Goal: Contribute content: Contribute content

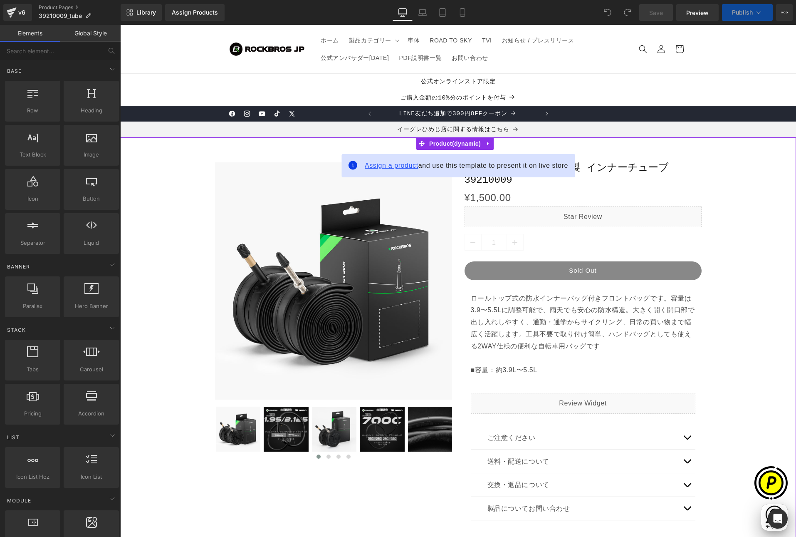
click at [391, 168] on span "Assign a product" at bounding box center [392, 165] width 54 height 7
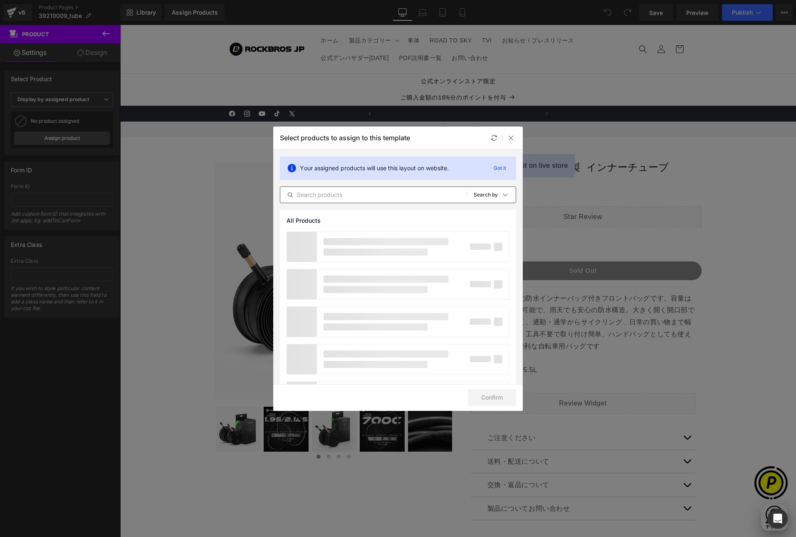
scroll to position [0, 162]
click at [349, 192] on input "text" at bounding box center [373, 195] width 186 height 10
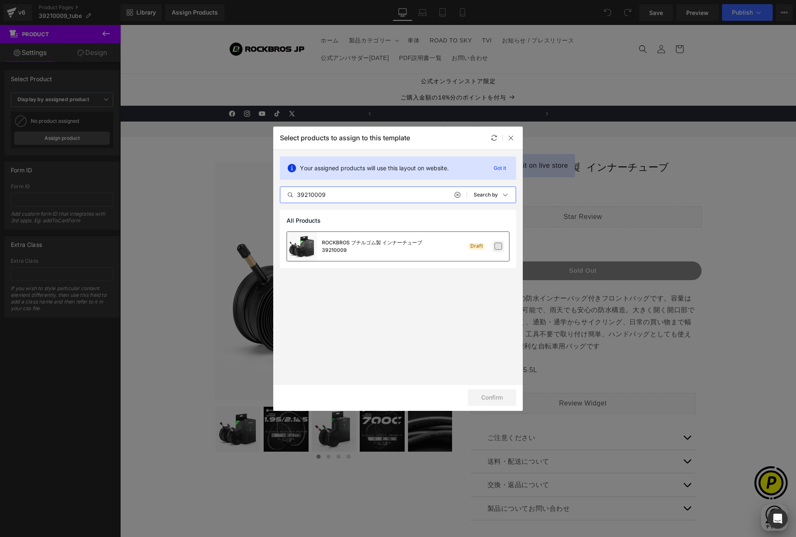
type input "39210009"
click at [499, 247] on label at bounding box center [498, 245] width 7 height 7
click at [498, 246] on input "checkbox" at bounding box center [498, 246] width 0 height 0
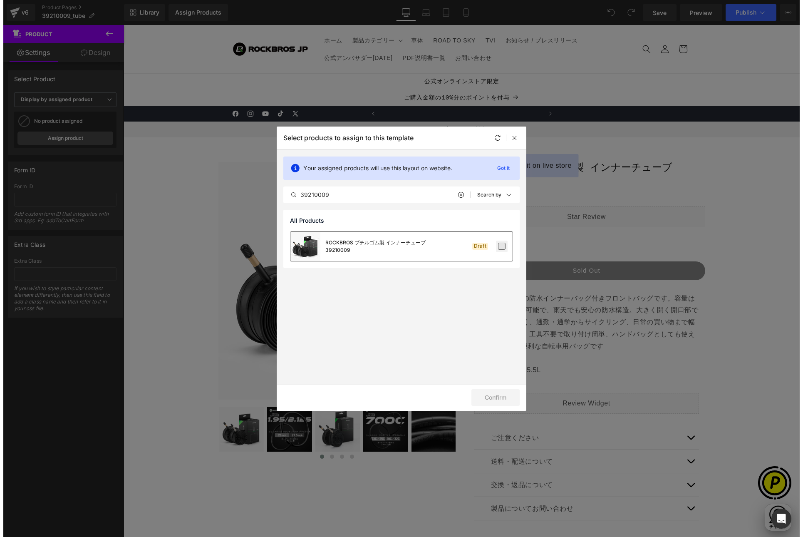
scroll to position [0, 324]
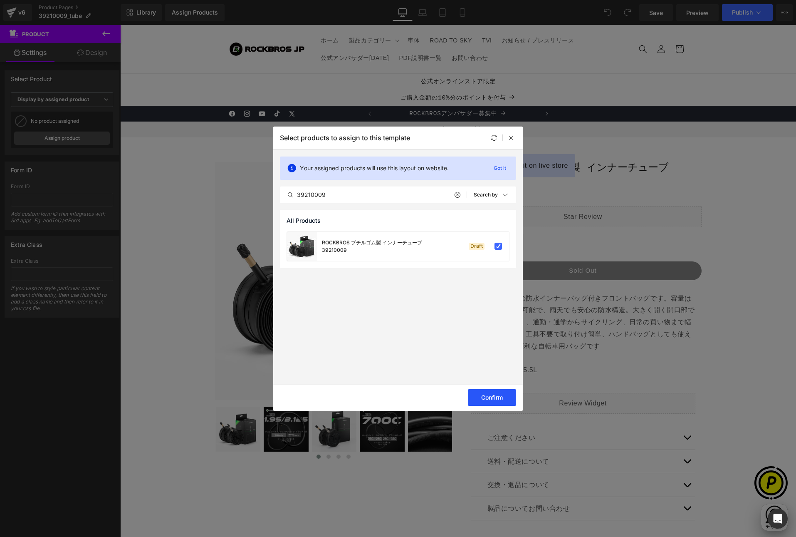
click at [492, 400] on button "Confirm" at bounding box center [492, 397] width 48 height 17
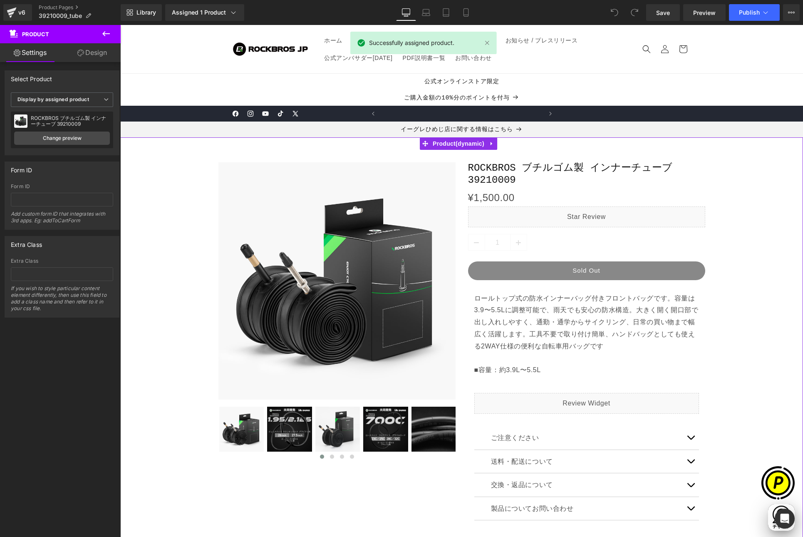
scroll to position [0, 0]
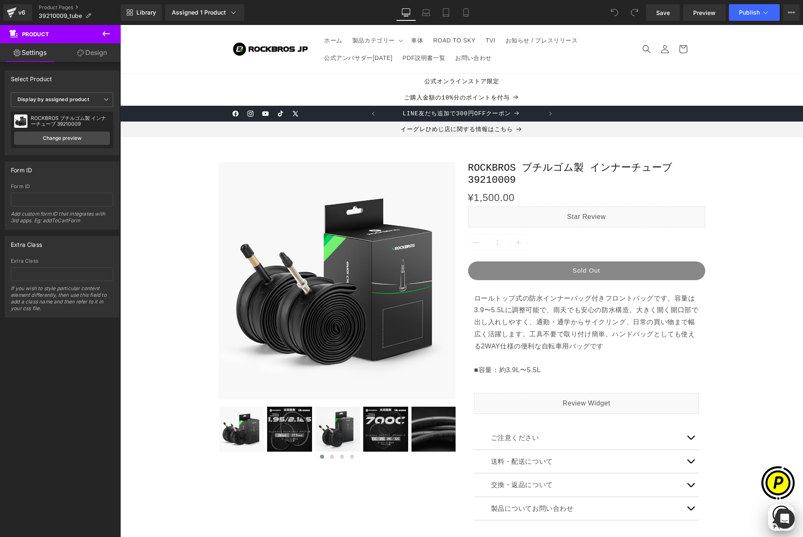
click at [105, 35] on icon at bounding box center [106, 34] width 10 height 10
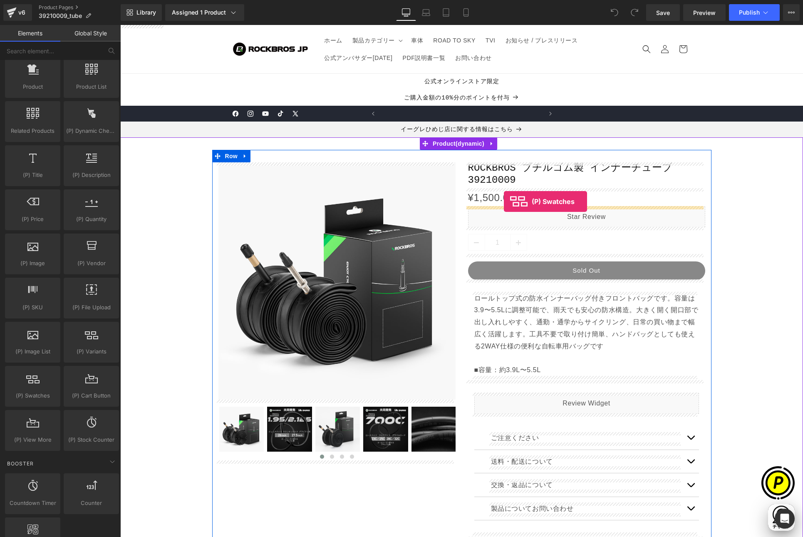
scroll to position [0, 162]
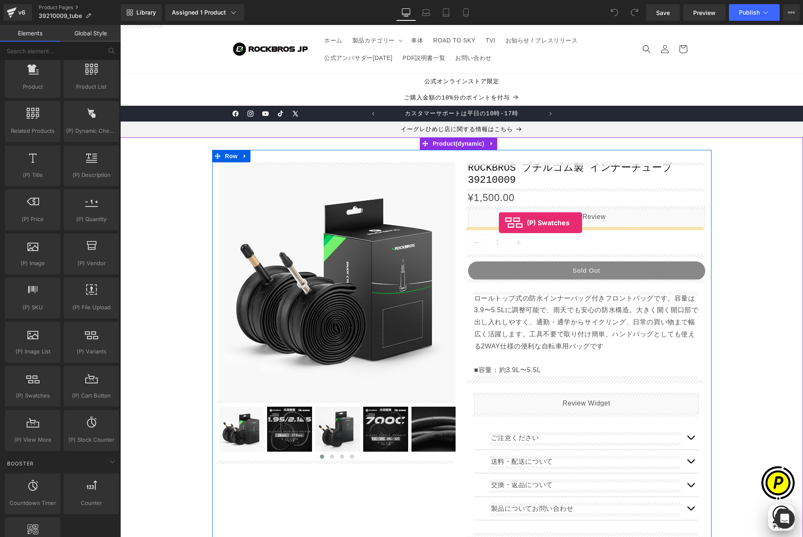
drag, startPoint x: 163, startPoint y: 408, endPoint x: 499, endPoint y: 223, distance: 383.7
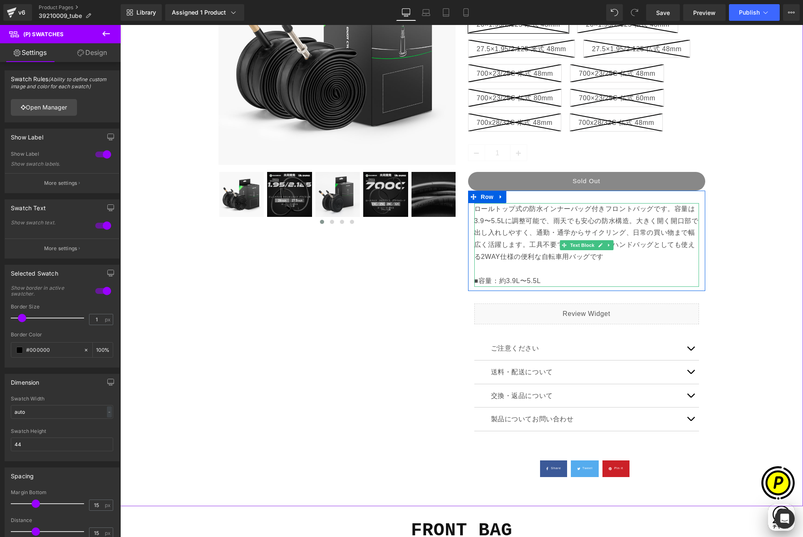
scroll to position [242, 0]
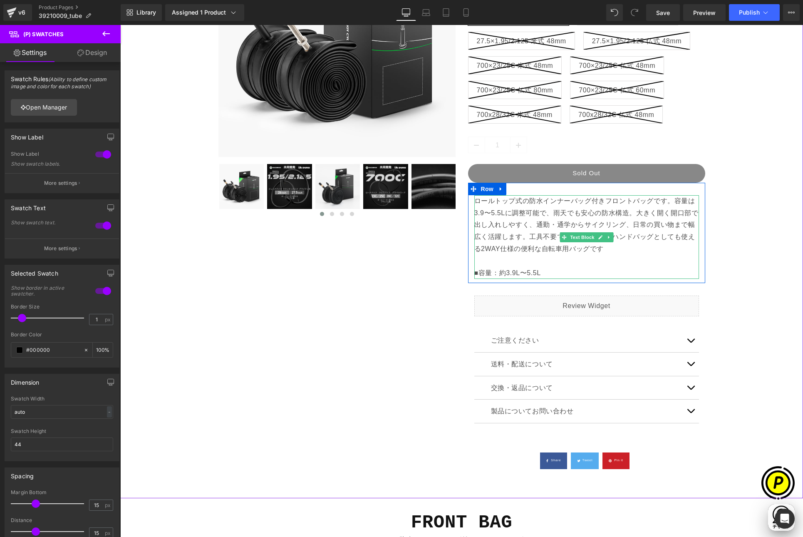
click at [541, 261] on p "ロールトップ式の防水インナーバッグ付きフロントバッグです。容量は3.9〜5.5Lに調整可能で、雨天でも安心の防水構造。大きく開く開口部で出し入れしやすく、通勤…" at bounding box center [586, 237] width 225 height 84
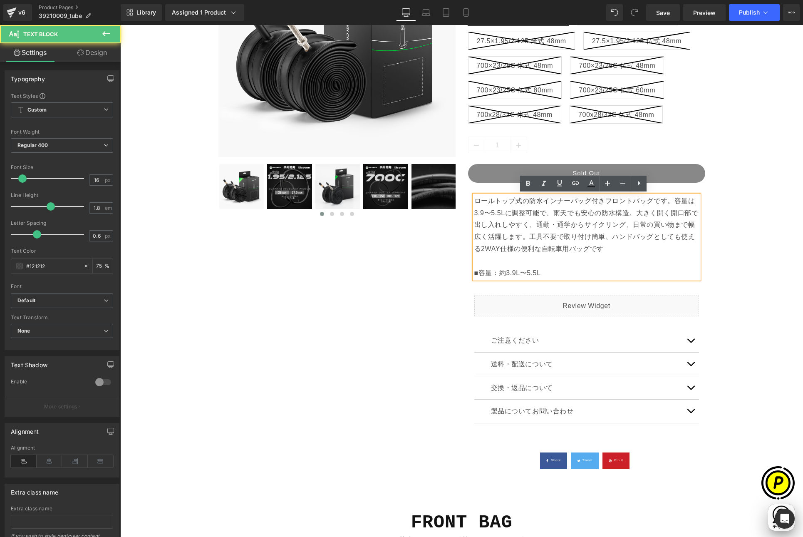
scroll to position [0, 0]
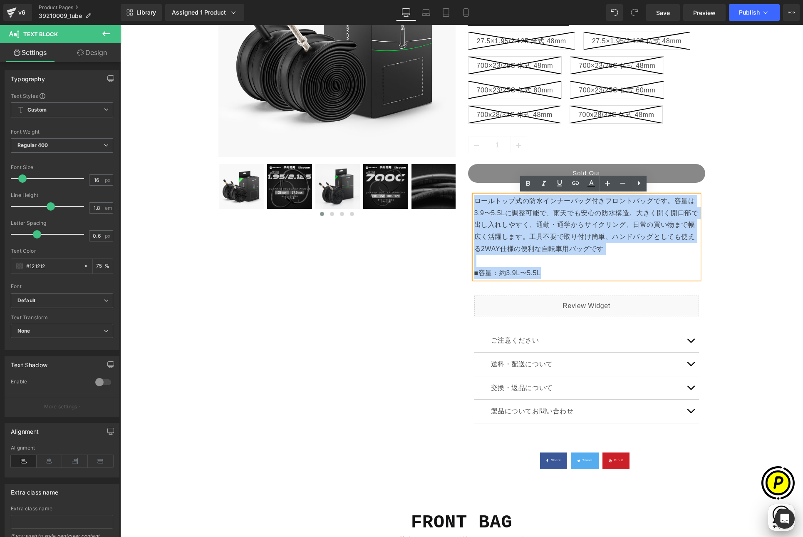
drag, startPoint x: 549, startPoint y: 271, endPoint x: 474, endPoint y: 200, distance: 103.6
click at [474, 200] on p "ロールトップ式の防水インナーバッグ付きフロントバッグです。容量は3.9〜5.5Lに調整可能で、雨天でも安心の防水構造。大きく開く開口部で出し入れしやすく、通勤…" at bounding box center [586, 237] width 225 height 84
paste div
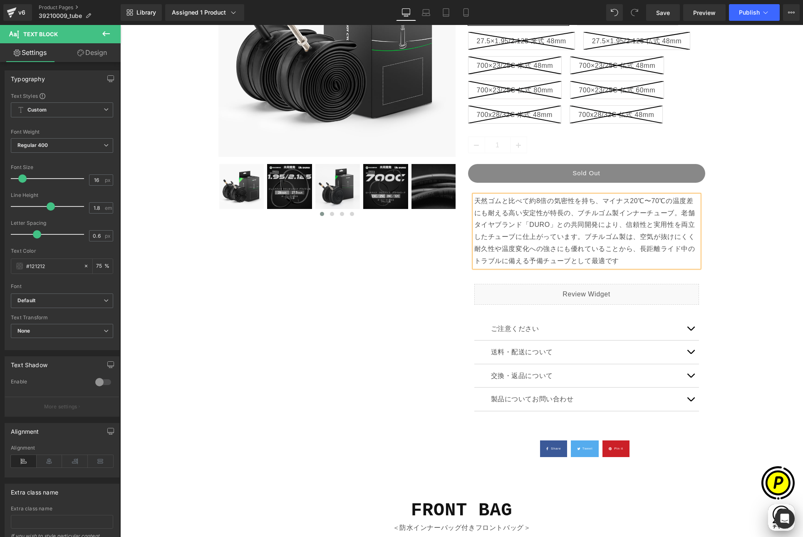
click at [745, 271] on div "Sale Off (P) Image" at bounding box center [461, 190] width 674 height 566
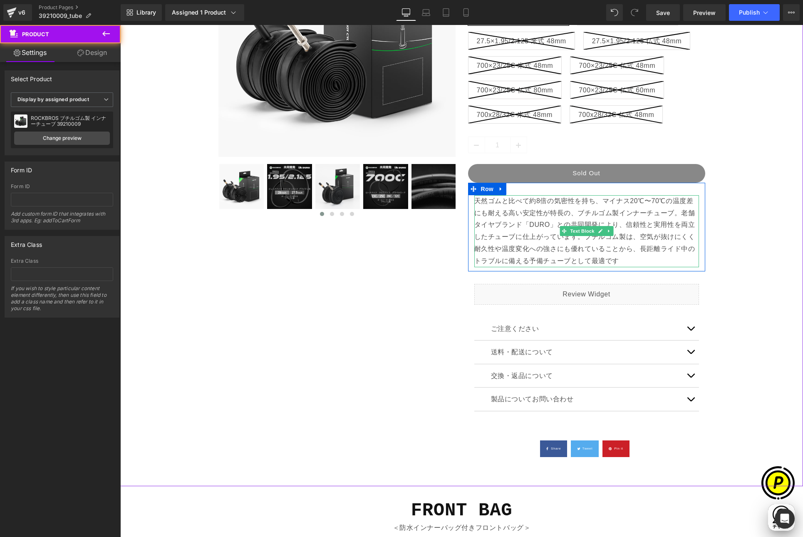
click at [619, 260] on p "天然ゴムと比べて約8倍の気密性を持ち、マイナス20℃〜70℃の温度差にも耐える高い安定性が特長の、ブチルゴム製インナーチューブ。老舗タイヤブランド「DURO」…" at bounding box center [586, 231] width 225 height 72
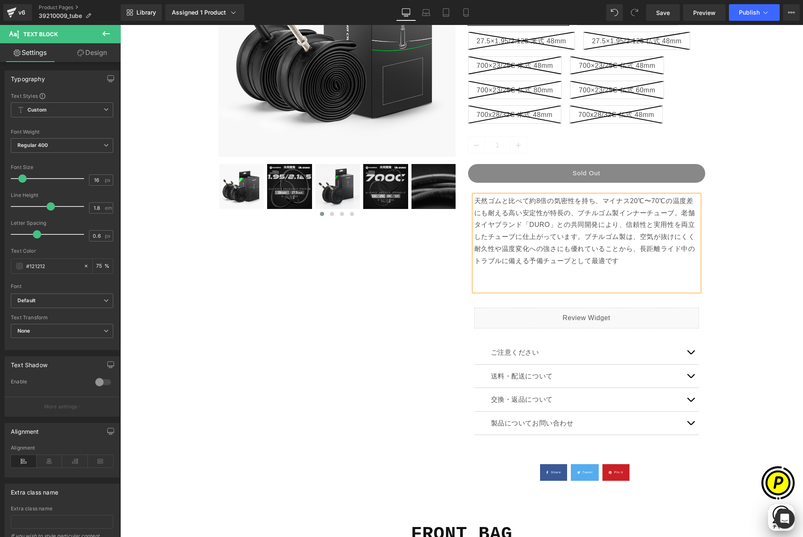
scroll to position [0, 324]
click at [529, 286] on p "天然ゴムと比べて約8倍の気密性を持ち、マイナス20℃〜70℃の温度差にも耐える高い安定性が特長の、ブチルゴム製インナーチューブ。老舗タイヤブランド「DURO」…" at bounding box center [586, 243] width 225 height 96
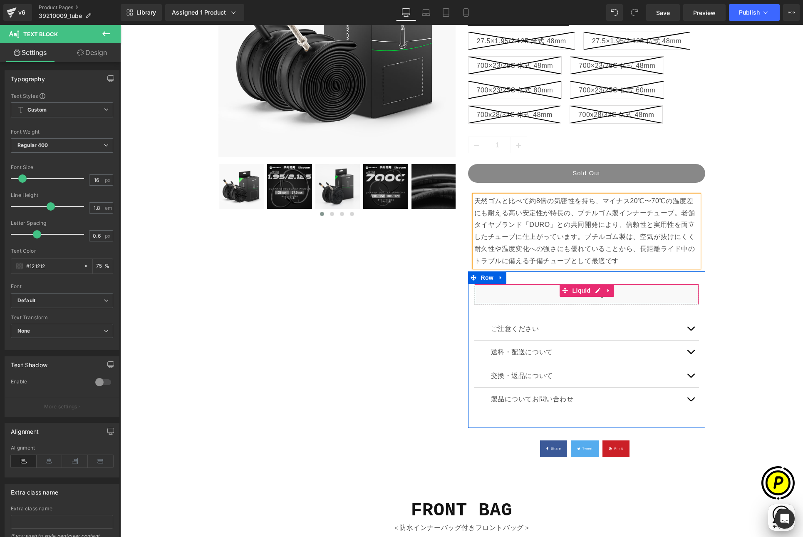
scroll to position [0, 0]
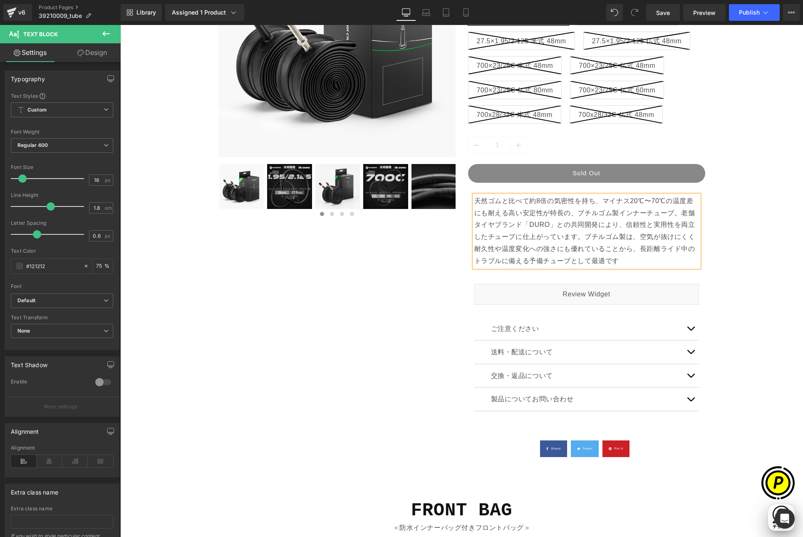
click at [740, 272] on div "Sale Off (P) Image" at bounding box center [461, 190] width 674 height 566
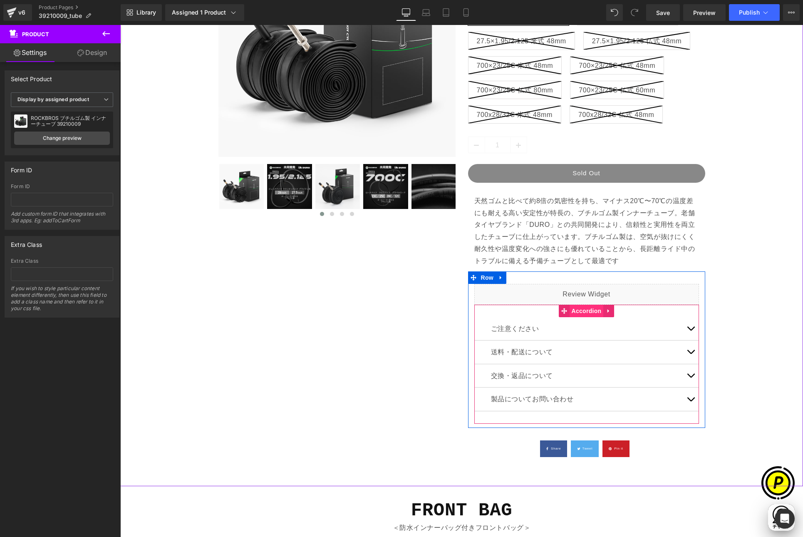
scroll to position [0, 324]
click at [587, 312] on span "Accordion" at bounding box center [586, 311] width 34 height 12
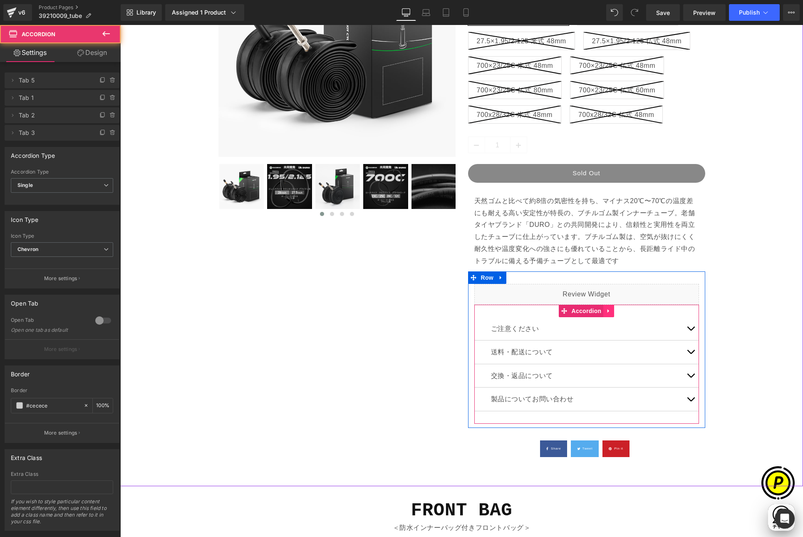
click at [608, 309] on link at bounding box center [608, 310] width 11 height 12
click at [600, 311] on icon at bounding box center [603, 311] width 6 height 6
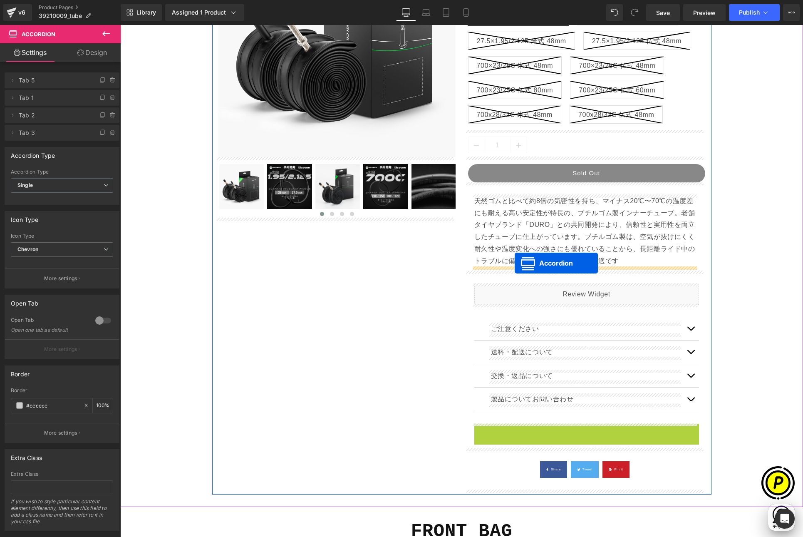
drag, startPoint x: 562, startPoint y: 430, endPoint x: 515, endPoint y: 263, distance: 173.7
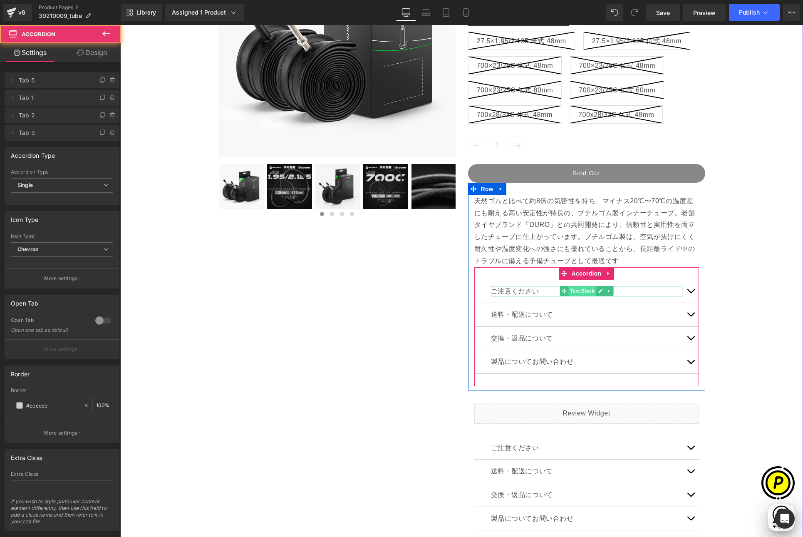
scroll to position [0, 0]
click at [583, 272] on span "Accordion" at bounding box center [586, 273] width 34 height 12
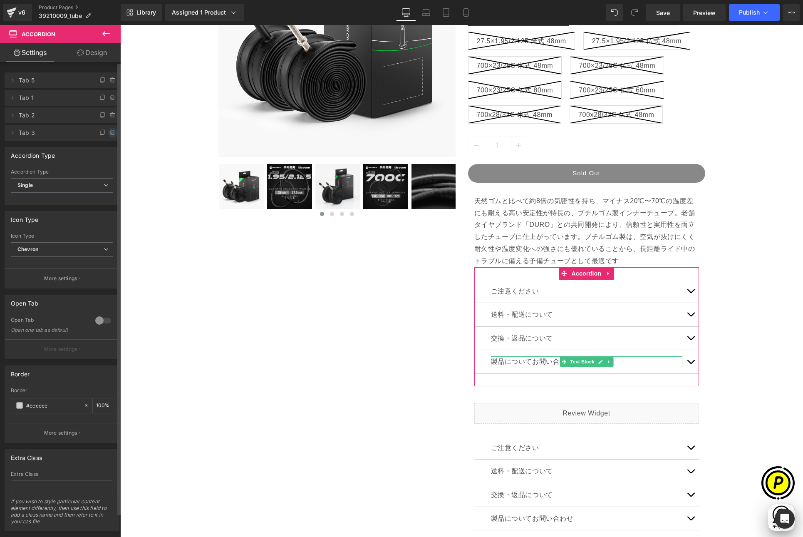
click at [110, 135] on icon at bounding box center [112, 132] width 7 height 7
click at [108, 130] on button "Delete" at bounding box center [104, 133] width 26 height 11
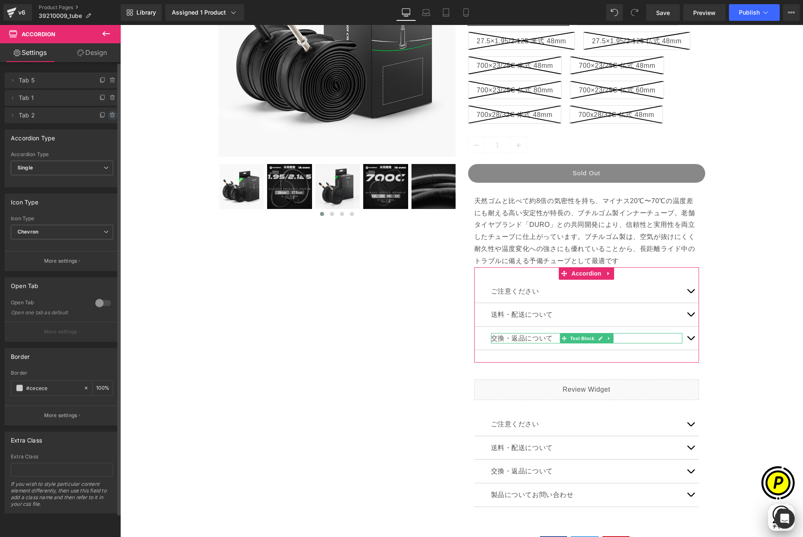
click at [111, 117] on icon at bounding box center [112, 116] width 3 height 4
click at [106, 113] on button "Delete" at bounding box center [104, 115] width 26 height 11
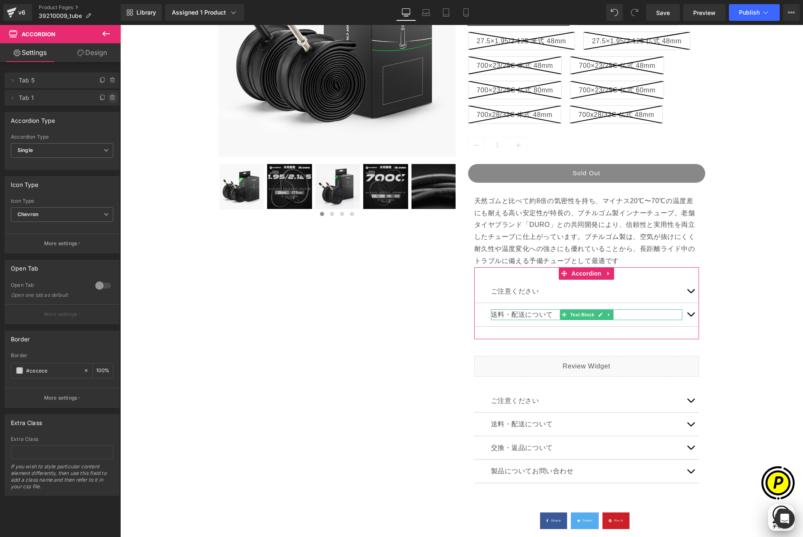
click at [110, 96] on icon at bounding box center [112, 97] width 7 height 7
click at [104, 96] on button "Delete" at bounding box center [104, 98] width 26 height 11
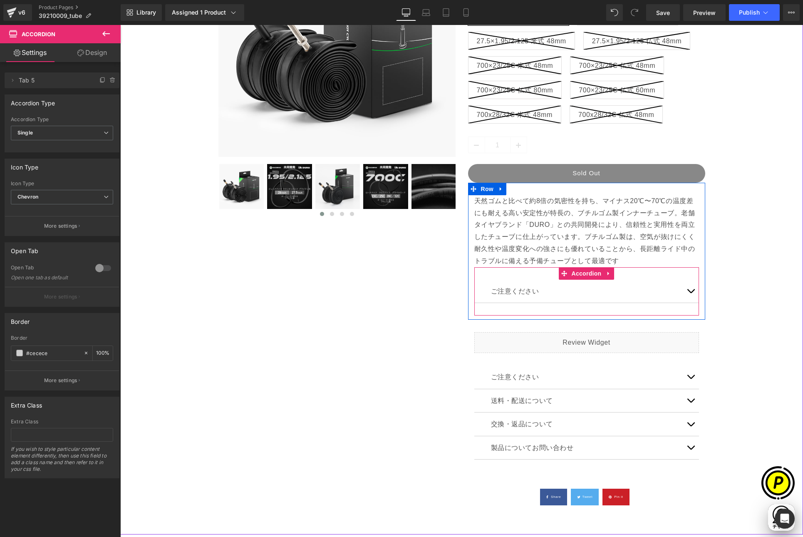
click at [690, 293] on span "button" at bounding box center [690, 293] width 0 height 0
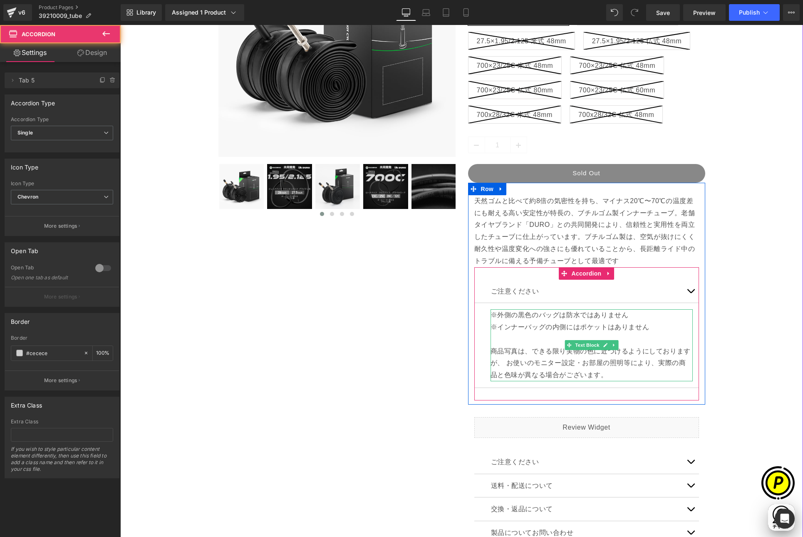
scroll to position [0, 324]
click at [498, 318] on p "※外側の黒色のバッグは防水ではありません" at bounding box center [591, 315] width 202 height 12
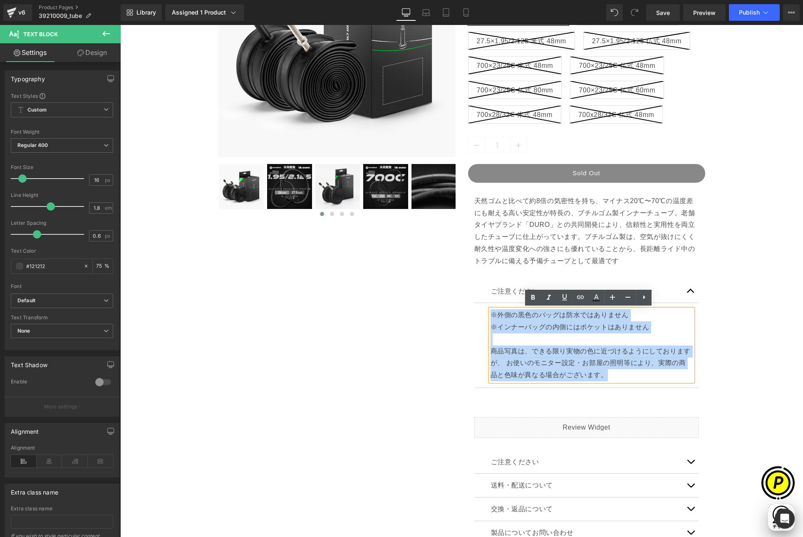
drag, startPoint x: 487, startPoint y: 313, endPoint x: 614, endPoint y: 372, distance: 139.6
click at [614, 372] on div "※外側の黒色のバッグは防水ではありません ※インナーバッグの内側にはポケットはありません 商品写真は、できる限り実物の色に近づけるようにしておりますが、 お使…" at bounding box center [591, 345] width 202 height 72
paste div
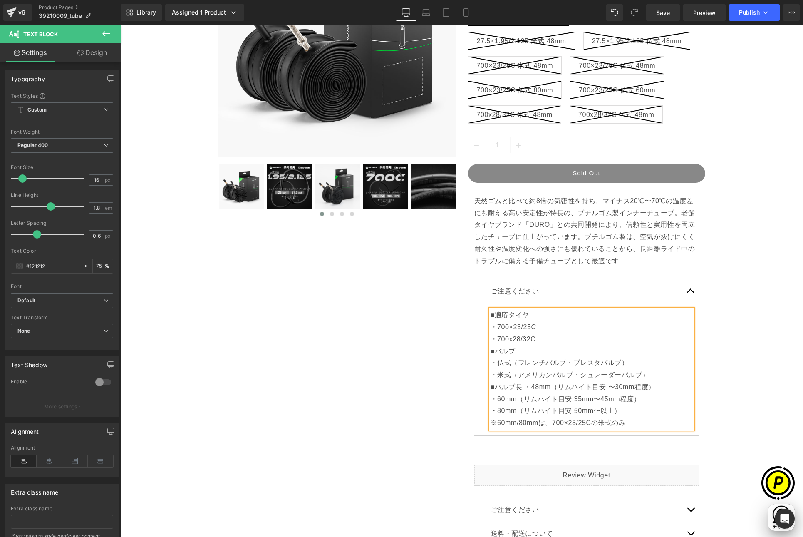
click at [752, 344] on div "Sale Off (P) Image" at bounding box center [461, 280] width 674 height 747
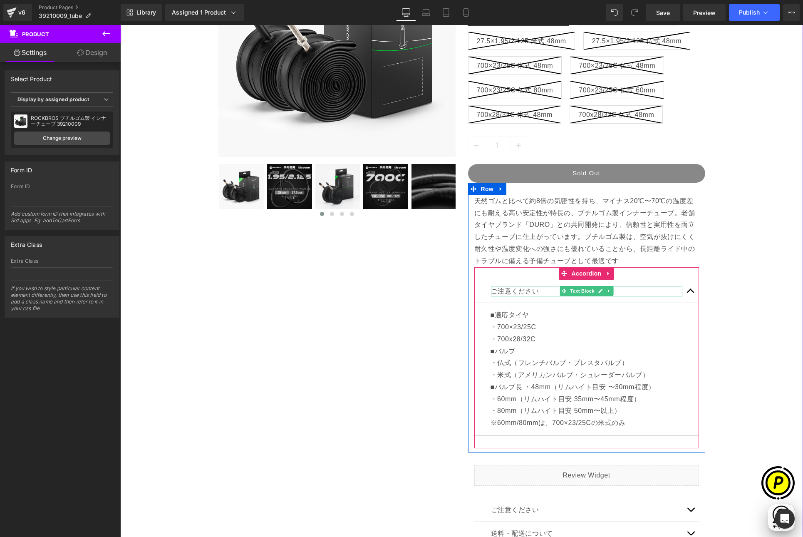
scroll to position [0, 0]
click at [497, 289] on p "ご注意ください" at bounding box center [586, 291] width 191 height 11
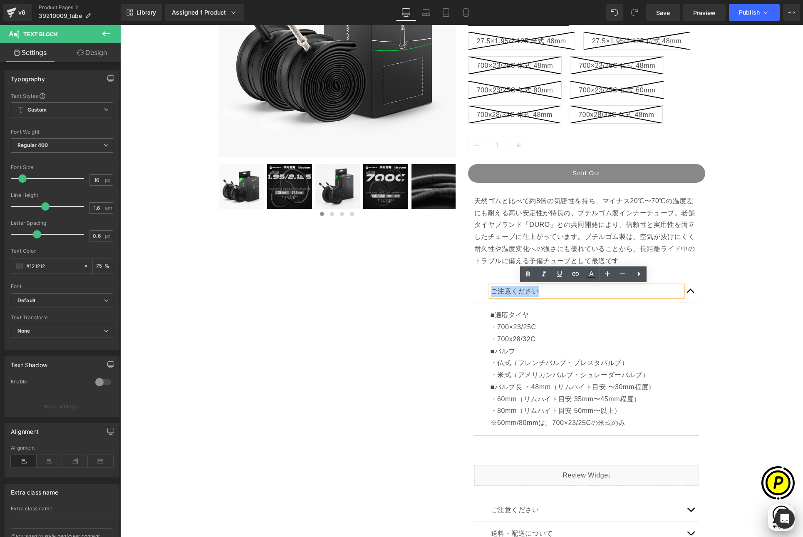
drag, startPoint x: 488, startPoint y: 290, endPoint x: 549, endPoint y: 295, distance: 60.9
click at [549, 295] on p "ご注意ください" at bounding box center [586, 291] width 191 height 11
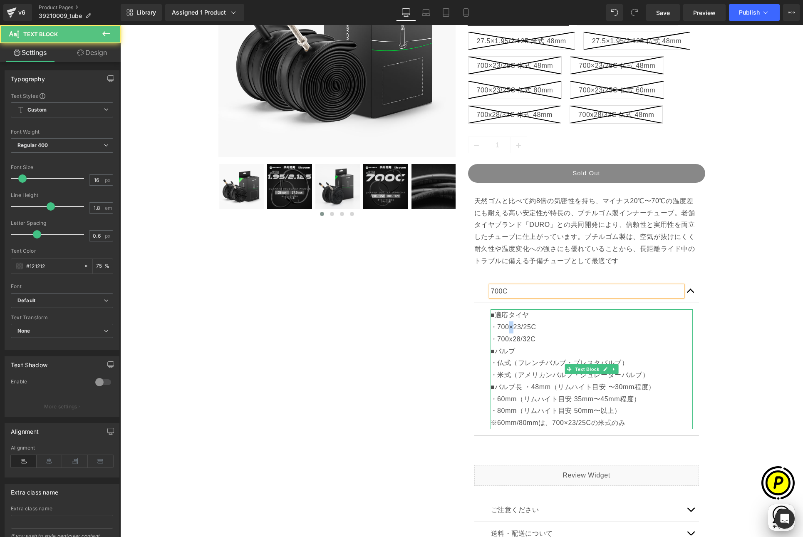
click at [509, 326] on p "・700×23/25C" at bounding box center [591, 327] width 202 height 12
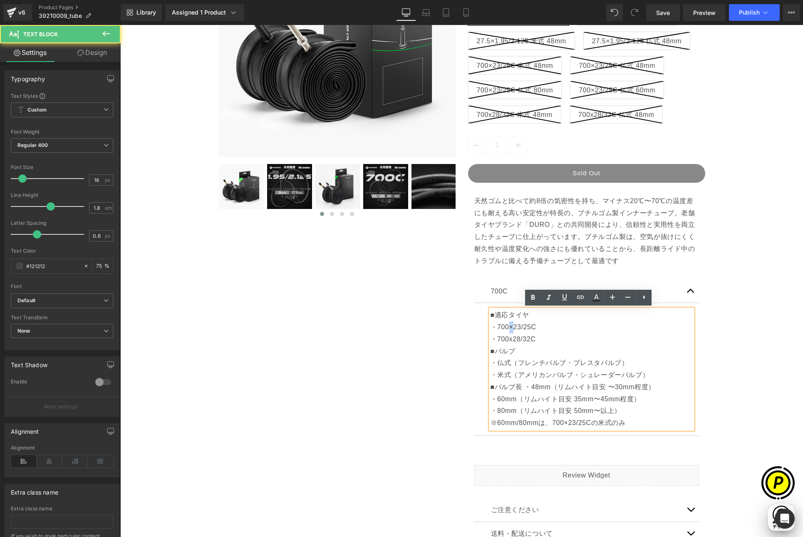
scroll to position [0, 324]
click at [501, 288] on p "700C" at bounding box center [586, 291] width 191 height 11
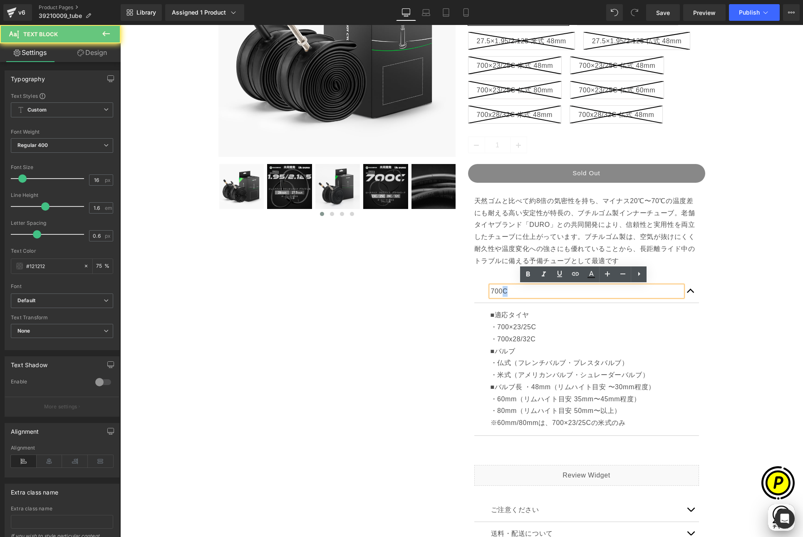
click at [505, 292] on p "700C" at bounding box center [586, 291] width 191 height 11
drag, startPoint x: 511, startPoint y: 327, endPoint x: 533, endPoint y: 327, distance: 21.6
click at [533, 327] on p "・700×23/25C" at bounding box center [591, 327] width 202 height 12
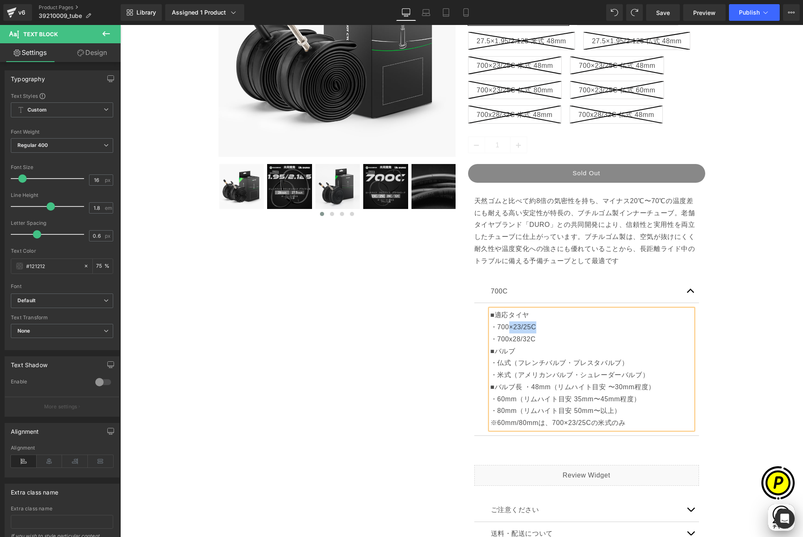
click at [510, 289] on p "700C" at bounding box center [586, 291] width 191 height 11
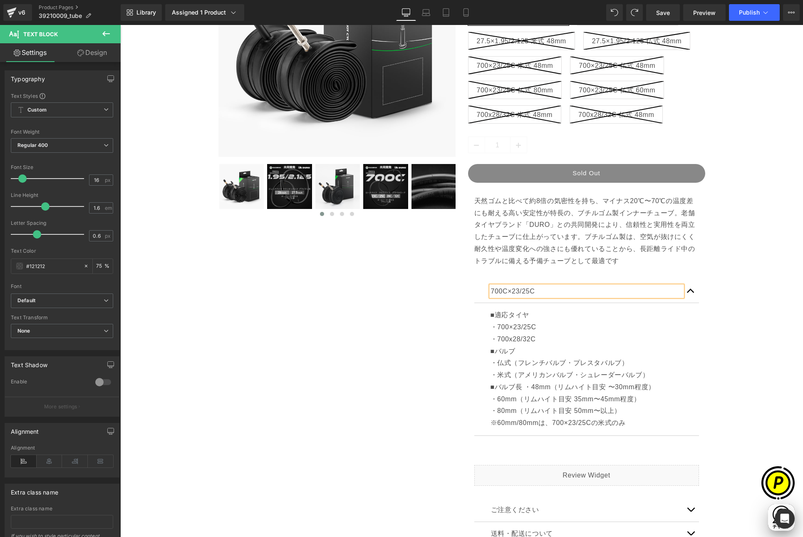
scroll to position [0, 324]
drag, startPoint x: 504, startPoint y: 290, endPoint x: 539, endPoint y: 294, distance: 35.5
click at [539, 294] on p "700C×23/25C" at bounding box center [586, 291] width 191 height 11
click at [747, 323] on div "Sale Off (P) Image" at bounding box center [461, 280] width 674 height 747
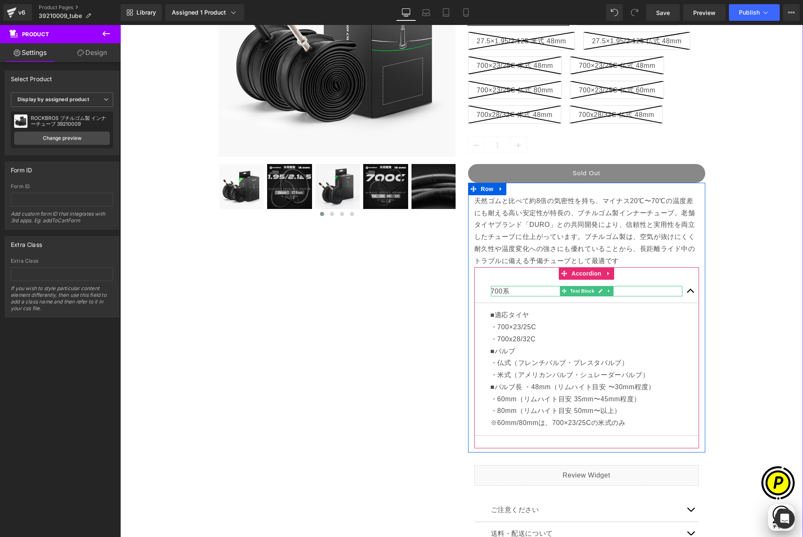
click at [514, 294] on div at bounding box center [586, 295] width 191 height 2
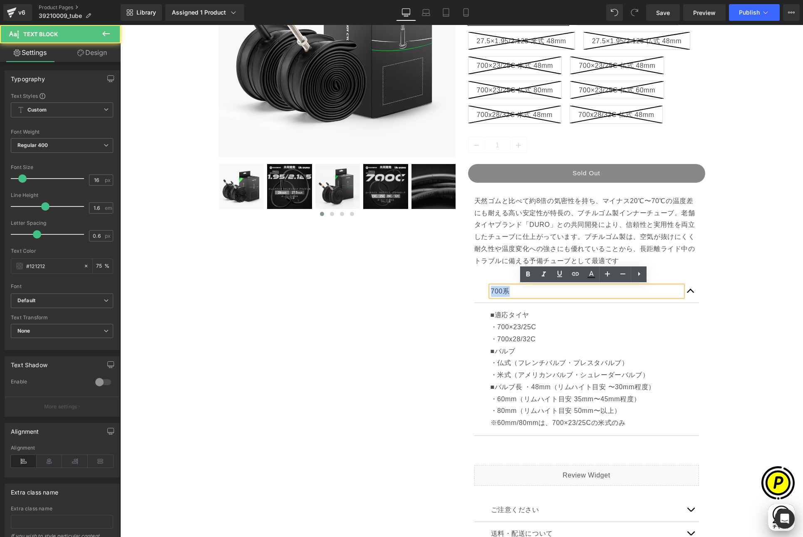
drag, startPoint x: 488, startPoint y: 290, endPoint x: 515, endPoint y: 290, distance: 26.6
click at [515, 290] on p "700系" at bounding box center [586, 291] width 191 height 11
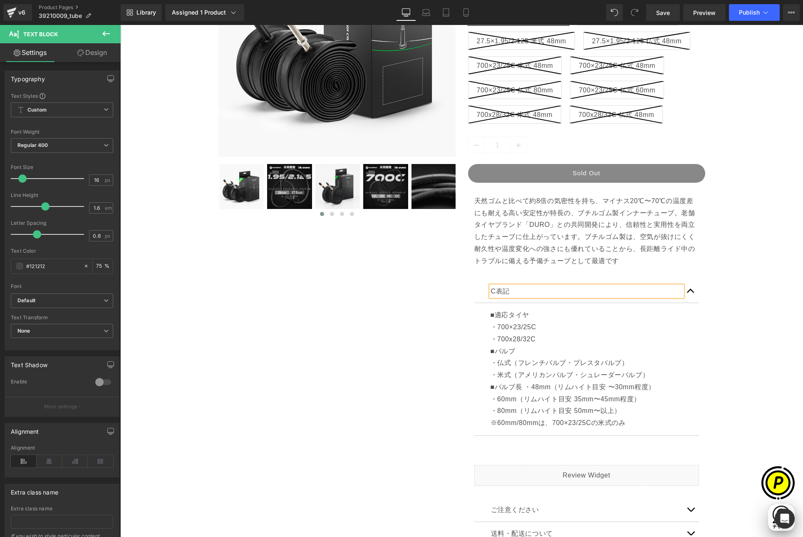
click at [736, 322] on div "Sale Off (P) Image" at bounding box center [461, 280] width 674 height 747
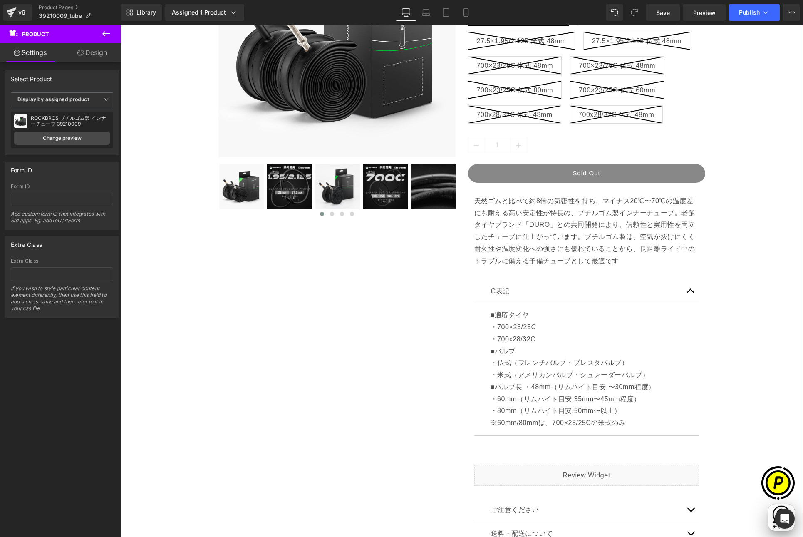
scroll to position [0, 324]
click at [688, 291] on button "button" at bounding box center [690, 291] width 17 height 23
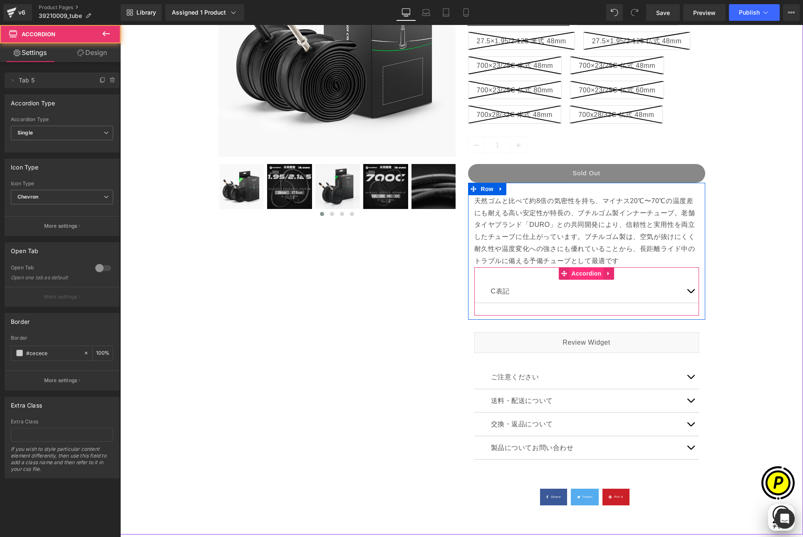
click at [586, 272] on span "Accordion" at bounding box center [586, 273] width 34 height 12
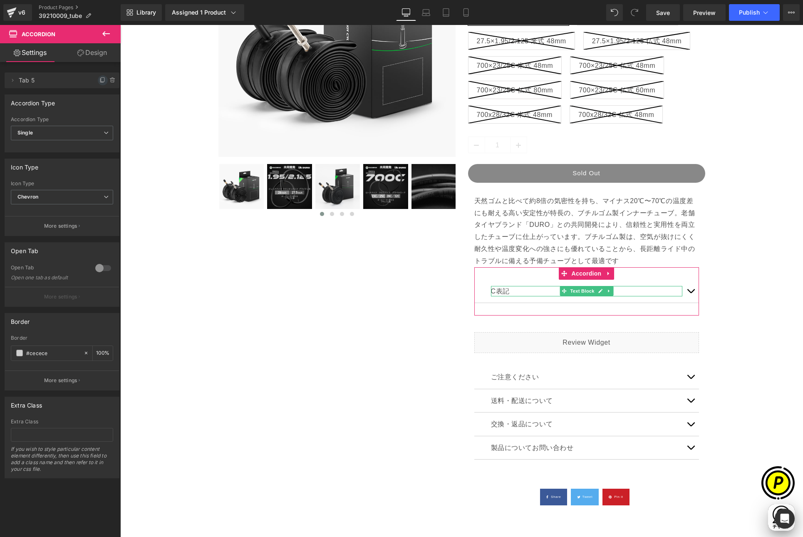
click at [99, 79] on icon at bounding box center [102, 80] width 7 height 7
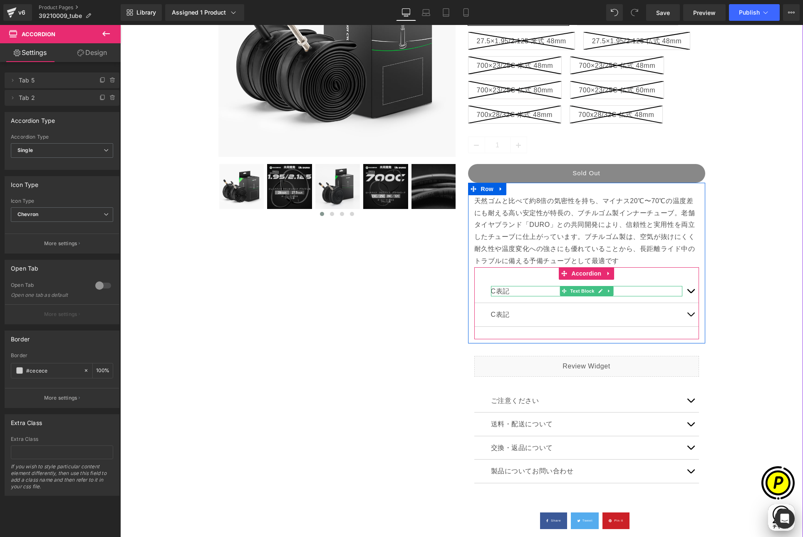
scroll to position [0, 0]
click at [508, 290] on p "C表記" at bounding box center [586, 291] width 191 height 11
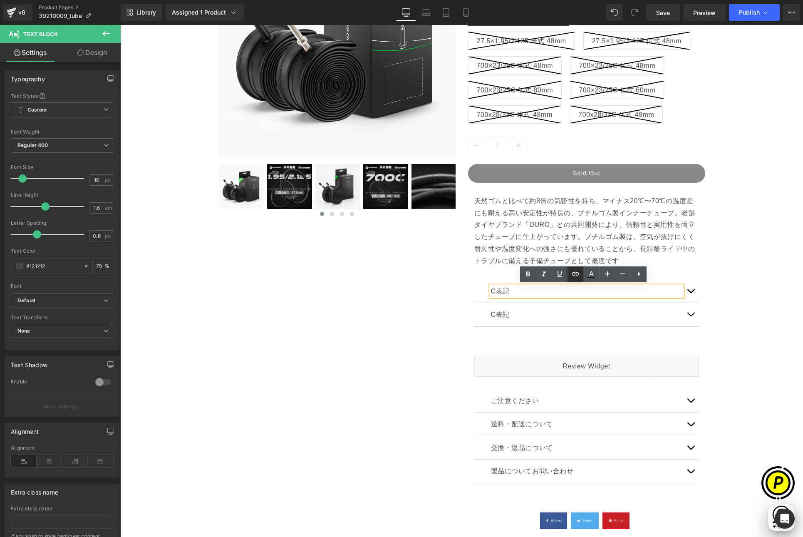
scroll to position [0, 162]
click at [497, 291] on p "C表記" at bounding box center [586, 291] width 191 height 11
drag, startPoint x: 488, startPoint y: 289, endPoint x: 528, endPoint y: 293, distance: 40.1
click at [528, 293] on p "C表記" at bounding box center [586, 291] width 191 height 11
paste div
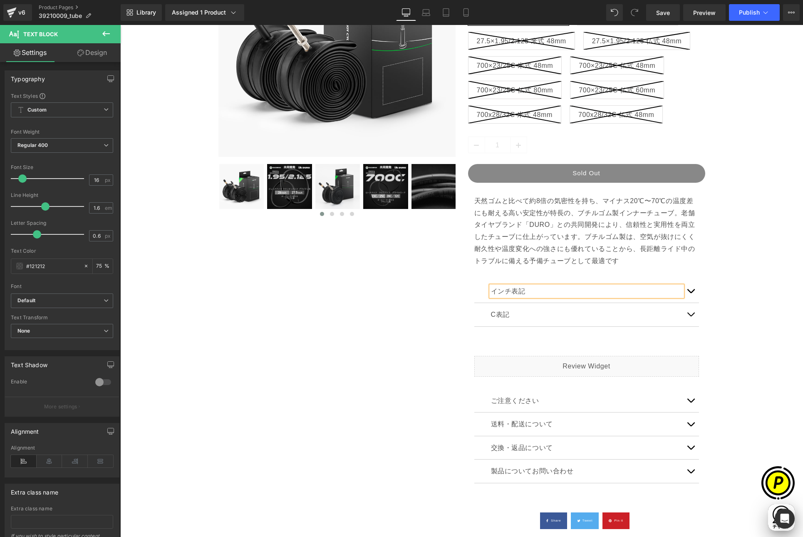
click at [738, 296] on div "Sale Off (P) Image" at bounding box center [461, 226] width 674 height 638
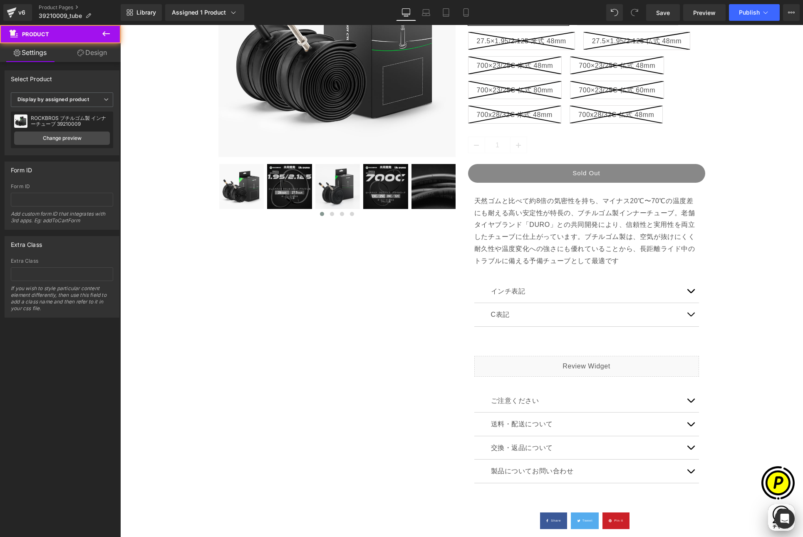
click at [686, 293] on button "button" at bounding box center [690, 291] width 17 height 23
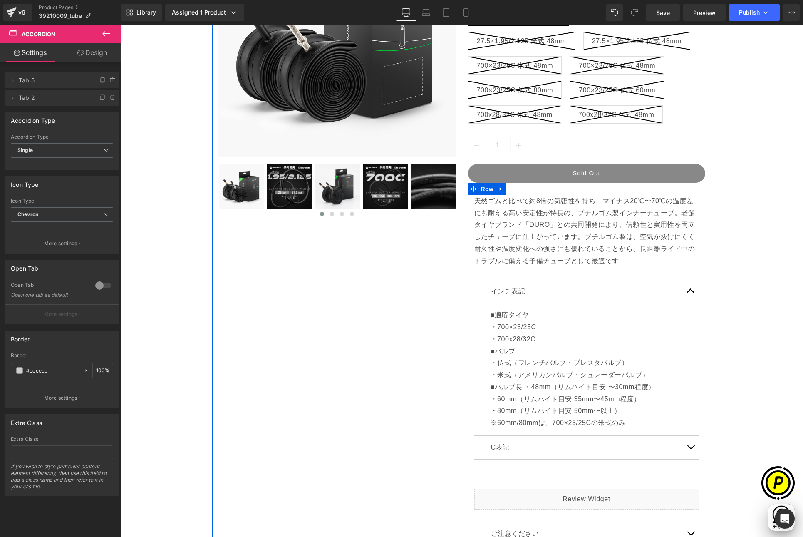
scroll to position [0, 0]
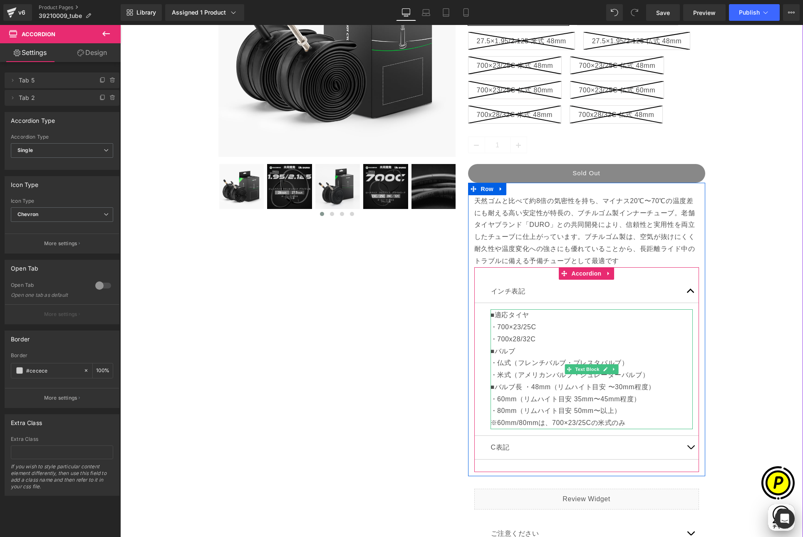
click at [507, 319] on p "■適応タイヤ" at bounding box center [591, 315] width 202 height 12
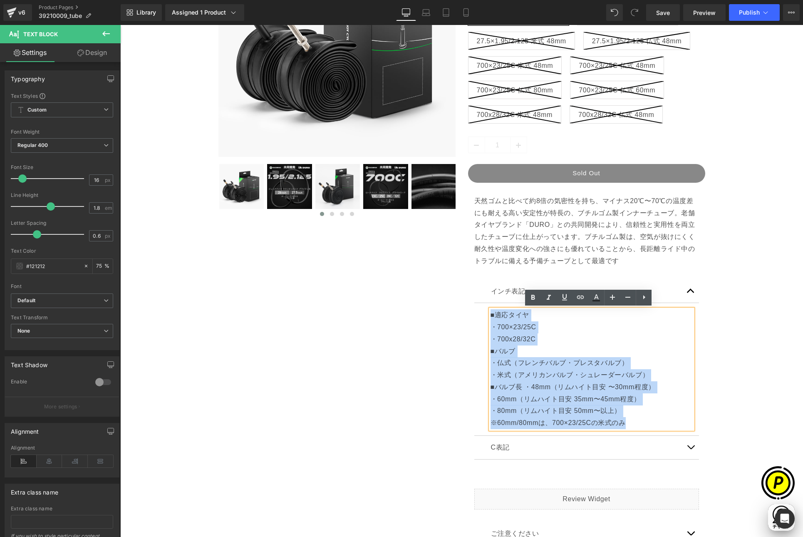
drag, startPoint x: 487, startPoint y: 314, endPoint x: 646, endPoint y: 435, distance: 199.1
click at [646, 435] on div "インチ表記 Text Block ■適応タイヤ ・700×23/25C ・700x28/32C ■バルブ ・仏式（フレンチバルブ・プレスタバルブ） ・米式（ア…" at bounding box center [586, 370] width 225 height 180
paste div
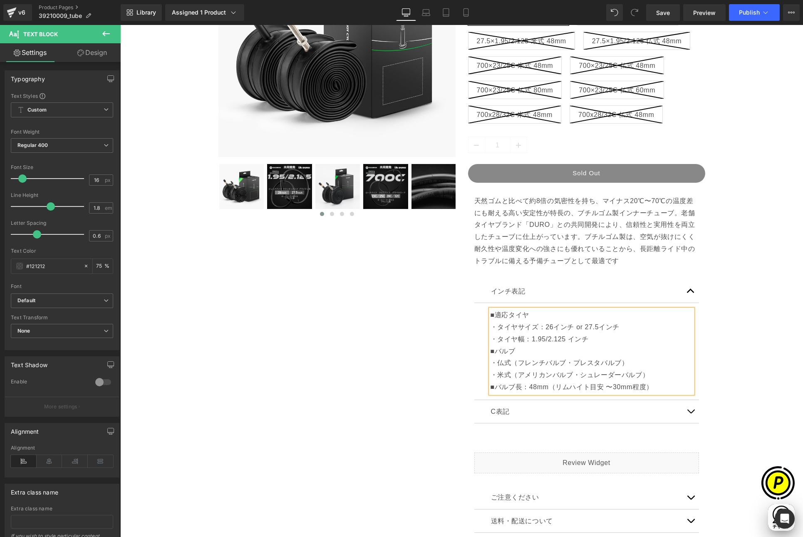
click at [727, 372] on div "Sale Off (P) Image" at bounding box center [461, 274] width 674 height 735
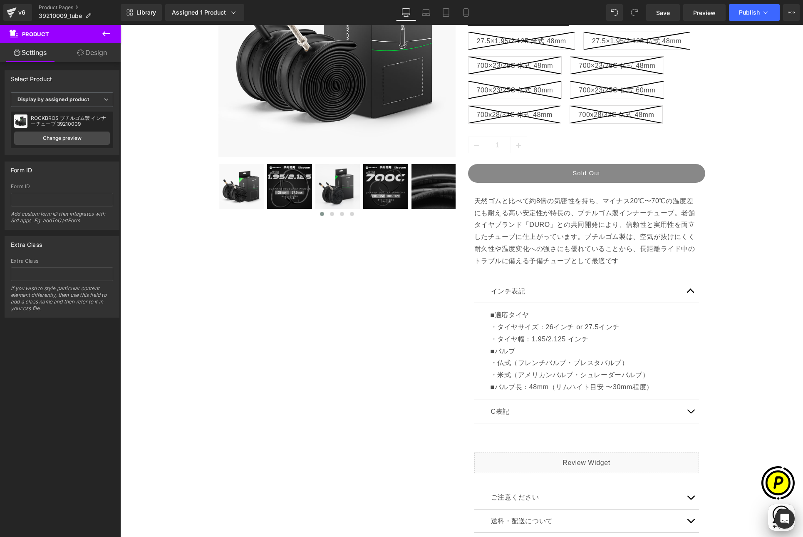
scroll to position [0, 162]
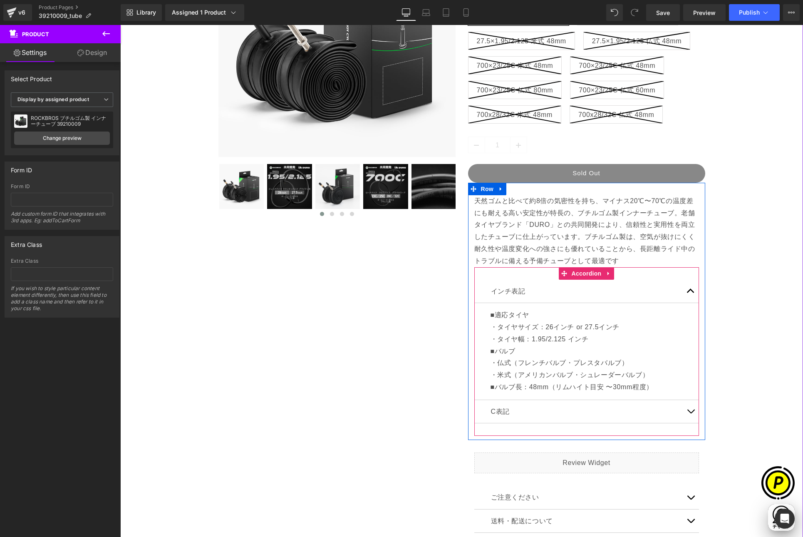
click at [686, 290] on button "button" at bounding box center [690, 291] width 17 height 23
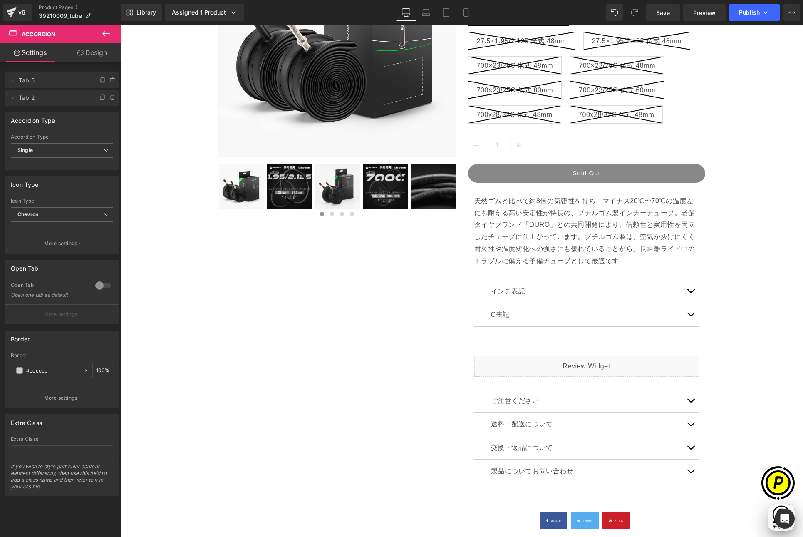
scroll to position [0, 324]
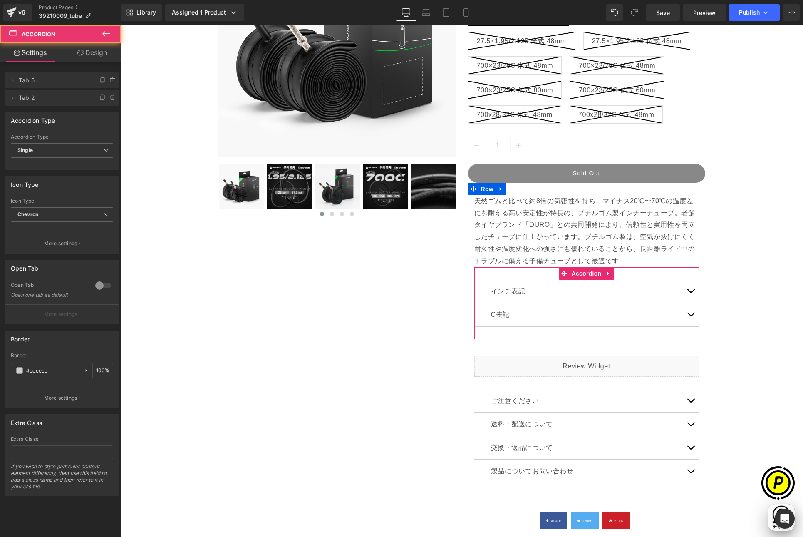
click at [690, 314] on button "button" at bounding box center [690, 314] width 17 height 23
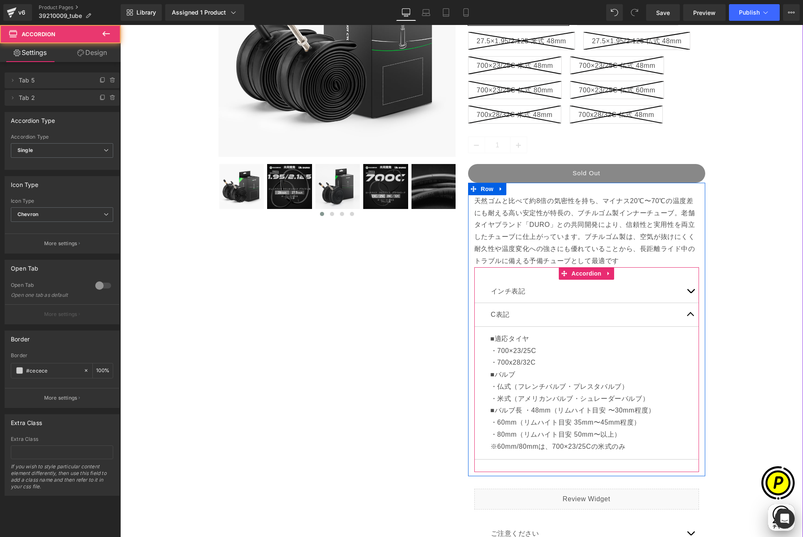
click at [690, 316] on span "button" at bounding box center [690, 316] width 0 height 0
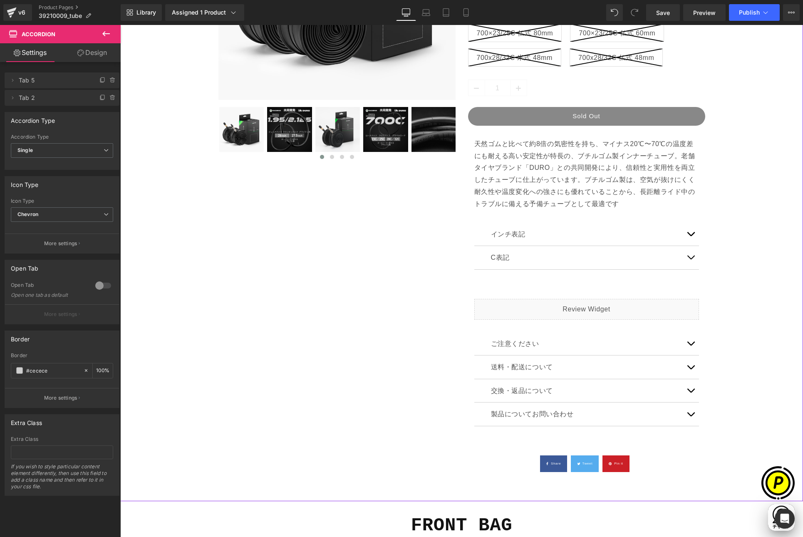
scroll to position [0, 0]
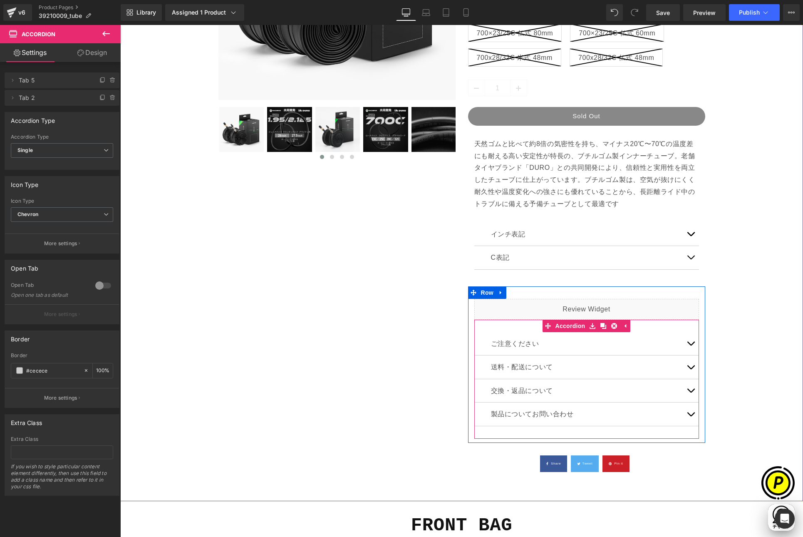
click at [690, 345] on span "button" at bounding box center [690, 345] width 0 height 0
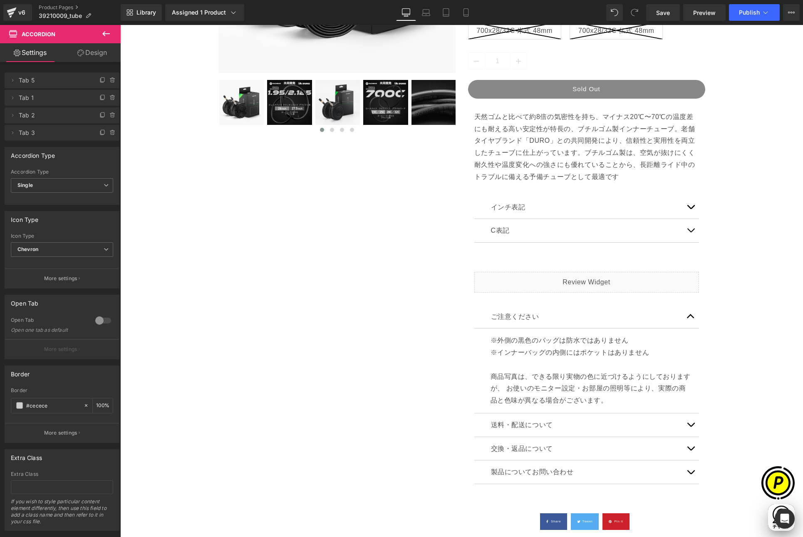
scroll to position [0, 324]
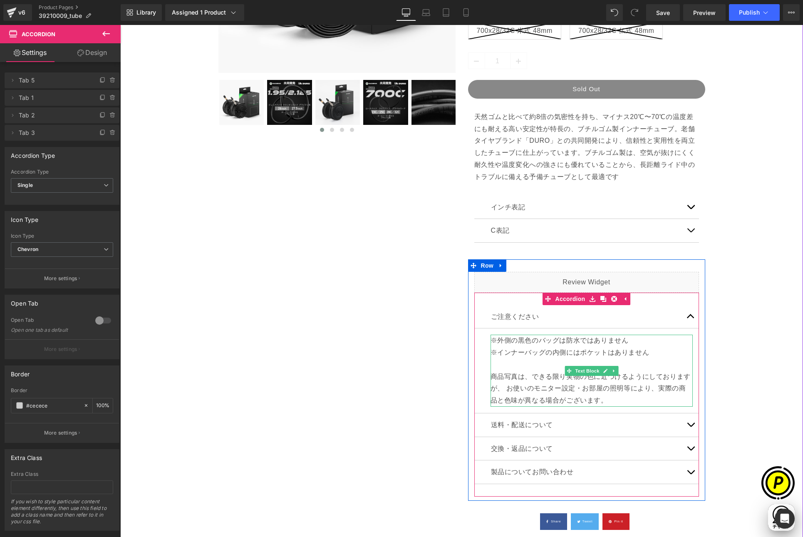
click at [504, 353] on p "※インナーバッグの内側にはポケットはありません 商品写真は、できる限り実物の色に近づけるようにしておりますが、 お使いのモニター設定・お部屋の照明等により、実…" at bounding box center [591, 376] width 202 height 60
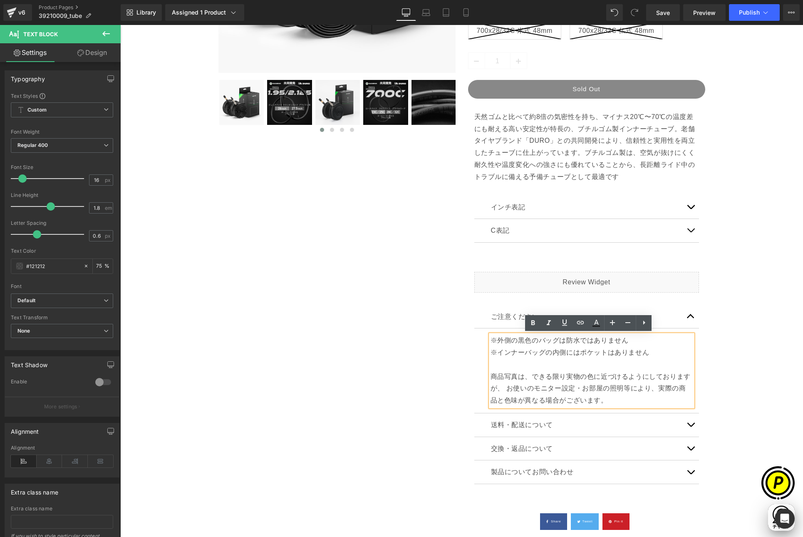
drag, startPoint x: 487, startPoint y: 338, endPoint x: 663, endPoint y: 354, distance: 177.0
click at [663, 354] on div "※外側の黒色のバッグは防水ではありません ※インナーバッグの内側にはポケットはありません 商品写真は、できる限り実物の色に近づけるようにしておりますが、 お使…" at bounding box center [591, 370] width 202 height 72
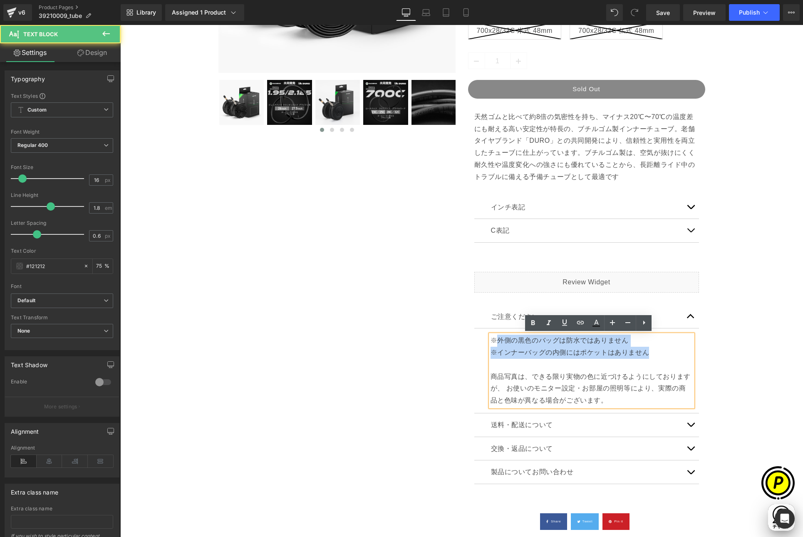
scroll to position [0, 0]
drag, startPoint x: 567, startPoint y: 351, endPoint x: 493, endPoint y: 342, distance: 75.1
click at [493, 342] on div "※外側の黒色のバッグは防水ではありません ※インナーバッグの内側にはポケットはありません 商品写真は、できる限り実物の色に近づけるようにしておりますが、 お使…" at bounding box center [591, 370] width 202 height 72
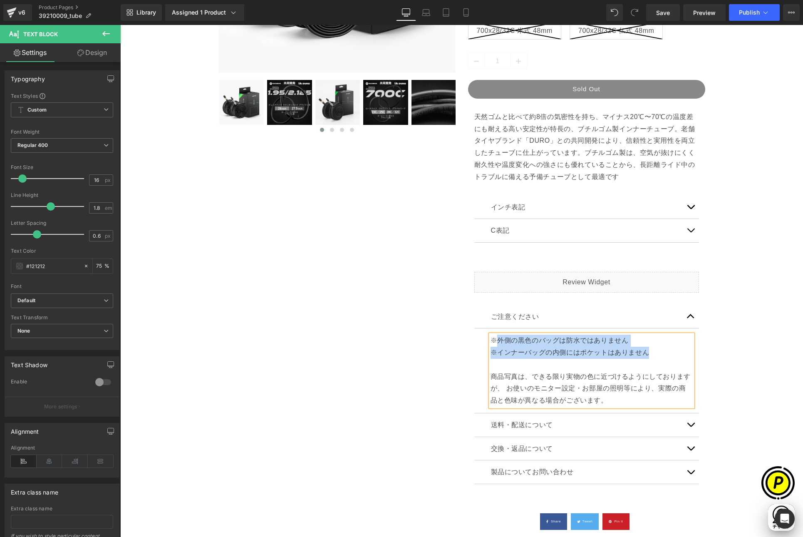
paste div
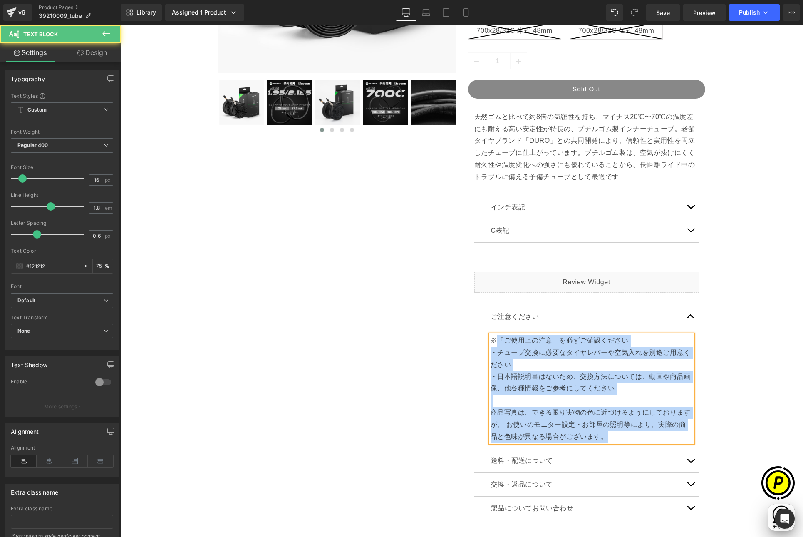
drag, startPoint x: 492, startPoint y: 340, endPoint x: 486, endPoint y: 340, distance: 5.8
click at [490, 340] on div "※「ご使用上の注意」を必ずご確認ください ・チューブ交換に必要なタイヤレバーや空気入れを別途ご用意ください ・日本語説明書はないため、交換方法については、動画…" at bounding box center [591, 388] width 202 height 108
copy div "「ご使用上の注意」を必ずご確認ください ・チューブ交換に必要なタイヤレバーや空気入れを別途ご用意ください ・日本語説明書はないため、交換方法については、動画や…"
click at [490, 342] on p "※「ご使用上の注意」を必ずご確認ください" at bounding box center [591, 340] width 202 height 12
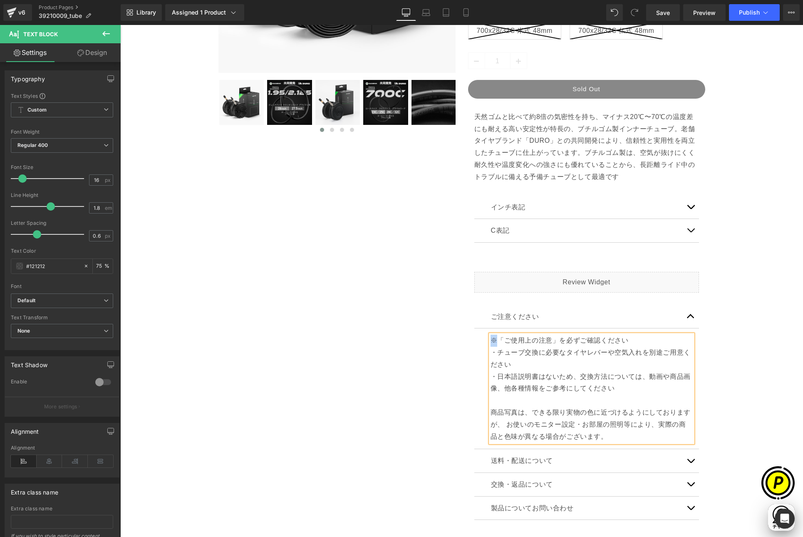
copy p "※"
click at [491, 371] on p "・日本語説明書はないため、交換方法については、動画や商品画像、他各種情報をご参考にしてください" at bounding box center [591, 383] width 202 height 24
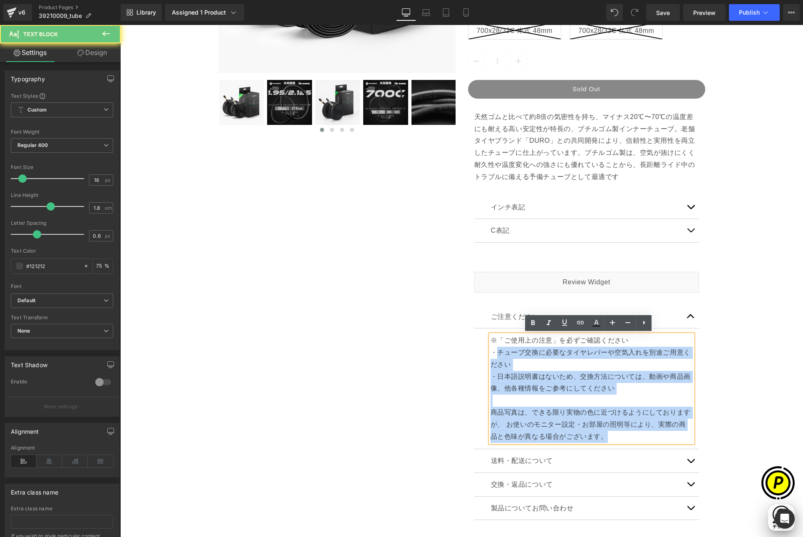
drag, startPoint x: 491, startPoint y: 352, endPoint x: 485, endPoint y: 352, distance: 5.8
click at [490, 352] on div "※「ご使用上の注意」を必ずご確認ください ・チューブ交換に必要なタイヤレバーや空気入れを別途ご用意ください ・日本語説明書はないため、交換方法については、動画…" at bounding box center [591, 388] width 202 height 108
click at [491, 352] on p "・チューブ交換に必要なタイヤレバーや空気入れを別途ご用意ください" at bounding box center [591, 358] width 202 height 24
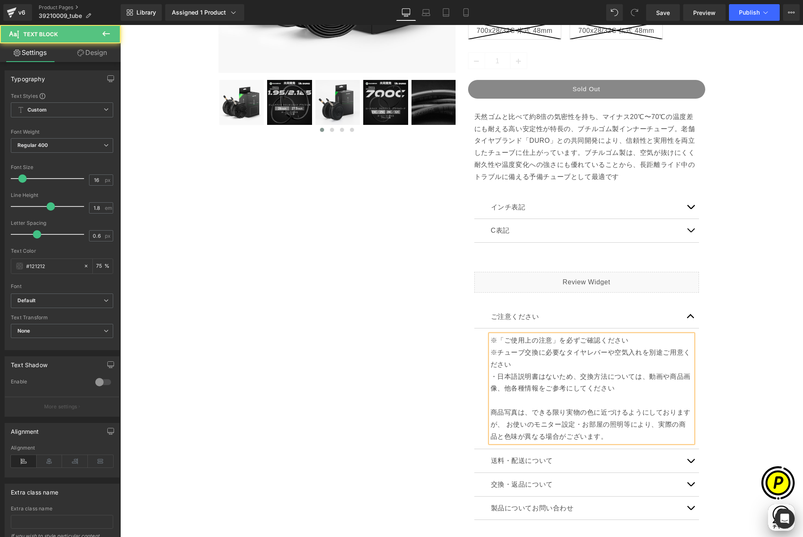
click at [495, 376] on p "・日本語説明書はないため、交換方法については、動画や商品画像、他各種情報をご参考にしてください" at bounding box center [591, 383] width 202 height 24
click at [727, 385] on div "Sale Off (P) Image" at bounding box center [461, 202] width 674 height 759
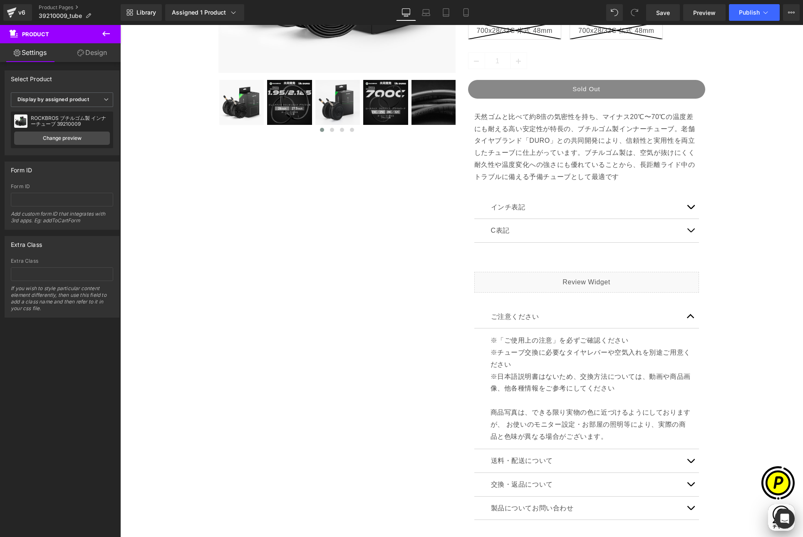
click at [730, 388] on div "Sale Off (P) Image" at bounding box center [461, 202] width 674 height 759
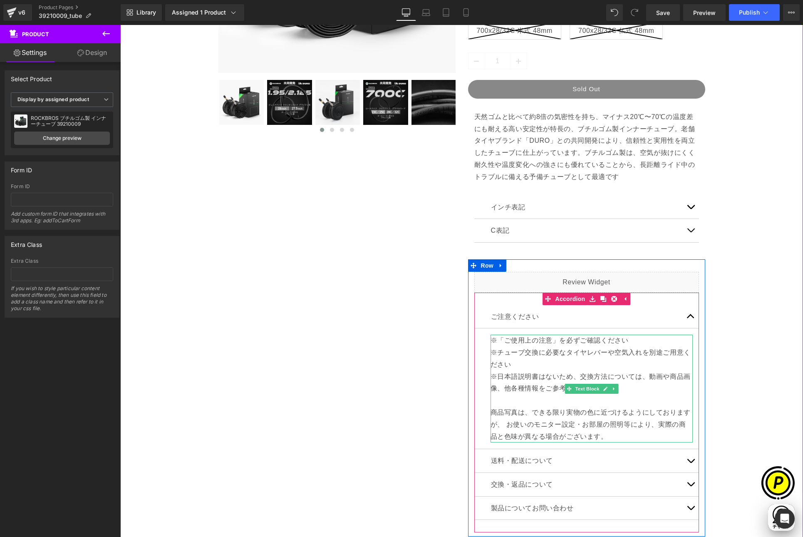
click at [607, 427] on p "商品写真は、できる限り実物の色に近づけるようにしておりますが、 お使いのモニター設定・お部屋の照明等により、実際の商品と色味が異なる場合がございます。" at bounding box center [591, 418] width 202 height 48
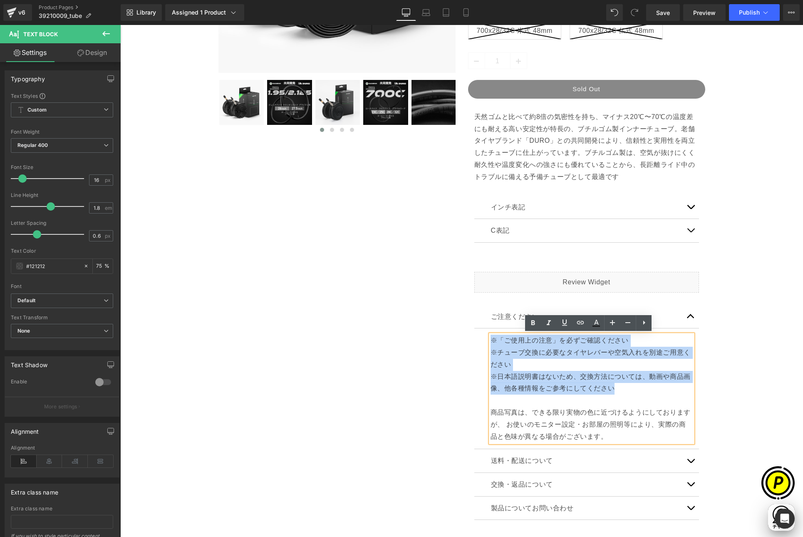
scroll to position [0, 162]
drag, startPoint x: 609, startPoint y: 387, endPoint x: 487, endPoint y: 341, distance: 129.8
click at [490, 341] on div "※「ご使用上の注意」を必ずご確認ください ※チューブ交換に必要なタイヤレバーや空気入れを別途ご用意ください ※日本語説明書はないため、交換方法については、動画…" at bounding box center [591, 388] width 202 height 108
copy div "※「ご使用上の注意」を必ずご確認ください ※チューブ交換に必要なタイヤレバーや空気入れを別途ご用意ください ※日本語説明書はないため、交換方法については、動画…"
click at [725, 367] on div "Sale Off (P) Image" at bounding box center [461, 202] width 674 height 759
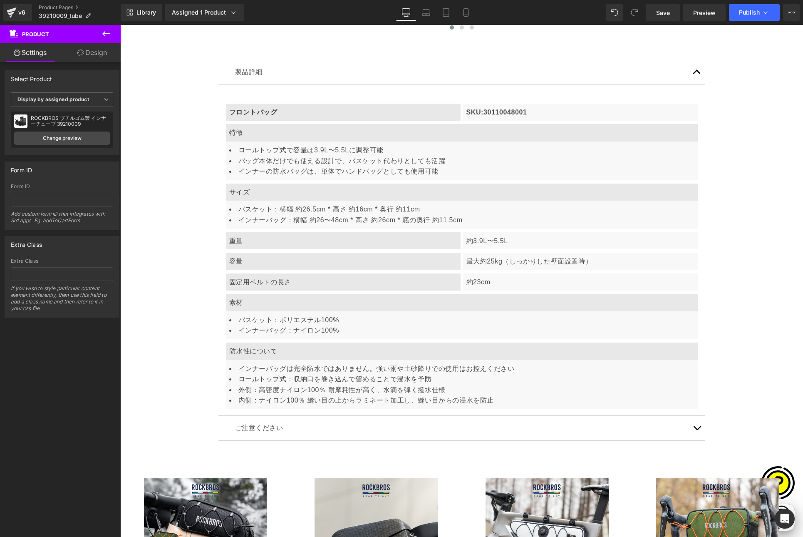
scroll to position [3177, 0]
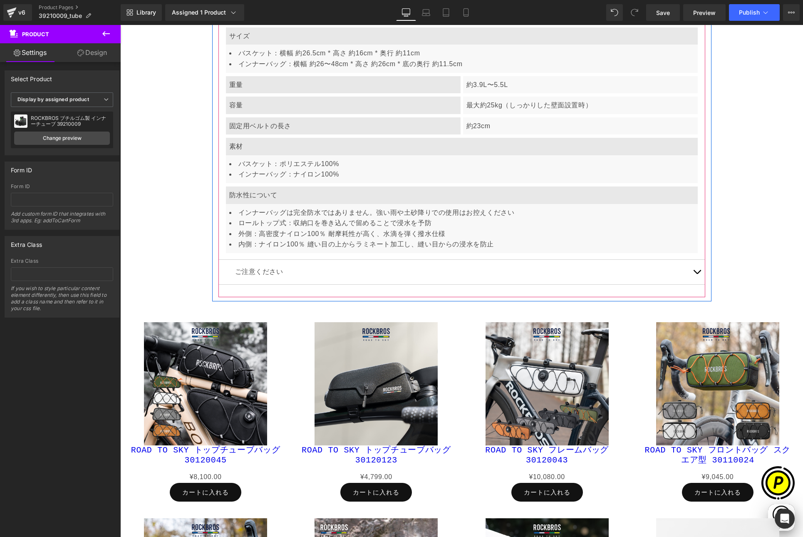
click at [693, 273] on button "button" at bounding box center [696, 272] width 17 height 25
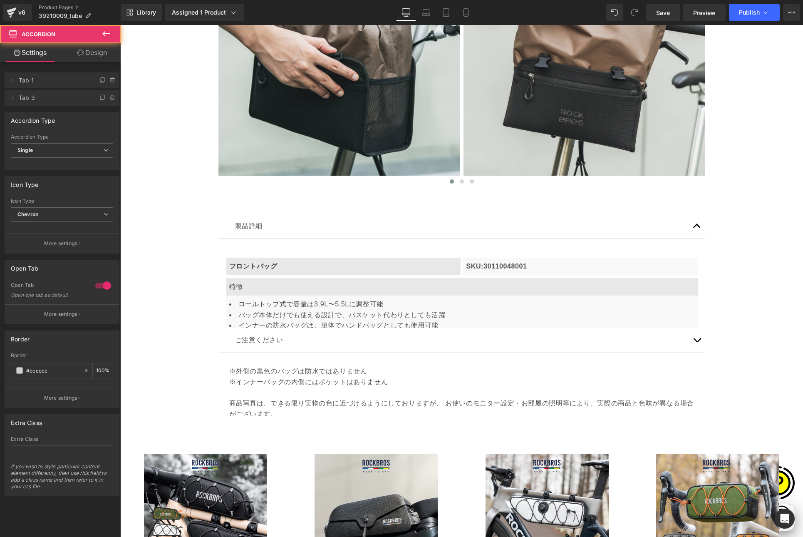
scroll to position [2846, 0]
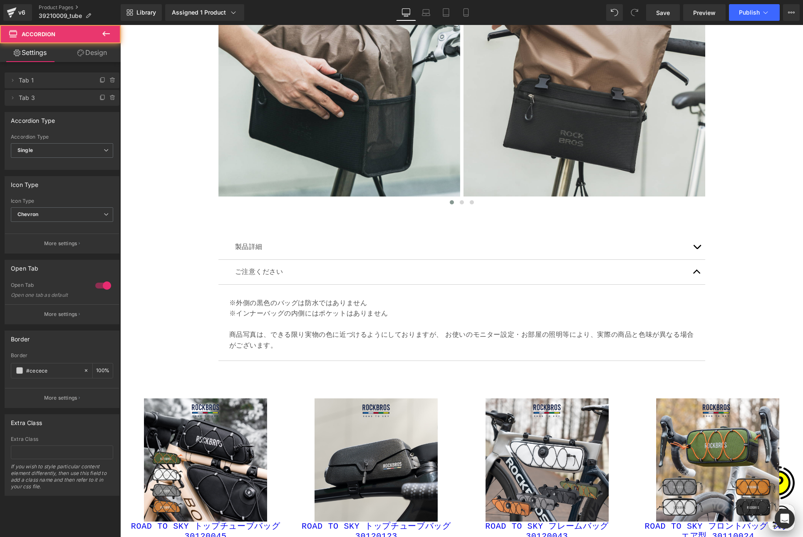
click at [251, 304] on p "※外側の黒色のバッグは防水ではありません" at bounding box center [461, 302] width 465 height 11
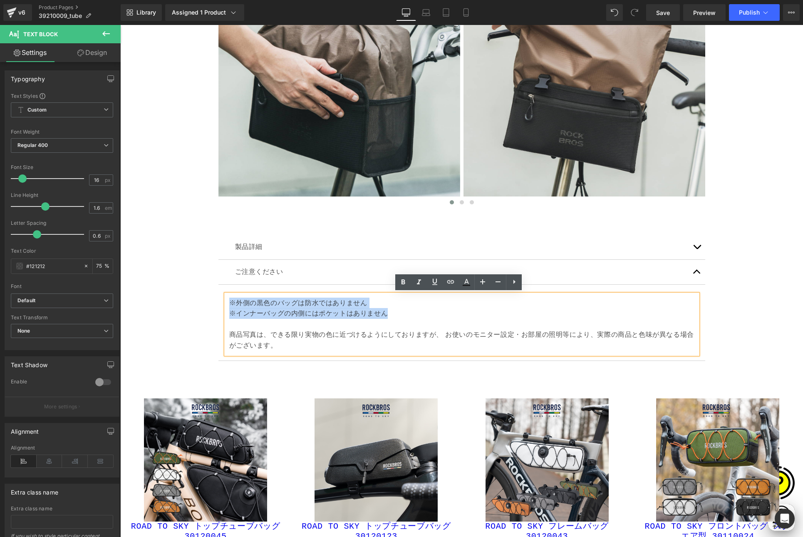
drag, startPoint x: 224, startPoint y: 302, endPoint x: 383, endPoint y: 309, distance: 159.9
click at [383, 309] on div "※外側の黒色のバッグは防水ではありません ※インナーバッグの内側にはポケットはありません 商品写真は、できる限り実物の色に近づけるようにしておりますが、 お使…" at bounding box center [462, 324] width 472 height 60
paste div
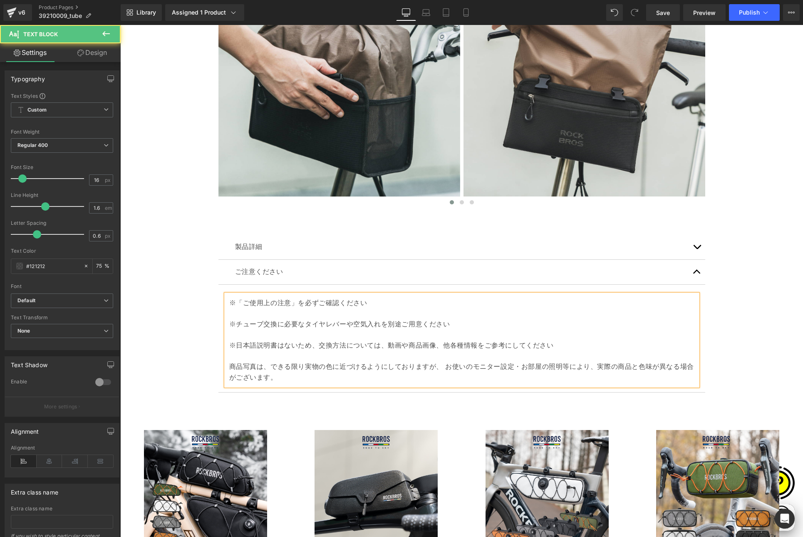
click at [226, 324] on div "※「ご使用上の注意」を必ずご確認ください ※チューブ交換に必要なタイヤレバーや空気入れを別途ご用意ください ※日本語説明書はないため、交換方法については、動画…" at bounding box center [462, 340] width 472 height 92
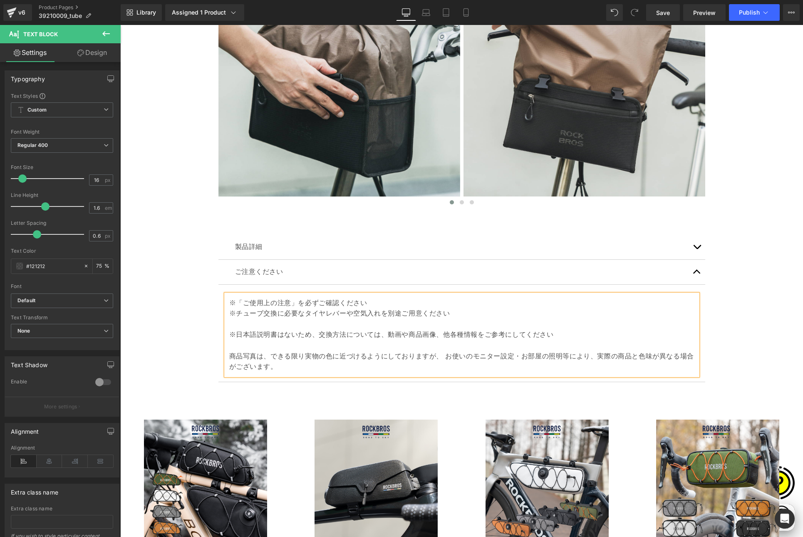
click at [226, 334] on div "※「ご使用上の注意」を必ずご確認ください ※チューブ交換に必要なタイヤレバーや空気入れを別途ご用意ください ※日本語説明書はないため、交換方法については、動画…" at bounding box center [462, 334] width 472 height 81
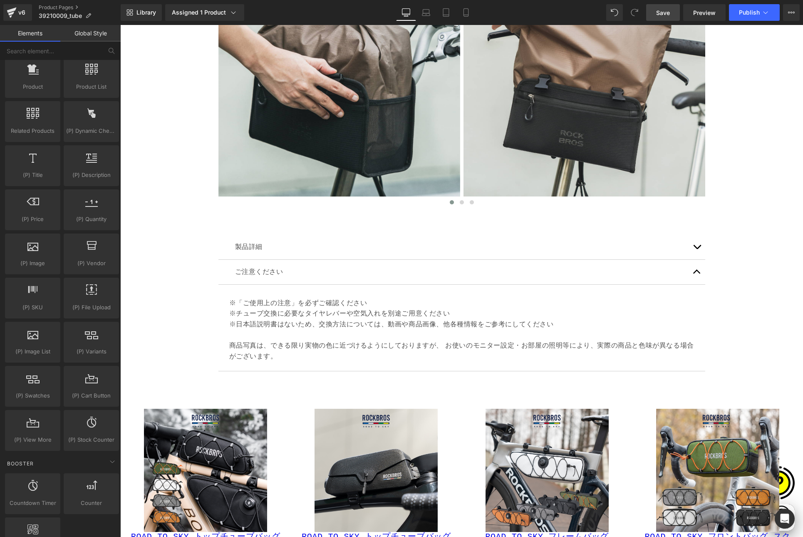
click at [658, 12] on span "Save" at bounding box center [663, 12] width 14 height 9
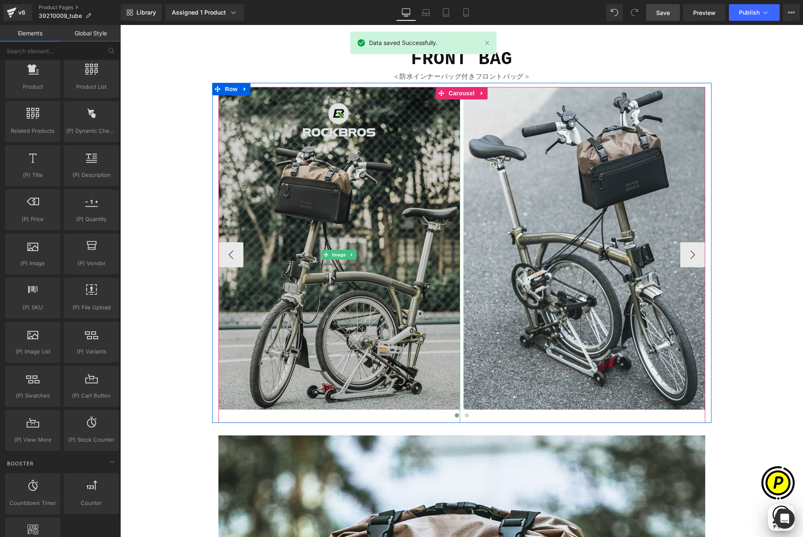
scroll to position [0, 162]
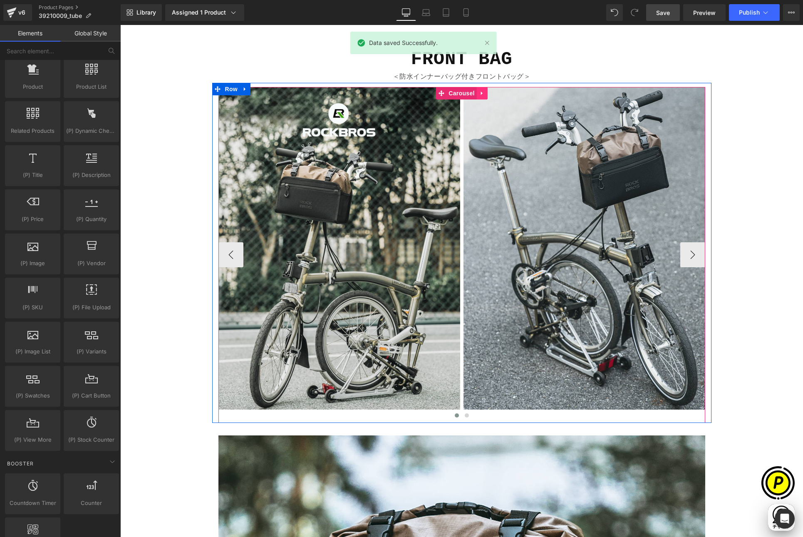
click at [479, 94] on icon at bounding box center [482, 93] width 6 height 6
click at [485, 93] on icon at bounding box center [488, 93] width 6 height 6
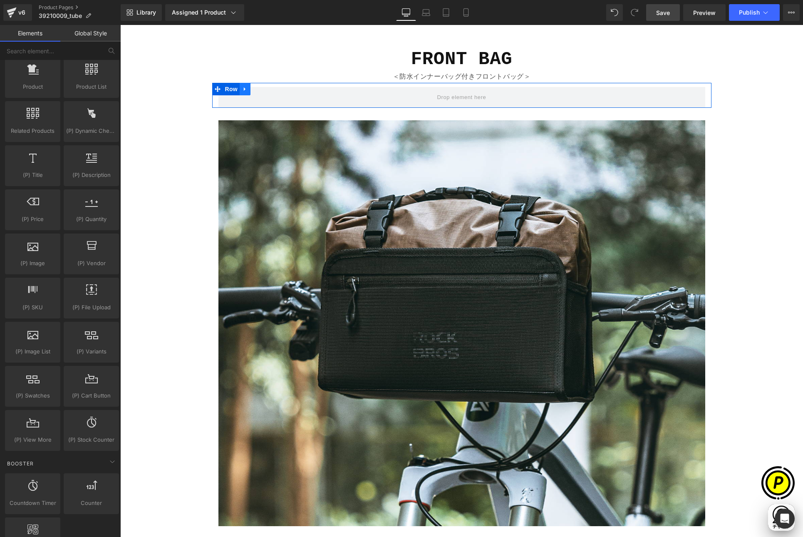
click at [244, 87] on icon at bounding box center [245, 89] width 2 height 4
click at [264, 88] on icon at bounding box center [267, 89] width 6 height 6
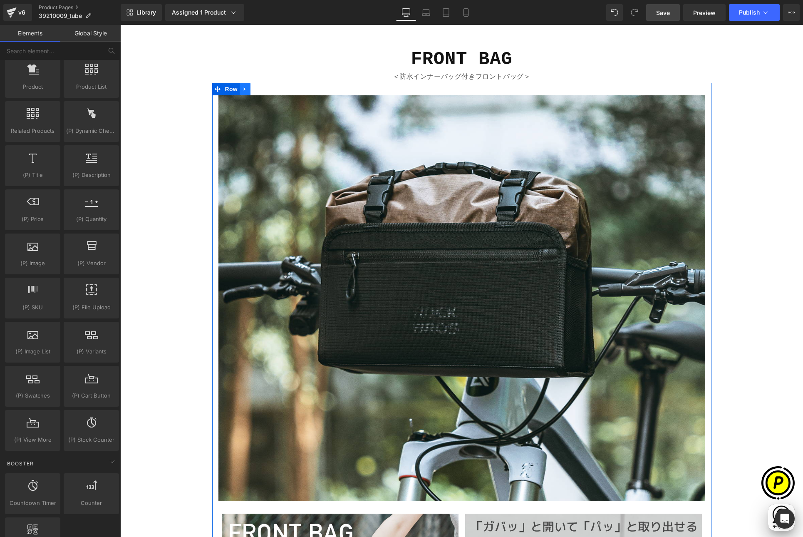
click at [243, 88] on icon at bounding box center [245, 89] width 6 height 6
click at [264, 88] on icon at bounding box center [267, 89] width 6 height 6
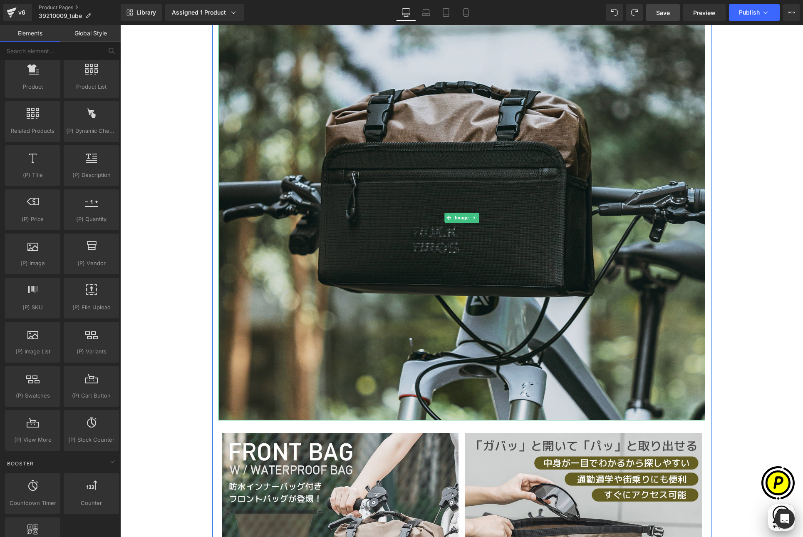
scroll to position [915, 0]
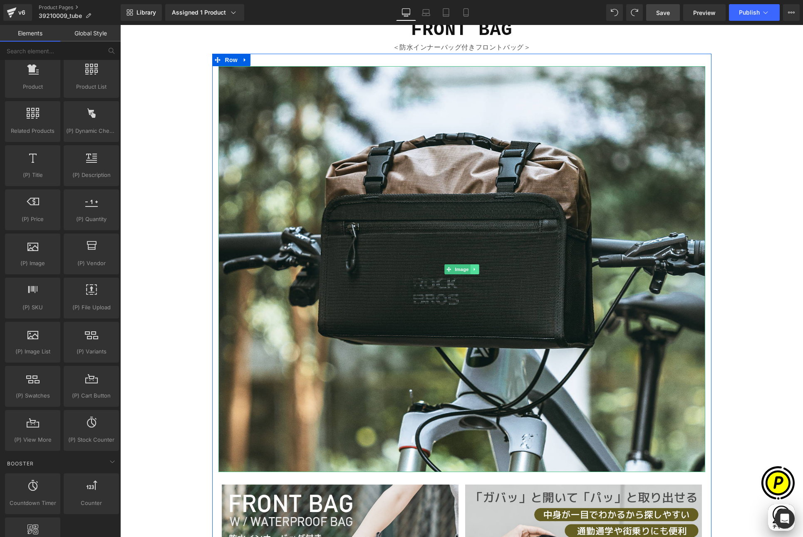
click at [473, 268] on icon at bounding box center [474, 269] width 5 height 5
click at [476, 270] on icon at bounding box center [478, 269] width 5 height 5
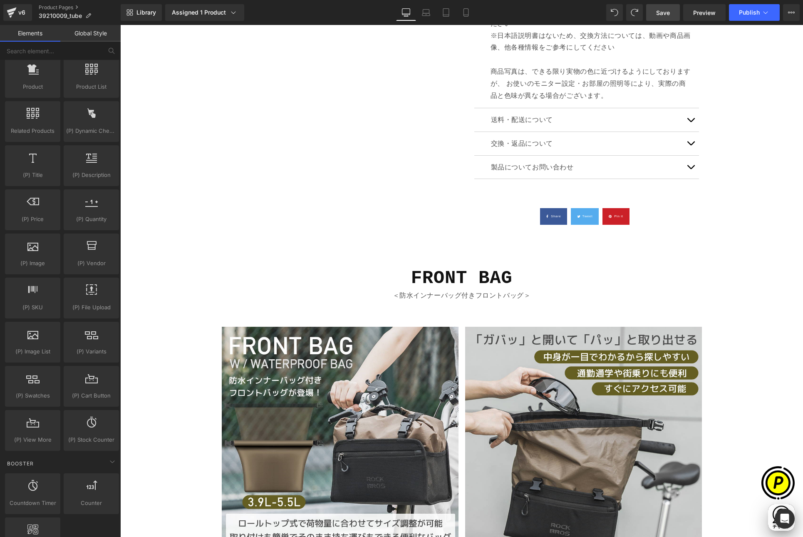
scroll to position [0, 0]
click at [228, 309] on span "Row" at bounding box center [231, 308] width 17 height 12
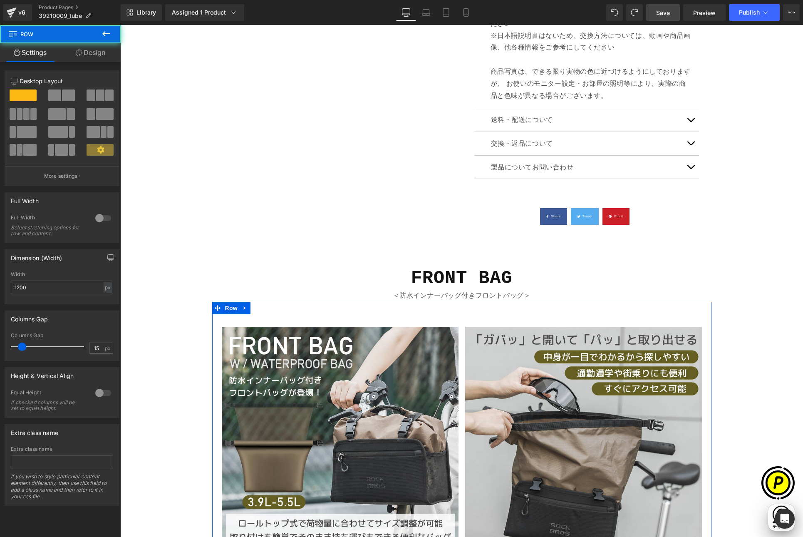
click at [88, 47] on link "Design" at bounding box center [90, 52] width 60 height 19
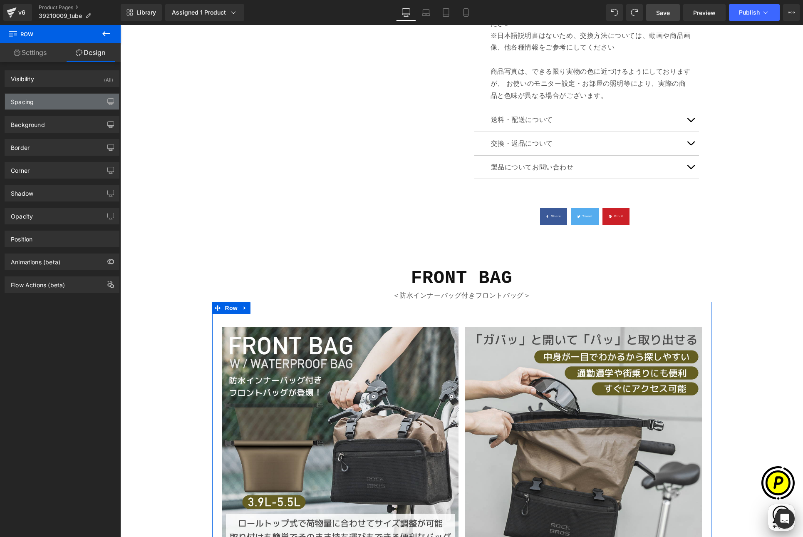
click at [49, 101] on div "Spacing" at bounding box center [62, 102] width 114 height 16
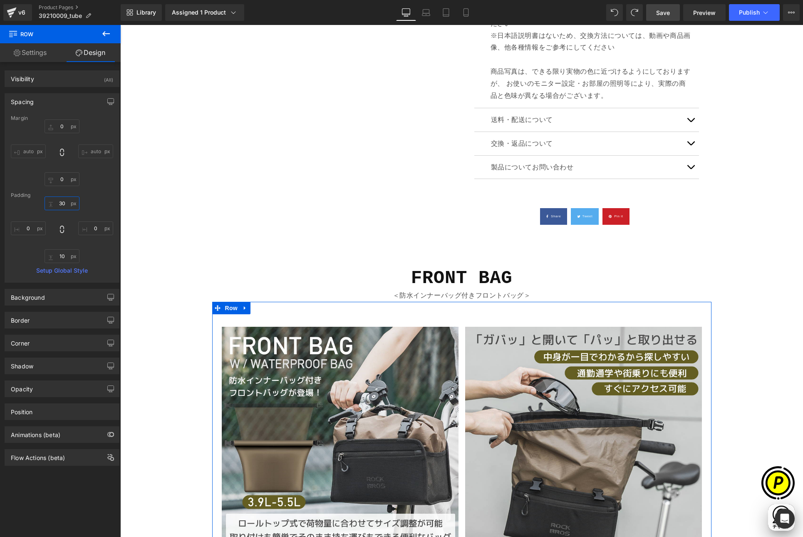
click at [62, 203] on input "30" at bounding box center [62, 203] width 35 height 14
type input "8"
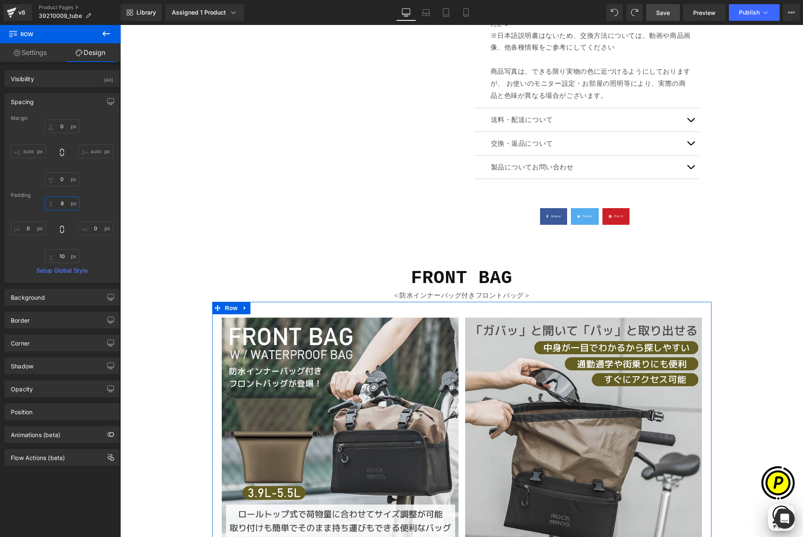
scroll to position [0, 162]
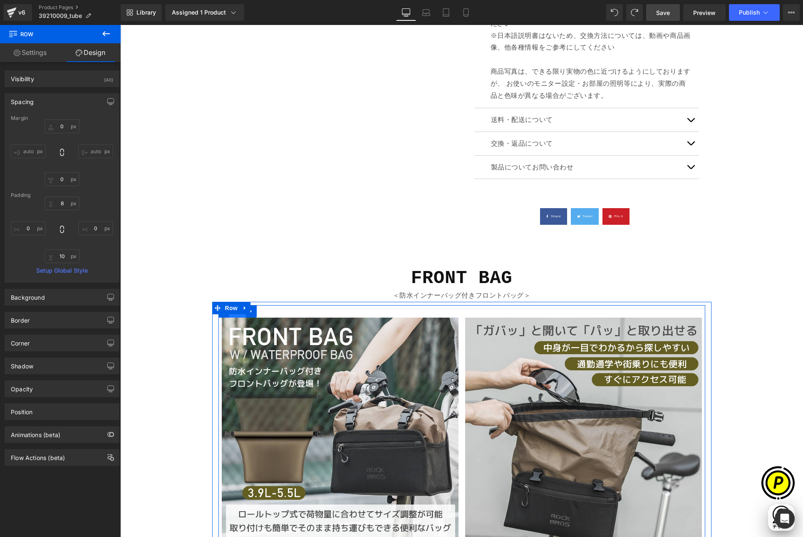
click at [232, 316] on span "Row" at bounding box center [237, 311] width 17 height 12
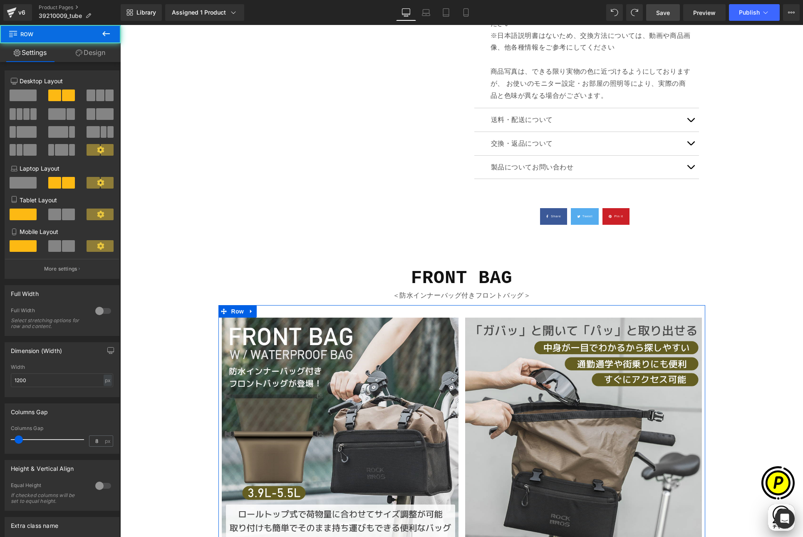
click at [83, 62] on link "Design" at bounding box center [90, 52] width 60 height 19
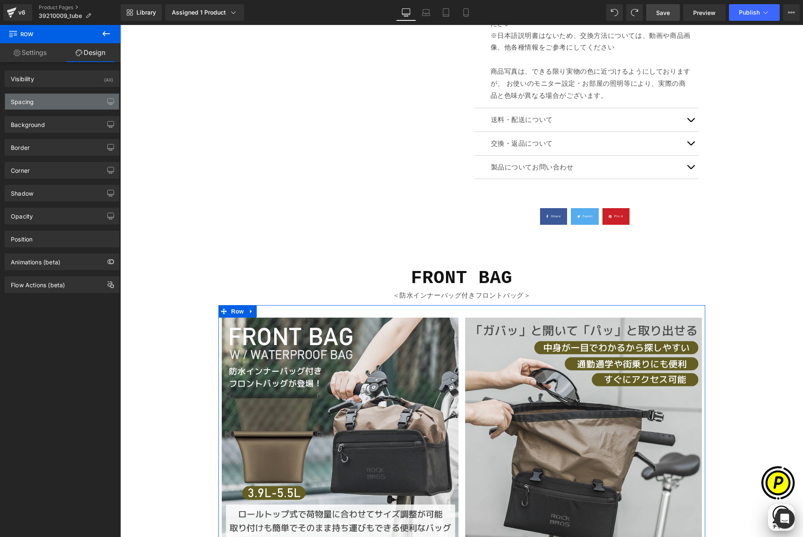
click at [40, 104] on div "Spacing" at bounding box center [62, 102] width 114 height 16
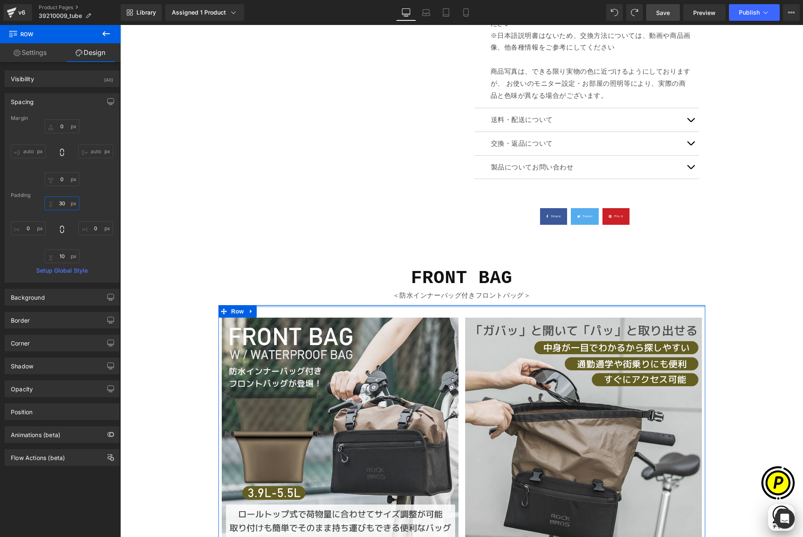
click at [60, 205] on input "30" at bounding box center [62, 203] width 35 height 14
type input "8"
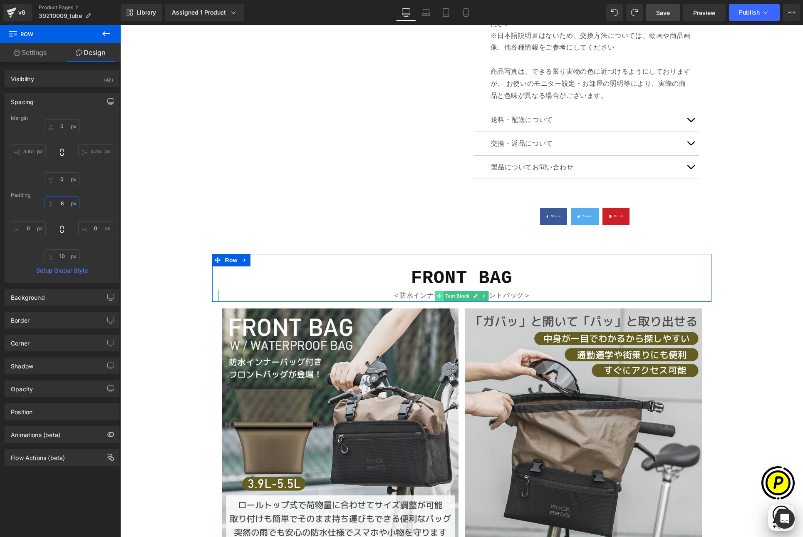
scroll to position [0, 0]
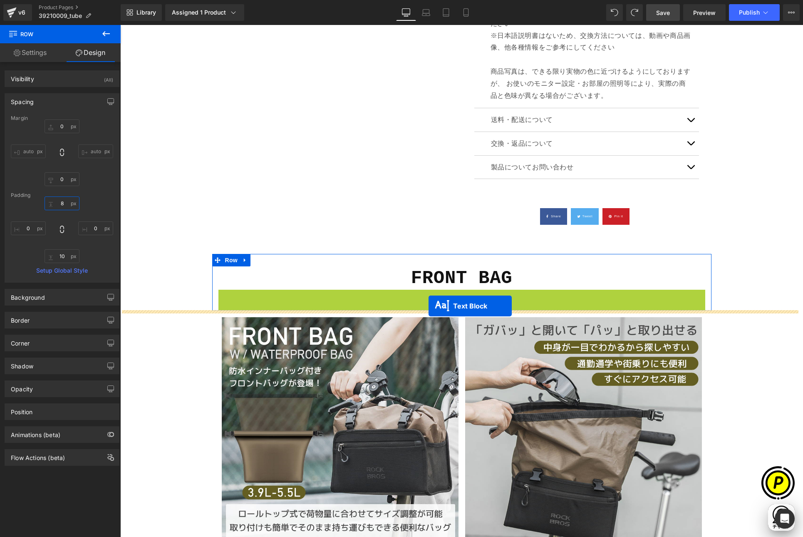
drag, startPoint x: 435, startPoint y: 294, endPoint x: 428, endPoint y: 306, distance: 13.1
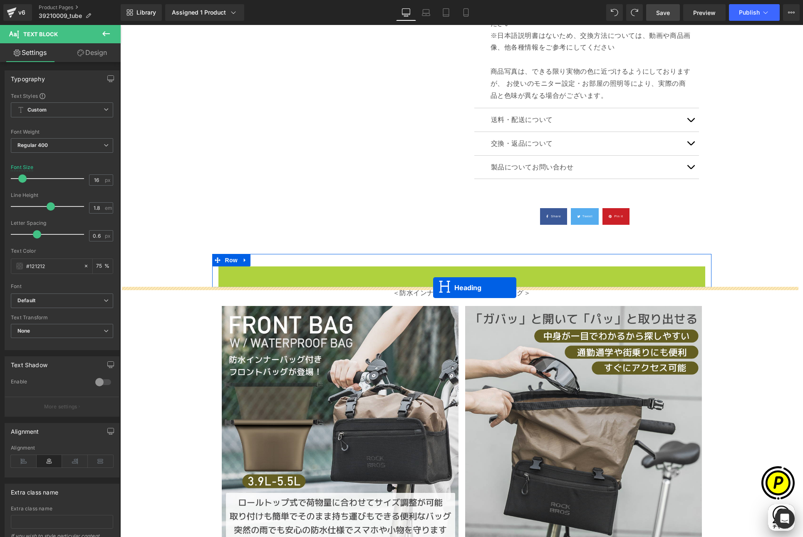
drag, startPoint x: 436, startPoint y: 276, endPoint x: 433, endPoint y: 287, distance: 11.3
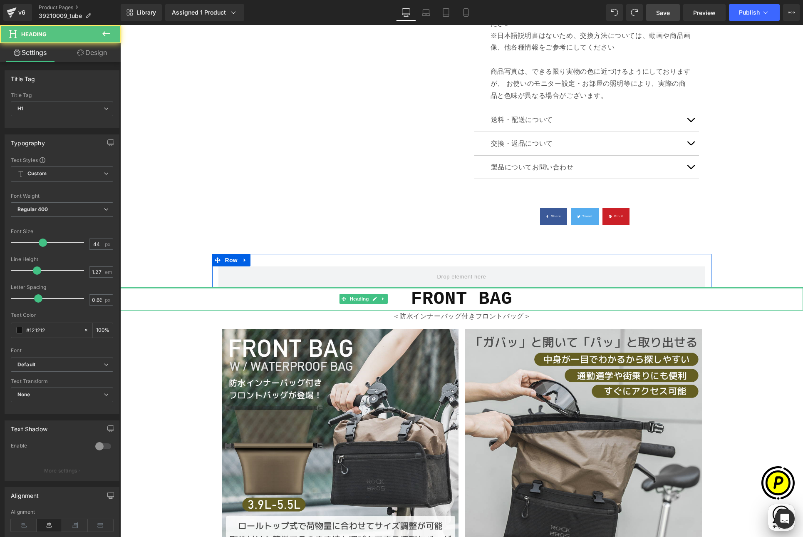
scroll to position [0, 162]
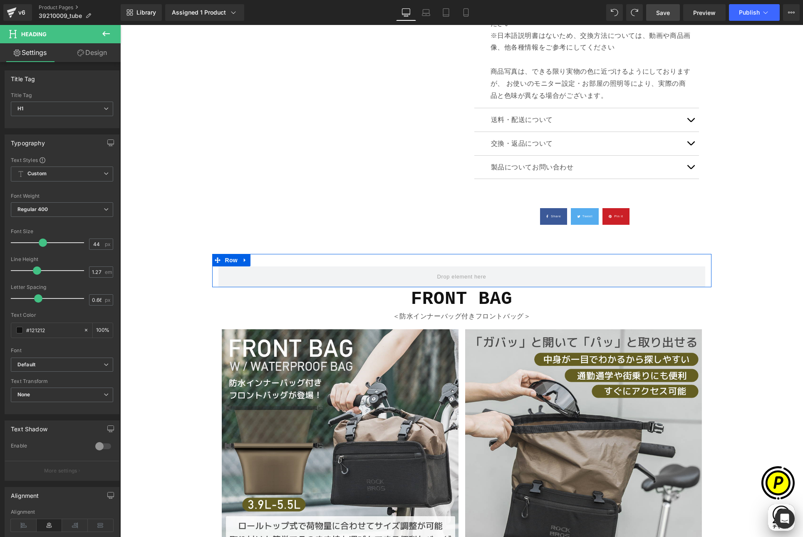
drag, startPoint x: 241, startPoint y: 258, endPoint x: 257, endPoint y: 259, distance: 15.8
click at [244, 258] on icon at bounding box center [245, 260] width 2 height 4
click at [264, 258] on icon at bounding box center [267, 260] width 6 height 6
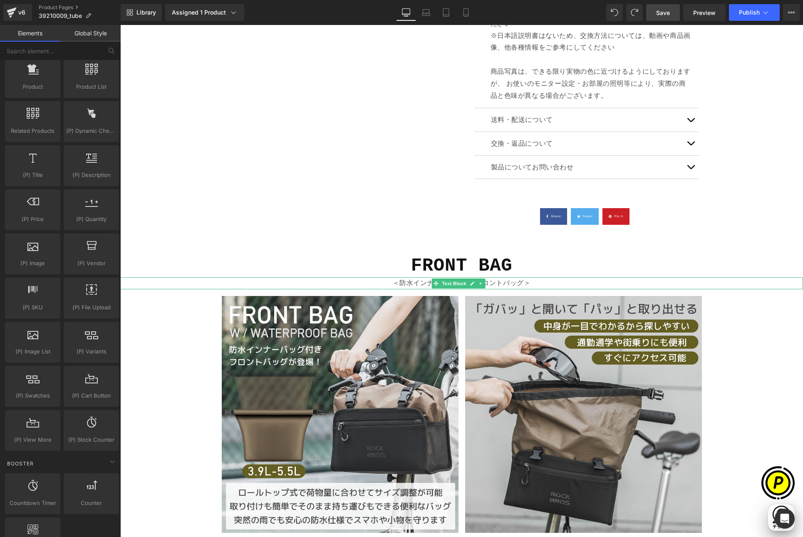
scroll to position [0, 324]
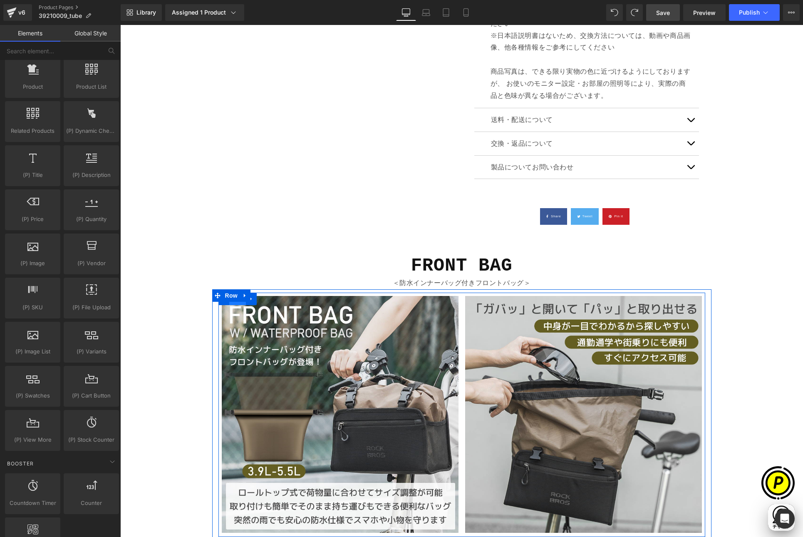
click at [232, 302] on span "Row" at bounding box center [237, 298] width 17 height 12
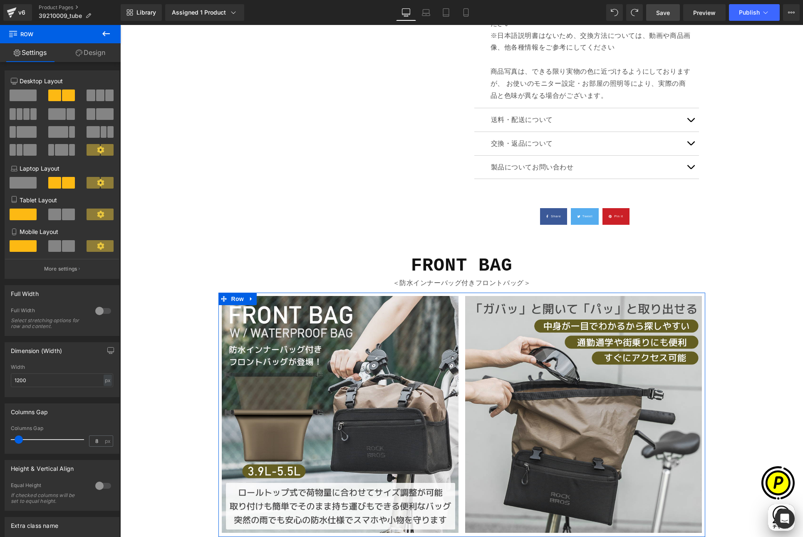
click at [90, 54] on link "Design" at bounding box center [90, 52] width 60 height 19
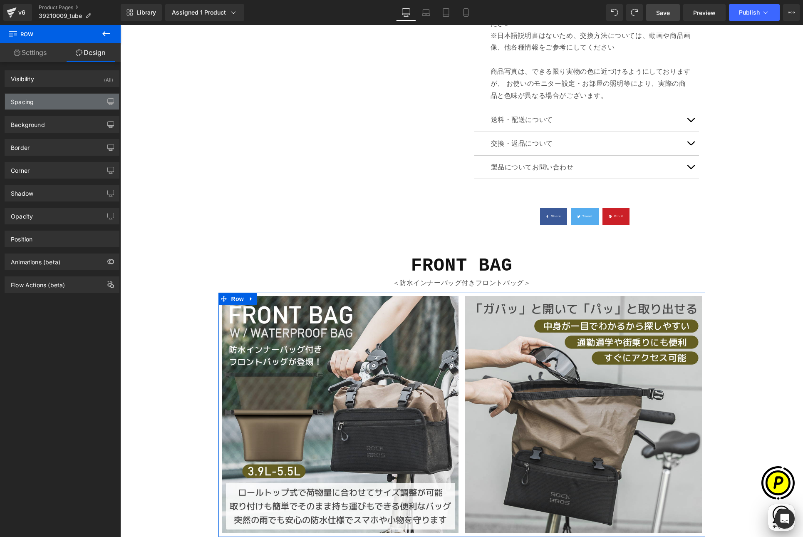
click at [30, 101] on div "Spacing" at bounding box center [22, 100] width 23 height 12
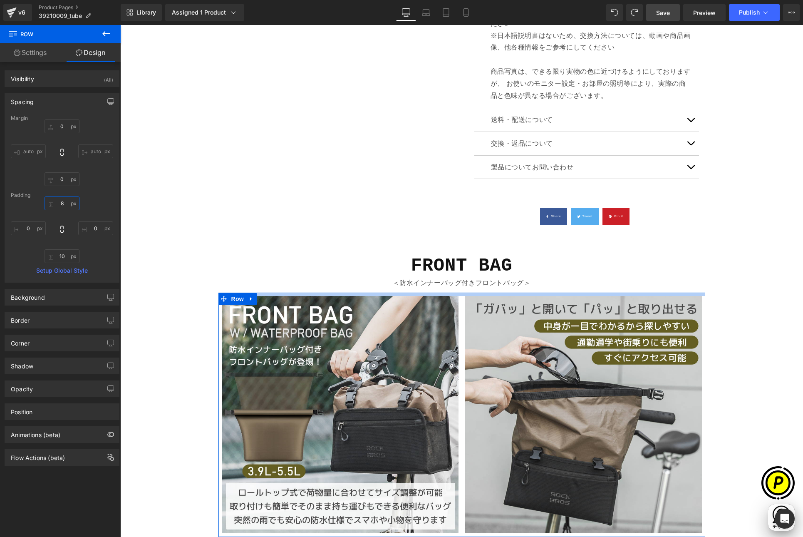
drag, startPoint x: 63, startPoint y: 202, endPoint x: 69, endPoint y: 204, distance: 6.1
click at [63, 202] on input "8" at bounding box center [62, 203] width 35 height 14
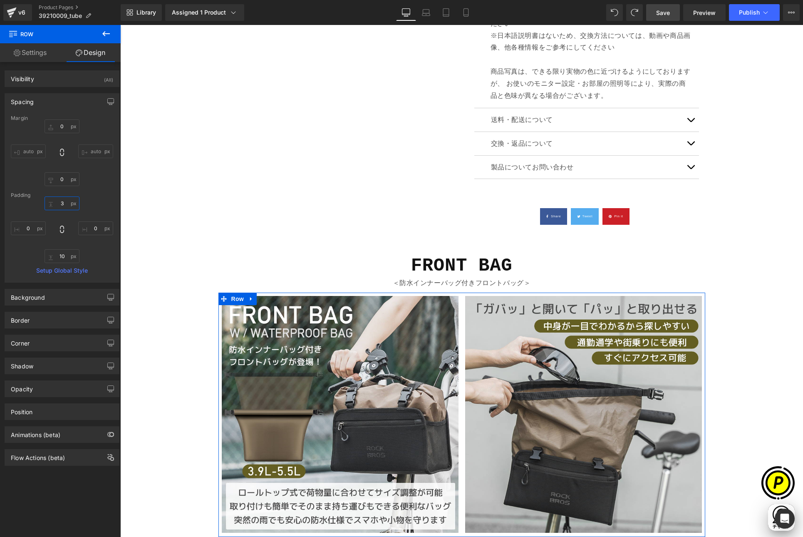
scroll to position [0, 0]
type input "30"
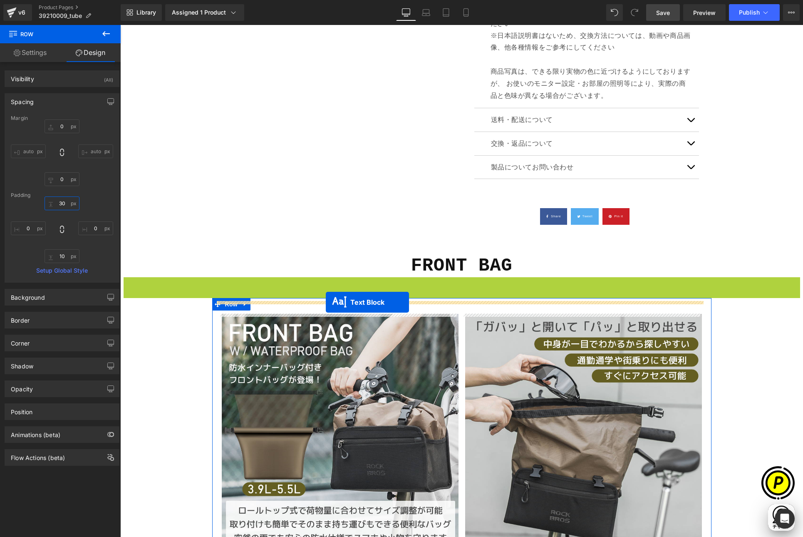
drag, startPoint x: 433, startPoint y: 282, endPoint x: 326, endPoint y: 302, distance: 109.4
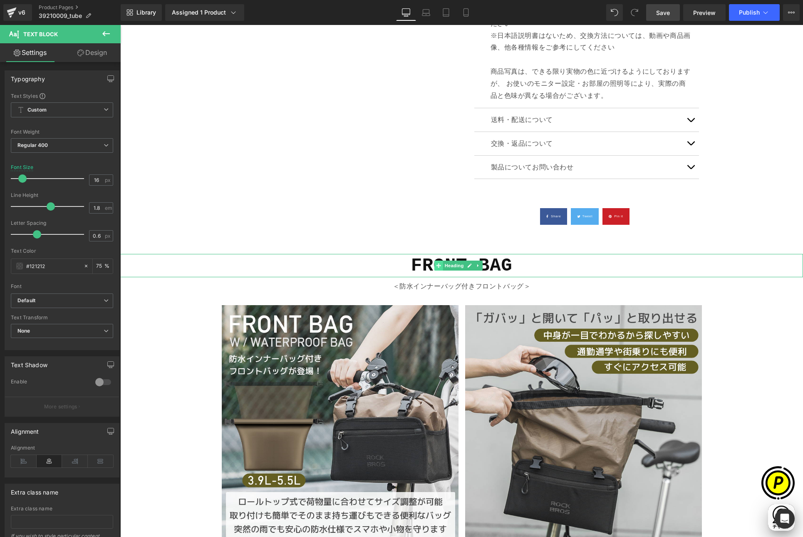
scroll to position [0, 162]
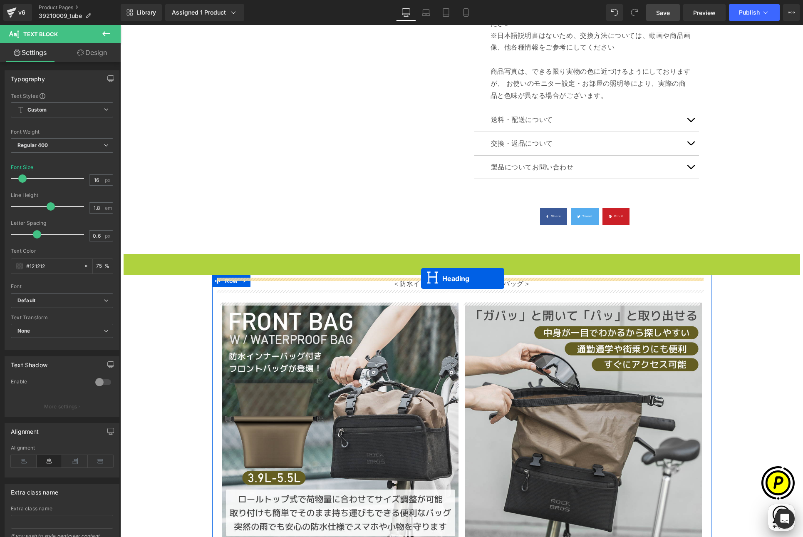
drag, startPoint x: 438, startPoint y: 265, endPoint x: 421, endPoint y: 278, distance: 21.3
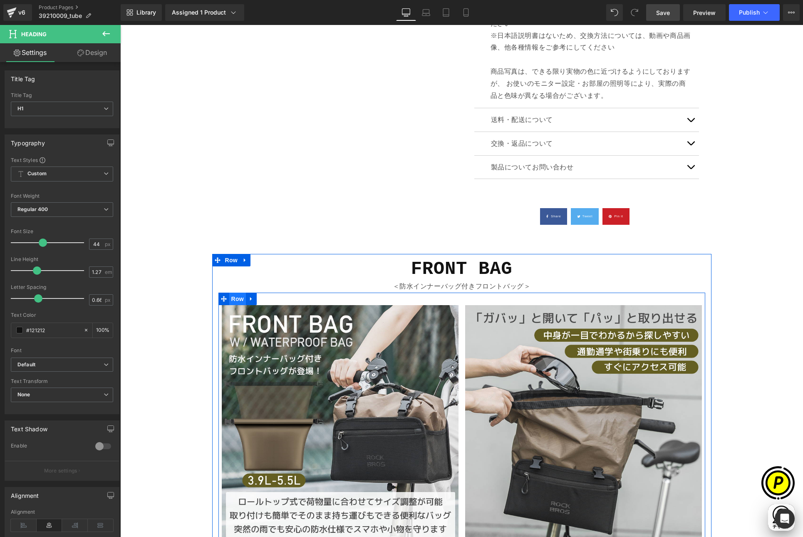
click at [235, 299] on span "Row" at bounding box center [237, 298] width 17 height 12
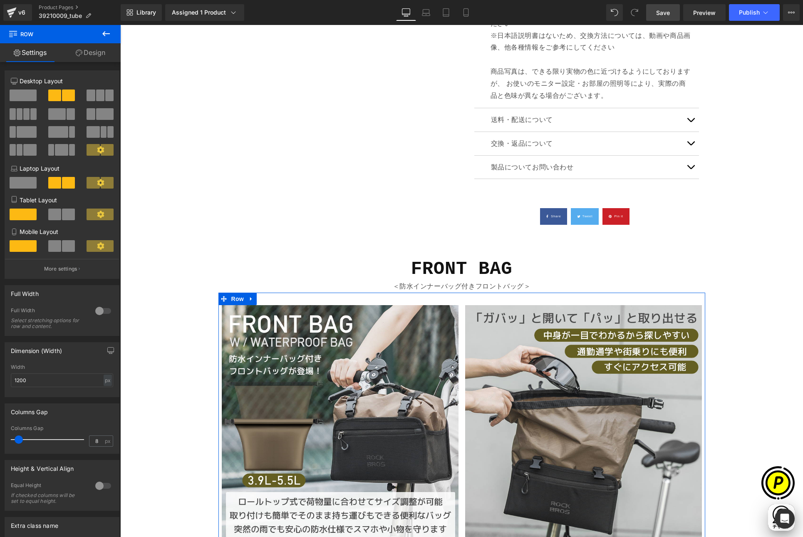
click at [97, 53] on link "Design" at bounding box center [90, 52] width 60 height 19
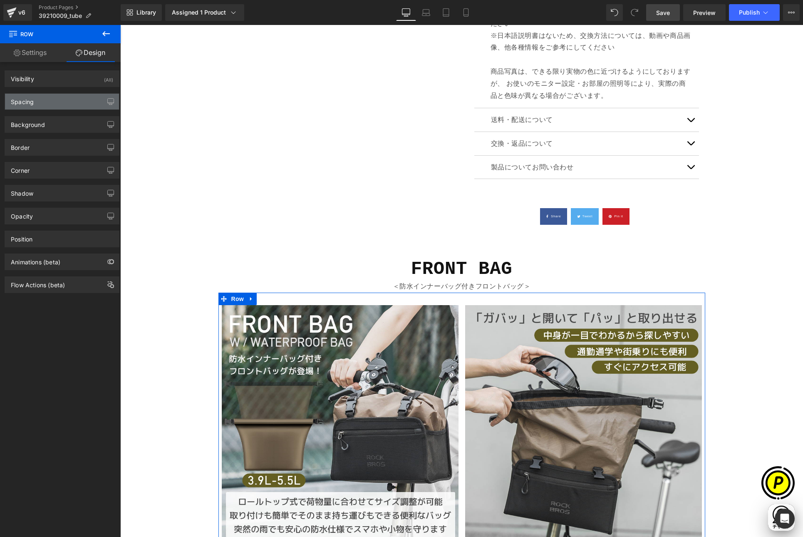
scroll to position [0, 324]
click at [45, 108] on div "Spacing" at bounding box center [62, 102] width 114 height 16
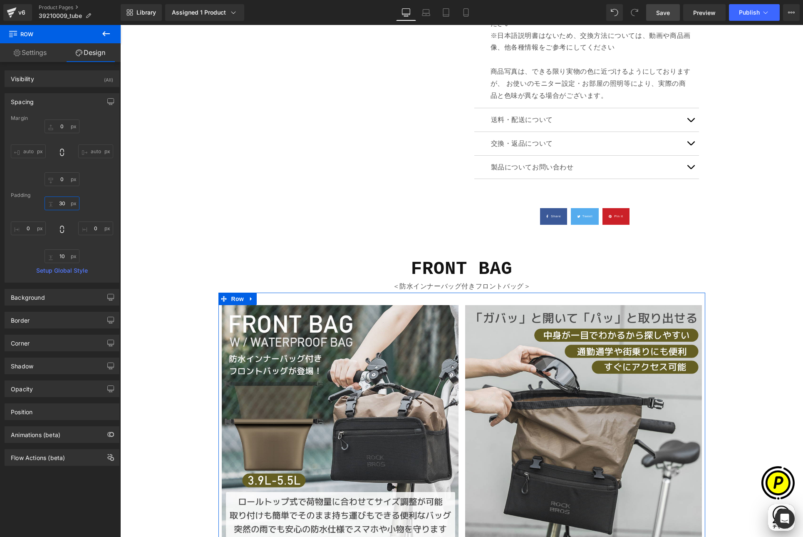
click at [62, 203] on input "30" at bounding box center [62, 203] width 35 height 14
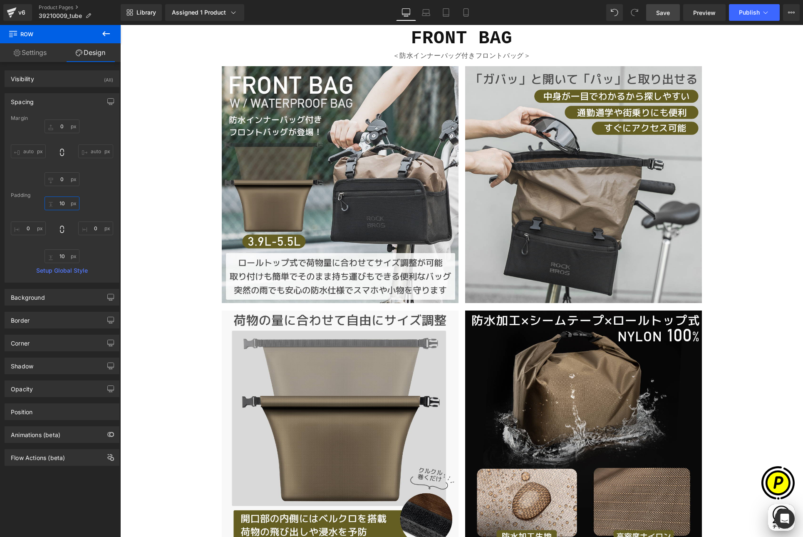
scroll to position [895, 0]
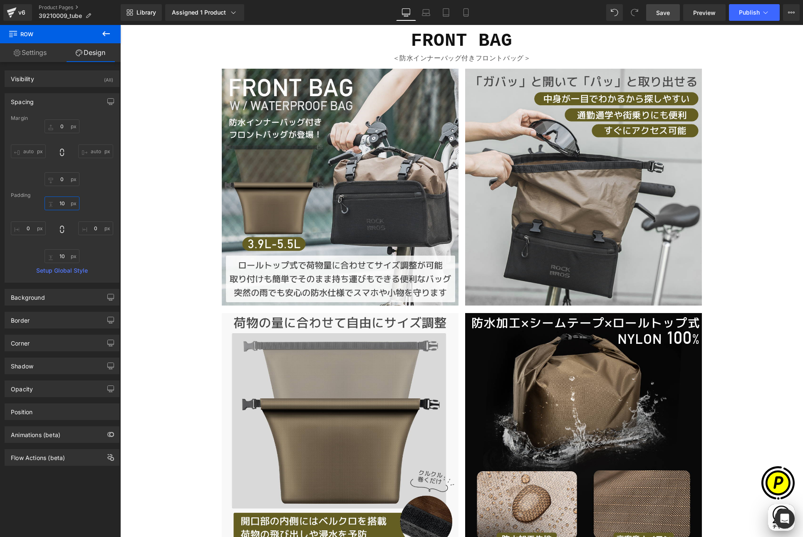
type input "10"
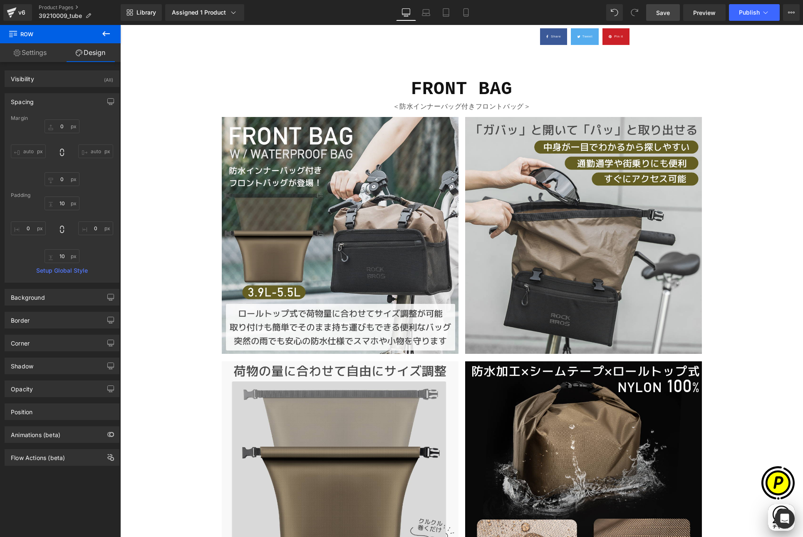
scroll to position [0, 324]
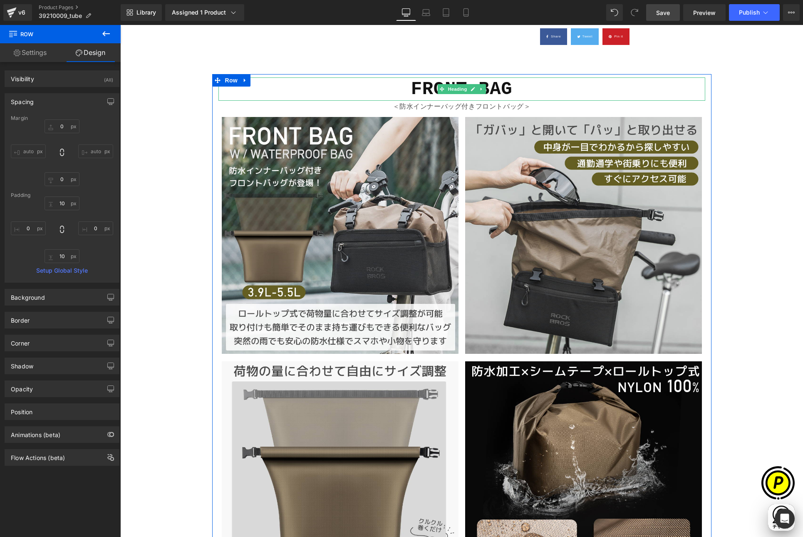
click at [423, 88] on b "FRONT BAG" at bounding box center [461, 89] width 101 height 21
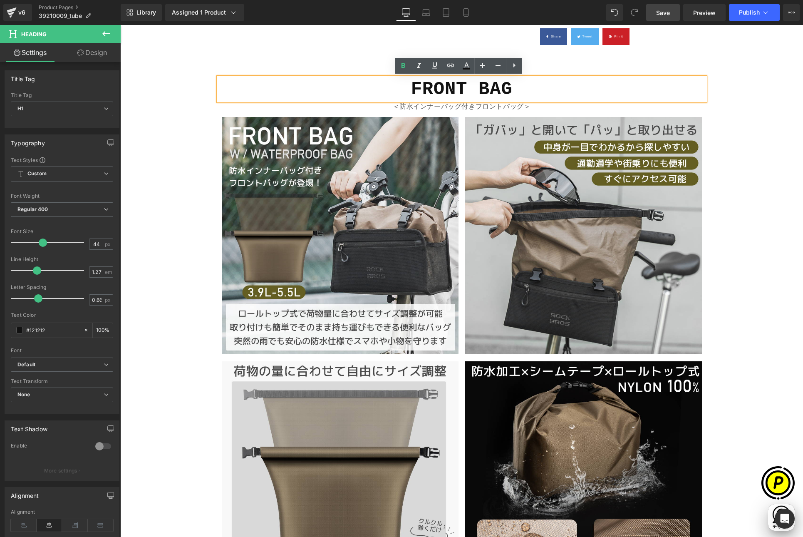
click at [460, 92] on b "FRONT BAG" at bounding box center [461, 89] width 101 height 21
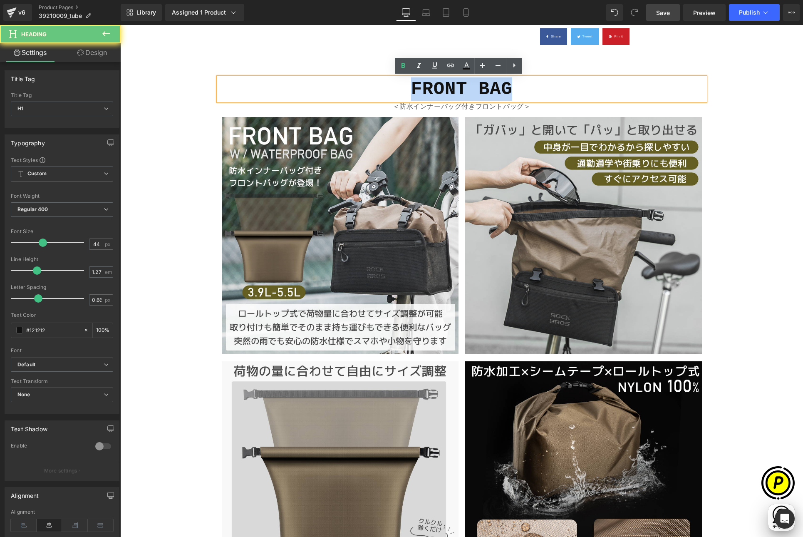
drag, startPoint x: 406, startPoint y: 89, endPoint x: 536, endPoint y: 89, distance: 130.2
click at [536, 89] on h1 "FRONT BAG" at bounding box center [461, 88] width 487 height 23
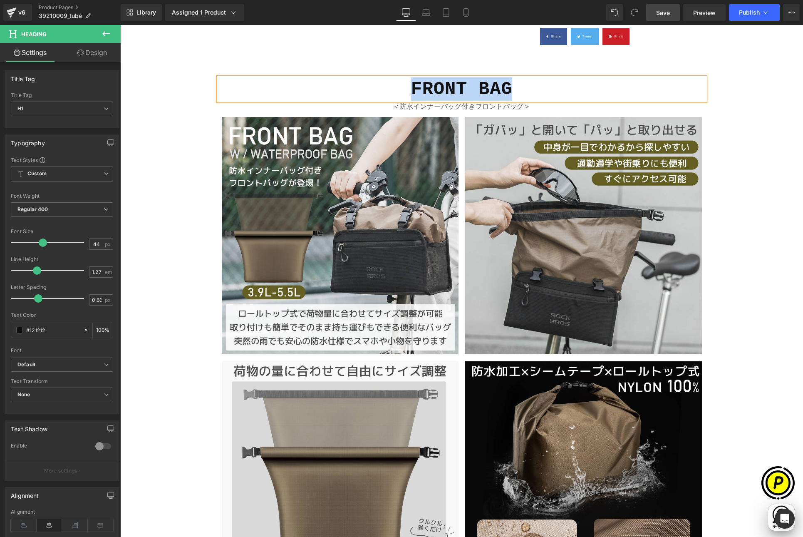
paste div
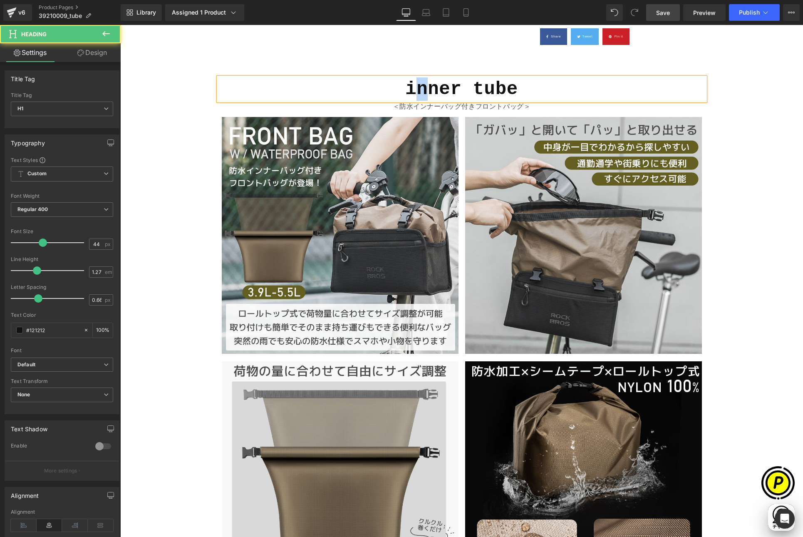
drag, startPoint x: 416, startPoint y: 89, endPoint x: 408, endPoint y: 89, distance: 7.9
click at [408, 89] on b "inner tube" at bounding box center [461, 89] width 113 height 21
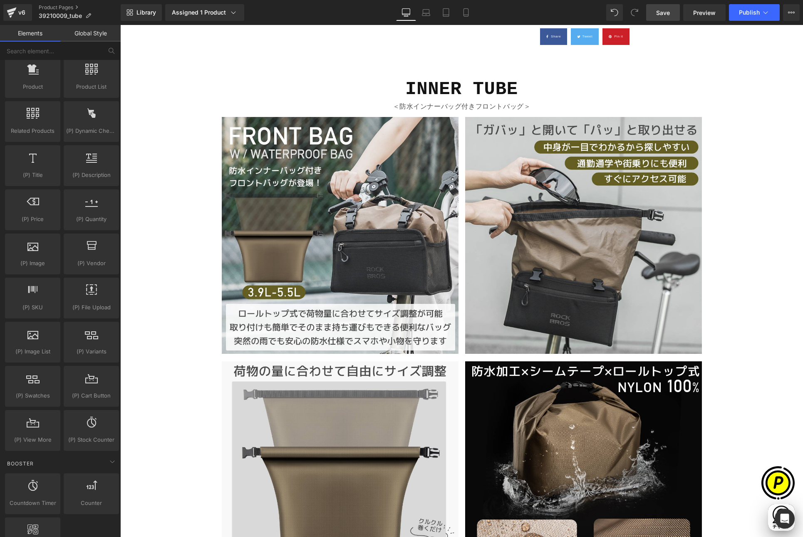
scroll to position [0, 0]
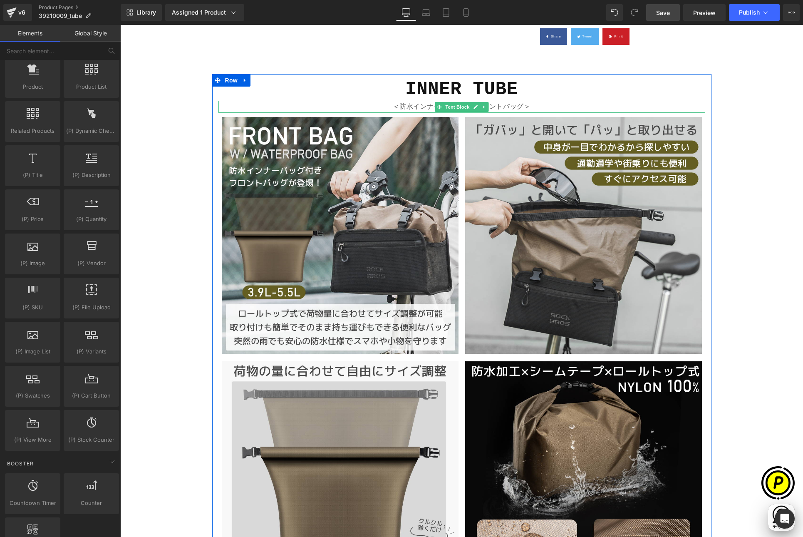
click at [420, 104] on p "＜防水インナーバッグ付きフロントバッグ＞" at bounding box center [461, 107] width 487 height 12
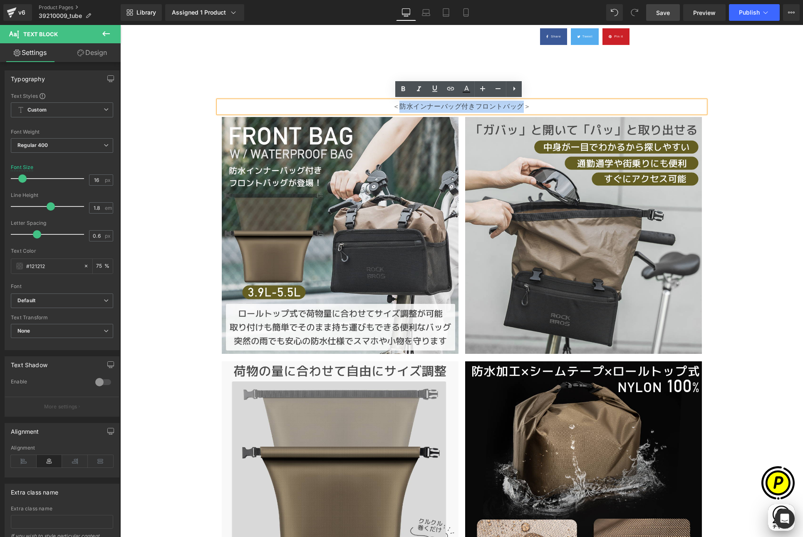
drag, startPoint x: 396, startPoint y: 105, endPoint x: 518, endPoint y: 106, distance: 121.5
click at [518, 106] on p "＜防水インナーバッグ付きフロントバッグ＞" at bounding box center [461, 107] width 487 height 12
paste div
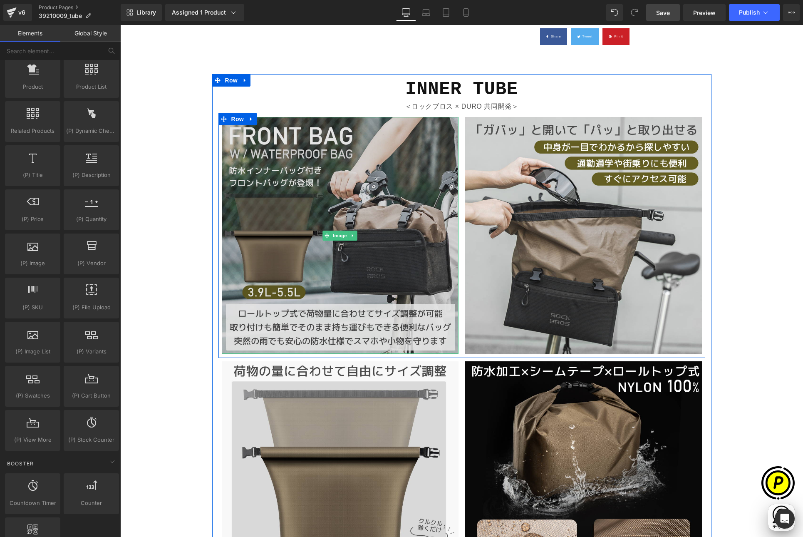
click at [329, 188] on img at bounding box center [340, 235] width 237 height 237
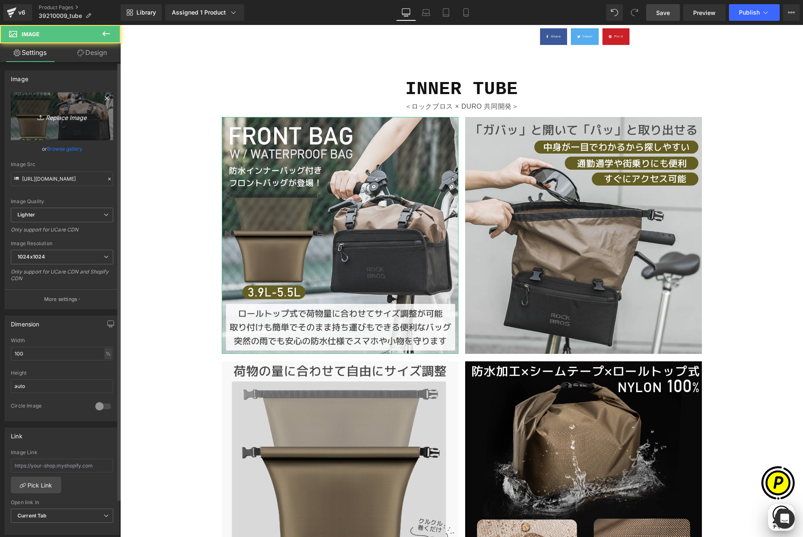
click at [71, 116] on icon "Replace Image" at bounding box center [62, 116] width 67 height 10
type input "C:\fakepath\39210009-700-3.jpg"
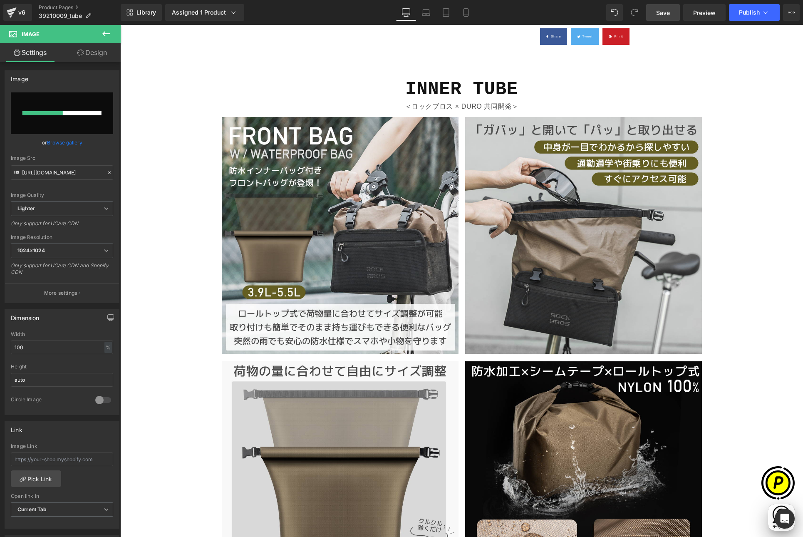
scroll to position [0, 0]
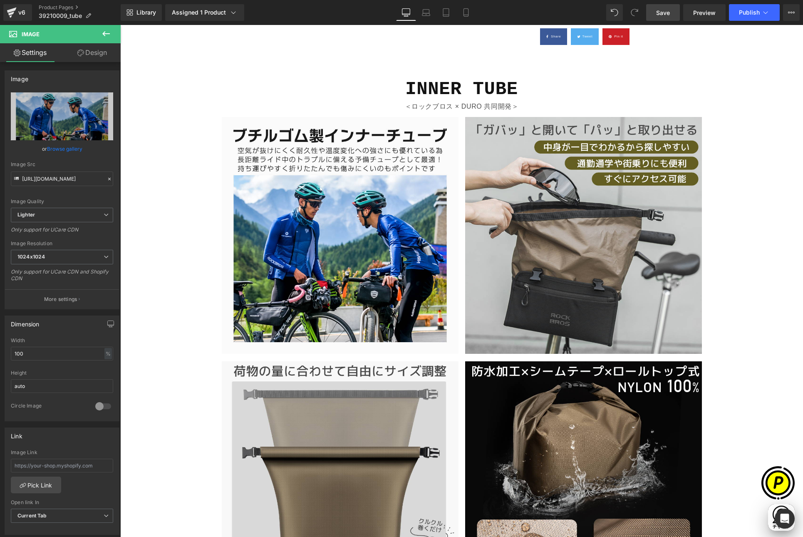
type input "[URL][DOMAIN_NAME]"
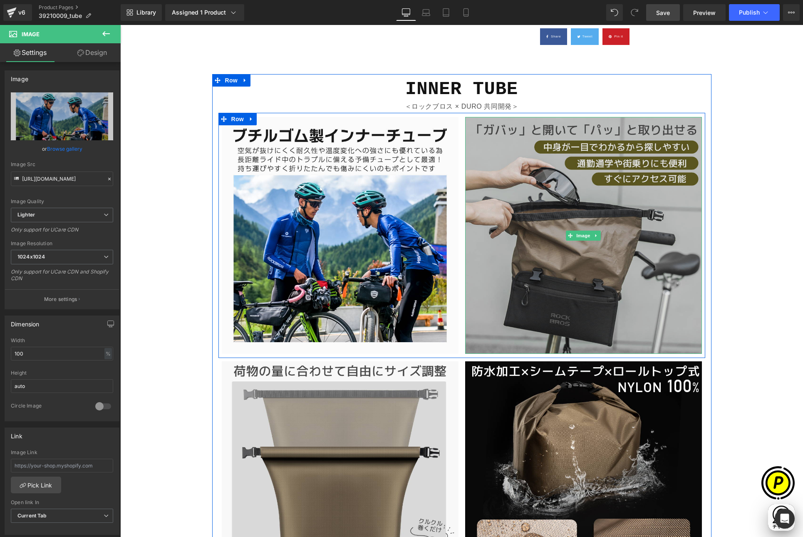
click at [526, 179] on img at bounding box center [583, 235] width 237 height 237
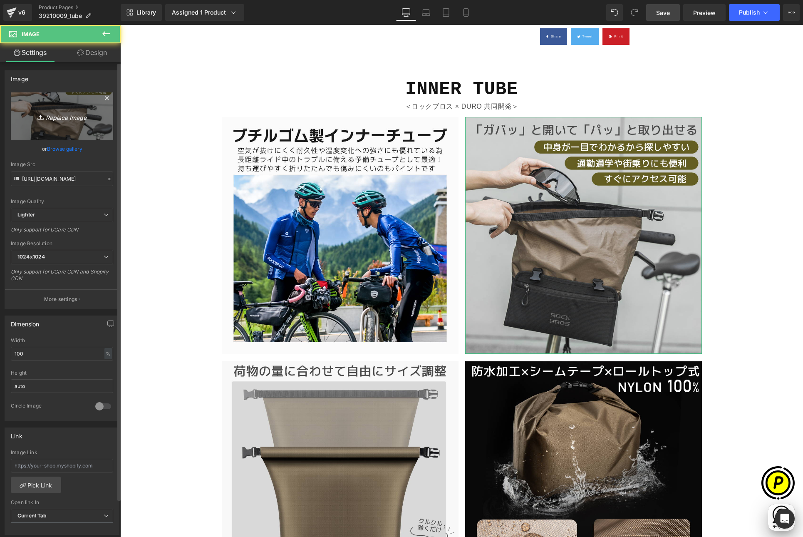
click at [100, 126] on link "Replace Image" at bounding box center [62, 116] width 102 height 48
type input "C:\fakepath\39210009-700-4.jpg"
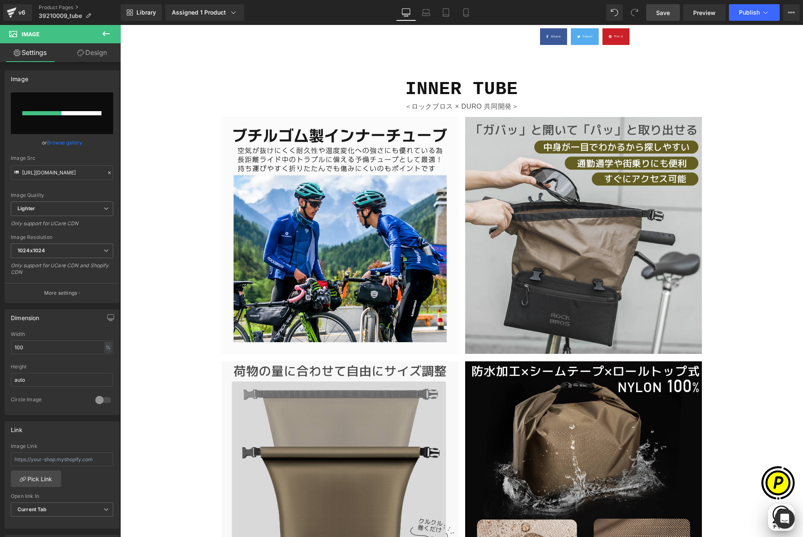
scroll to position [0, 324]
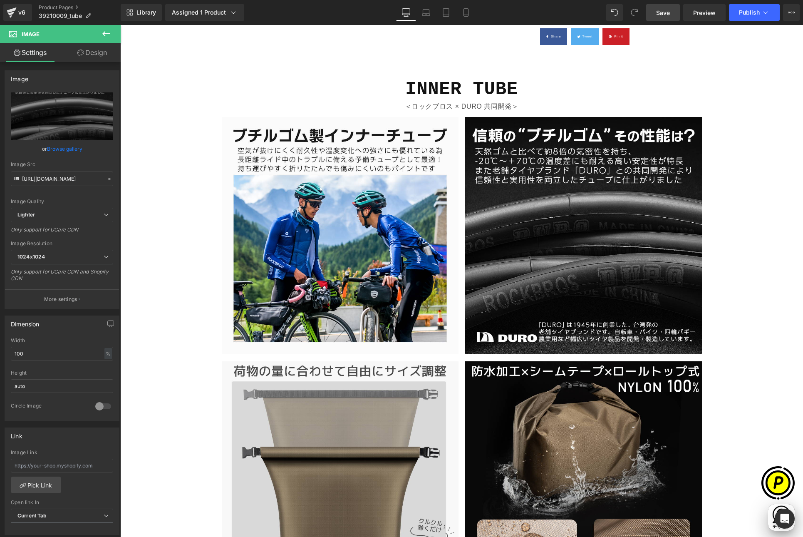
type input "[URL][DOMAIN_NAME]"
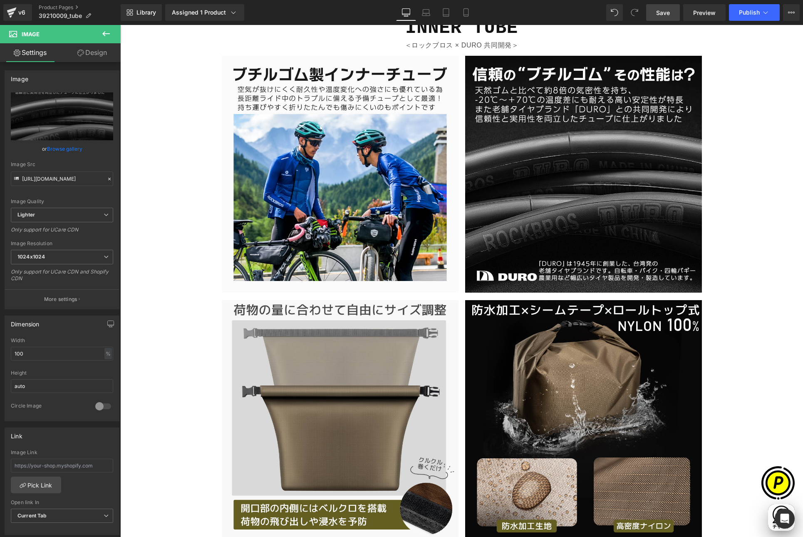
scroll to position [881, 0]
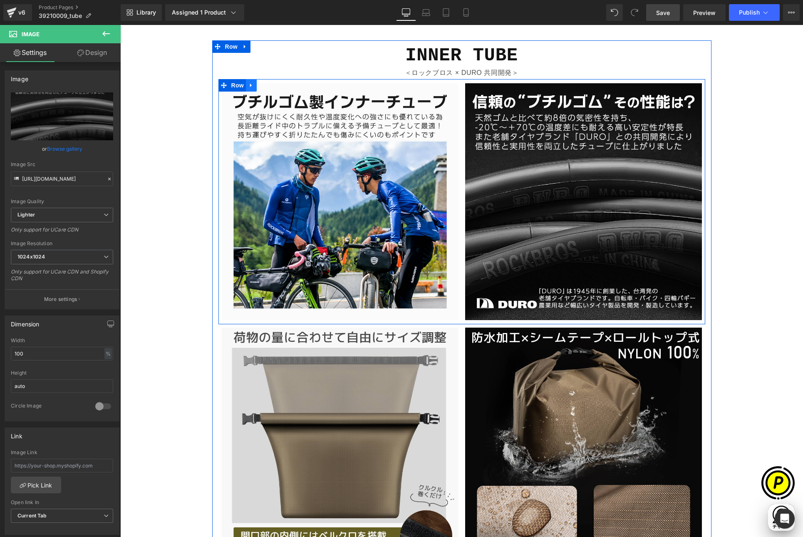
click at [251, 85] on icon at bounding box center [251, 85] width 6 height 6
click at [261, 84] on icon at bounding box center [262, 85] width 6 height 6
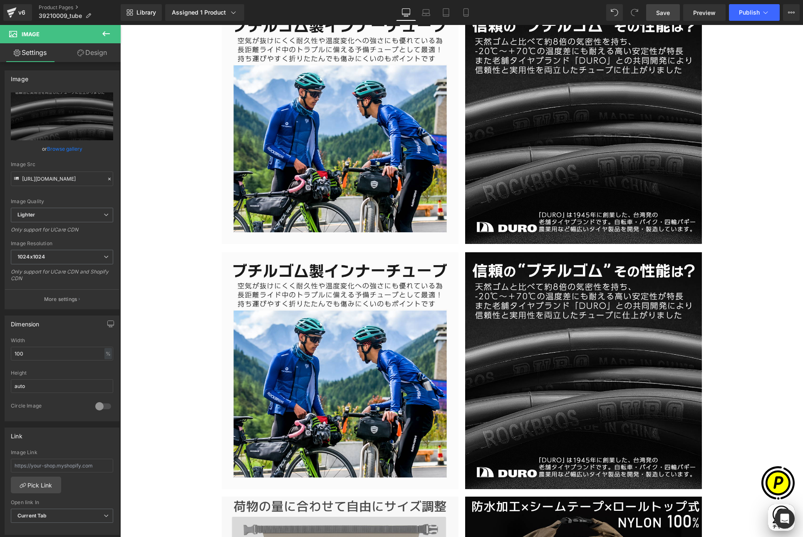
scroll to position [1025, 0]
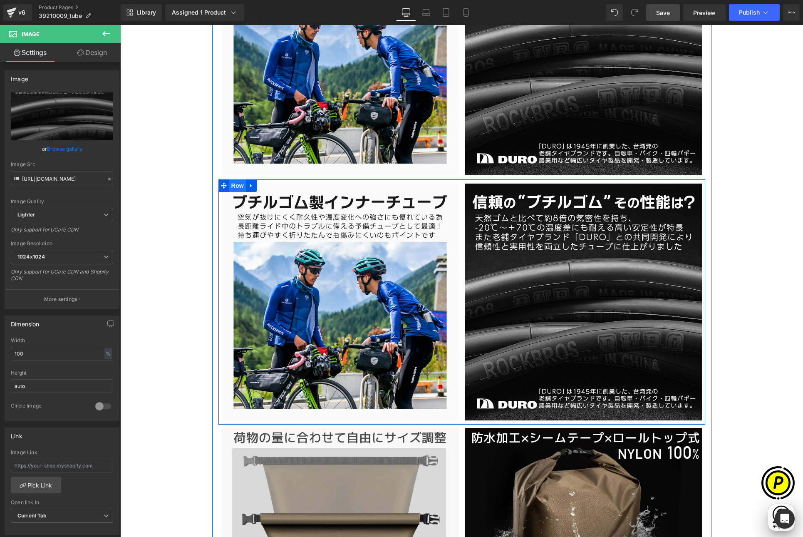
click at [232, 188] on span "Row" at bounding box center [237, 185] width 17 height 12
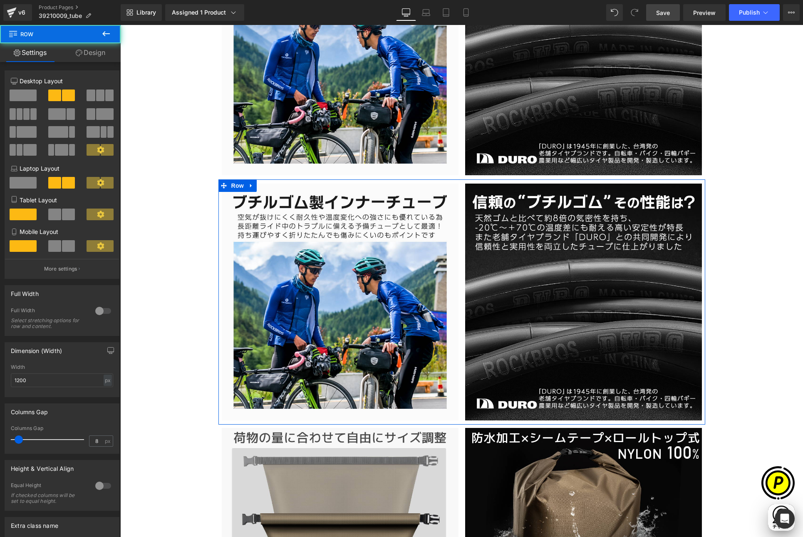
click at [92, 55] on link "Design" at bounding box center [90, 52] width 60 height 19
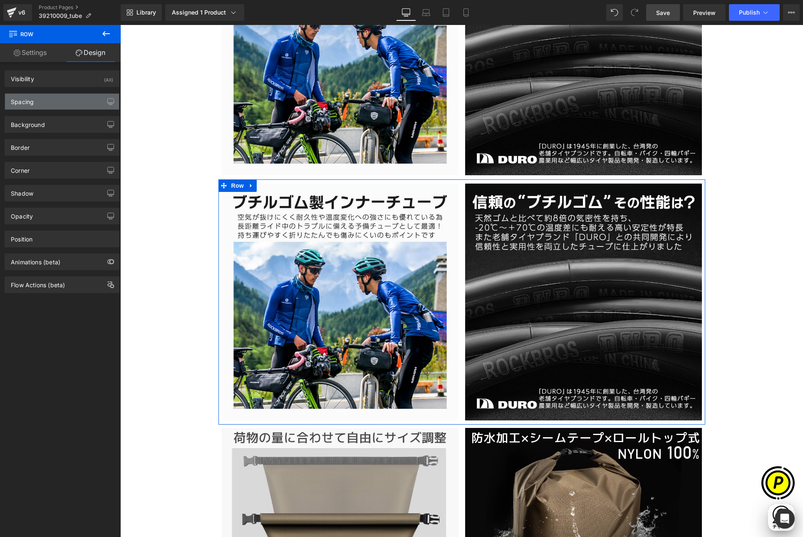
click at [40, 106] on div "Spacing" at bounding box center [62, 102] width 114 height 16
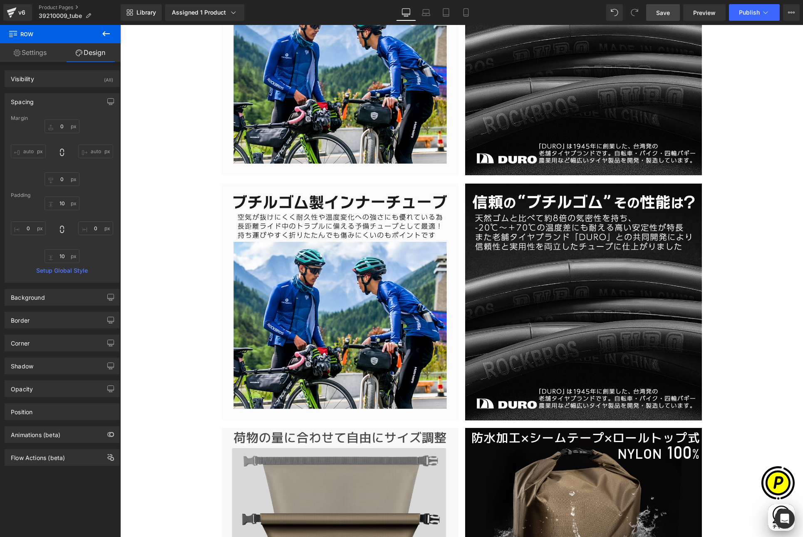
scroll to position [0, 0]
click at [106, 36] on icon at bounding box center [106, 34] width 10 height 10
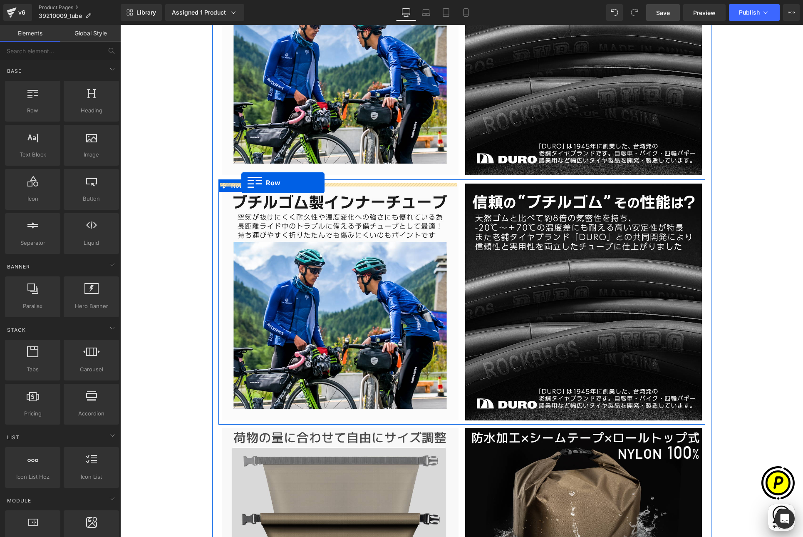
scroll to position [0, 162]
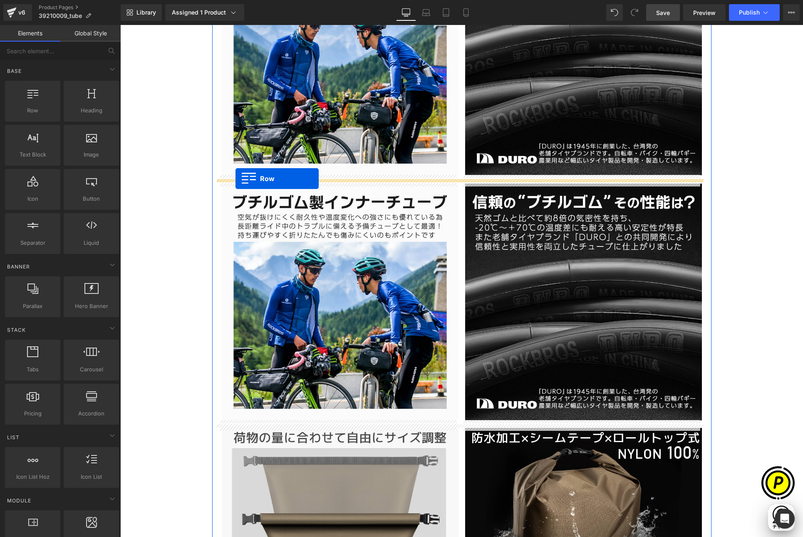
drag, startPoint x: 161, startPoint y: 137, endPoint x: 235, endPoint y: 178, distance: 85.6
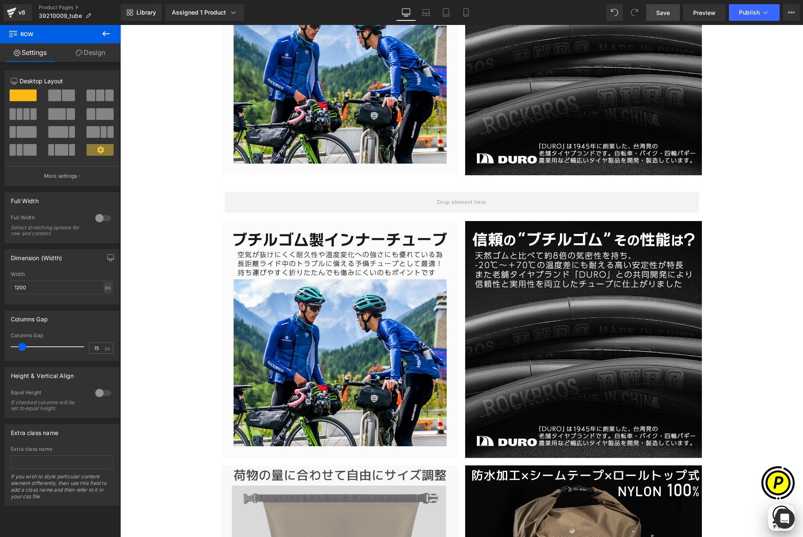
click at [103, 36] on icon at bounding box center [106, 34] width 10 height 10
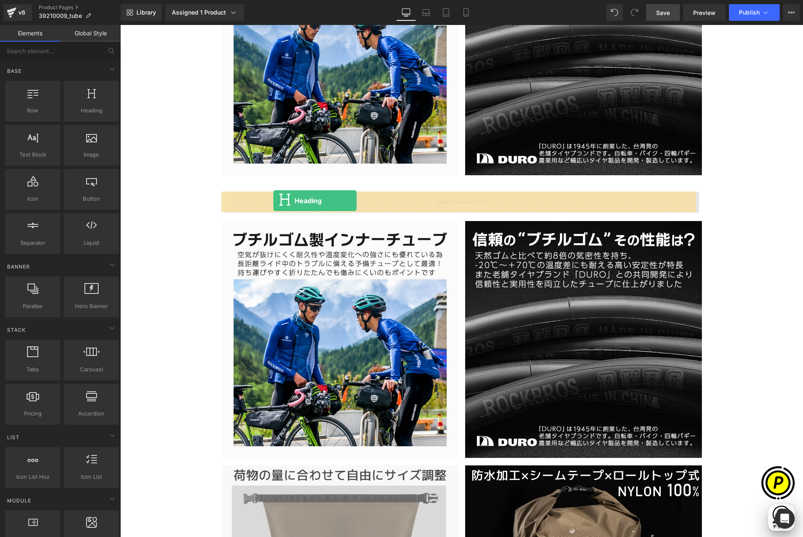
drag, startPoint x: 204, startPoint y: 134, endPoint x: 273, endPoint y: 200, distance: 95.6
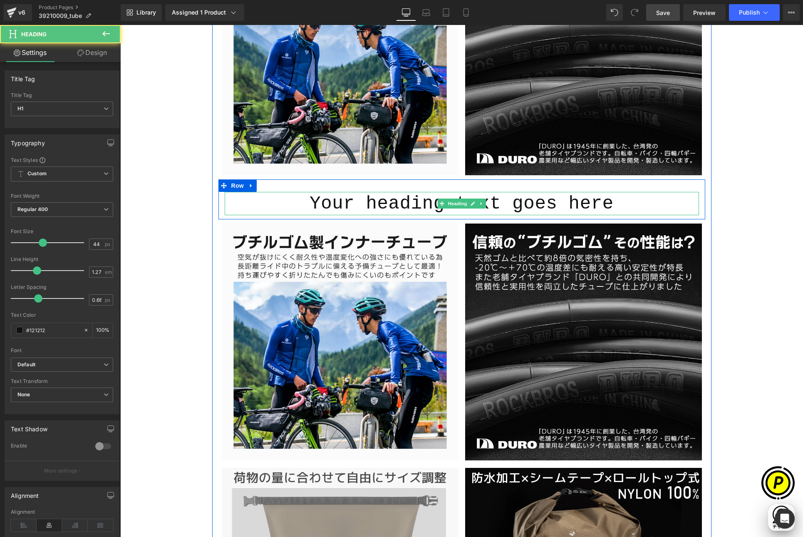
scroll to position [0, 324]
click at [318, 204] on h1 "Your heading text goes here" at bounding box center [462, 203] width 474 height 23
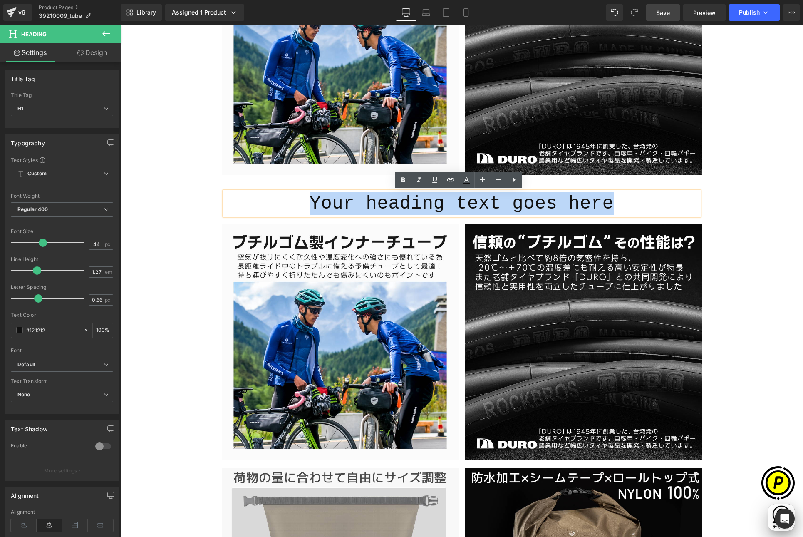
drag, startPoint x: 304, startPoint y: 202, endPoint x: 608, endPoint y: 206, distance: 303.2
click at [608, 206] on h1 "Your heading text goes here" at bounding box center [462, 203] width 474 height 23
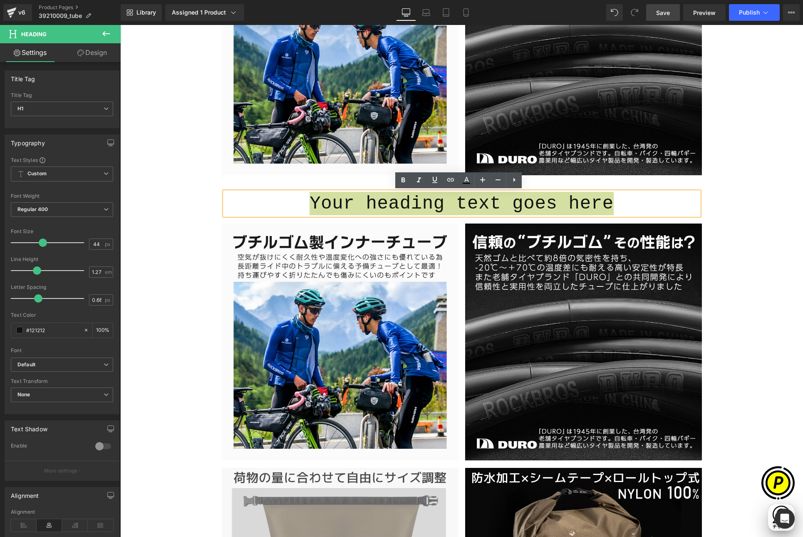
scroll to position [0, 162]
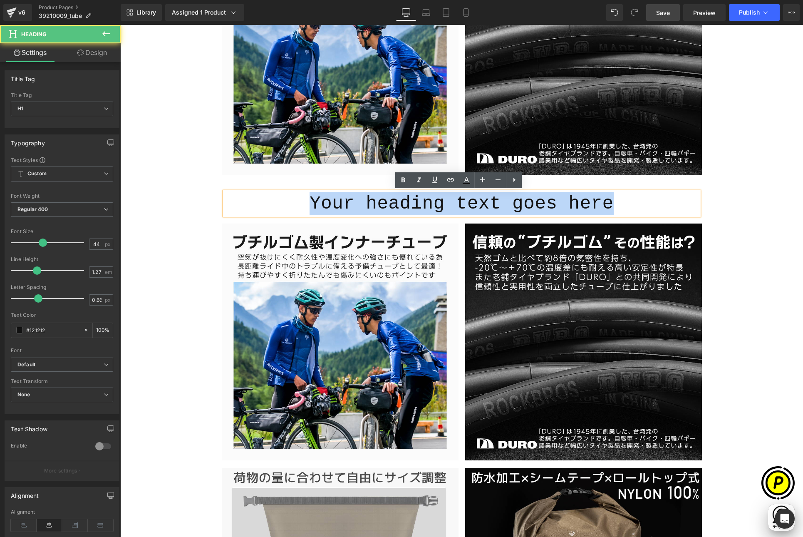
click at [389, 206] on h1 "Your heading text goes here" at bounding box center [462, 203] width 474 height 23
drag, startPoint x: 304, startPoint y: 203, endPoint x: 636, endPoint y: 214, distance: 331.7
click at [636, 214] on h1 "Your heading text goes here" at bounding box center [462, 203] width 474 height 23
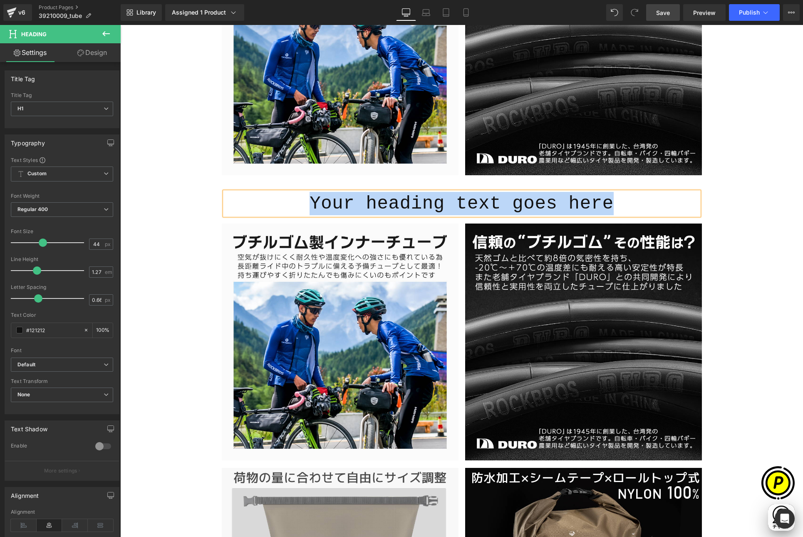
paste div
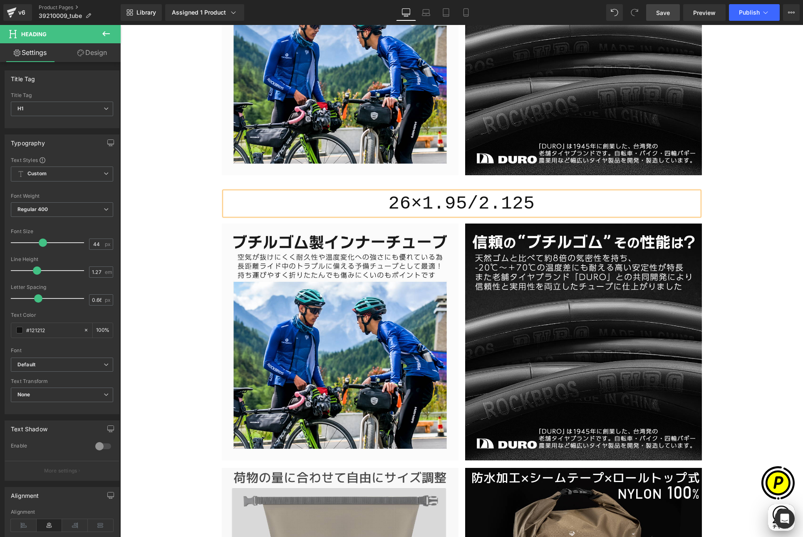
scroll to position [0, 324]
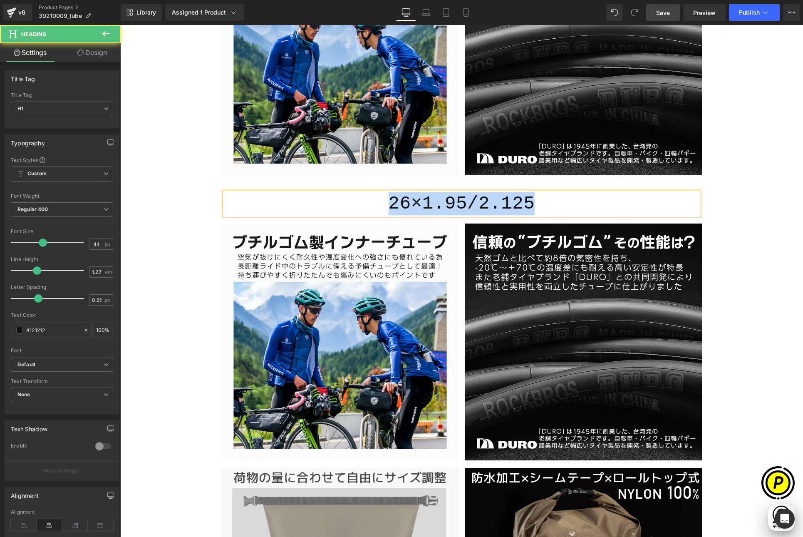
drag, startPoint x: 379, startPoint y: 200, endPoint x: 532, endPoint y: 208, distance: 153.3
click at [532, 208] on h1 "26×1.95/2.125" at bounding box center [462, 203] width 474 height 23
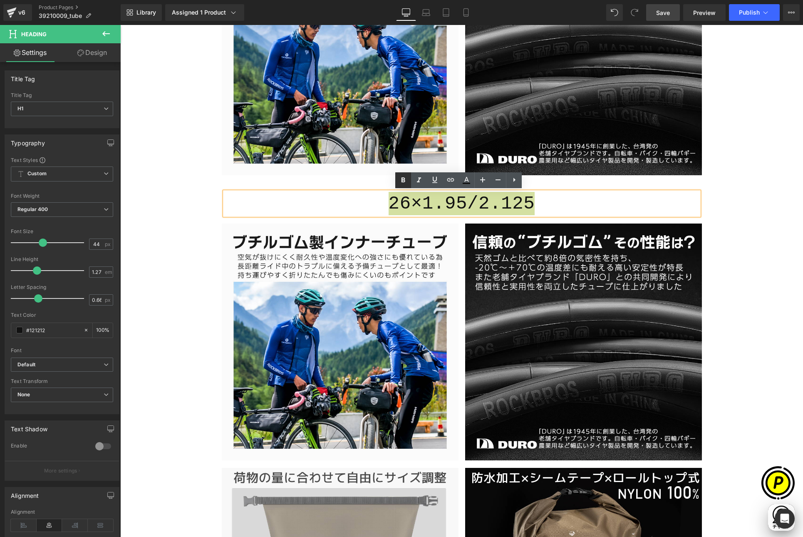
click at [403, 180] on icon at bounding box center [403, 179] width 4 height 5
click at [539, 203] on h1 "26×1.95/2.125" at bounding box center [462, 203] width 474 height 23
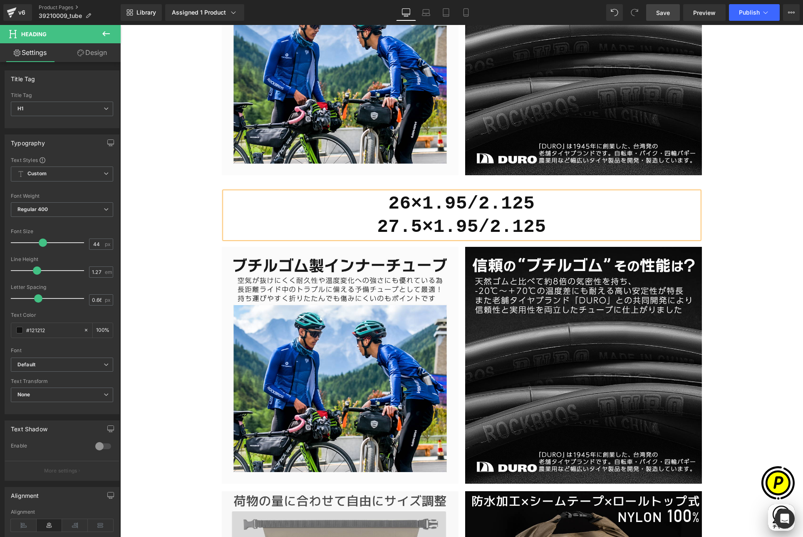
scroll to position [0, 162]
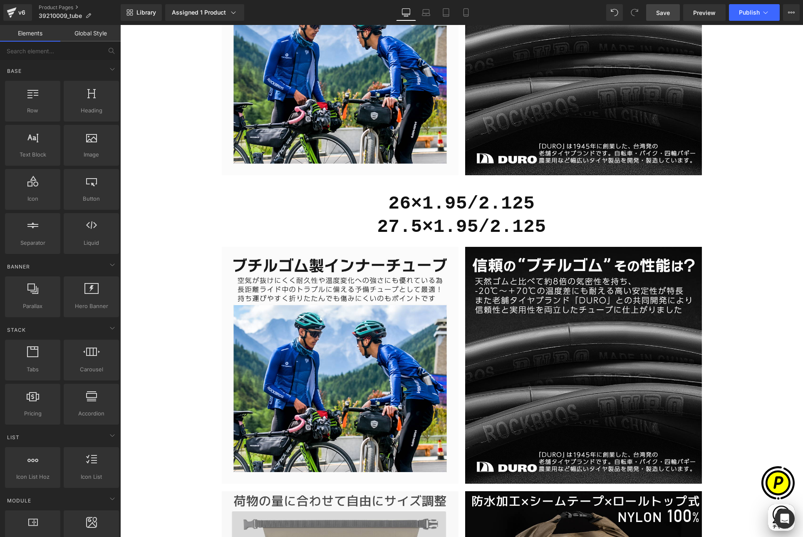
scroll to position [0, 0]
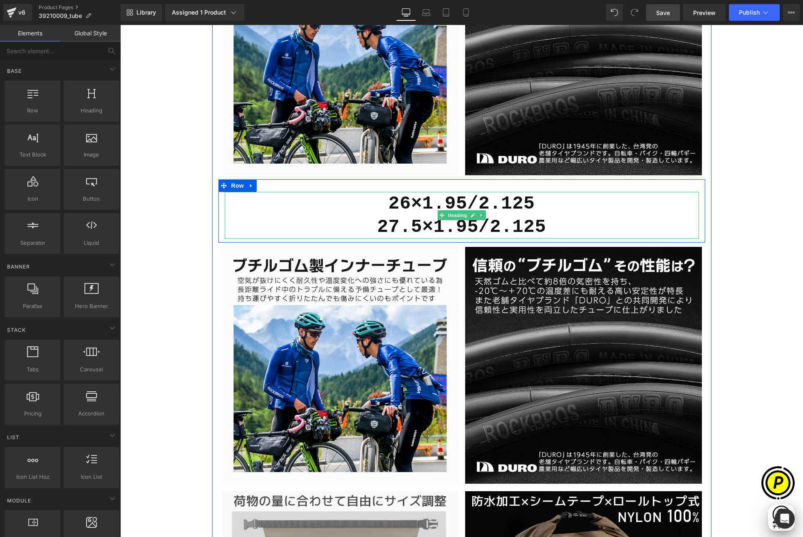
click at [410, 213] on strong "26×1.95/2.125 27.5×1.95/2.125" at bounding box center [461, 215] width 169 height 44
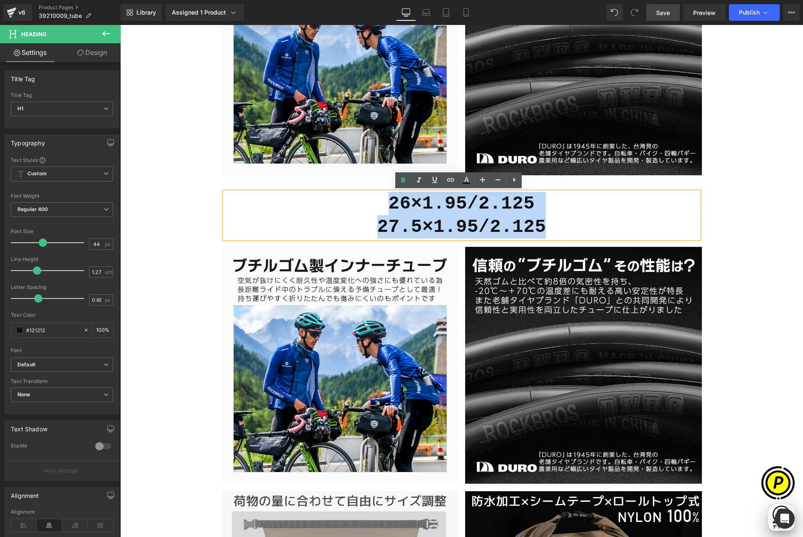
drag, startPoint x: 385, startPoint y: 204, endPoint x: 558, endPoint y: 234, distance: 176.1
click at [558, 234] on h1 "26×1.95/2.125 27.5×1.95/2.125" at bounding box center [462, 215] width 474 height 47
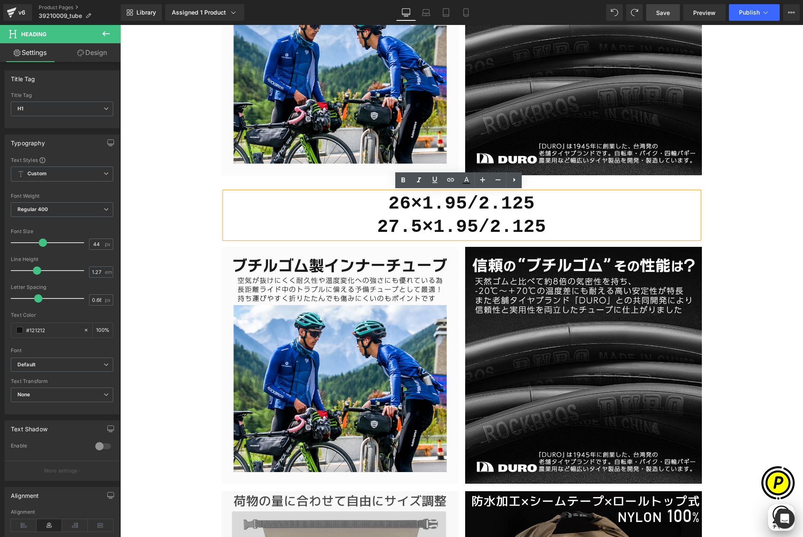
click at [412, 209] on strong "26×1.95/2.125 27.5×1.95/2.125" at bounding box center [461, 215] width 169 height 44
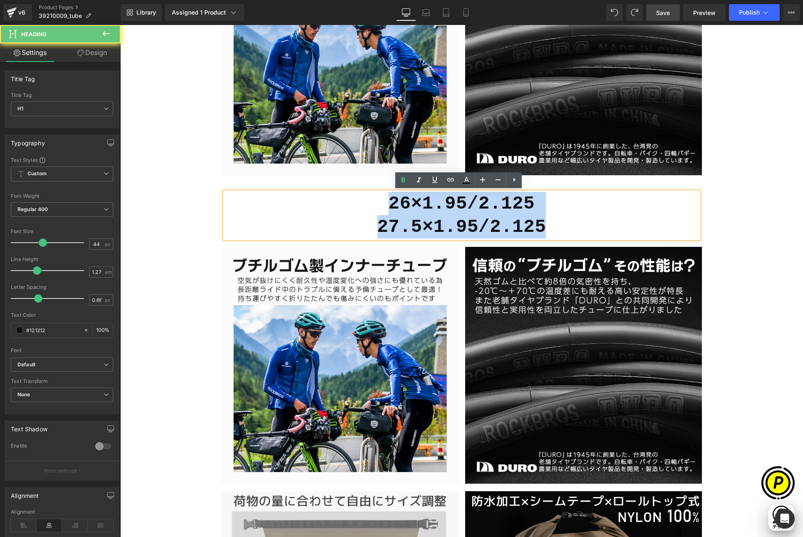
scroll to position [0, 162]
drag, startPoint x: 386, startPoint y: 201, endPoint x: 561, endPoint y: 239, distance: 178.3
click at [561, 238] on div "26×1.95/2.125 27.5×1.95/2.125" at bounding box center [462, 215] width 474 height 47
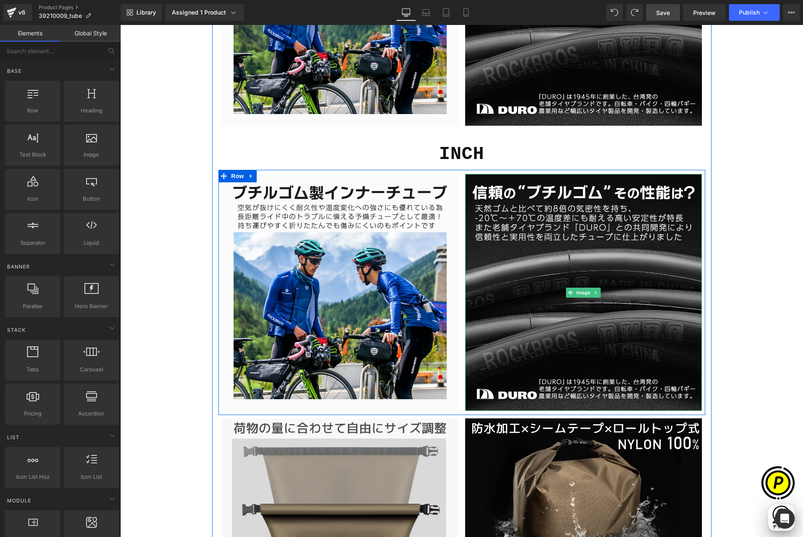
scroll to position [1045, 0]
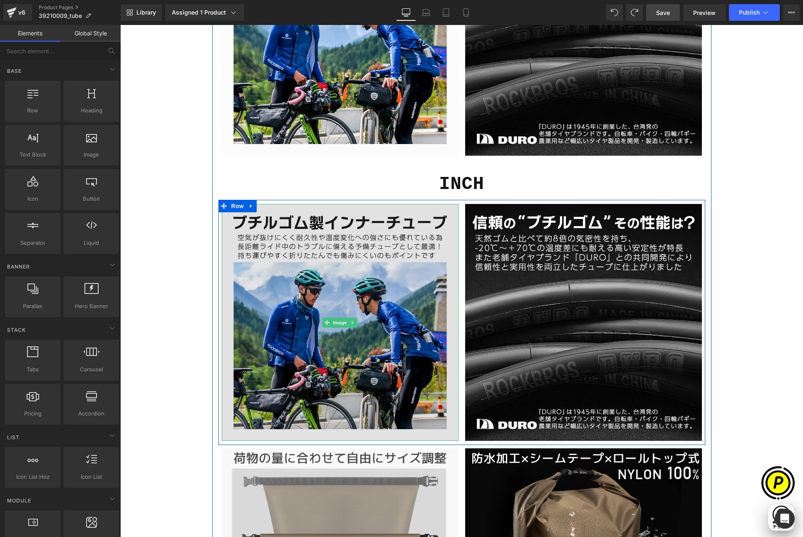
click at [361, 263] on img at bounding box center [340, 322] width 237 height 237
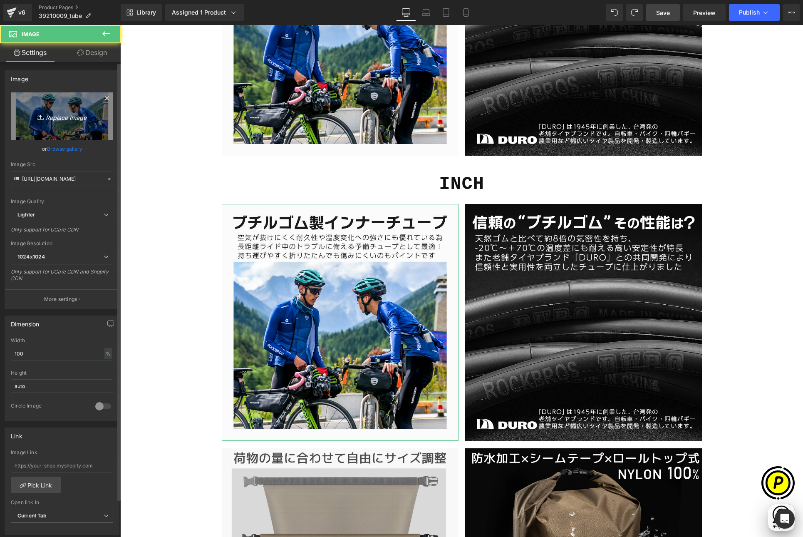
click at [64, 123] on link "Replace Image" at bounding box center [62, 116] width 102 height 48
type input "C:\fakepath\39210009-inch-2.jpg"
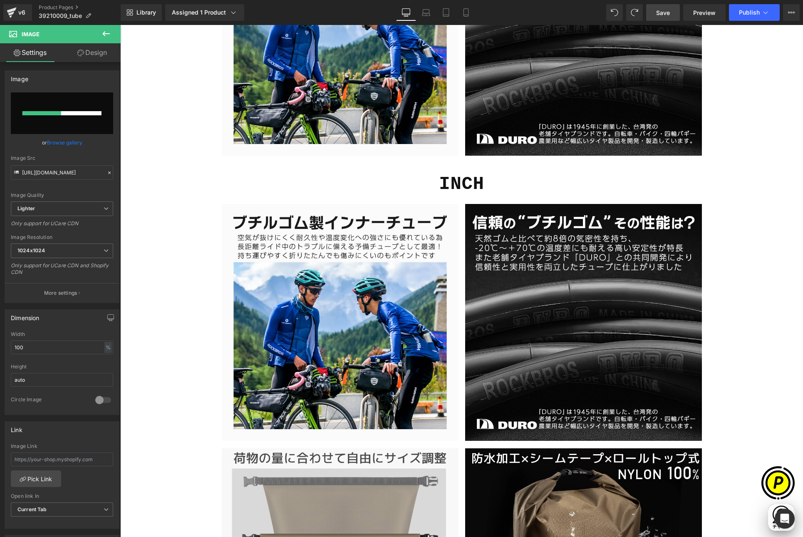
scroll to position [0, 0]
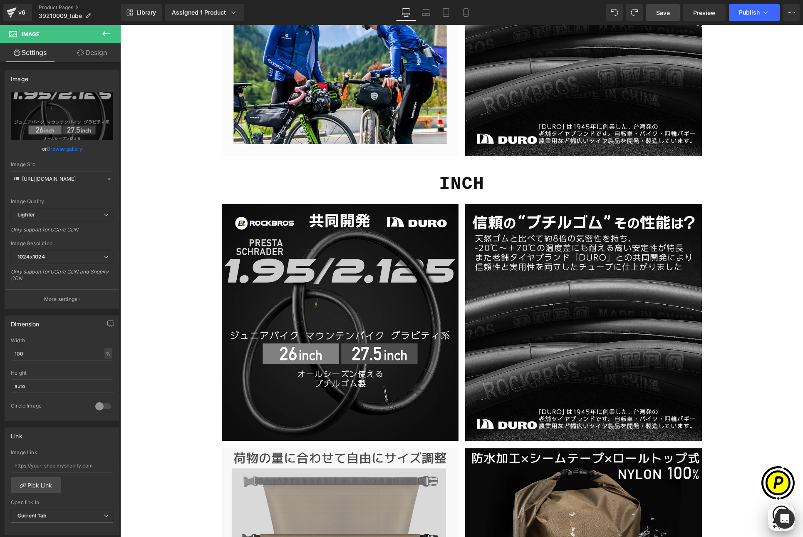
type input "[URL][DOMAIN_NAME]"
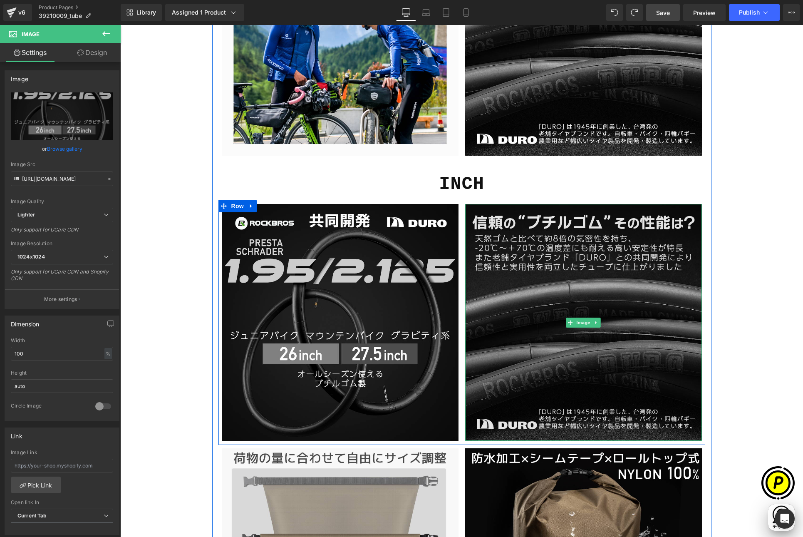
click at [547, 274] on img at bounding box center [583, 322] width 237 height 237
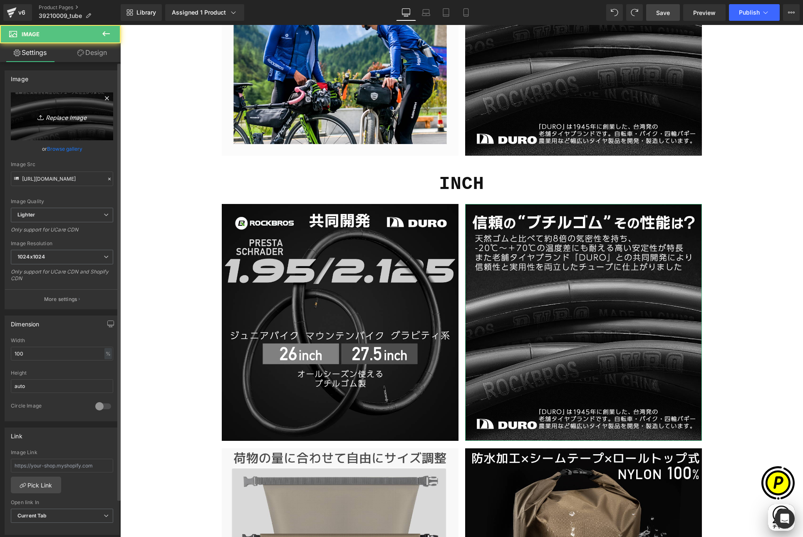
click at [85, 122] on link "Replace Image" at bounding box center [62, 116] width 102 height 48
type input "C:\fakepath\39210009-inch-5.jpg"
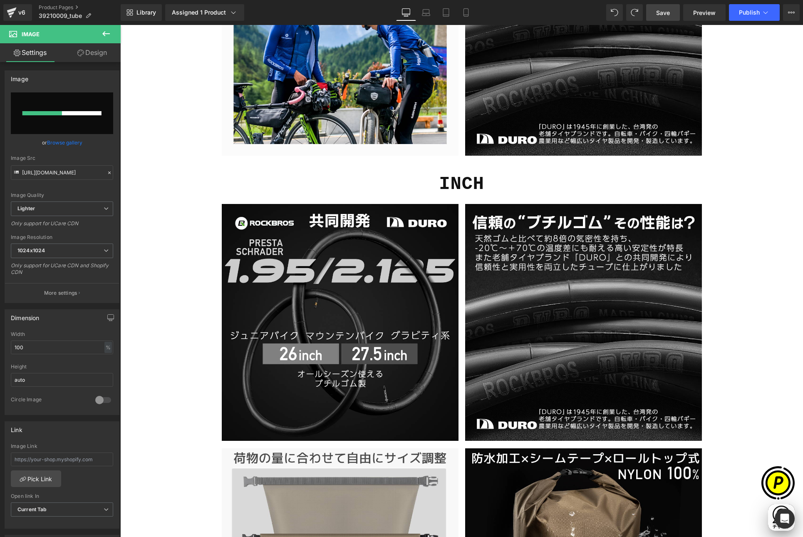
scroll to position [0, 324]
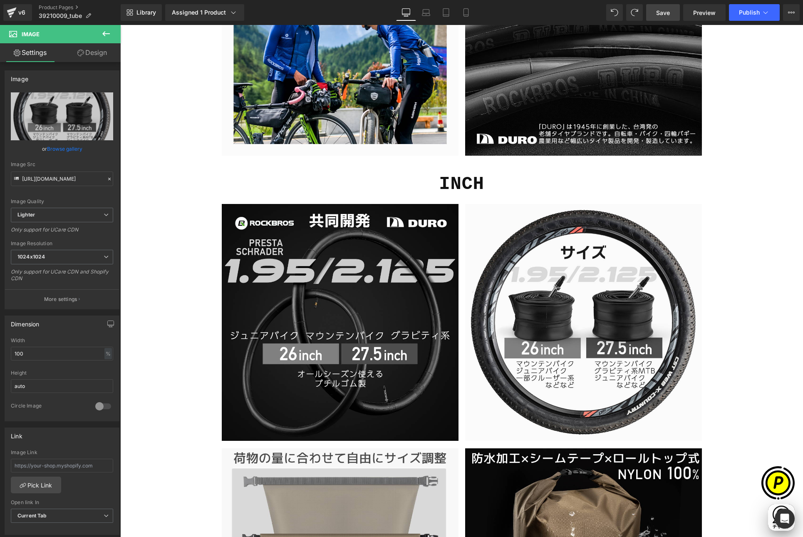
type input "[URL][DOMAIN_NAME]"
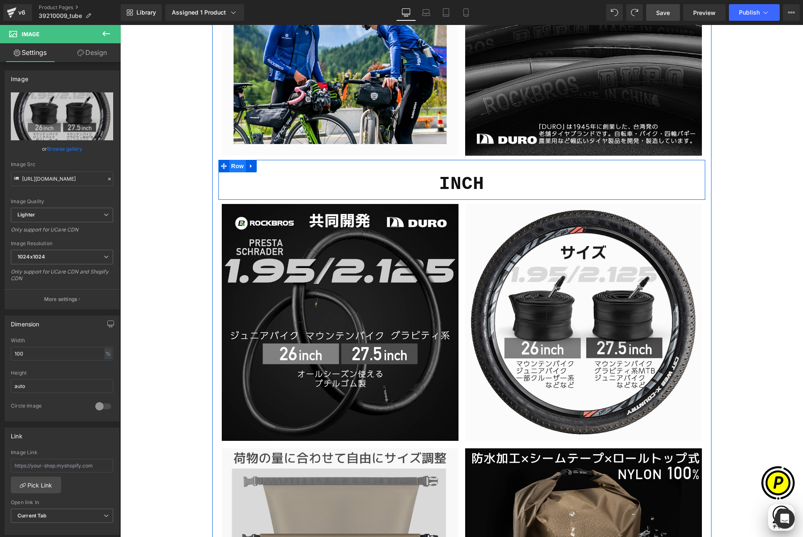
click at [236, 166] on span "Row" at bounding box center [237, 166] width 17 height 12
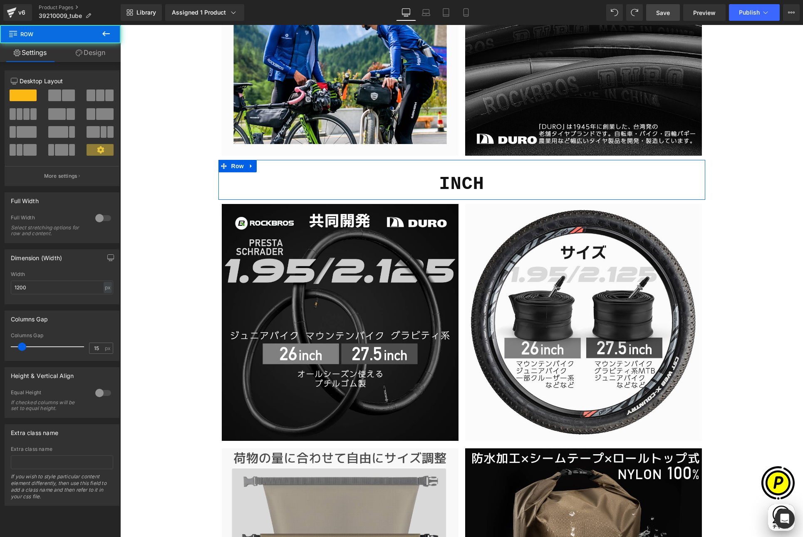
click at [98, 49] on link "Design" at bounding box center [90, 52] width 60 height 19
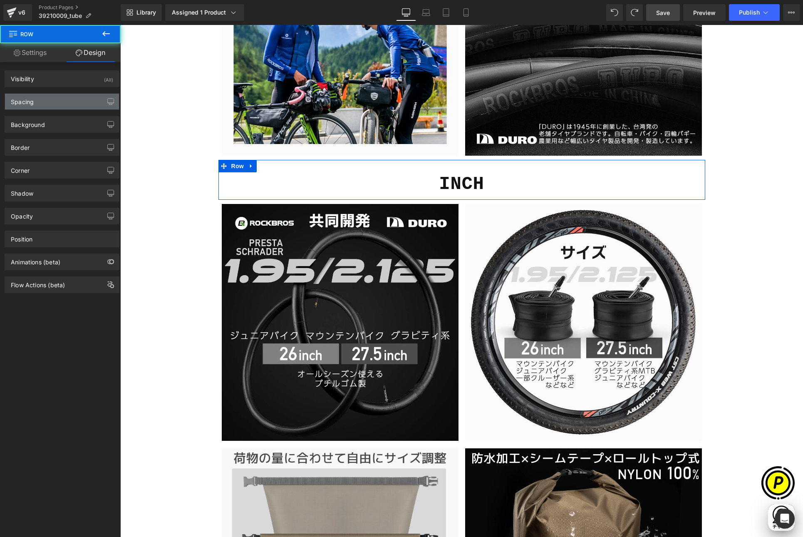
type input "0"
type input "30"
type input "0"
type input "10"
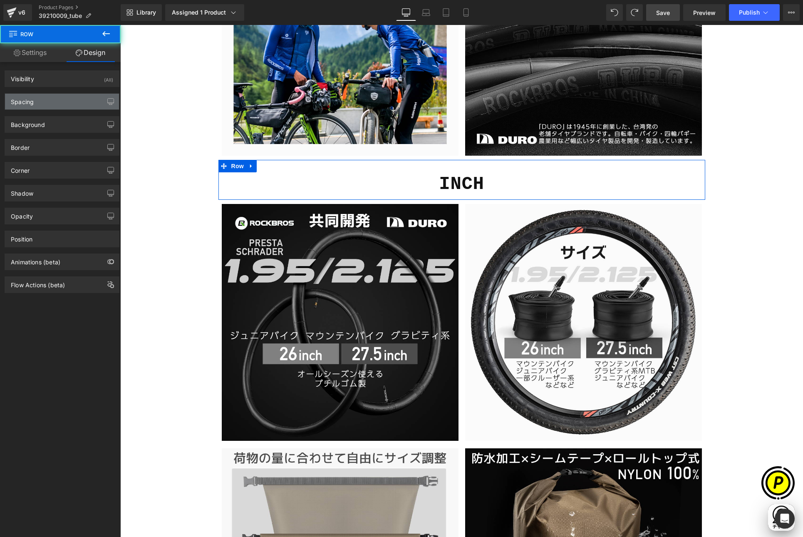
type input "0"
click at [59, 98] on div "Spacing" at bounding box center [62, 102] width 114 height 16
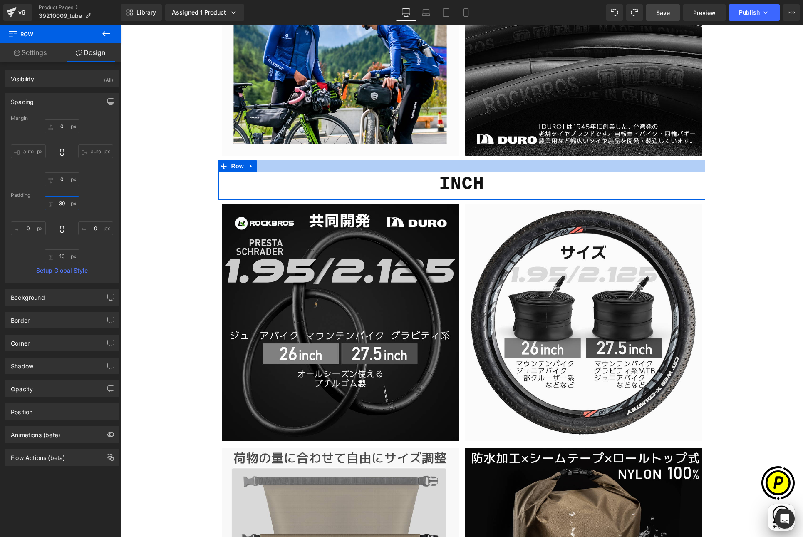
click at [64, 203] on input "30" at bounding box center [62, 203] width 35 height 14
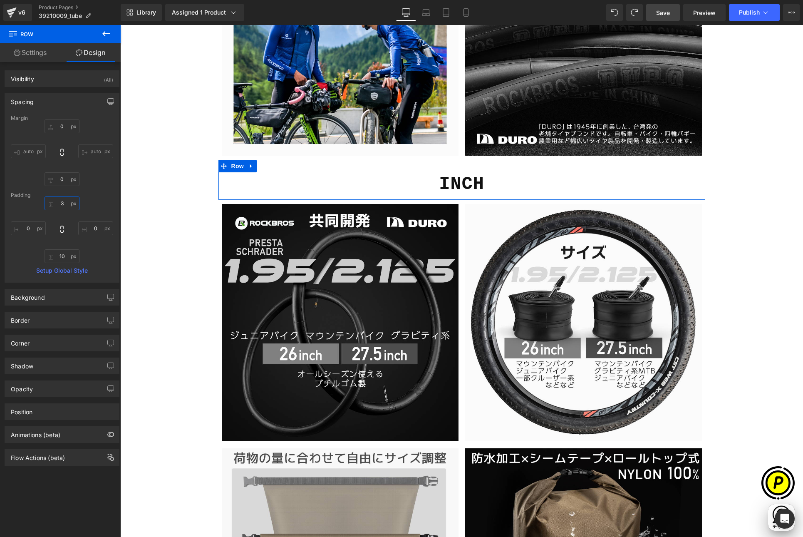
type input "38"
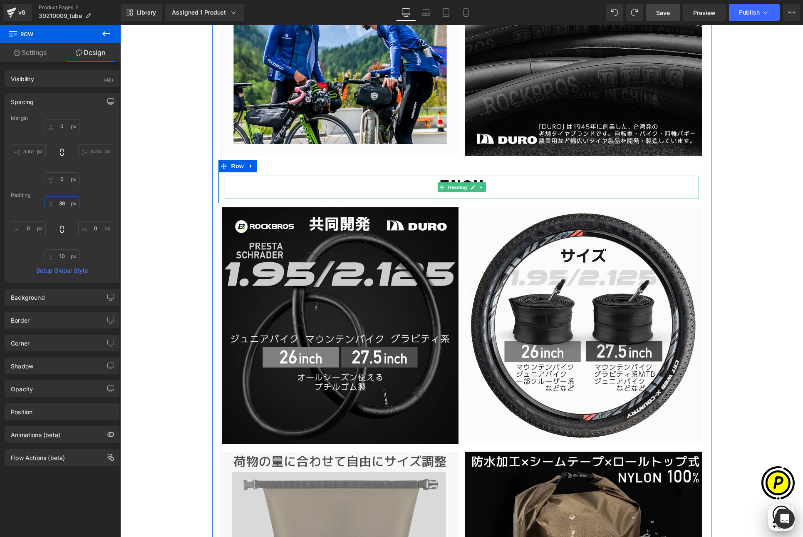
scroll to position [0, 162]
click at [455, 187] on span "Heading" at bounding box center [457, 187] width 22 height 10
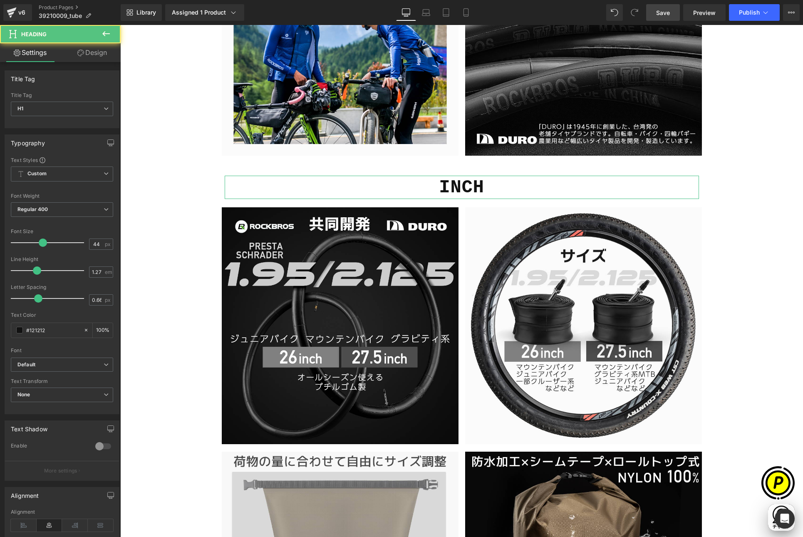
click at [96, 55] on link "Design" at bounding box center [92, 52] width 60 height 19
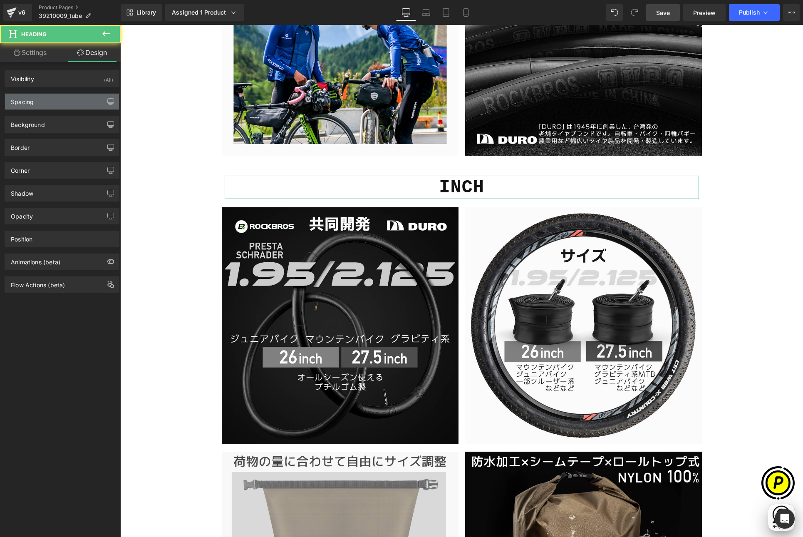
click at [38, 102] on div "Spacing" at bounding box center [62, 102] width 114 height 16
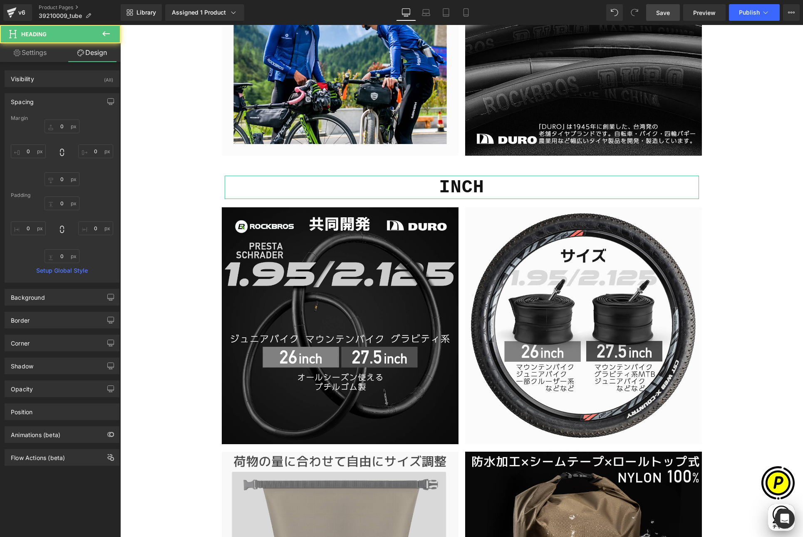
type input "0"
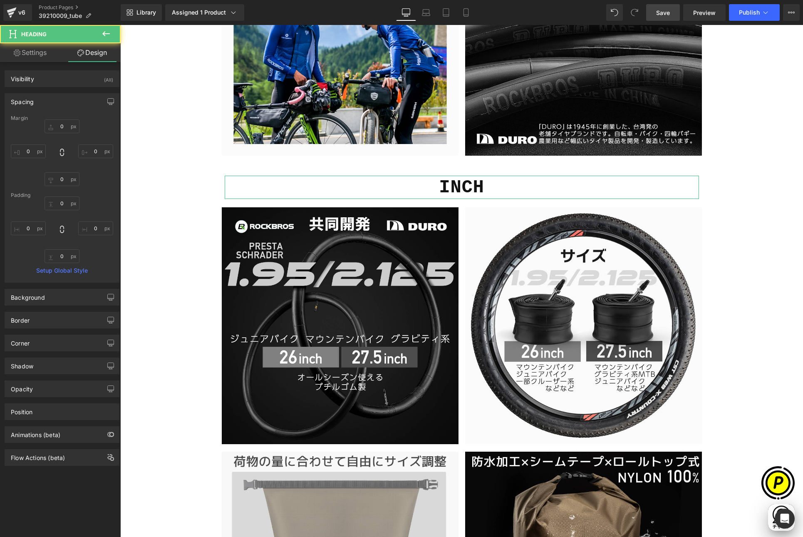
type input "0"
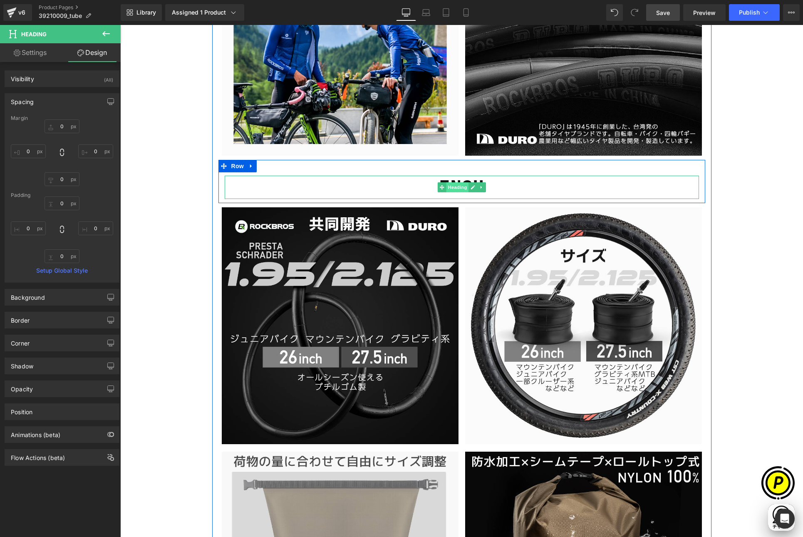
click at [453, 185] on span "Heading" at bounding box center [457, 187] width 22 height 10
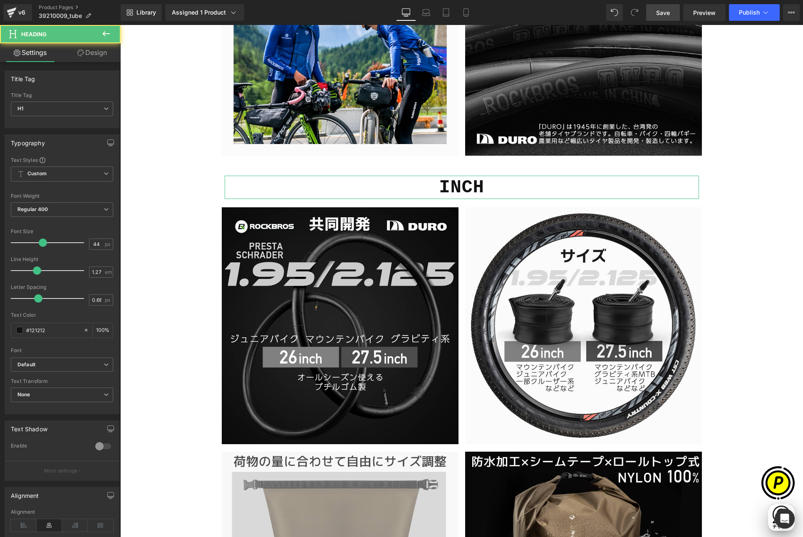
scroll to position [0, 324]
click at [89, 52] on link "Design" at bounding box center [92, 52] width 60 height 19
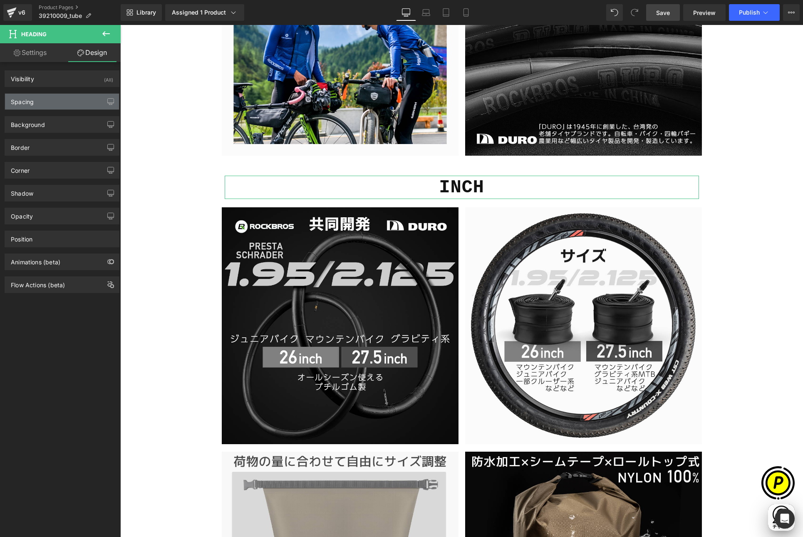
click at [40, 101] on div "Spacing" at bounding box center [62, 102] width 114 height 16
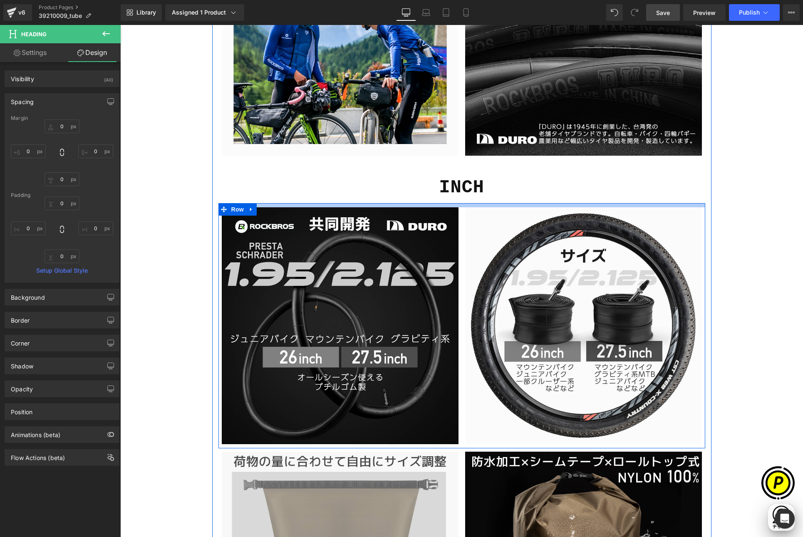
scroll to position [0, 0]
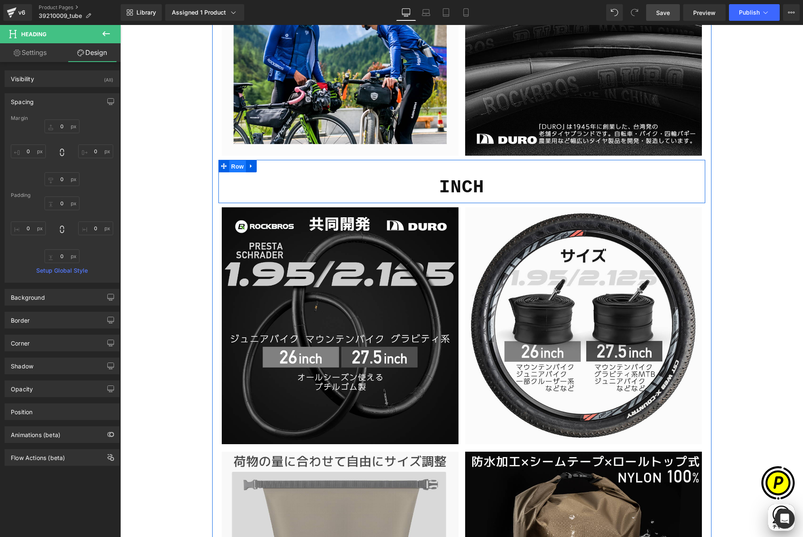
click at [235, 165] on span "Row" at bounding box center [237, 166] width 17 height 12
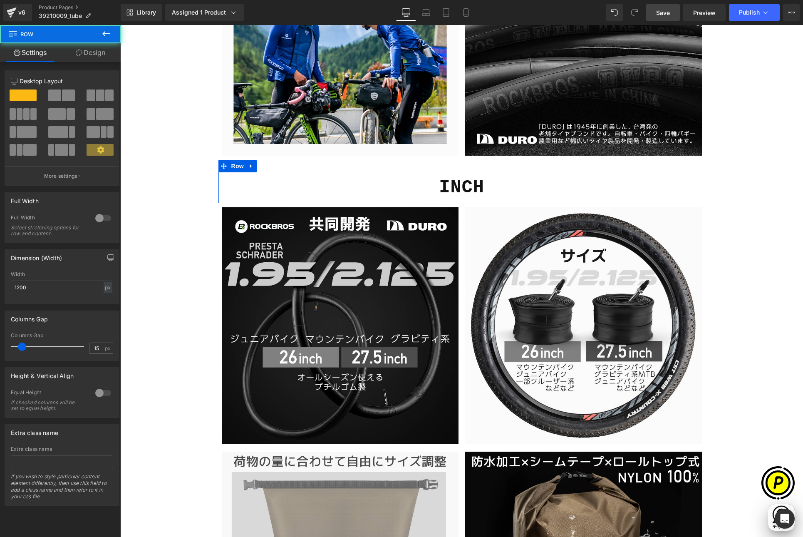
click at [91, 52] on link "Design" at bounding box center [90, 52] width 60 height 19
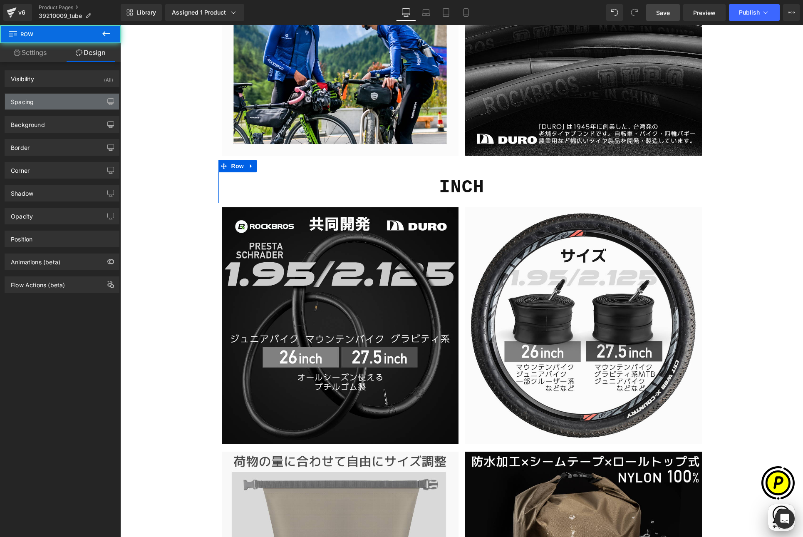
click at [31, 103] on div "Spacing" at bounding box center [22, 100] width 23 height 12
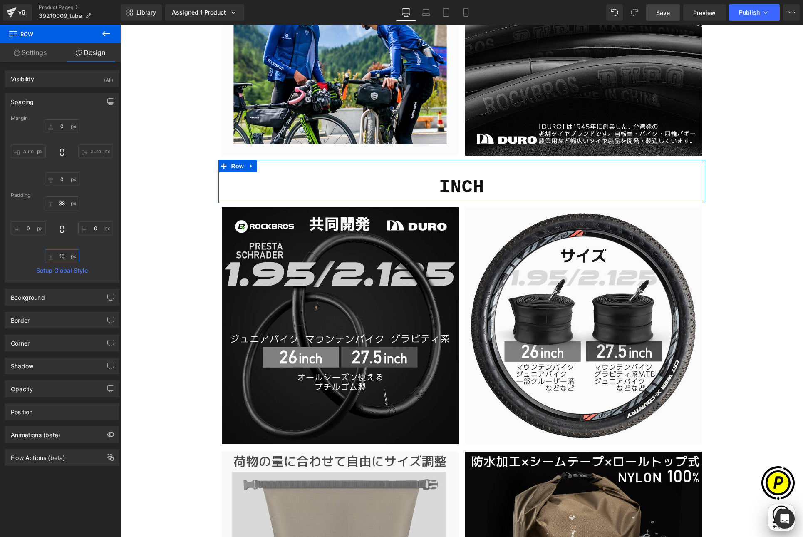
click at [62, 255] on input "10" at bounding box center [62, 256] width 35 height 14
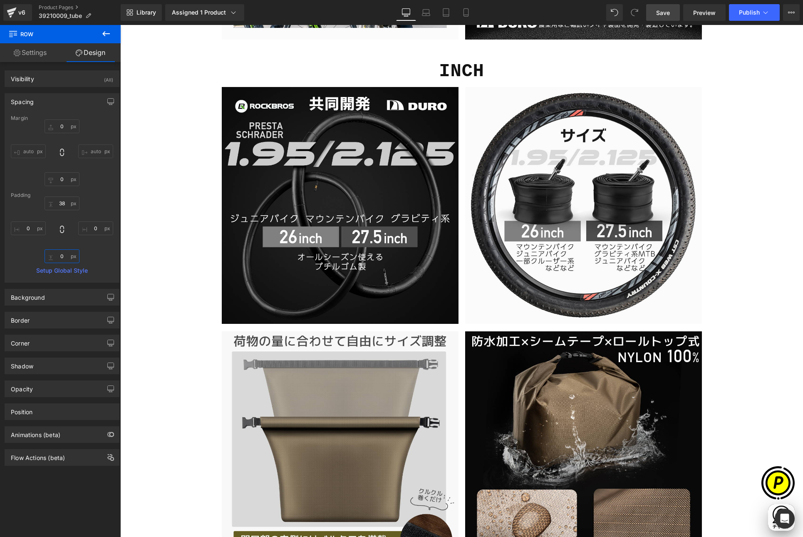
scroll to position [1177, 0]
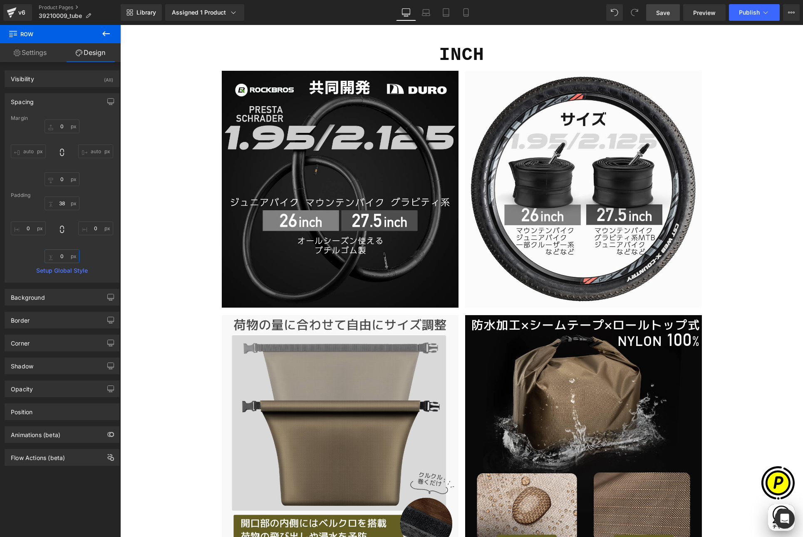
type input "0"
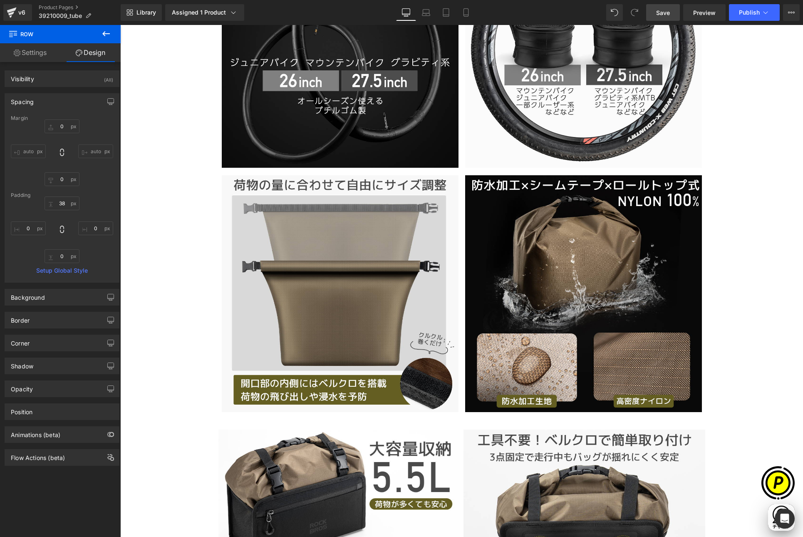
scroll to position [1317, 0]
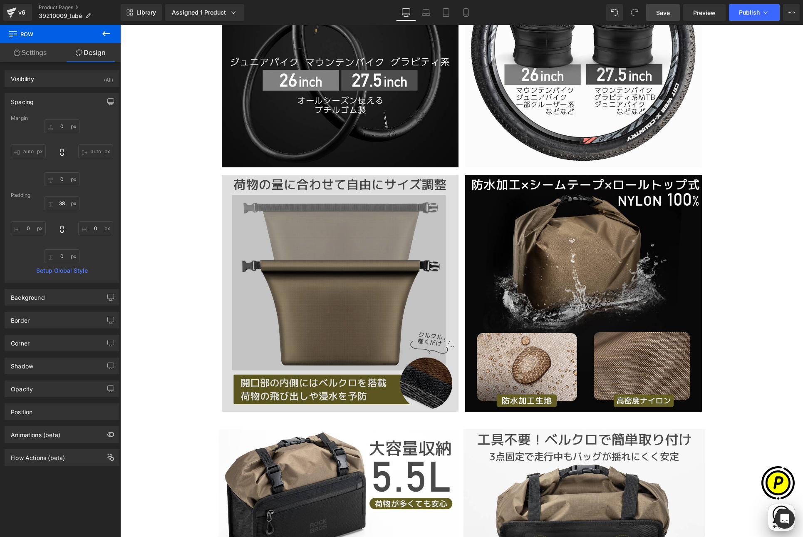
click at [364, 249] on img at bounding box center [340, 293] width 237 height 237
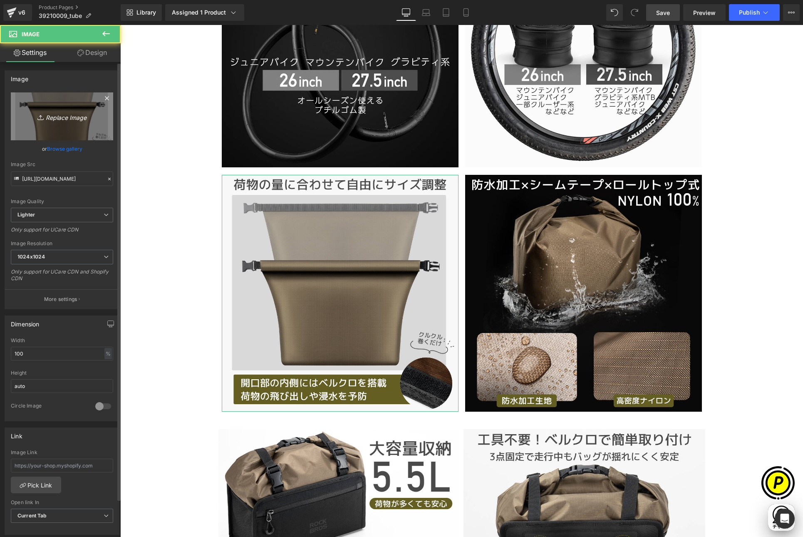
click at [67, 123] on link "Replace Image" at bounding box center [62, 116] width 102 height 48
type input "C:\fakepath\39210009-inch-6.jpg"
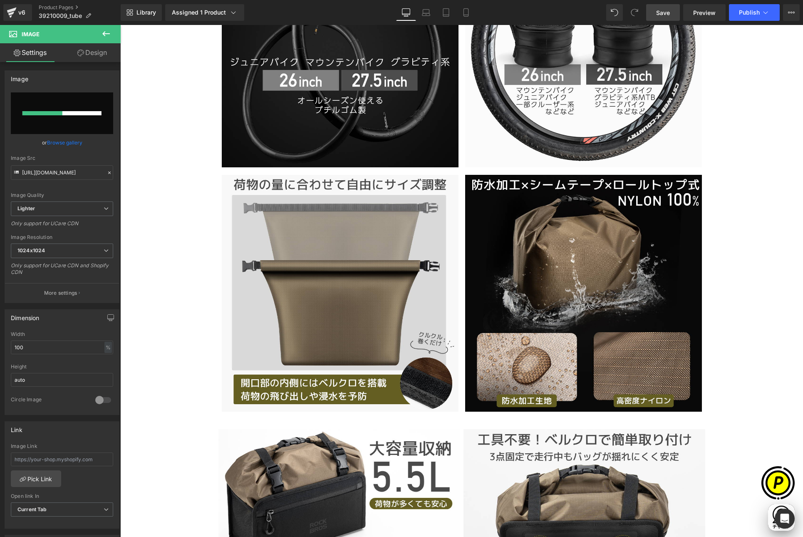
scroll to position [0, 0]
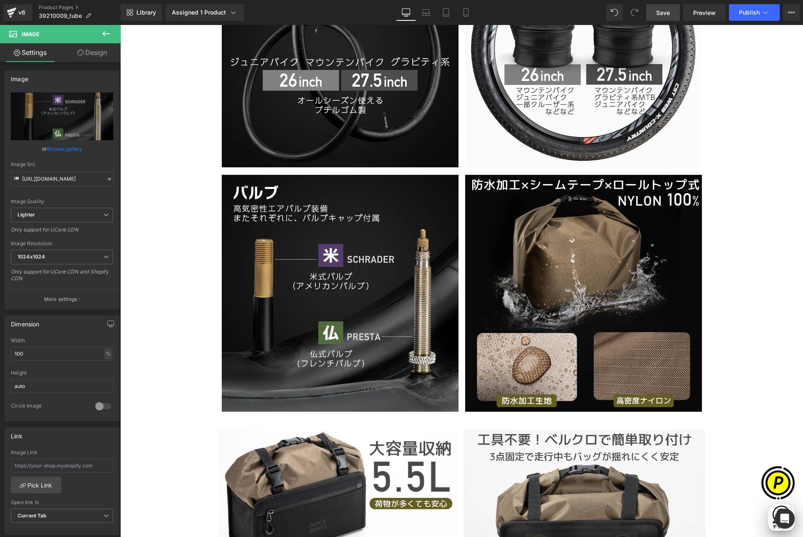
type input "[URL][DOMAIN_NAME]"
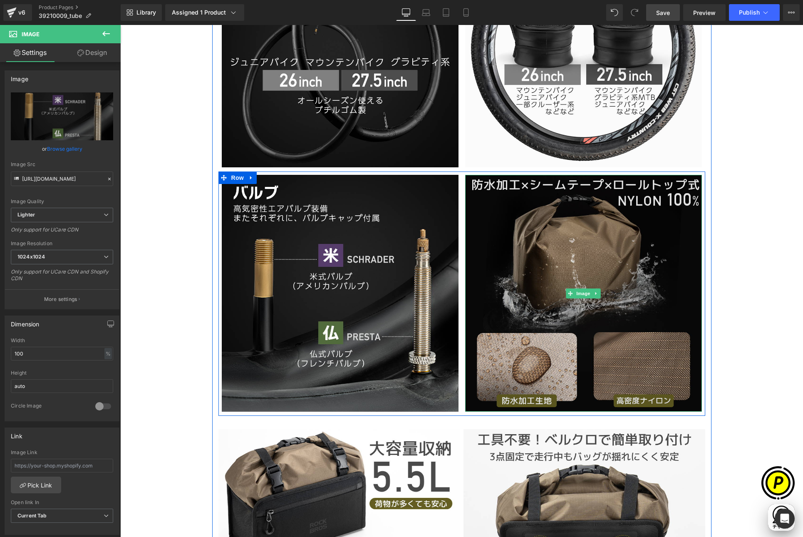
click at [510, 240] on img at bounding box center [583, 293] width 237 height 237
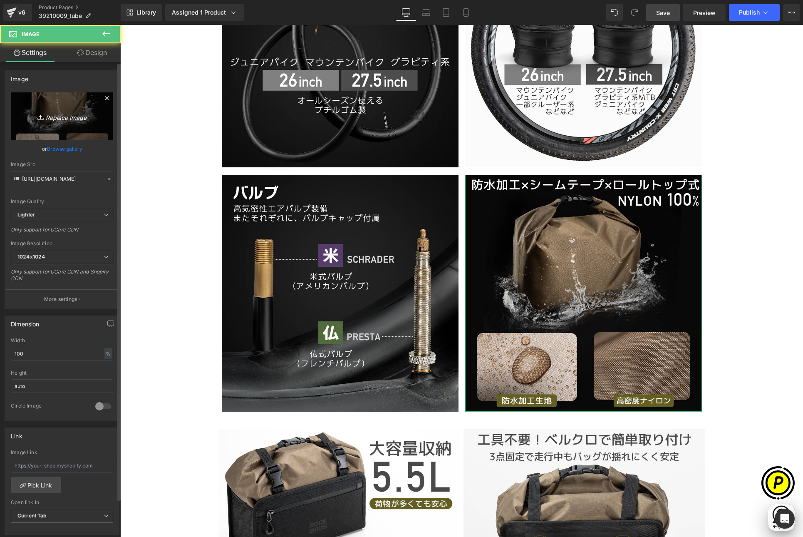
click at [52, 109] on link "Replace Image" at bounding box center [62, 116] width 102 height 48
type input "C:\fakepath\39210009-inch-7.jpg"
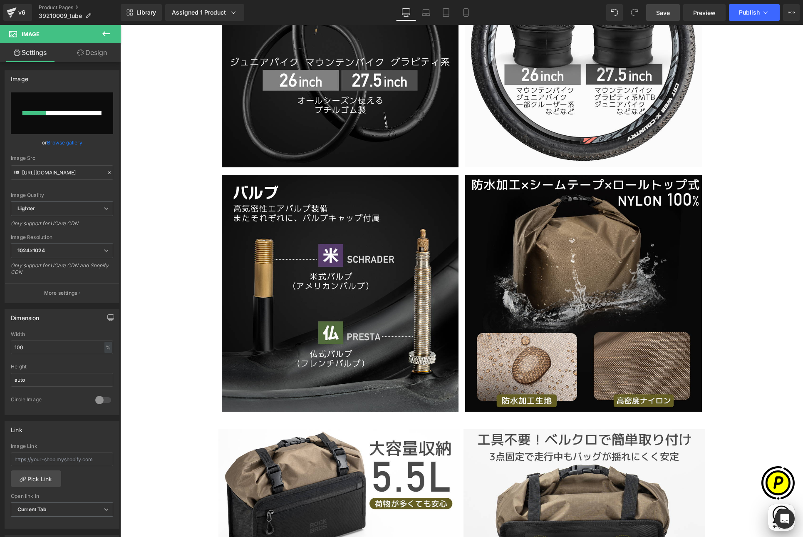
scroll to position [0, 324]
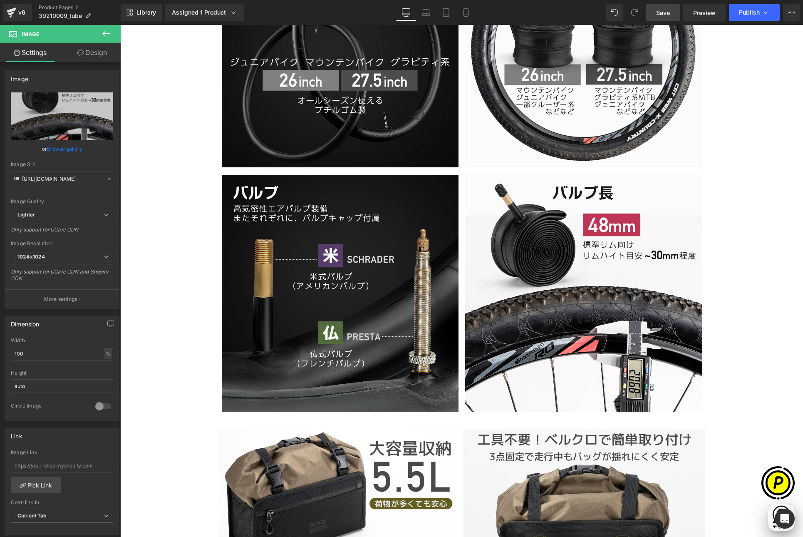
type input "[URL][DOMAIN_NAME]"
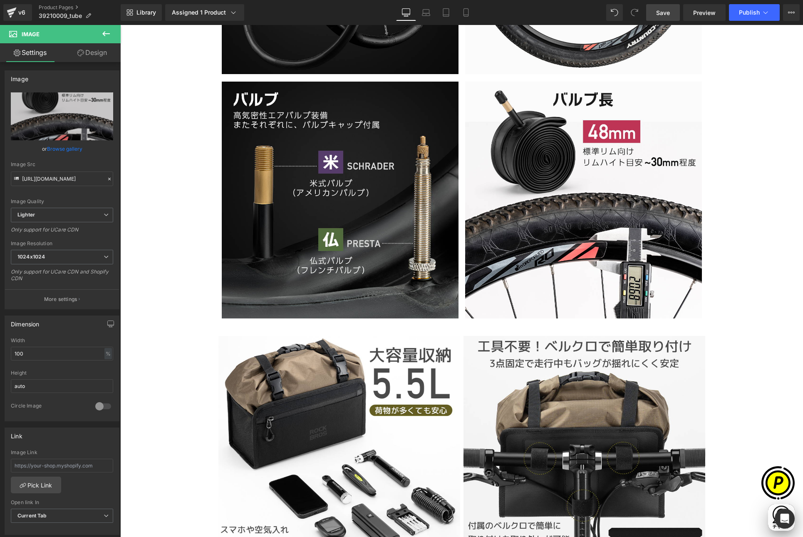
scroll to position [0, 0]
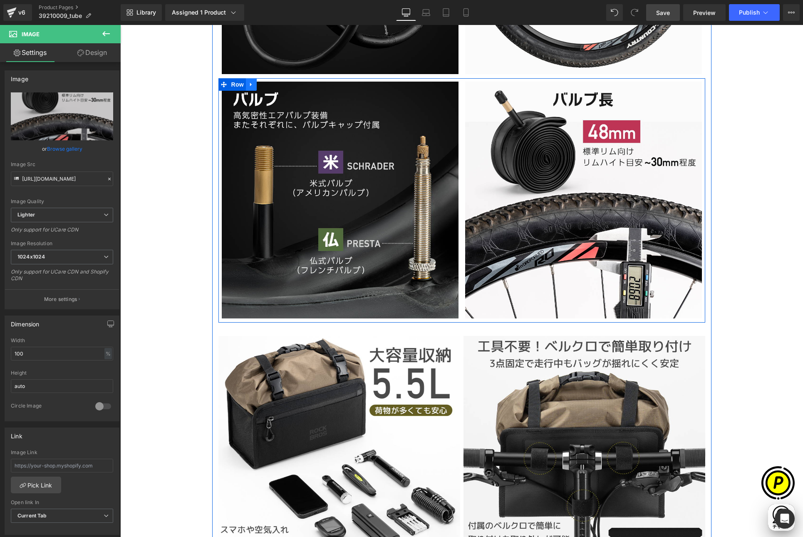
click at [249, 82] on icon at bounding box center [251, 85] width 6 height 6
click at [259, 82] on icon at bounding box center [262, 85] width 6 height 6
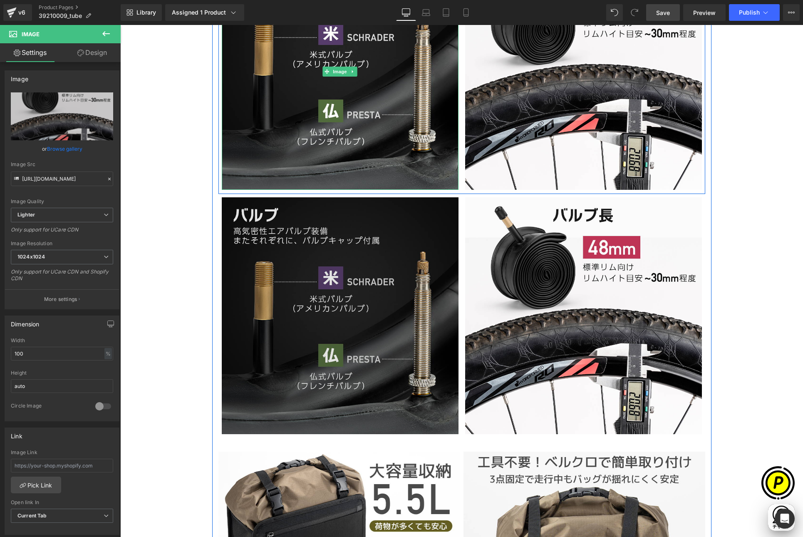
scroll to position [1571, 0]
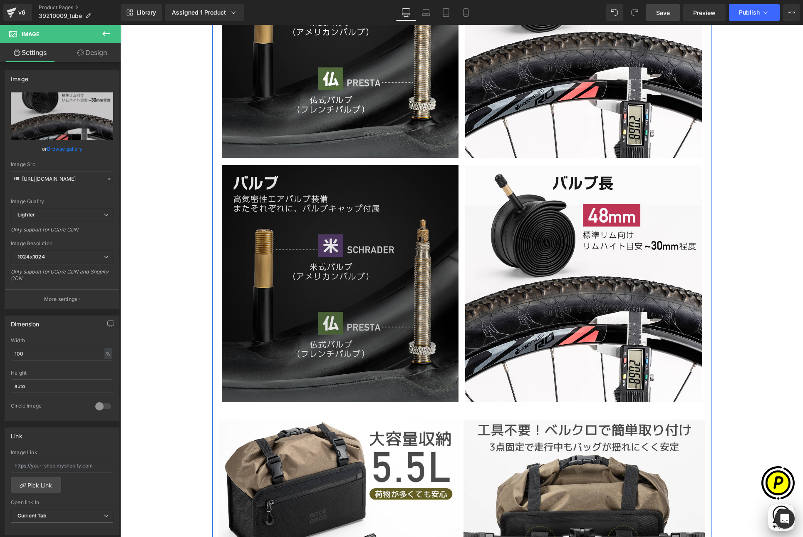
click at [322, 238] on img at bounding box center [340, 283] width 237 height 237
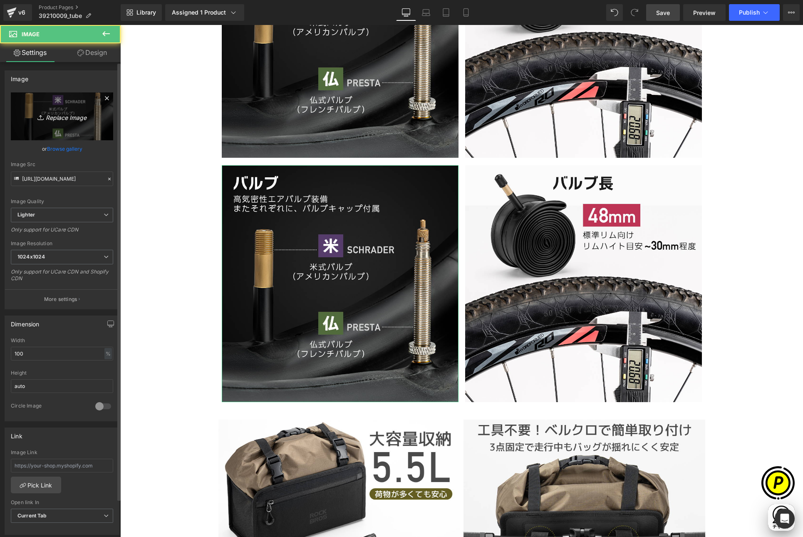
click at [49, 107] on link "Replace Image" at bounding box center [62, 116] width 102 height 48
type input "C:\fakepath\39210009-inch-8.jpg"
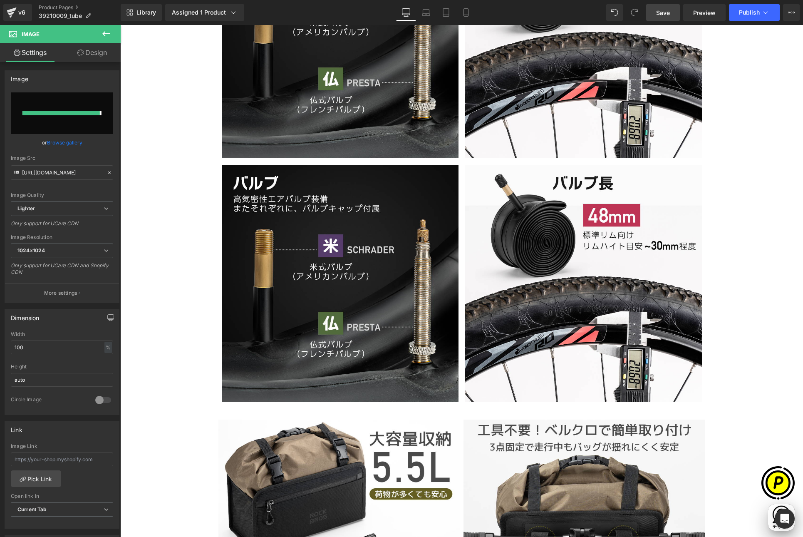
scroll to position [0, 0]
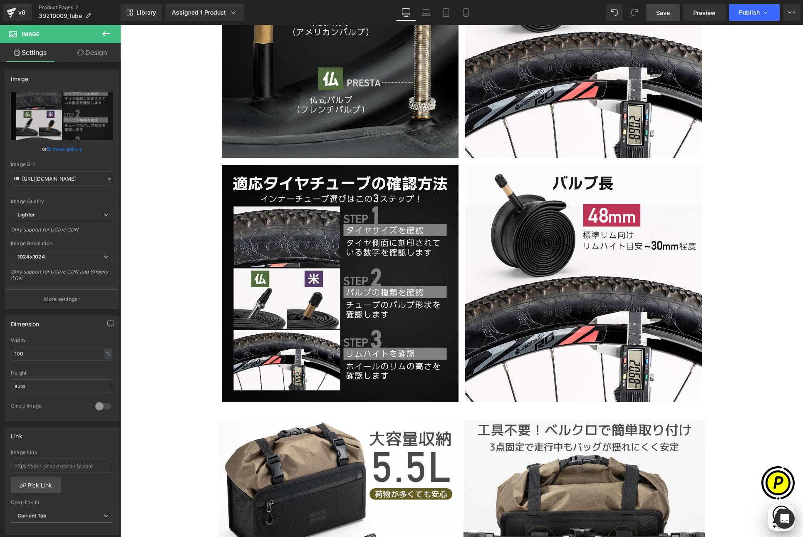
type input "[URL][DOMAIN_NAME]"
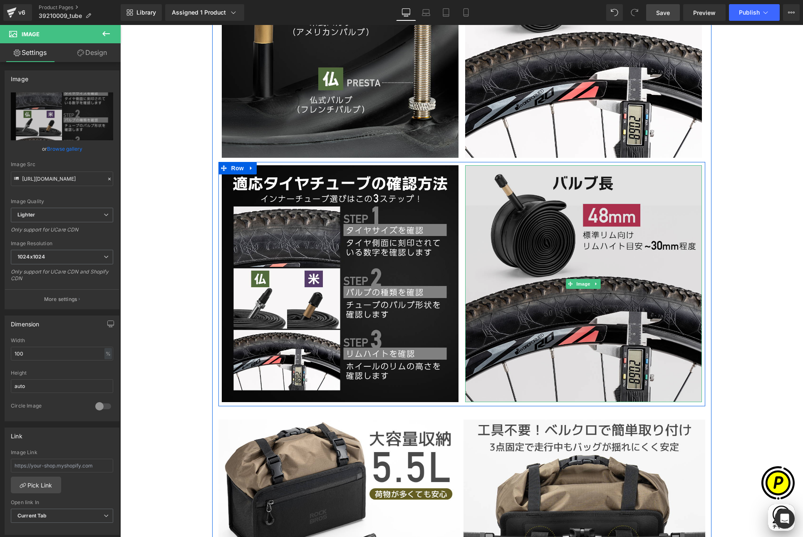
click at [521, 238] on img at bounding box center [583, 283] width 237 height 237
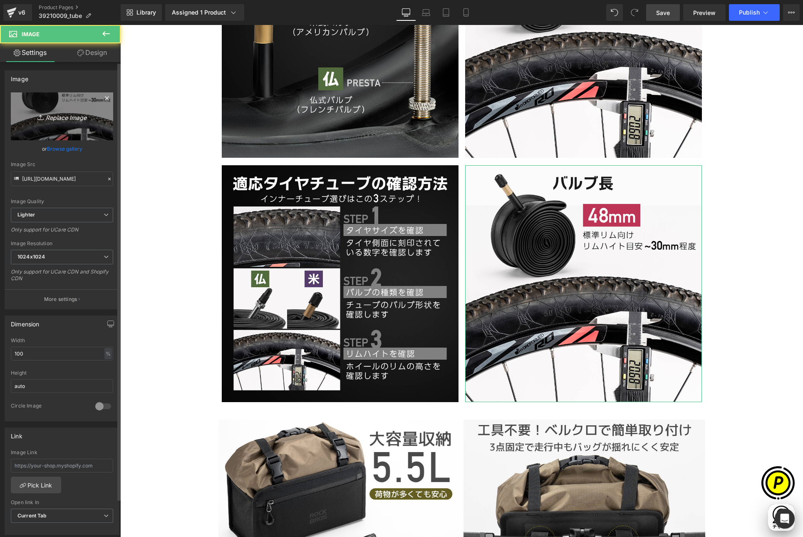
click at [48, 110] on link "Replace Image" at bounding box center [62, 116] width 102 height 48
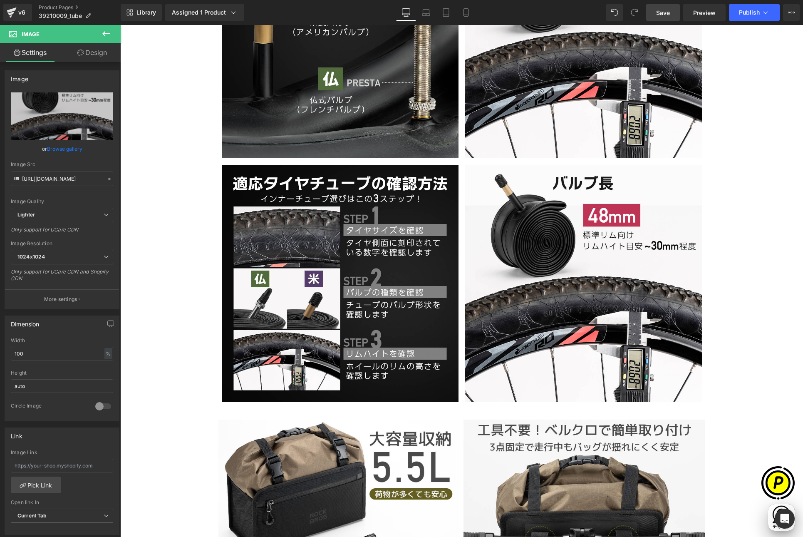
scroll to position [0, 162]
click at [738, 356] on div "Sale Off (P) Image ‹" at bounding box center [461, 256] width 683 height 3381
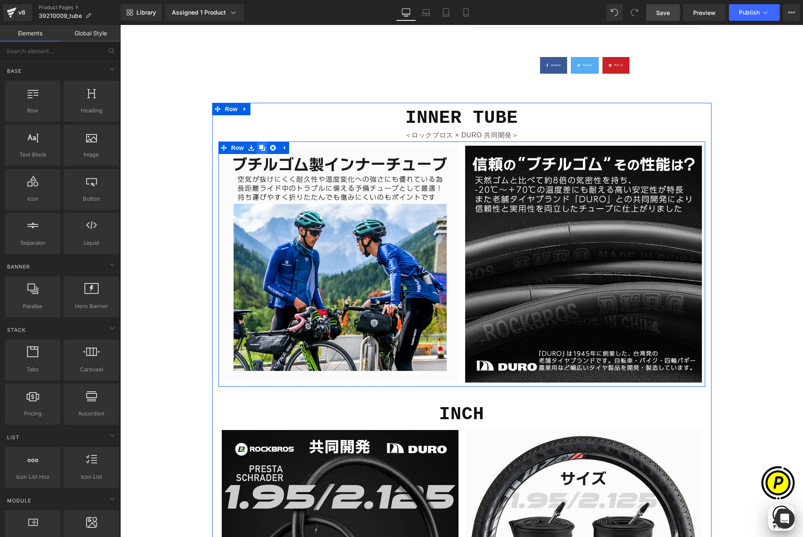
scroll to position [0, 0]
click at [259, 147] on icon at bounding box center [262, 148] width 6 height 6
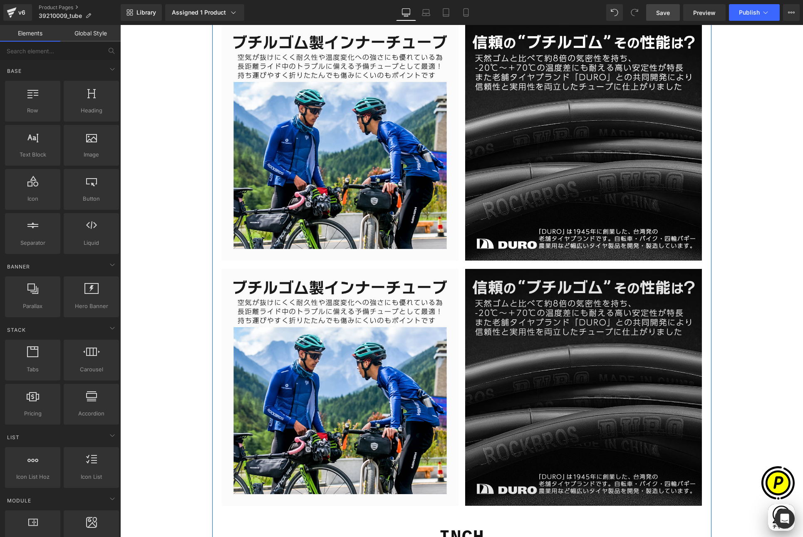
scroll to position [987, 0]
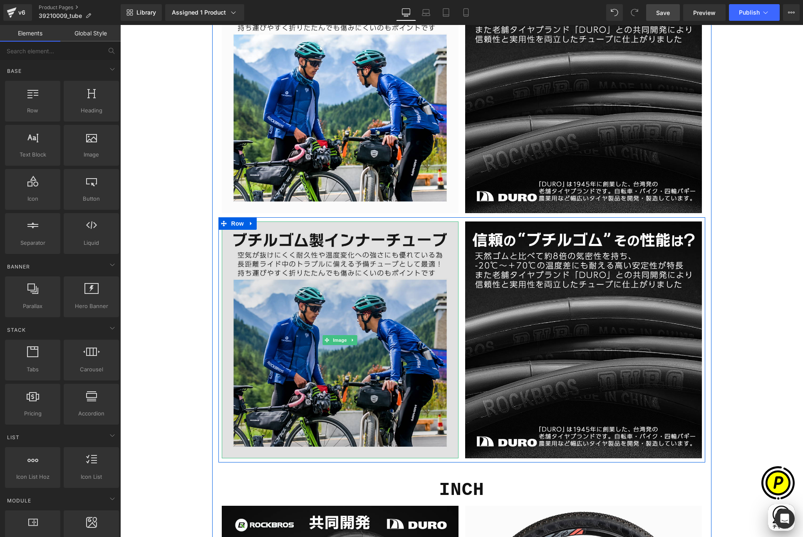
click at [367, 271] on img at bounding box center [340, 339] width 237 height 237
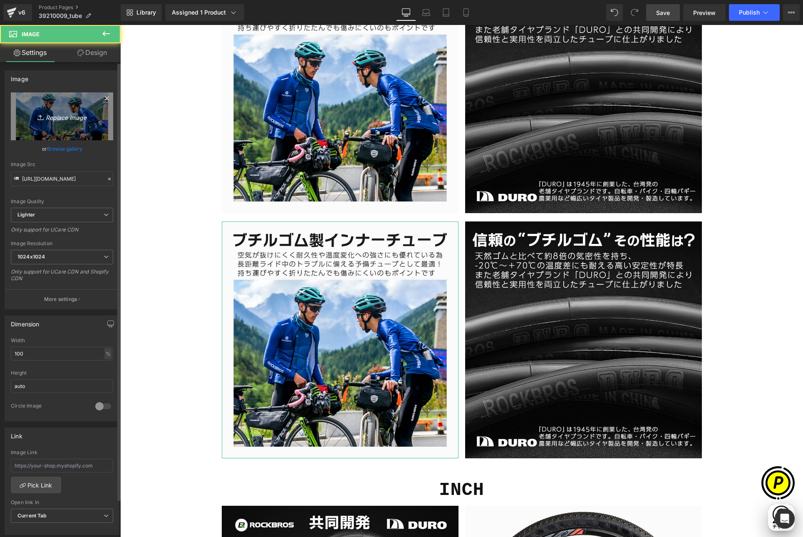
click at [84, 125] on link "Replace Image" at bounding box center [62, 116] width 102 height 48
type input "C:\fakepath\39210009-inch-8.jpg"
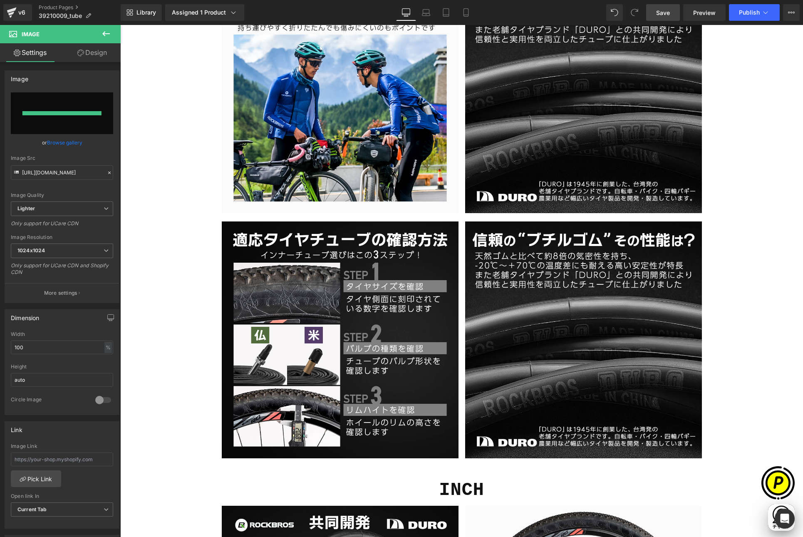
scroll to position [0, 0]
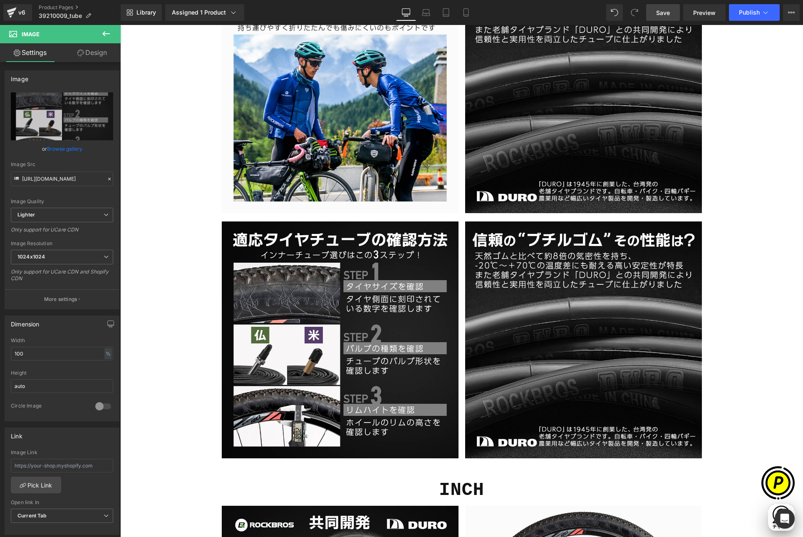
type input "[URL][DOMAIN_NAME]"
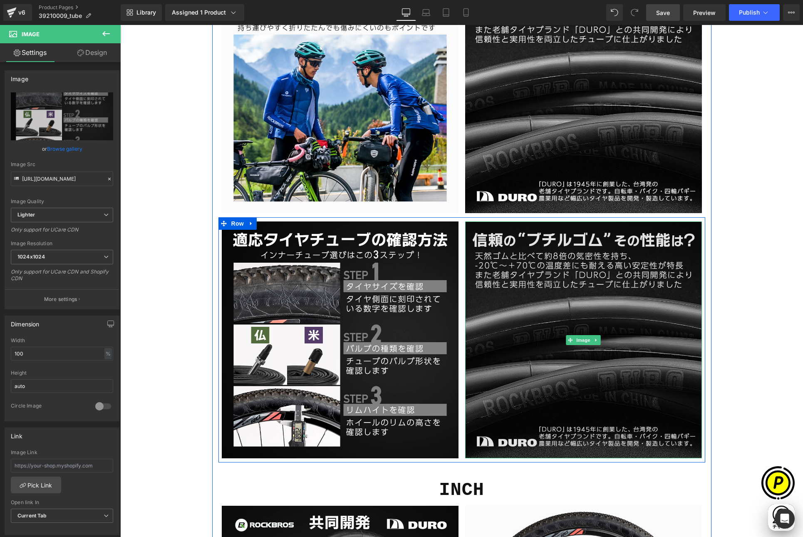
click at [552, 287] on img at bounding box center [583, 339] width 237 height 237
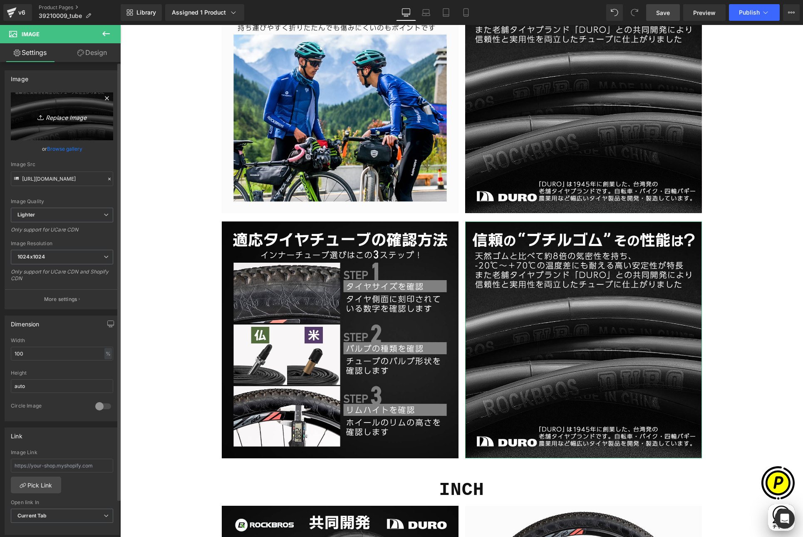
click at [81, 119] on icon "Replace Image" at bounding box center [62, 116] width 67 height 10
type input "C:\fakepath\39210009-inch-9.jpg"
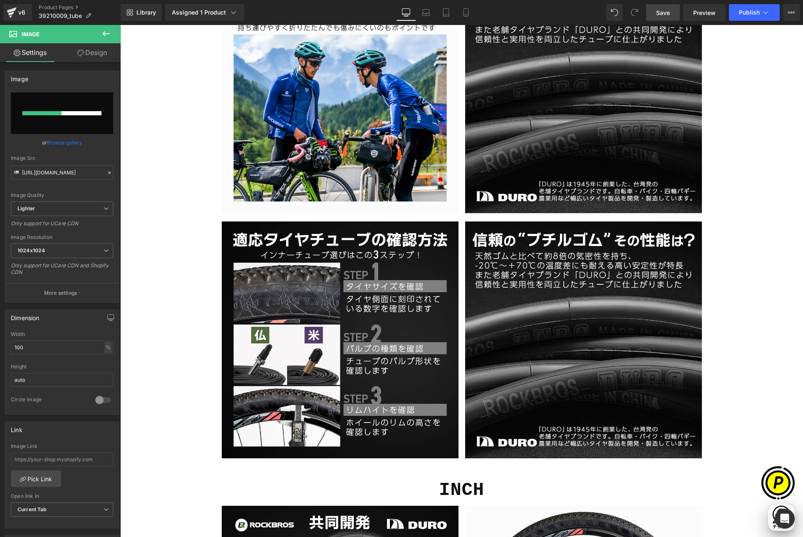
scroll to position [0, 324]
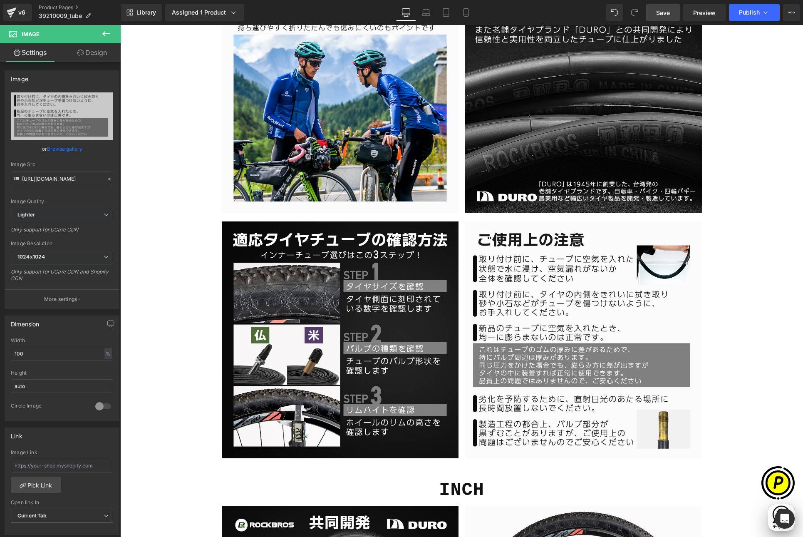
type input "[URL][DOMAIN_NAME]"
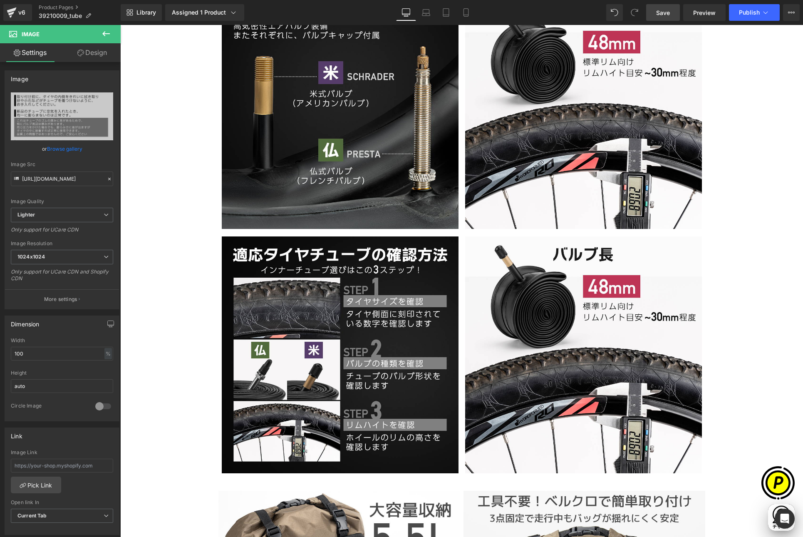
scroll to position [1777, 0]
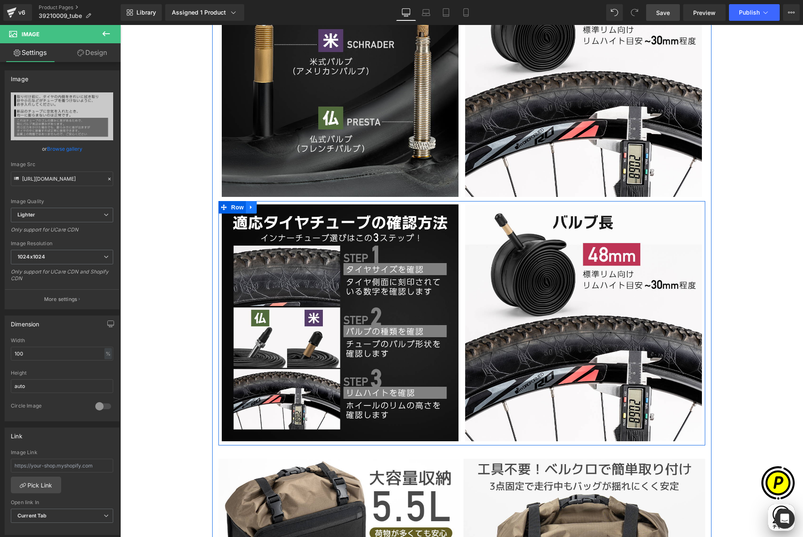
click at [248, 208] on icon at bounding box center [251, 207] width 6 height 6
click at [270, 206] on icon at bounding box center [273, 207] width 6 height 6
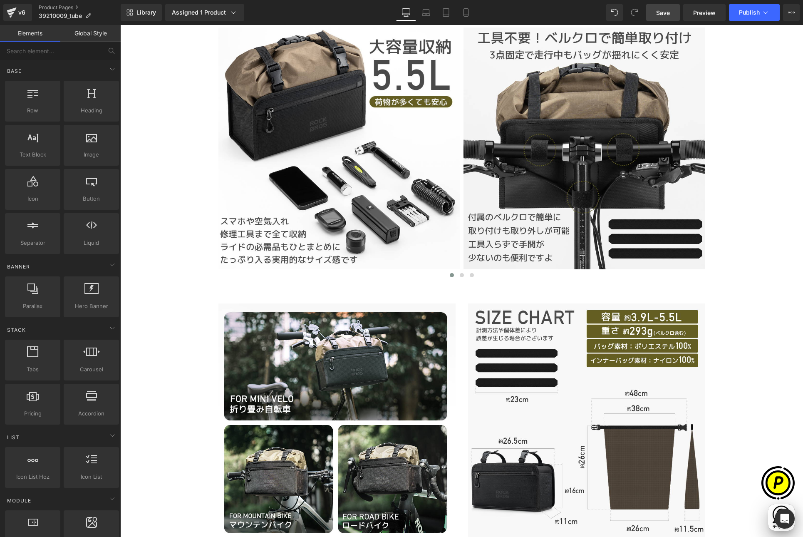
scroll to position [0, 324]
click at [244, 309] on icon at bounding box center [245, 310] width 2 height 4
click at [264, 309] on icon at bounding box center [267, 310] width 6 height 6
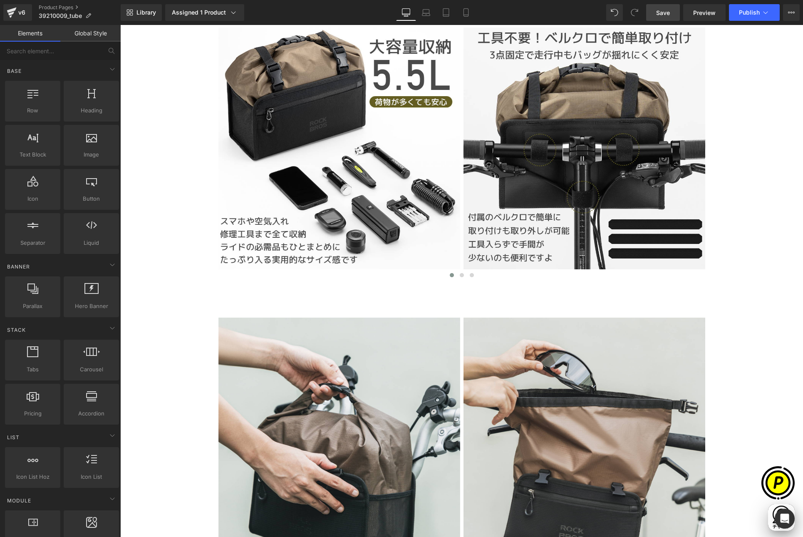
scroll to position [0, 0]
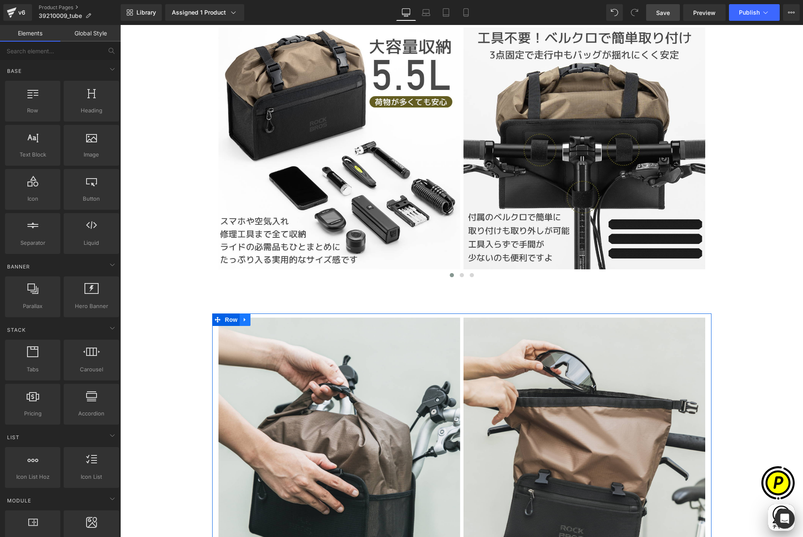
click at [244, 319] on icon at bounding box center [245, 320] width 6 height 6
click at [264, 318] on icon at bounding box center [267, 320] width 6 height 6
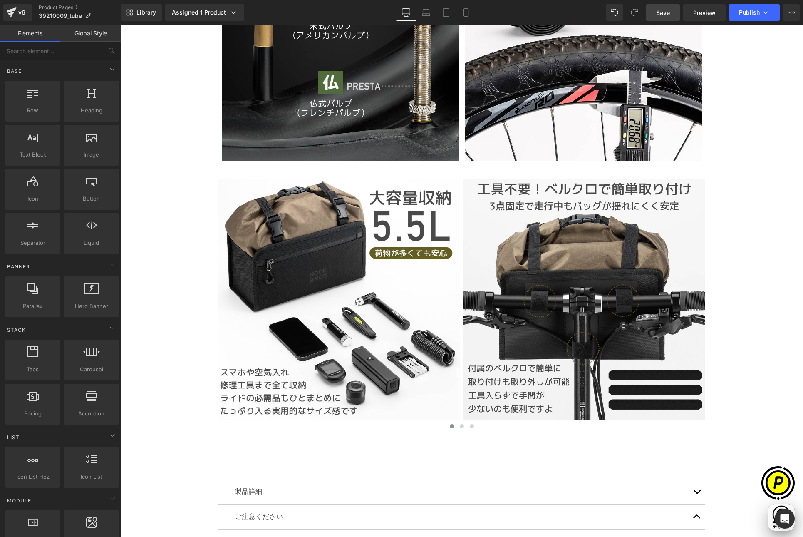
scroll to position [1813, 0]
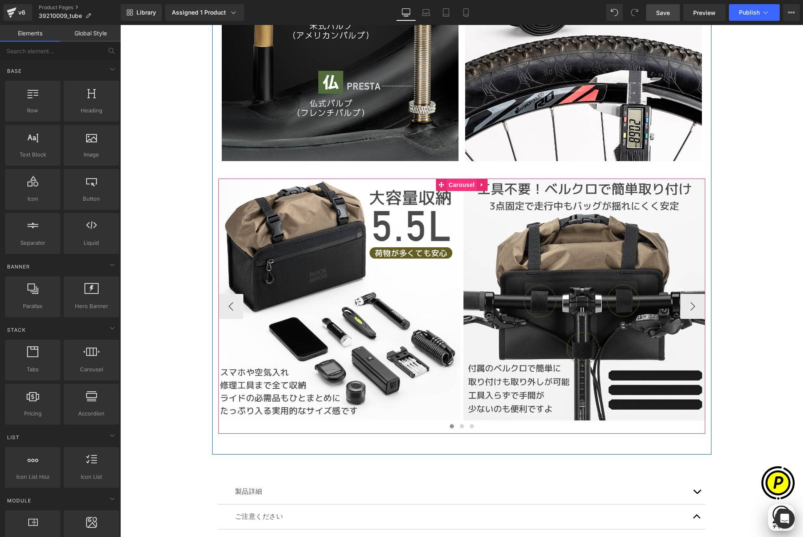
click at [453, 186] on span "Carousel" at bounding box center [461, 184] width 30 height 12
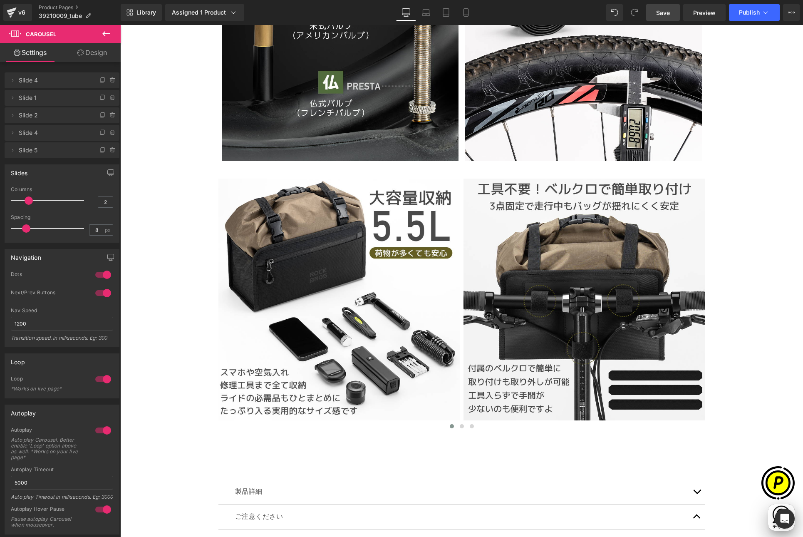
scroll to position [0, 0]
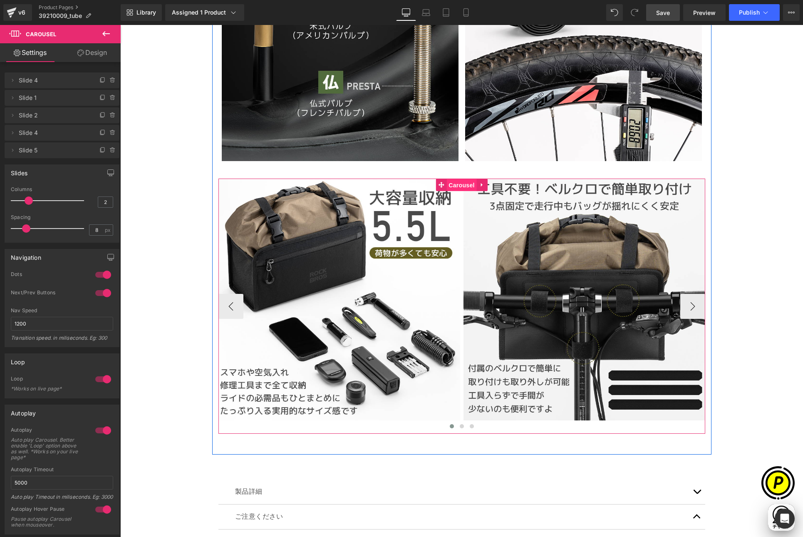
click at [456, 184] on span "Carousel" at bounding box center [461, 185] width 30 height 12
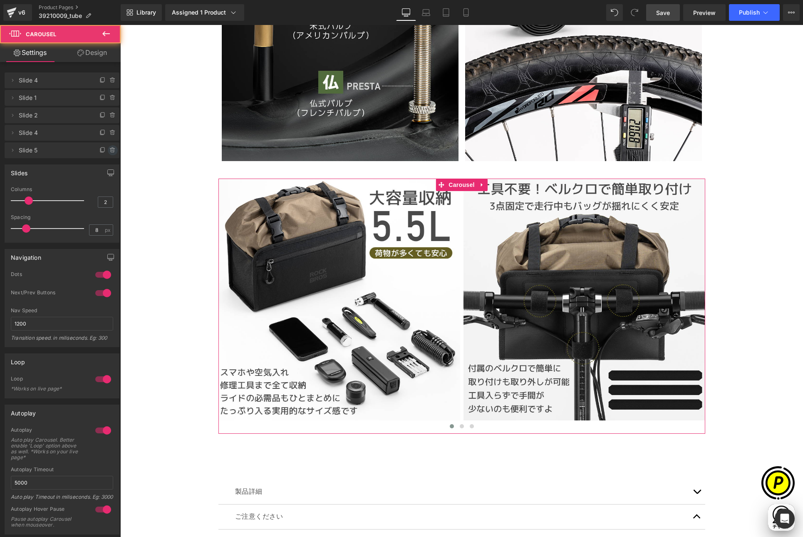
click at [108, 148] on span at bounding box center [113, 150] width 10 height 10
click at [106, 148] on button "Delete" at bounding box center [104, 150] width 26 height 11
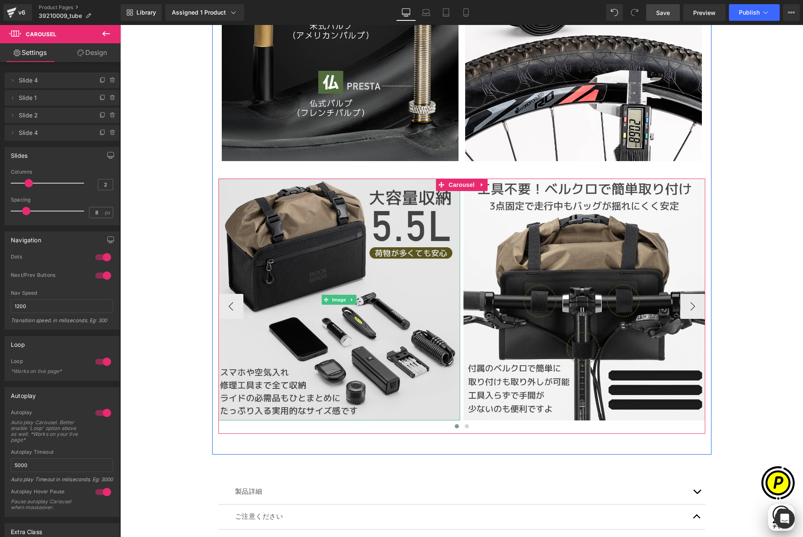
click at [329, 223] on img at bounding box center [339, 299] width 242 height 242
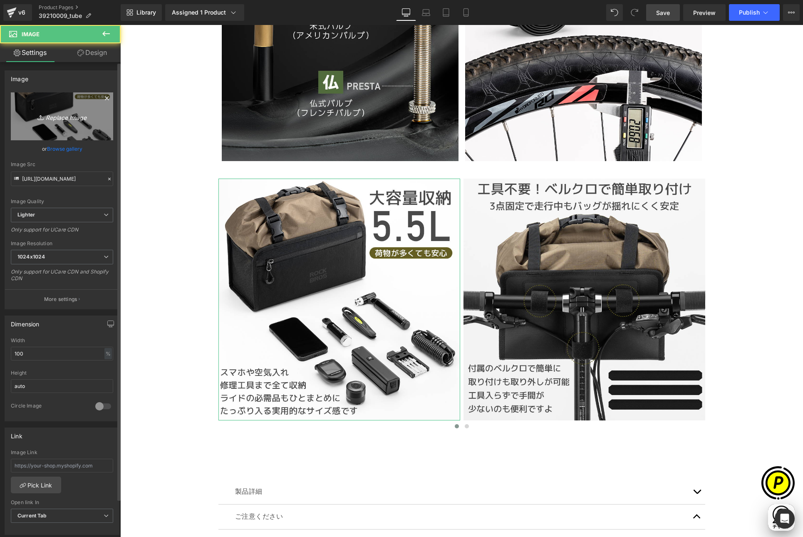
click at [81, 127] on link "Replace Image" at bounding box center [62, 116] width 102 height 48
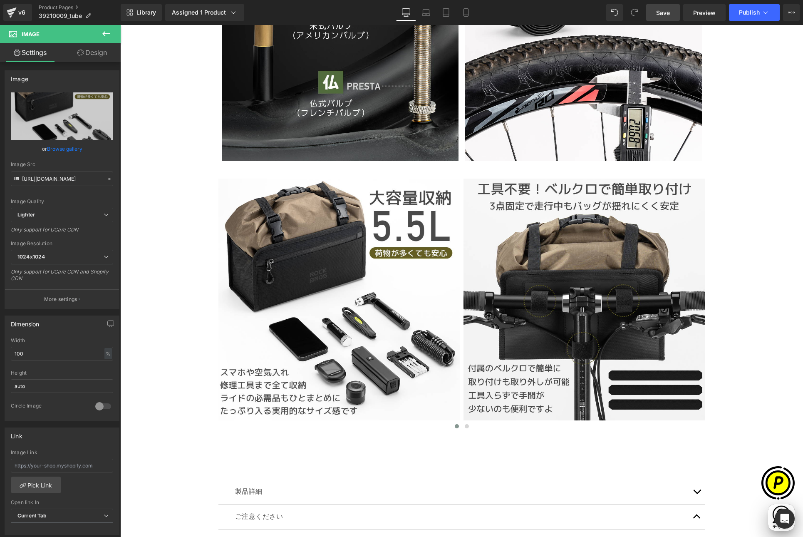
scroll to position [0, 162]
type input "C:\fakepath\39210009-inch-15.jpg"
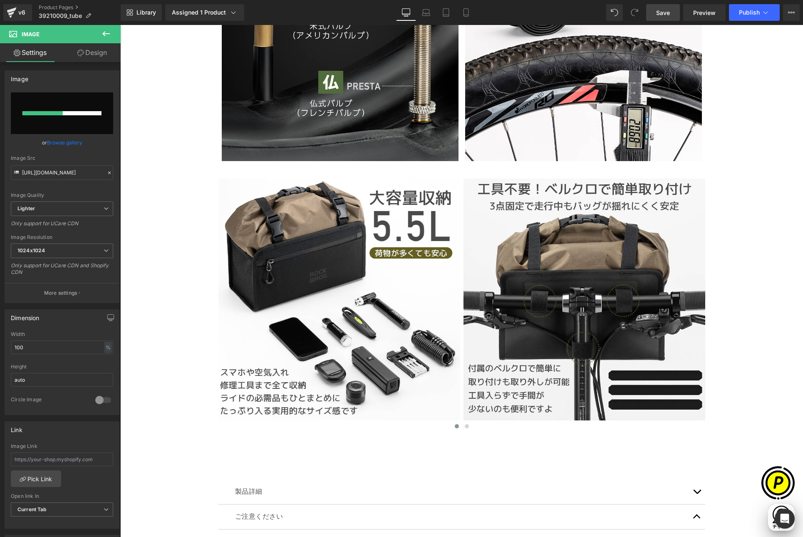
scroll to position [0, 324]
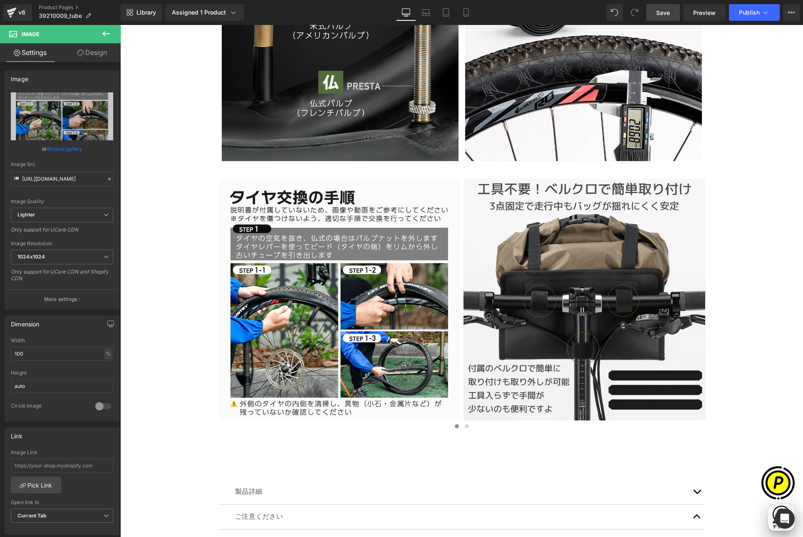
type input "[URL][DOMAIN_NAME]"
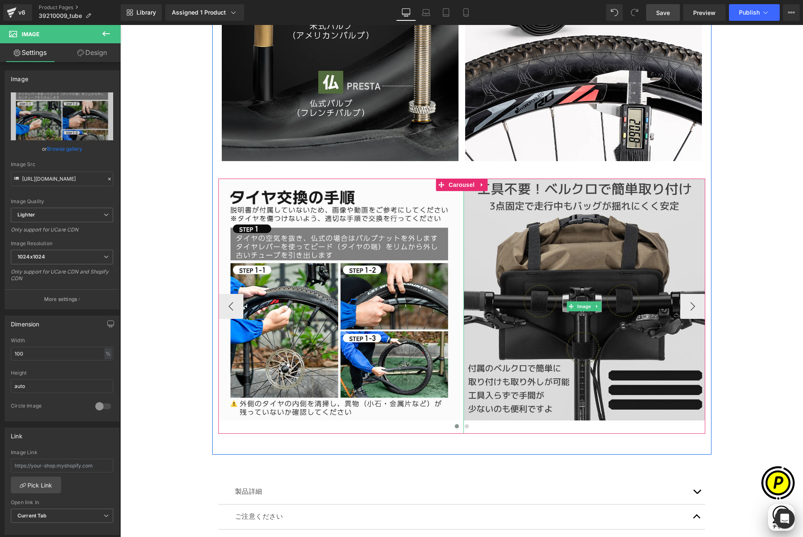
click at [554, 255] on img at bounding box center [584, 305] width 242 height 255
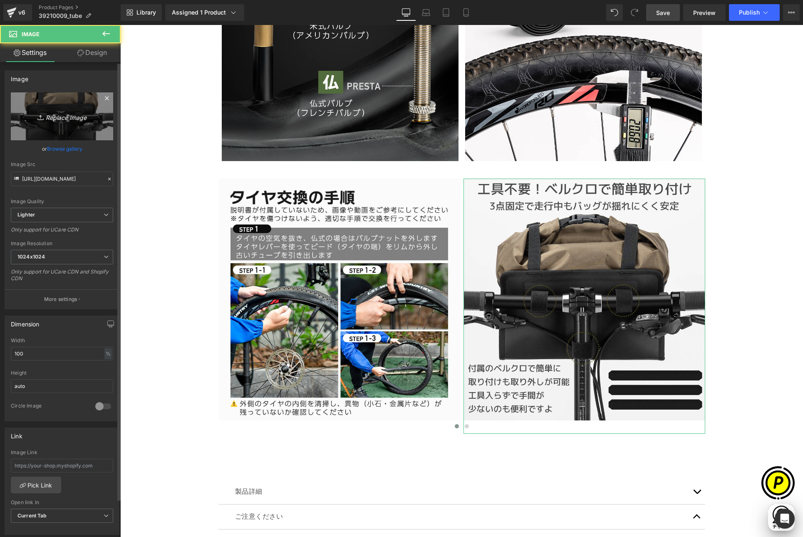
click at [90, 117] on icon "Replace Image" at bounding box center [62, 116] width 67 height 10
type input "C:\fakepath\39210009-inch-16.jpg"
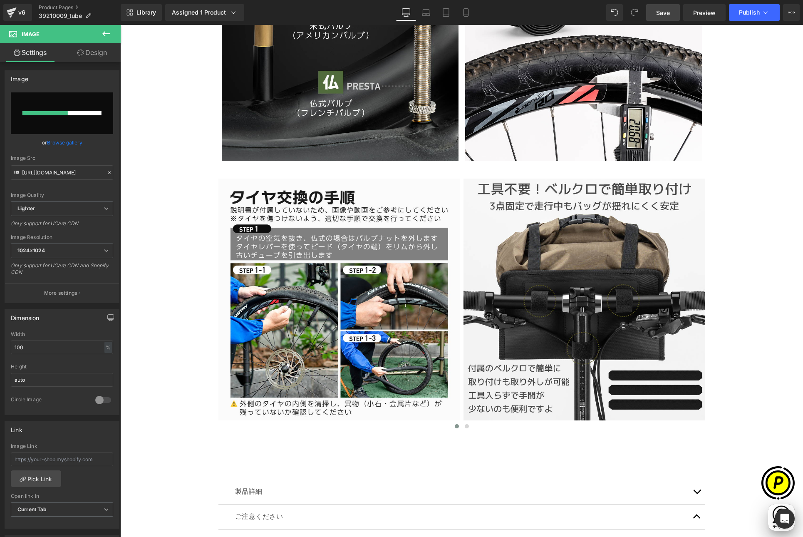
scroll to position [0, 162]
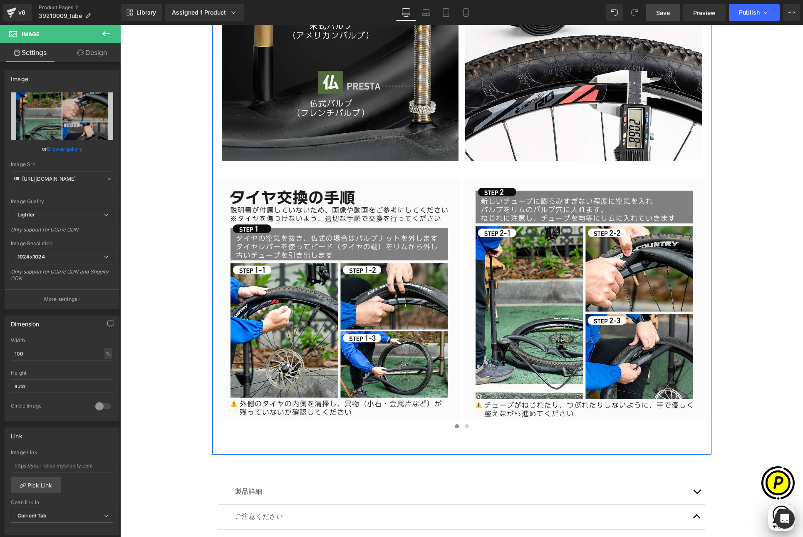
type input "[URL][DOMAIN_NAME]"
click at [688, 301] on button "›" at bounding box center [692, 306] width 25 height 25
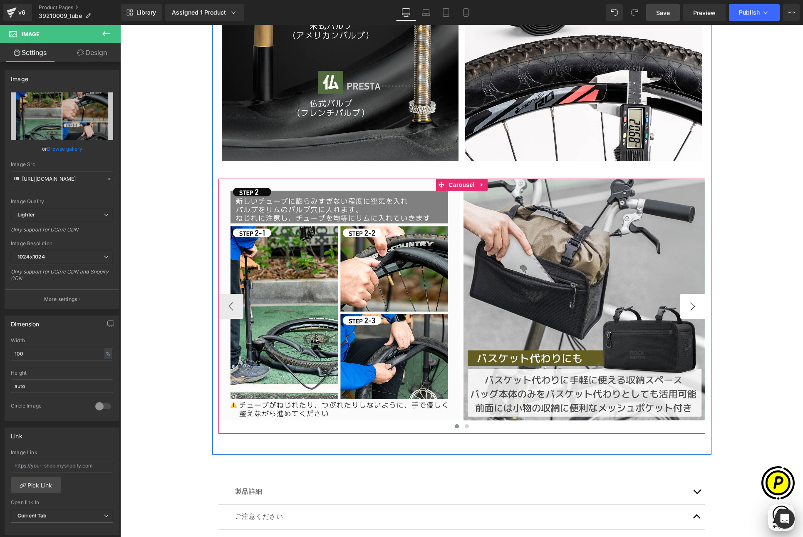
click at [684, 302] on button "›" at bounding box center [692, 306] width 25 height 25
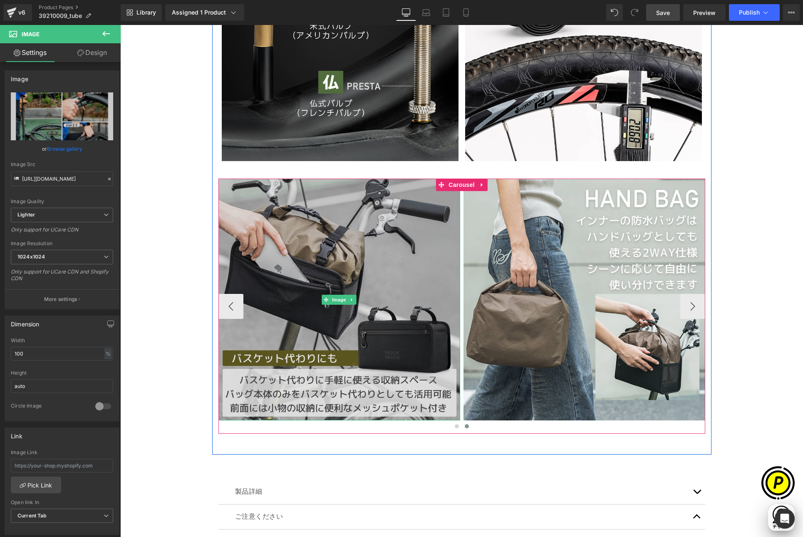
click at [331, 232] on img at bounding box center [339, 299] width 242 height 242
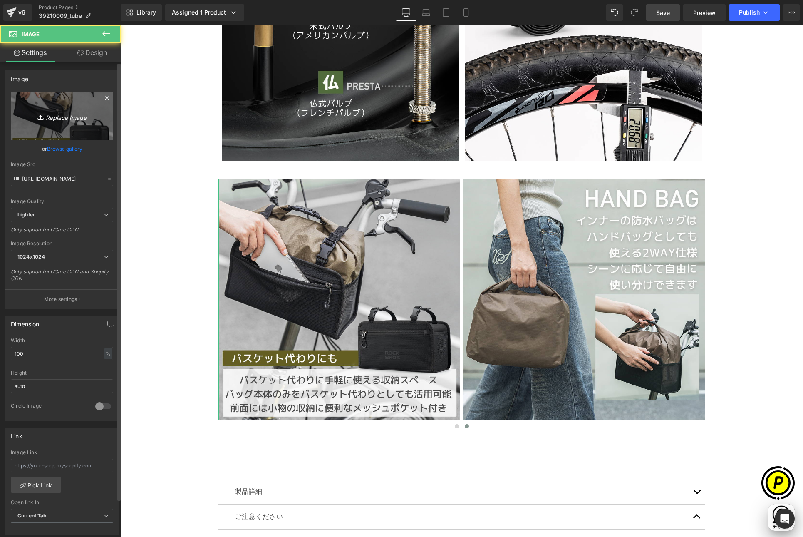
click at [74, 119] on icon "Replace Image" at bounding box center [62, 116] width 67 height 10
type input "C:\fakepath\39210009-inch-17.jpg"
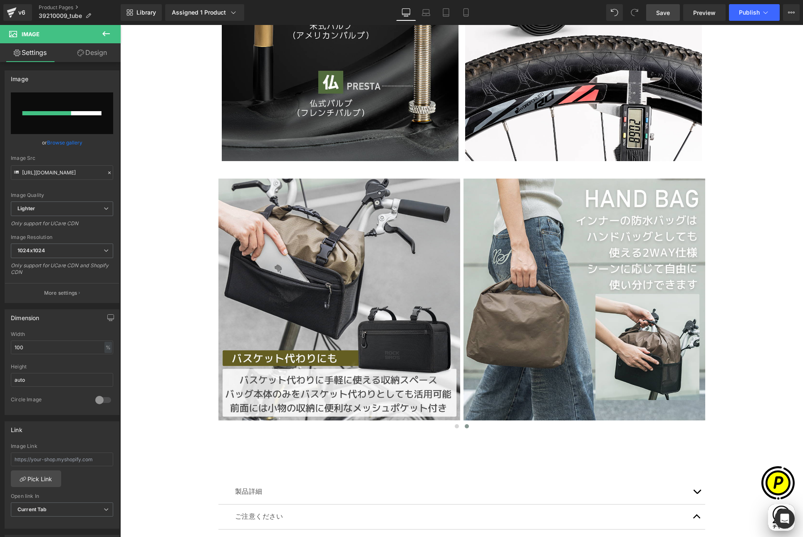
scroll to position [0, 0]
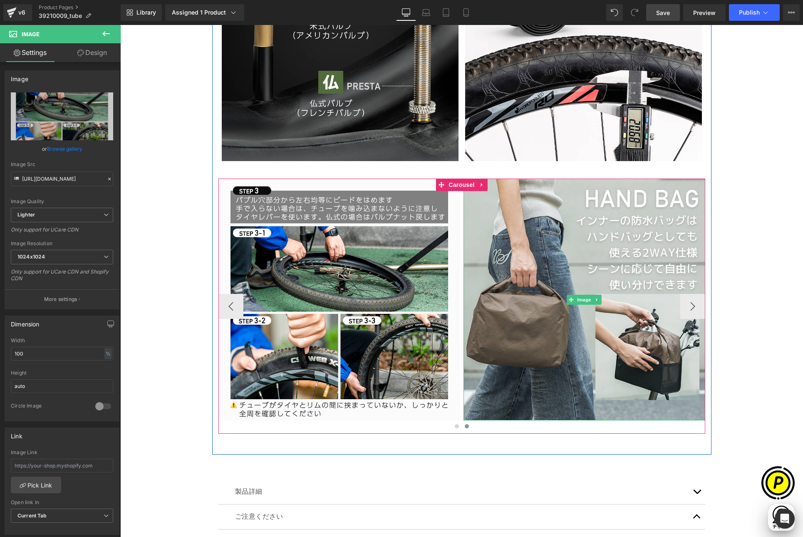
type input "[URL][DOMAIN_NAME]"
click at [689, 305] on button "›" at bounding box center [692, 306] width 25 height 25
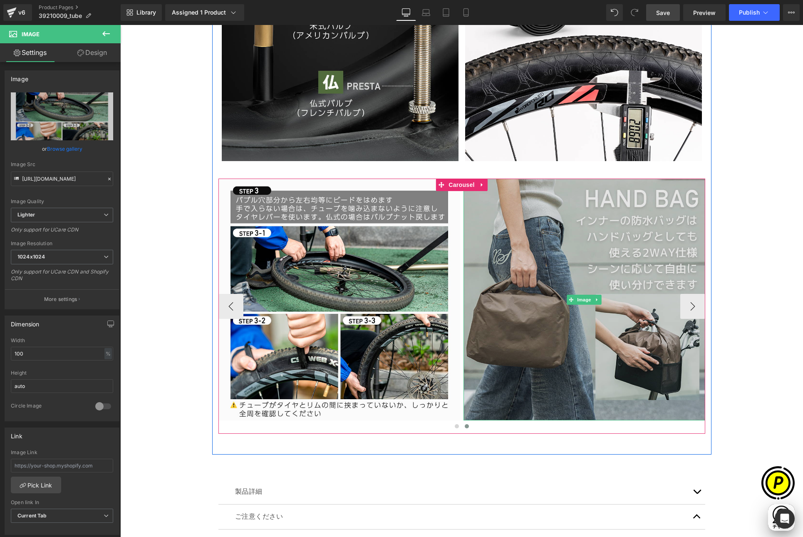
click at [559, 269] on img at bounding box center [584, 299] width 242 height 242
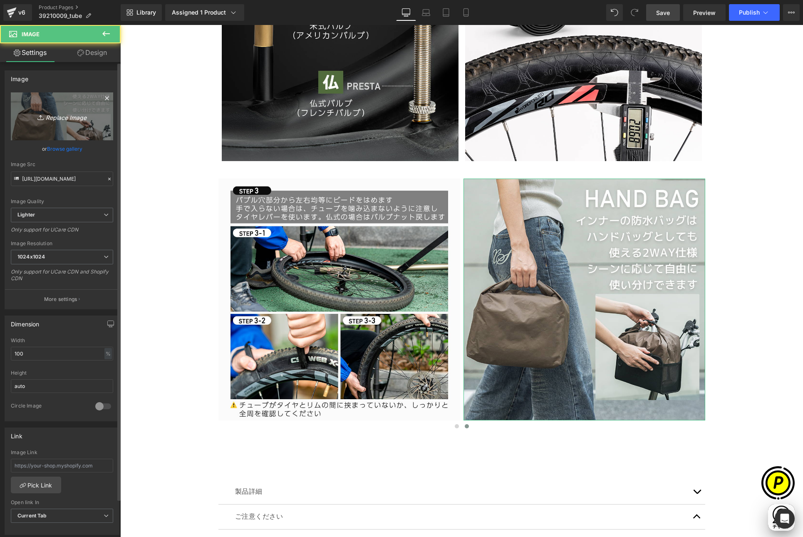
click at [74, 126] on link "Replace Image" at bounding box center [62, 116] width 102 height 48
type input "C:\fakepath\39210009-inch-18.jpg"
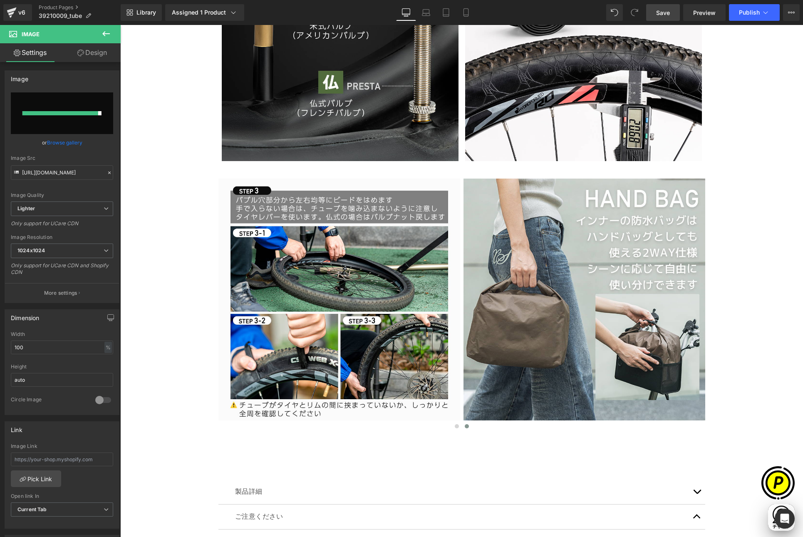
scroll to position [0, 324]
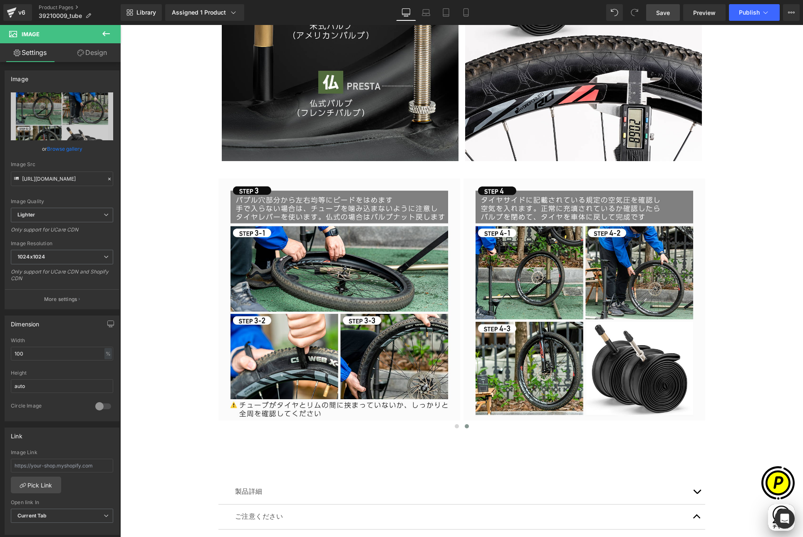
type input "[URL][DOMAIN_NAME]"
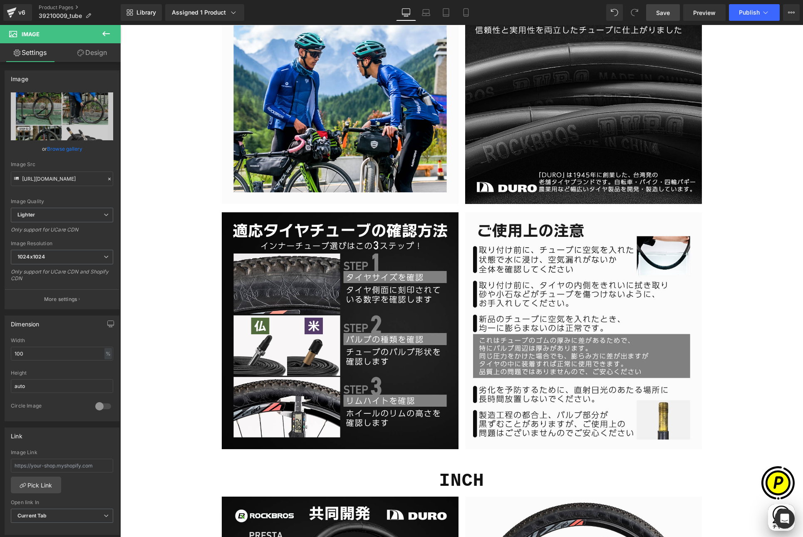
scroll to position [997, 0]
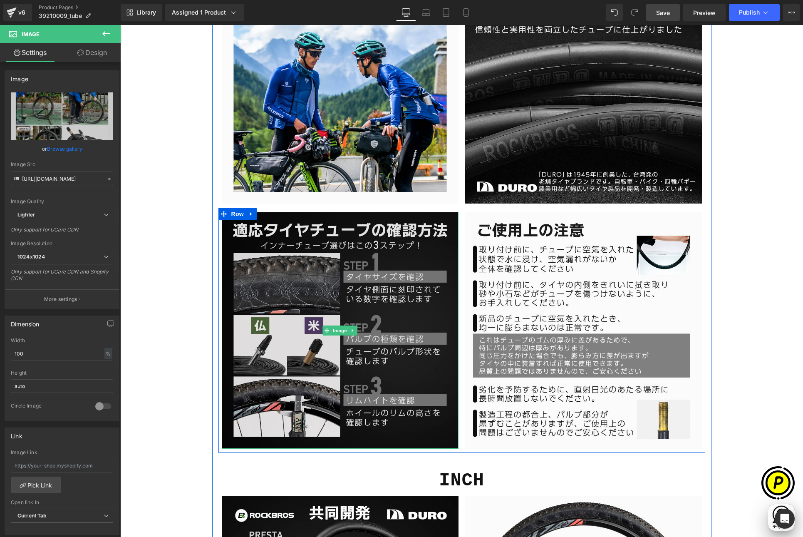
click at [379, 277] on img at bounding box center [340, 330] width 237 height 237
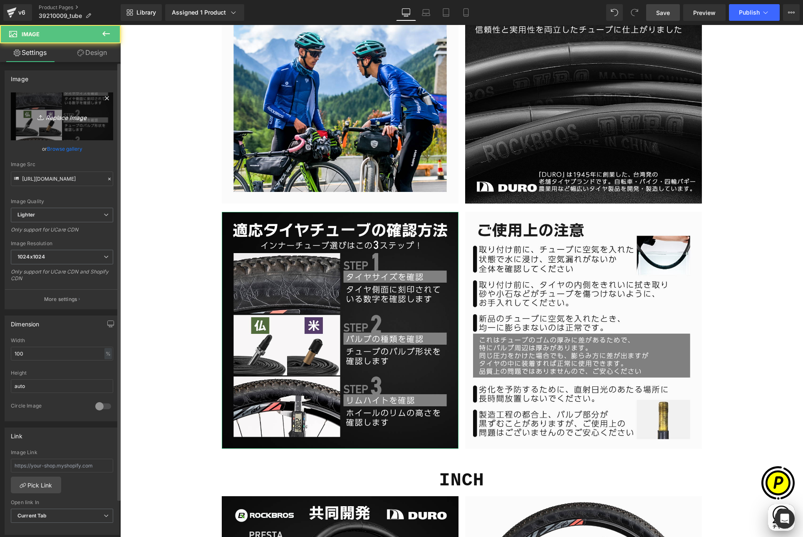
click at [59, 114] on icon "Replace Image" at bounding box center [62, 116] width 67 height 10
type input "C:\fakepath\39210009-inch-9.jpg"
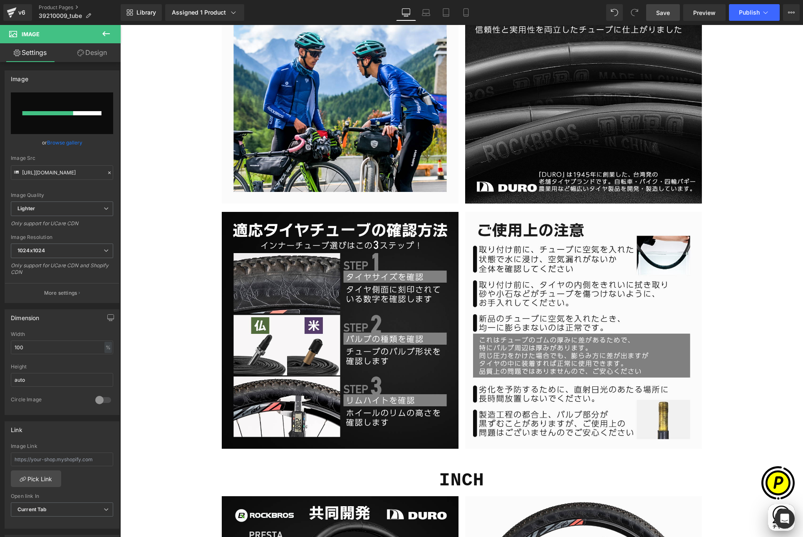
scroll to position [0, 0]
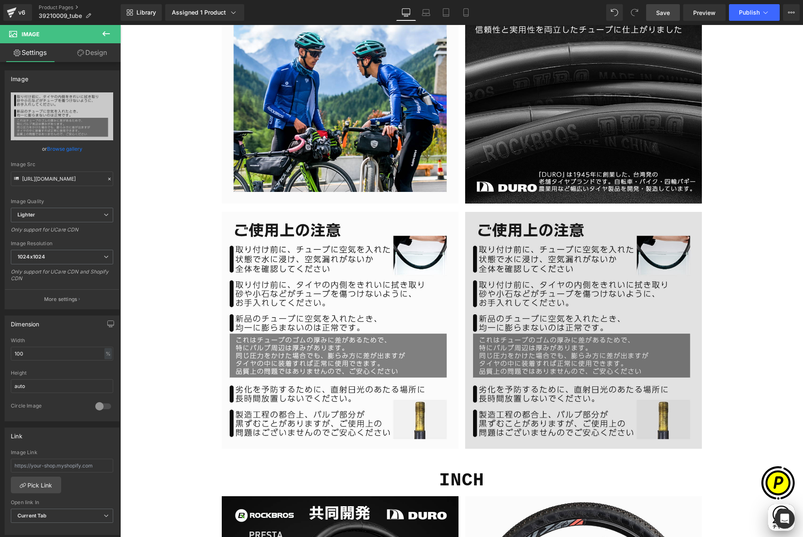
type input "[URL][DOMAIN_NAME]"
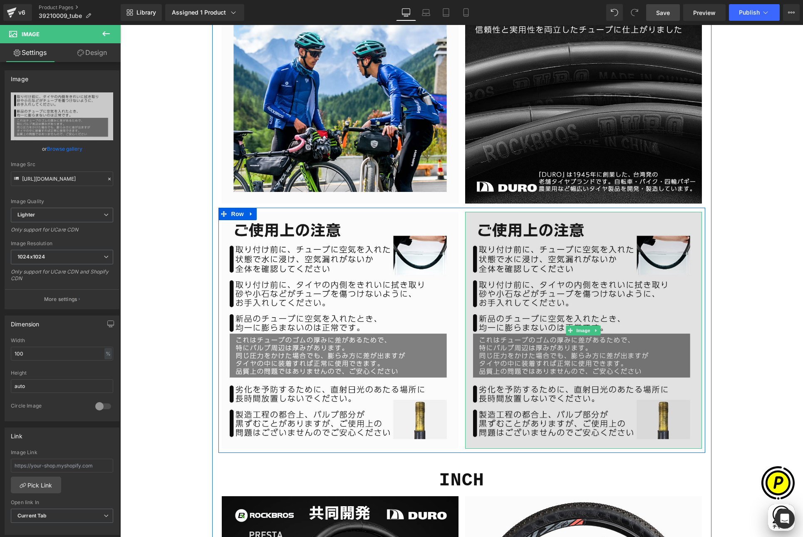
click at [532, 260] on img at bounding box center [583, 330] width 237 height 237
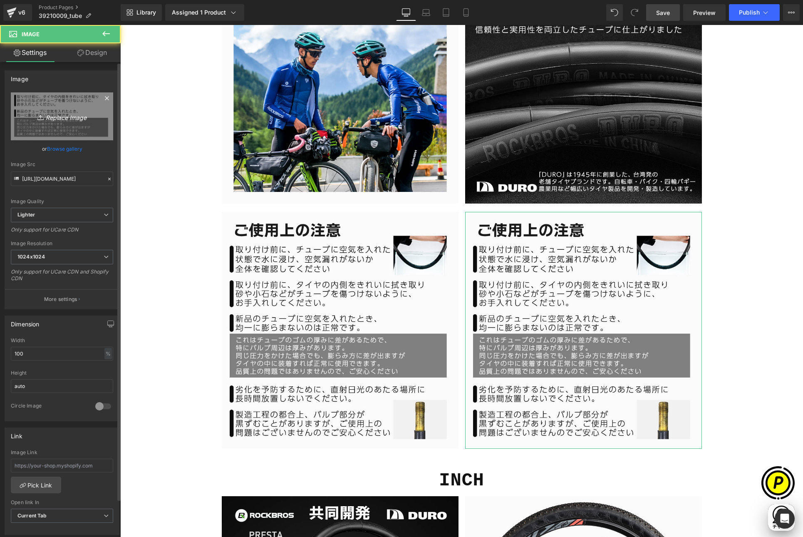
click at [82, 110] on link "Replace Image" at bounding box center [62, 116] width 102 height 48
type input "C:\fakepath\39210009-inch-8.jpg"
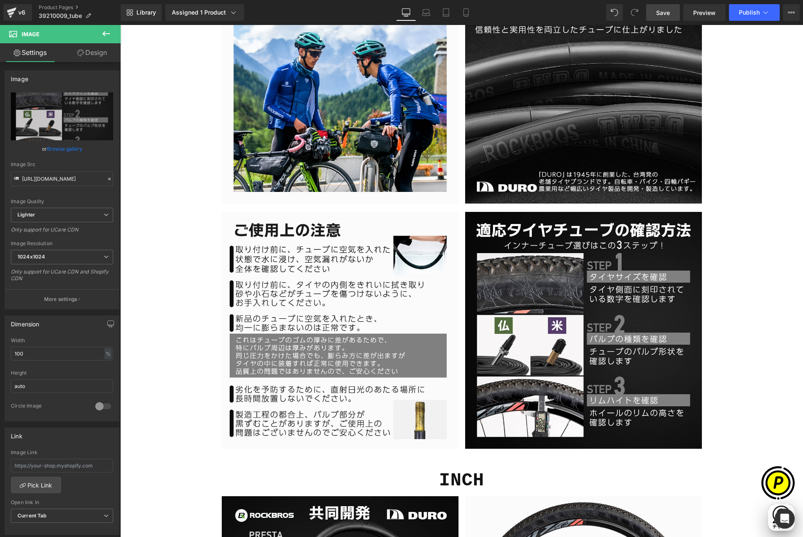
type input "[URL][DOMAIN_NAME]"
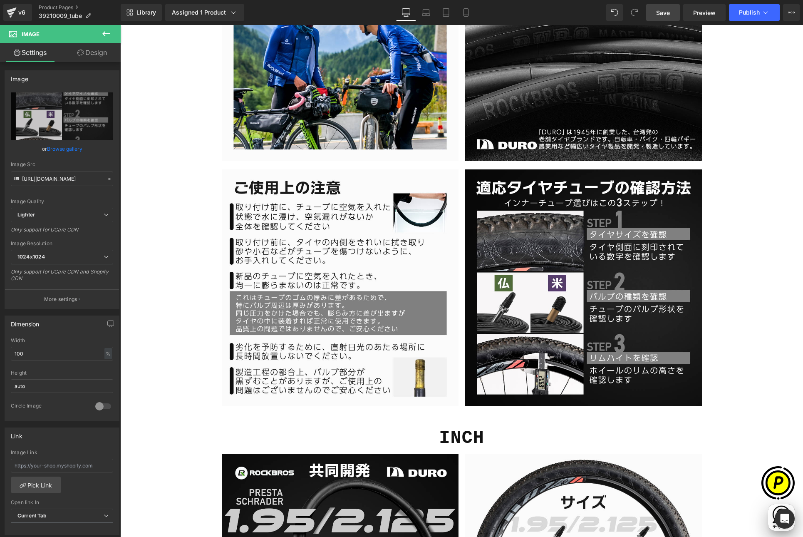
scroll to position [1180, 0]
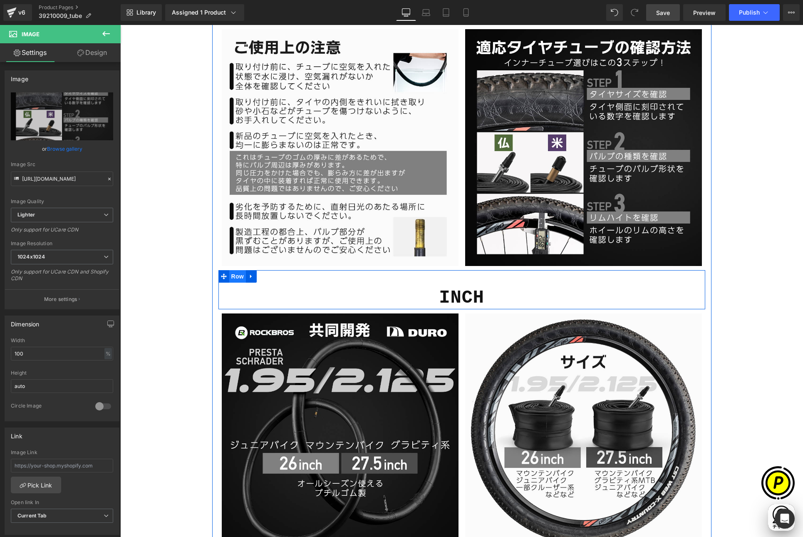
click at [235, 277] on span "Row" at bounding box center [237, 276] width 17 height 12
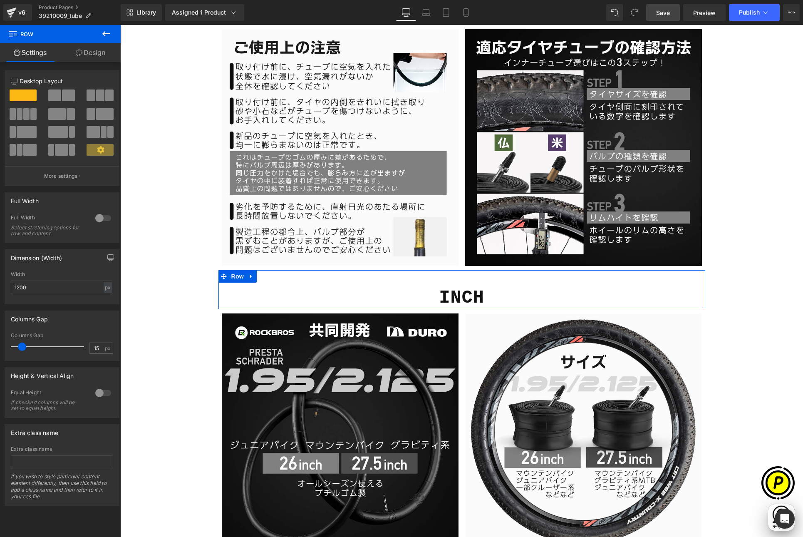
click at [90, 52] on link "Design" at bounding box center [90, 52] width 60 height 19
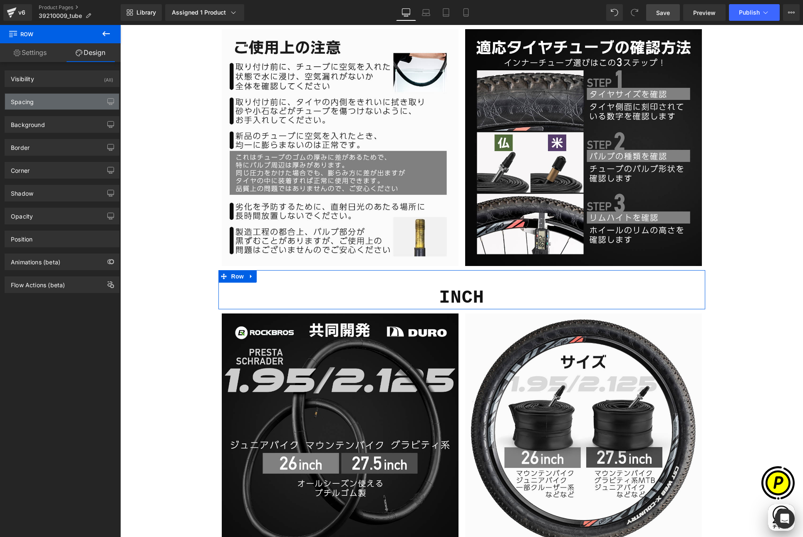
click at [40, 104] on div "Spacing" at bounding box center [62, 102] width 114 height 16
type input "0"
type input "38"
type input "0"
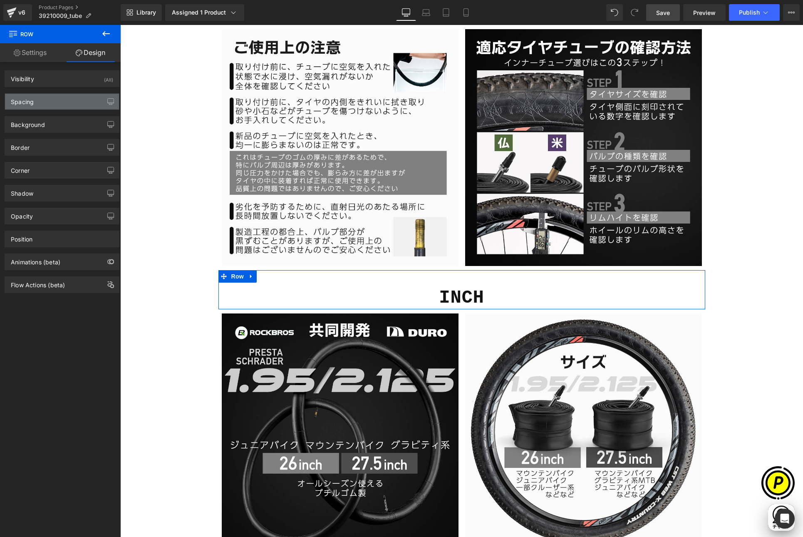
type input "0"
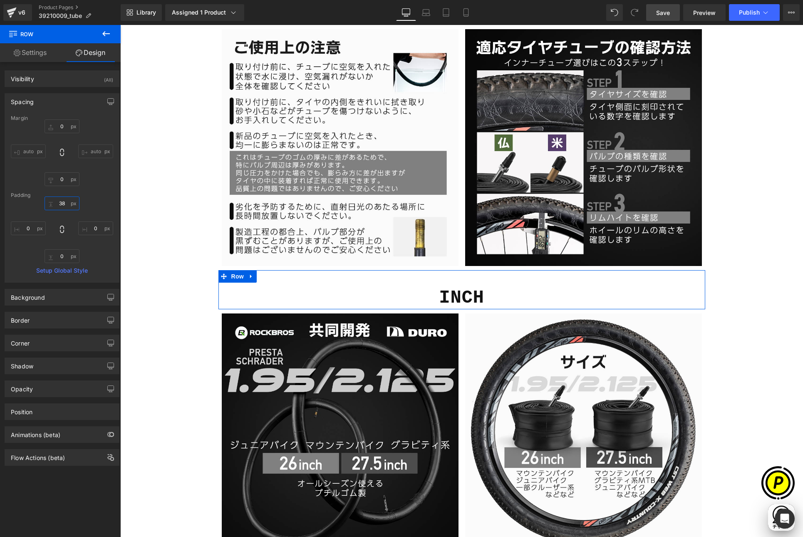
scroll to position [0, 0]
drag, startPoint x: 64, startPoint y: 200, endPoint x: 87, endPoint y: 204, distance: 23.3
click at [64, 200] on input "38" at bounding box center [62, 203] width 35 height 14
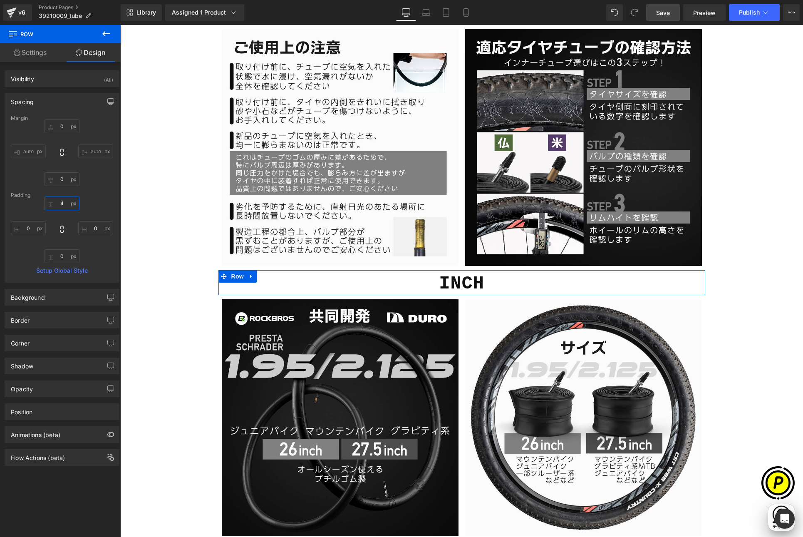
type input "48"
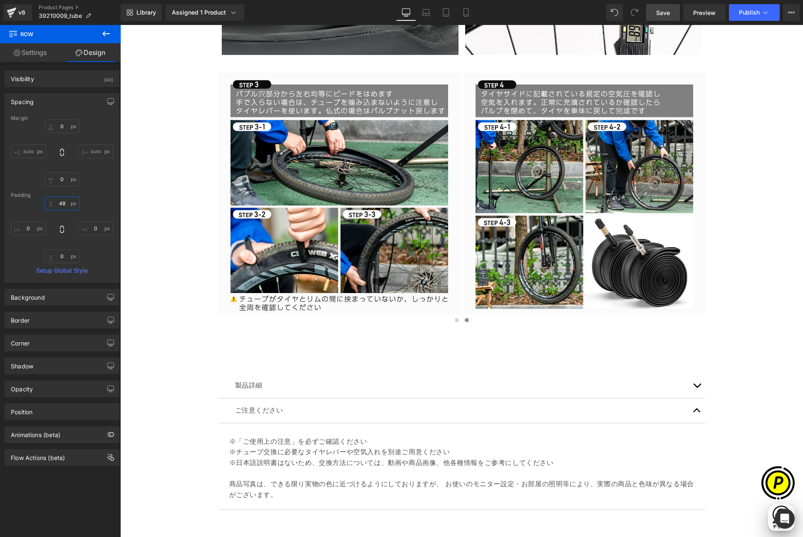
scroll to position [1939, 0]
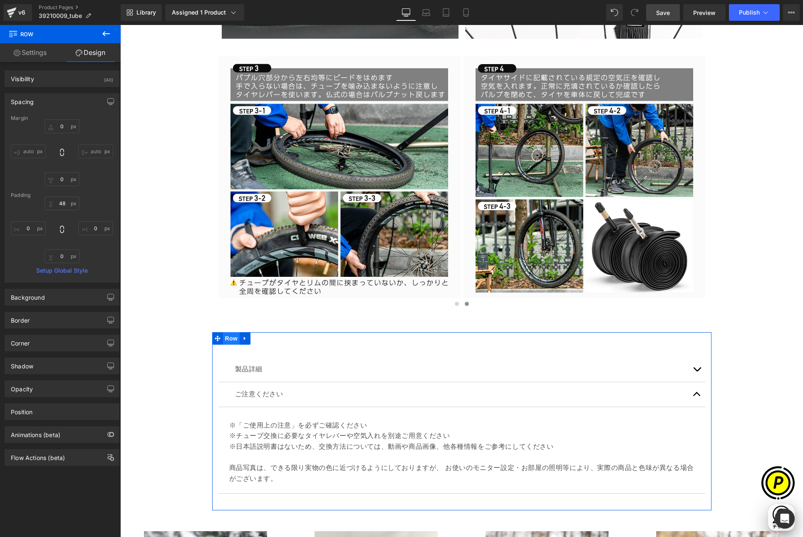
click at [230, 336] on span "Row" at bounding box center [231, 338] width 17 height 12
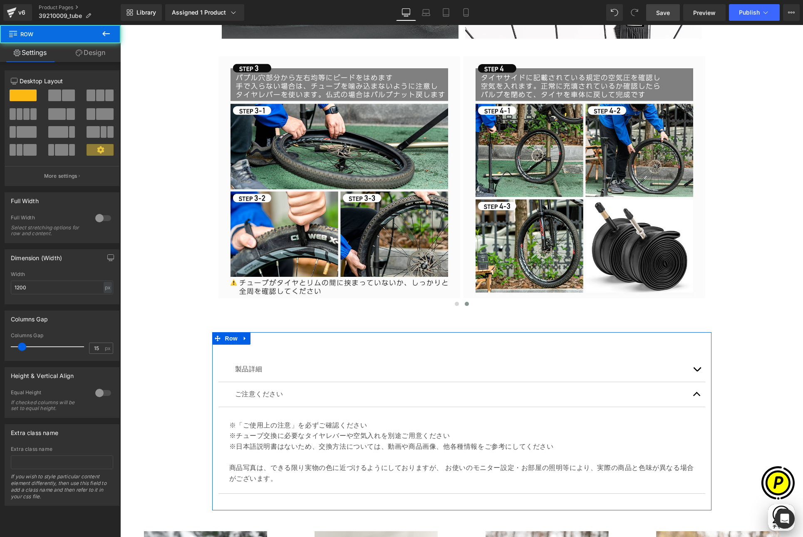
scroll to position [0, 0]
click at [89, 58] on link "Design" at bounding box center [90, 52] width 60 height 19
click at [0, 0] on div "Spacing" at bounding box center [0, 0] width 0 height 0
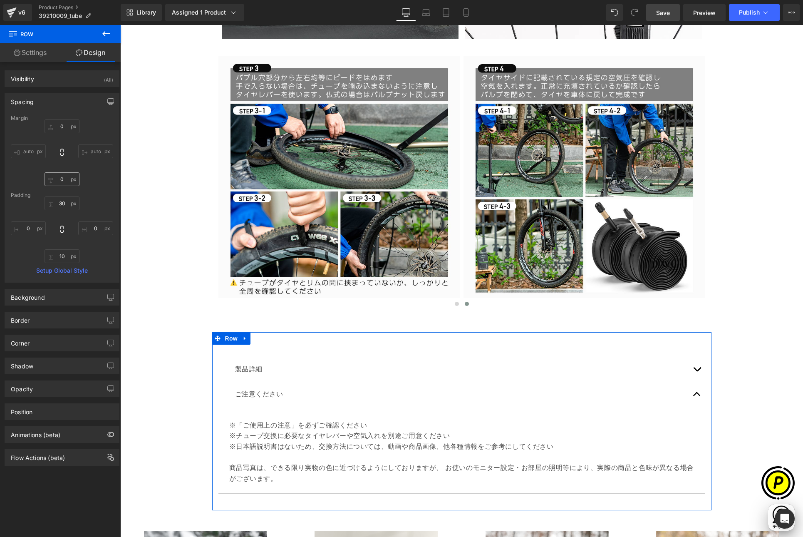
type input "0"
type input "30"
type input "0"
type input "10"
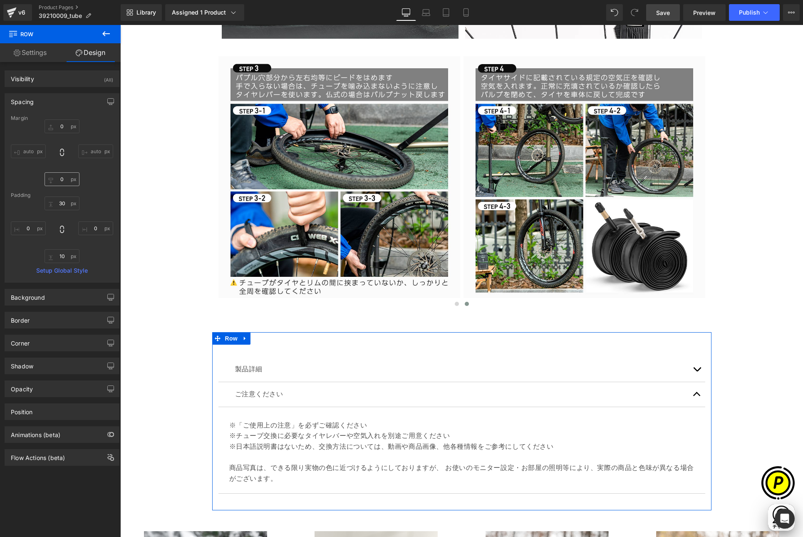
type input "0"
click at [62, 203] on input "30" at bounding box center [62, 203] width 35 height 14
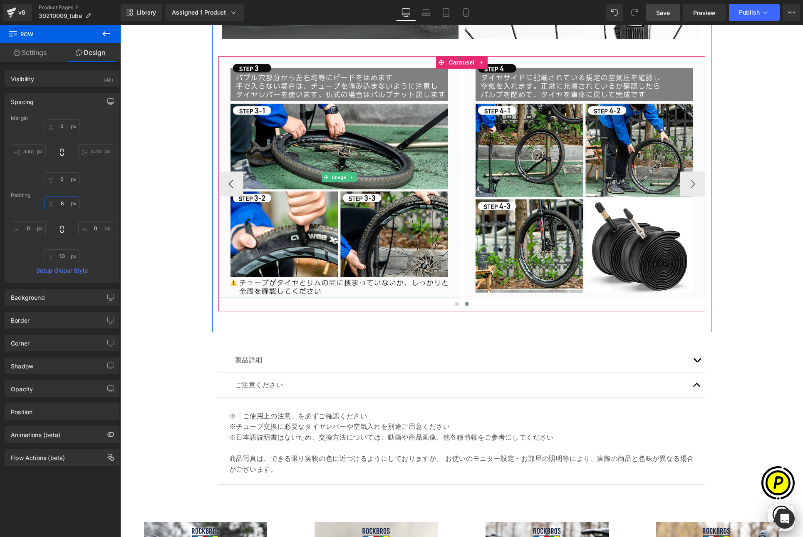
scroll to position [0, 162]
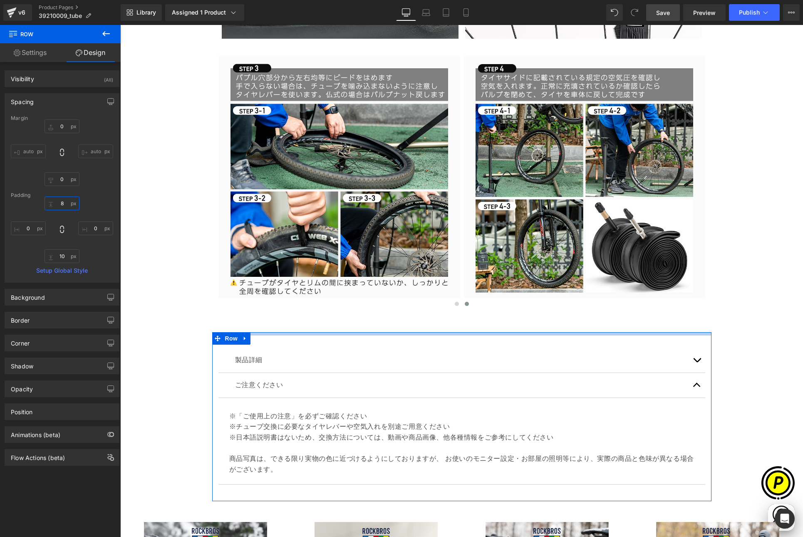
drag, startPoint x: 63, startPoint y: 202, endPoint x: 52, endPoint y: 201, distance: 11.2
click at [52, 201] on input "8" at bounding box center [62, 203] width 35 height 14
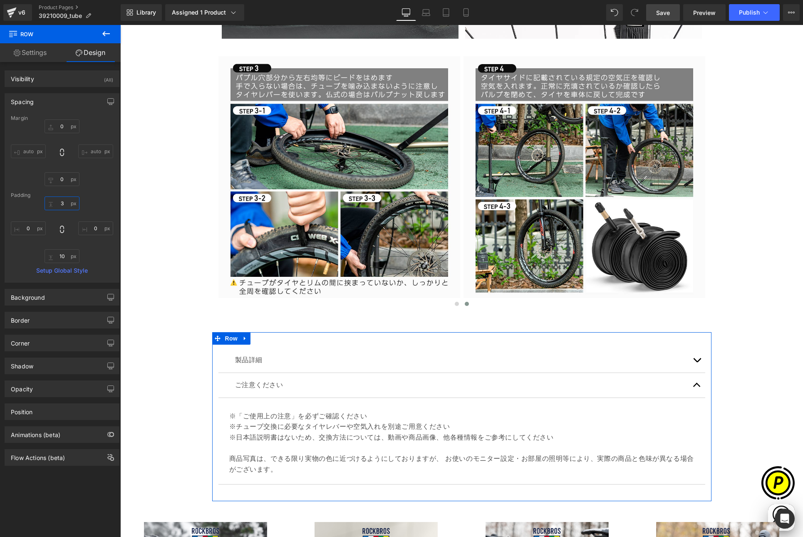
type input "30"
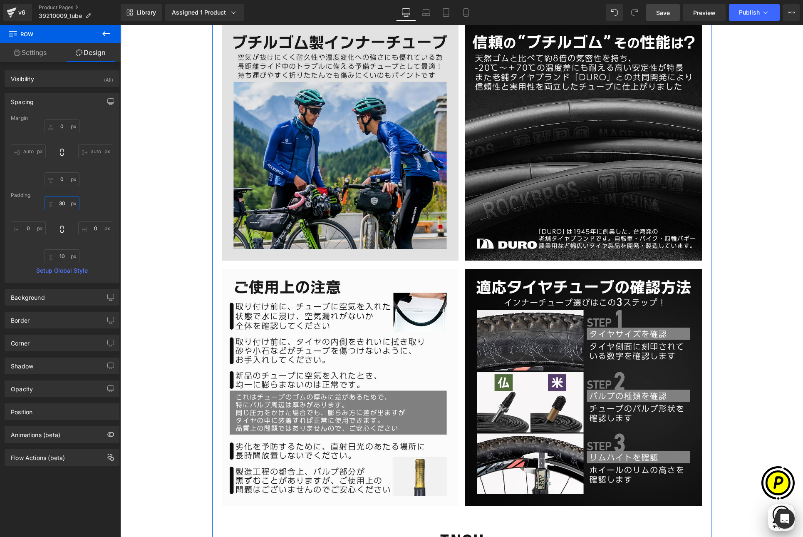
scroll to position [835, 0]
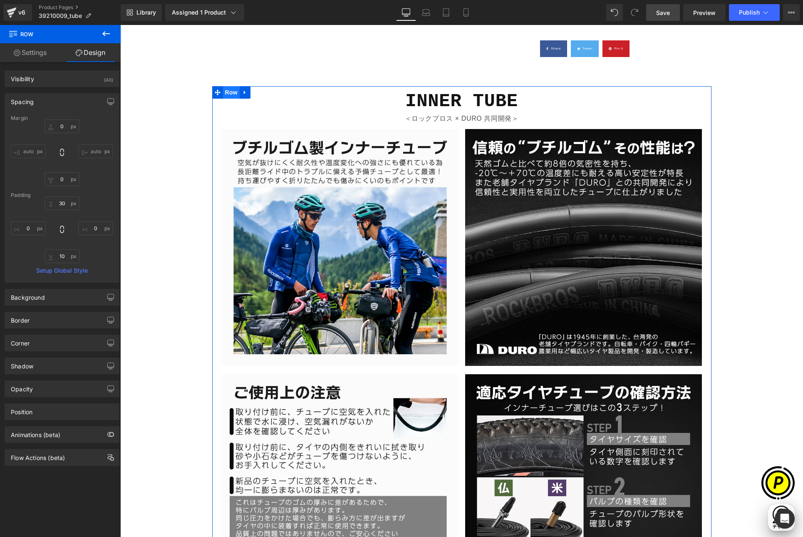
click at [226, 92] on span "Row" at bounding box center [231, 92] width 17 height 12
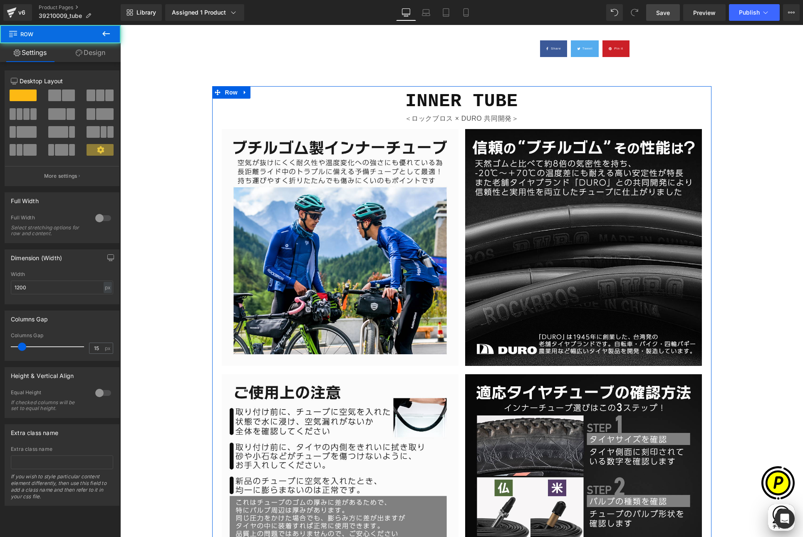
click at [97, 54] on link "Design" at bounding box center [90, 52] width 60 height 19
click at [0, 0] on div "Spacing" at bounding box center [0, 0] width 0 height 0
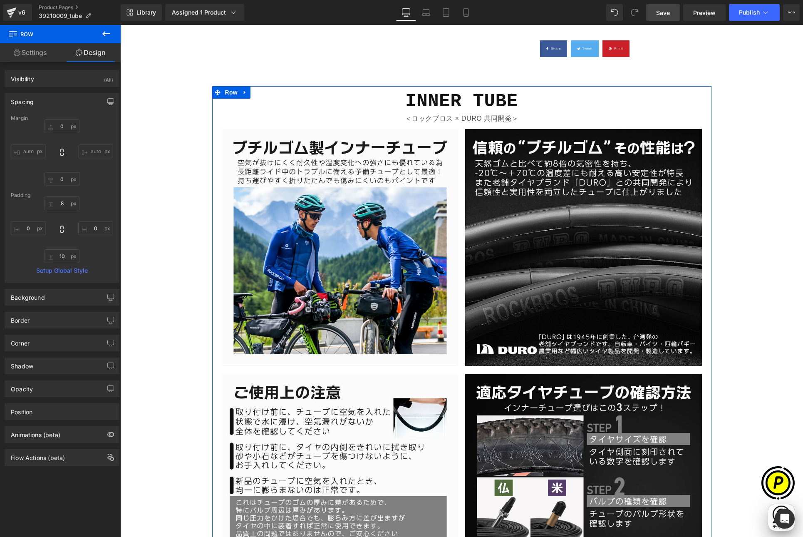
type input "0"
type input "8"
type input "0"
type input "10"
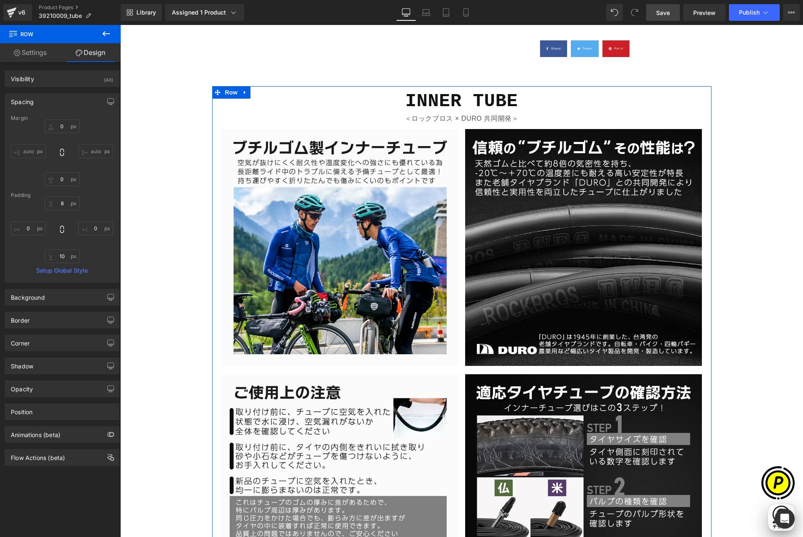
type input "0"
click at [64, 254] on input "10" at bounding box center [62, 256] width 35 height 14
type input "0"
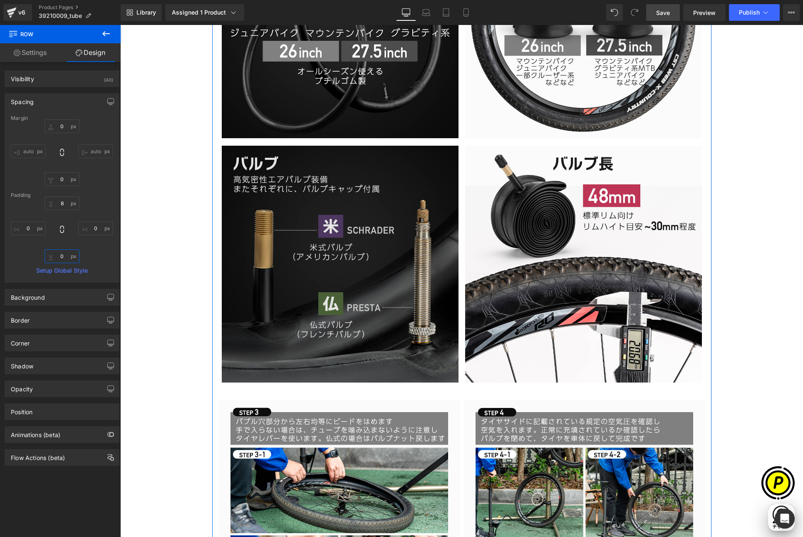
scroll to position [0, 162]
click at [278, 314] on img at bounding box center [340, 264] width 237 height 237
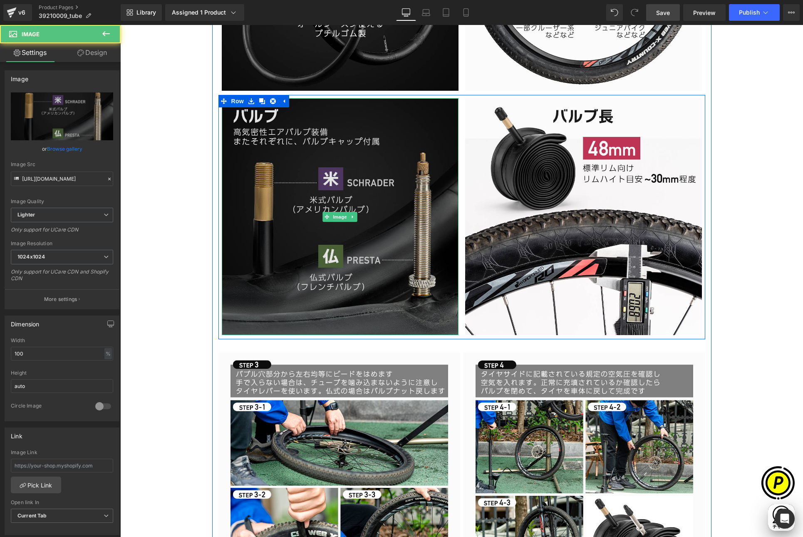
scroll to position [1765, 0]
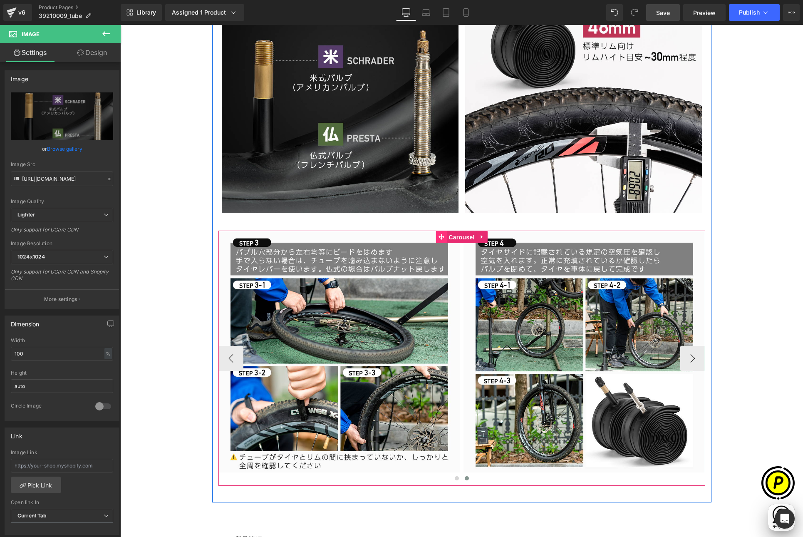
drag, startPoint x: 451, startPoint y: 240, endPoint x: 436, endPoint y: 233, distance: 16.7
click at [452, 240] on span "Carousel" at bounding box center [461, 237] width 30 height 12
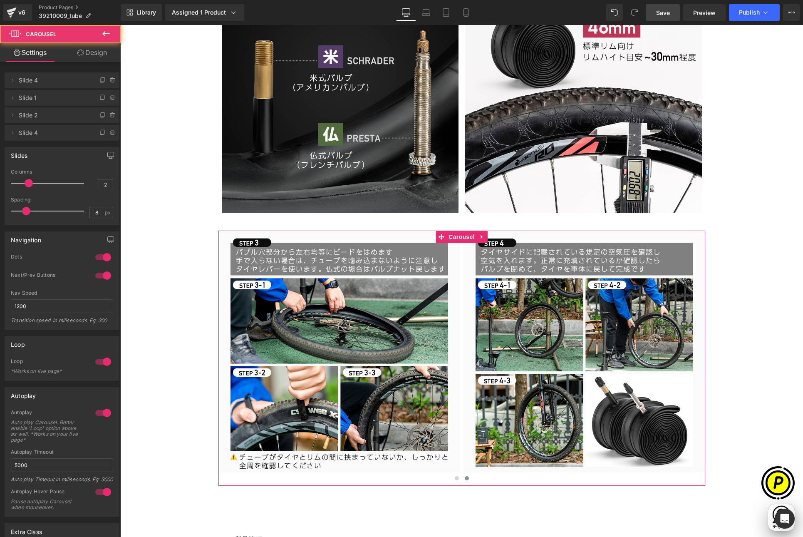
click at [106, 57] on link "Design" at bounding box center [92, 52] width 60 height 19
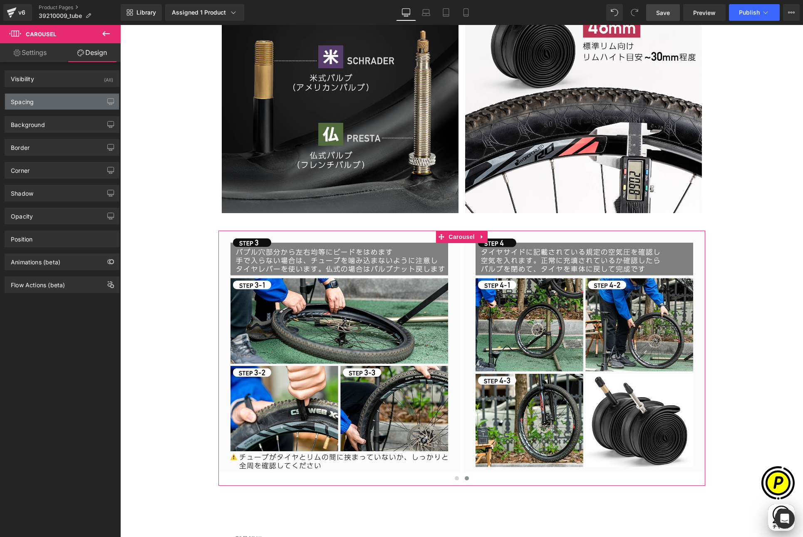
click at [35, 101] on div "Spacing" at bounding box center [62, 102] width 114 height 16
type input "32"
type input "0"
type input "40"
type input "0"
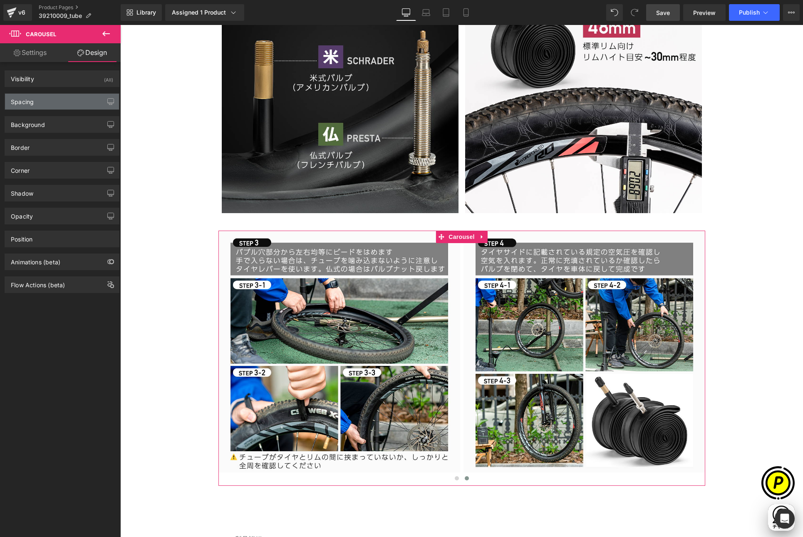
type input "0"
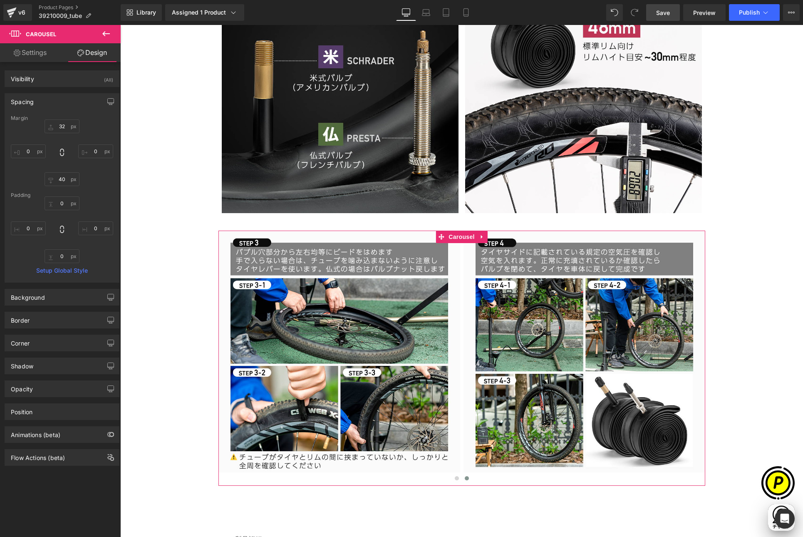
scroll to position [0, 324]
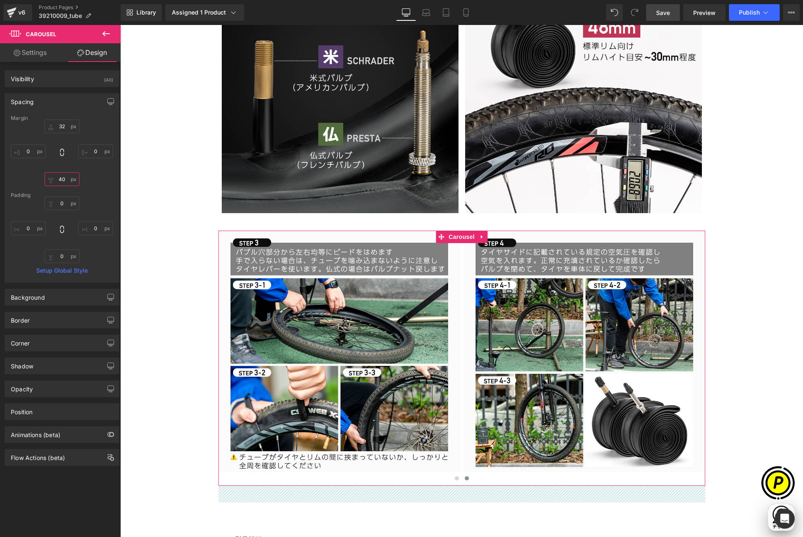
click at [61, 180] on input "40" at bounding box center [62, 179] width 35 height 14
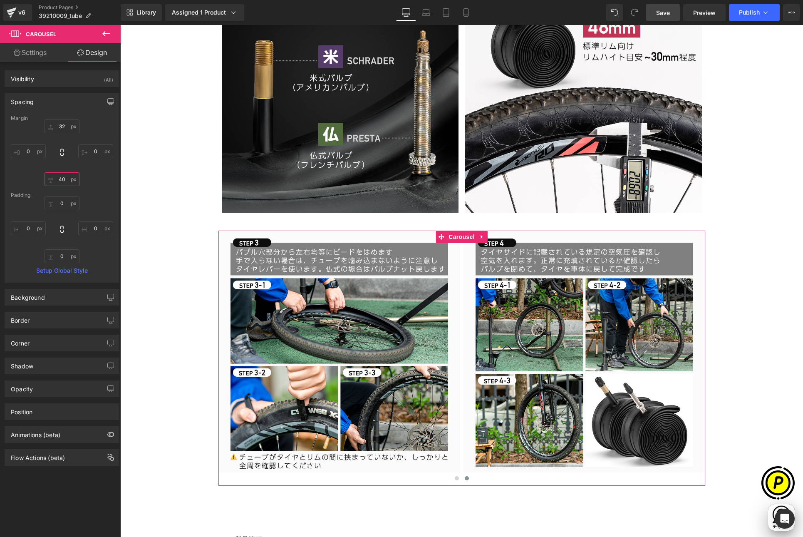
type input "0"
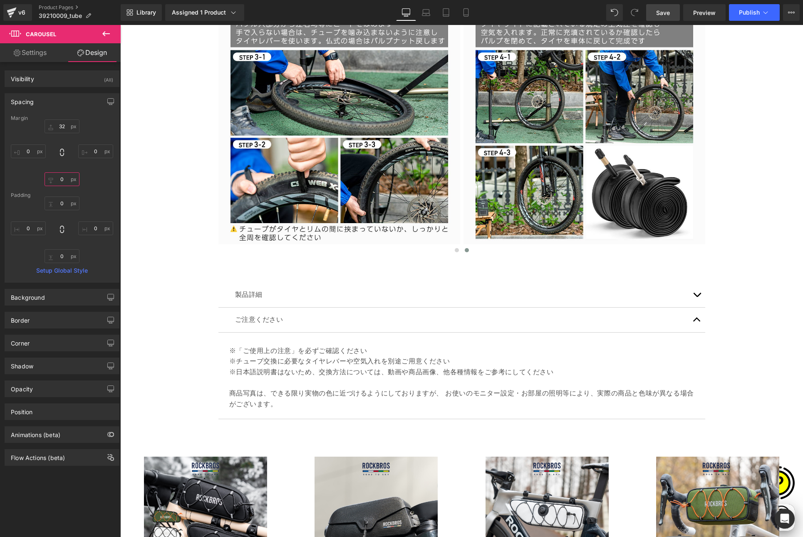
scroll to position [2004, 0]
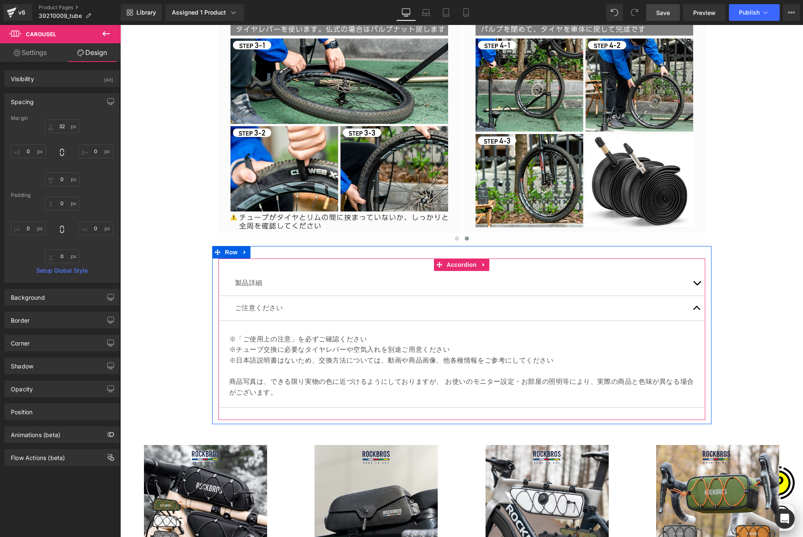
click at [695, 285] on button "button" at bounding box center [696, 283] width 17 height 25
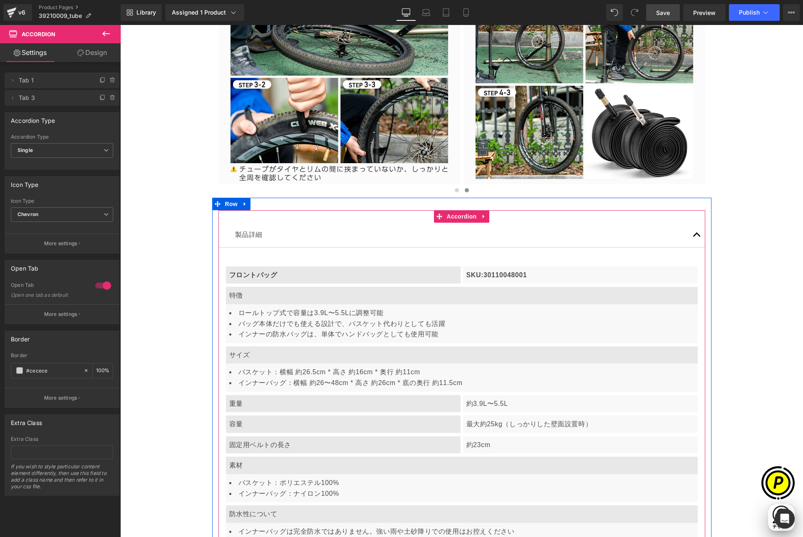
scroll to position [2062, 0]
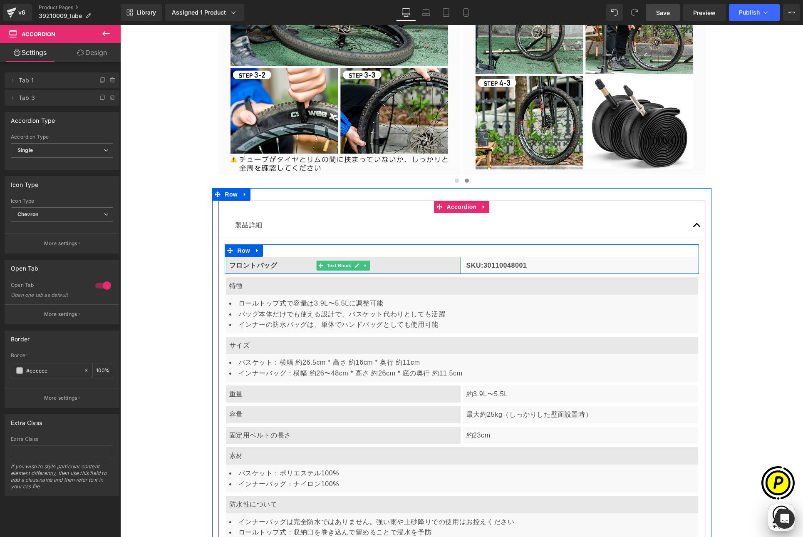
click at [254, 268] on b "フロントバッグ" at bounding box center [253, 265] width 48 height 7
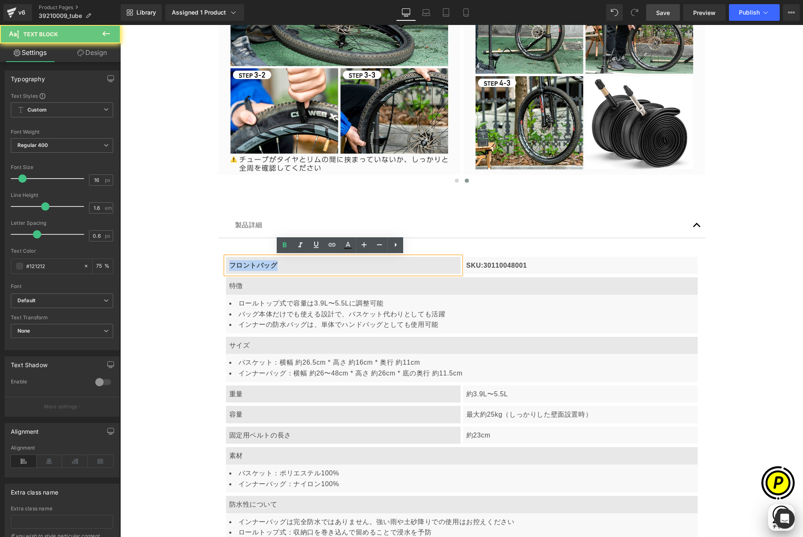
drag, startPoint x: 226, startPoint y: 264, endPoint x: 276, endPoint y: 264, distance: 49.9
click at [276, 264] on p "フロントバッグ" at bounding box center [343, 265] width 228 height 11
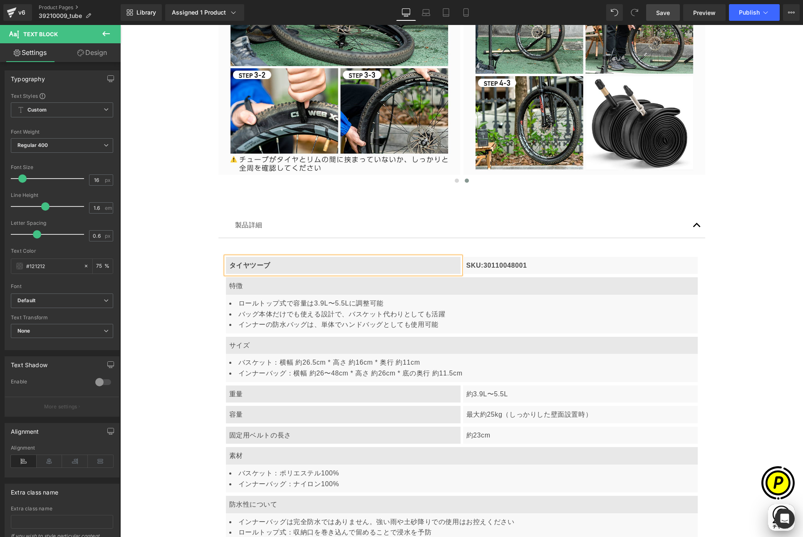
click at [231, 260] on p "タイヤツーブ" at bounding box center [343, 265] width 228 height 11
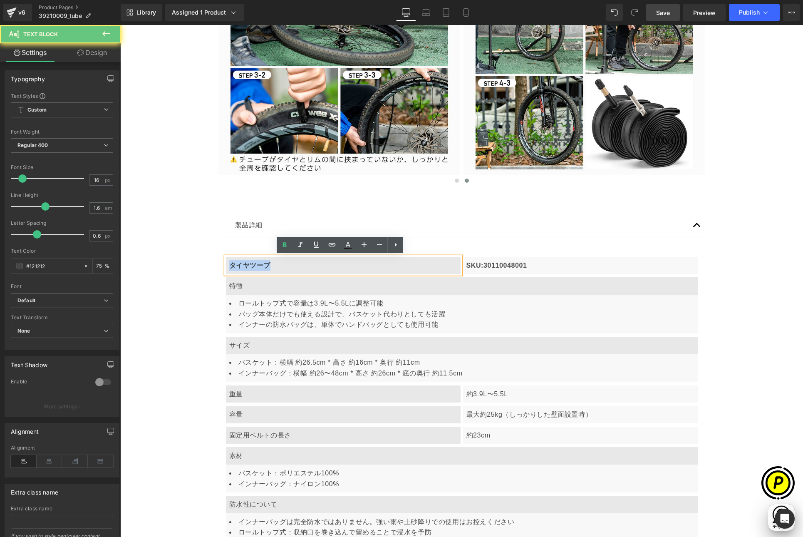
drag, startPoint x: 223, startPoint y: 266, endPoint x: 280, endPoint y: 265, distance: 56.6
click at [280, 265] on div "タイヤツーブ" at bounding box center [343, 265] width 235 height 17
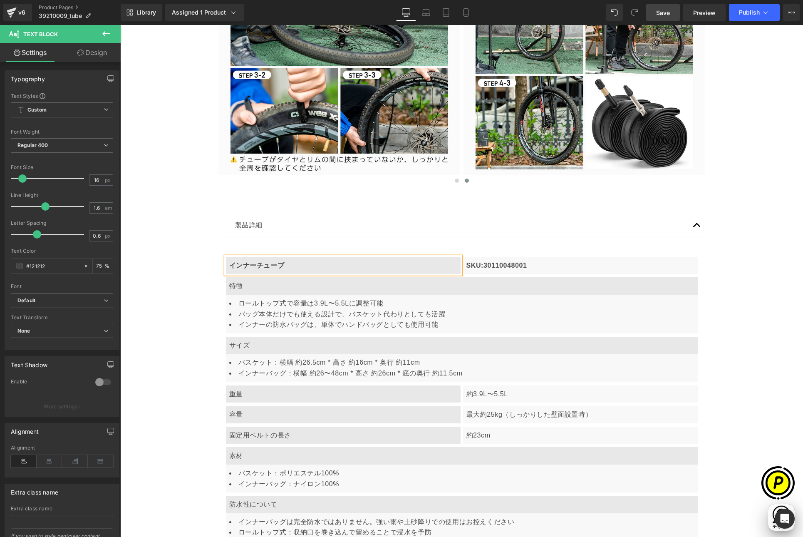
scroll to position [0, 0]
click at [497, 266] on p "SKU:30110048001" at bounding box center [580, 265] width 228 height 11
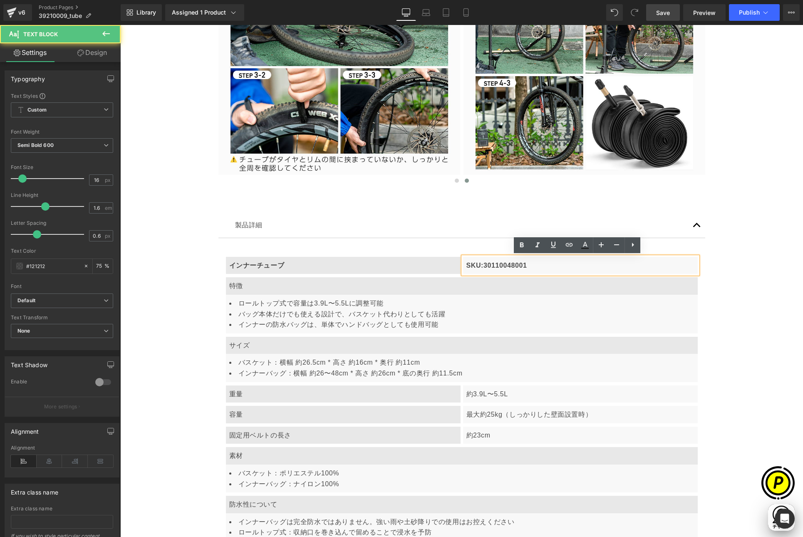
scroll to position [0, 162]
drag, startPoint x: 462, startPoint y: 264, endPoint x: 475, endPoint y: 270, distance: 14.7
click at [477, 265] on div "SKU:30110048001" at bounding box center [580, 265] width 235 height 17
click at [500, 264] on p "TYPE:30110048001" at bounding box center [580, 265] width 228 height 11
drag, startPoint x: 485, startPoint y: 265, endPoint x: 536, endPoint y: 263, distance: 51.6
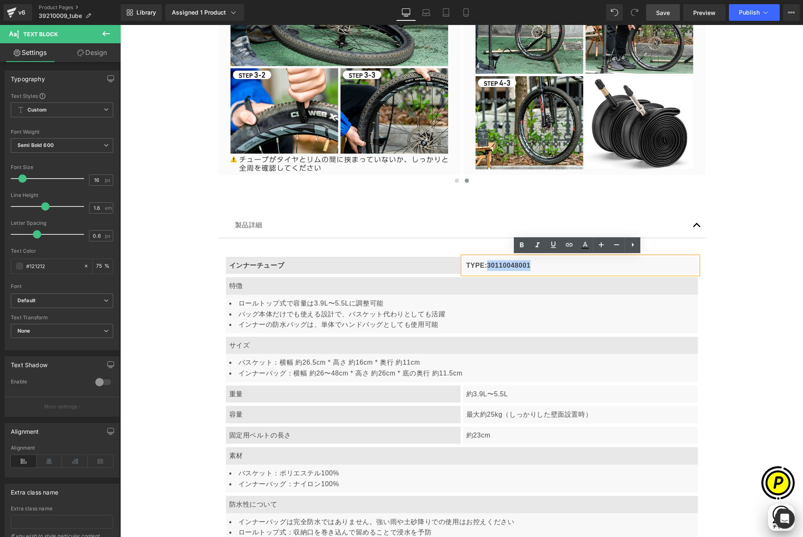
click at [537, 265] on p "TYPE:30110048001" at bounding box center [580, 265] width 228 height 11
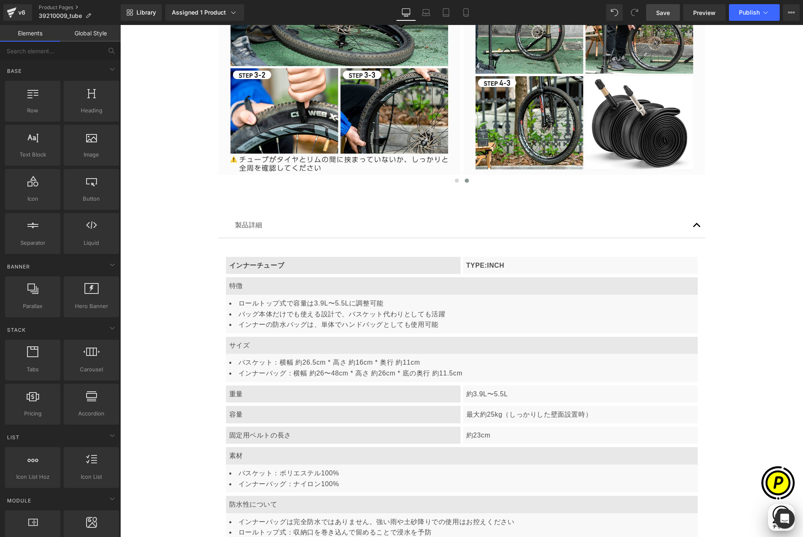
scroll to position [0, 0]
click at [249, 289] on p "特徴" at bounding box center [461, 285] width 465 height 11
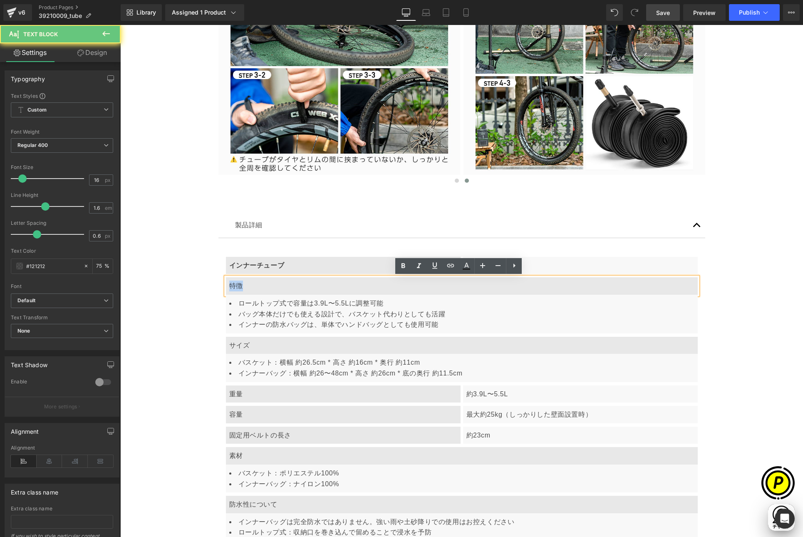
drag, startPoint x: 226, startPoint y: 284, endPoint x: 250, endPoint y: 285, distance: 24.6
click at [250, 285] on p "特徴" at bounding box center [461, 285] width 465 height 11
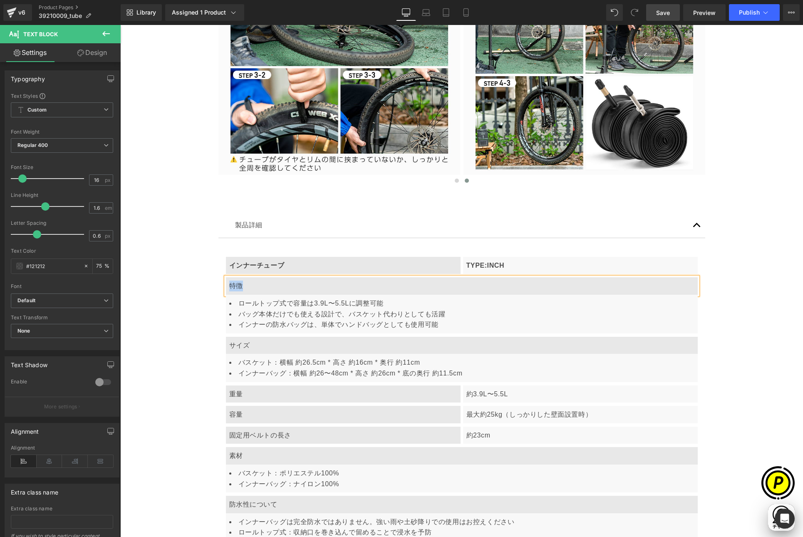
paste div
click at [255, 309] on li "バッグ本体だけでも使える設計で、バスケット代わりとしても活躍" at bounding box center [461, 314] width 465 height 11
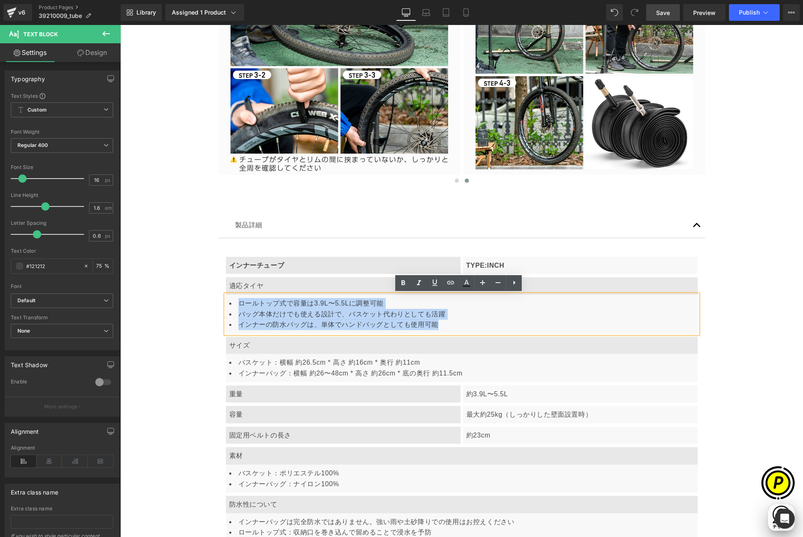
drag, startPoint x: 235, startPoint y: 301, endPoint x: 435, endPoint y: 328, distance: 202.3
click at [435, 328] on ul "ロールトップ式で容量は3.9L〜5.5Lに調整可能 バッグ本体だけでも使える設計で、バスケット代わりとしても活躍 インナーの防水バッグは、単体でハンドバッグと…" at bounding box center [461, 314] width 465 height 32
paste div
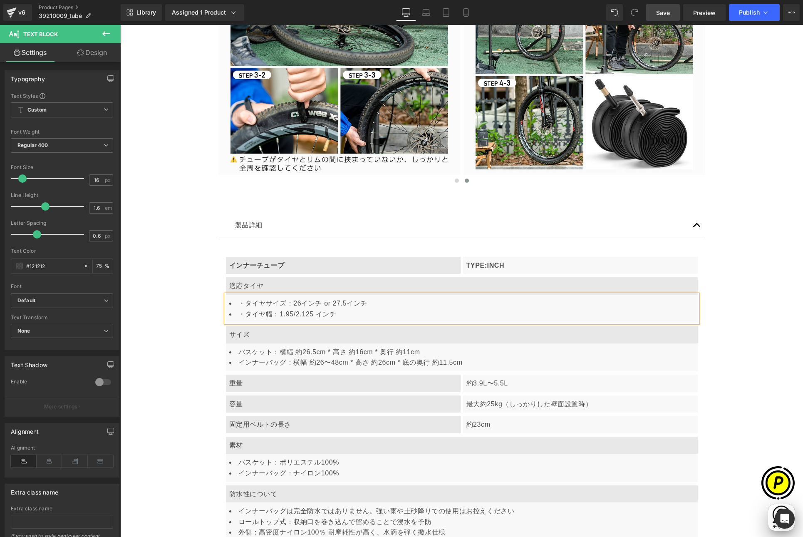
scroll to position [0, 324]
click at [242, 300] on li "・タイヤサイズ：26インチ or 27.5インチ" at bounding box center [461, 303] width 465 height 11
click at [240, 314] on li "・タイヤ幅：1.95/2.125 インチ" at bounding box center [461, 314] width 465 height 11
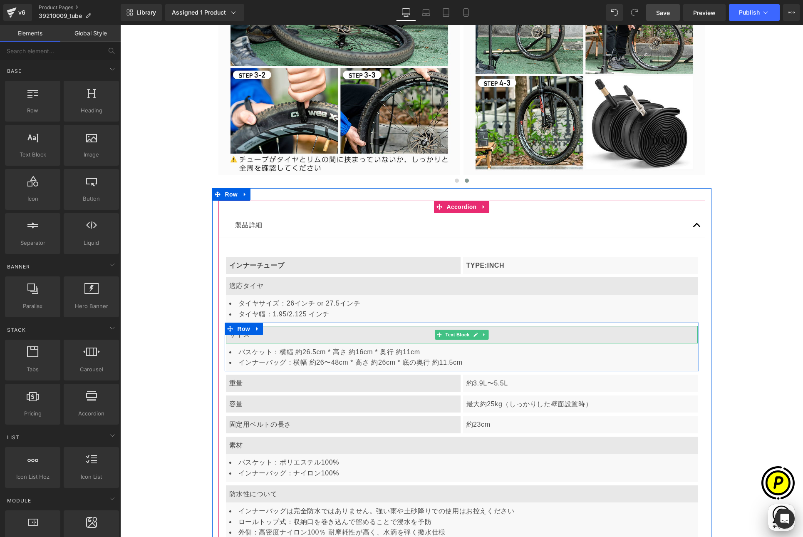
click at [248, 336] on p "サイズ" at bounding box center [461, 334] width 465 height 11
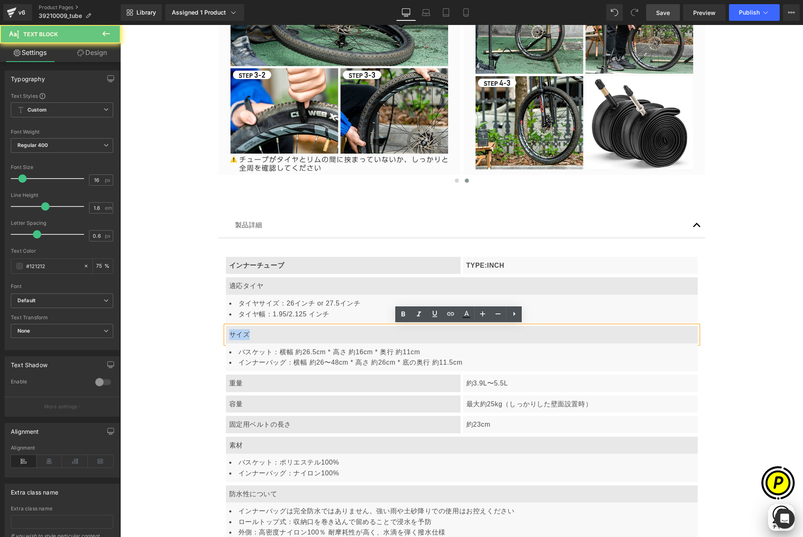
drag, startPoint x: 227, startPoint y: 333, endPoint x: 276, endPoint y: 338, distance: 49.3
click at [276, 338] on p "サイズ" at bounding box center [461, 334] width 465 height 11
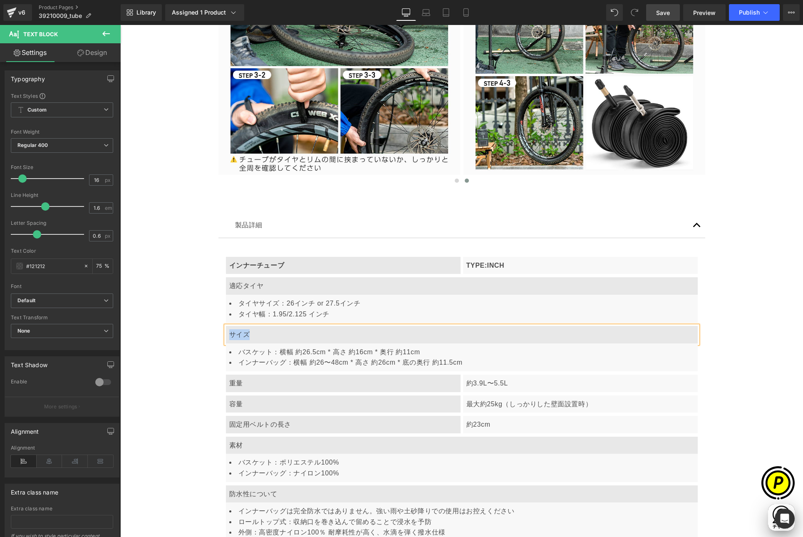
paste div
click at [254, 354] on li "バスケット：横幅 約26.5cm * 高さ 約16cm * 奥行 約11cm" at bounding box center [461, 351] width 465 height 11
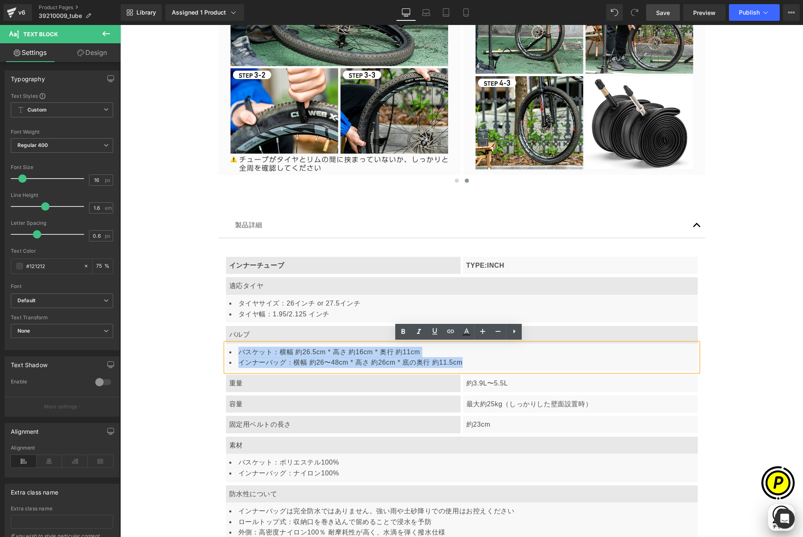
drag, startPoint x: 234, startPoint y: 350, endPoint x: 462, endPoint y: 361, distance: 228.2
click at [462, 361] on ul "バスケット：横幅 約26.5cm * 高さ 約16cm * 奥行 約11cm インナーバッグ：横幅 約26〜48cm * 高さ 約26cm * 底の奥行 約1…" at bounding box center [461, 356] width 465 height 21
paste div
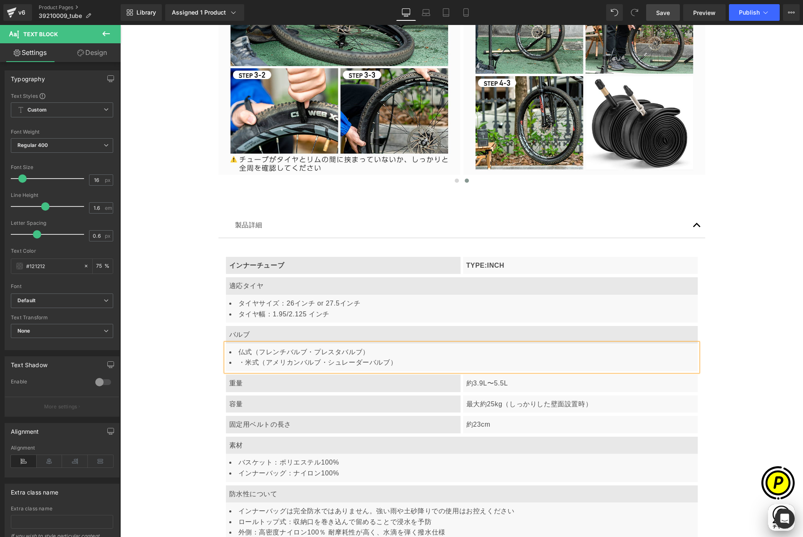
click at [242, 361] on li "・米式（アメリカンバルブ・シュレーダーバルブ）" at bounding box center [461, 362] width 465 height 11
click at [237, 381] on span "Row" at bounding box center [243, 377] width 17 height 12
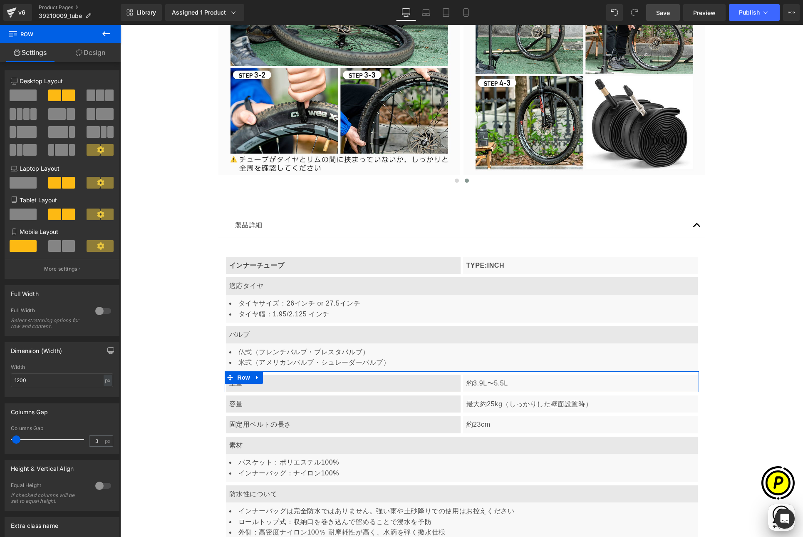
click at [27, 95] on span at bounding box center [23, 95] width 27 height 12
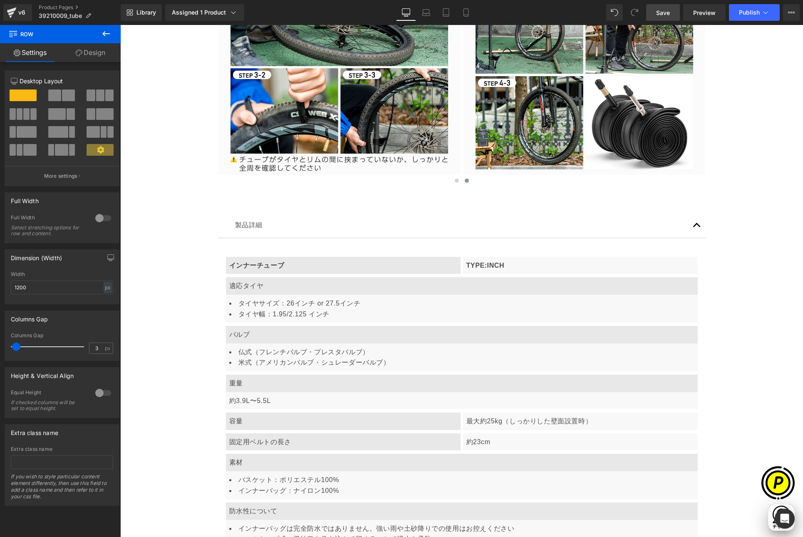
scroll to position [0, 0]
click at [257, 360] on li "米式（アメリカンバルブ・シュレーダーバルブ）" at bounding box center [461, 362] width 465 height 11
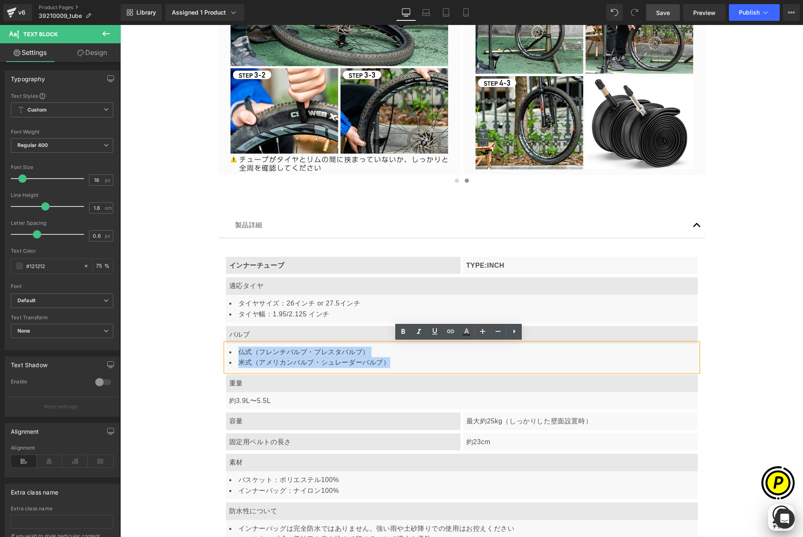
drag, startPoint x: 235, startPoint y: 351, endPoint x: 396, endPoint y: 361, distance: 162.1
click at [396, 361] on ul "仏式（フレンチバルブ・プレスタバルブ） 米式（アメリカンバルブ・シュレーダーバルブ）" at bounding box center [461, 356] width 465 height 21
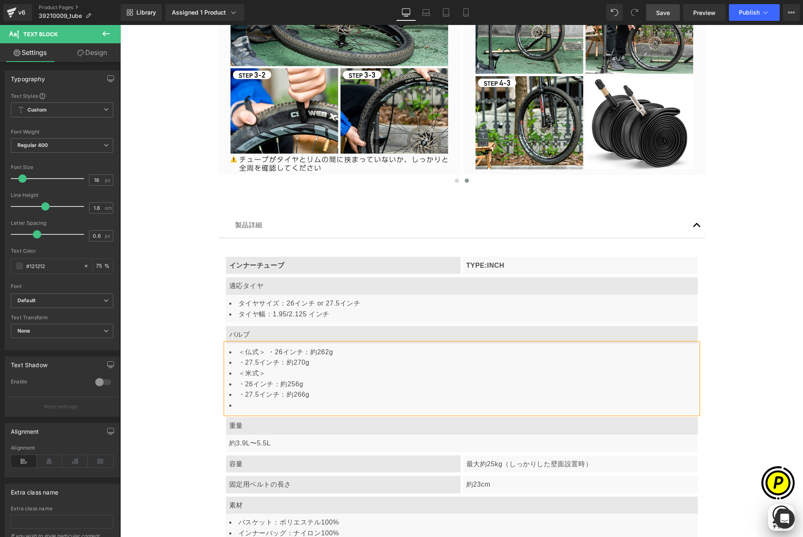
scroll to position [0, 162]
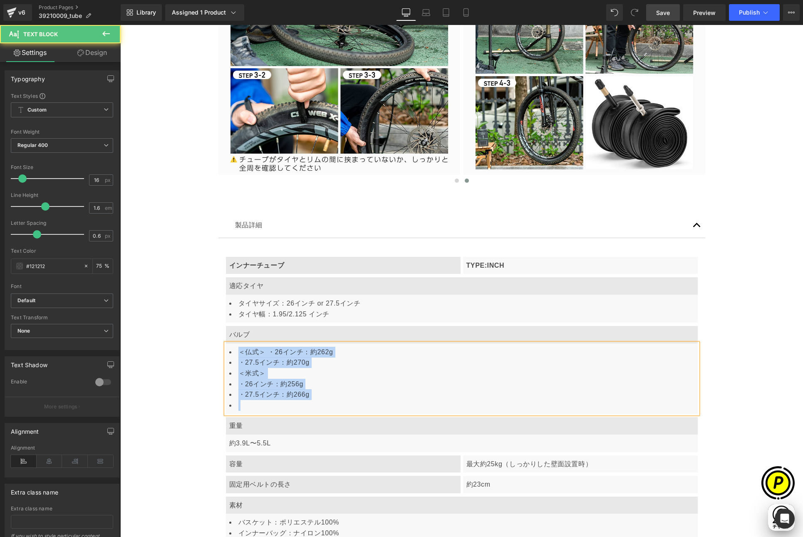
drag, startPoint x: 225, startPoint y: 349, endPoint x: 331, endPoint y: 406, distance: 120.4
click at [330, 407] on div "＜[DEMOGRAPHIC_DATA]＞ ・26インチ：約262g ・27.5インチ：約270g ＜米式＞ ・26インチ：約256g ・27.5インチ：約26…" at bounding box center [462, 378] width 472 height 71
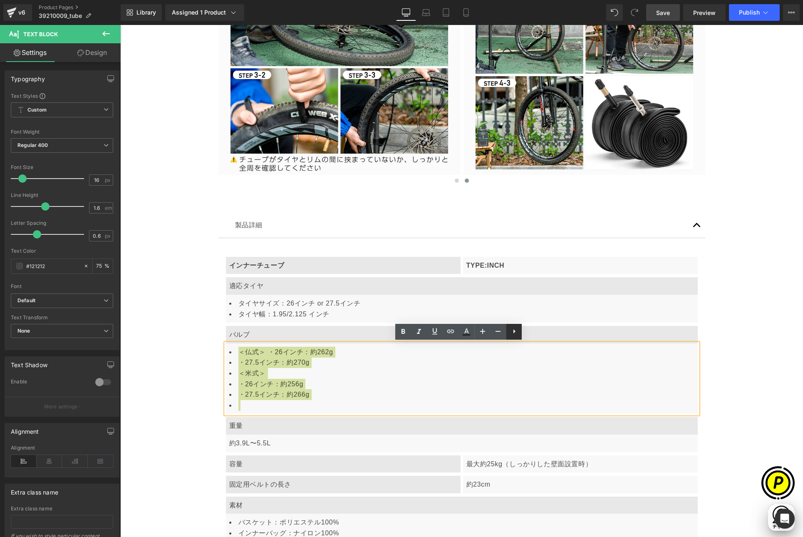
click at [515, 335] on icon at bounding box center [514, 331] width 10 height 10
click at [514, 333] on icon at bounding box center [514, 331] width 2 height 5
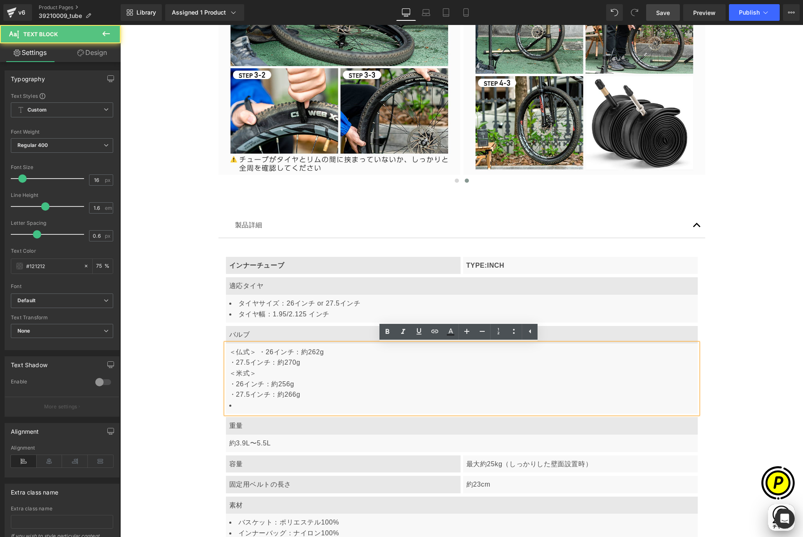
click at [239, 408] on li at bounding box center [461, 405] width 465 height 11
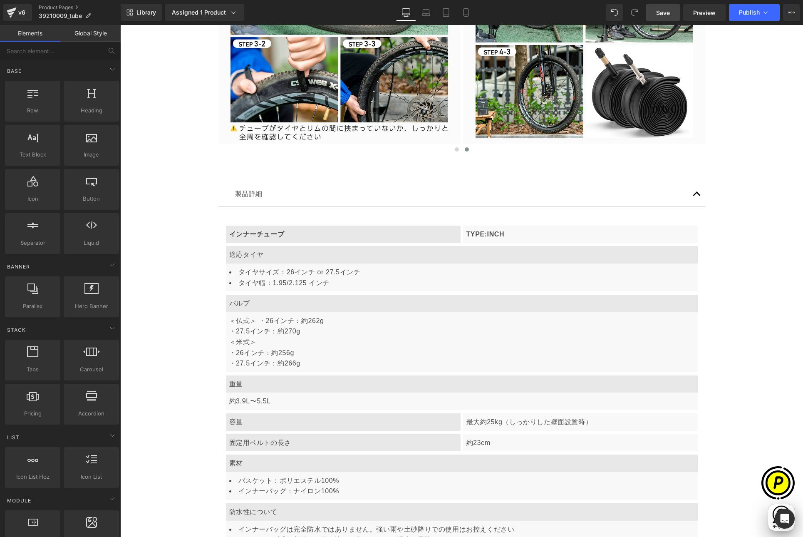
scroll to position [2094, 0]
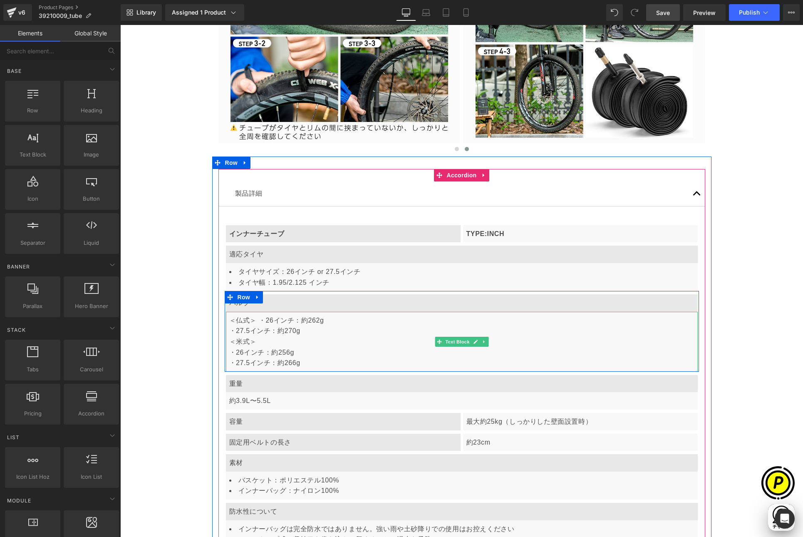
click at [256, 319] on span "＜仏式＞ ・26インチ：約262g" at bounding box center [276, 320] width 95 height 7
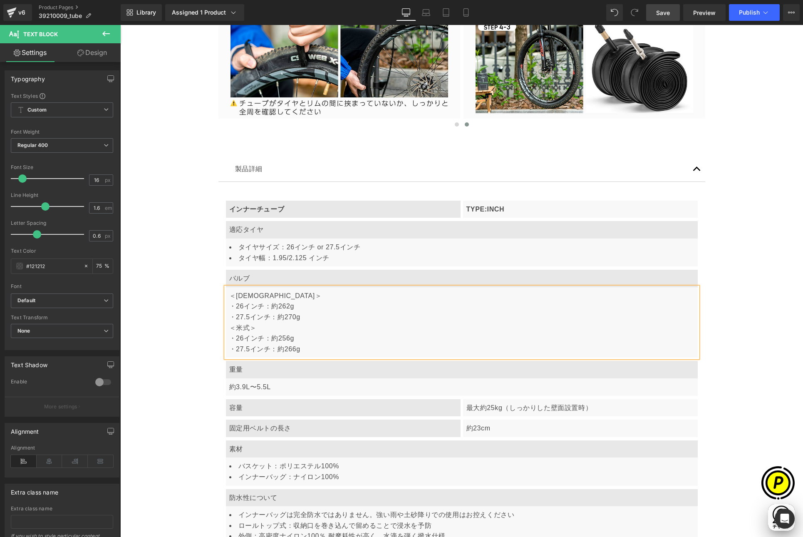
scroll to position [0, 162]
click at [285, 327] on div "＜[DEMOGRAPHIC_DATA]＞ ・26インチ：約262g ・27.5インチ：約270g ＜米式＞ ・26インチ：約256g ・27.5インチ：約26…" at bounding box center [462, 322] width 472 height 71
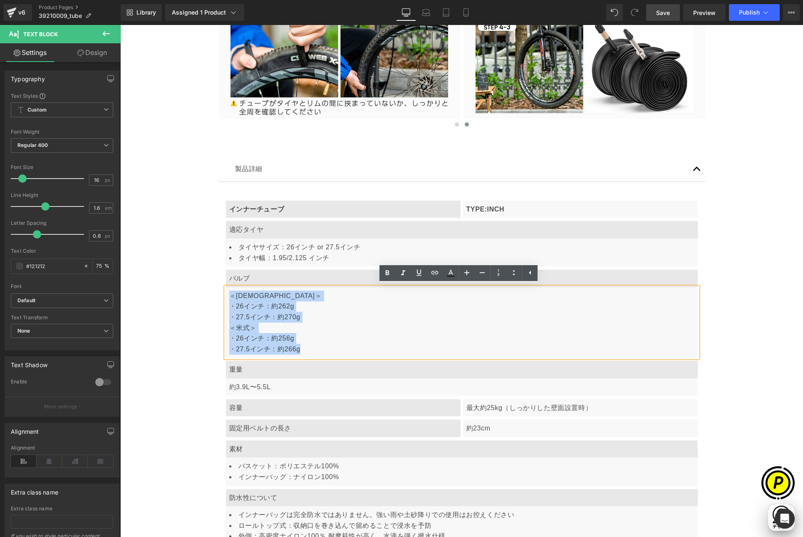
drag, startPoint x: 224, startPoint y: 292, endPoint x: 294, endPoint y: 349, distance: 90.0
click at [300, 352] on div "＜[DEMOGRAPHIC_DATA]＞ ・26インチ：約262g ・27.5インチ：約270g ＜米式＞ ・26インチ：約256g ・27.5インチ：約26…" at bounding box center [462, 322] width 472 height 71
copy div "＜[DEMOGRAPHIC_DATA]＞ ・26インチ：約262g ・27.5インチ：約270g ＜米式＞ ・26インチ：約256g ・27.5インチ：約26…"
click at [242, 382] on p "約3.9L〜5.5L" at bounding box center [461, 386] width 465 height 11
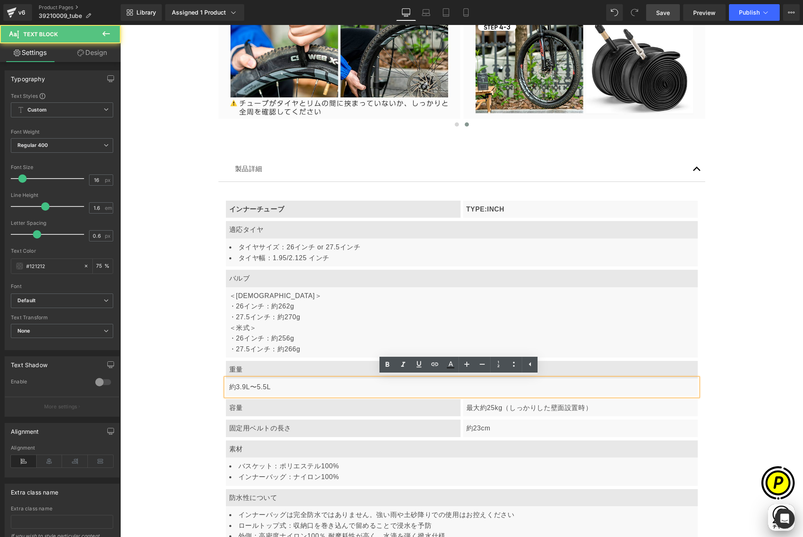
click at [252, 387] on p "約3.9L〜5.5L" at bounding box center [461, 386] width 465 height 11
drag, startPoint x: 225, startPoint y: 385, endPoint x: 298, endPoint y: 387, distance: 72.8
click at [298, 387] on div "約3.9L〜5.5L" at bounding box center [462, 386] width 472 height 17
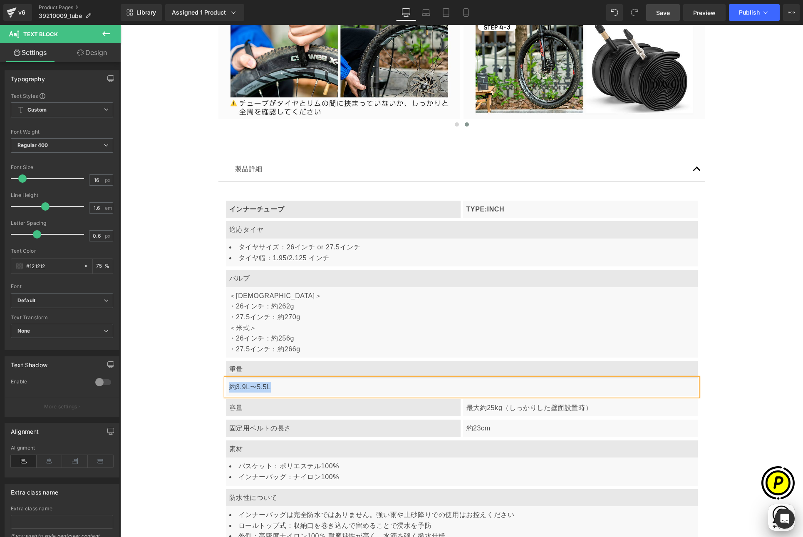
paste div
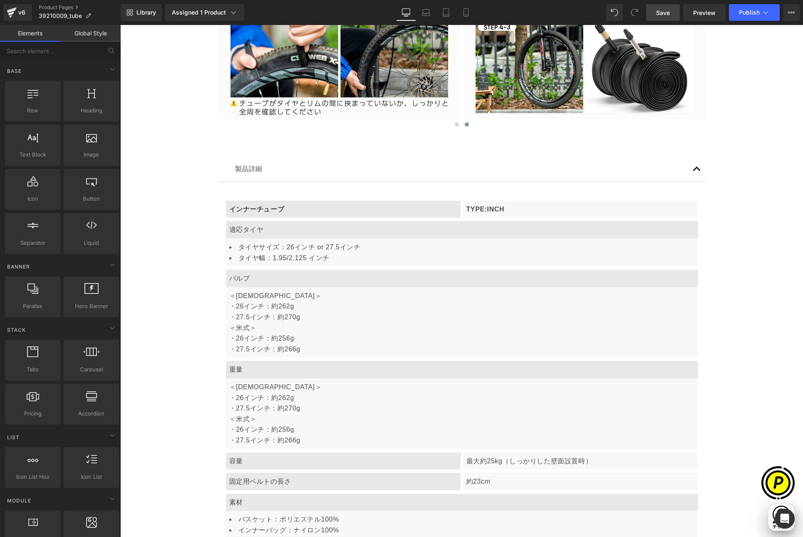
scroll to position [0, 0]
click at [249, 311] on div "＜[DEMOGRAPHIC_DATA]＞ ・26インチ：約262g ・27.5インチ：約270g ＜米式＞ ・26インチ：約256g ・27.5インチ：約26…" at bounding box center [462, 322] width 472 height 71
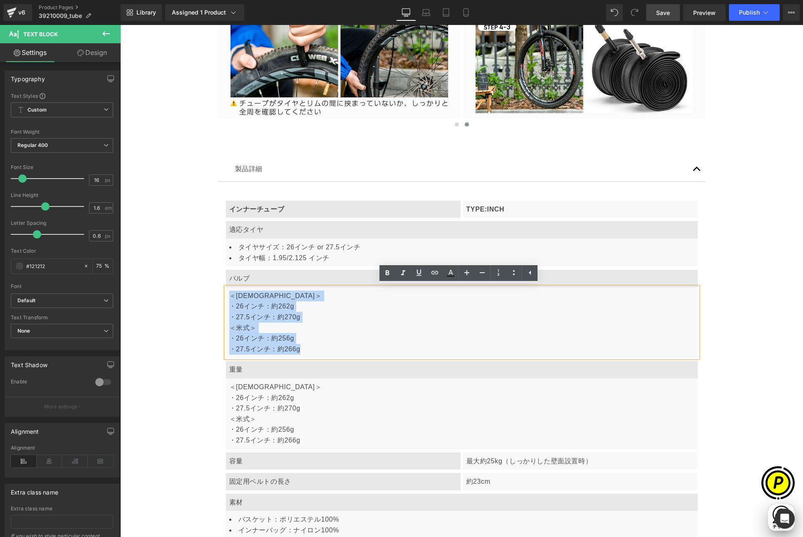
drag, startPoint x: 226, startPoint y: 294, endPoint x: 300, endPoint y: 349, distance: 92.2
click at [300, 349] on div "＜[DEMOGRAPHIC_DATA]＞ ・26インチ：約262g ・27.5インチ：約270g ＜米式＞ ・26インチ：約256g ・27.5インチ：約26…" at bounding box center [462, 322] width 472 height 71
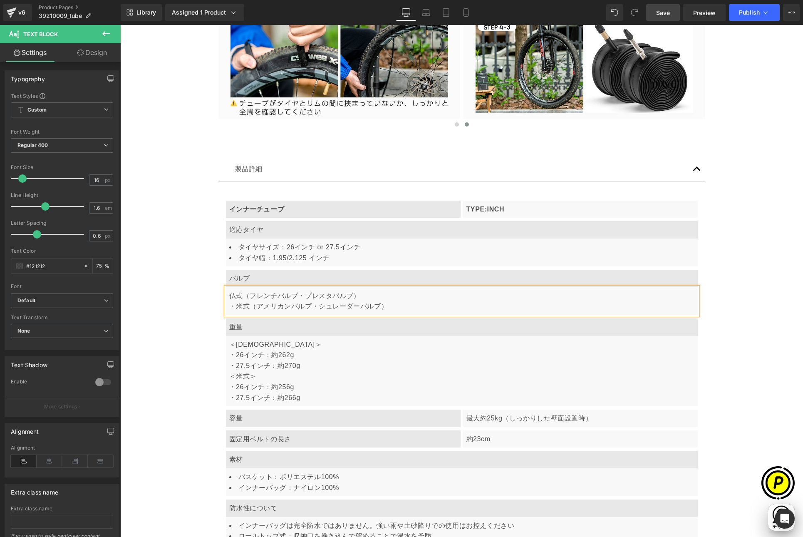
scroll to position [0, 162]
click at [236, 307] on div "・米式（アメリカンバルブ・シュレーダーバルブ）" at bounding box center [461, 306] width 465 height 11
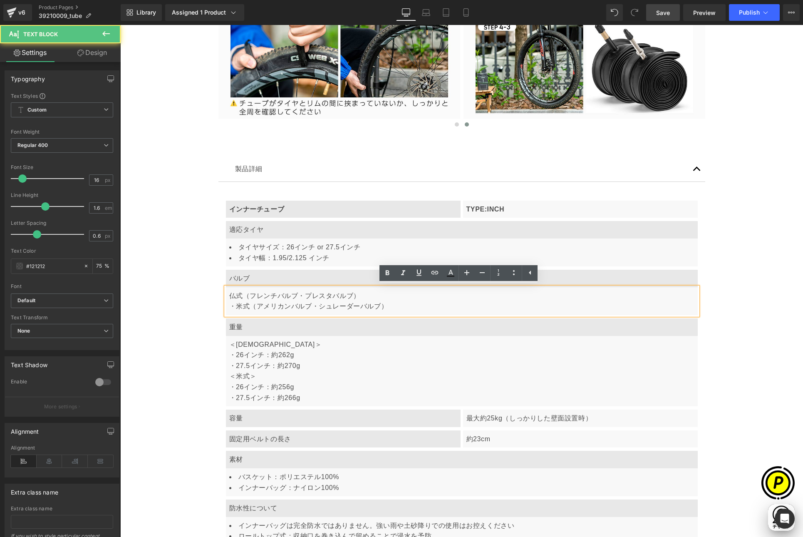
click at [234, 305] on div "・米式（アメリカンバルブ・シュレーダーバルブ）" at bounding box center [461, 306] width 465 height 11
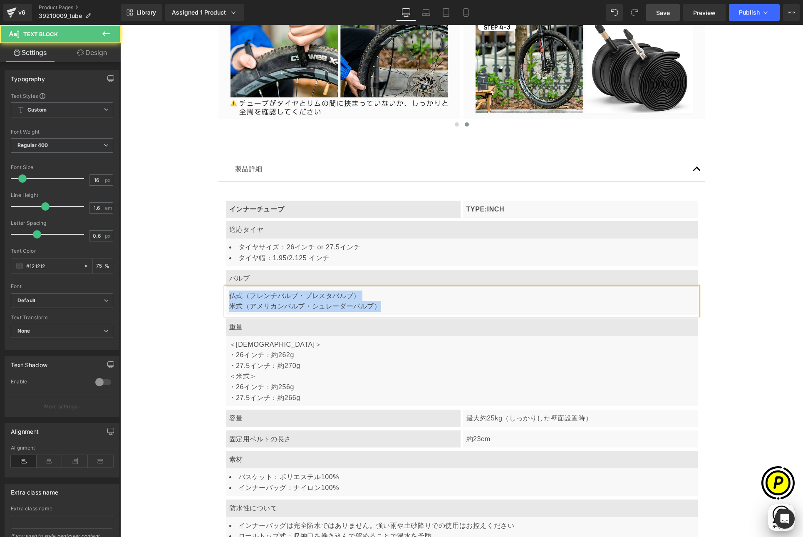
drag, startPoint x: 401, startPoint y: 308, endPoint x: 219, endPoint y: 297, distance: 182.5
click at [219, 297] on article "インナーチューブ Text Block TYPE:INCH Text Block Row 適応タイヤ Text Block タイヤサイズ：26インチ or 2…" at bounding box center [461, 377] width 487 height 391
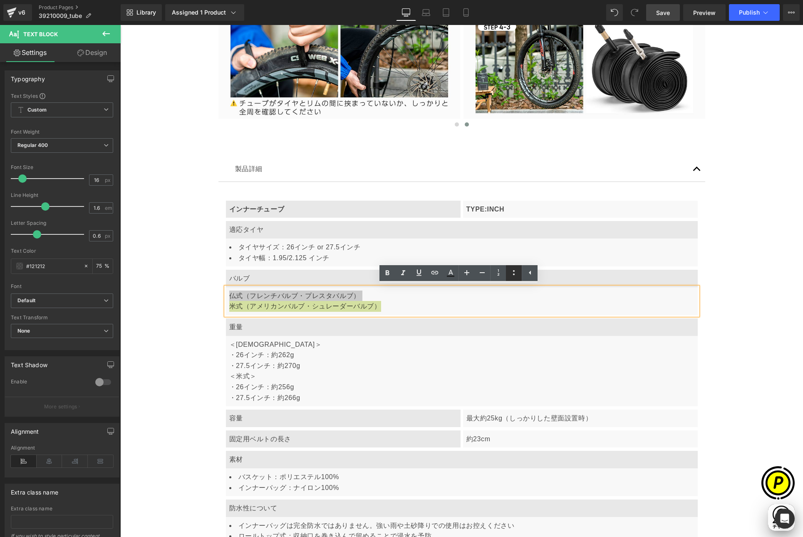
click at [514, 271] on icon at bounding box center [514, 272] width 2 height 5
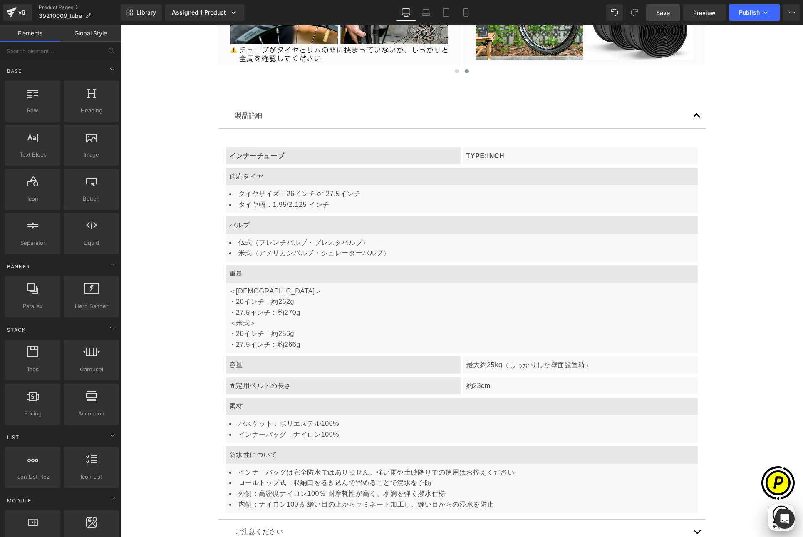
scroll to position [2172, 0]
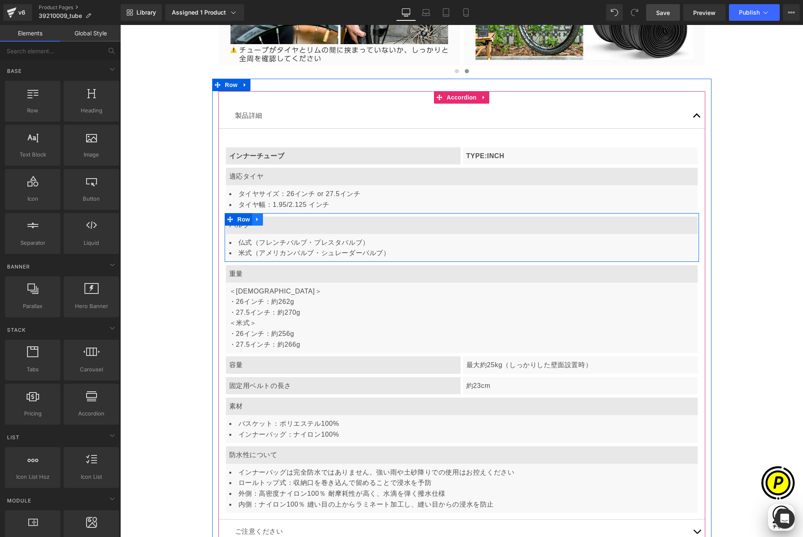
click at [255, 220] on icon at bounding box center [258, 219] width 6 height 6
click at [265, 218] on icon at bounding box center [268, 219] width 6 height 6
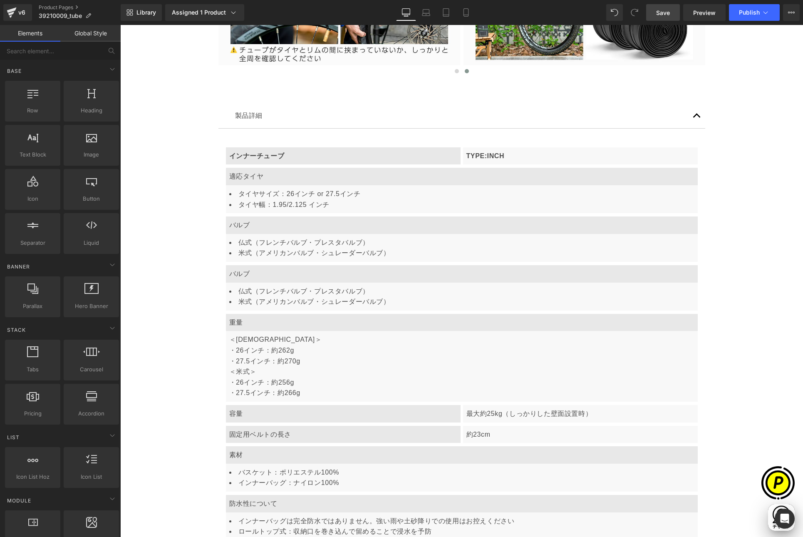
click at [265, 273] on p "バルブ" at bounding box center [461, 273] width 465 height 11
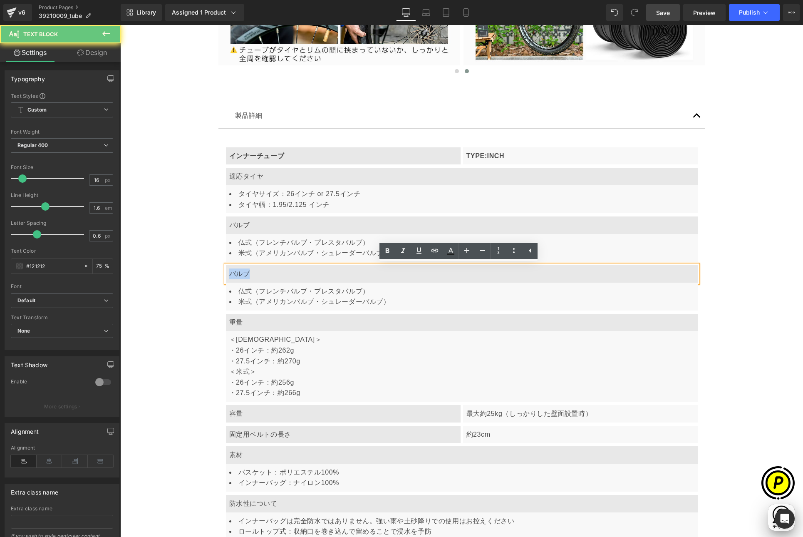
drag, startPoint x: 227, startPoint y: 272, endPoint x: 259, endPoint y: 275, distance: 32.6
click at [259, 275] on p "バルブ" at bounding box center [461, 273] width 465 height 11
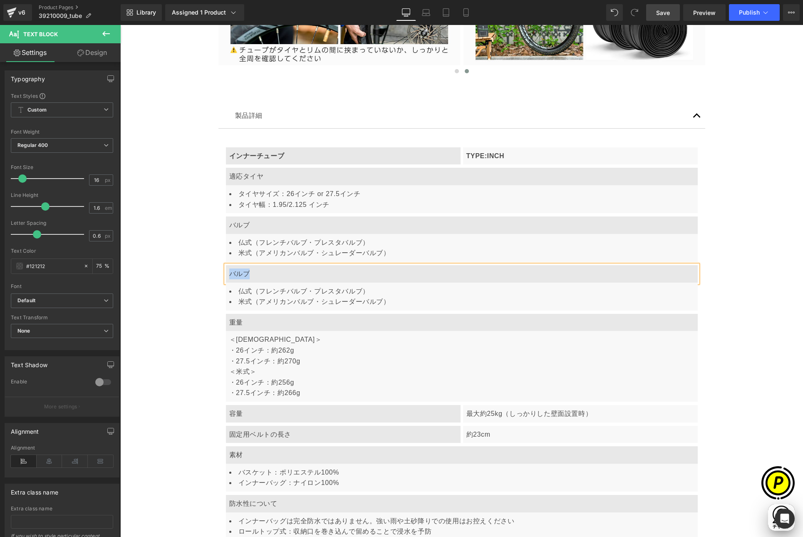
scroll to position [0, 162]
paste div
click at [244, 294] on li "仏式（フレンチバルブ・プレスタバルブ）" at bounding box center [461, 291] width 465 height 11
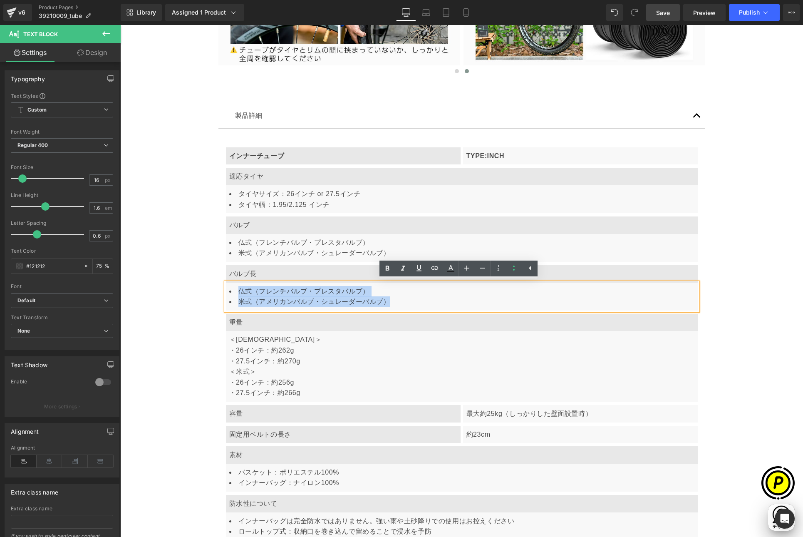
drag, startPoint x: 225, startPoint y: 289, endPoint x: 391, endPoint y: 307, distance: 167.8
click at [391, 307] on div "仏式（フレンチバルブ・プレスタバルブ） 米式（アメリカンバルブ・シュレーダーバルブ）" at bounding box center [462, 296] width 472 height 28
paste div
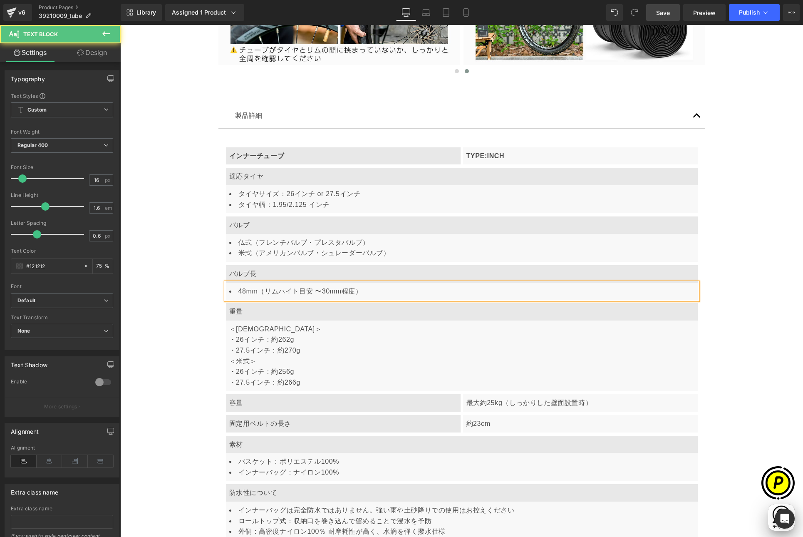
scroll to position [0, 324]
drag, startPoint x: 374, startPoint y: 289, endPoint x: 208, endPoint y: 289, distance: 166.0
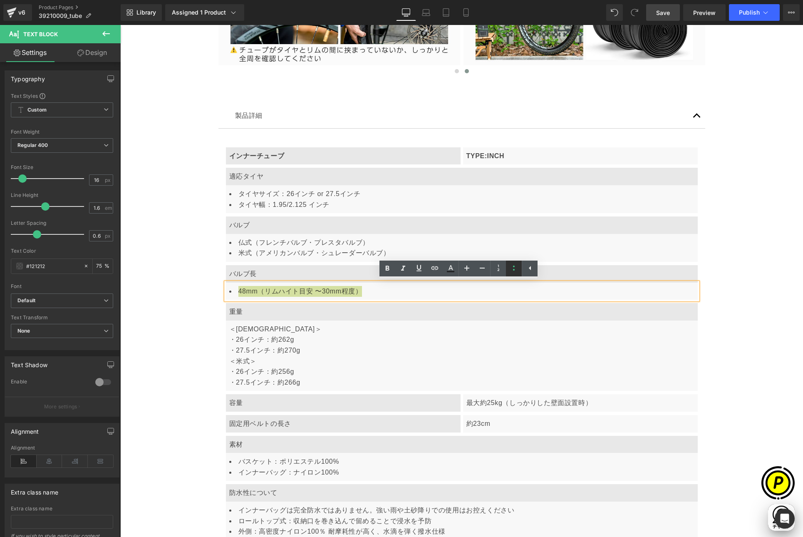
click at [515, 270] on icon at bounding box center [514, 268] width 10 height 10
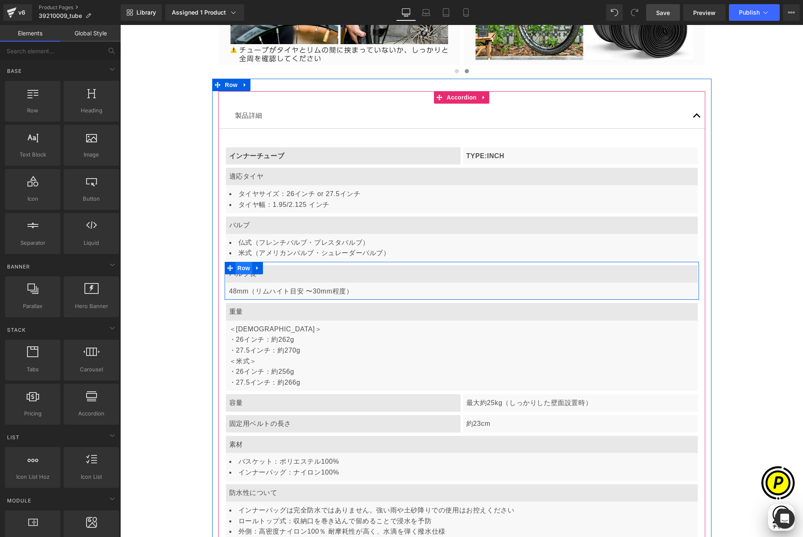
click at [240, 267] on span "Row" at bounding box center [243, 268] width 17 height 12
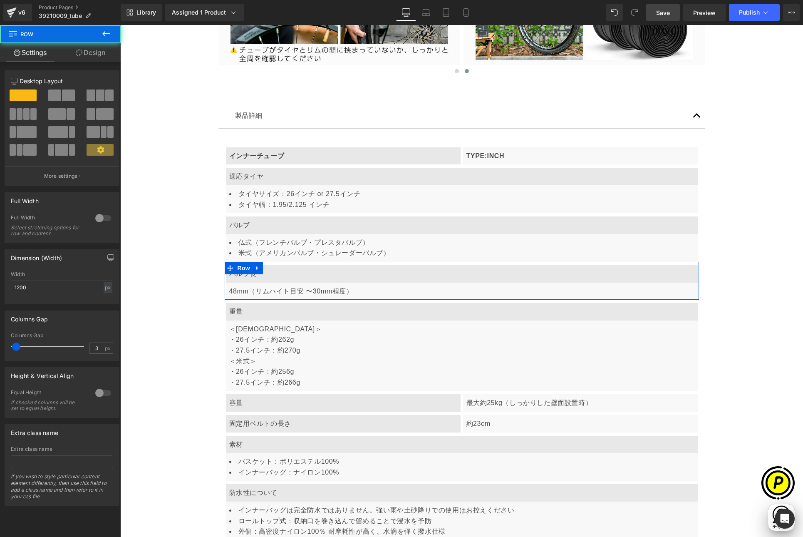
click at [52, 94] on span at bounding box center [54, 95] width 13 height 12
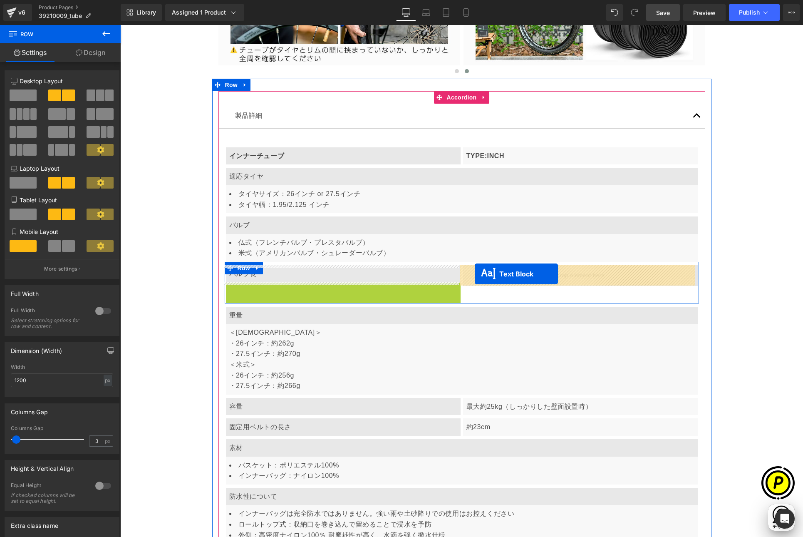
scroll to position [0, 0]
drag, startPoint x: 316, startPoint y: 290, endPoint x: 475, endPoint y: 273, distance: 159.3
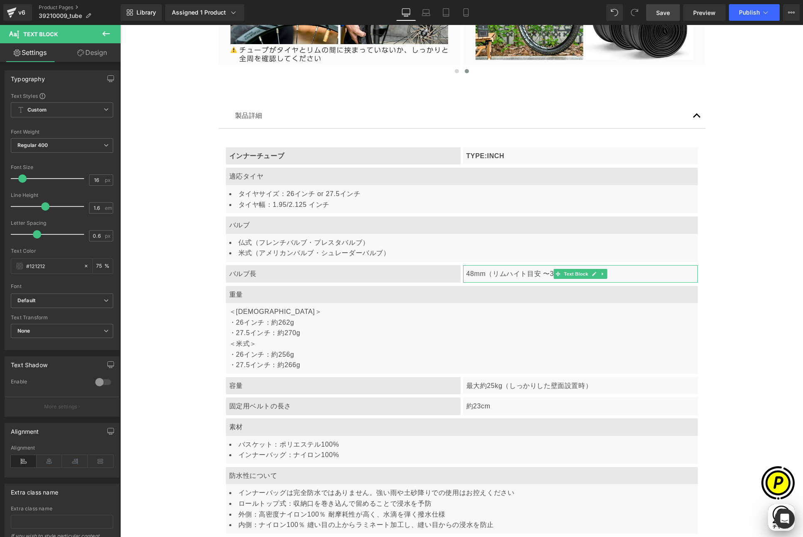
scroll to position [0, 162]
click at [254, 297] on p "重量" at bounding box center [461, 294] width 465 height 11
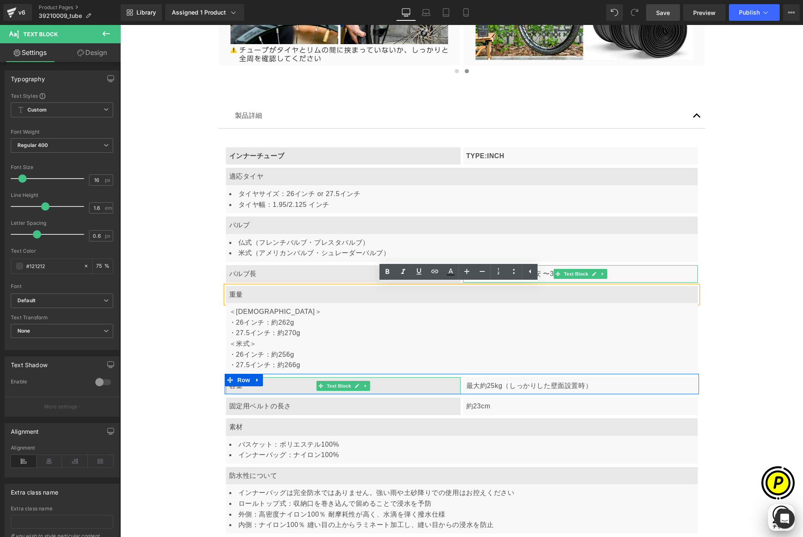
drag, startPoint x: 245, startPoint y: 383, endPoint x: 230, endPoint y: 388, distance: 16.2
click at [245, 383] on span "Row" at bounding box center [243, 380] width 17 height 12
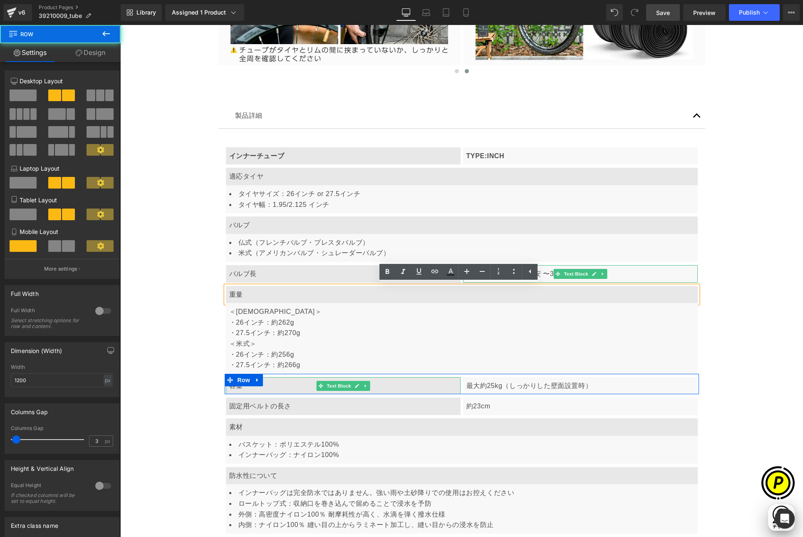
click at [229, 388] on p "容量" at bounding box center [343, 385] width 228 height 11
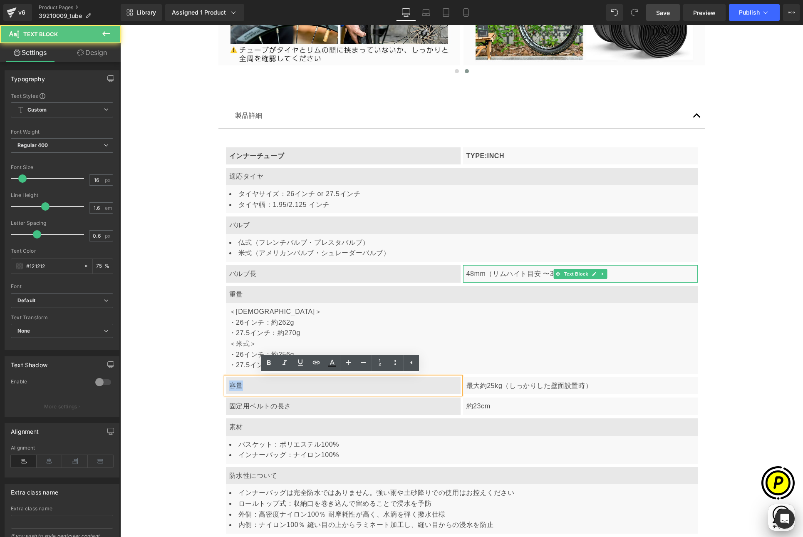
drag, startPoint x: 226, startPoint y: 386, endPoint x: 250, endPoint y: 386, distance: 23.7
click at [250, 386] on p "容量" at bounding box center [343, 385] width 228 height 11
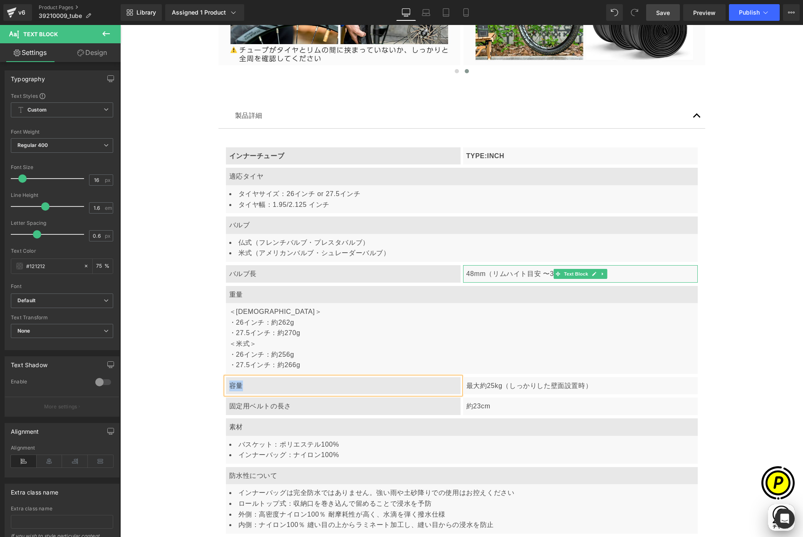
paste div
click at [503, 387] on p "最大約25kg（しっかりした壁面設置時）" at bounding box center [580, 385] width 228 height 11
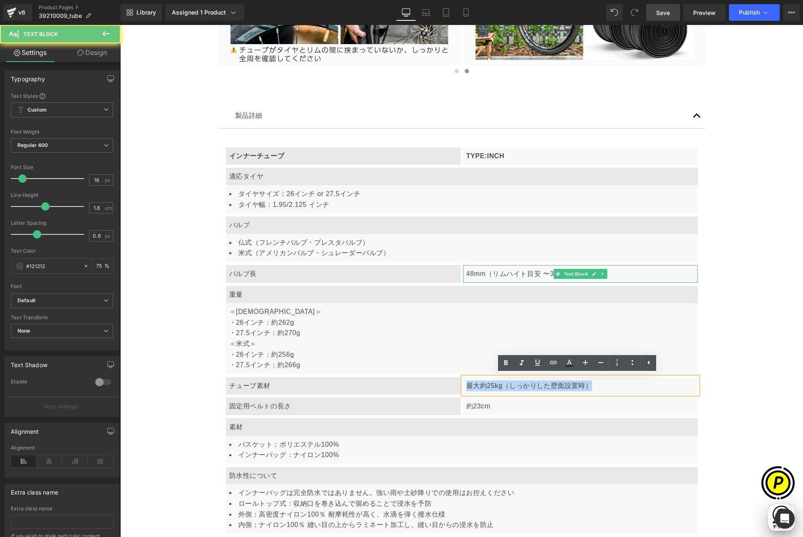
drag, startPoint x: 463, startPoint y: 384, endPoint x: 622, endPoint y: 385, distance: 158.5
click at [622, 385] on p "最大約25kg（しっかりした壁面設置時）" at bounding box center [580, 385] width 228 height 11
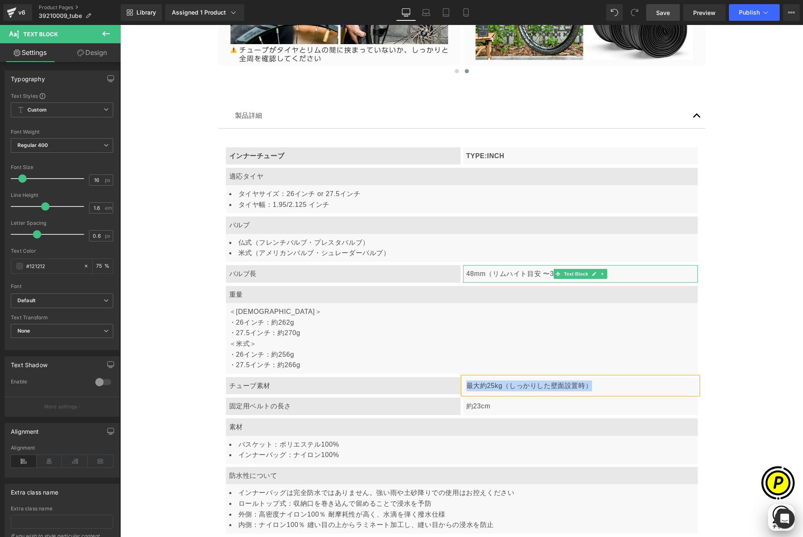
paste div
drag, startPoint x: 262, startPoint y: 405, endPoint x: 239, endPoint y: 412, distance: 24.9
click at [262, 405] on p "固定用ベルトの長さ" at bounding box center [343, 406] width 228 height 11
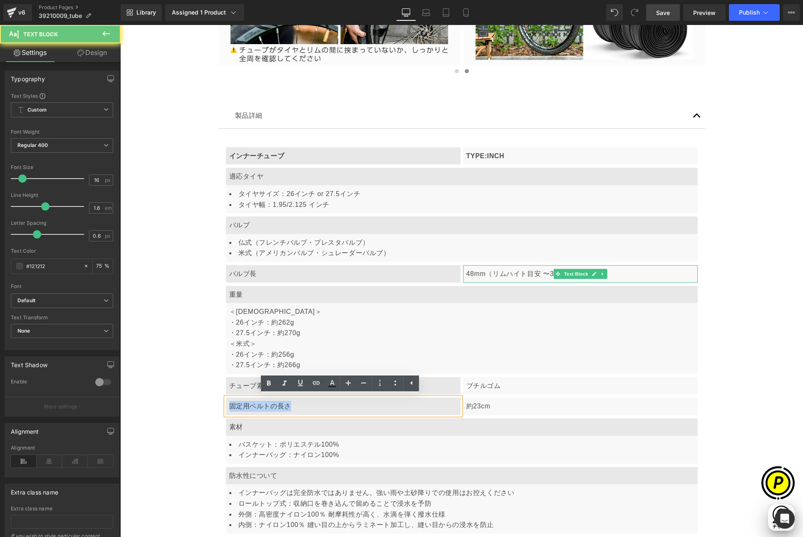
drag, startPoint x: 226, startPoint y: 407, endPoint x: 324, endPoint y: 406, distance: 98.2
click at [324, 406] on p "固定用ベルトの長さ" at bounding box center [343, 406] width 228 height 11
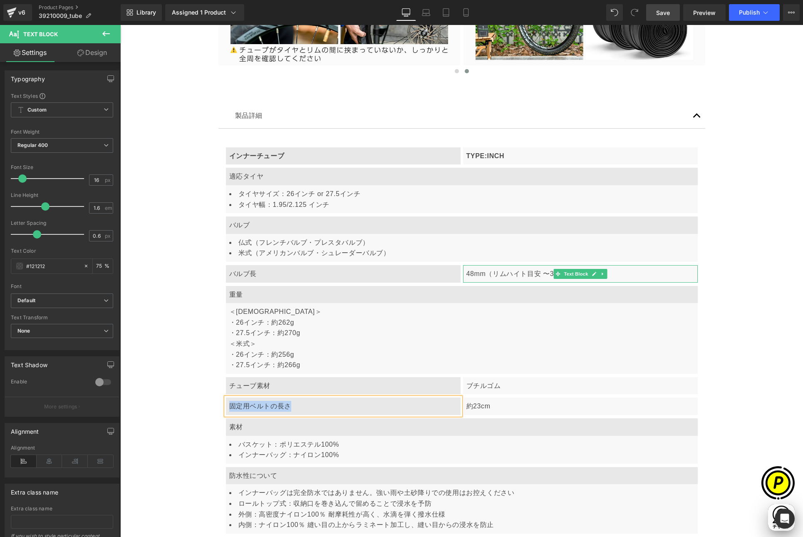
scroll to position [0, 0]
paste div
drag, startPoint x: 272, startPoint y: 406, endPoint x: 306, endPoint y: 409, distance: 34.2
click at [306, 409] on p "入り本数：1本" at bounding box center [343, 406] width 228 height 11
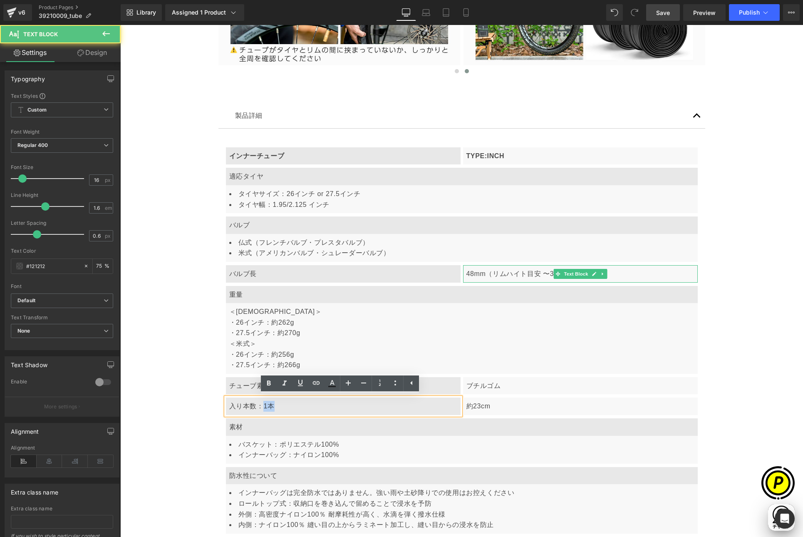
copy p "1本"
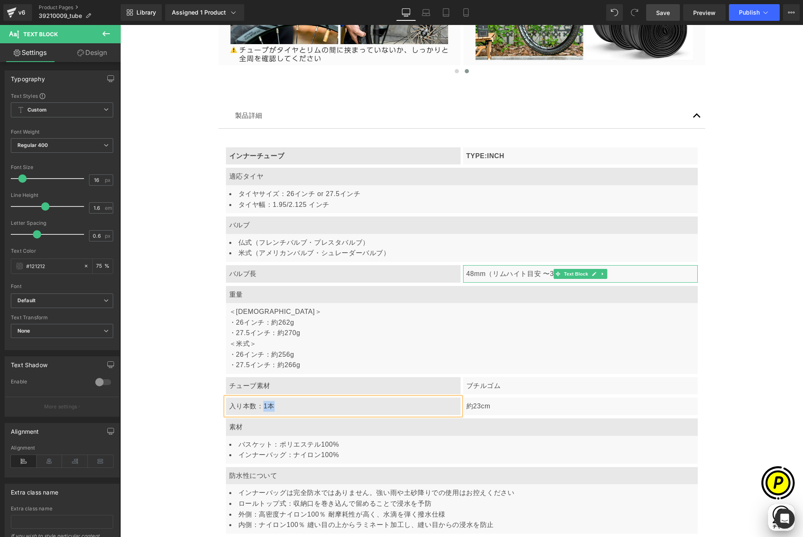
click at [476, 406] on p "約23cm" at bounding box center [580, 406] width 228 height 11
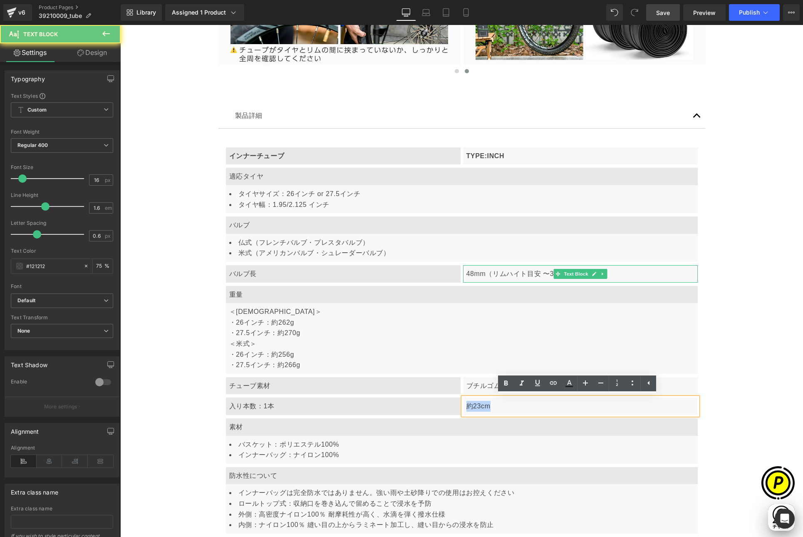
drag, startPoint x: 469, startPoint y: 406, endPoint x: 509, endPoint y: 406, distance: 39.9
click at [509, 406] on div "約23cm" at bounding box center [580, 405] width 235 height 17
paste div
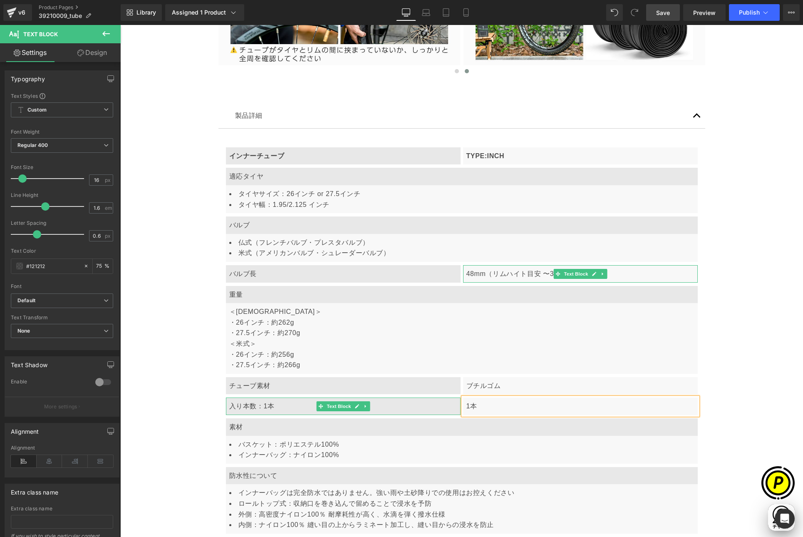
drag, startPoint x: 269, startPoint y: 404, endPoint x: 254, endPoint y: 406, distance: 14.6
click at [269, 404] on p "入り本数：1本" at bounding box center [343, 406] width 228 height 11
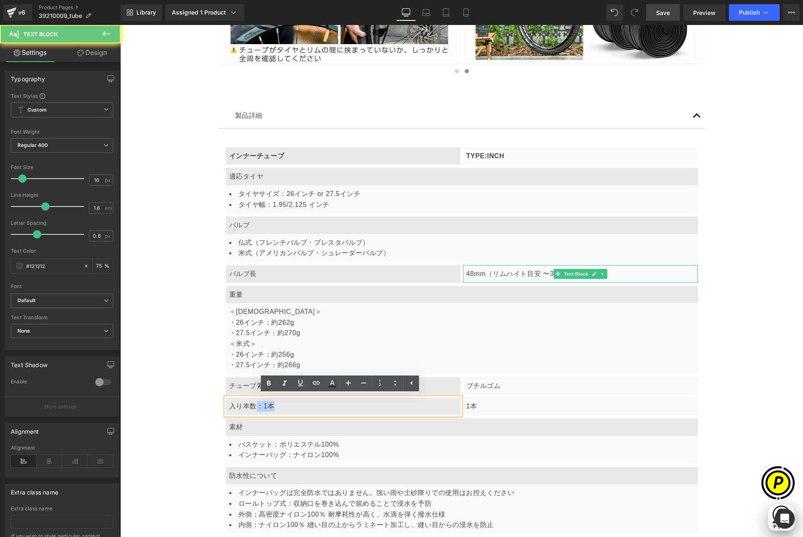
drag, startPoint x: 256, startPoint y: 405, endPoint x: 284, endPoint y: 406, distance: 27.9
click at [283, 407] on p "入り本数：1本" at bounding box center [343, 406] width 228 height 11
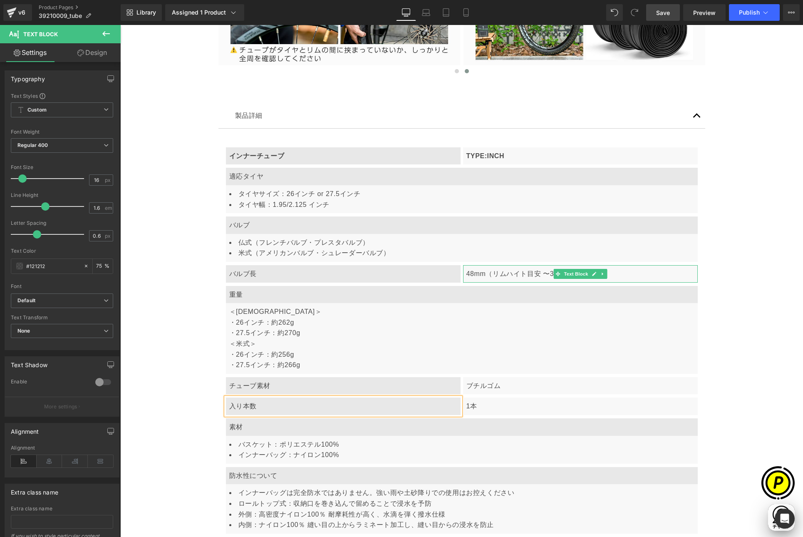
scroll to position [0, 162]
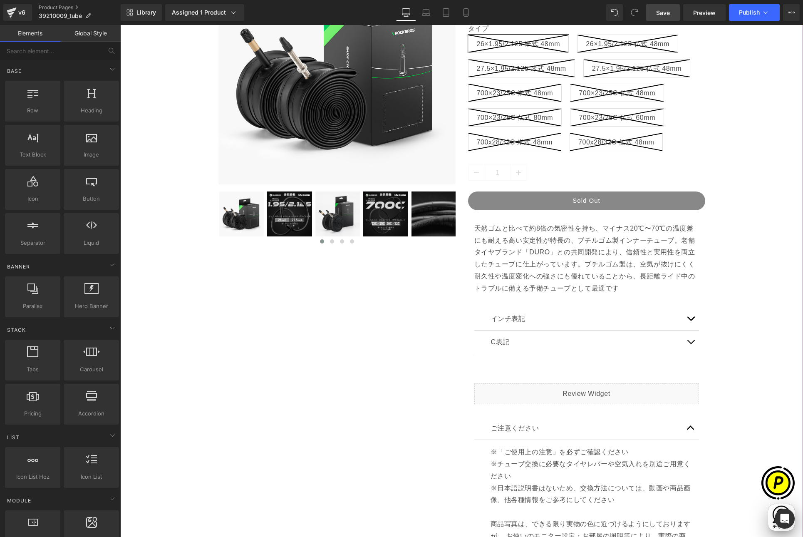
scroll to position [216, 0]
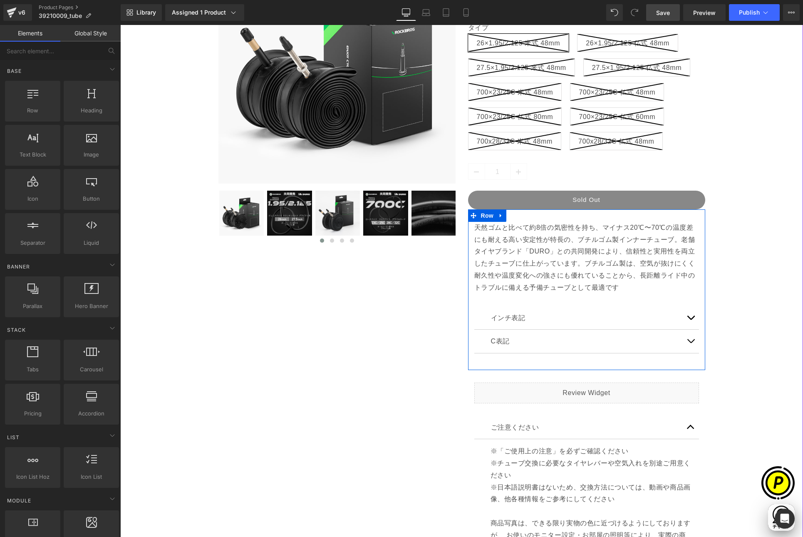
click at [619, 287] on p "天然ゴムと比べて約8倍の気密性を持ち、マイナス20℃〜70℃の温度差にも耐える高い安定性が特長の、ブチルゴム製インナーチューブ。老舗タイヤブランド「DURO」…" at bounding box center [586, 258] width 225 height 72
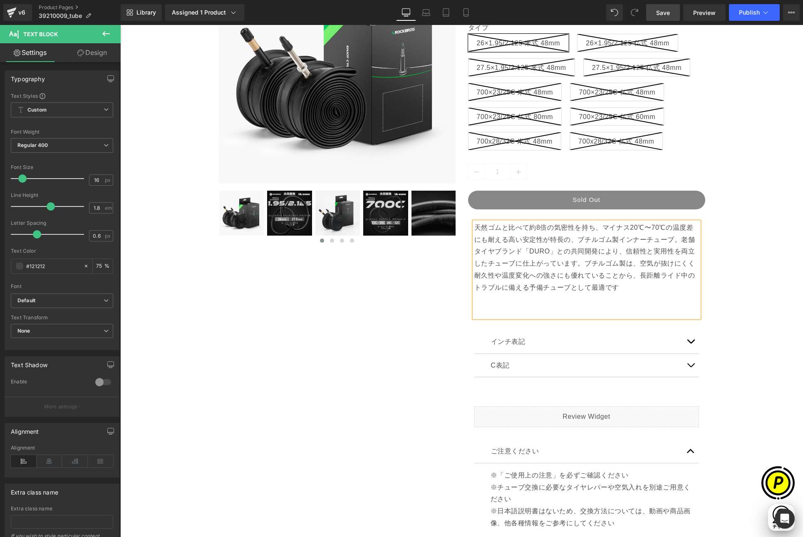
scroll to position [0, 324]
click at [492, 311] on p "天然ゴムと比べて約8倍の気密性を持ち、マイナス20℃〜70℃の温度差にも耐える高い安定性が特長の、ブチルゴム製インナーチューブ。老舗タイヤブランド「DURO」…" at bounding box center [586, 270] width 225 height 96
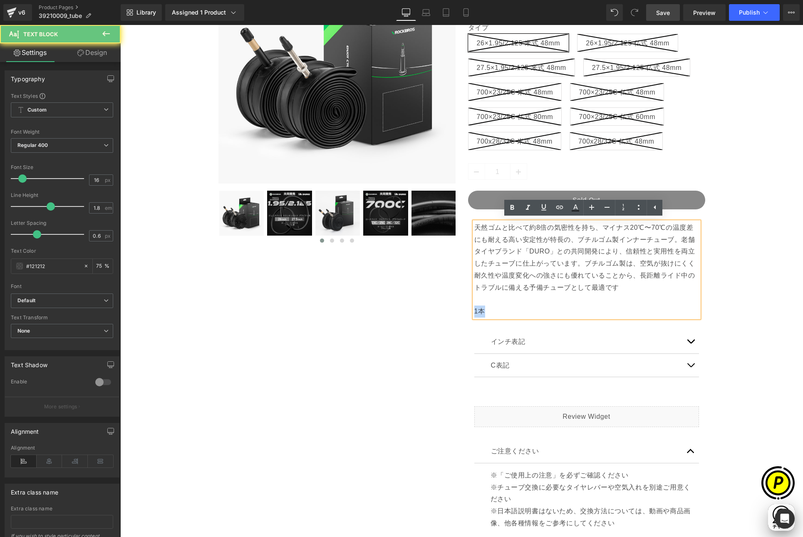
drag, startPoint x: 472, startPoint y: 311, endPoint x: 496, endPoint y: 312, distance: 24.2
click at [496, 312] on p "天然ゴムと比べて約8倍の気密性を持ち、マイナス20℃〜70℃の温度差にも耐える高い安定性が特長の、ブチルゴム製インナーチューブ。老舗タイヤブランド「DURO」…" at bounding box center [586, 270] width 225 height 96
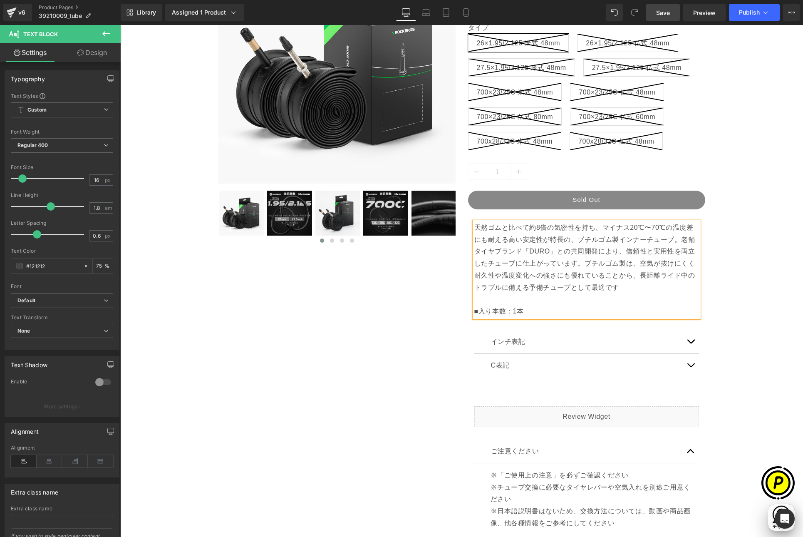
scroll to position [0, 0]
click at [476, 305] on p "天然ゴムと比べて約8倍の気密性を持ち、マイナス20℃〜70℃の温度差にも耐える高い安定性が特長の、ブチルゴム製インナーチューブ。老舗タイヤブランド「DURO」…" at bounding box center [586, 270] width 225 height 96
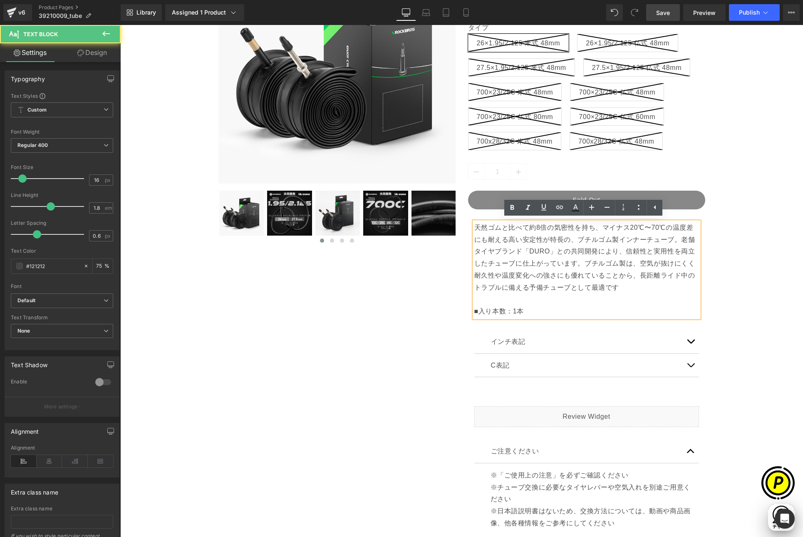
click at [474, 308] on p "天然ゴムと比べて約8倍の気密性を持ち、マイナス20℃〜70℃の温度差にも耐える高い安定性が特長の、ブチルゴム製インナーチューブ。老舗タイヤブランド「DURO」…" at bounding box center [586, 270] width 225 height 96
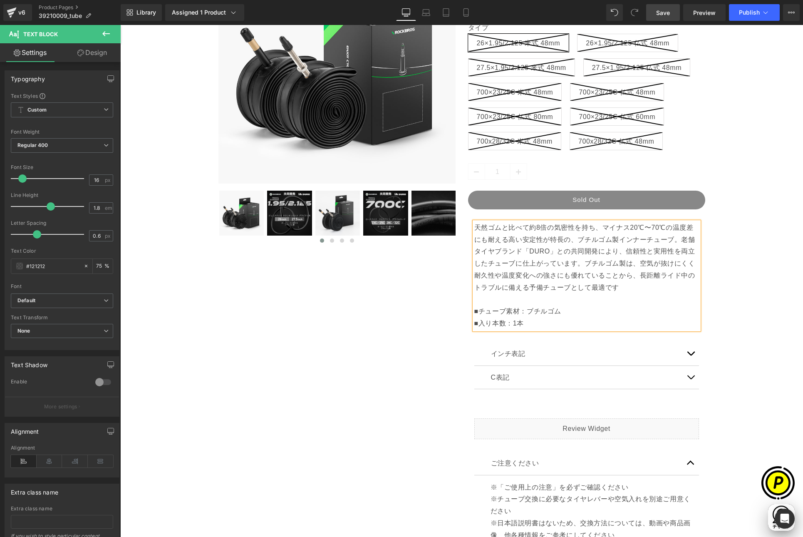
click at [745, 339] on div "Sale Off (P) Image" at bounding box center [461, 331] width 674 height 795
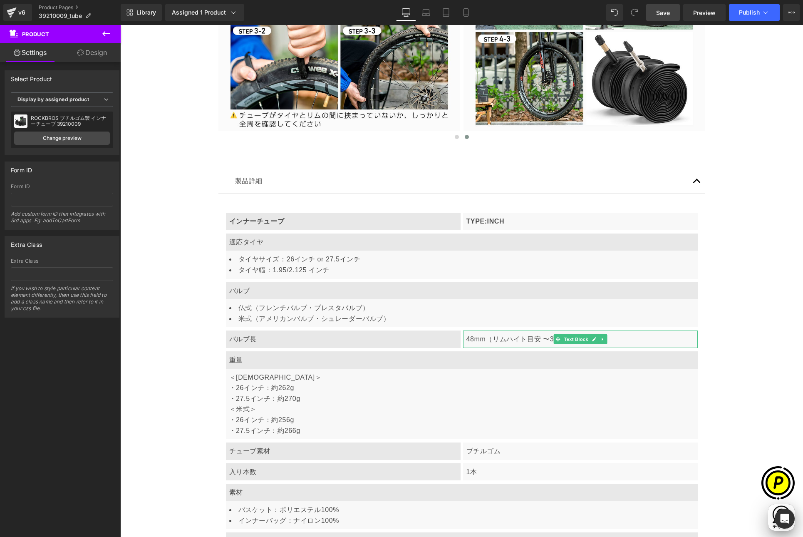
scroll to position [2142, 0]
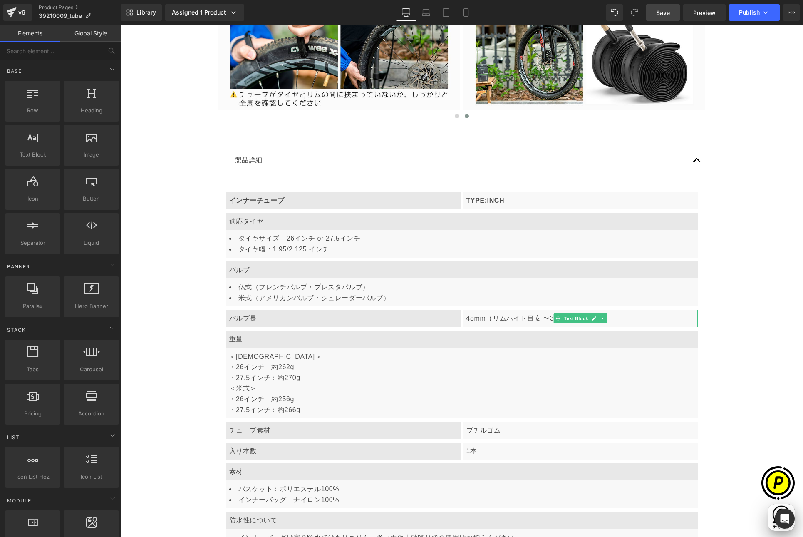
scroll to position [2172, 0]
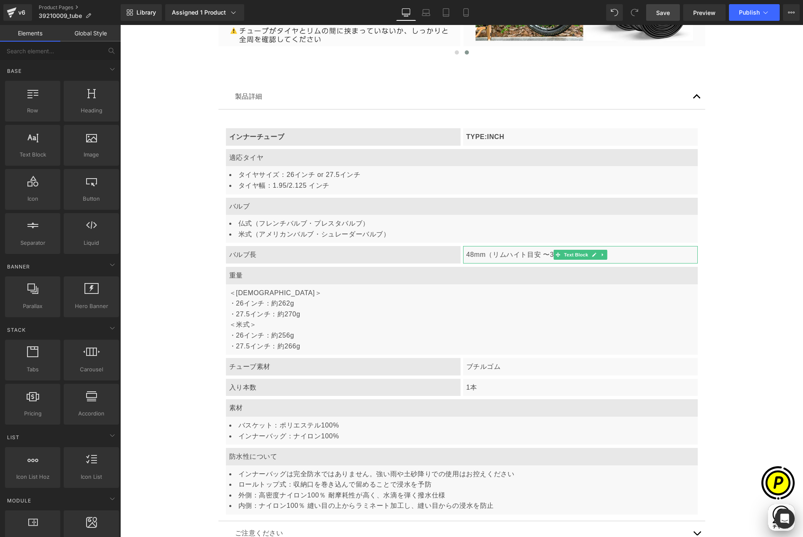
scroll to position [0, 324]
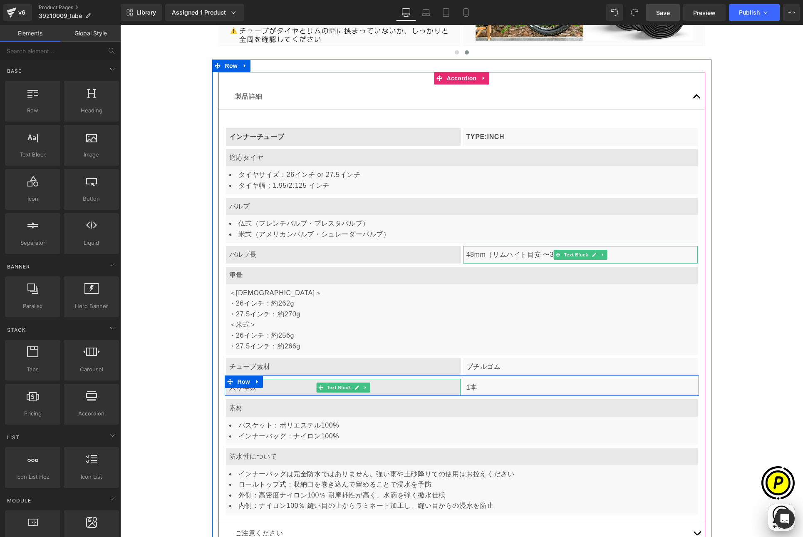
click at [278, 387] on p "入り本数" at bounding box center [343, 387] width 228 height 11
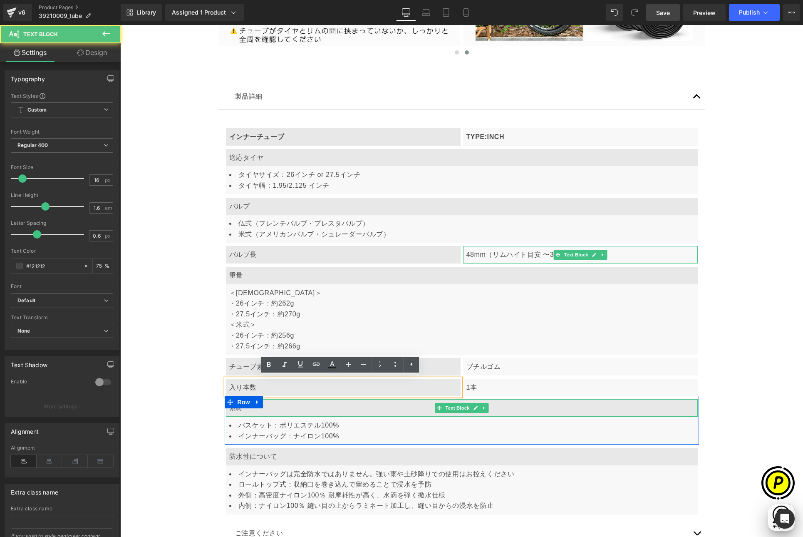
click at [245, 408] on p "素材" at bounding box center [461, 407] width 465 height 11
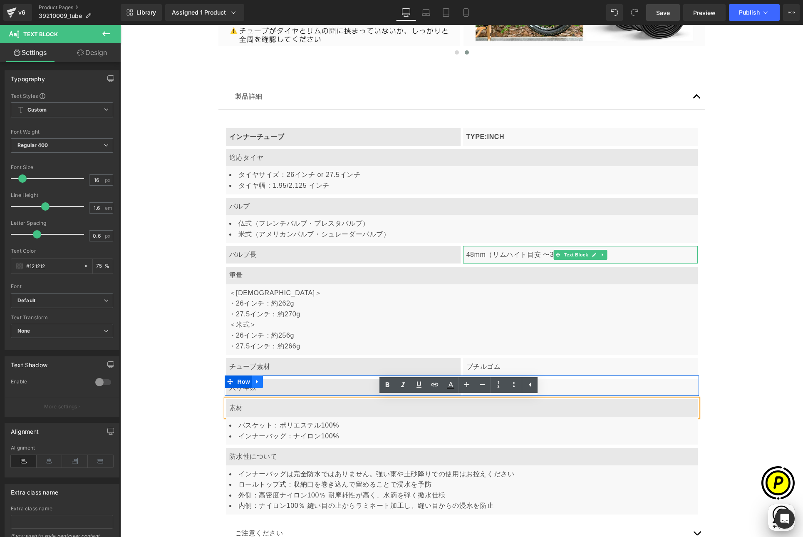
click at [256, 381] on icon at bounding box center [258, 381] width 6 height 6
click at [265, 379] on icon at bounding box center [268, 382] width 6 height 6
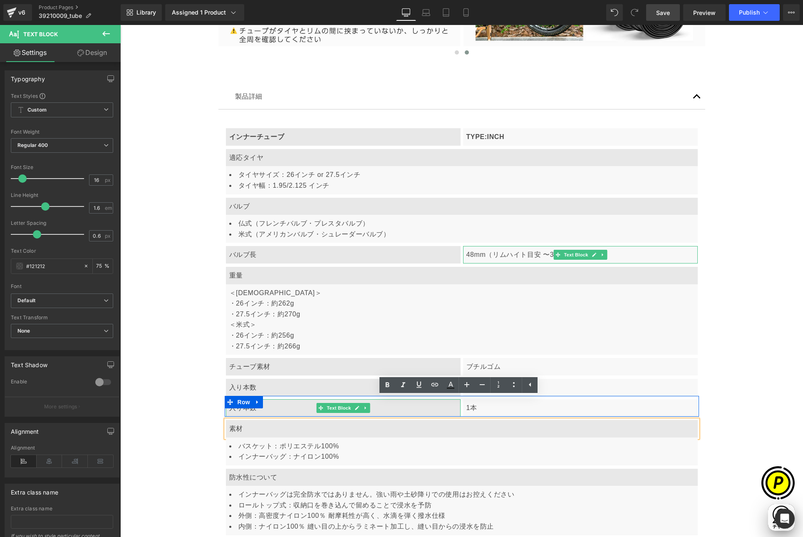
scroll to position [0, 0]
click at [249, 408] on p "入り本数" at bounding box center [343, 407] width 228 height 11
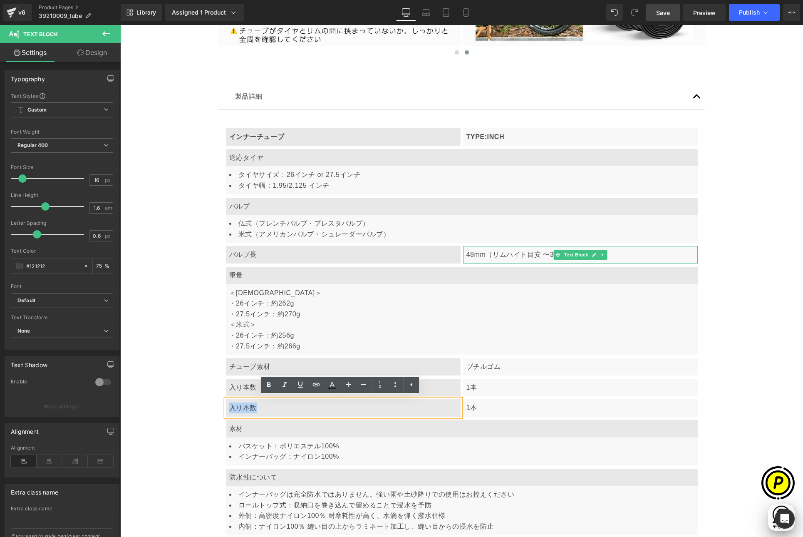
drag, startPoint x: 228, startPoint y: 407, endPoint x: 260, endPoint y: 408, distance: 32.1
click at [260, 408] on p "入り本数" at bounding box center [343, 407] width 228 height 11
paste div
click at [487, 412] on p "1本" at bounding box center [580, 407] width 228 height 11
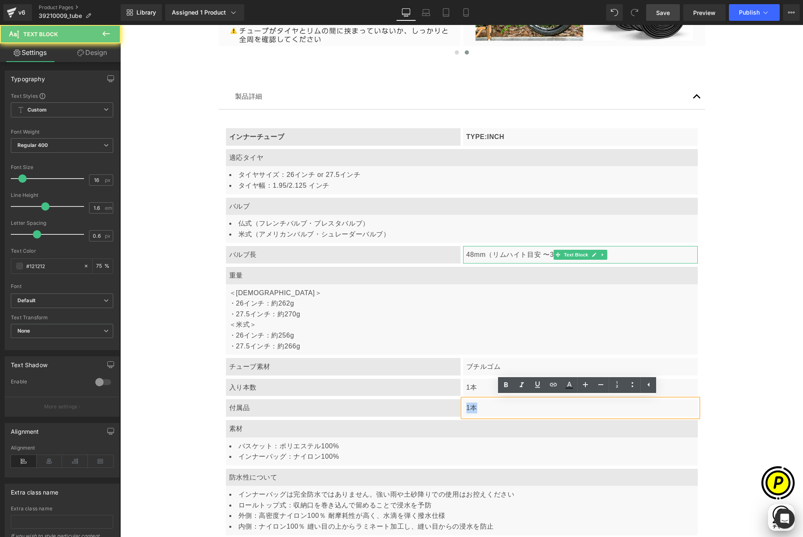
drag, startPoint x: 463, startPoint y: 406, endPoint x: 559, endPoint y: 404, distance: 95.7
click at [490, 408] on p "1本" at bounding box center [580, 407] width 228 height 11
paste div
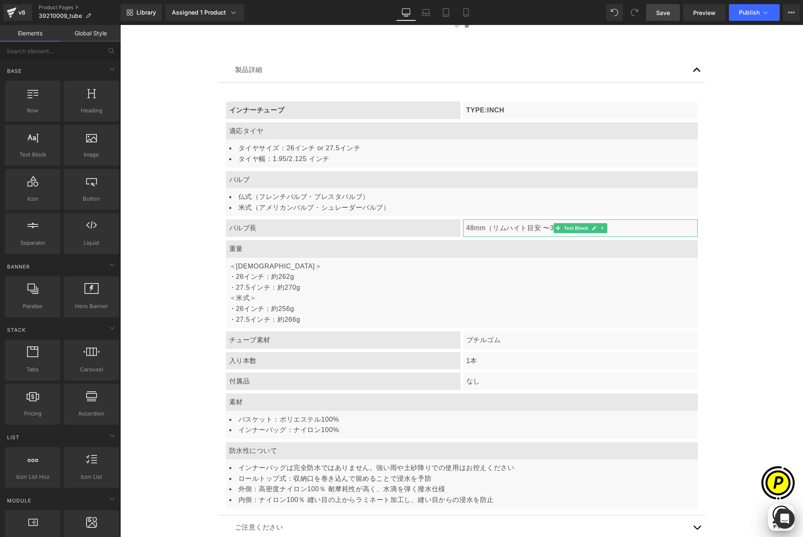
scroll to position [2254, 0]
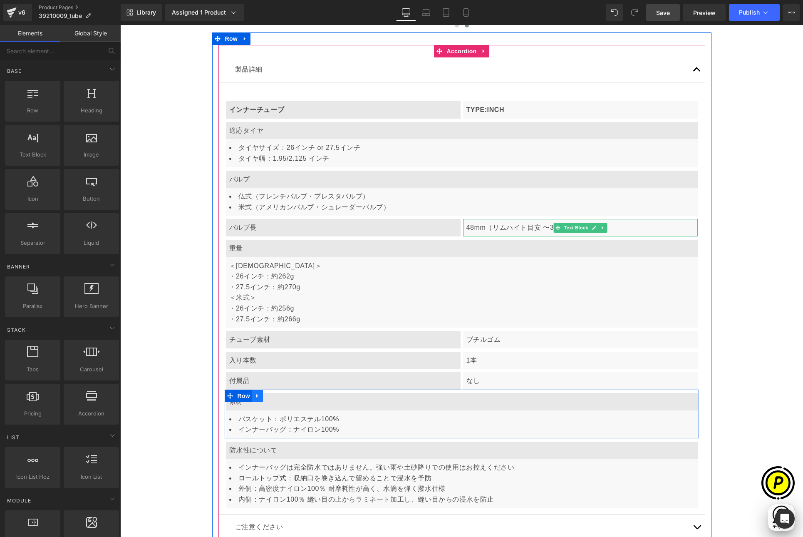
click at [257, 397] on icon at bounding box center [258, 395] width 6 height 6
click at [276, 394] on icon at bounding box center [279, 395] width 6 height 6
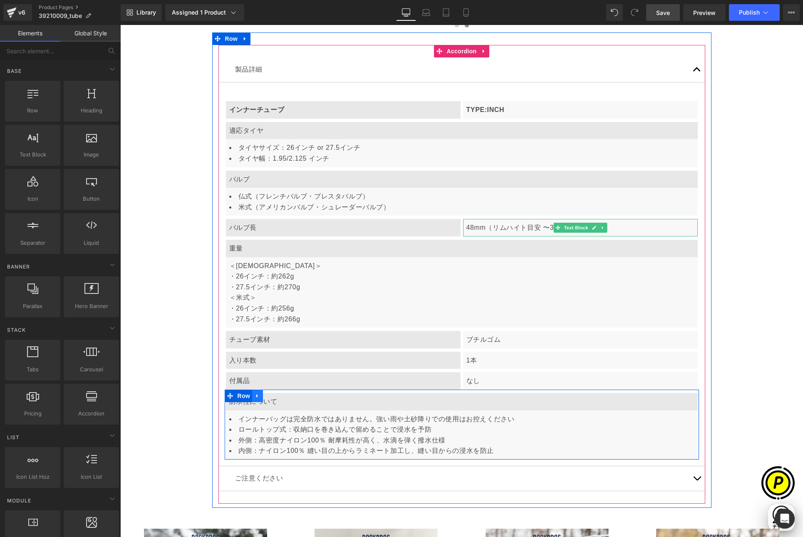
click at [255, 393] on icon at bounding box center [258, 395] width 6 height 6
click at [276, 393] on icon at bounding box center [279, 396] width 6 height 6
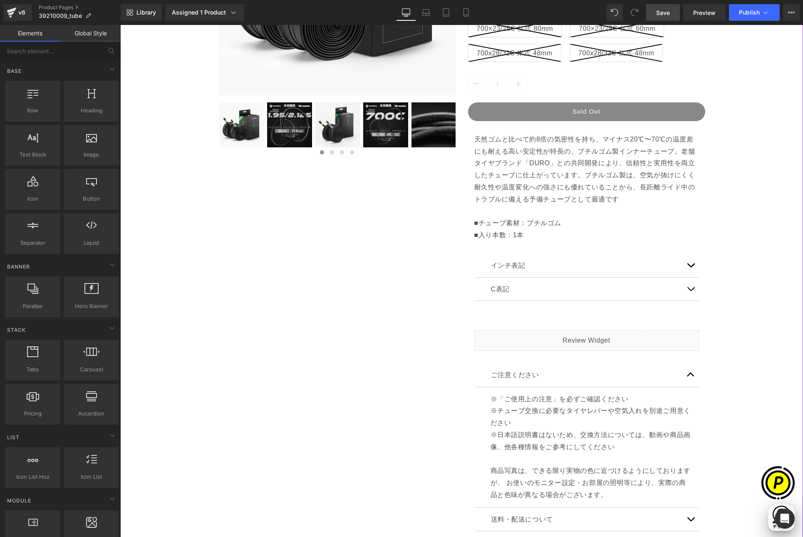
scroll to position [0, 324]
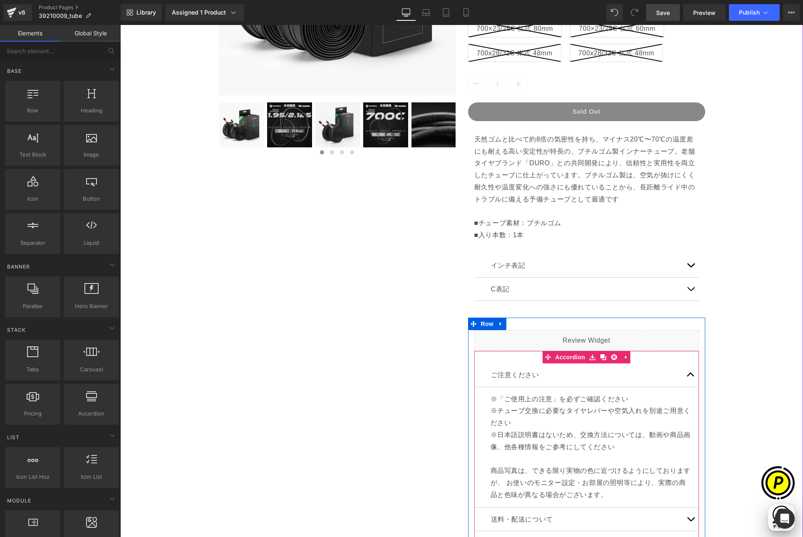
click at [688, 374] on button "button" at bounding box center [690, 374] width 17 height 23
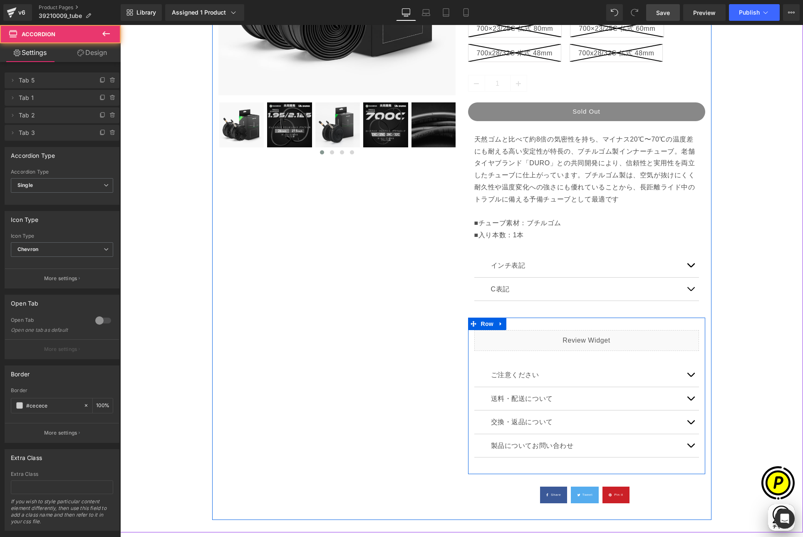
click at [685, 374] on button "button" at bounding box center [690, 374] width 17 height 23
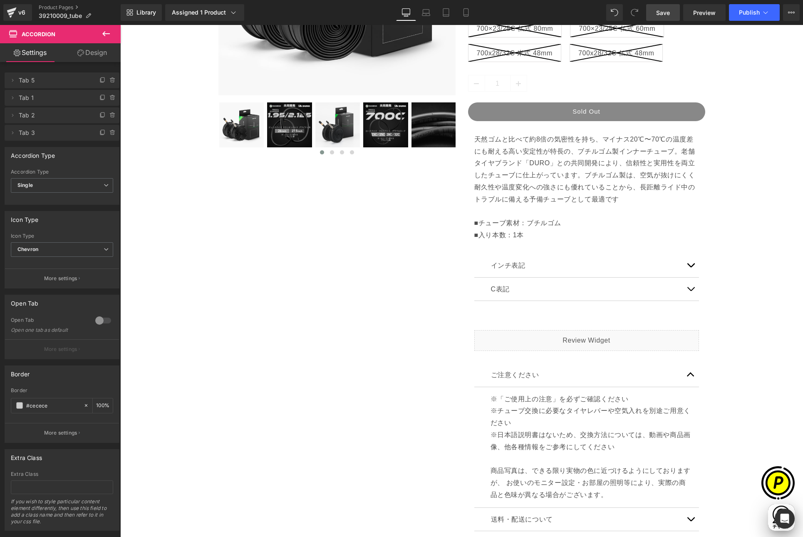
click at [105, 36] on icon at bounding box center [105, 33] width 7 height 5
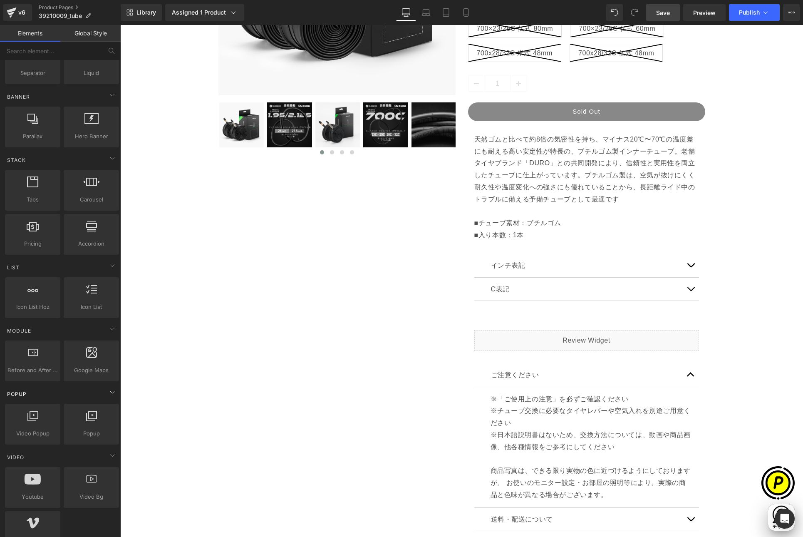
scroll to position [170, 0]
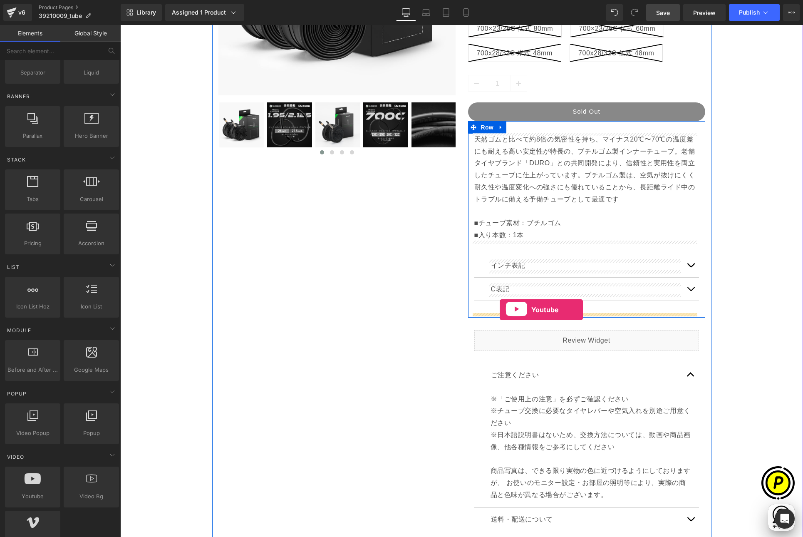
drag, startPoint x: 158, startPoint y: 522, endPoint x: 500, endPoint y: 309, distance: 402.8
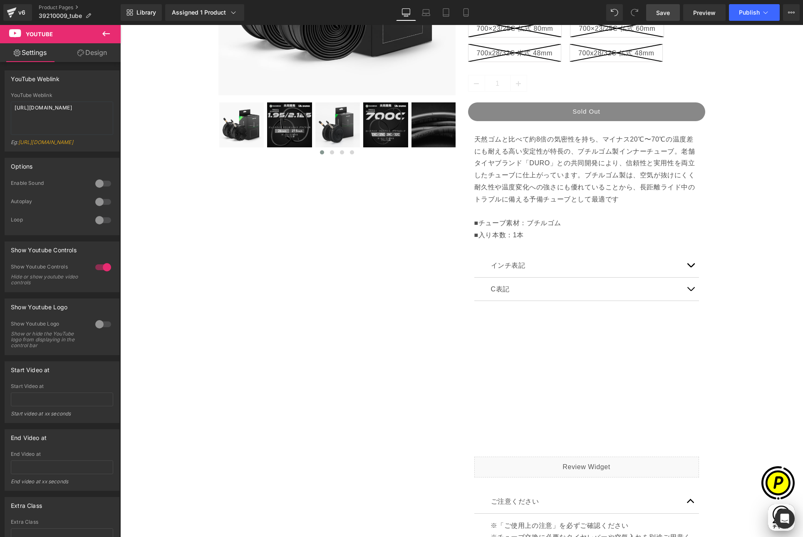
scroll to position [0, 324]
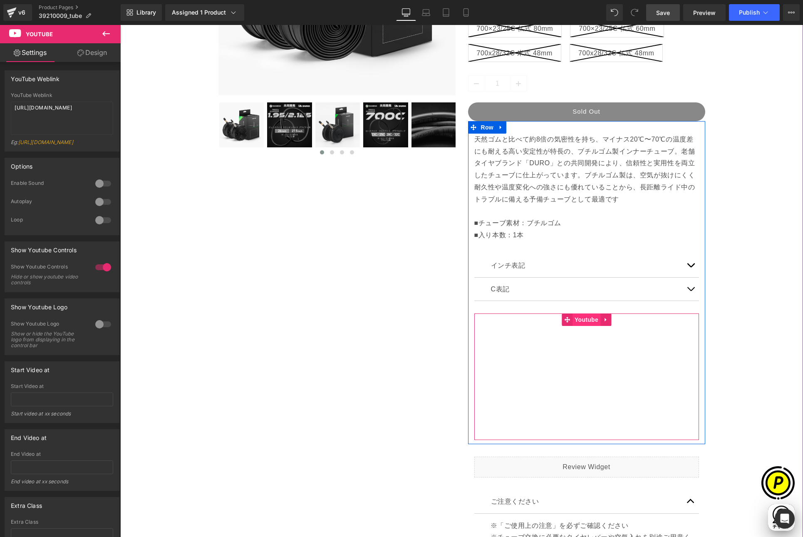
click at [579, 320] on span "Youtube" at bounding box center [586, 319] width 28 height 12
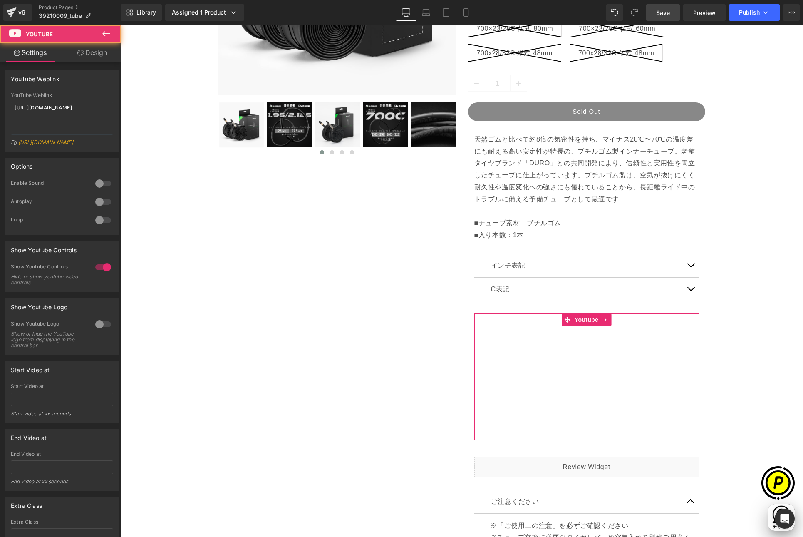
scroll to position [0, 0]
click at [71, 126] on textarea "[URL][DOMAIN_NAME]" at bounding box center [62, 117] width 102 height 33
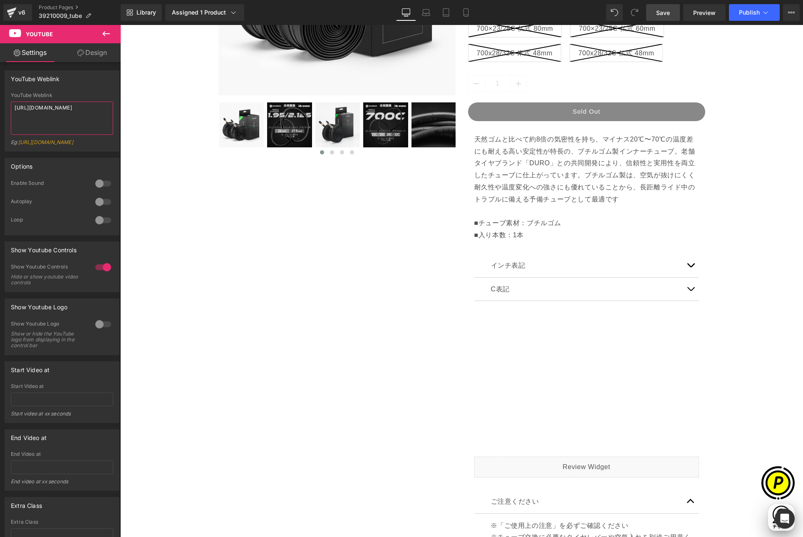
drag, startPoint x: 73, startPoint y: 115, endPoint x: -7, endPoint y: 100, distance: 81.3
click at [0, 100] on html "Youtube You are previewing how the will restyle your page. You can not edit Ele…" at bounding box center [401, 268] width 803 height 537
paste textarea "[DOMAIN_NAME][URL]"
type textarea "[URL][DOMAIN_NAME]"
click at [753, 327] on div "Sale Off (P) Image" at bounding box center [461, 306] width 674 height 921
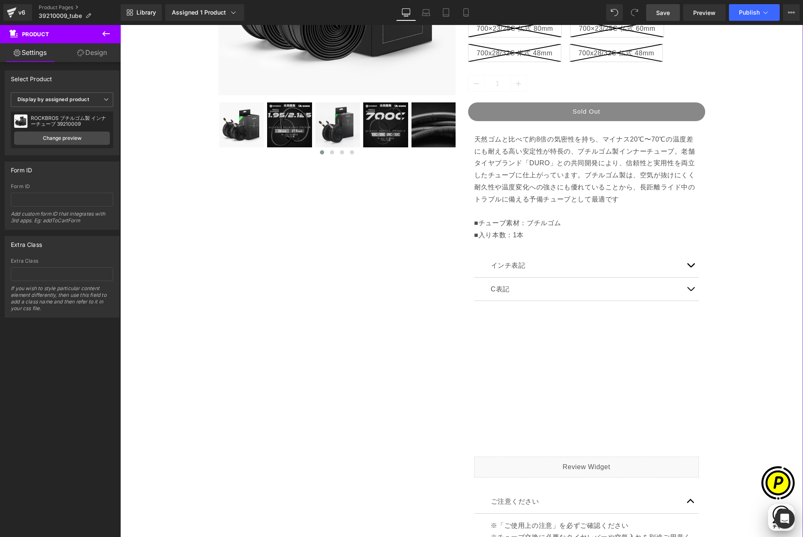
scroll to position [0, 162]
click at [752, 327] on div "Sale Off (P) Image" at bounding box center [461, 306] width 674 height 921
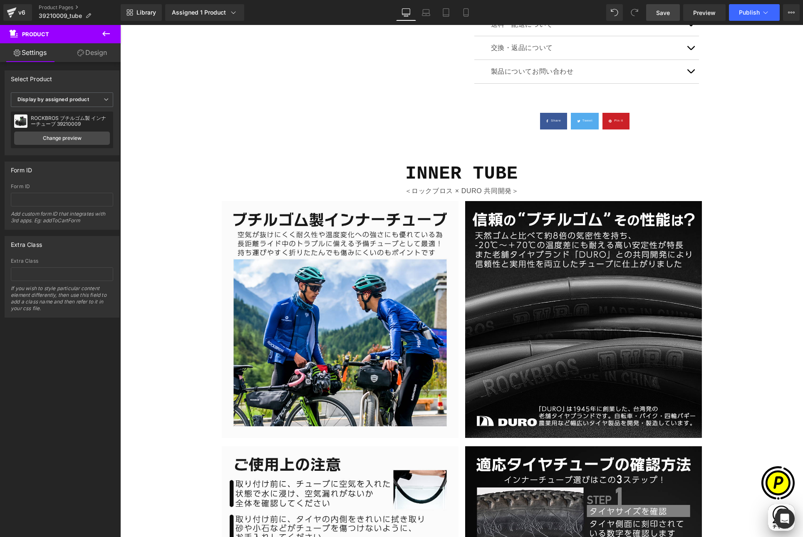
scroll to position [952, 0]
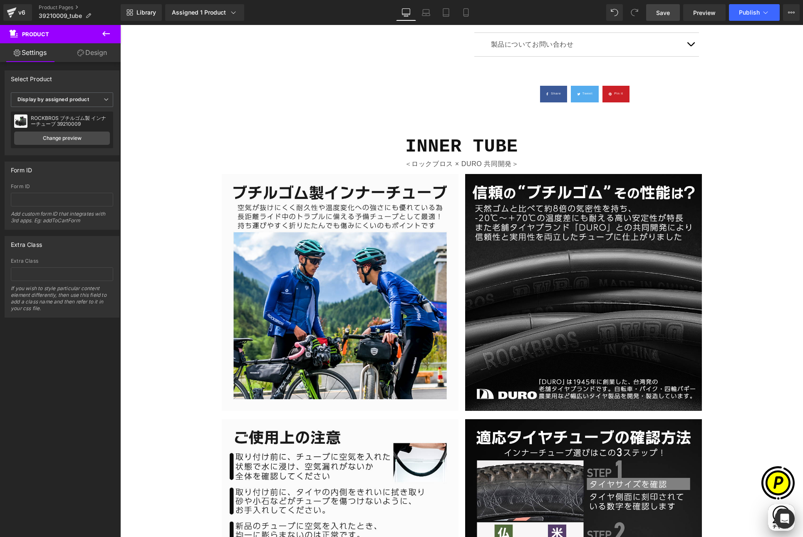
drag, startPoint x: 669, startPoint y: 14, endPoint x: 623, endPoint y: 127, distance: 122.4
click at [669, 14] on span "Save" at bounding box center [663, 12] width 14 height 9
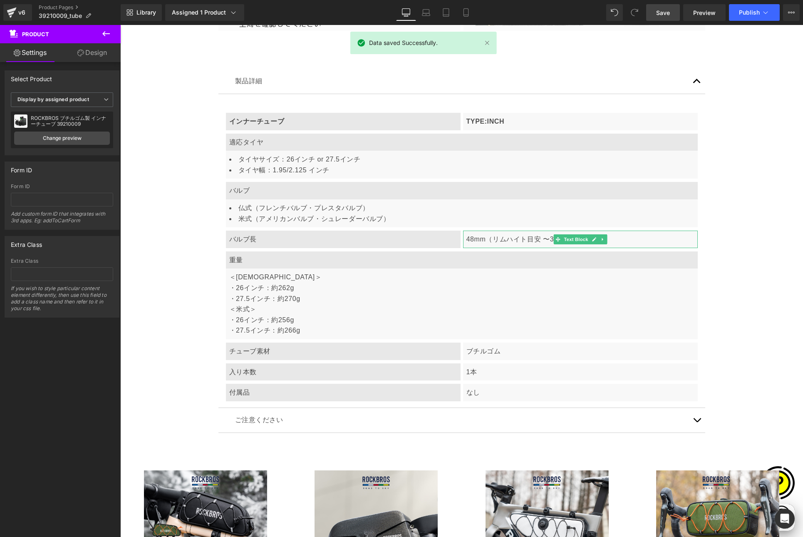
scroll to position [2341, 0]
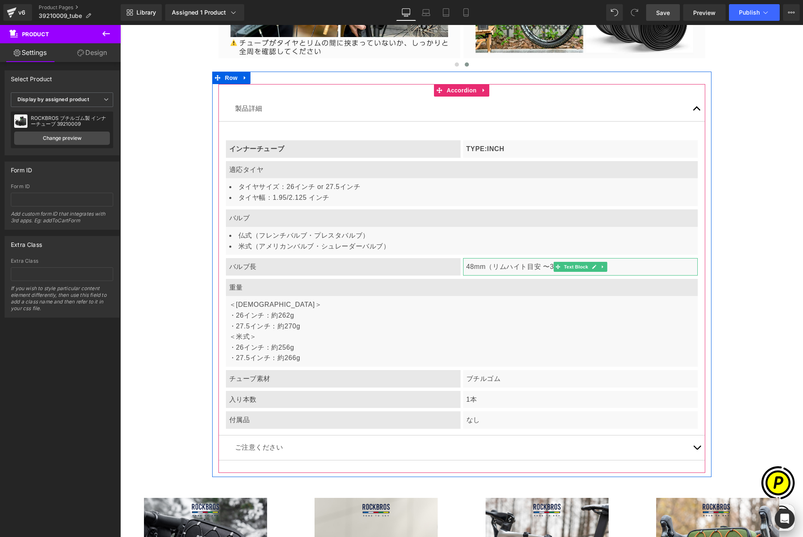
click at [693, 109] on button "button" at bounding box center [696, 108] width 17 height 25
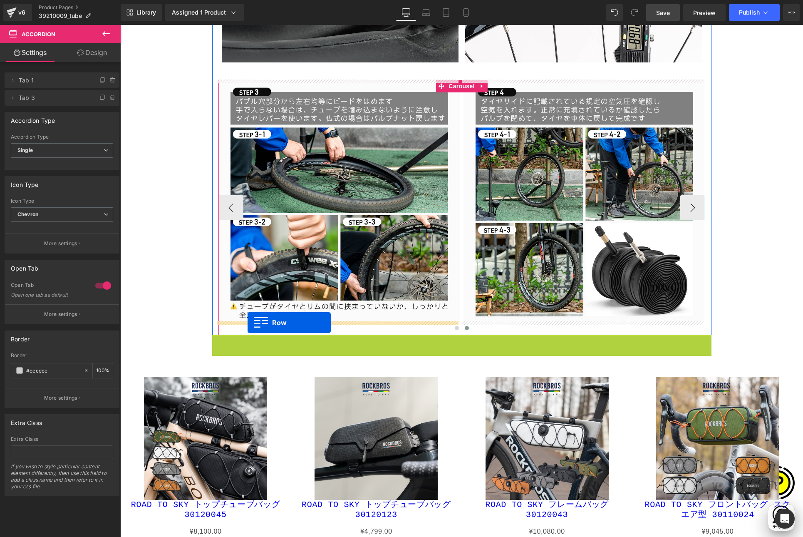
scroll to position [0, 324]
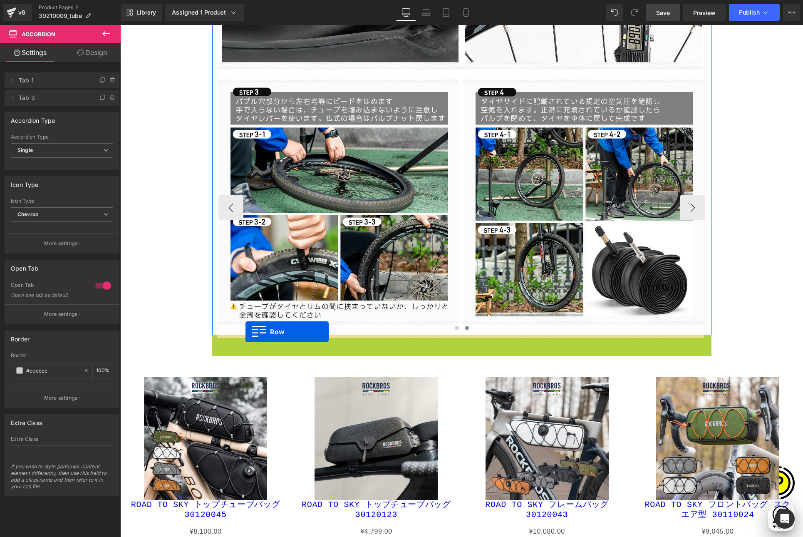
drag, startPoint x: 221, startPoint y: 337, endPoint x: 245, endPoint y: 332, distance: 25.1
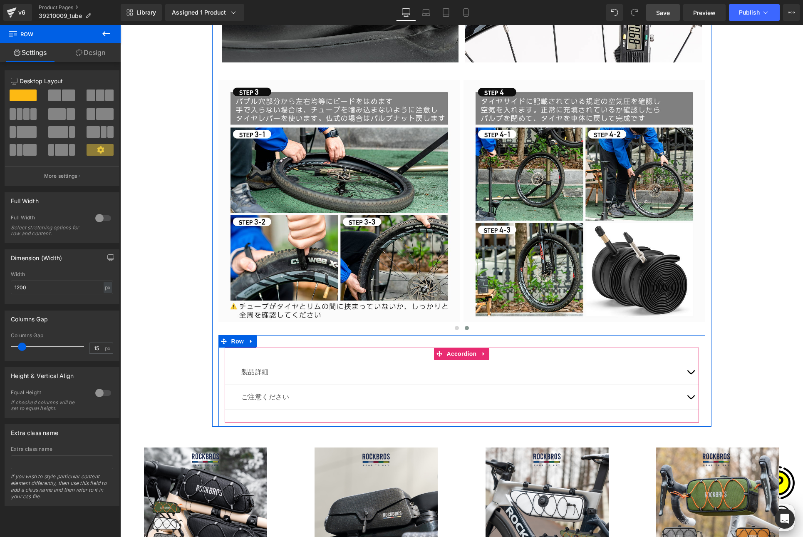
click at [687, 369] on button "button" at bounding box center [690, 372] width 17 height 25
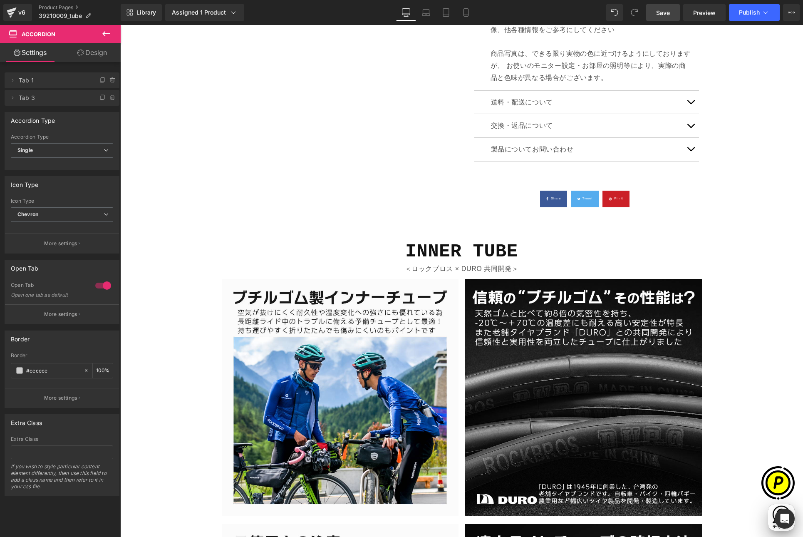
scroll to position [847, 0]
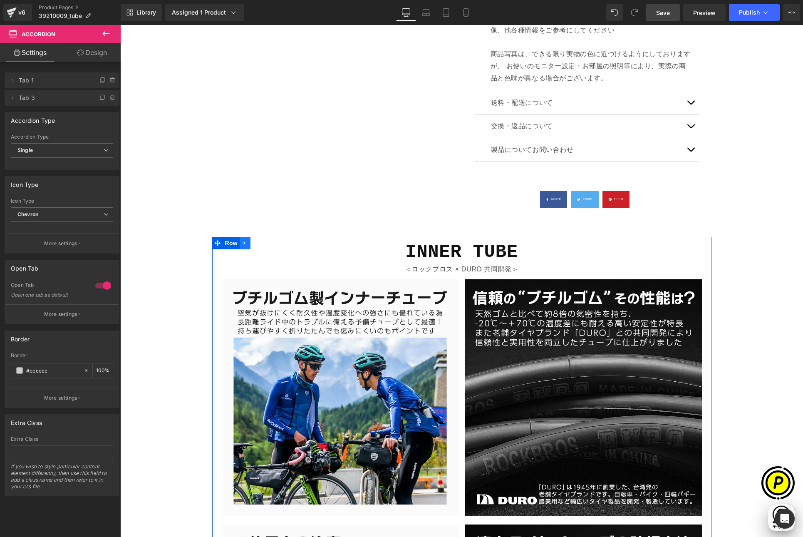
click at [242, 243] on icon at bounding box center [245, 243] width 6 height 6
click at [254, 241] on icon at bounding box center [256, 243] width 6 height 6
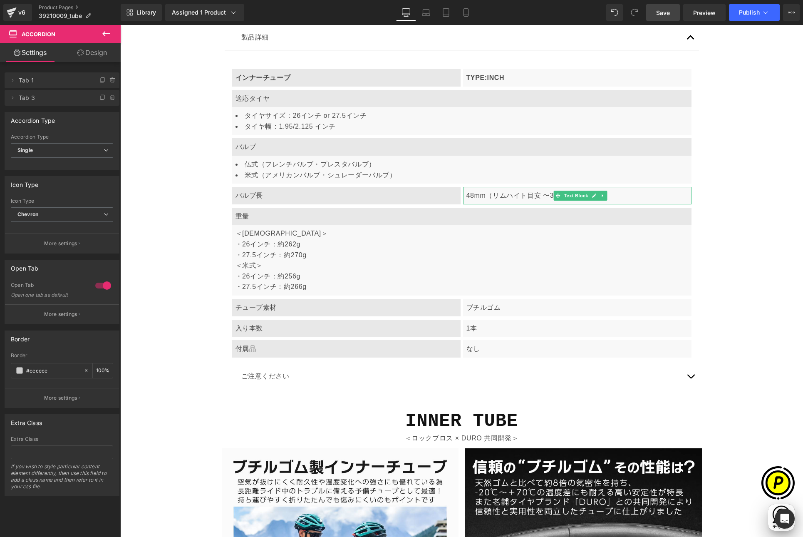
scroll to position [2581, 0]
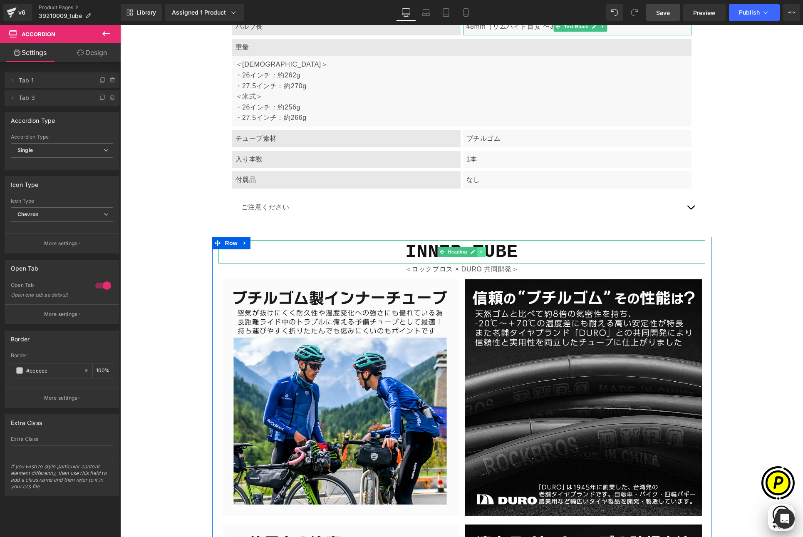
click at [480, 250] on icon at bounding box center [481, 251] width 5 height 5
click at [483, 251] on icon at bounding box center [485, 251] width 5 height 5
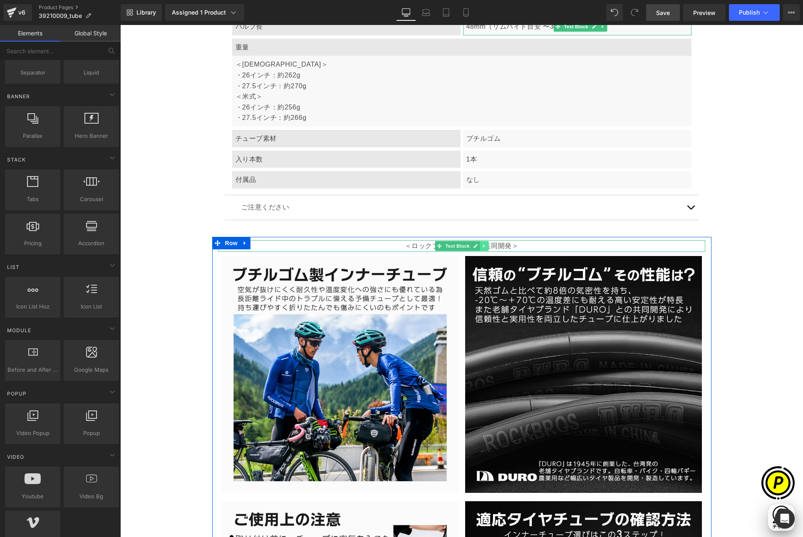
click at [482, 245] on icon at bounding box center [484, 245] width 5 height 5
click at [487, 245] on icon at bounding box center [488, 245] width 5 height 5
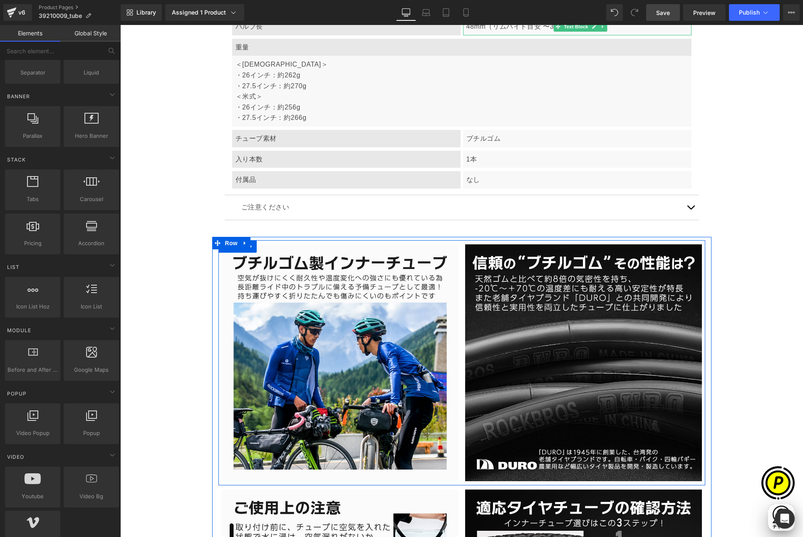
click at [249, 248] on icon at bounding box center [251, 246] width 6 height 6
click at [270, 246] on icon at bounding box center [273, 246] width 6 height 6
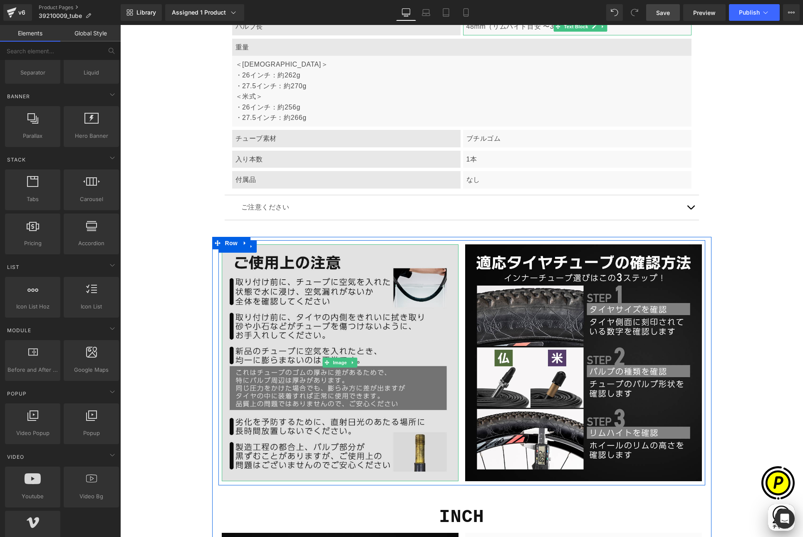
scroll to position [0, 0]
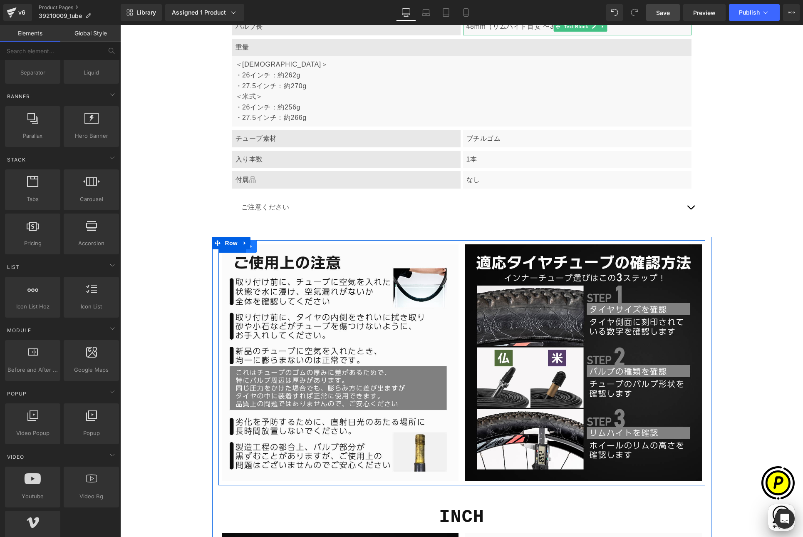
click at [250, 247] on icon at bounding box center [251, 246] width 6 height 6
click at [270, 246] on icon at bounding box center [273, 246] width 6 height 6
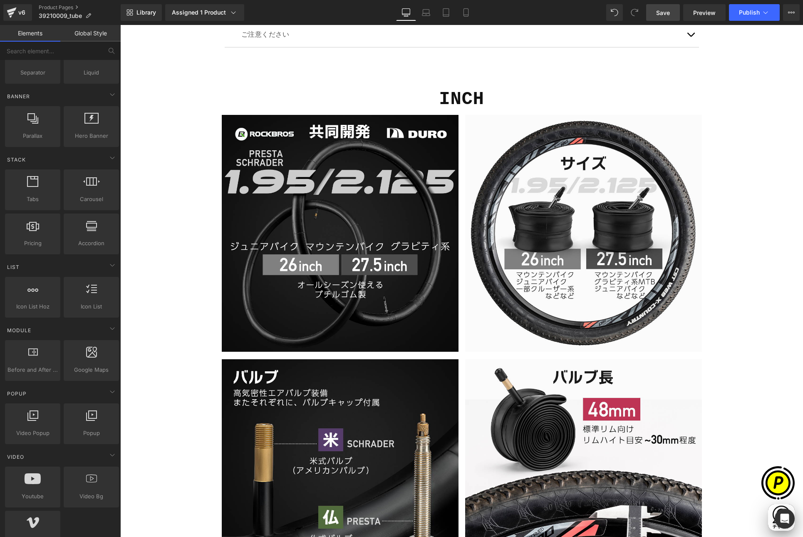
scroll to position [2620, 0]
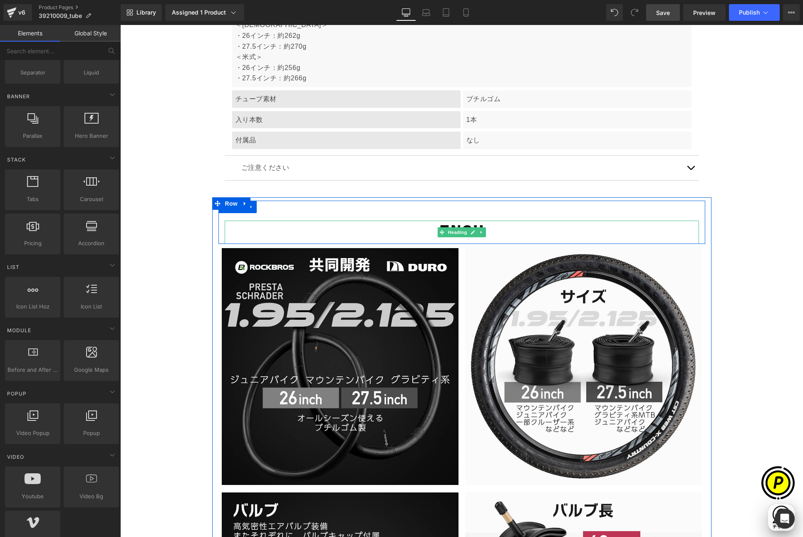
click at [450, 232] on span "Heading" at bounding box center [457, 232] width 22 height 10
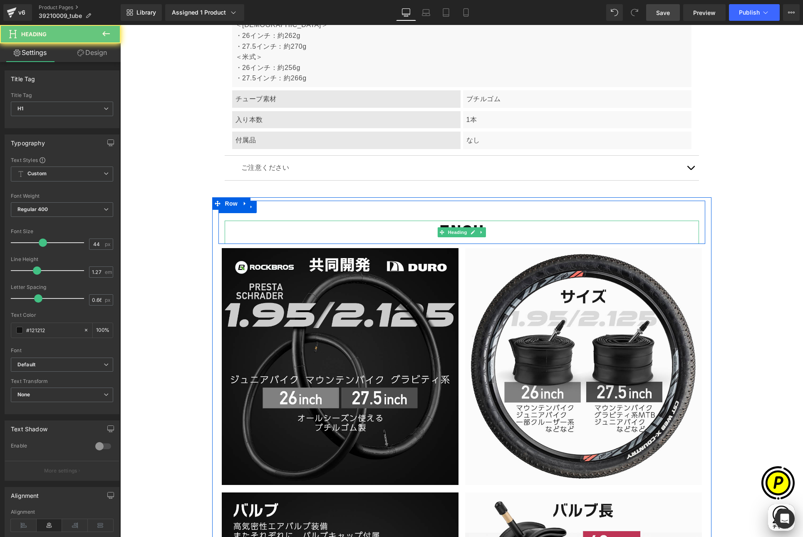
click at [424, 228] on h1 "INCH" at bounding box center [462, 231] width 474 height 23
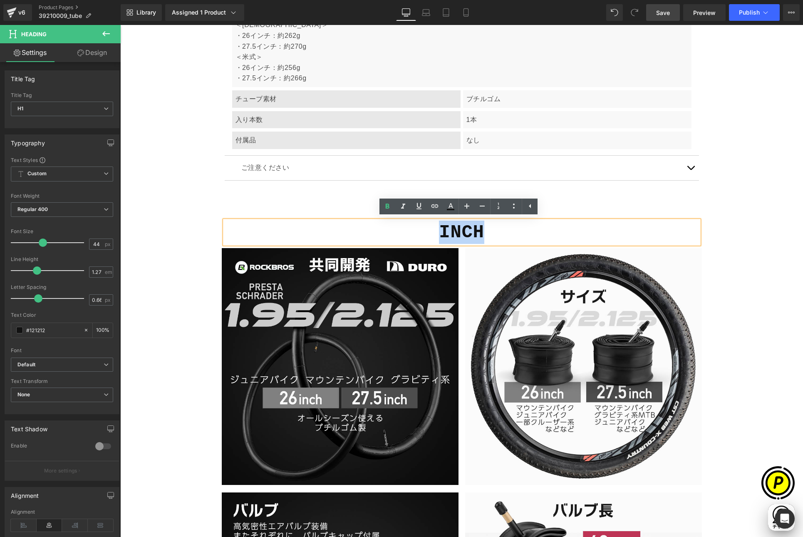
drag, startPoint x: 436, startPoint y: 230, endPoint x: 493, endPoint y: 231, distance: 57.0
click at [493, 231] on h1 "INCH" at bounding box center [462, 231] width 474 height 23
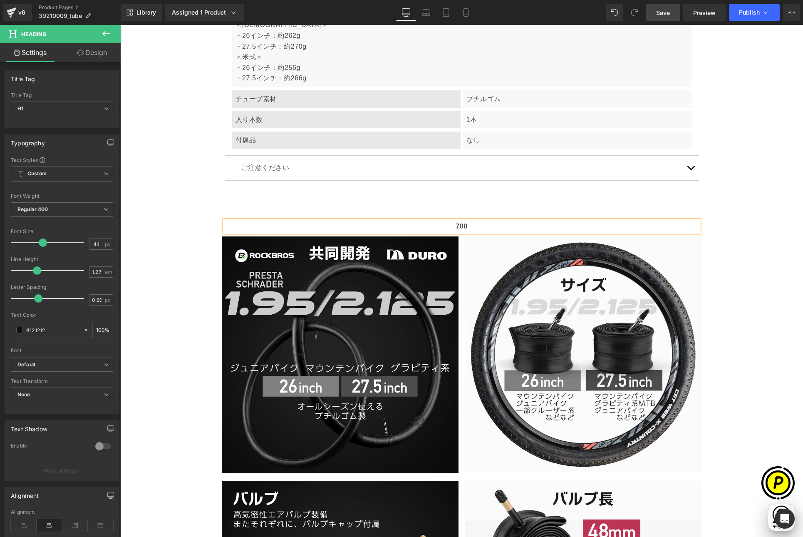
scroll to position [0, 324]
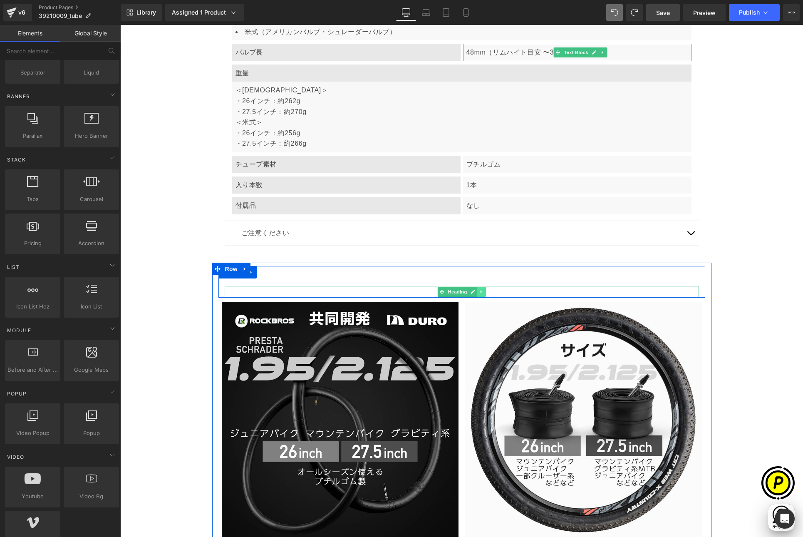
click at [480, 289] on icon at bounding box center [481, 291] width 5 height 5
click at [483, 289] on icon at bounding box center [485, 291] width 5 height 5
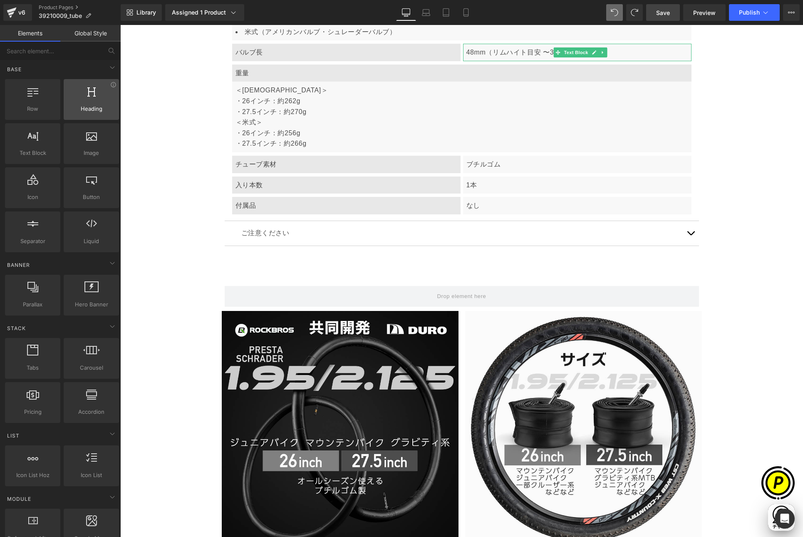
scroll to position [0, 0]
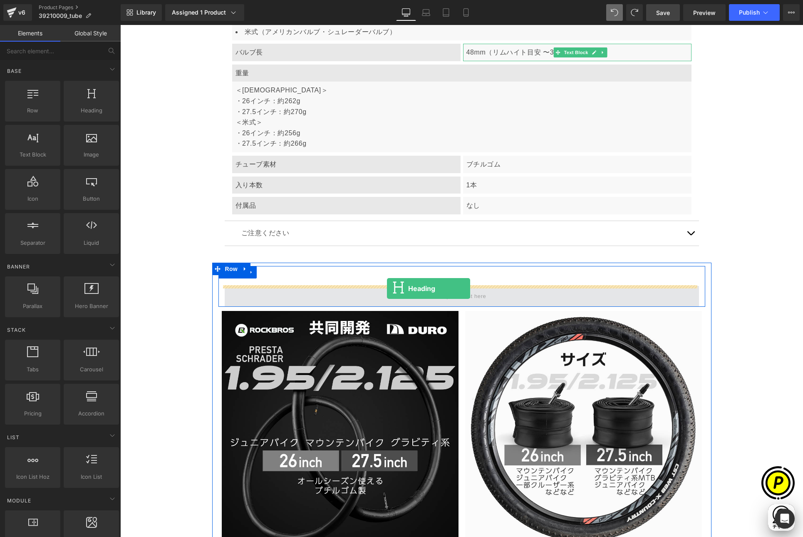
drag, startPoint x: 210, startPoint y: 129, endPoint x: 387, endPoint y: 288, distance: 238.0
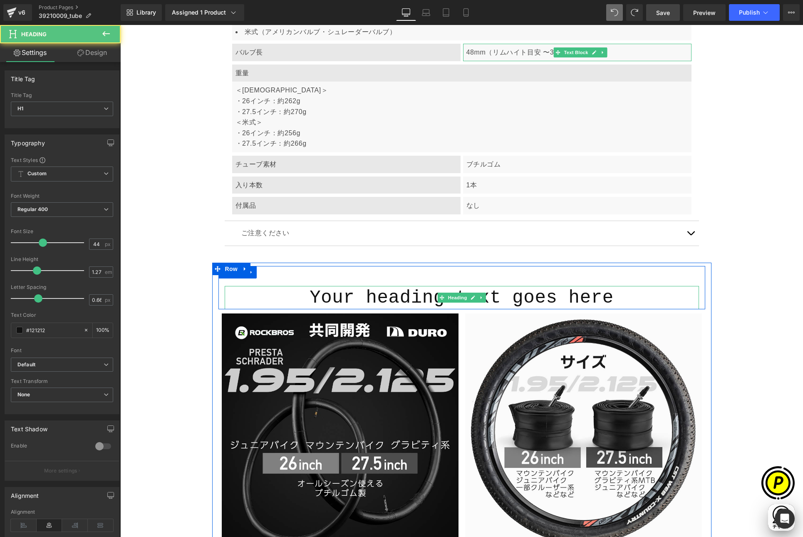
click at [386, 297] on h1 "Your heading text goes here" at bounding box center [462, 297] width 474 height 23
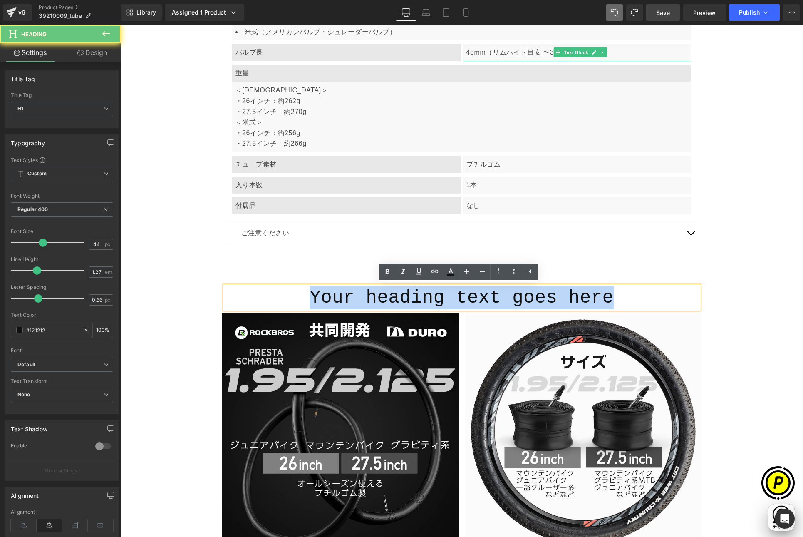
drag, startPoint x: 306, startPoint y: 293, endPoint x: 628, endPoint y: 303, distance: 321.7
click at [628, 303] on h1 "Your heading text goes here" at bounding box center [462, 297] width 474 height 23
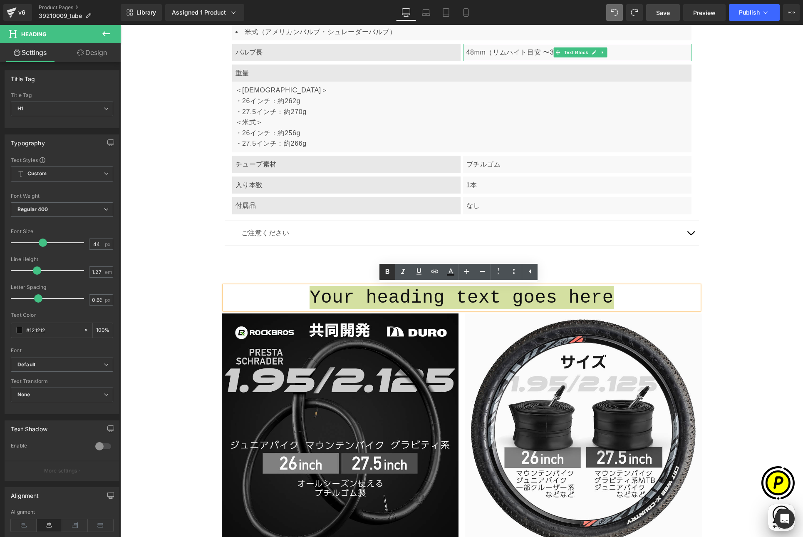
click at [391, 272] on icon at bounding box center [387, 272] width 10 height 10
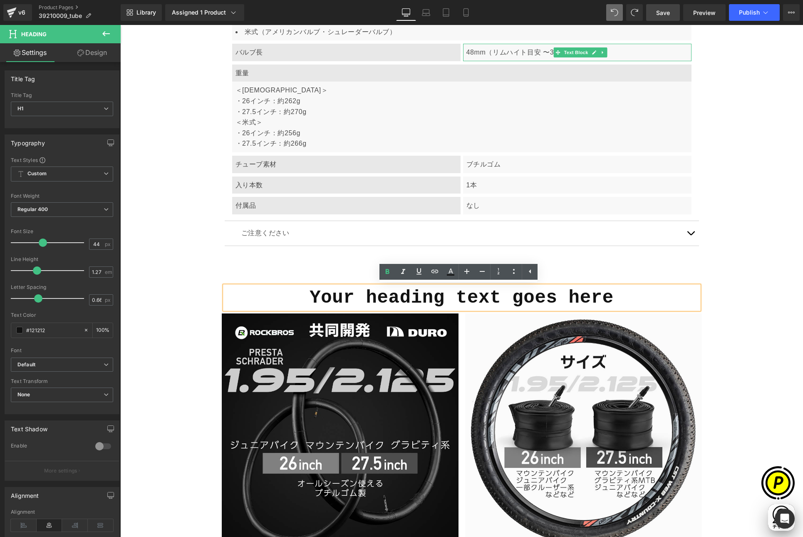
click at [376, 293] on strong "Your heading text goes here" at bounding box center [461, 297] width 304 height 21
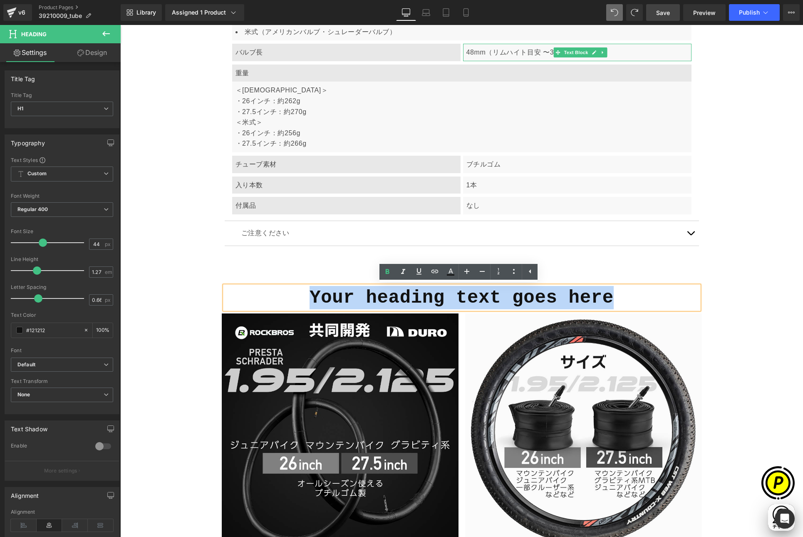
drag, startPoint x: 308, startPoint y: 296, endPoint x: 633, endPoint y: 299, distance: 325.7
click at [633, 299] on h1 "Your heading text goes here" at bounding box center [462, 297] width 474 height 23
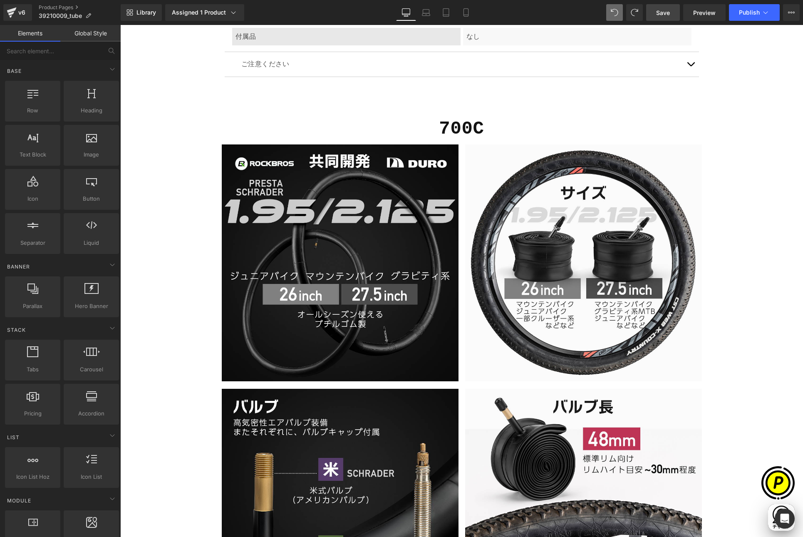
scroll to position [2742, 0]
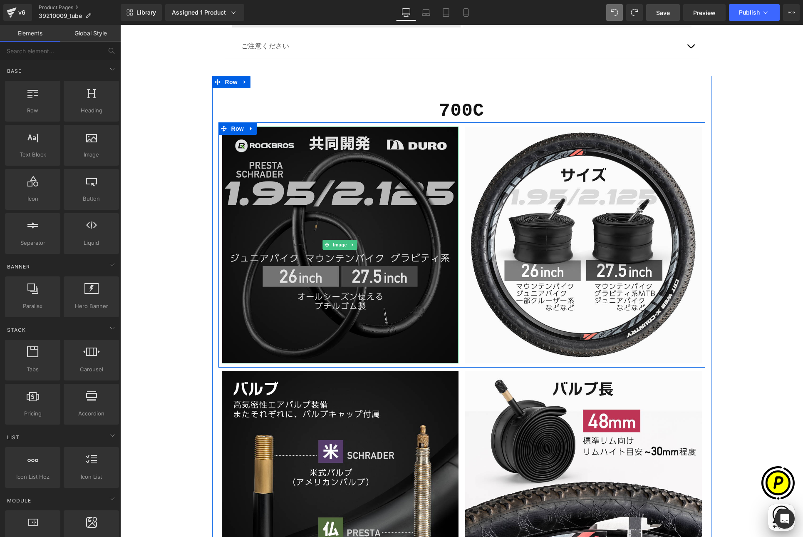
click at [359, 217] on img at bounding box center [340, 244] width 237 height 237
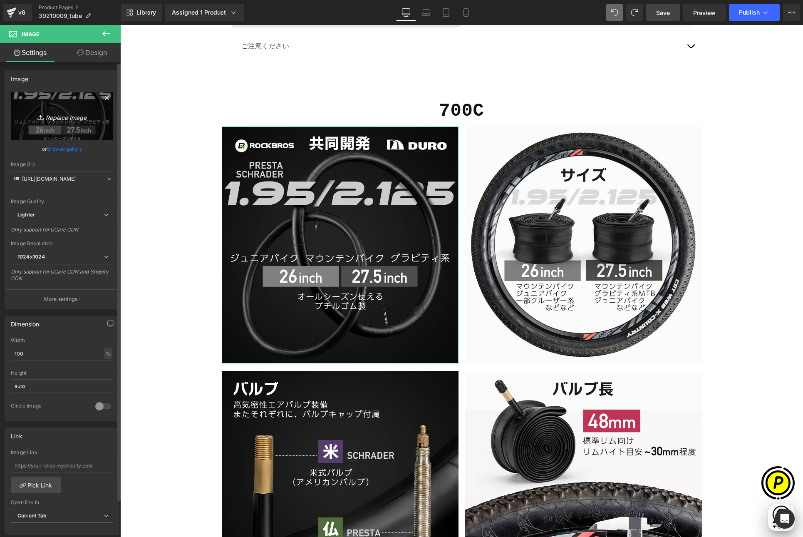
click at [79, 121] on link "Replace Image" at bounding box center [62, 116] width 102 height 48
type input "C:\fakepath\39210009-700-2.jpg"
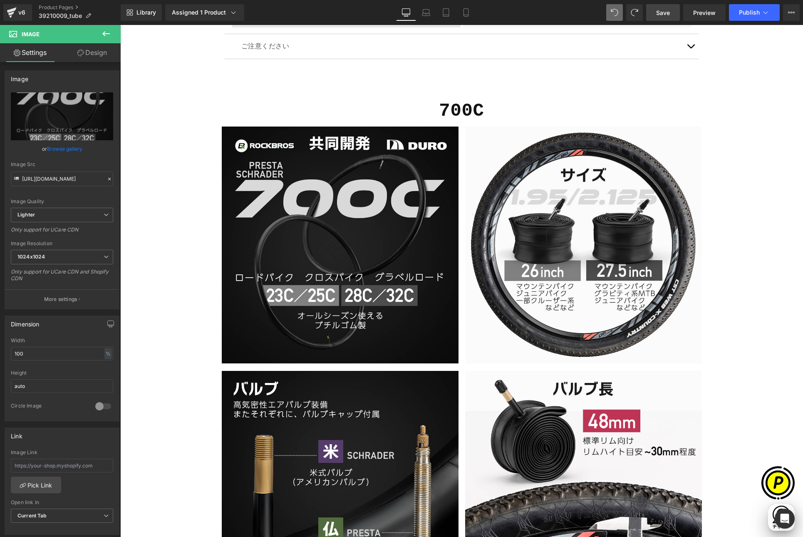
scroll to position [0, 0]
type input "[URL][DOMAIN_NAME]"
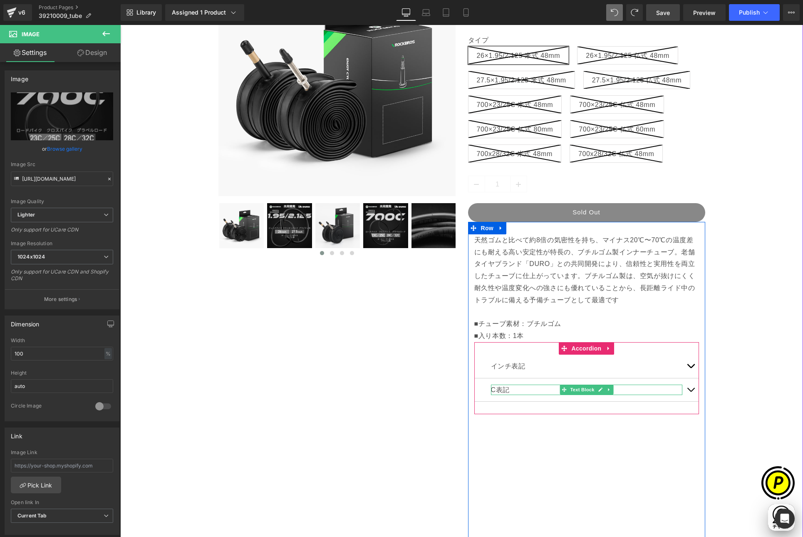
scroll to position [0, 162]
click at [497, 389] on p "C表記" at bounding box center [586, 389] width 191 height 11
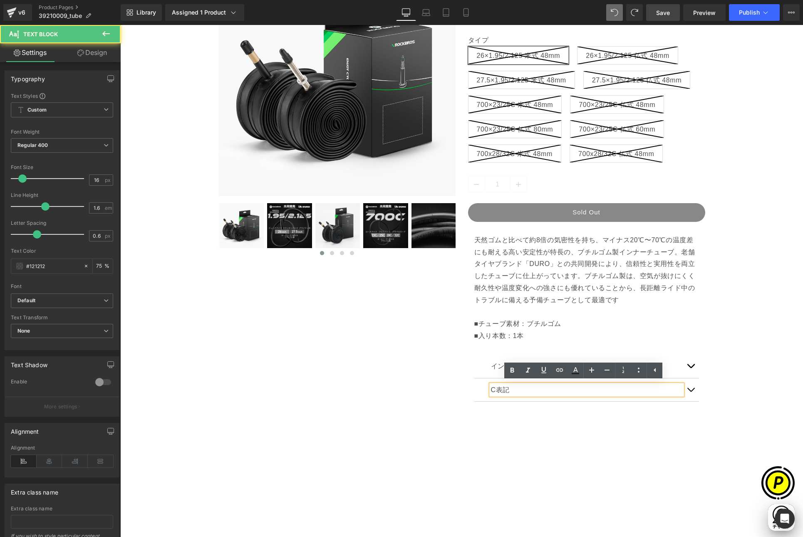
click at [509, 389] on p "C表記" at bounding box center [586, 389] width 191 height 11
click at [741, 389] on div "Sale Off (P) Image" at bounding box center [461, 406] width 674 height 921
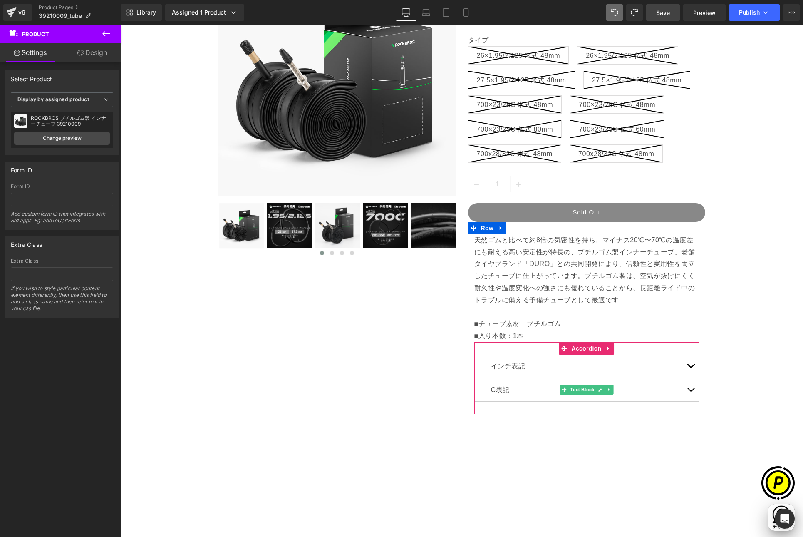
click at [501, 390] on p "C表記" at bounding box center [586, 389] width 191 height 11
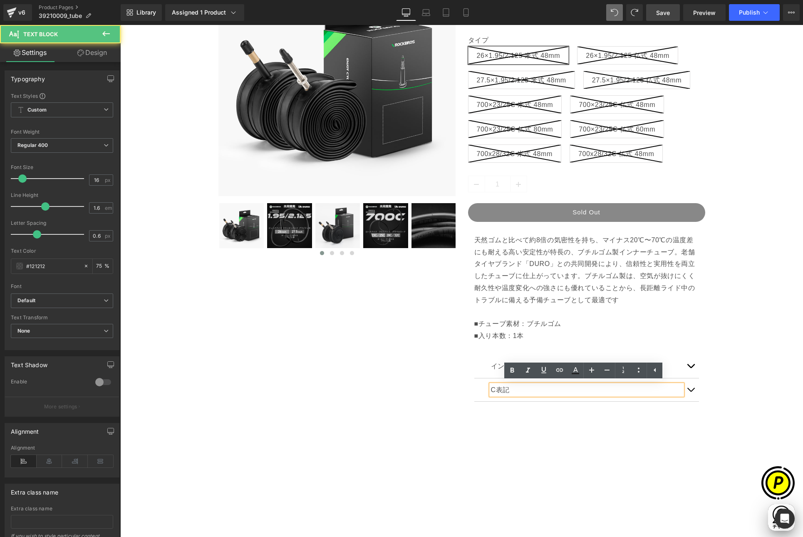
click at [491, 386] on p "C表記" at bounding box center [586, 389] width 191 height 11
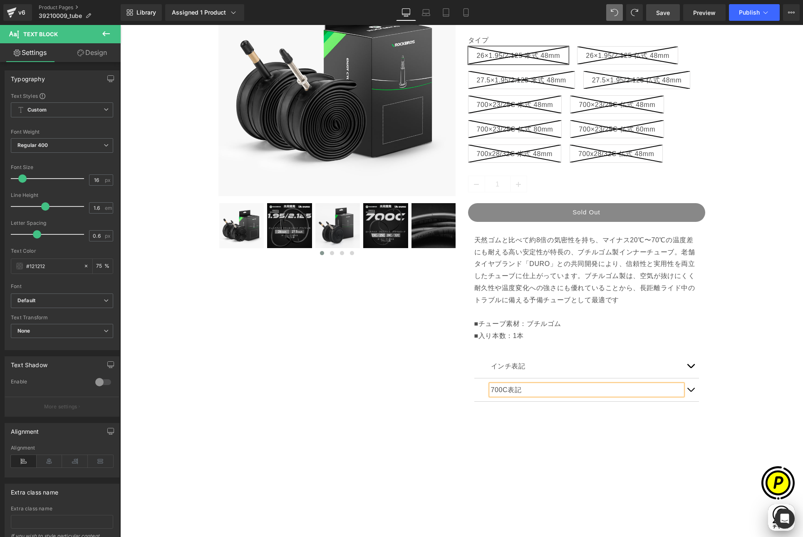
scroll to position [0, 324]
click at [735, 419] on div "Sale Off (P) Image" at bounding box center [461, 406] width 674 height 921
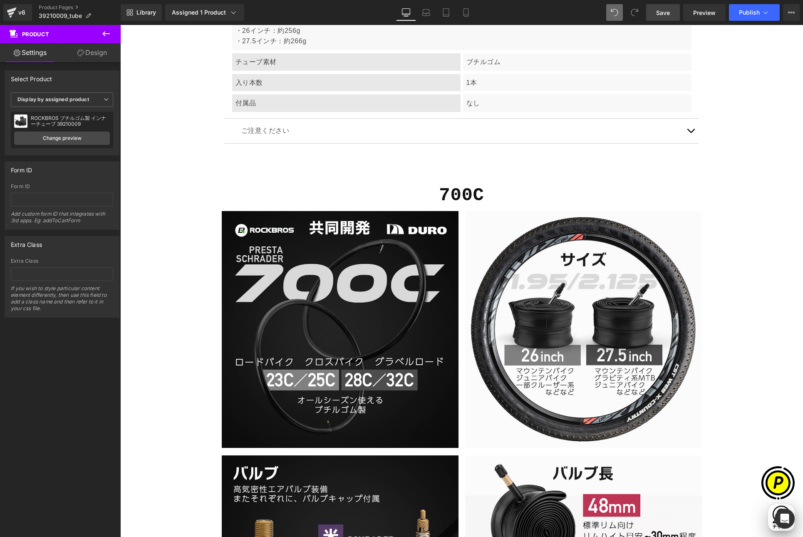
scroll to position [2752, 0]
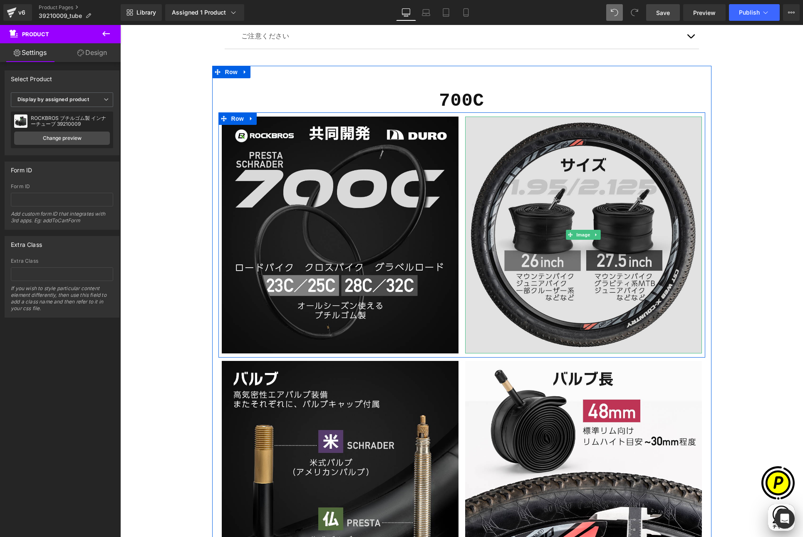
click at [563, 226] on img at bounding box center [583, 234] width 237 height 237
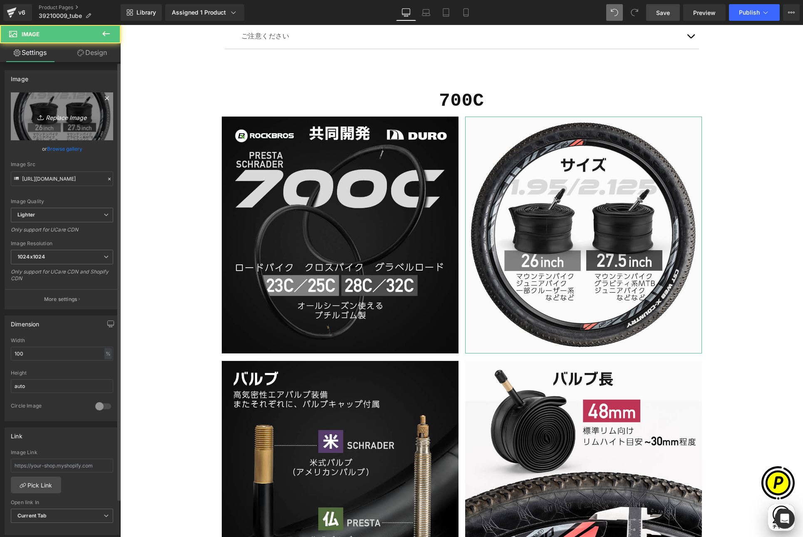
click at [58, 124] on link "Replace Image" at bounding box center [62, 116] width 102 height 48
type input "C:\fakepath\39210009-700-5.jpg"
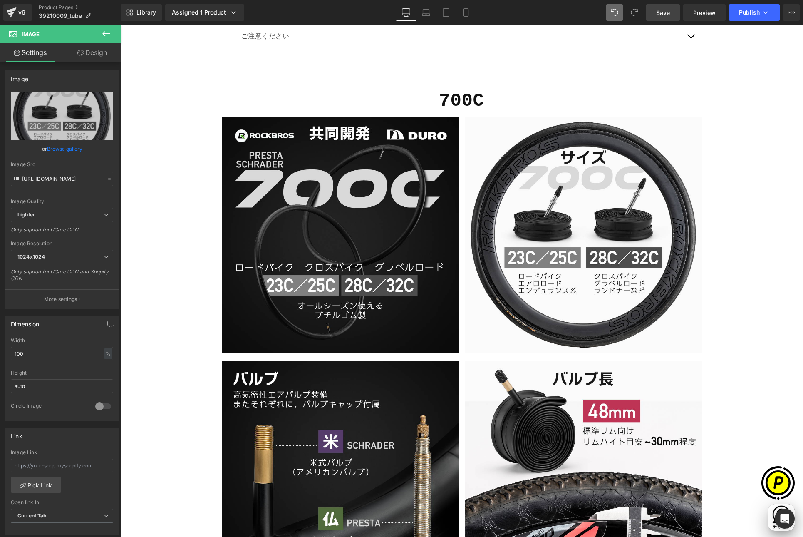
type input "[URL][DOMAIN_NAME]"
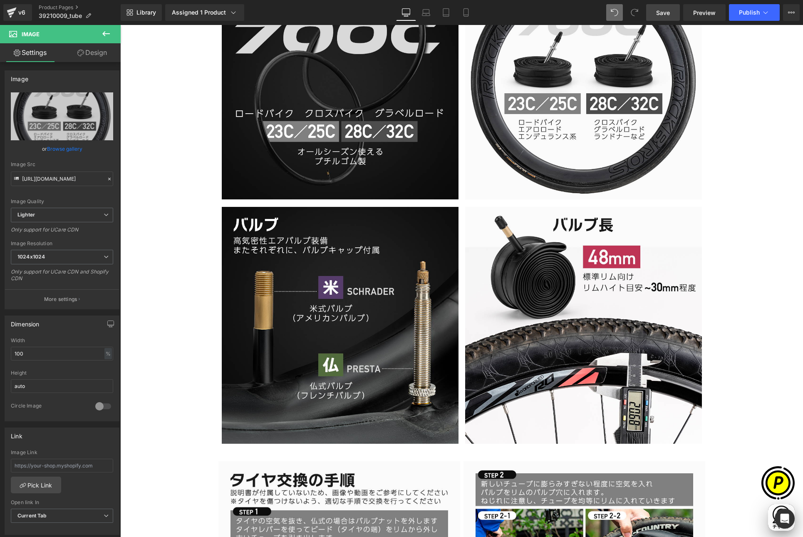
scroll to position [2919, 0]
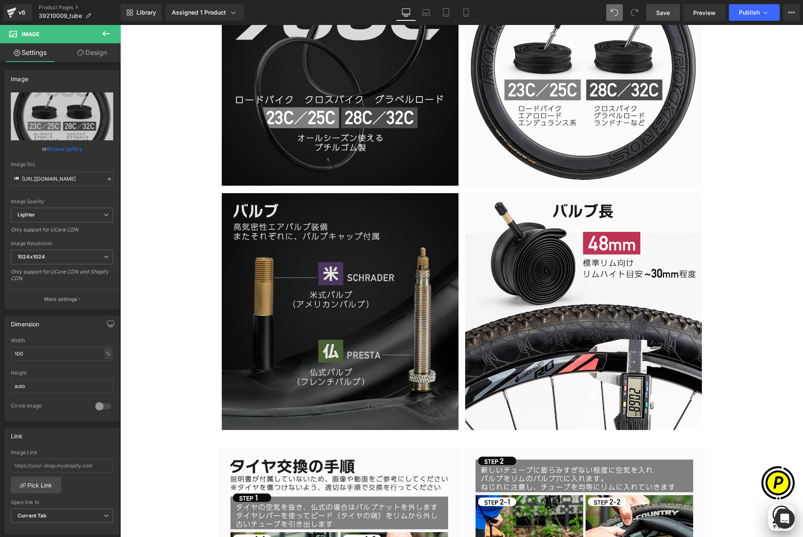
click at [358, 259] on img at bounding box center [340, 311] width 237 height 237
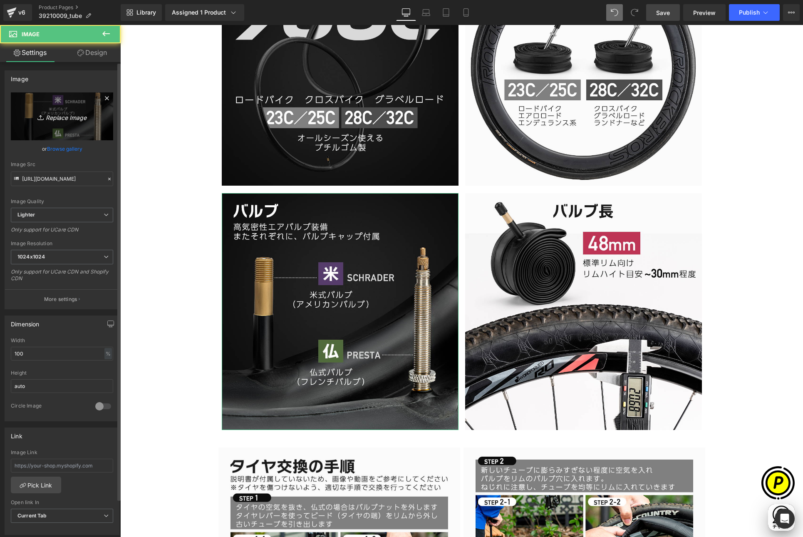
click at [57, 126] on link "Replace Image" at bounding box center [62, 116] width 102 height 48
type input "C:\fakepath\39210009-700-6.jpg"
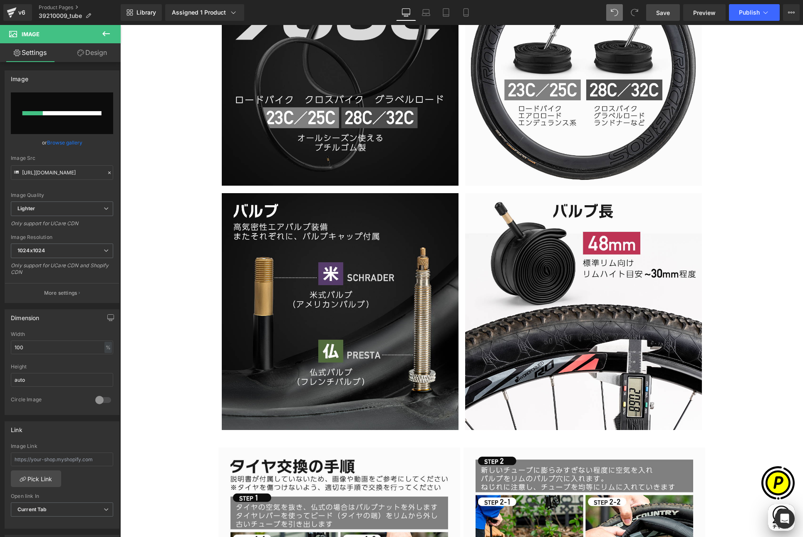
scroll to position [0, 0]
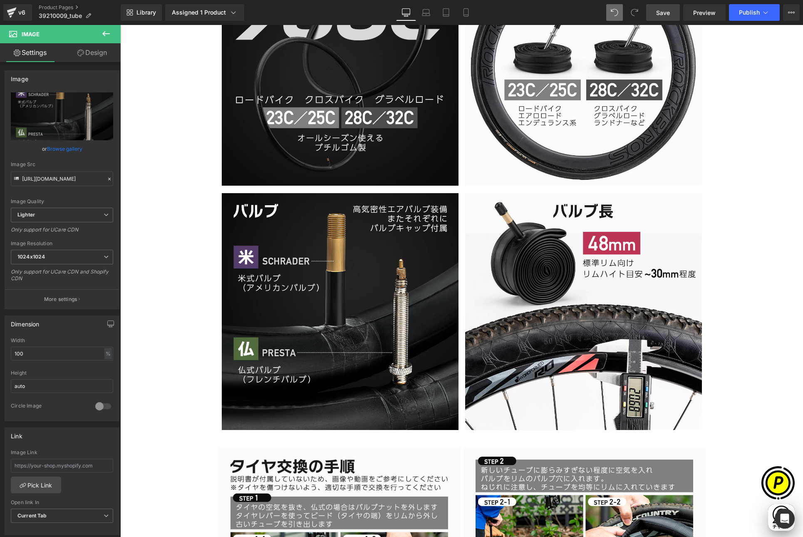
type input "[URL][DOMAIN_NAME]"
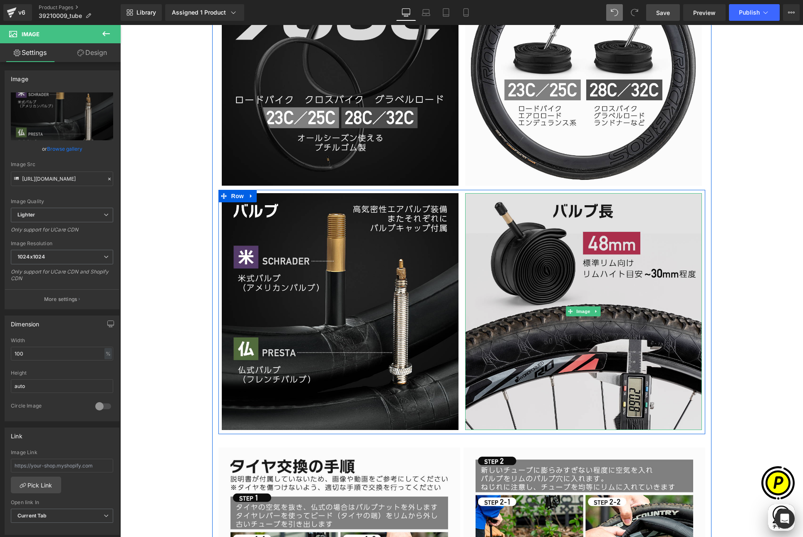
click at [539, 268] on img at bounding box center [583, 311] width 237 height 237
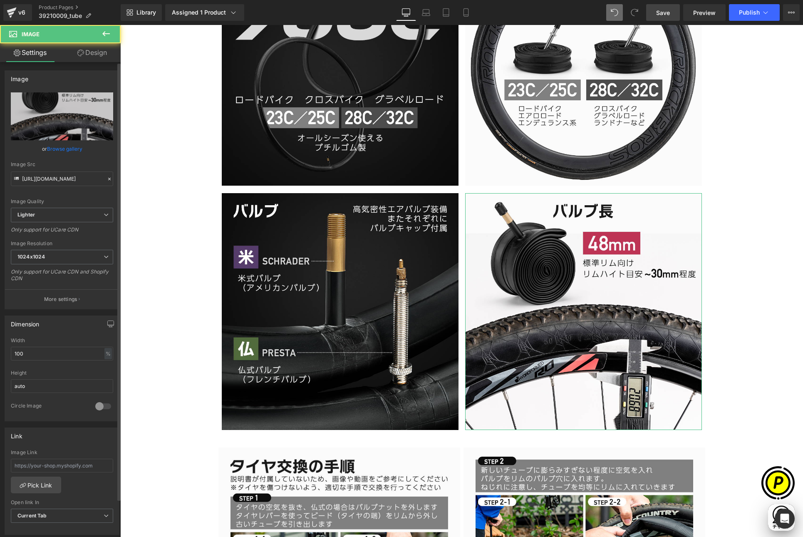
scroll to position [0, 162]
click at [70, 129] on link "Replace Image" at bounding box center [62, 116] width 102 height 48
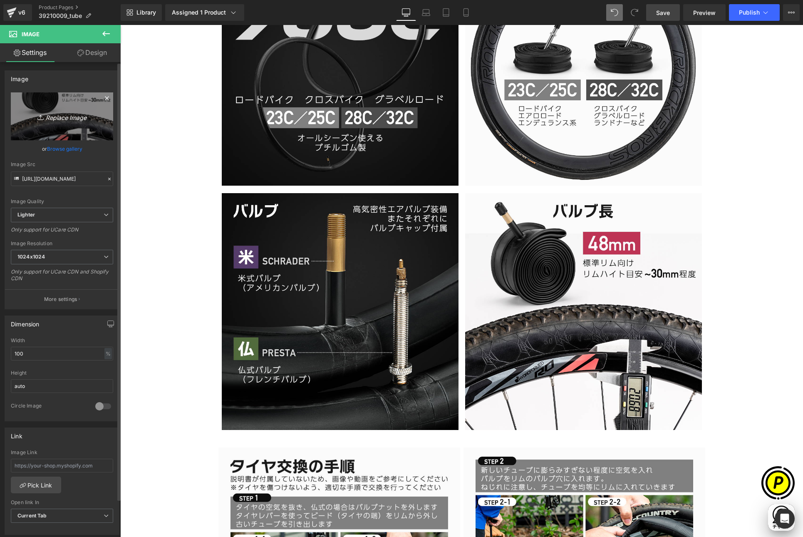
type input "C:\fakepath\39210009-700-7.jpg"
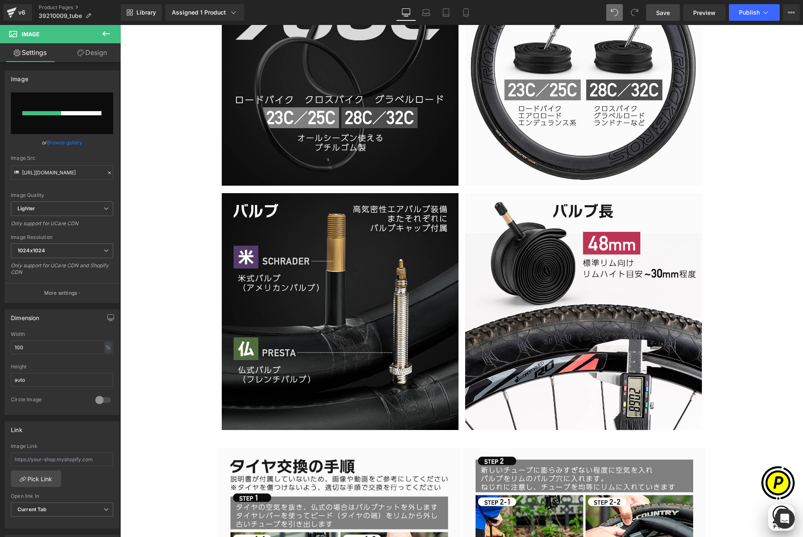
scroll to position [0, 324]
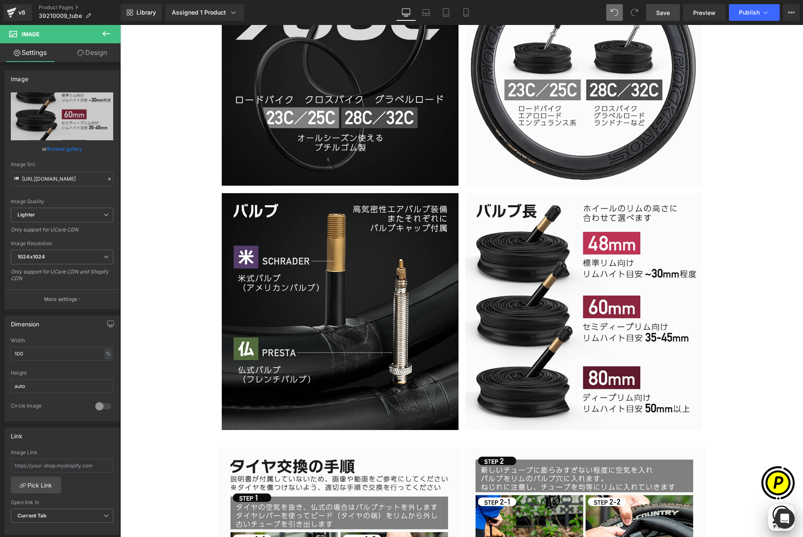
type input "[URL][DOMAIN_NAME]"
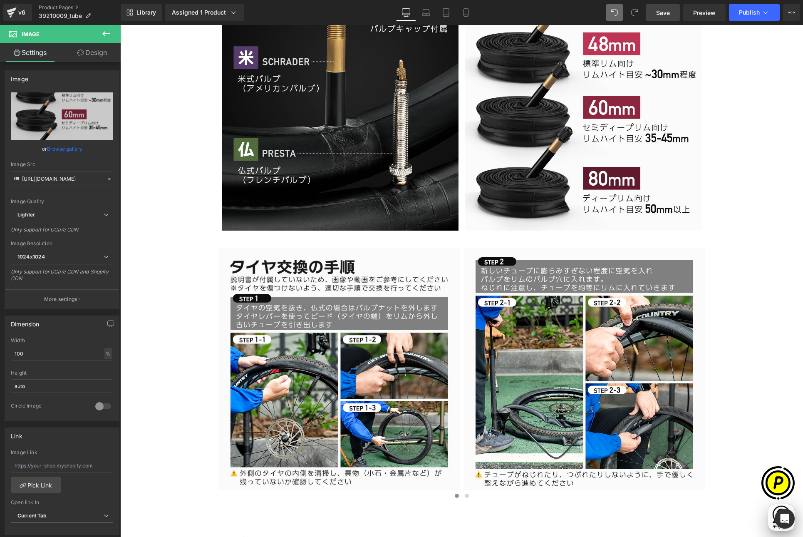
scroll to position [3149, 0]
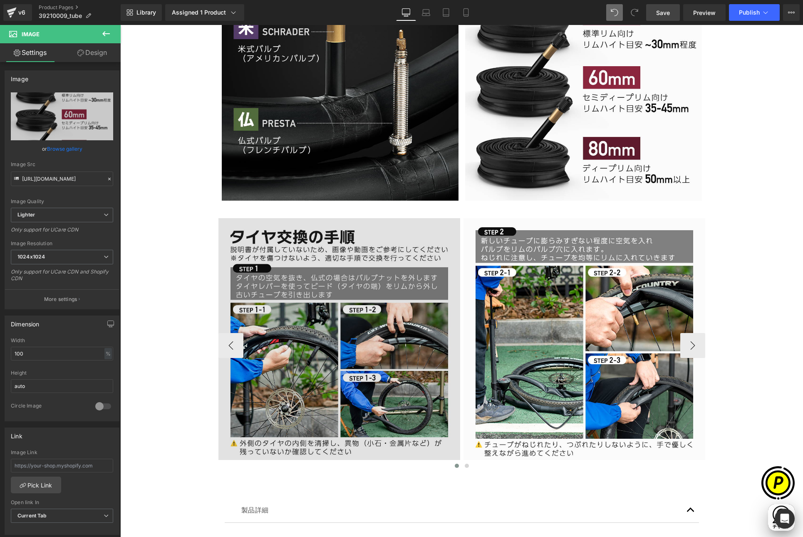
click at [343, 286] on img at bounding box center [339, 339] width 242 height 242
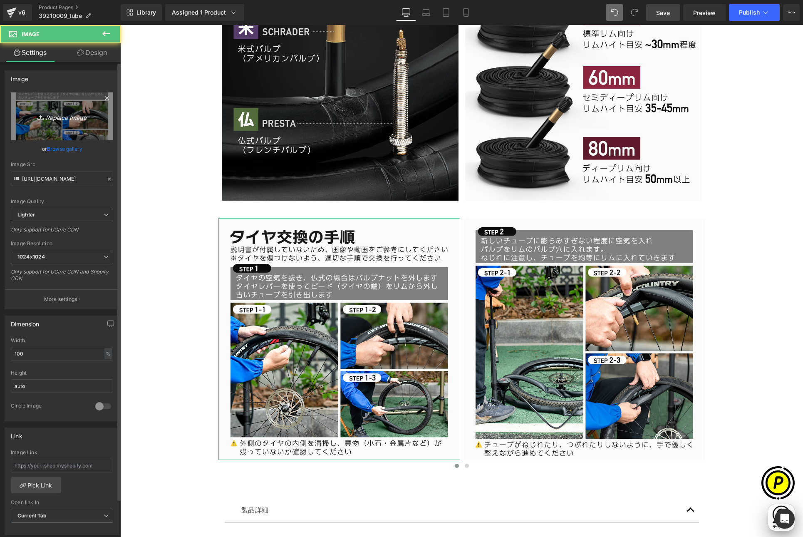
click at [46, 109] on link "Replace Image" at bounding box center [62, 116] width 102 height 48
type input "C:\fakepath\39210009-700-15.jpg"
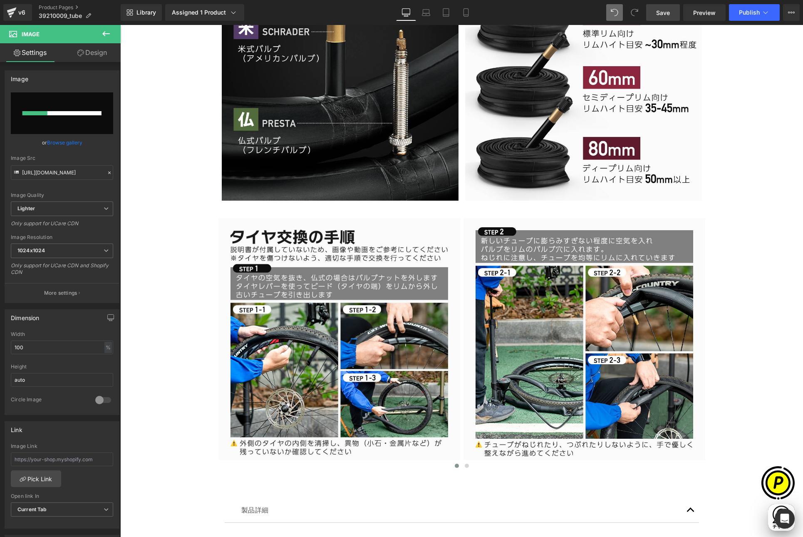
scroll to position [0, 162]
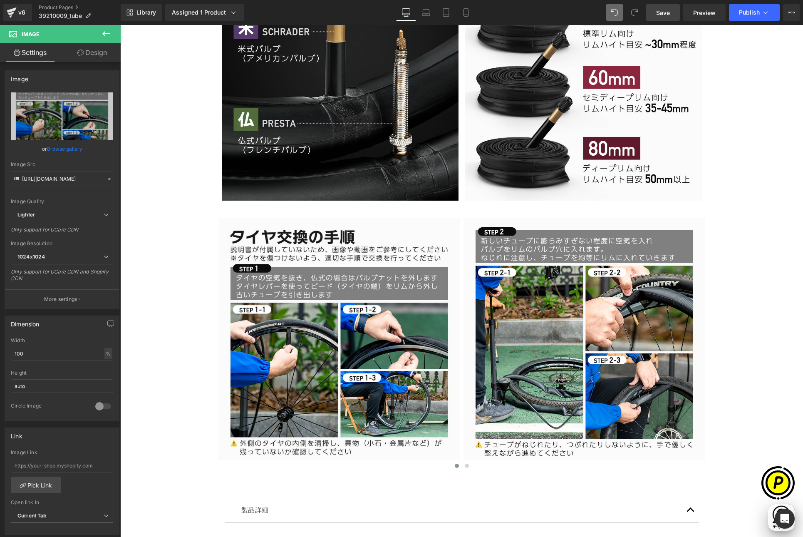
type input "[URL][DOMAIN_NAME]"
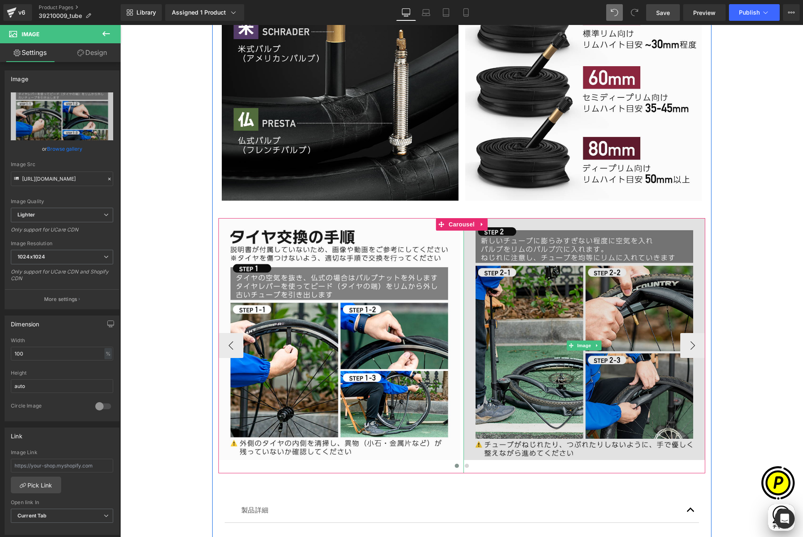
scroll to position [0, 324]
click at [526, 306] on img at bounding box center [584, 345] width 242 height 255
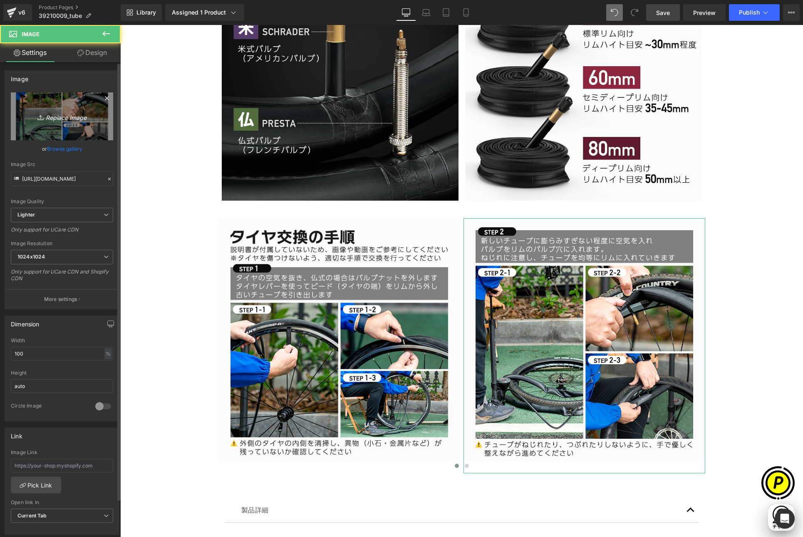
click at [39, 114] on icon at bounding box center [41, 117] width 8 height 8
type input "C:\fakepath\39210009-700-16.jpg"
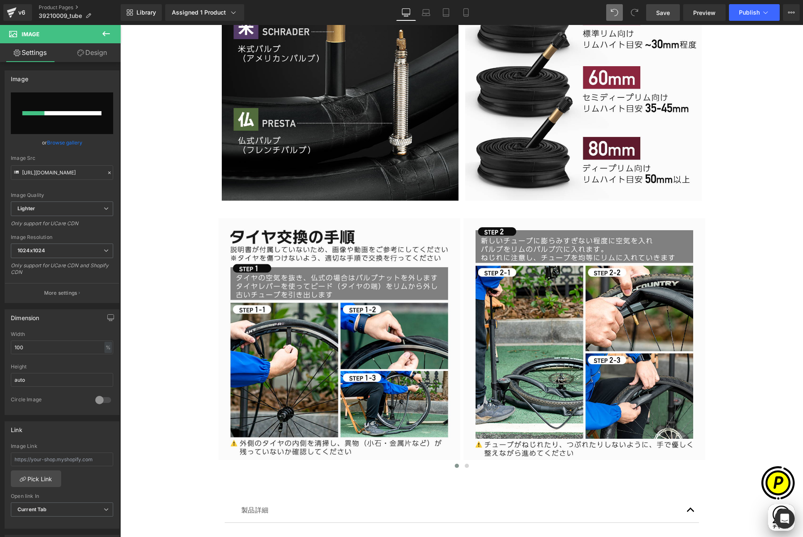
scroll to position [0, 0]
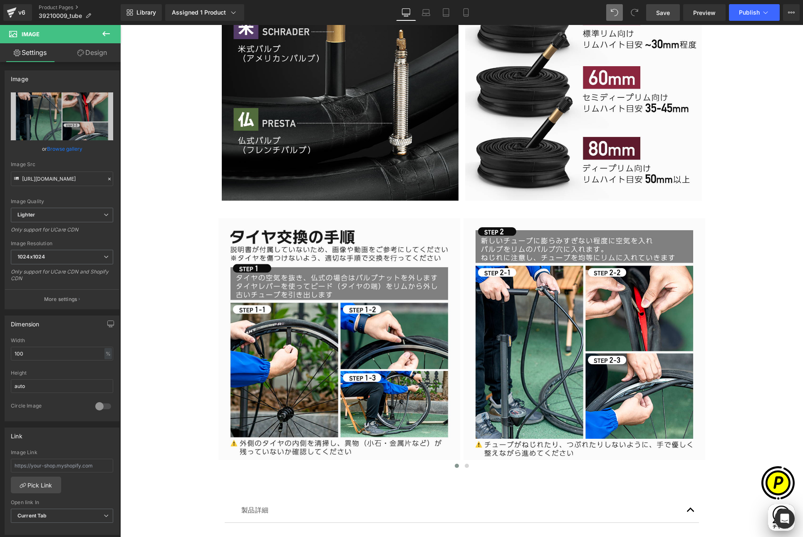
type input "[URL][DOMAIN_NAME]"
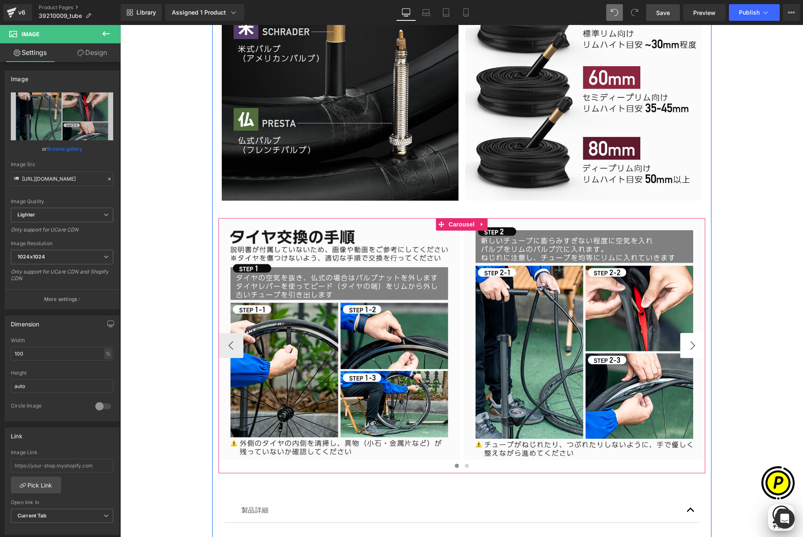
click at [689, 345] on button "›" at bounding box center [692, 345] width 25 height 25
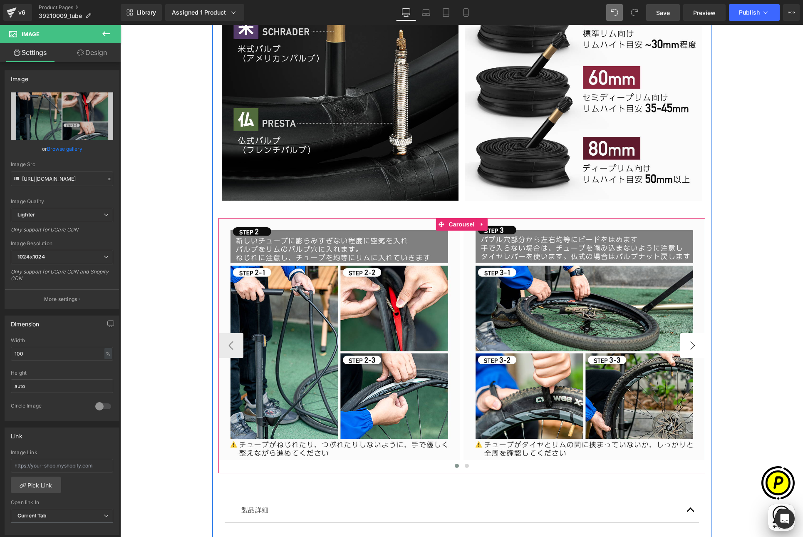
scroll to position [0, 162]
click at [689, 345] on button "›" at bounding box center [692, 345] width 25 height 25
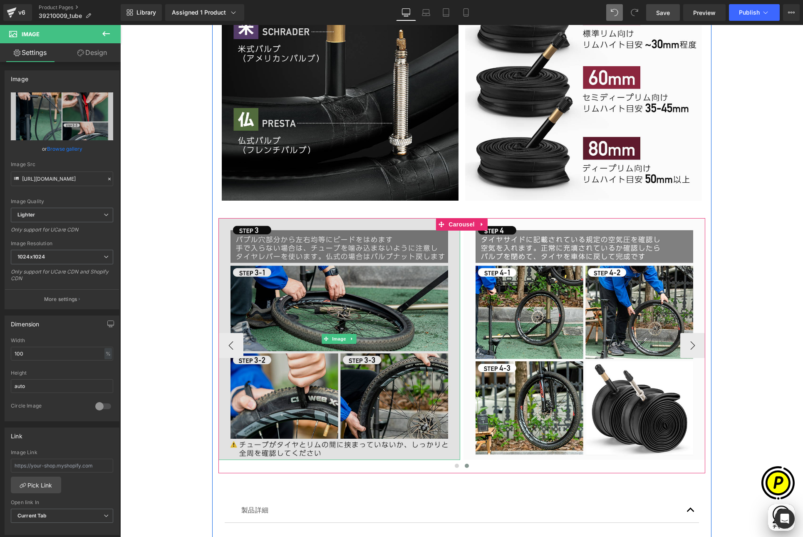
click at [316, 281] on img at bounding box center [339, 339] width 242 height 242
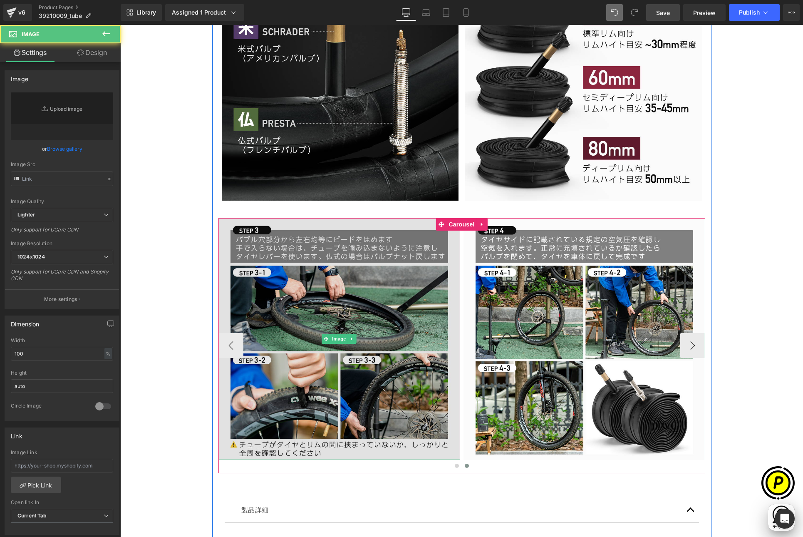
type input "[URL][DOMAIN_NAME]"
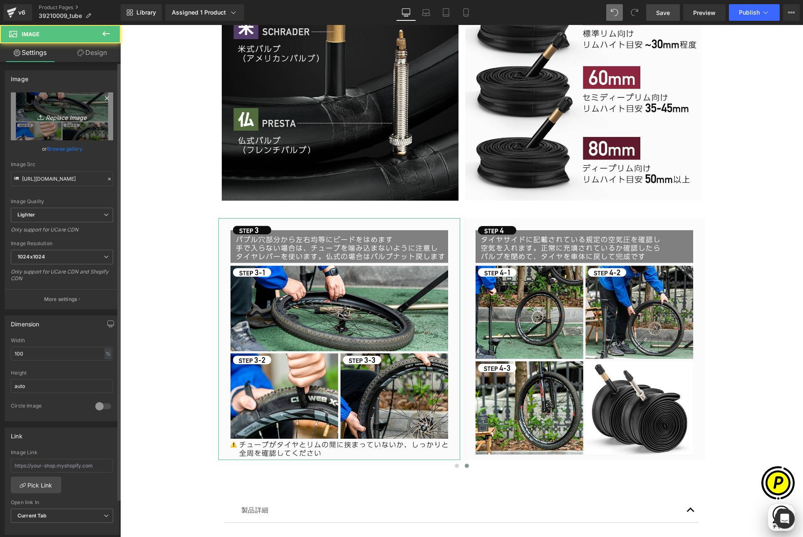
click at [67, 118] on icon "Replace Image" at bounding box center [62, 116] width 67 height 10
type input "C:\fakepath\39210009-700-17.jpg"
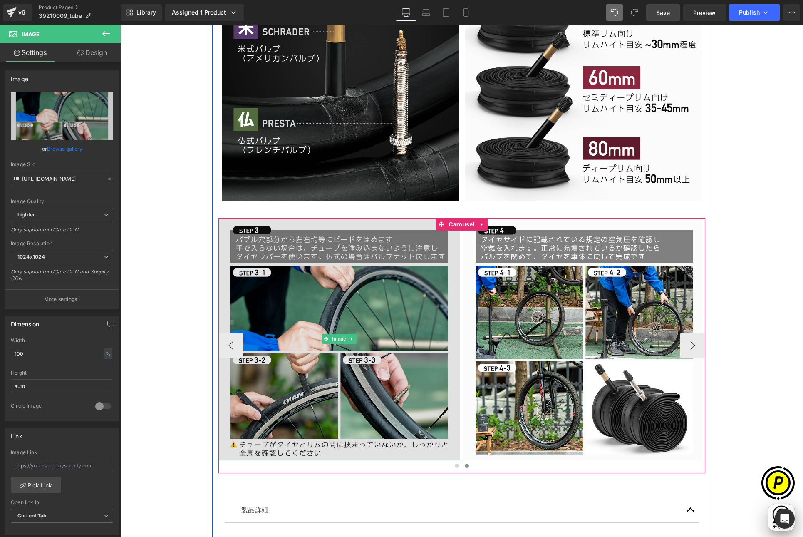
scroll to position [0, 162]
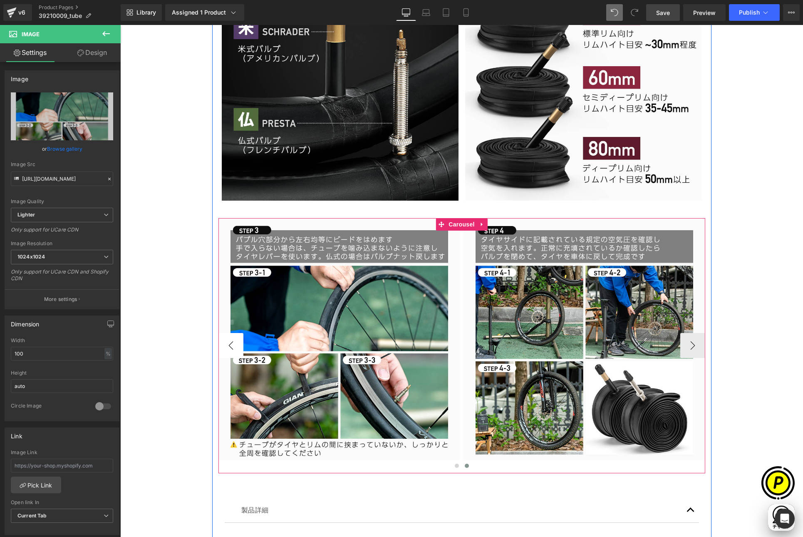
click at [233, 342] on button "‹" at bounding box center [230, 345] width 25 height 25
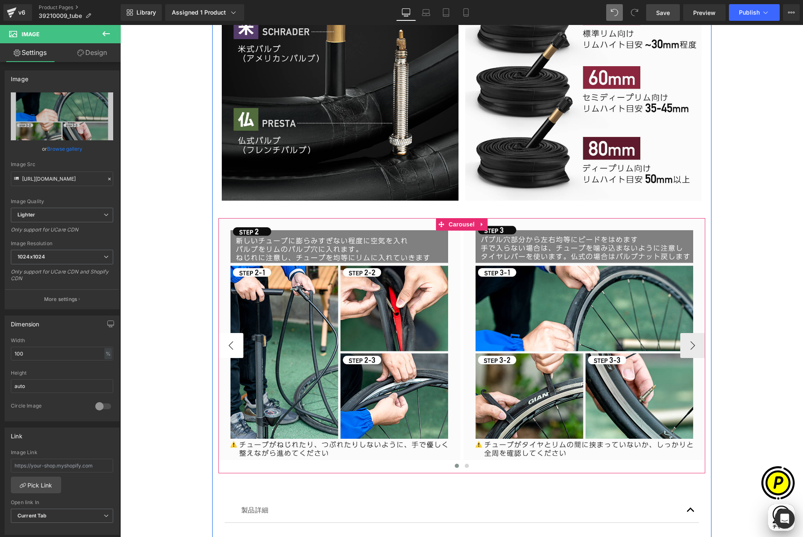
type input "[URL][DOMAIN_NAME]"
click at [232, 342] on button "‹" at bounding box center [230, 345] width 25 height 25
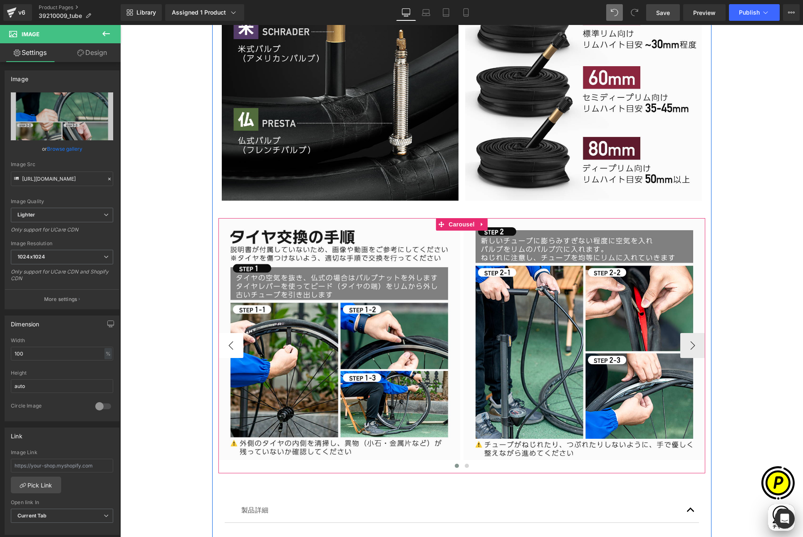
click at [232, 342] on button "‹" at bounding box center [230, 345] width 25 height 25
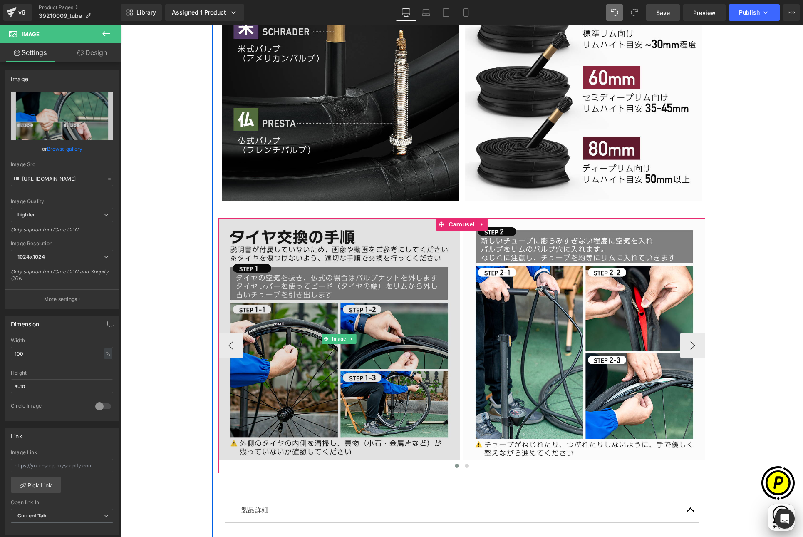
click at [373, 329] on img at bounding box center [339, 339] width 242 height 242
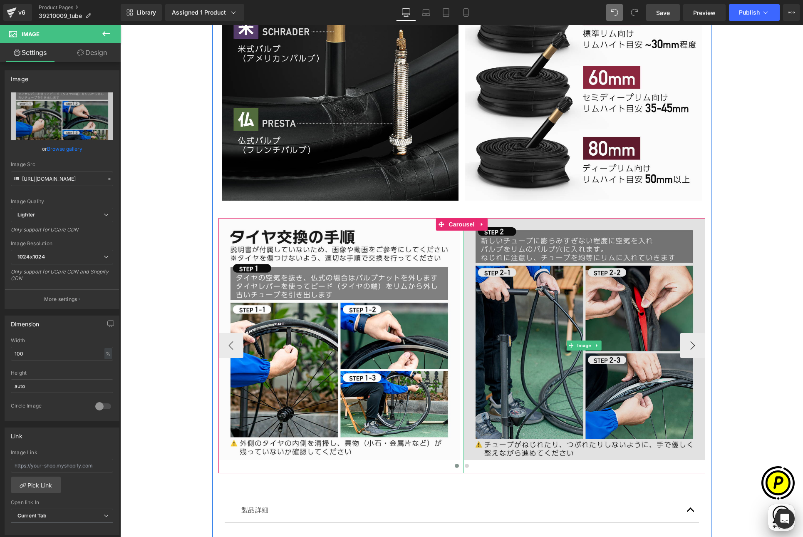
click at [516, 326] on img at bounding box center [584, 345] width 242 height 255
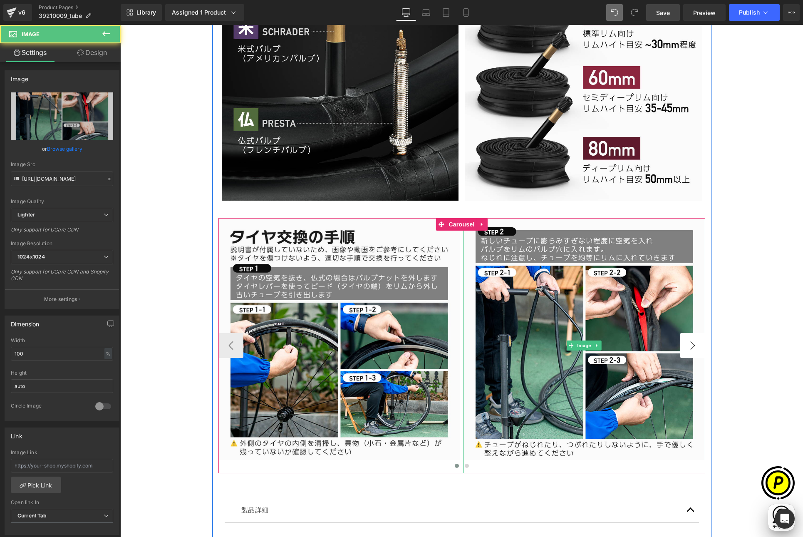
scroll to position [0, 324]
click at [687, 346] on button "›" at bounding box center [692, 345] width 25 height 25
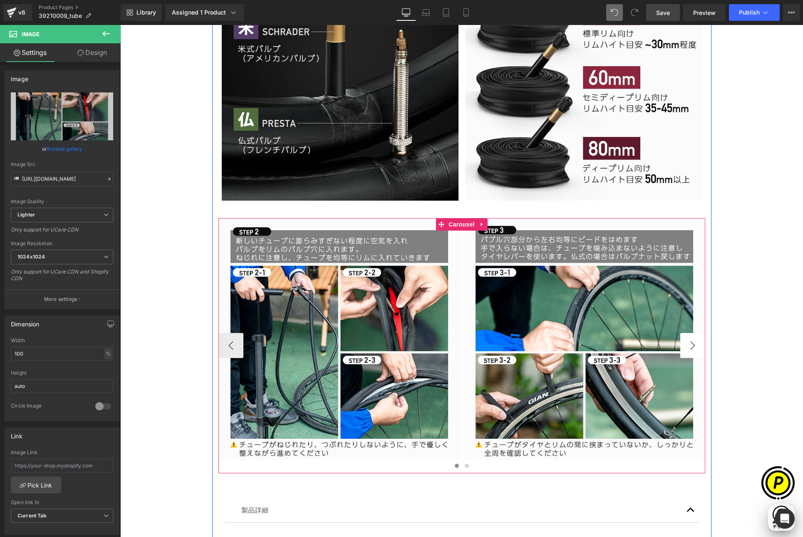
click at [685, 346] on button "›" at bounding box center [692, 345] width 25 height 25
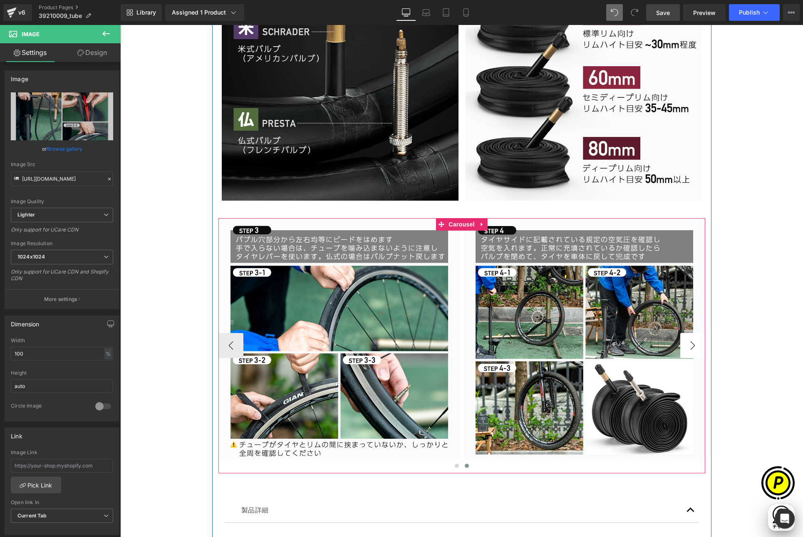
click at [685, 346] on button "›" at bounding box center [692, 345] width 25 height 25
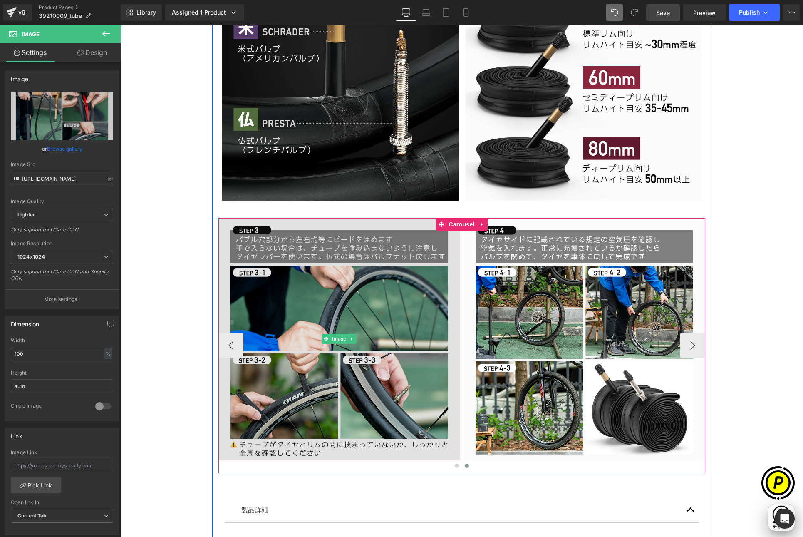
click at [334, 305] on img at bounding box center [339, 339] width 242 height 242
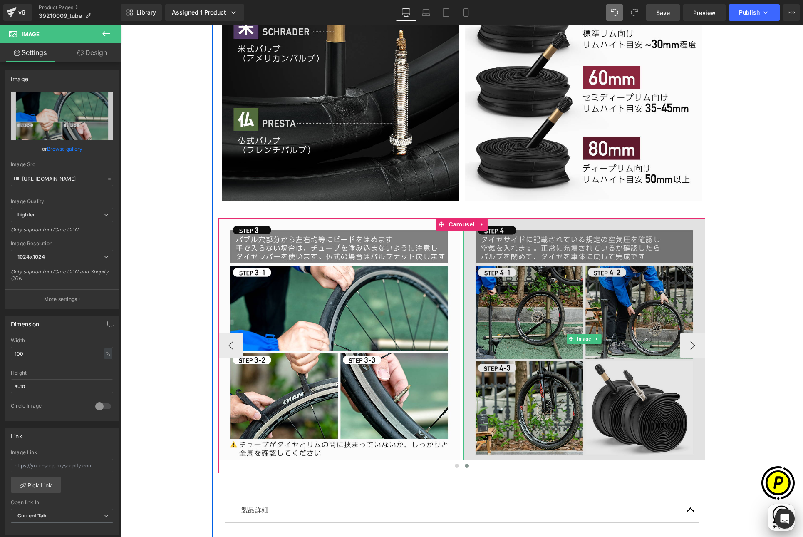
click at [549, 306] on img at bounding box center [584, 339] width 242 height 242
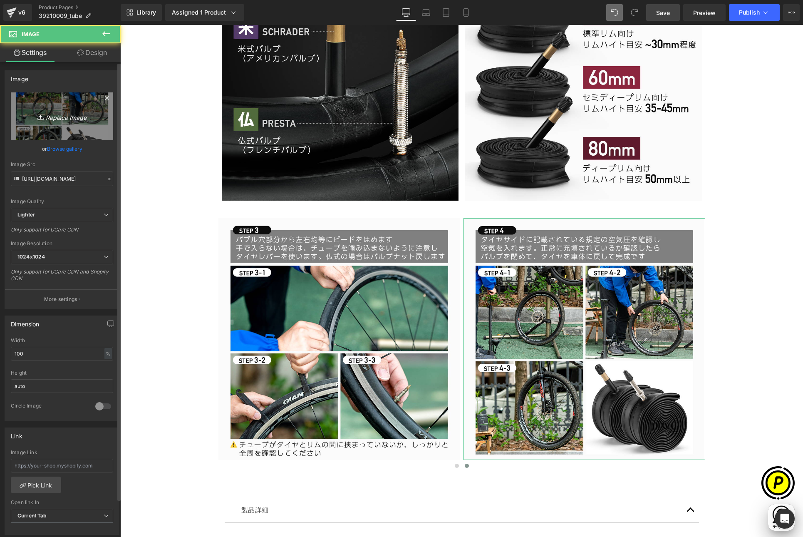
click at [53, 125] on link "Replace Image" at bounding box center [62, 116] width 102 height 48
type input "C:\fakepath\39210009-700-18.jpg"
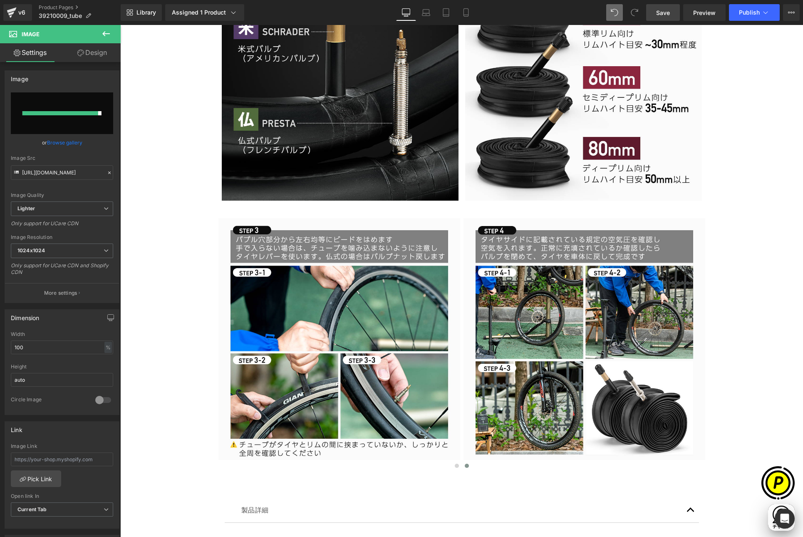
scroll to position [0, 162]
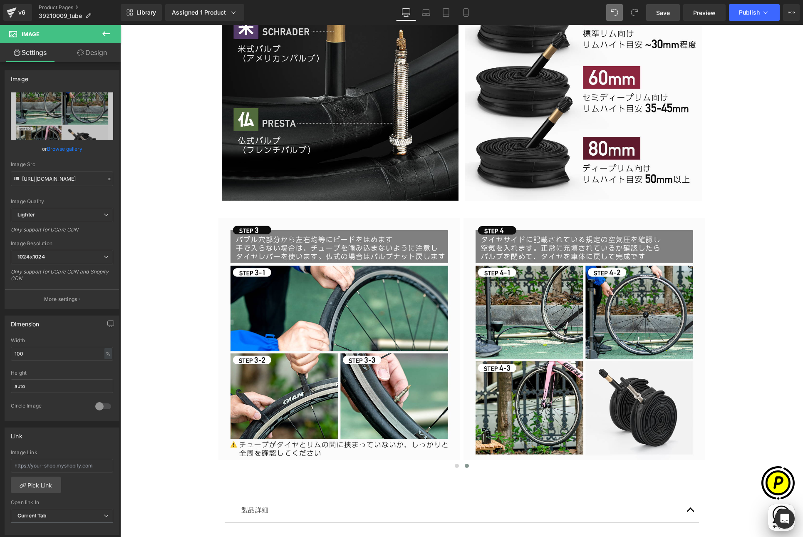
type input "[URL][DOMAIN_NAME]"
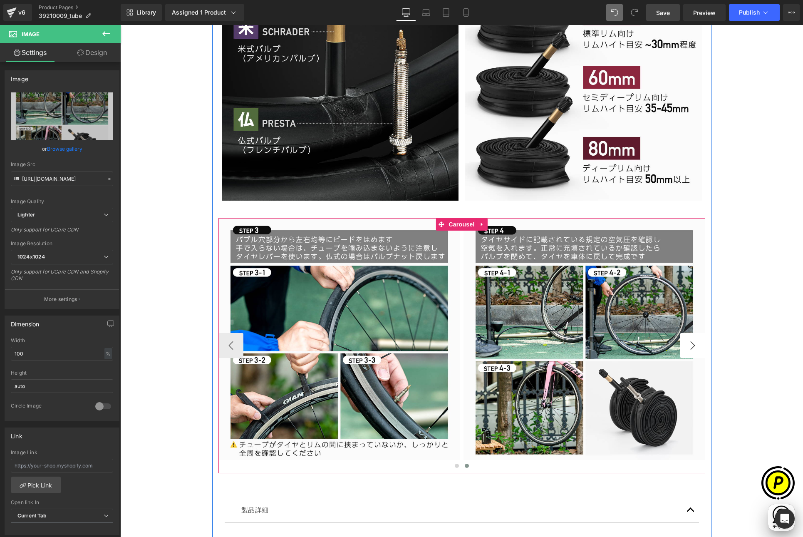
click at [689, 349] on button "›" at bounding box center [692, 345] width 25 height 25
click at [224, 343] on button "‹" at bounding box center [230, 345] width 25 height 25
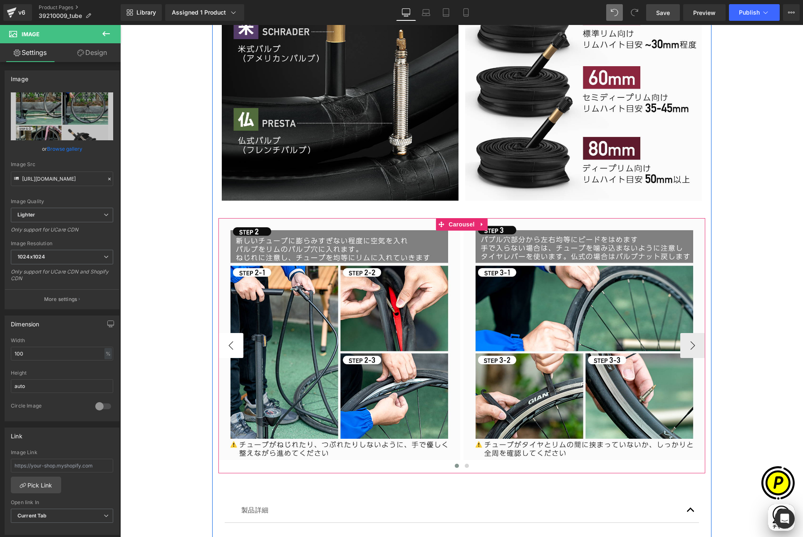
click at [224, 343] on button "‹" at bounding box center [230, 345] width 25 height 25
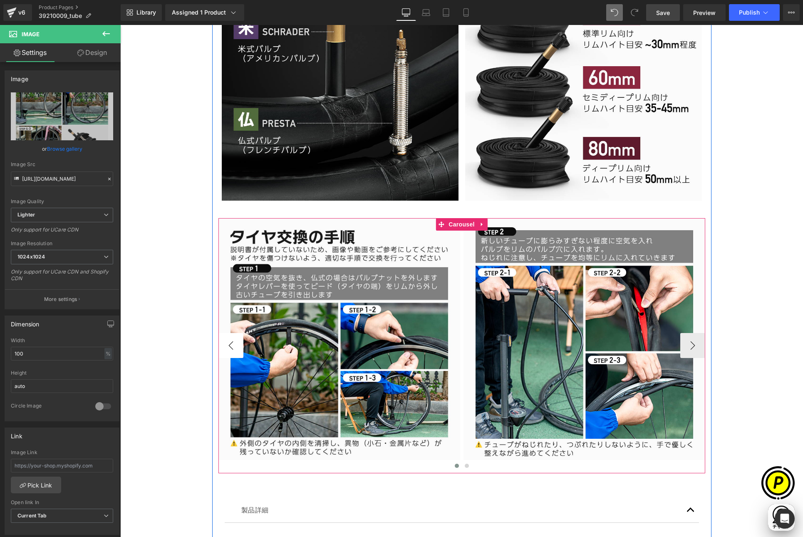
click at [224, 343] on button "‹" at bounding box center [230, 345] width 25 height 25
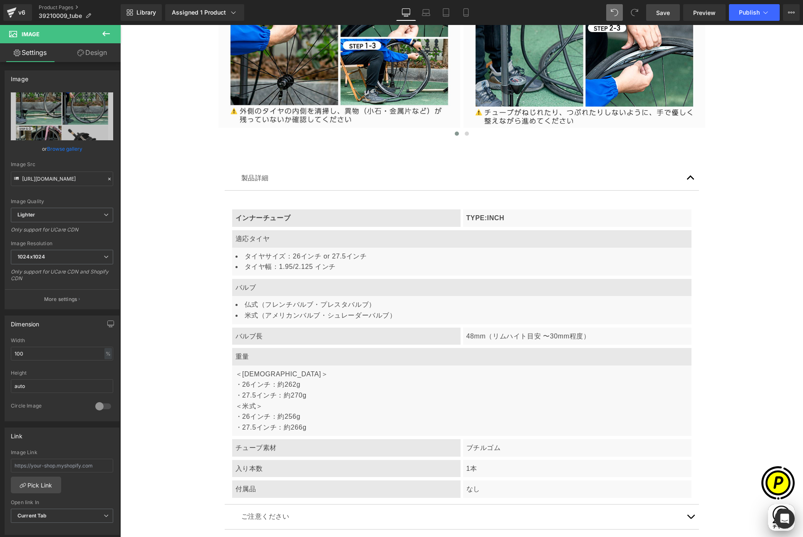
scroll to position [3496, 0]
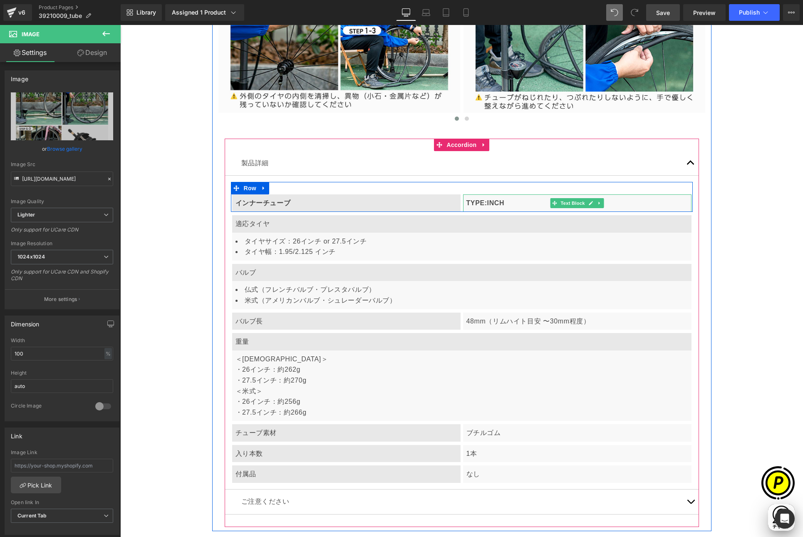
click at [498, 203] on p "TYPE:INCH" at bounding box center [577, 203] width 222 height 11
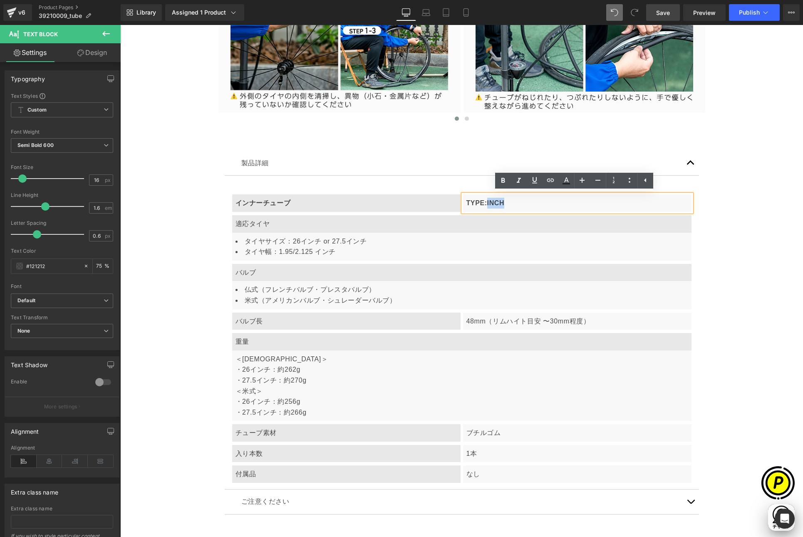
drag, startPoint x: 483, startPoint y: 200, endPoint x: 513, endPoint y: 205, distance: 30.3
click at [513, 205] on p "TYPE:INCH" at bounding box center [577, 203] width 222 height 11
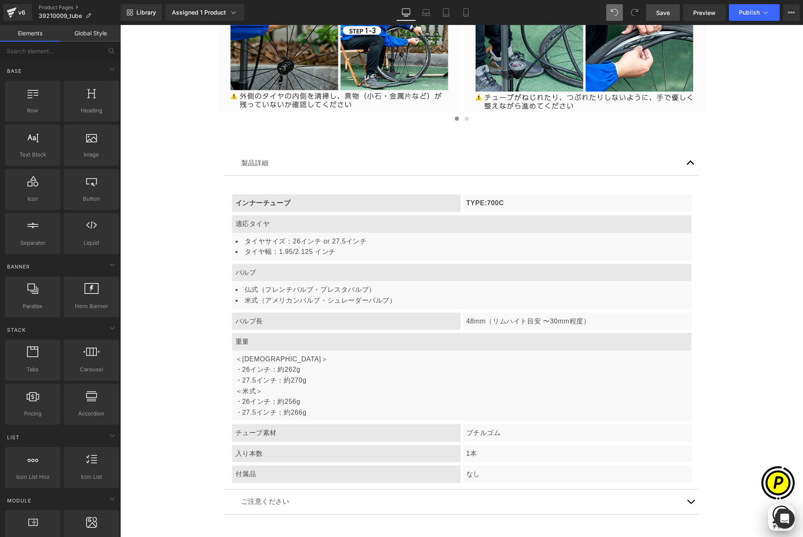
scroll to position [0, 324]
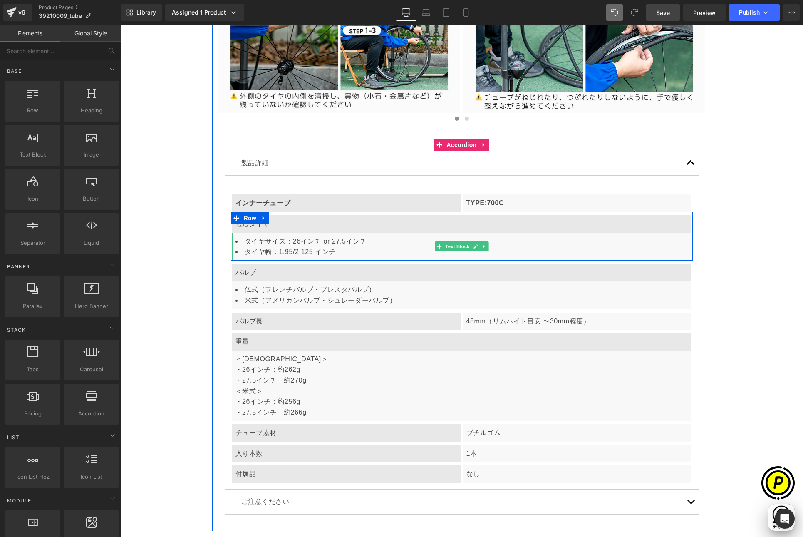
click at [259, 244] on li "タイヤサイズ：26インチ or 27.5インチ" at bounding box center [461, 241] width 453 height 11
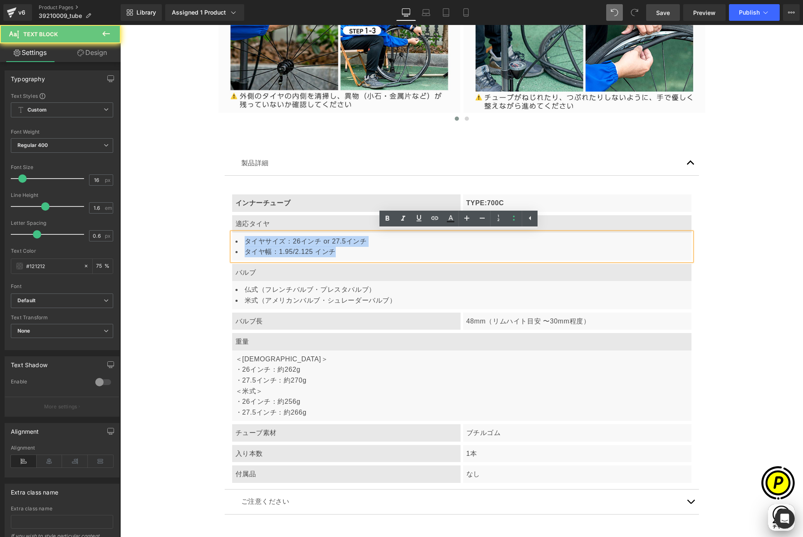
drag, startPoint x: 242, startPoint y: 238, endPoint x: 348, endPoint y: 254, distance: 106.8
click at [348, 254] on ul "タイヤサイズ：26インチ or 27.5インチ タイヤ幅：1.95/2.125 インチ" at bounding box center [461, 246] width 453 height 21
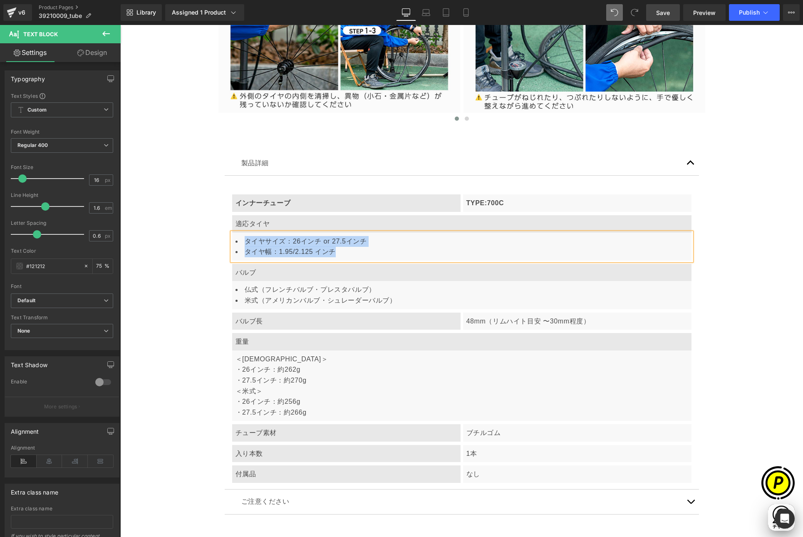
paste div
click at [247, 240] on li "・700×23/25C" at bounding box center [461, 241] width 453 height 11
click at [248, 251] on li "・700x28/32C" at bounding box center [461, 251] width 453 height 11
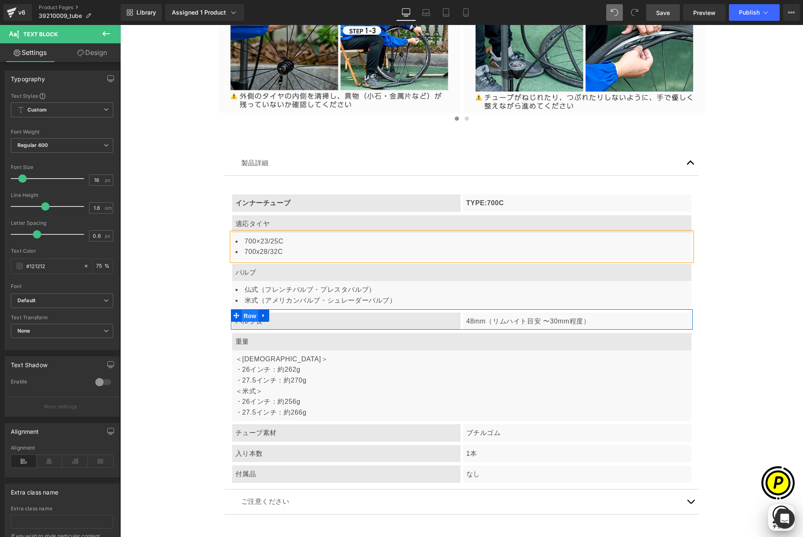
click at [244, 317] on span "Row" at bounding box center [250, 315] width 17 height 12
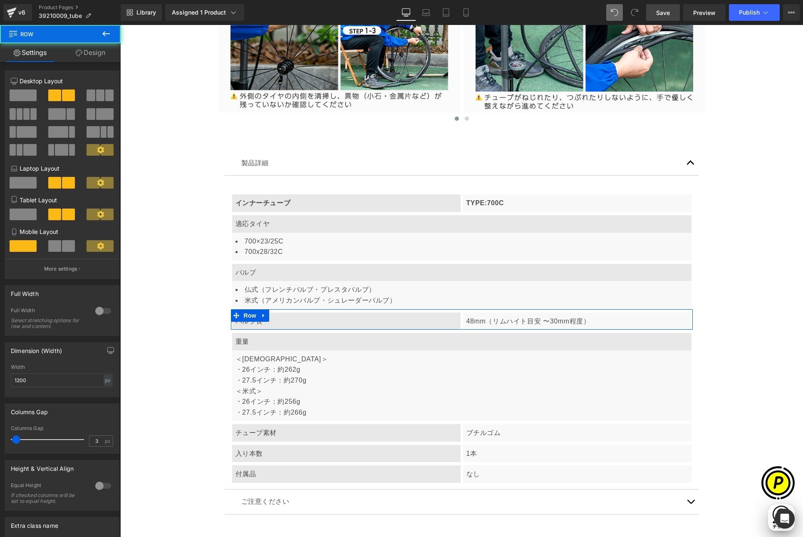
click at [29, 93] on span at bounding box center [23, 95] width 27 height 12
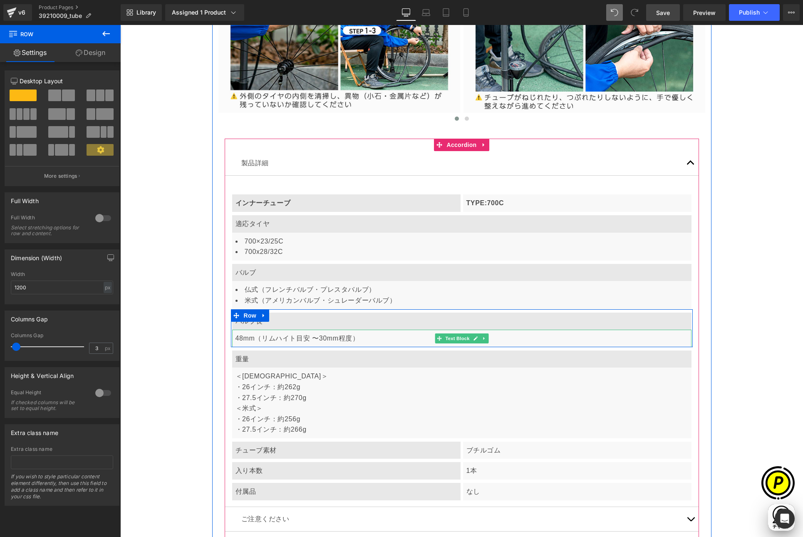
click at [266, 339] on span "48mm（リムハイト目安 〜30mm程度）" at bounding box center [297, 337] width 124 height 7
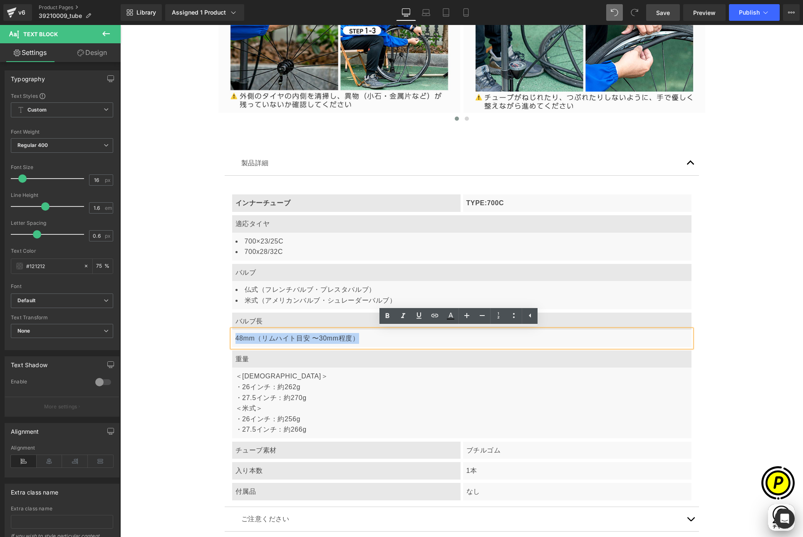
drag, startPoint x: 233, startPoint y: 337, endPoint x: 379, endPoint y: 341, distance: 146.0
click at [379, 341] on div "48mm（リムハイト目安 〜30mm程度）" at bounding box center [461, 337] width 459 height 17
paste div
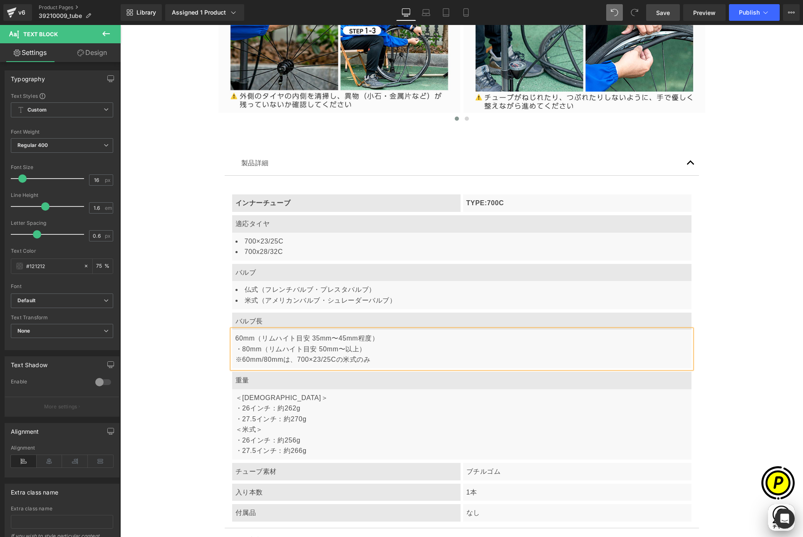
click at [238, 347] on div "・80mm（リムハイト目安 50mm〜以上）" at bounding box center [461, 349] width 453 height 11
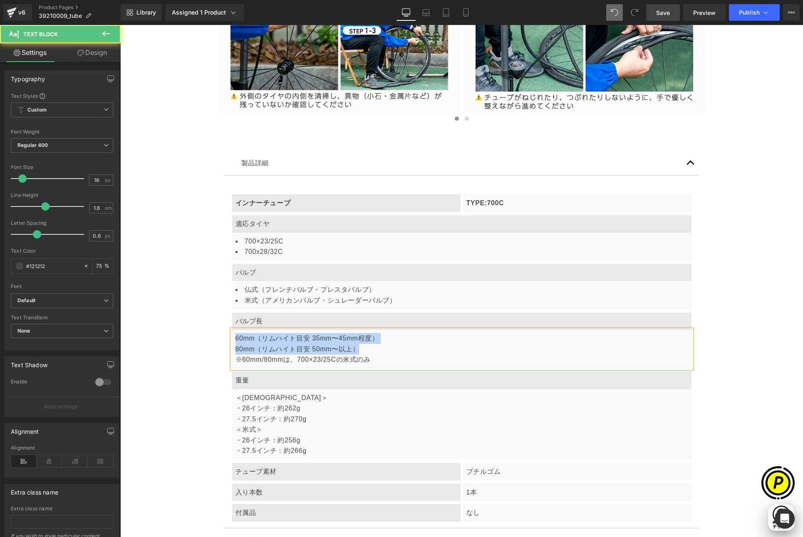
scroll to position [0, 0]
drag, startPoint x: 359, startPoint y: 348, endPoint x: 230, endPoint y: 336, distance: 128.6
click at [232, 336] on div "60mm（リムハイト目安 35mm〜45mm程度） 80mm（リムハイト目安 50mm〜以上） ※60mm/80mmは、700×23/25Cの米式のみ" at bounding box center [461, 348] width 459 height 39
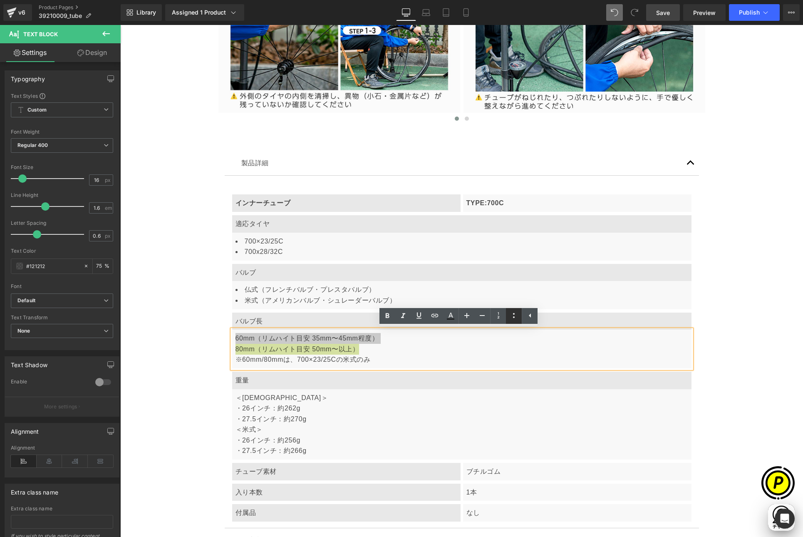
click at [513, 315] on icon at bounding box center [514, 315] width 10 height 10
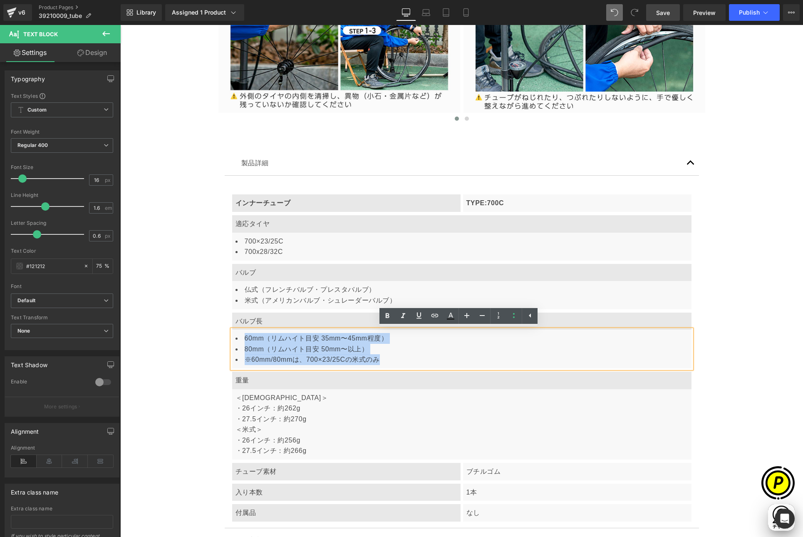
click at [316, 363] on li "※60mm/80mmは、700×23/25Cの米式のみ" at bounding box center [461, 359] width 453 height 11
drag, startPoint x: 379, startPoint y: 359, endPoint x: 233, endPoint y: 360, distance: 146.8
click at [235, 360] on li "※60mm/80mmは、700×23/25Cの米式のみ" at bounding box center [461, 359] width 453 height 11
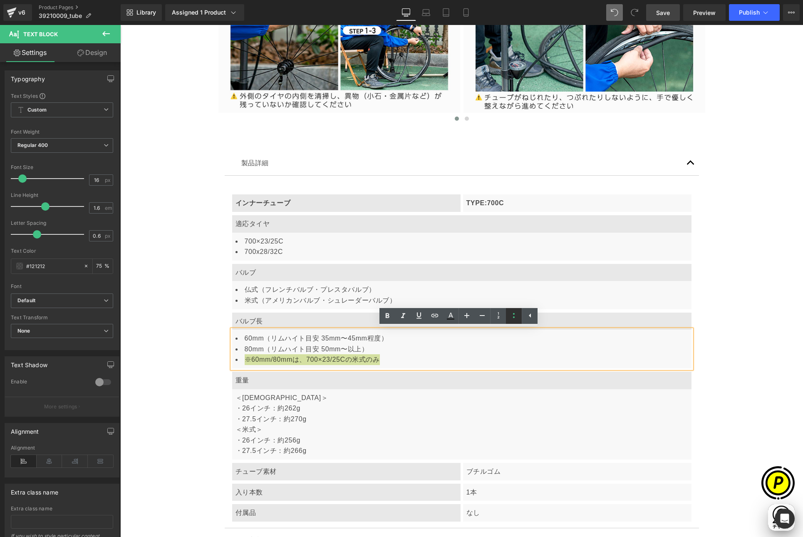
click at [514, 316] on icon at bounding box center [514, 315] width 2 height 5
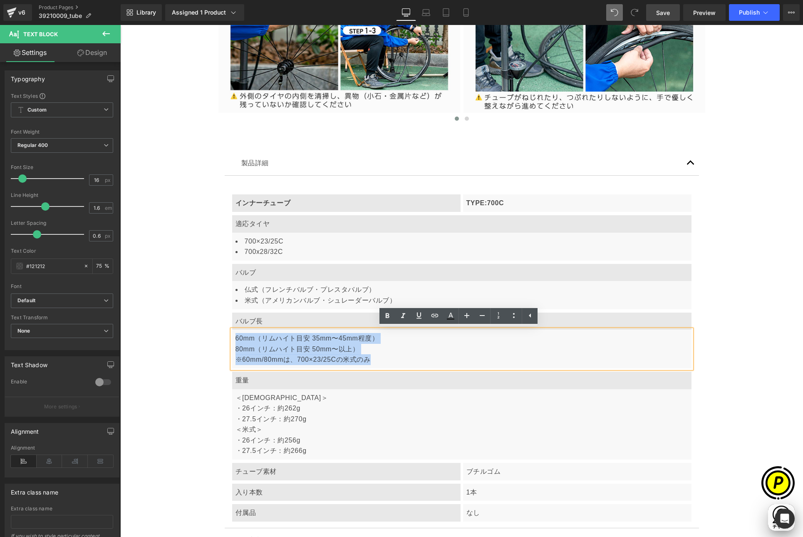
scroll to position [0, 162]
drag, startPoint x: 402, startPoint y: 346, endPoint x: 361, endPoint y: 348, distance: 40.8
click at [401, 346] on div "60mm（リムハイト目安 35mm〜45mm程度） 80mm（リムハイト目安 50mm〜以上） ※60mm/80mmは、700×23/25Cの米式のみ" at bounding box center [461, 348] width 459 height 39
drag, startPoint x: 356, startPoint y: 347, endPoint x: 225, endPoint y: 338, distance: 130.5
click at [232, 338] on div "60mm（リムハイト目安 35mm〜45mm程度） 80mm（リムハイト目安 50mm〜以上） ※60mm/80mmは、700×23/25Cの米式のみ" at bounding box center [461, 348] width 459 height 39
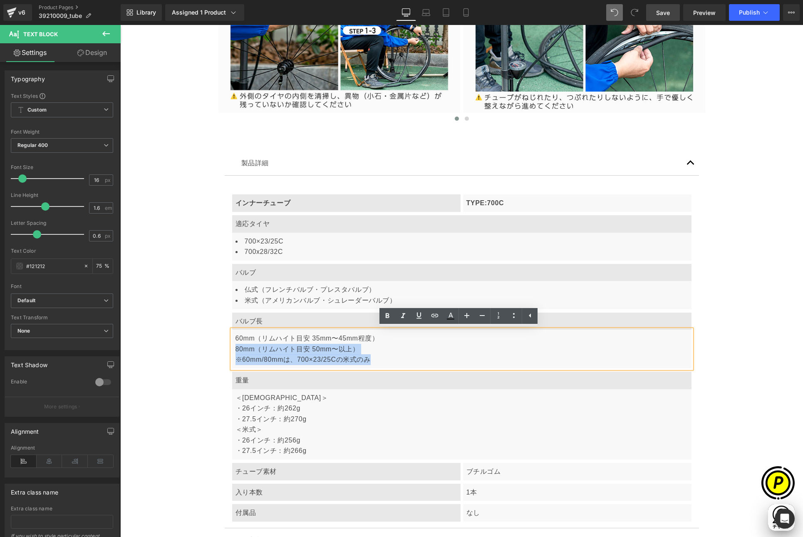
click at [225, 338] on article "インナーチューブ Text Block TYPE:700C Text Block Row 適応タイヤ Text Block 700×23/25C 700x28…" at bounding box center [462, 352] width 474 height 352
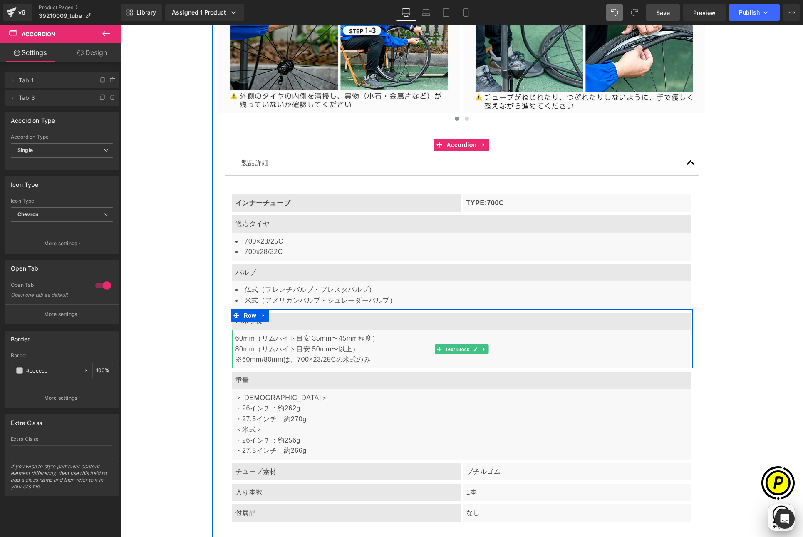
click at [336, 349] on span "80mm（リムハイト目安 50mm〜以上）" at bounding box center [297, 348] width 124 height 7
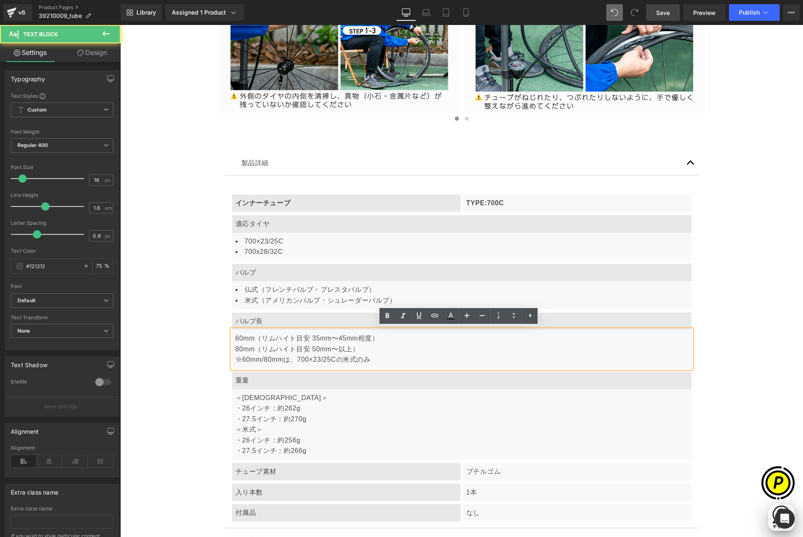
click at [235, 338] on span "60mm（リムハイト目安 35mm〜45mm程度）" at bounding box center [306, 337] width 143 height 7
drag, startPoint x: 376, startPoint y: 358, endPoint x: 226, endPoint y: 333, distance: 151.9
click at [226, 333] on article "インナーチューブ Text Block TYPE:700C Text Block Row 適応タイヤ Text Block 700×23/25C 700x28…" at bounding box center [462, 352] width 474 height 352
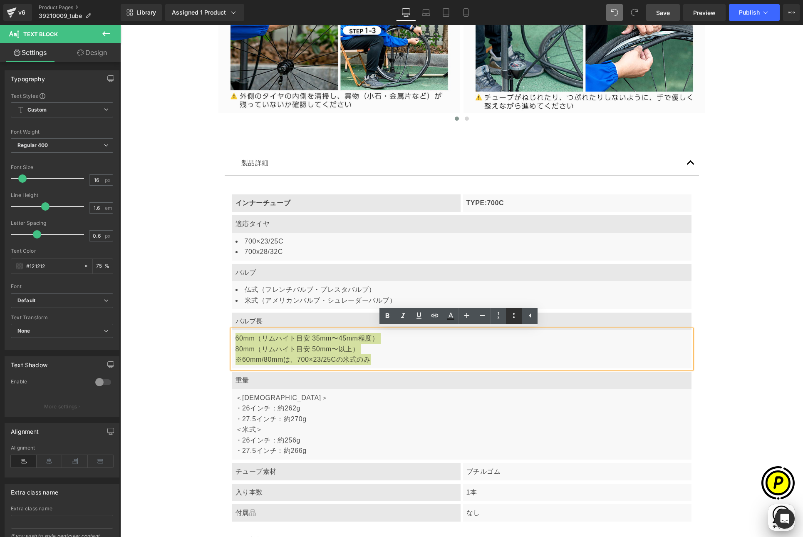
click at [510, 314] on icon at bounding box center [514, 315] width 10 height 10
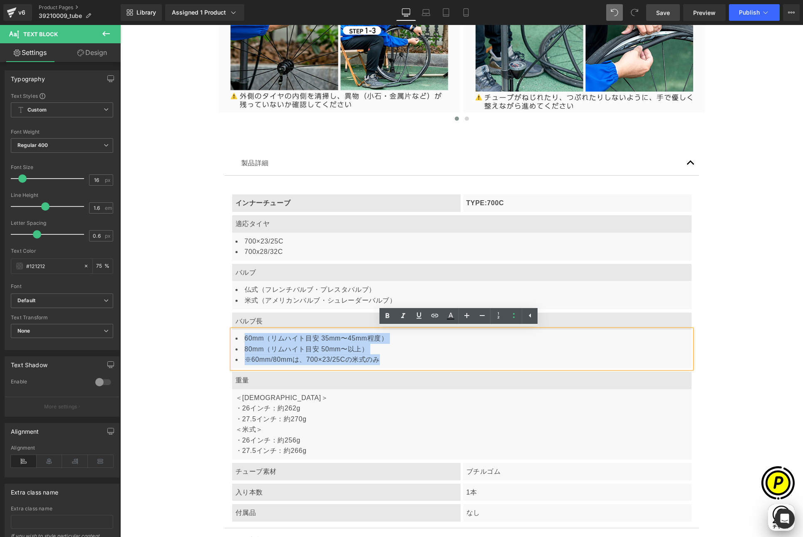
click at [284, 354] on li "※60mm/80mmは、700×23/25Cの米式のみ" at bounding box center [461, 359] width 453 height 11
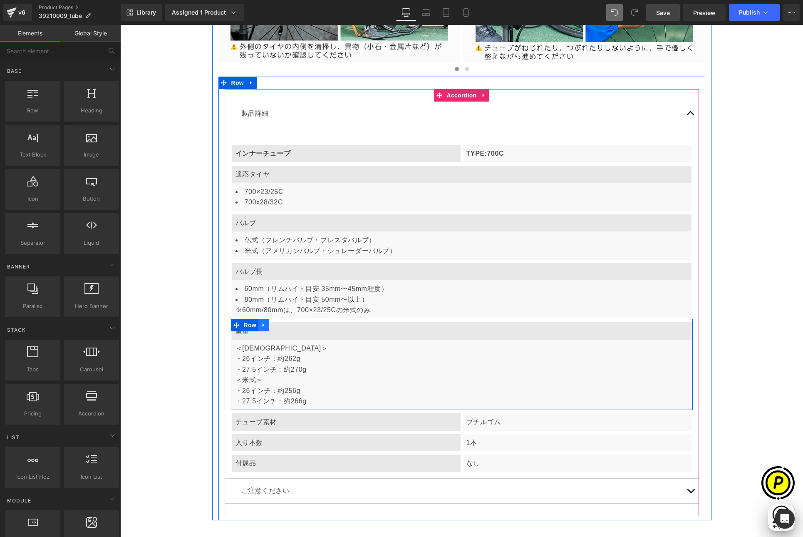
click at [262, 327] on icon at bounding box center [264, 325] width 6 height 6
click at [284, 324] on icon at bounding box center [285, 325] width 6 height 6
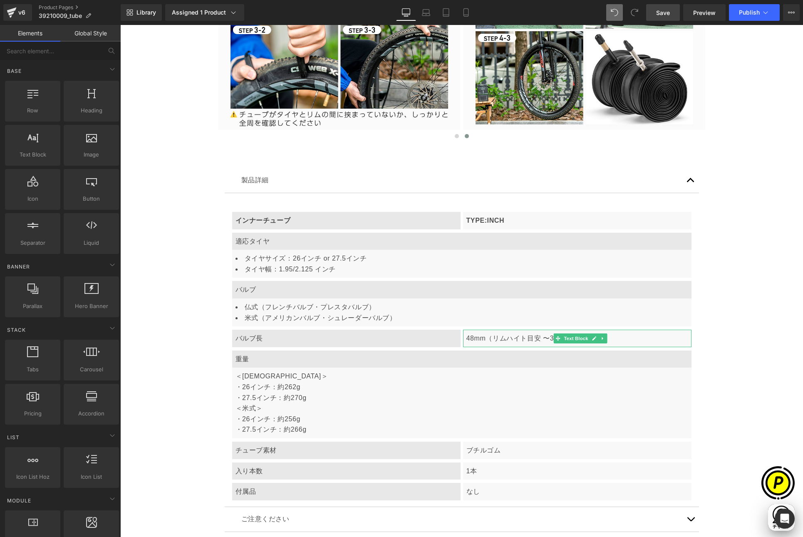
scroll to position [2231, 0]
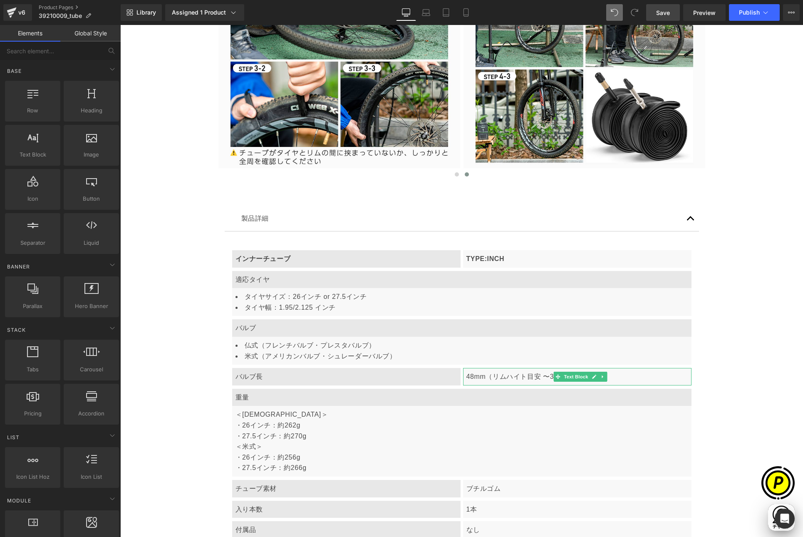
click at [741, 209] on div "Sale Off (P) Image ‹" at bounding box center [461, 90] width 683 height 4368
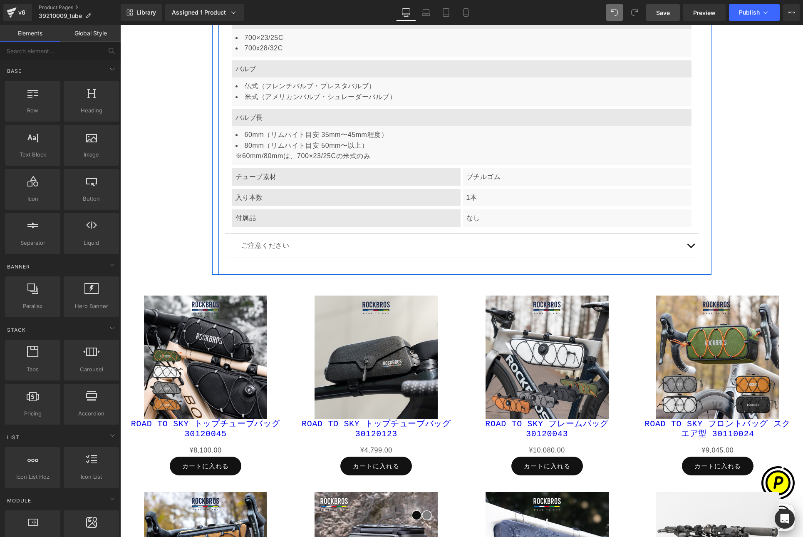
scroll to position [0, 324]
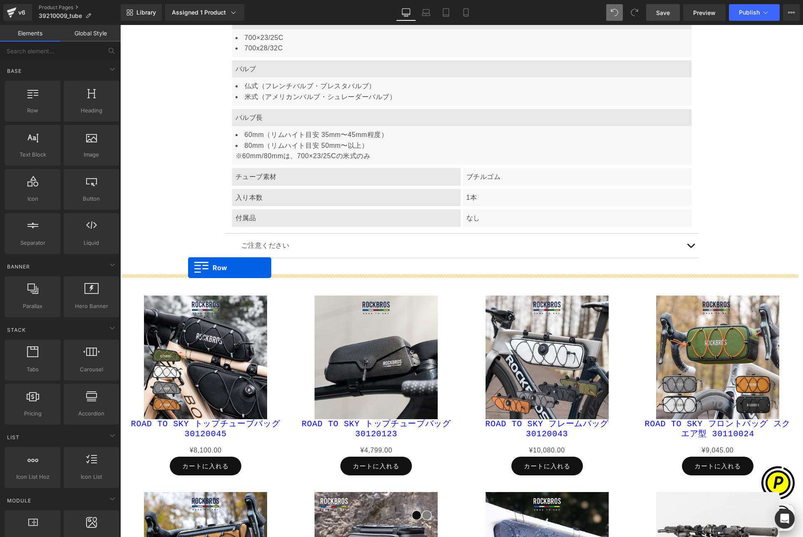
drag, startPoint x: 161, startPoint y: 148, endPoint x: 188, endPoint y: 267, distance: 122.5
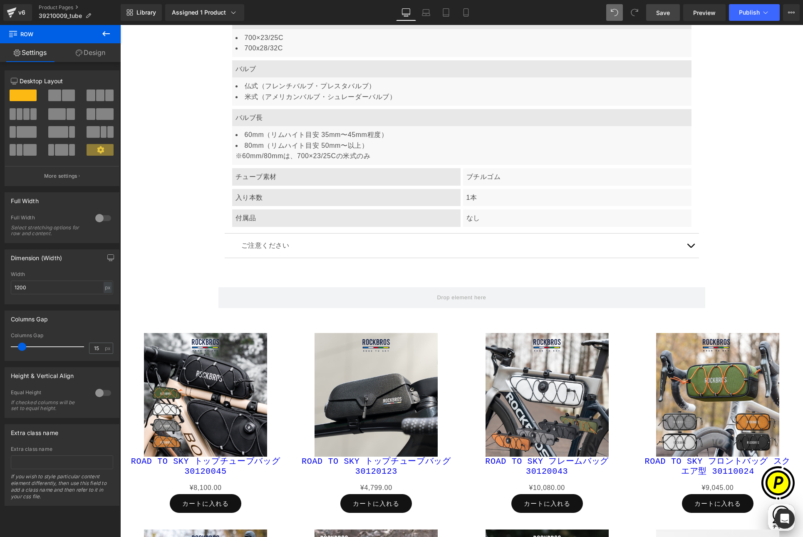
click at [105, 35] on icon at bounding box center [106, 34] width 10 height 10
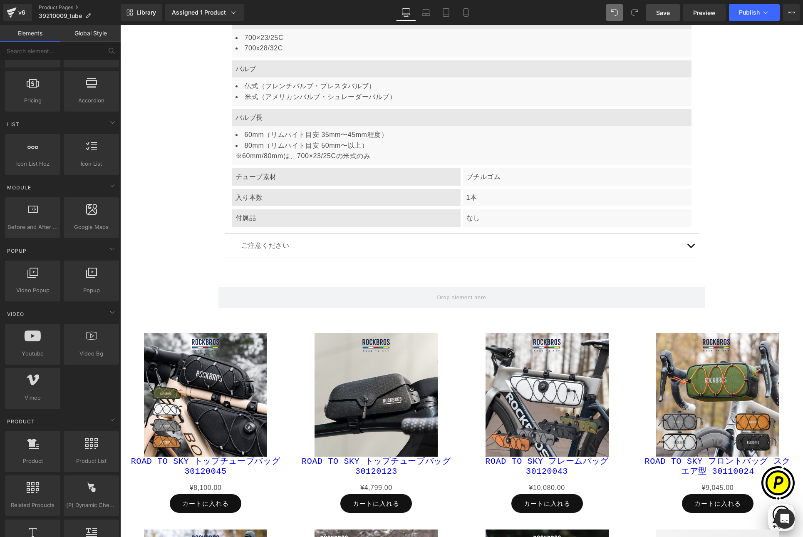
scroll to position [0, 0]
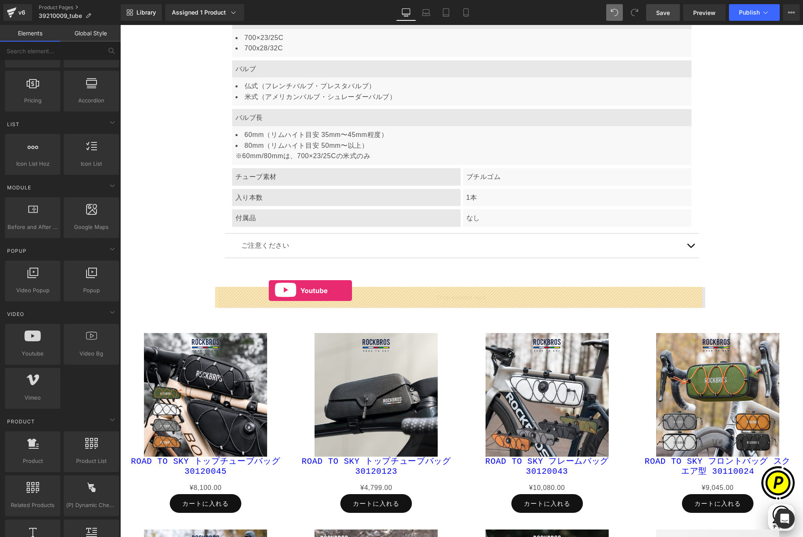
drag, startPoint x: 160, startPoint y: 373, endPoint x: 269, endPoint y: 291, distance: 136.3
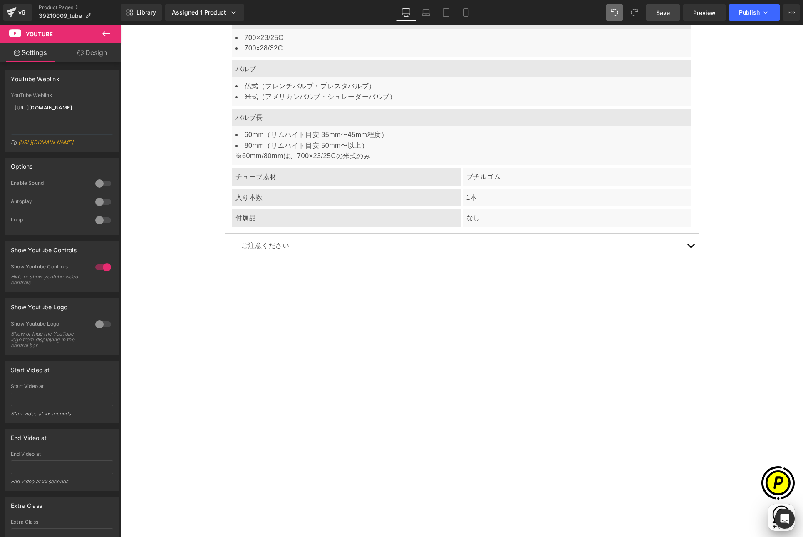
scroll to position [0, 162]
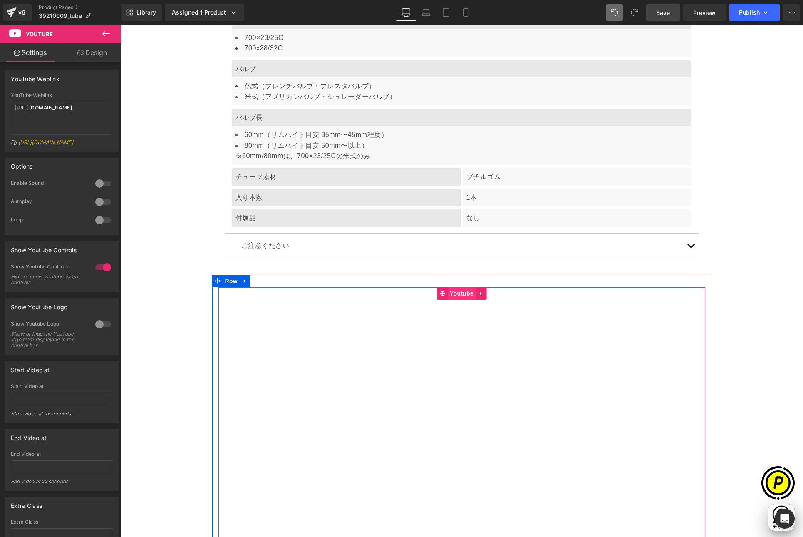
click at [459, 297] on span "Youtube" at bounding box center [462, 293] width 28 height 12
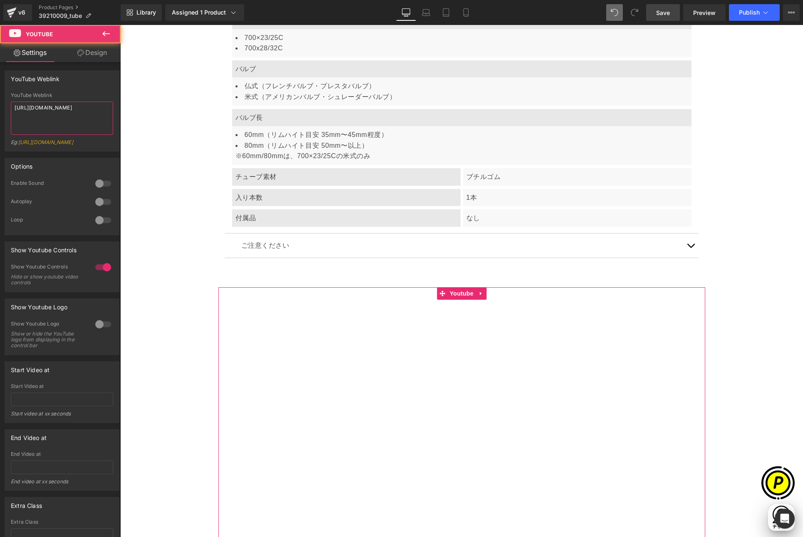
click at [67, 122] on textarea "[URL][DOMAIN_NAME]" at bounding box center [62, 117] width 102 height 33
drag, startPoint x: 41, startPoint y: 116, endPoint x: 5, endPoint y: 95, distance: 42.1
click at [5, 95] on div "YouTube Weblink [URL][DOMAIN_NAME] Eg: [URL][DOMAIN_NAME]" at bounding box center [62, 121] width 114 height 59
paste textarea "[DOMAIN_NAME][URL]"
type textarea "[URL][DOMAIN_NAME]"
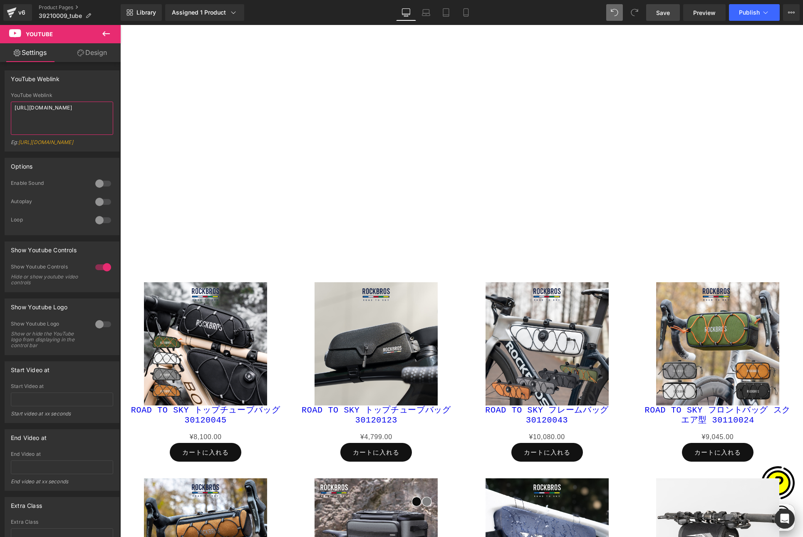
scroll to position [4019, 0]
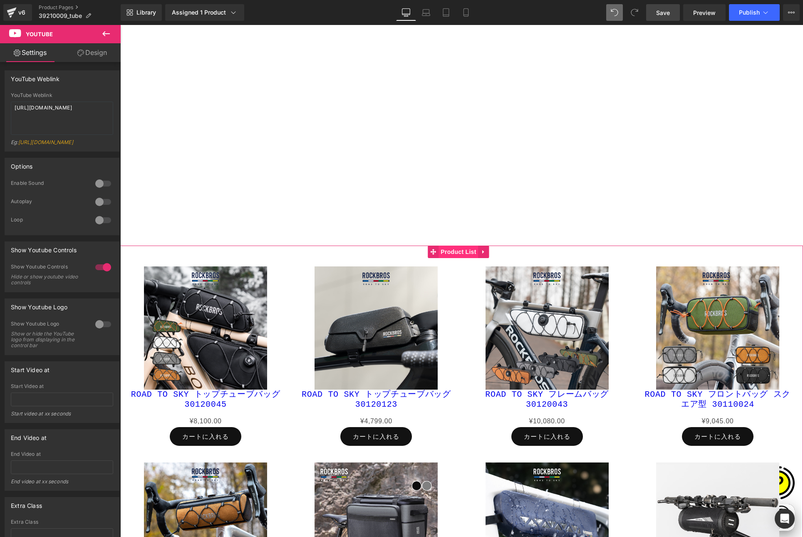
click at [459, 252] on span "Product List" at bounding box center [458, 251] width 40 height 12
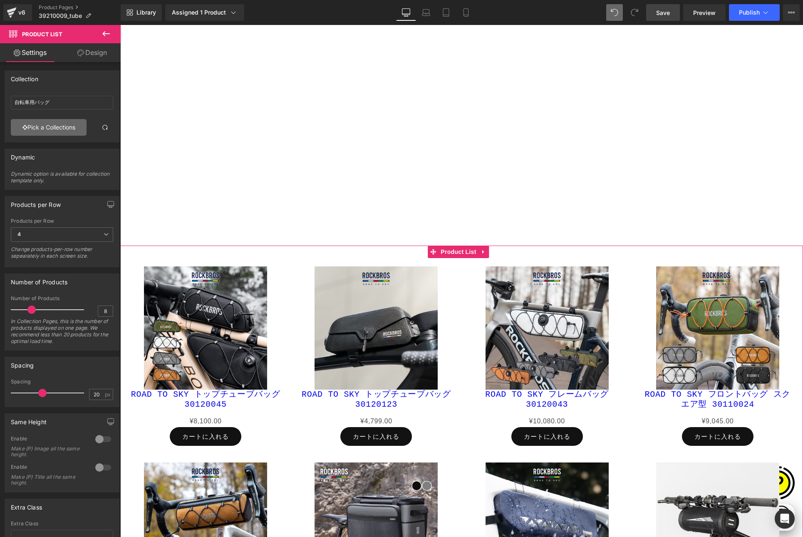
scroll to position [0, 162]
click at [51, 126] on link "Pick a Collections" at bounding box center [49, 127] width 76 height 17
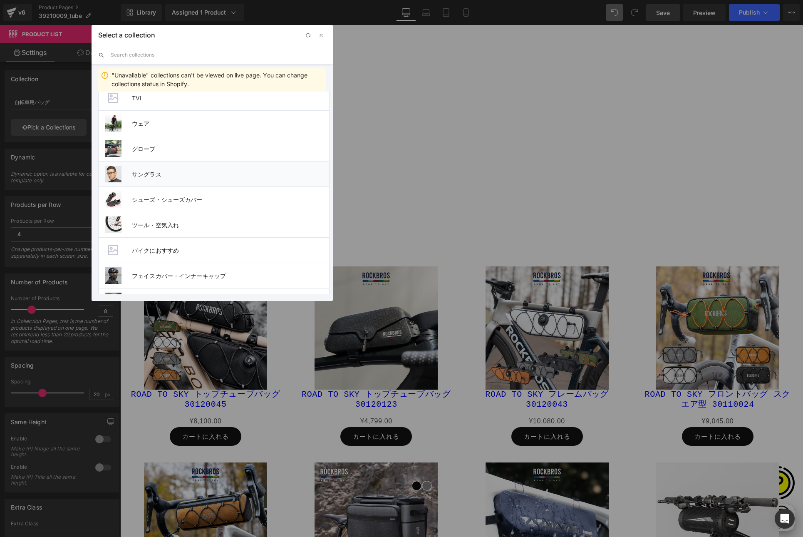
scroll to position [146, 0]
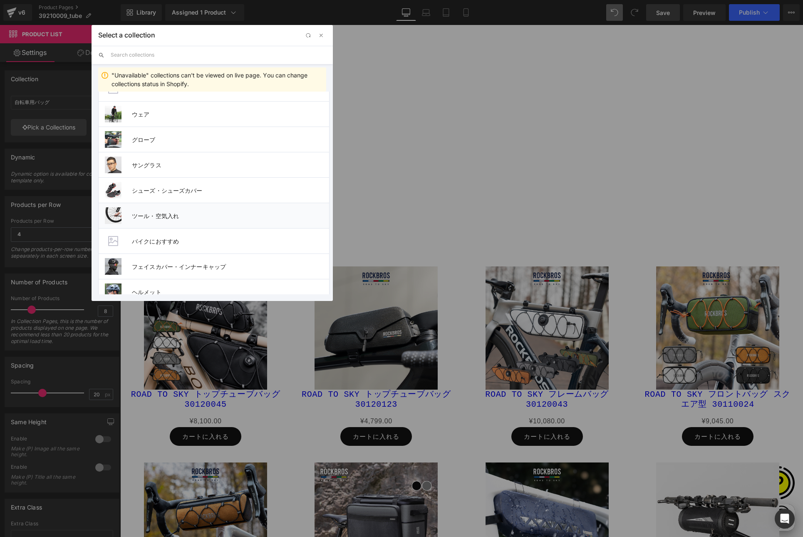
click at [161, 217] on span "ツール・空気入れ" at bounding box center [230, 215] width 197 height 7
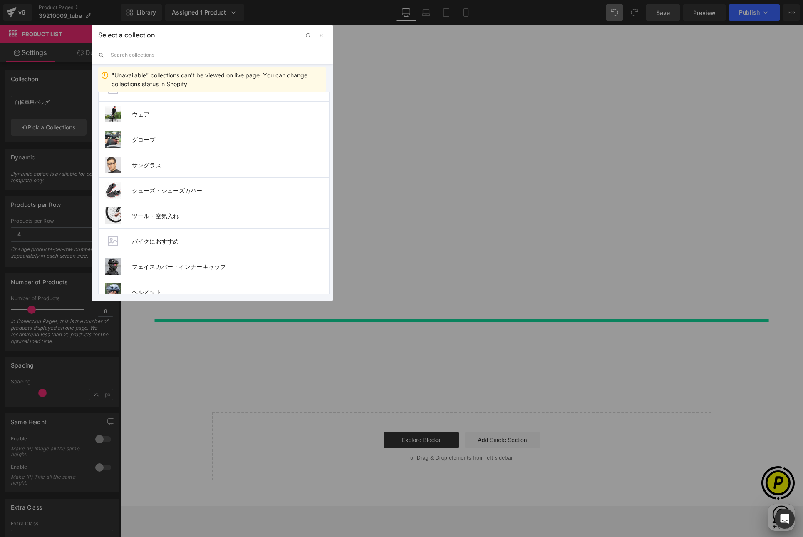
type input "ツール・空気入れ"
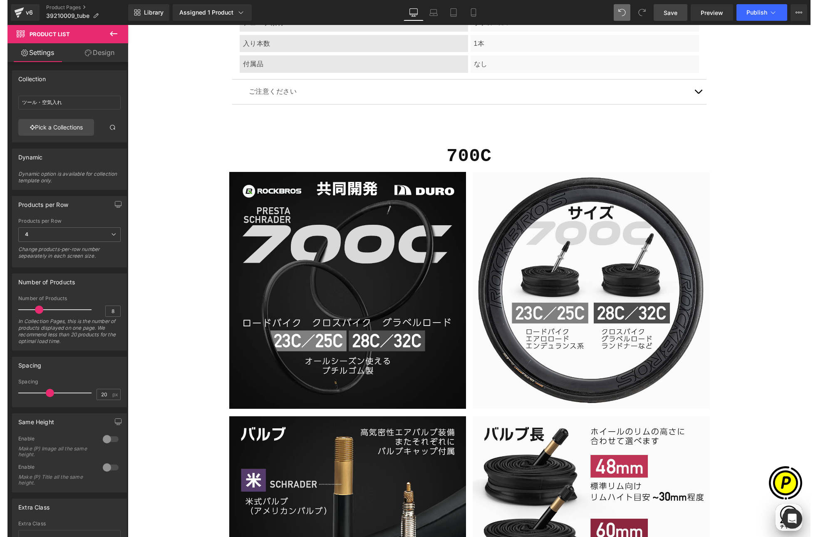
scroll to position [2498, 0]
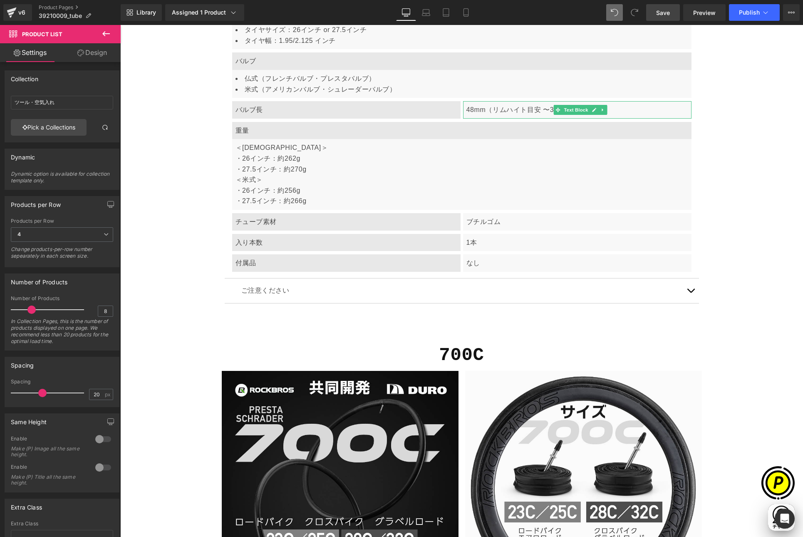
drag, startPoint x: 664, startPoint y: 10, endPoint x: 681, endPoint y: 67, distance: 59.2
click at [664, 10] on span "Save" at bounding box center [663, 12] width 14 height 9
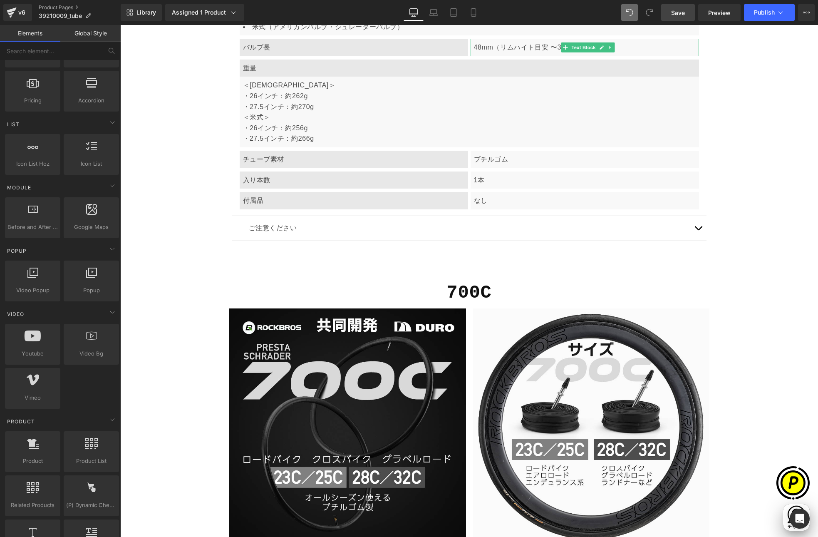
scroll to position [2552, 0]
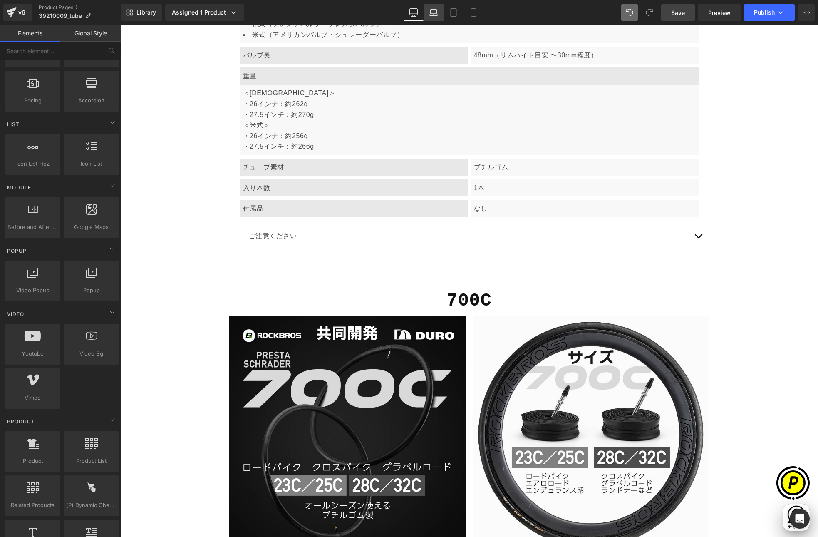
click at [437, 13] on icon at bounding box center [433, 12] width 8 height 8
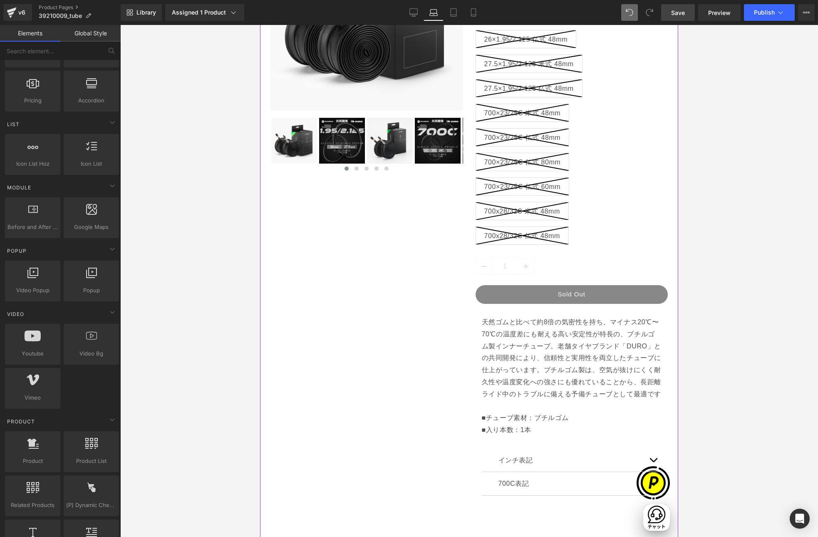
scroll to position [84, 0]
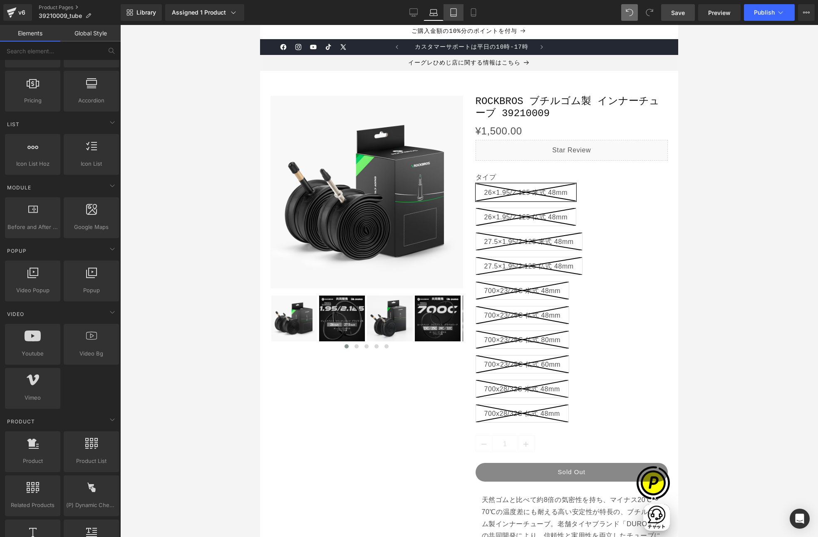
click at [450, 13] on icon at bounding box center [453, 12] width 8 height 8
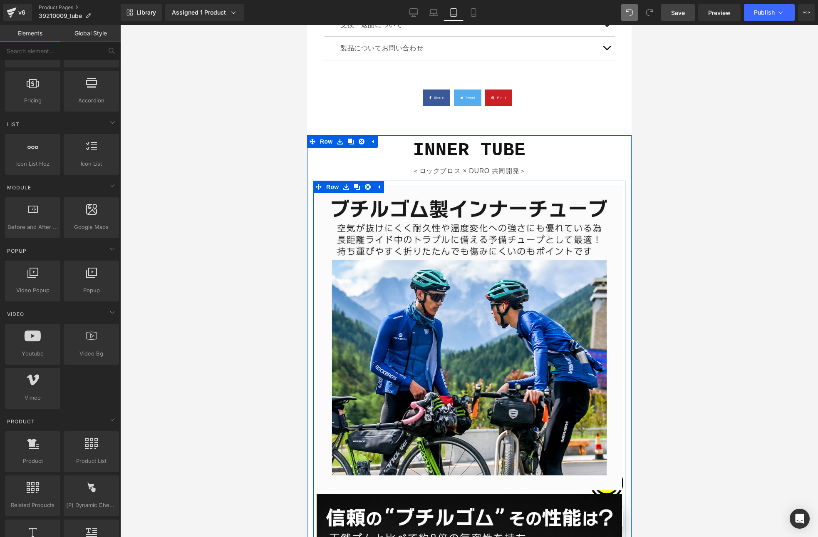
scroll to position [1503, 0]
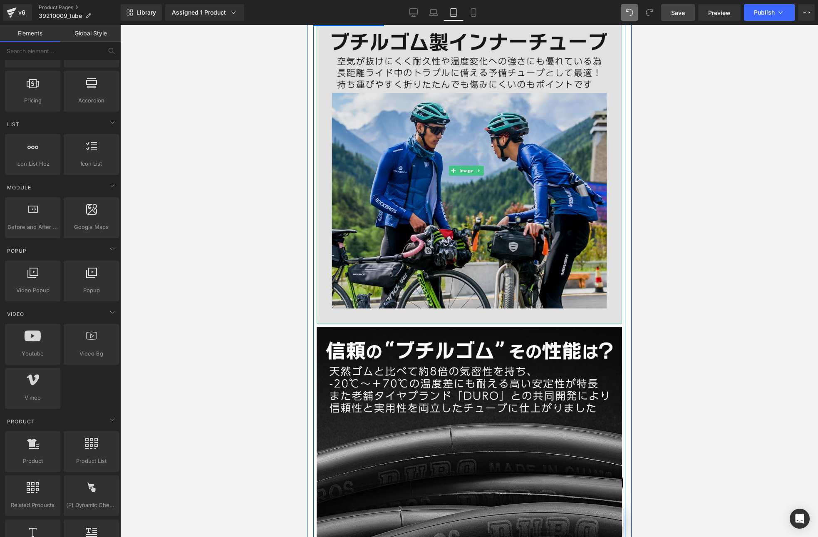
click at [426, 171] on img at bounding box center [468, 170] width 305 height 305
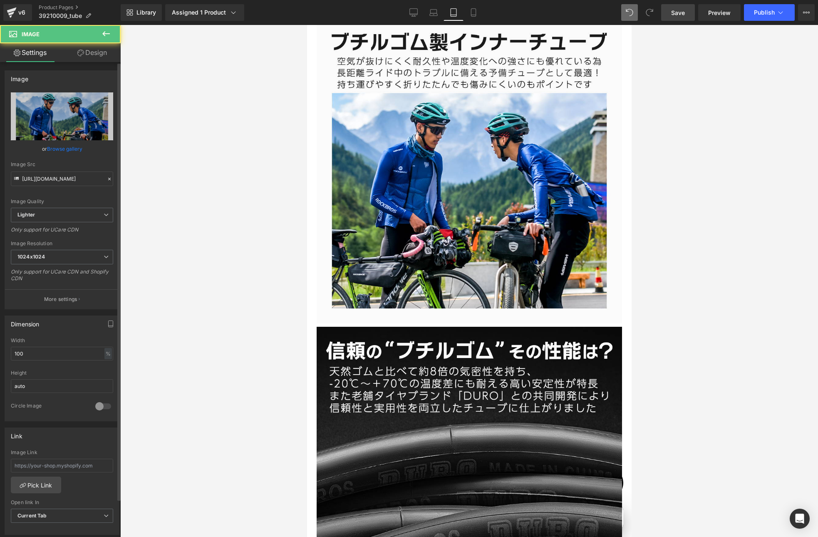
scroll to position [0, 0]
click at [89, 56] on link "Design" at bounding box center [92, 52] width 60 height 19
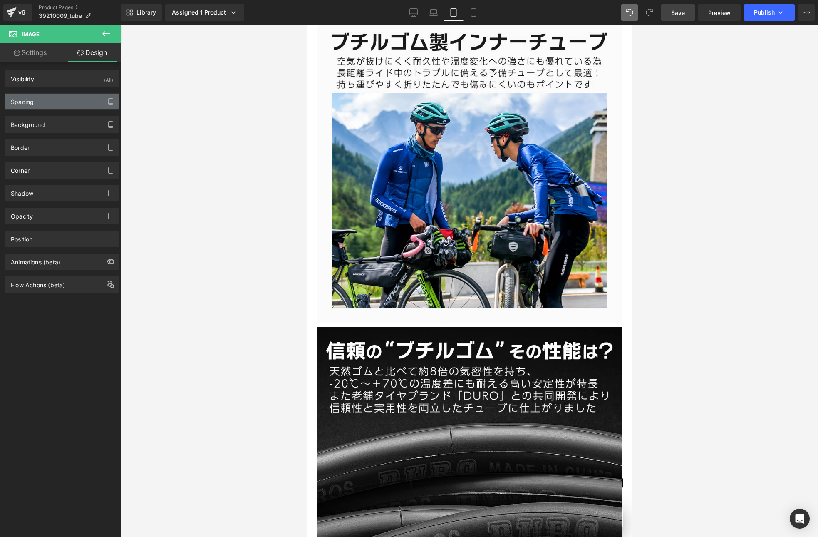
click at [34, 105] on div "Spacing" at bounding box center [62, 102] width 114 height 16
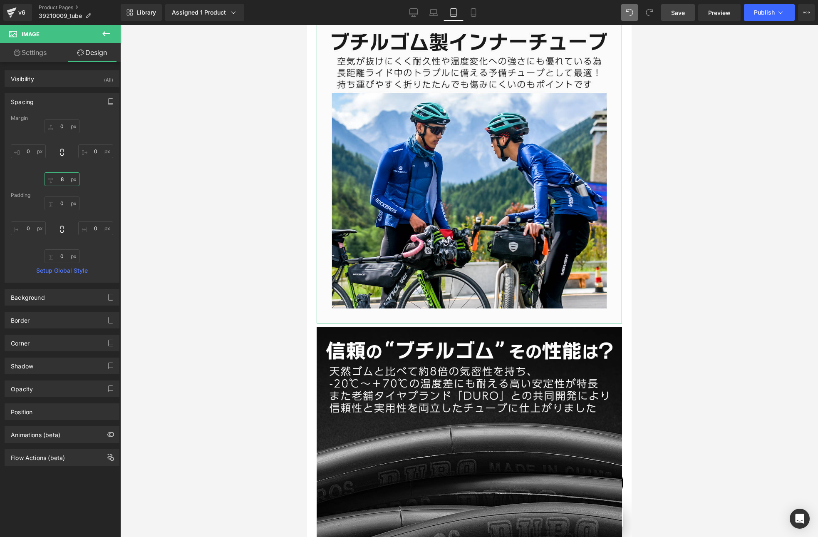
click at [62, 178] on input "8" at bounding box center [62, 179] width 35 height 14
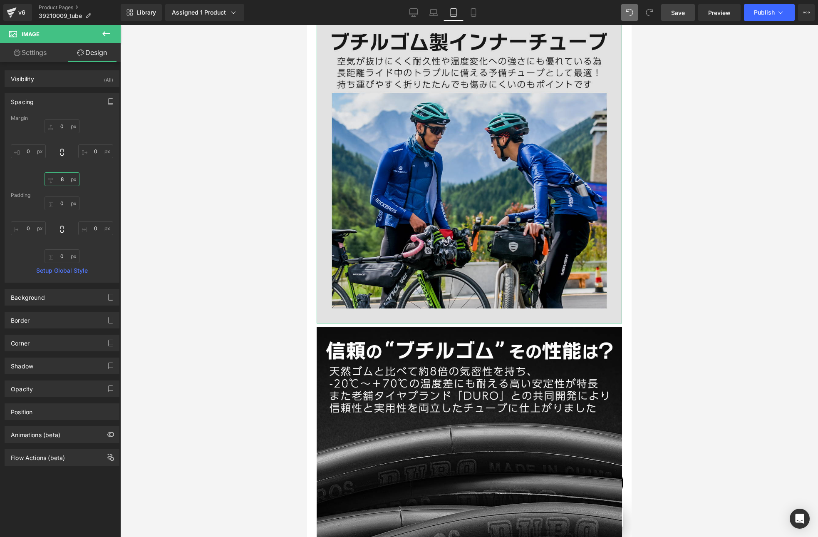
type input "0"
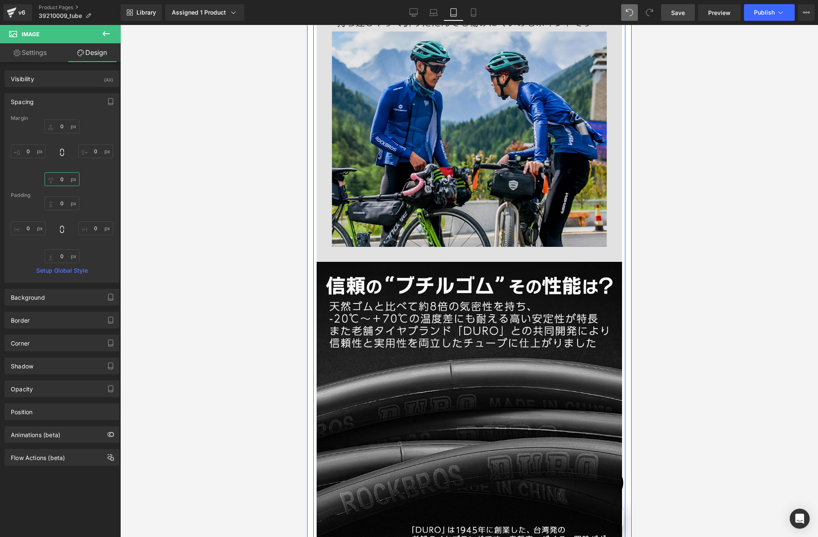
scroll to position [1386, 0]
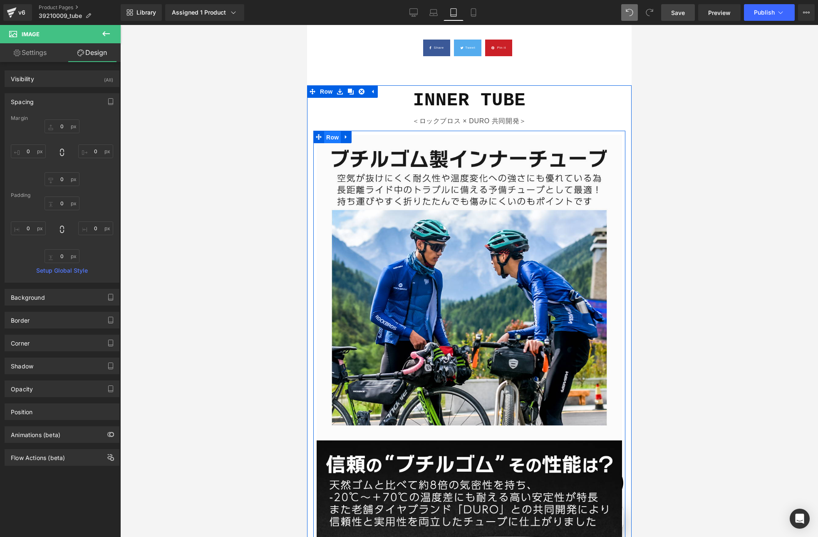
click at [329, 131] on span "Row" at bounding box center [332, 137] width 17 height 12
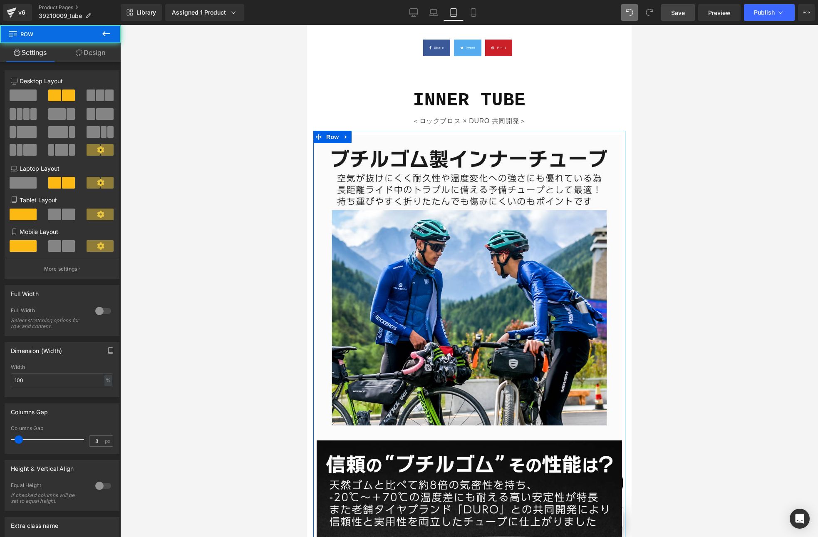
click at [93, 53] on link "Design" at bounding box center [90, 52] width 60 height 19
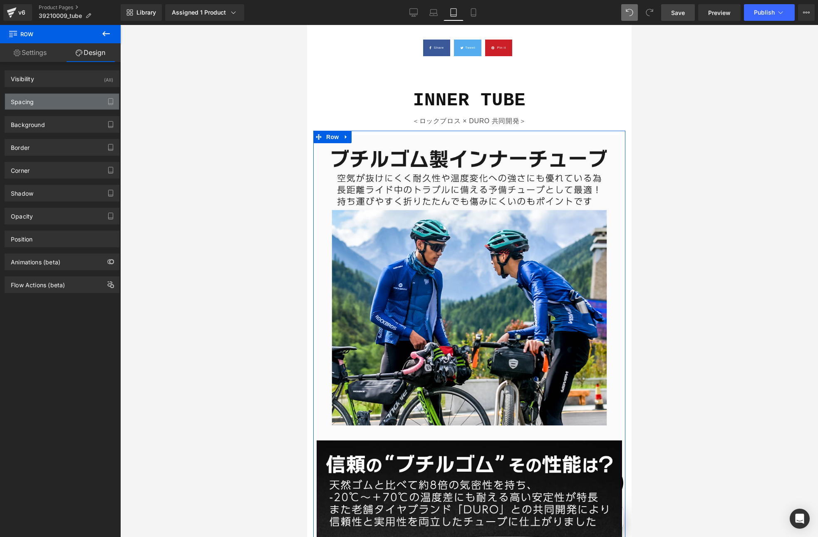
click at [34, 102] on div "Spacing" at bounding box center [62, 102] width 114 height 16
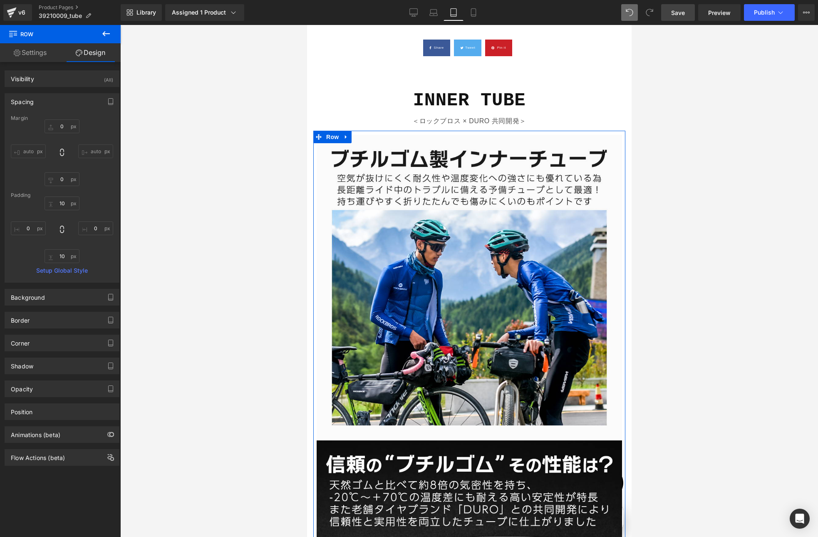
scroll to position [0, 542]
click at [62, 204] on input "10" at bounding box center [62, 203] width 35 height 14
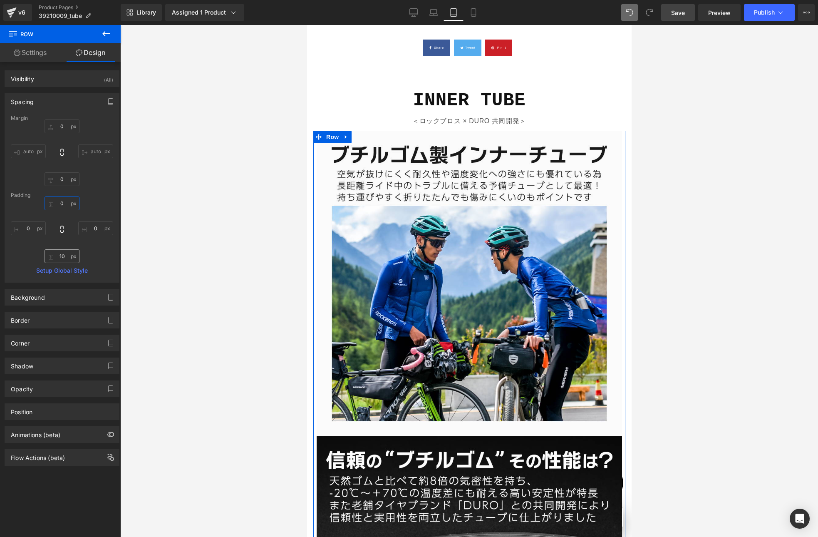
type input "0"
click at [64, 255] on input "10" at bounding box center [62, 256] width 35 height 14
type input "0"
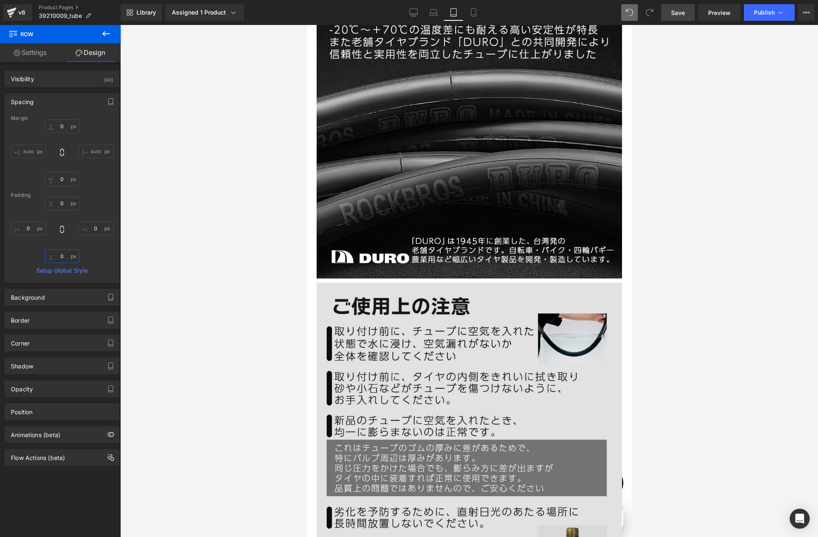
scroll to position [1914, 0]
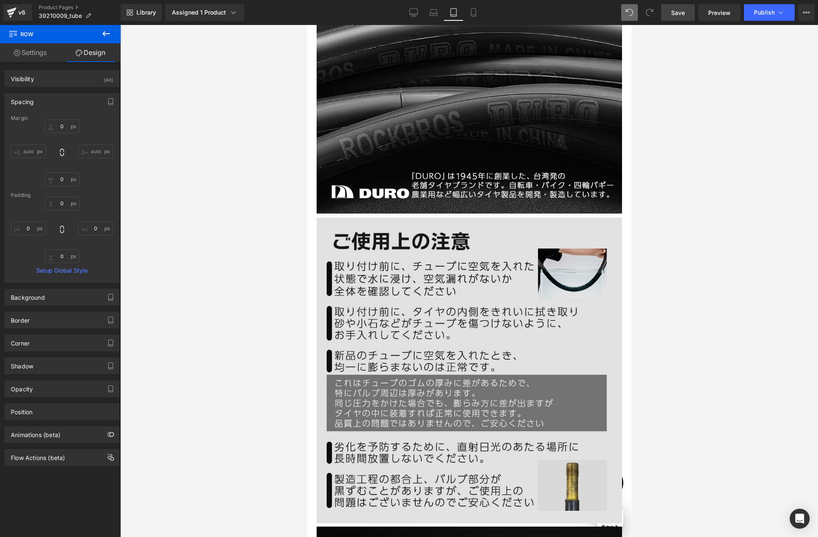
click at [377, 236] on img at bounding box center [468, 370] width 305 height 305
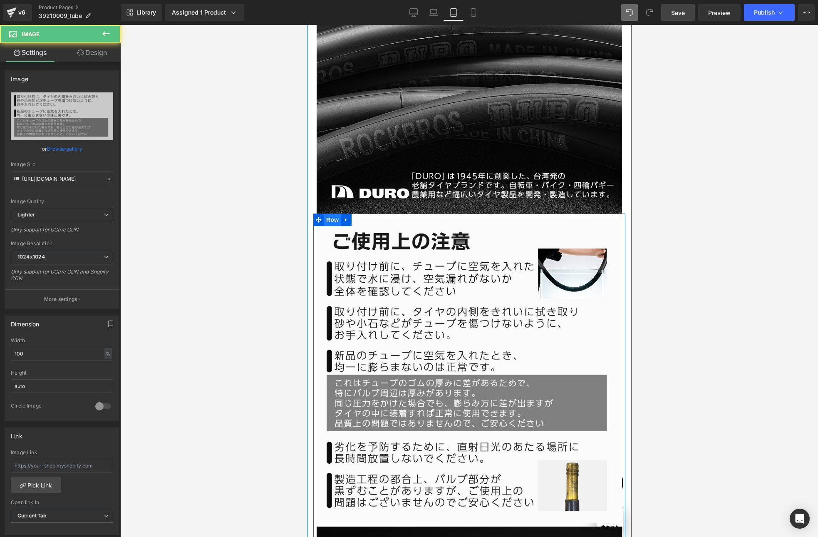
click at [331, 213] on span "Row" at bounding box center [332, 219] width 17 height 12
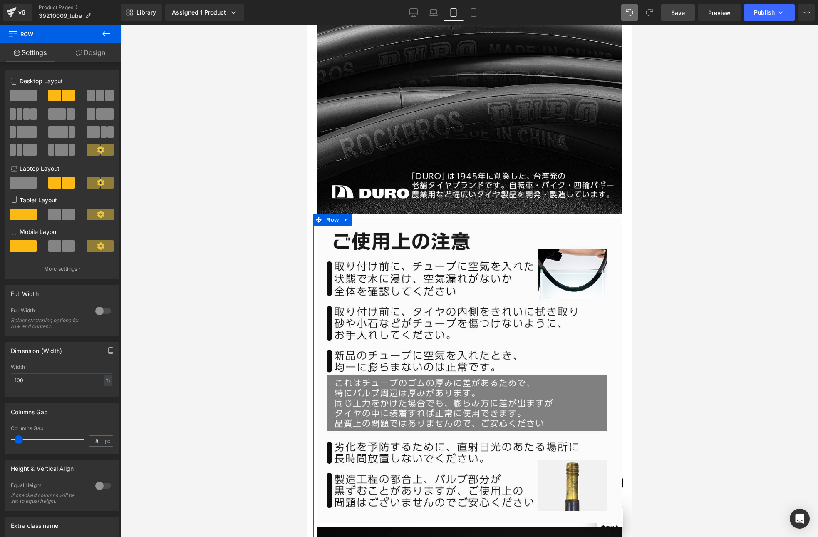
click at [92, 58] on link "Design" at bounding box center [90, 52] width 60 height 19
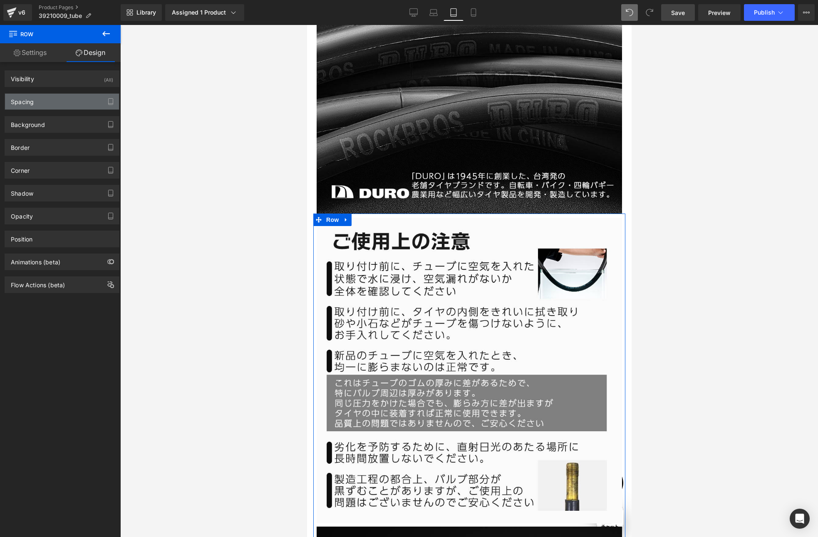
click at [33, 104] on div "Spacing" at bounding box center [22, 100] width 23 height 12
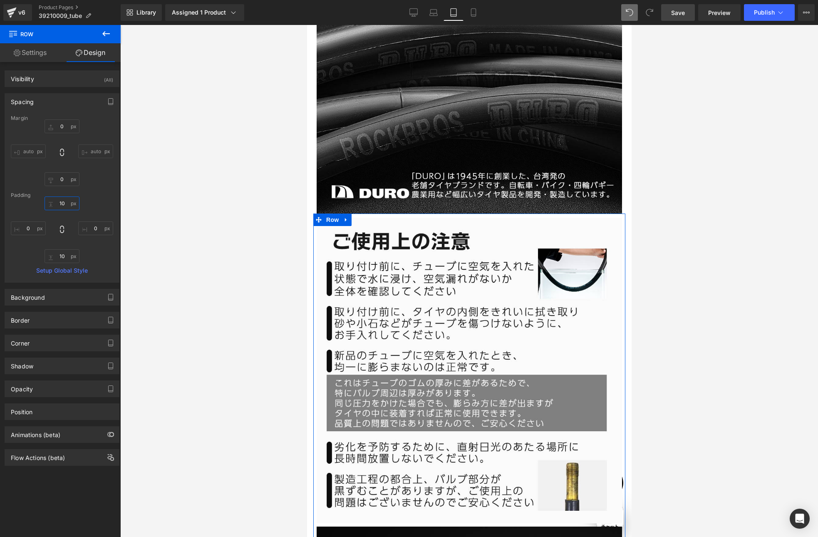
click at [62, 205] on input "text" at bounding box center [62, 203] width 35 height 14
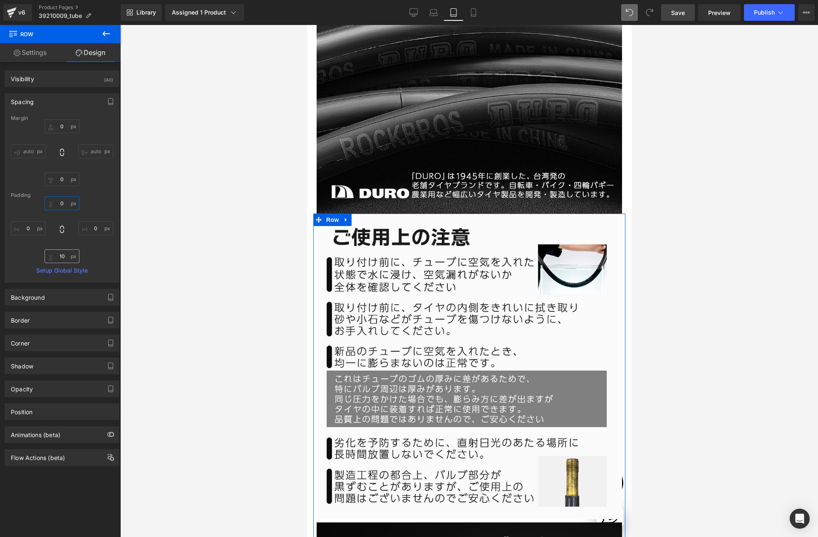
type input "0"
click at [64, 257] on input "text" at bounding box center [62, 256] width 35 height 14
type input "0"
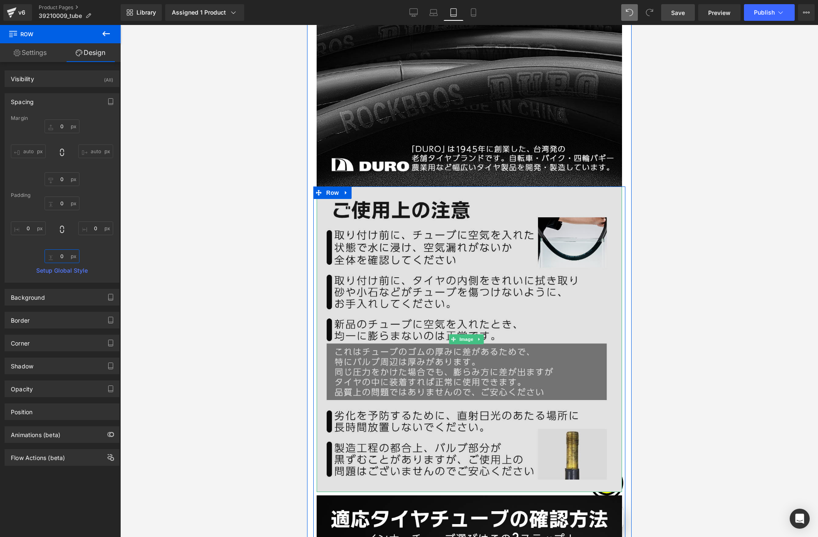
scroll to position [1944, 0]
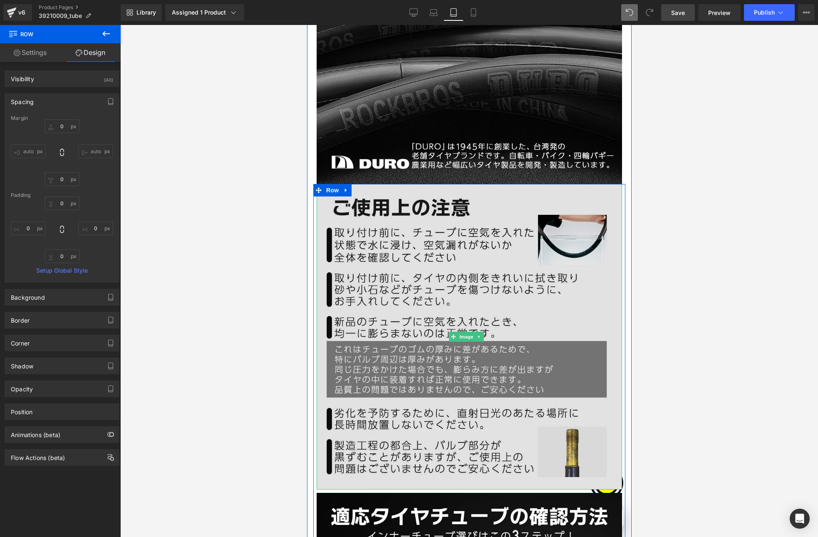
click at [412, 278] on img at bounding box center [468, 336] width 305 height 305
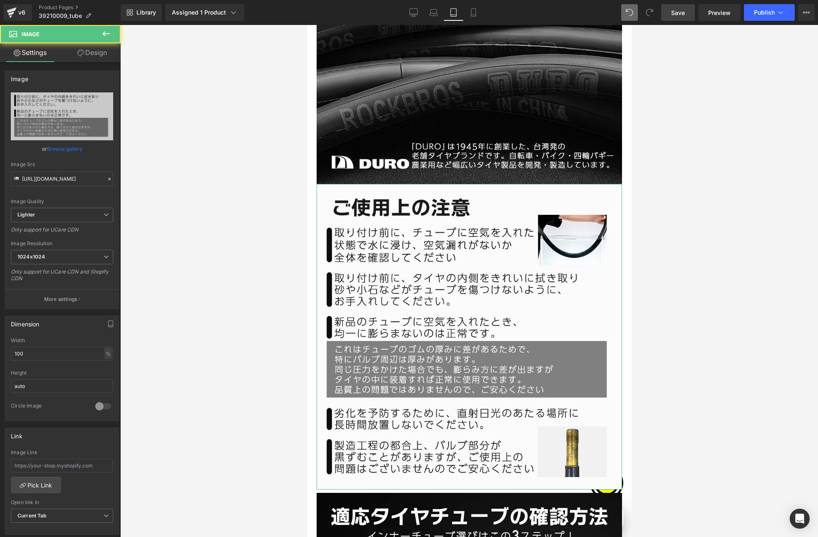
click at [86, 53] on link "Design" at bounding box center [92, 52] width 60 height 19
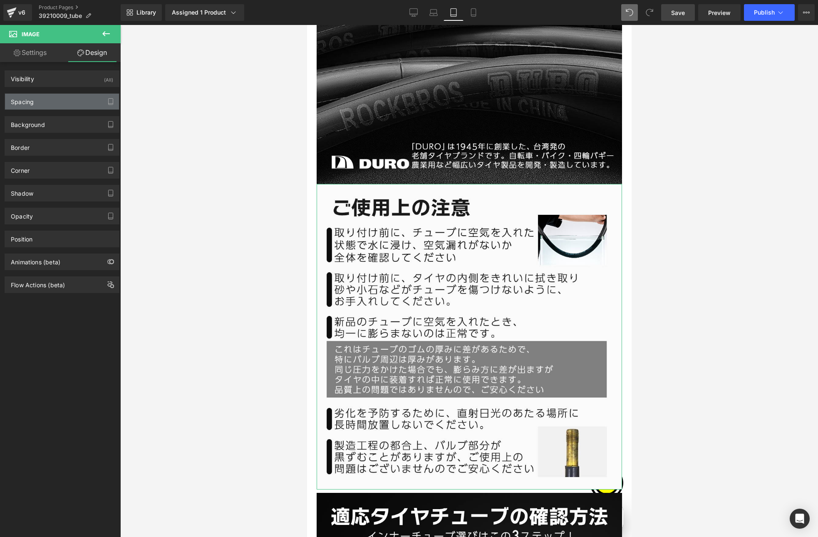
click at [28, 106] on div "Spacing" at bounding box center [62, 102] width 114 height 16
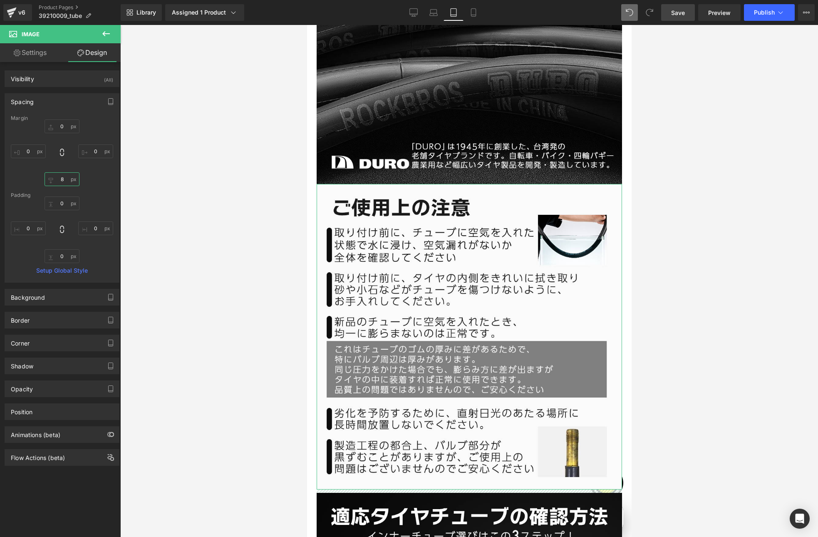
click at [63, 178] on input "8" at bounding box center [62, 179] width 35 height 14
type input "0"
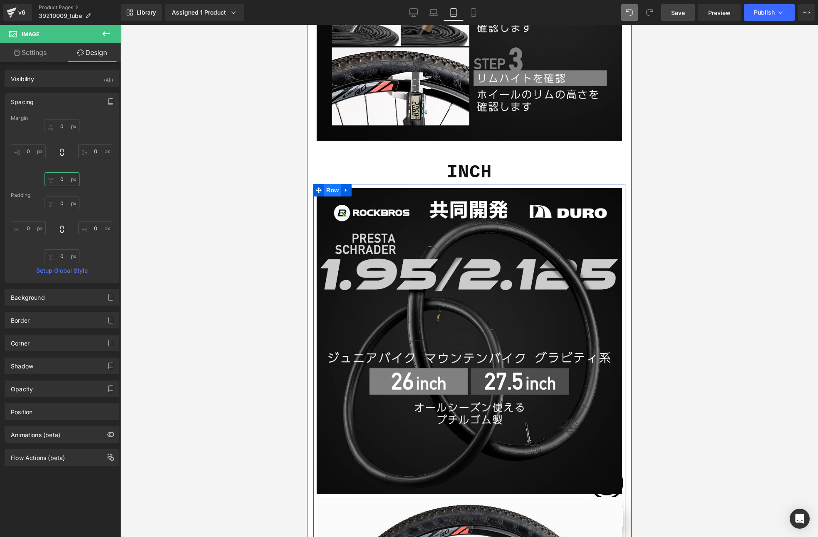
scroll to position [0, 0]
click at [333, 184] on span "Row" at bounding box center [332, 190] width 17 height 12
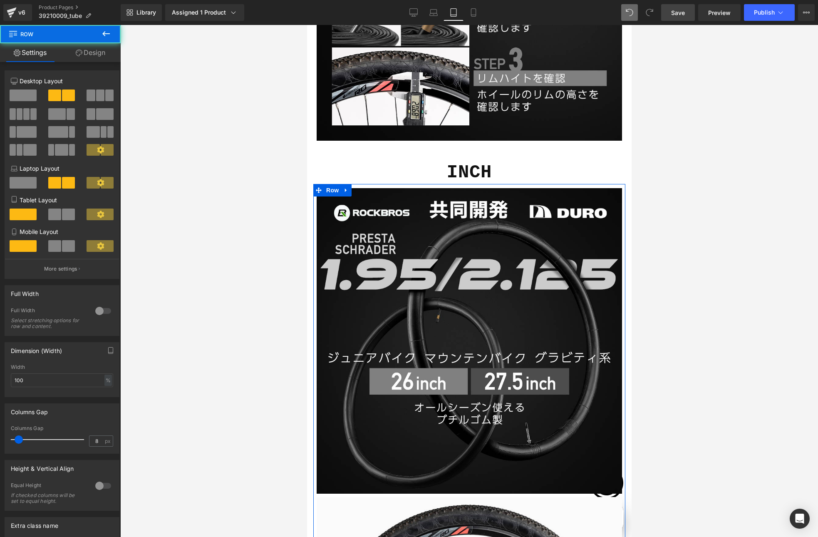
click at [95, 54] on link "Design" at bounding box center [90, 52] width 60 height 19
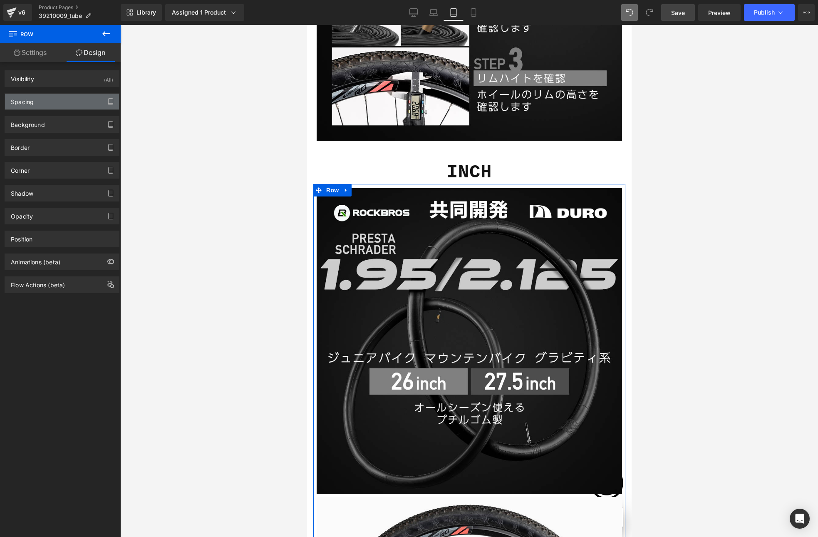
click at [44, 101] on div "Spacing" at bounding box center [62, 102] width 114 height 16
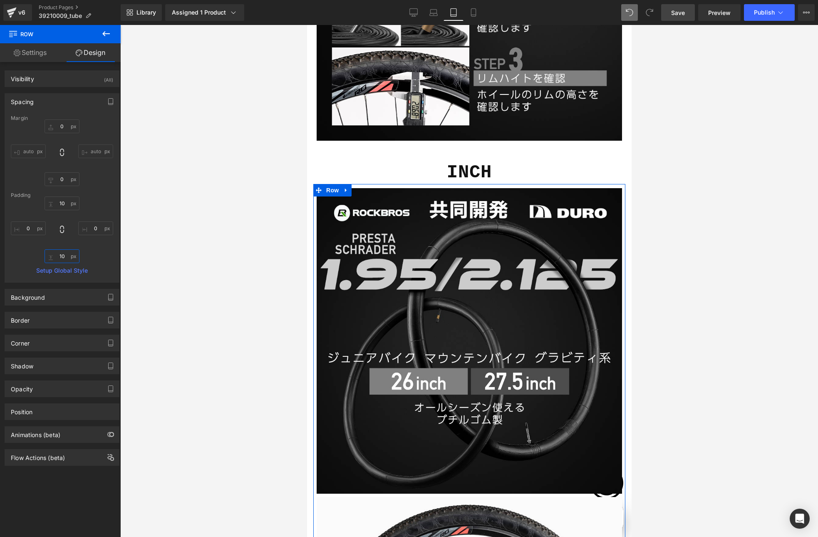
click at [62, 254] on input "10" at bounding box center [62, 256] width 35 height 14
type input "0"
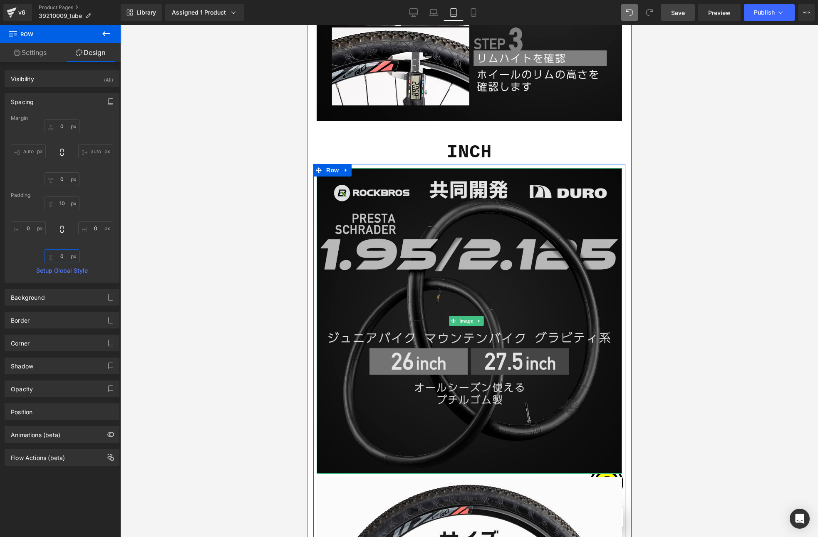
scroll to position [2712, 0]
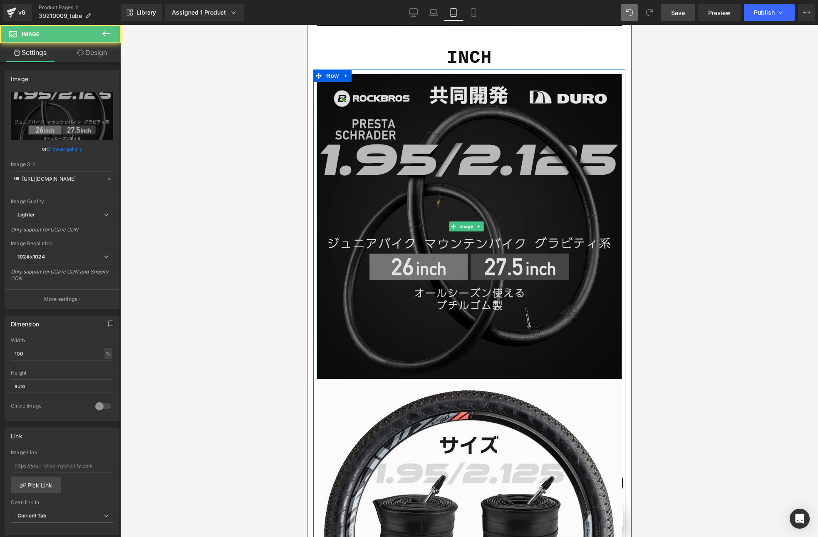
click at [373, 272] on img at bounding box center [468, 226] width 305 height 305
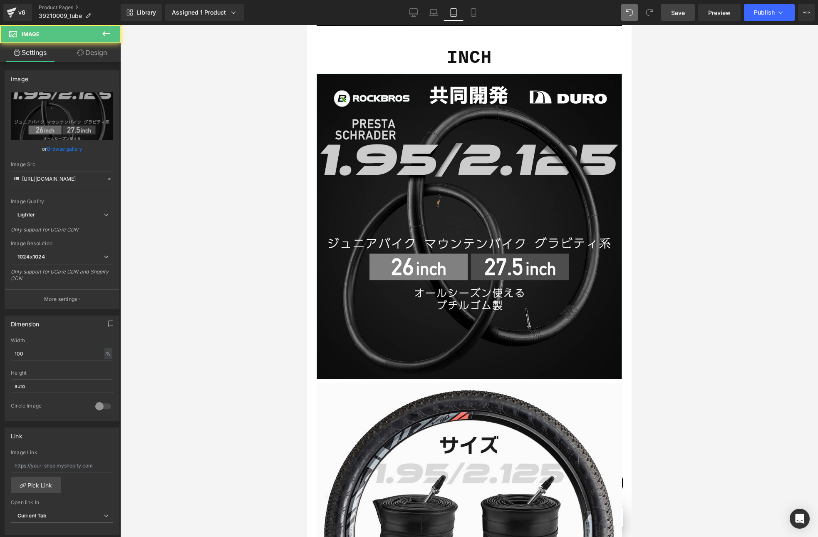
click at [105, 57] on link "Design" at bounding box center [92, 52] width 60 height 19
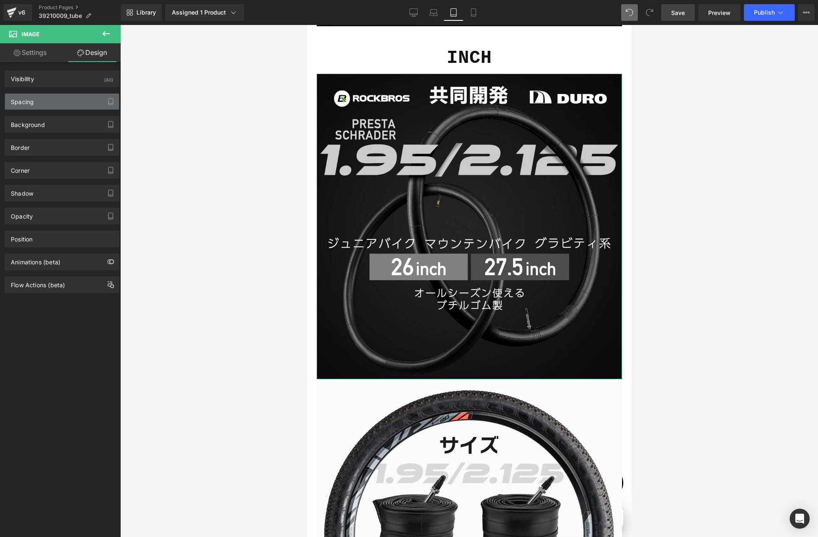
click at [37, 98] on div "Spacing" at bounding box center [62, 102] width 114 height 16
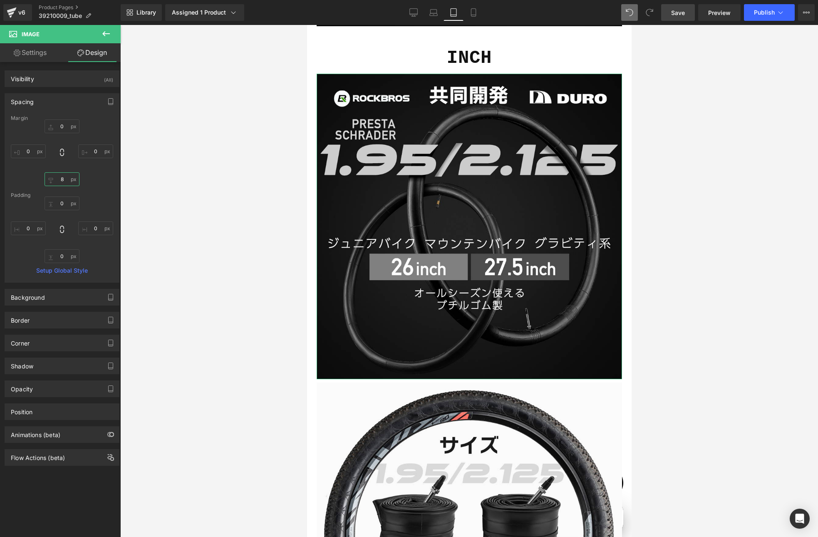
click at [59, 177] on input "8" at bounding box center [62, 179] width 35 height 14
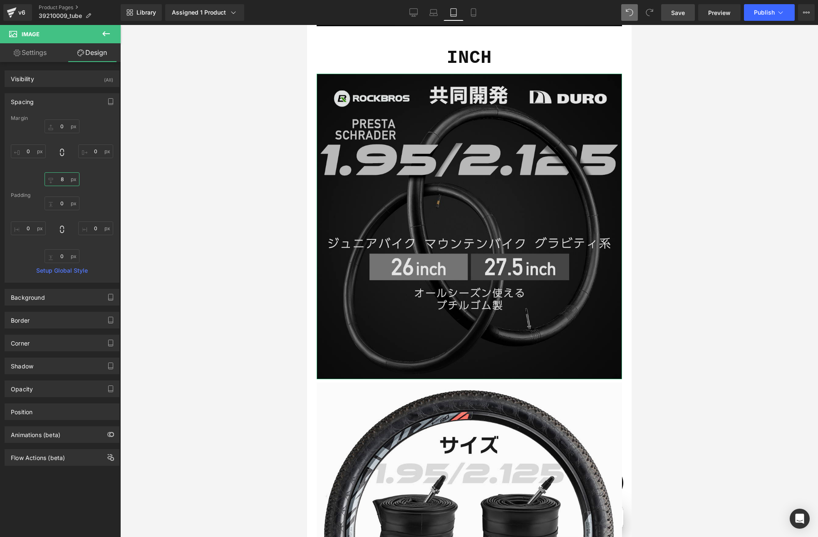
type input "0"
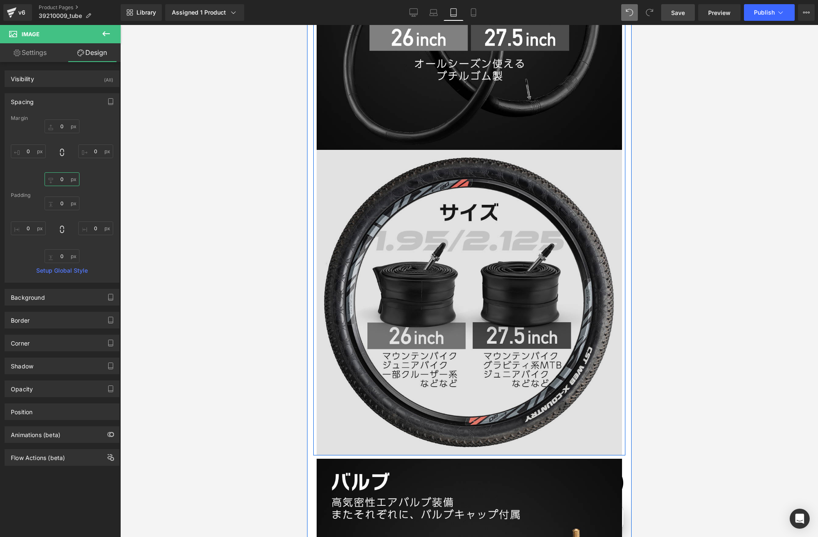
scroll to position [2955, 0]
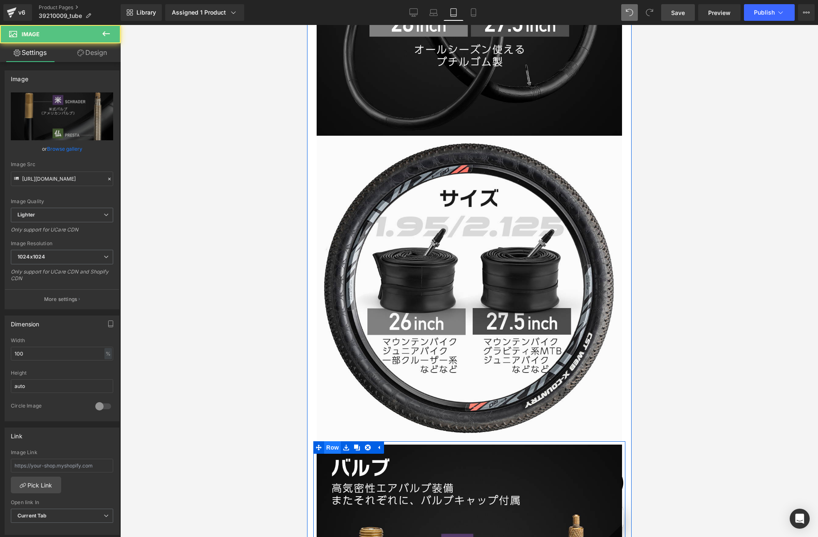
click at [328, 441] on span "Row" at bounding box center [332, 447] width 17 height 12
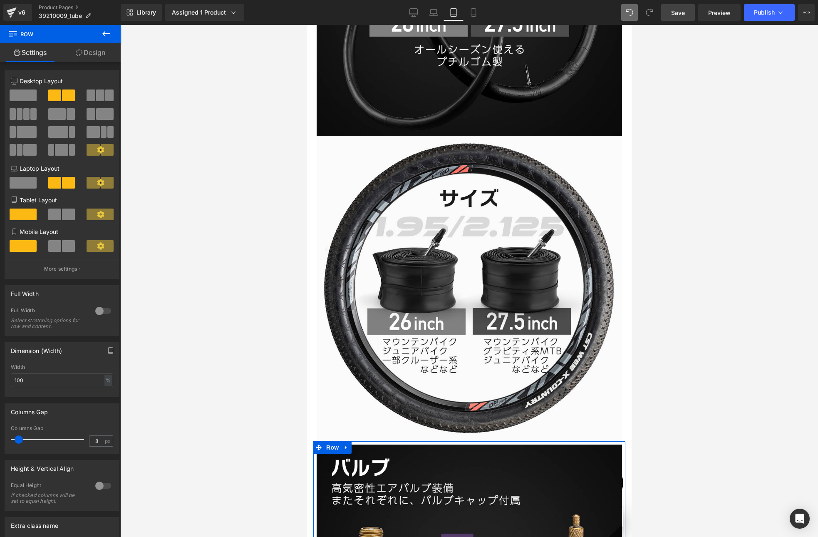
click at [89, 52] on link "Design" at bounding box center [90, 52] width 60 height 19
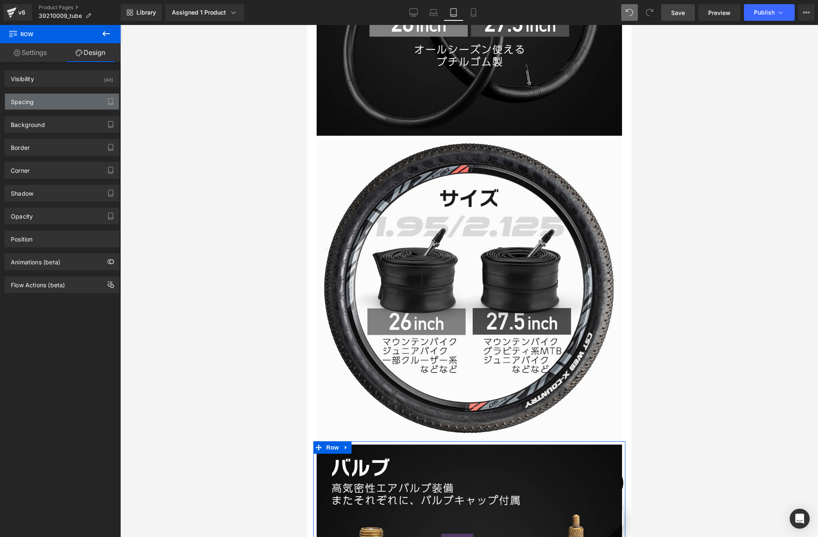
scroll to position [0, 542]
click at [40, 105] on div "Spacing" at bounding box center [62, 102] width 114 height 16
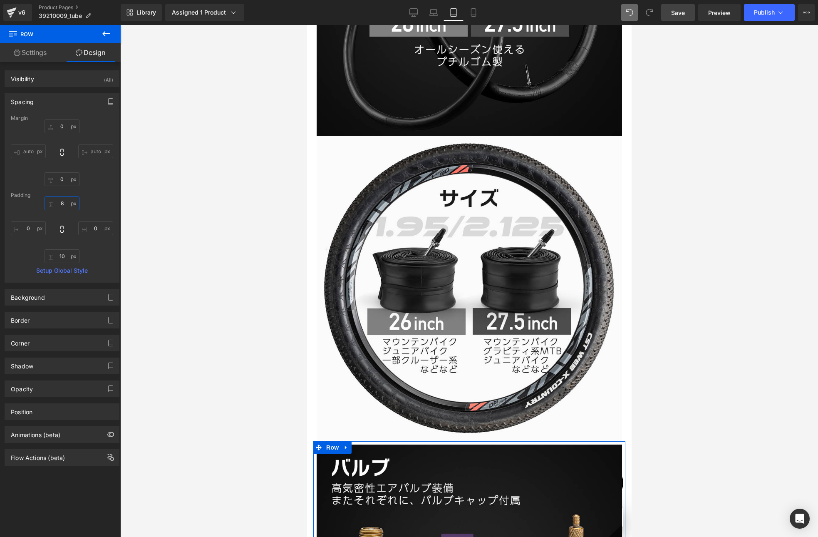
click at [62, 203] on input "text" at bounding box center [62, 203] width 35 height 14
type input "0"
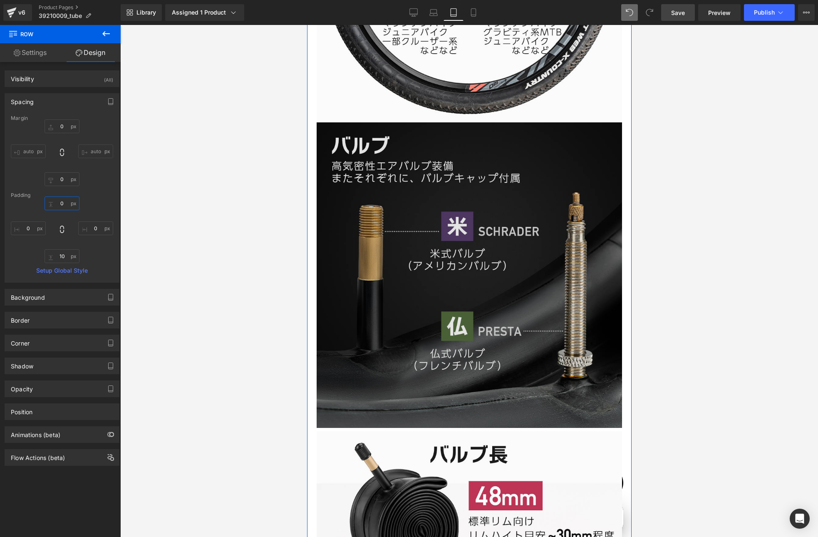
scroll to position [3304, 0]
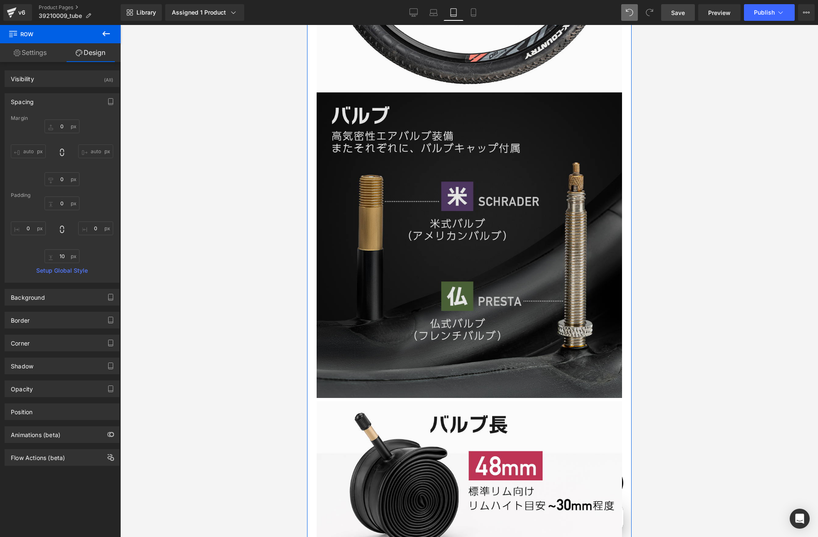
click at [395, 268] on img at bounding box center [468, 244] width 305 height 305
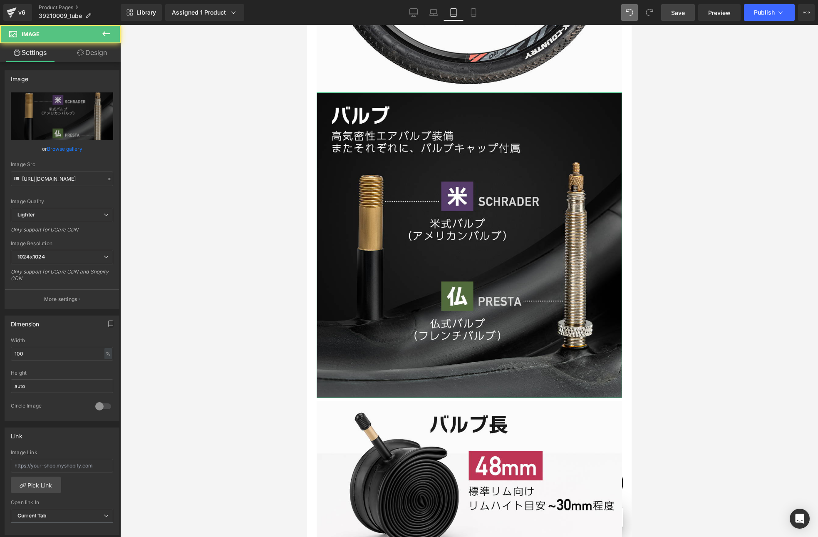
click at [105, 56] on link "Design" at bounding box center [92, 52] width 60 height 19
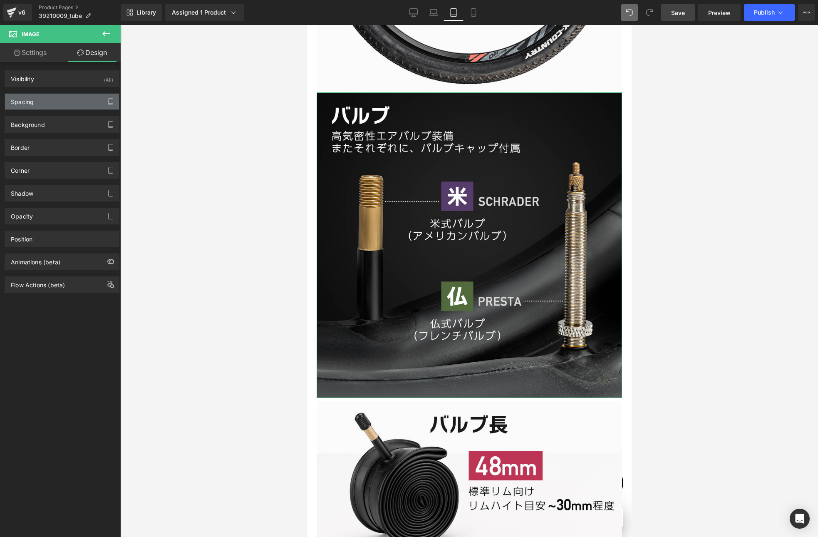
click at [30, 104] on div "Spacing" at bounding box center [22, 100] width 23 height 12
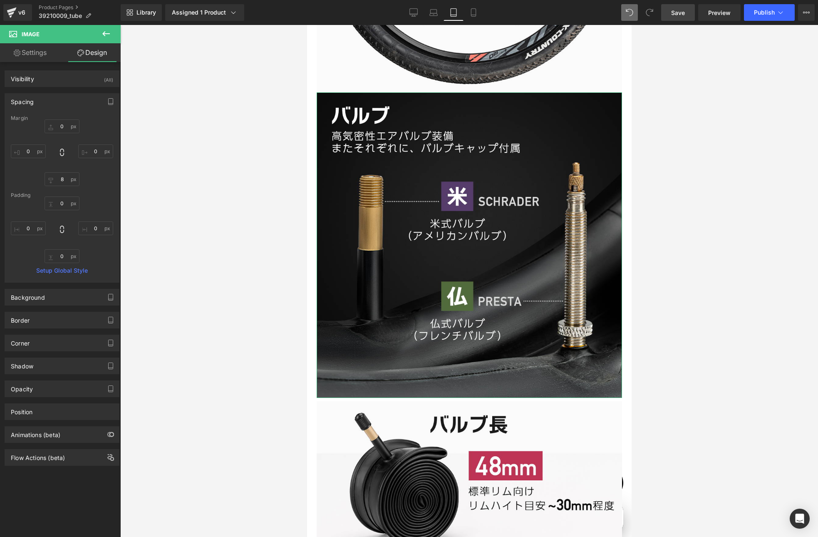
scroll to position [0, 0]
click at [61, 180] on input "8" at bounding box center [62, 179] width 35 height 14
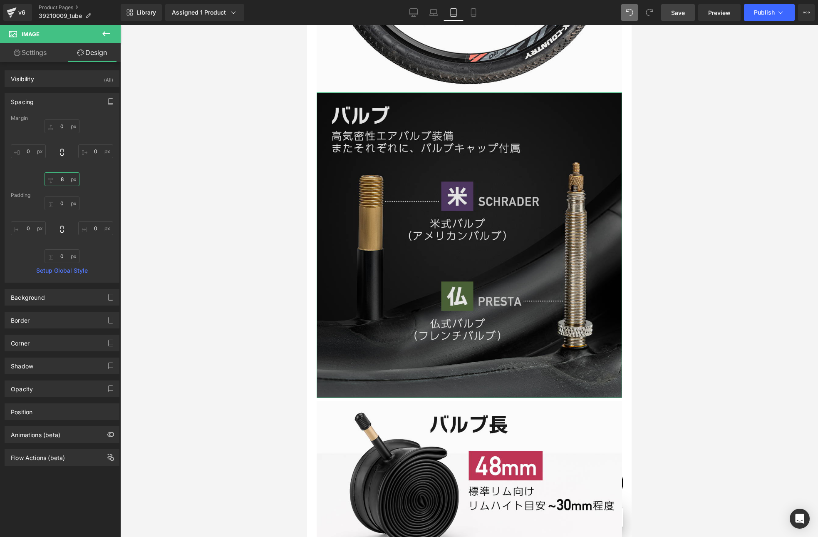
type input "0"
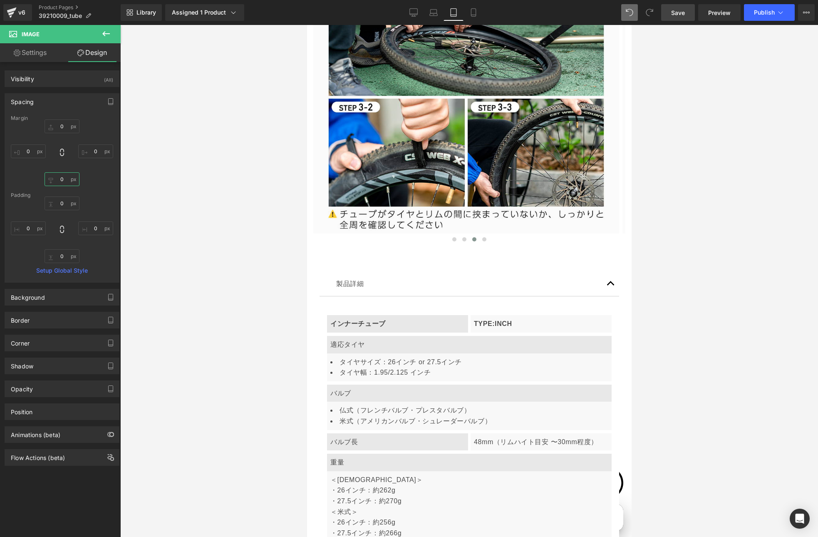
scroll to position [4207, 0]
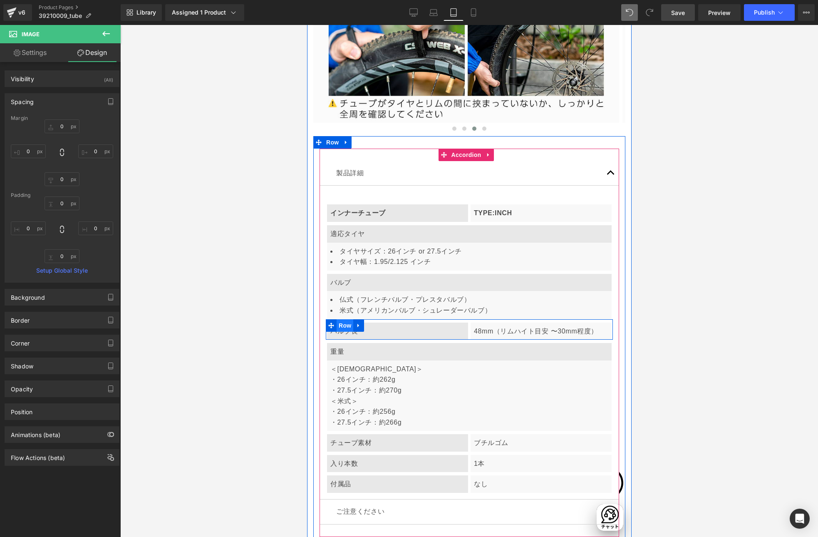
click at [341, 319] on span "Row" at bounding box center [344, 325] width 17 height 12
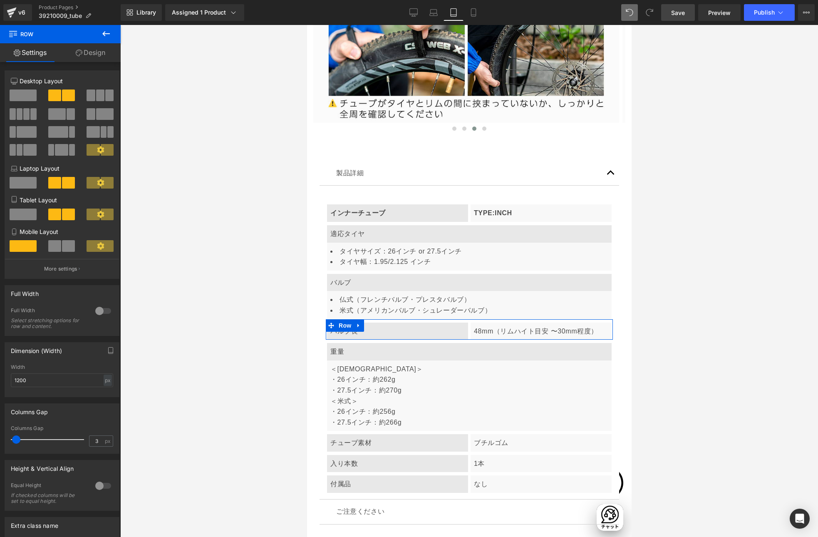
scroll to position [0, 542]
click at [26, 214] on span at bounding box center [23, 214] width 27 height 12
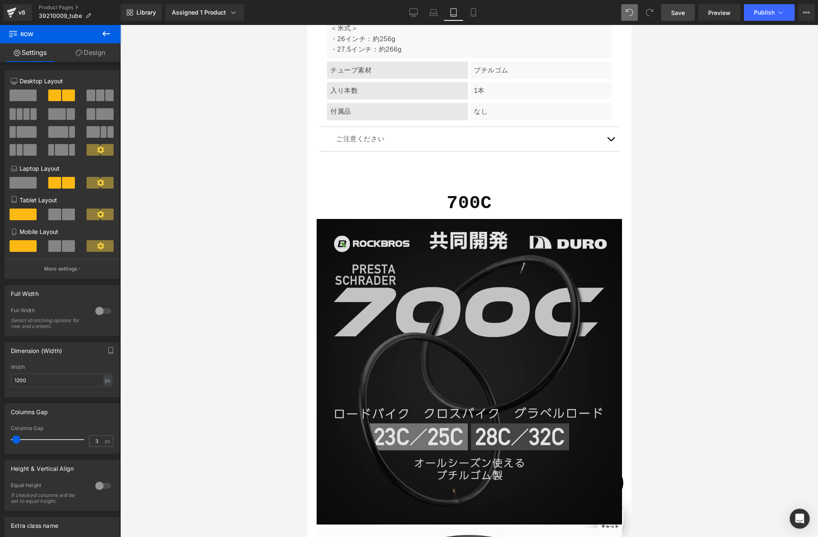
scroll to position [4598, 0]
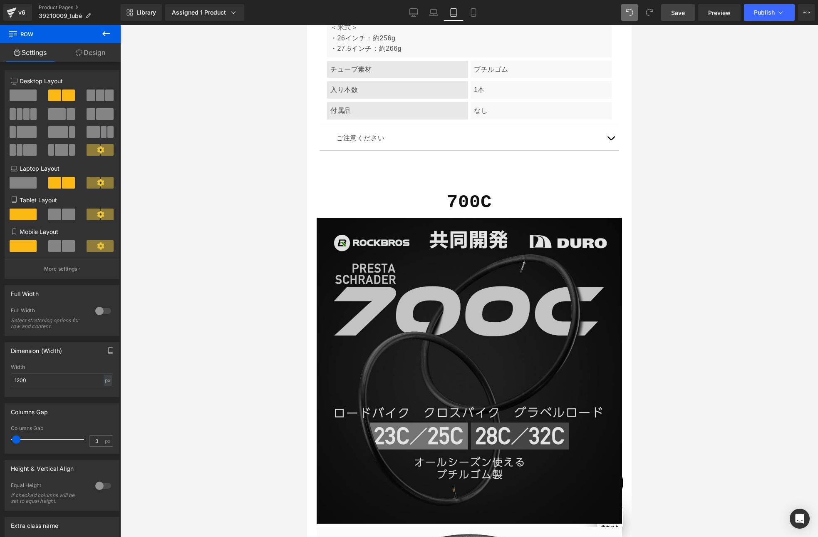
click at [348, 218] on img at bounding box center [468, 370] width 305 height 305
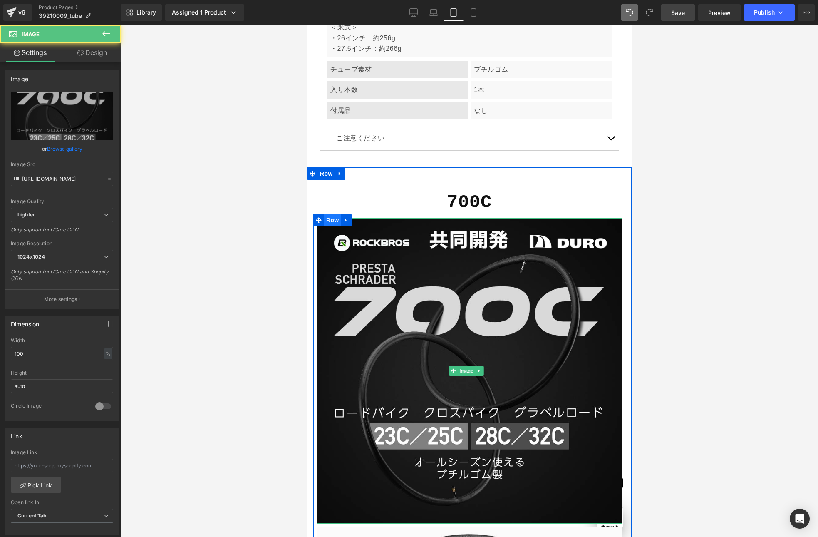
scroll to position [0, 0]
click at [329, 214] on span "Row" at bounding box center [332, 220] width 17 height 12
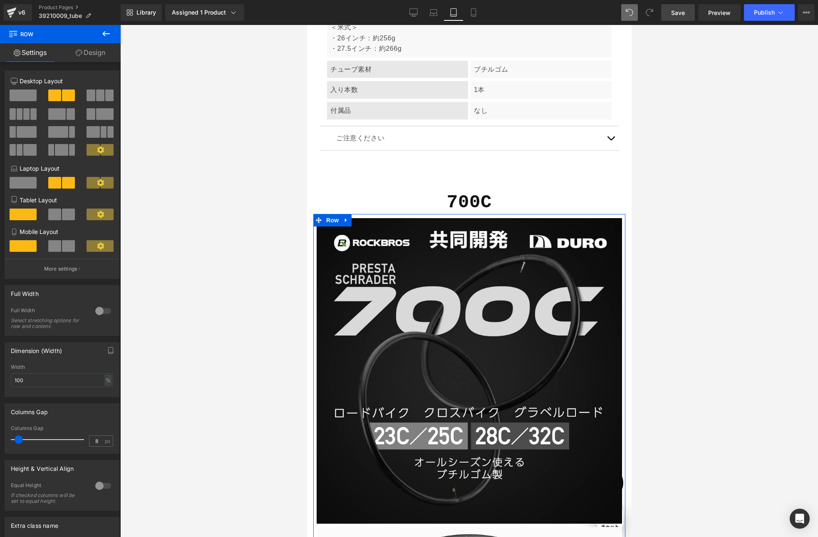
click at [98, 58] on link "Design" at bounding box center [90, 52] width 60 height 19
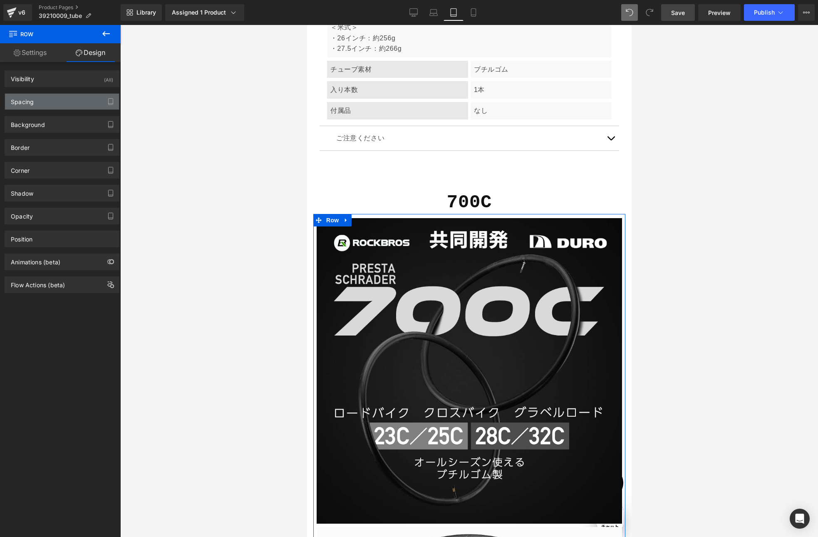
click at [40, 101] on div "Spacing" at bounding box center [62, 102] width 114 height 16
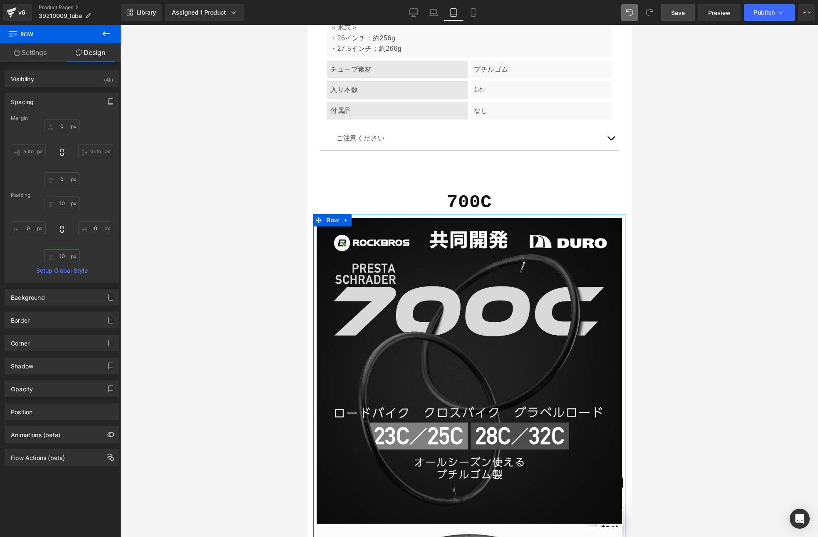
click at [61, 255] on input "10" at bounding box center [62, 256] width 35 height 14
type input "0"
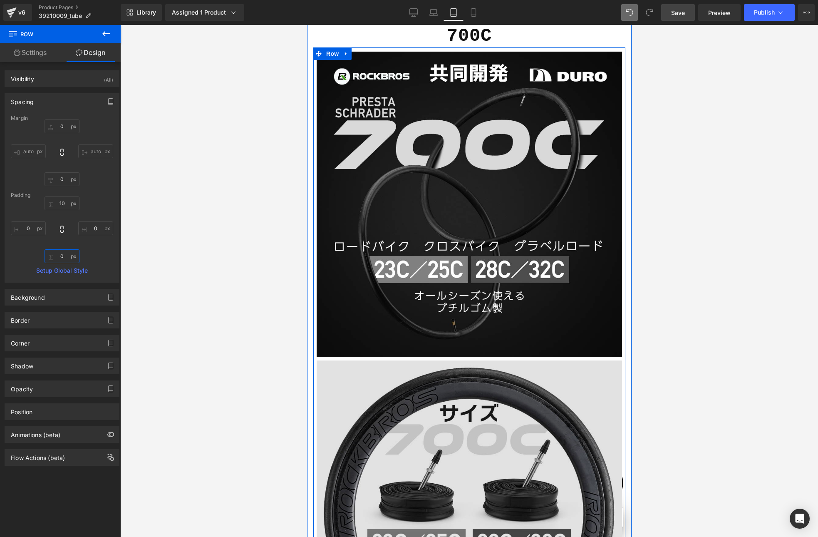
scroll to position [4777, 0]
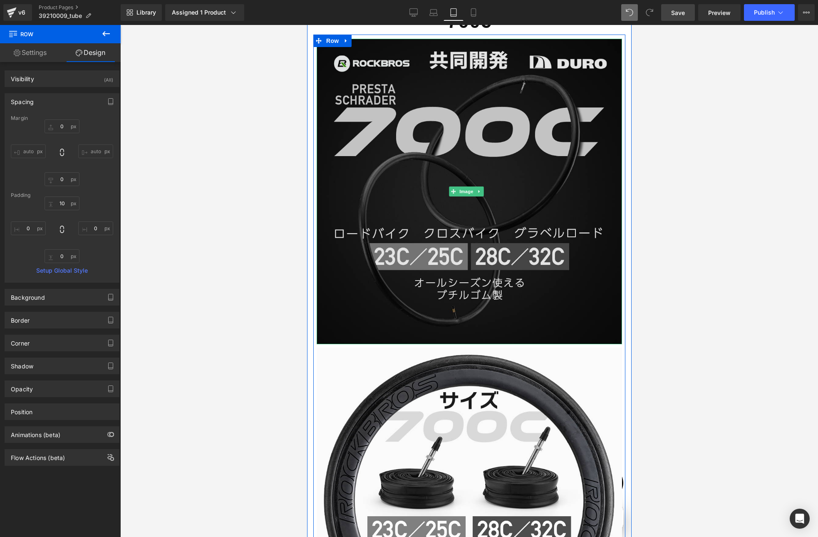
click at [393, 237] on img at bounding box center [468, 191] width 305 height 305
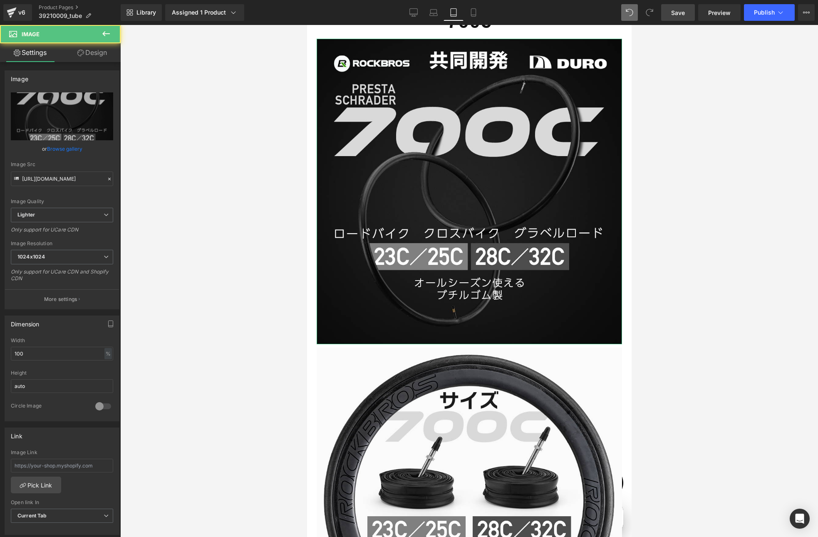
click at [100, 57] on link "Design" at bounding box center [92, 52] width 60 height 19
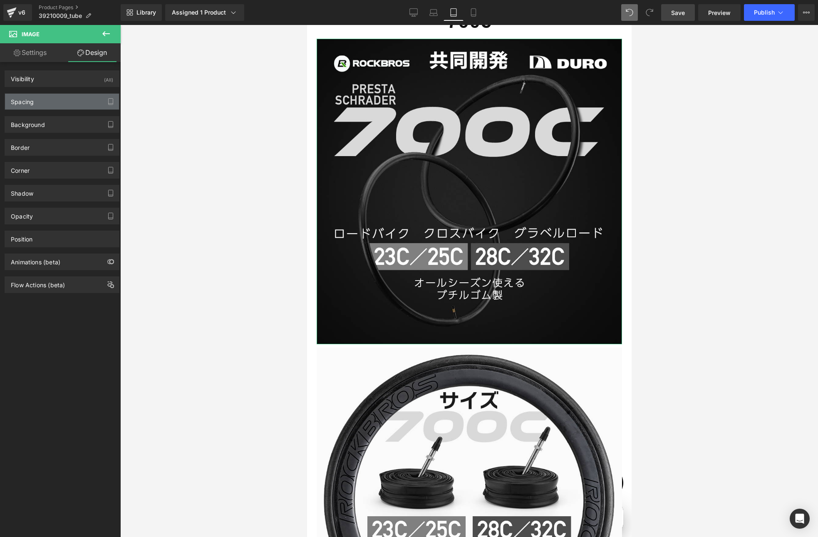
click at [40, 100] on div "Spacing" at bounding box center [62, 102] width 114 height 16
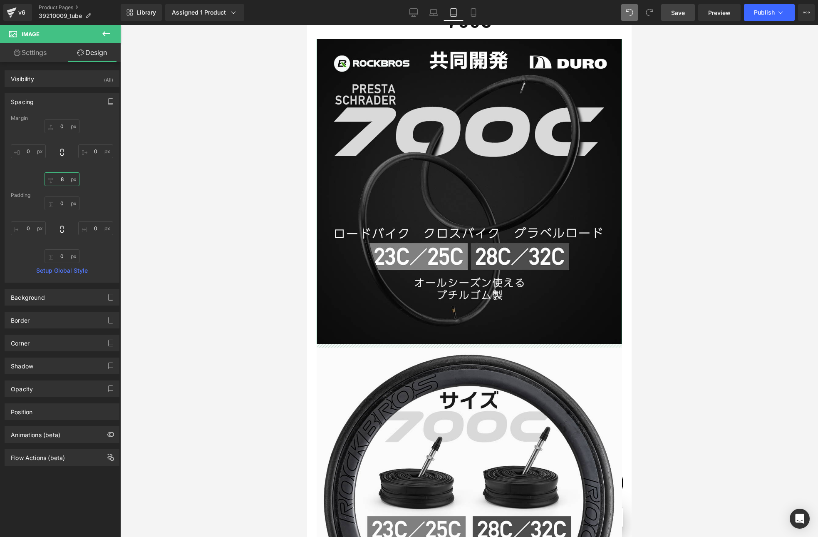
click at [61, 181] on input "8" at bounding box center [62, 179] width 35 height 14
type input "0"
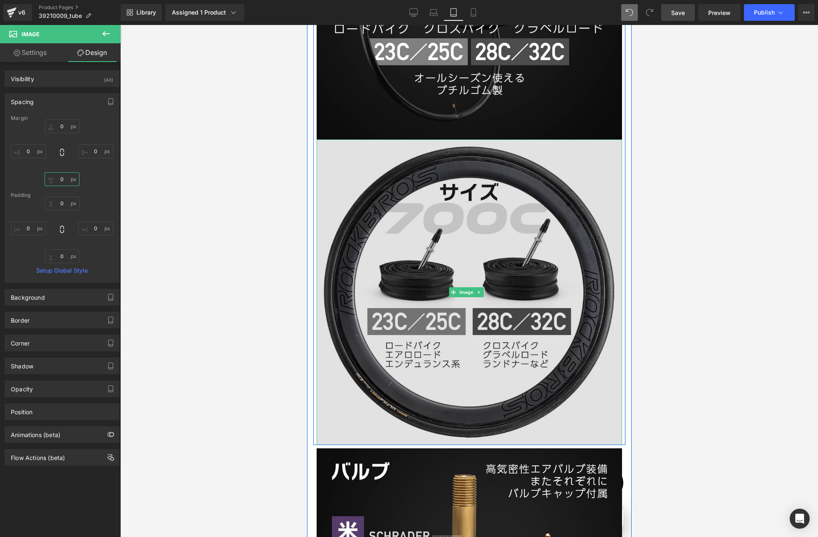
scroll to position [4984, 0]
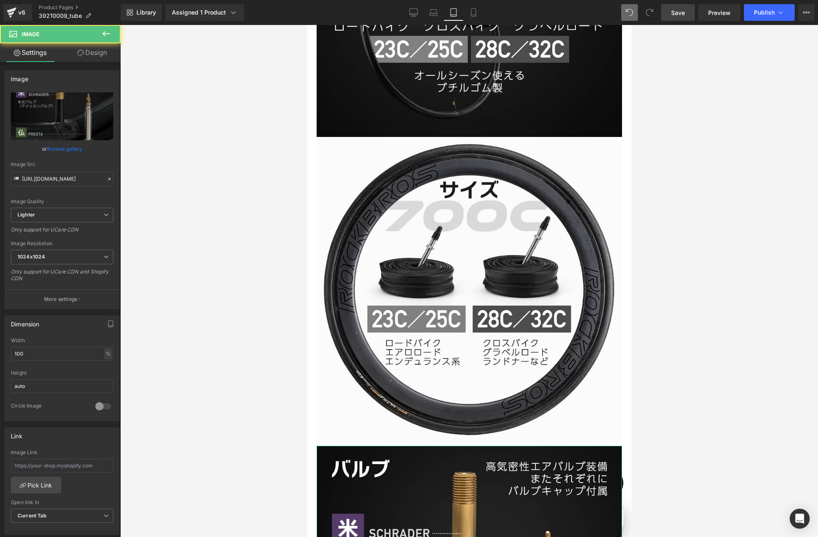
click at [94, 56] on link "Design" at bounding box center [92, 52] width 60 height 19
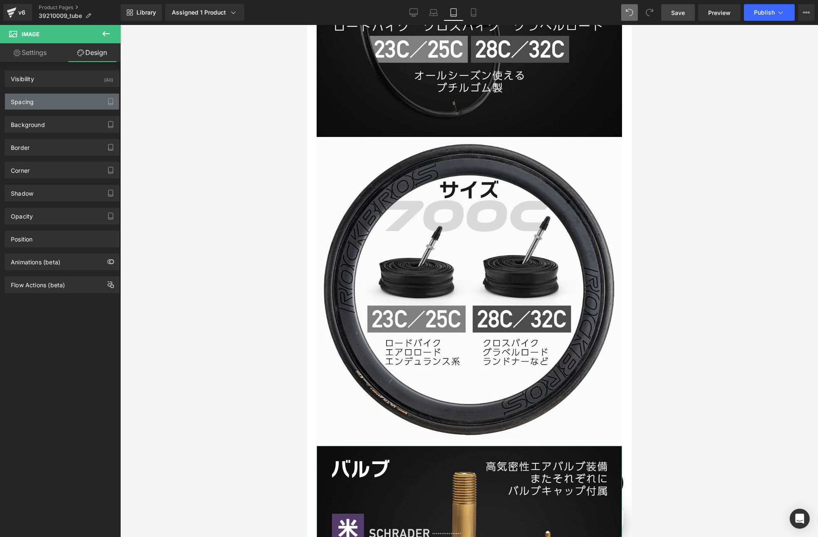
click at [49, 103] on div "Spacing" at bounding box center [62, 102] width 114 height 16
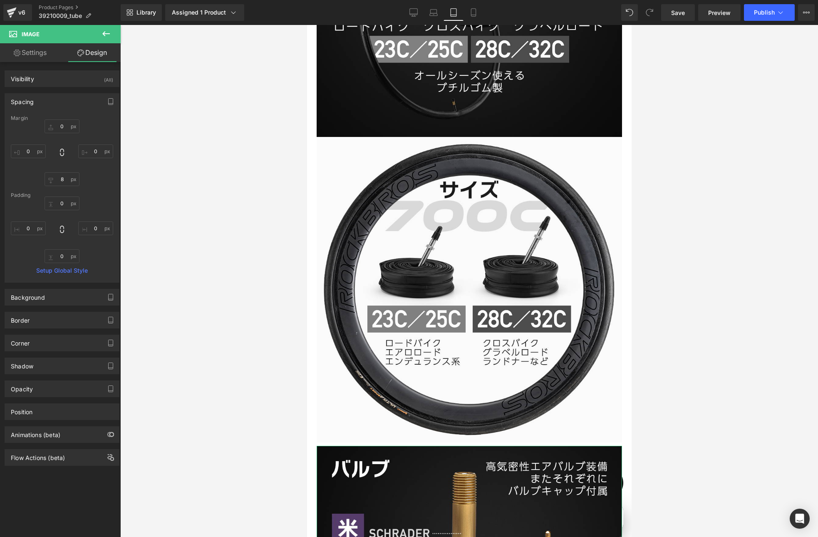
scroll to position [0, 542]
drag, startPoint x: 328, startPoint y: 376, endPoint x: 468, endPoint y: 196, distance: 228.0
click at [328, 443] on span "Row" at bounding box center [332, 449] width 17 height 12
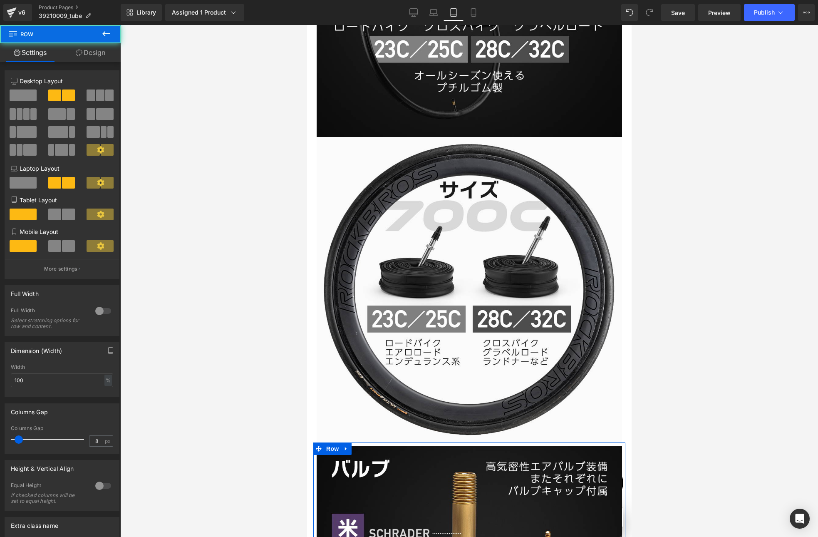
click at [91, 51] on link "Design" at bounding box center [90, 52] width 60 height 19
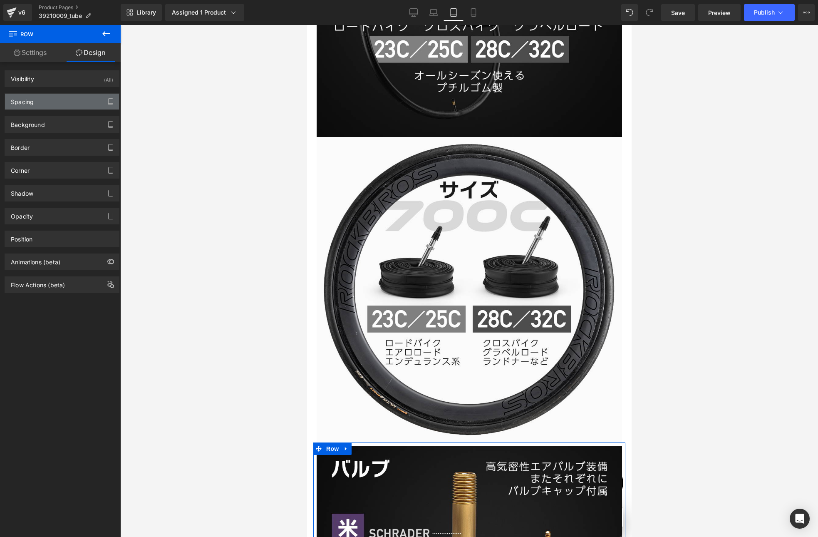
click at [50, 101] on div "Spacing" at bounding box center [62, 102] width 114 height 16
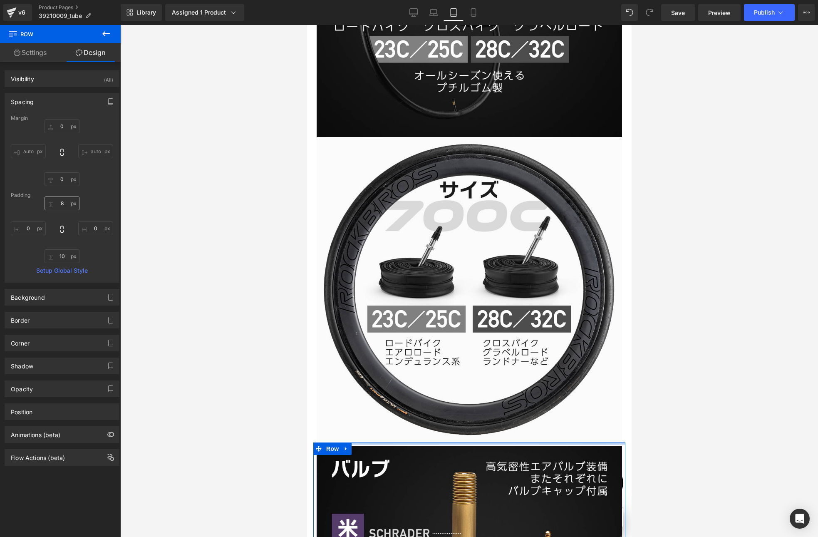
scroll to position [0, 0]
click at [64, 205] on input "8" at bounding box center [62, 203] width 35 height 14
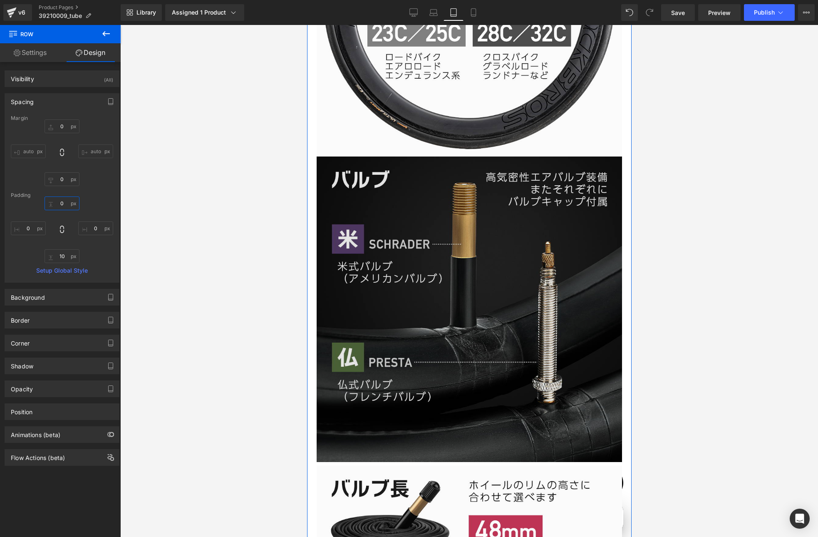
scroll to position [5303, 0]
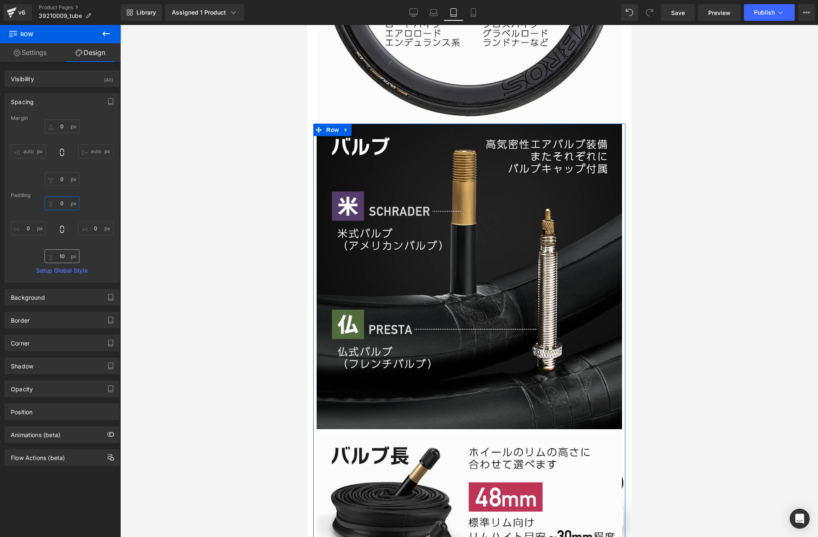
type input "0"
click at [63, 255] on input "10" at bounding box center [62, 256] width 35 height 14
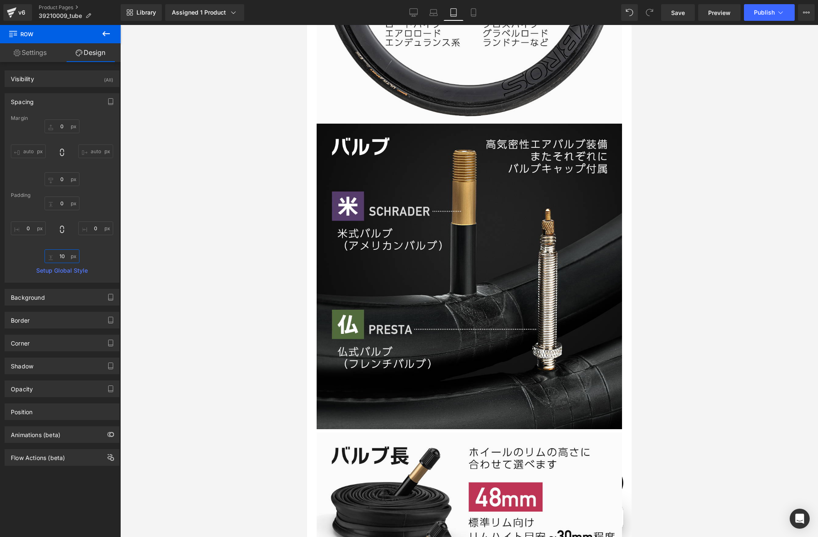
type input "0"
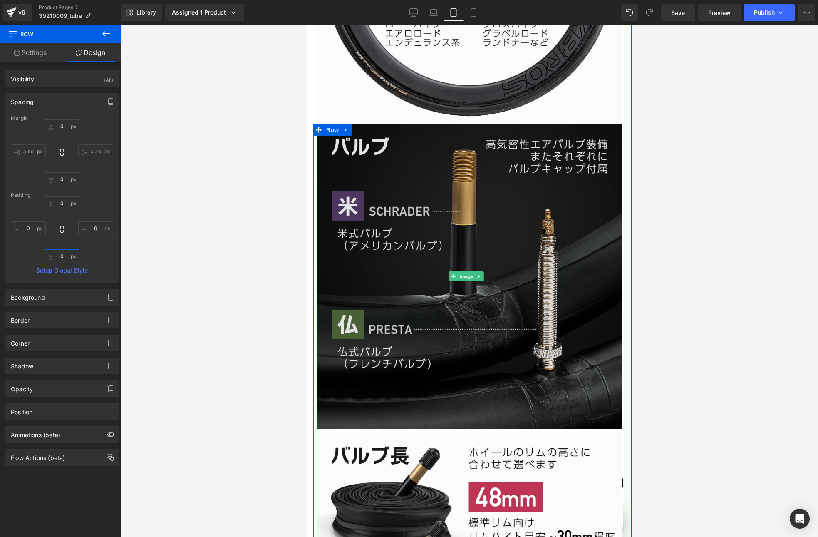
scroll to position [0, 271]
click at [435, 277] on img at bounding box center [468, 276] width 305 height 305
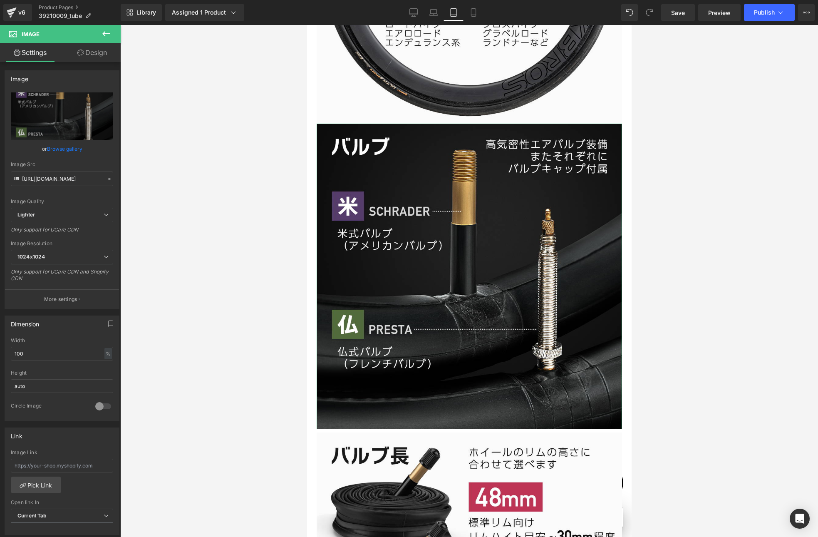
click at [95, 59] on link "Design" at bounding box center [92, 52] width 60 height 19
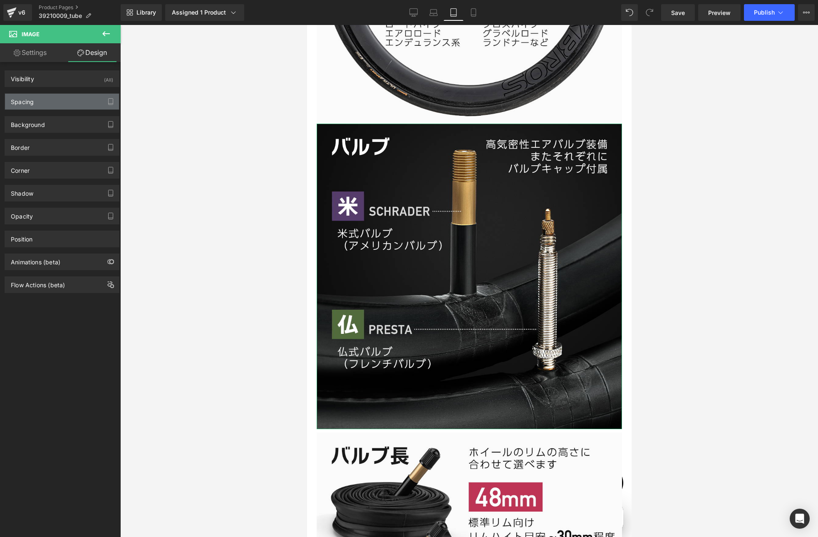
click at [45, 99] on div "Spacing" at bounding box center [62, 102] width 114 height 16
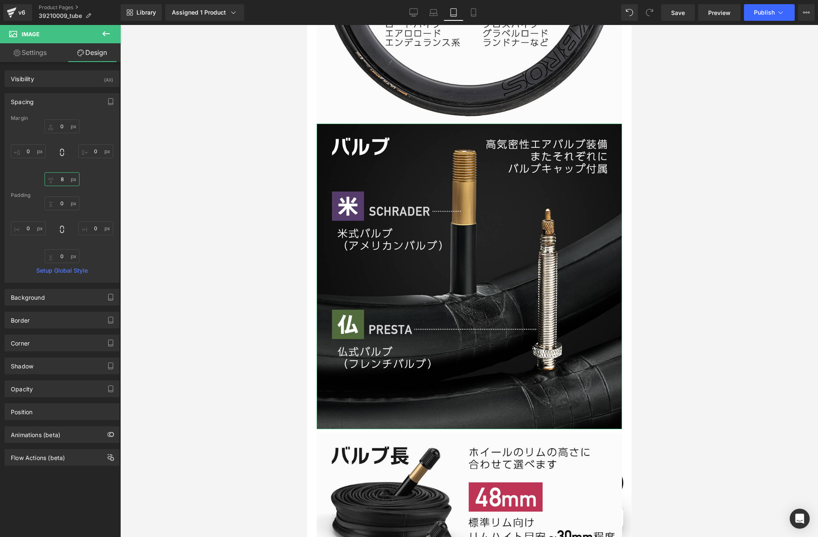
click at [62, 179] on input "8" at bounding box center [62, 179] width 35 height 14
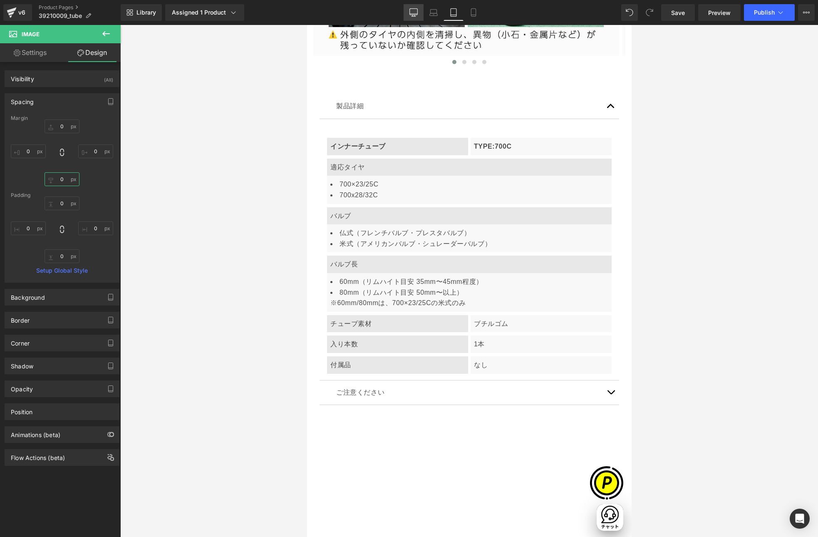
type input "0"
click at [412, 12] on icon at bounding box center [413, 12] width 8 height 8
type input "0"
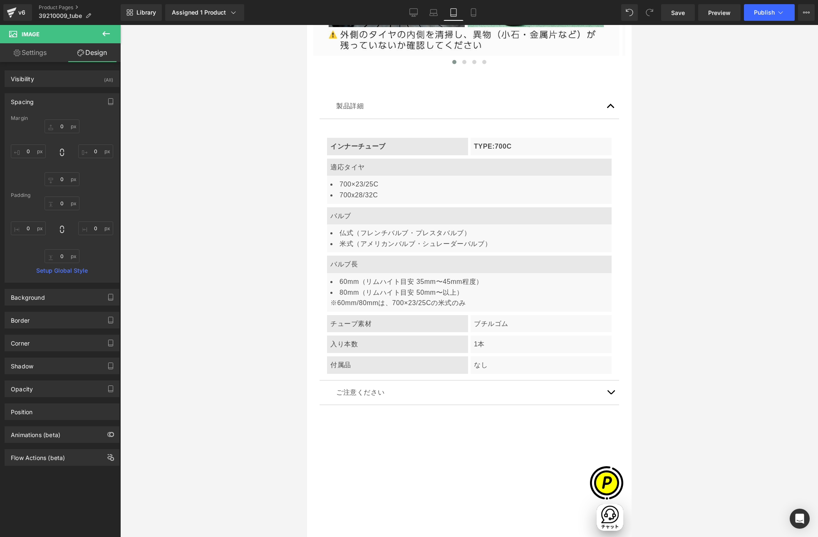
type input "0"
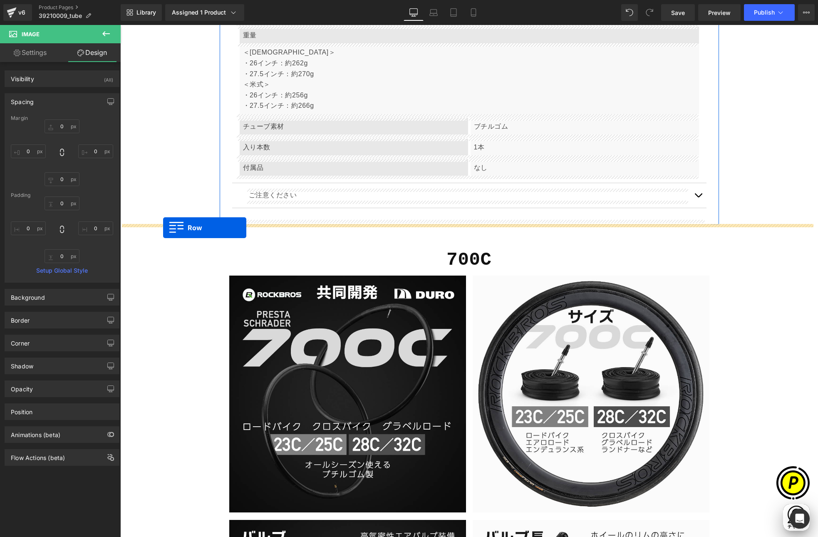
scroll to position [0, 0]
drag, startPoint x: 220, startPoint y: 305, endPoint x: 162, endPoint y: 229, distance: 96.4
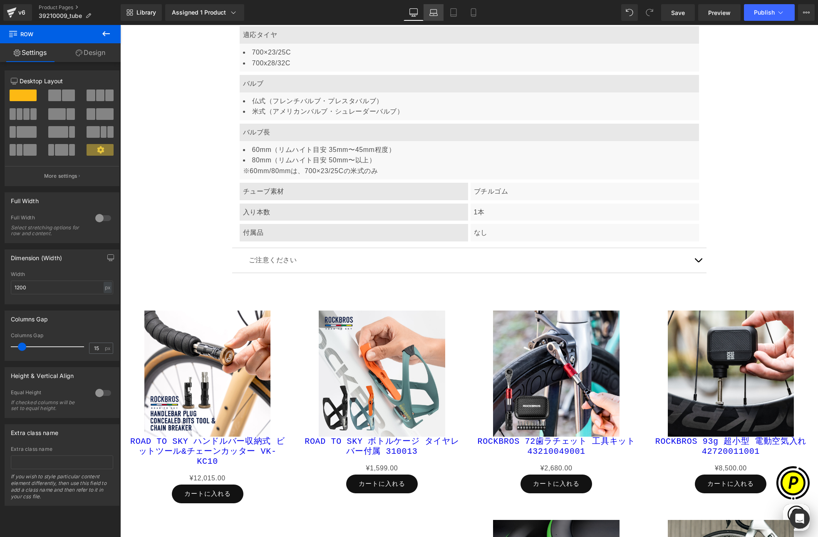
click at [439, 11] on link "Laptop" at bounding box center [433, 12] width 20 height 17
type input "100"
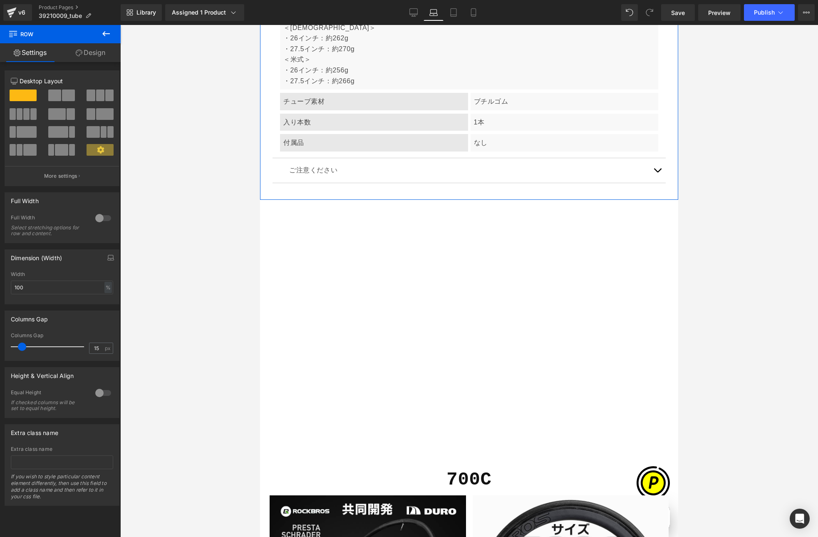
scroll to position [2563, 0]
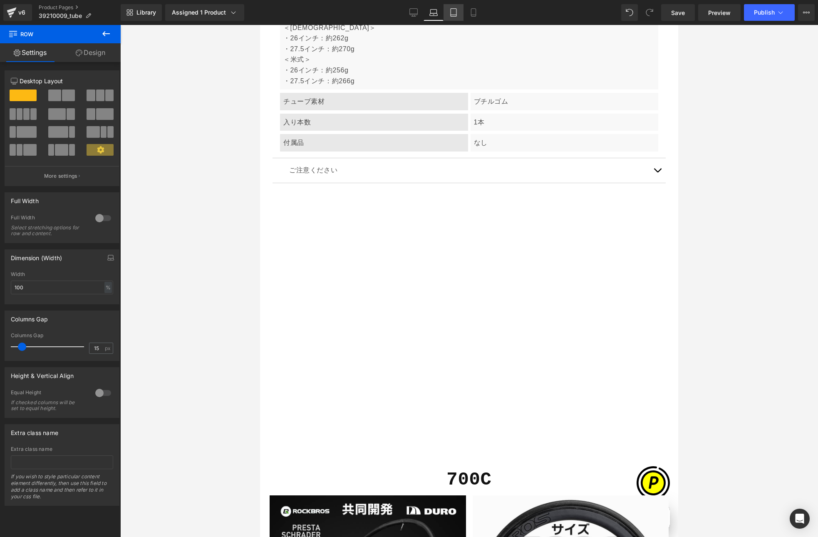
click at [454, 15] on icon at bounding box center [453, 15] width 6 height 0
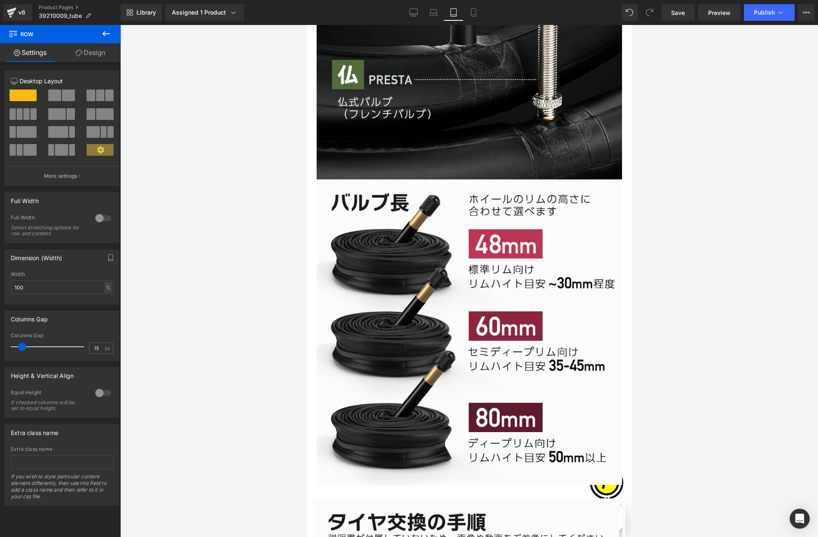
scroll to position [0, 271]
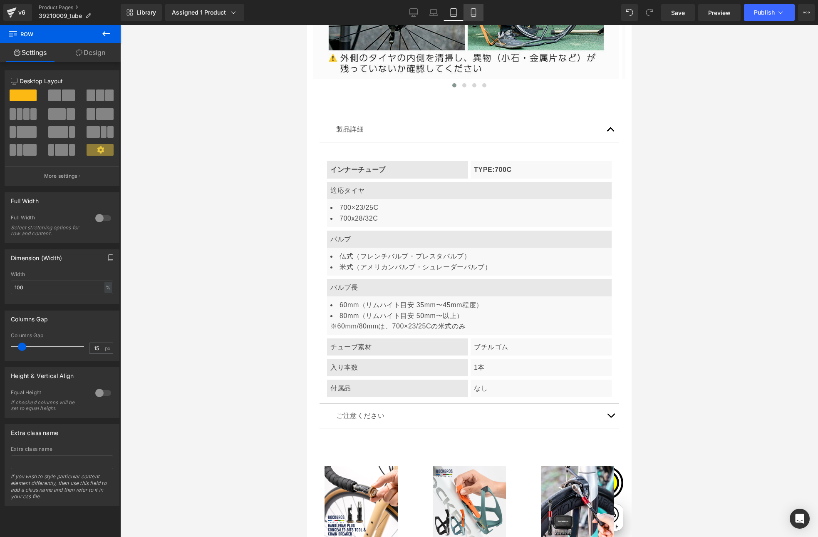
click at [477, 14] on icon at bounding box center [473, 12] width 8 height 8
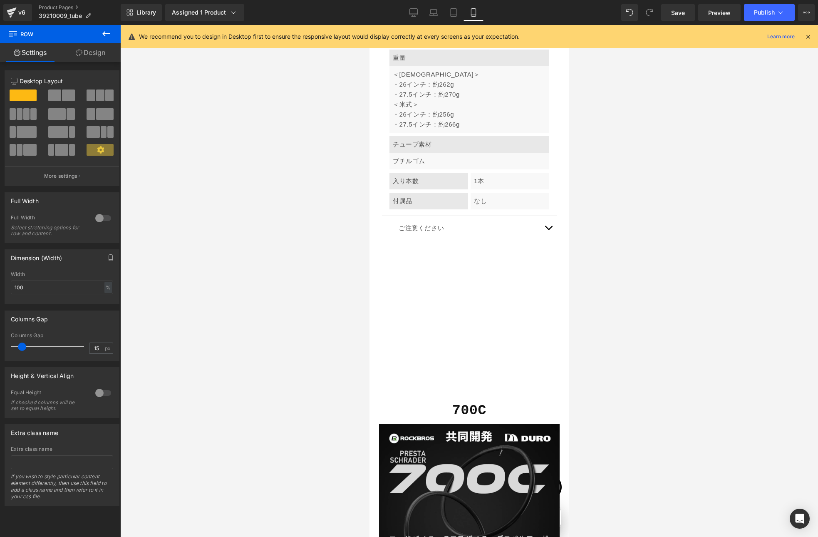
scroll to position [3381, 0]
click at [806, 36] on icon at bounding box center [807, 36] width 7 height 7
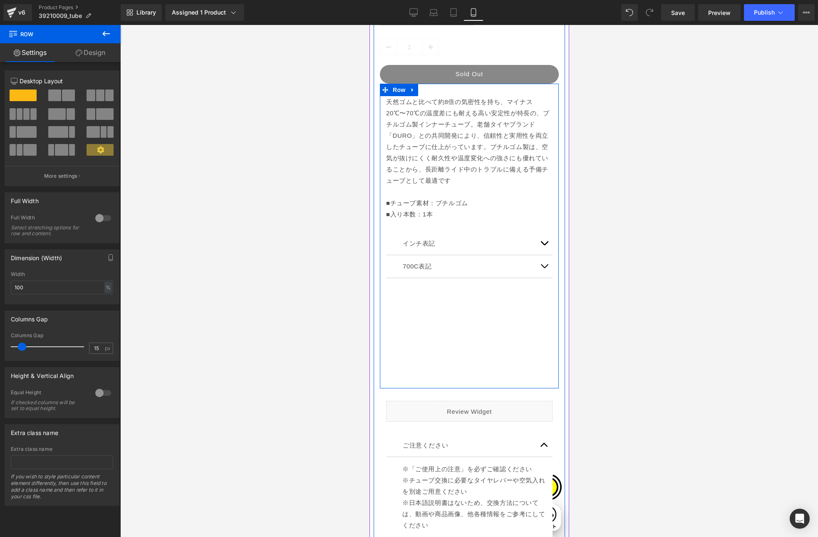
scroll to position [0, 0]
click at [538, 240] on button "button" at bounding box center [543, 243] width 17 height 22
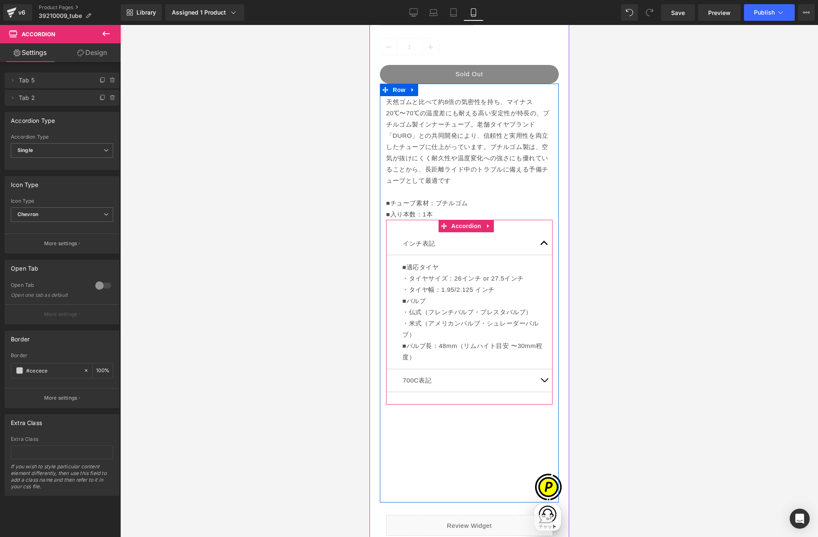
click at [537, 238] on button "button" at bounding box center [543, 243] width 17 height 22
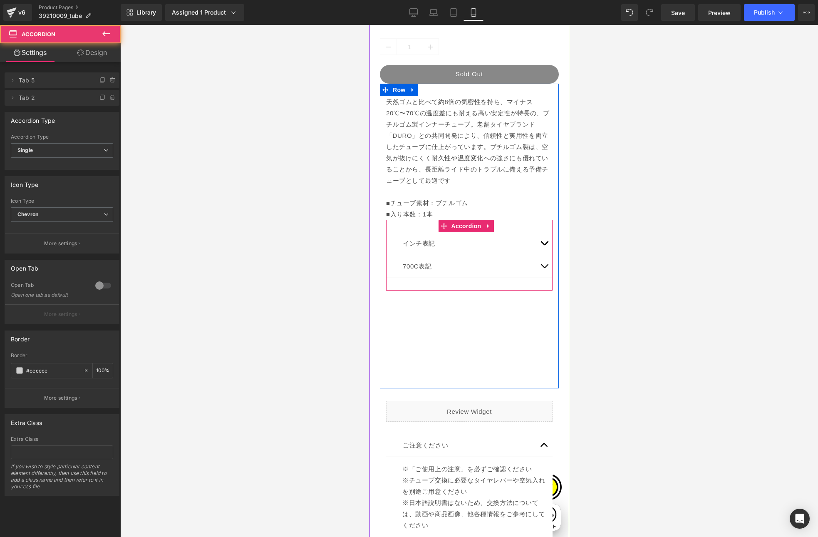
click at [544, 268] on span "button" at bounding box center [544, 268] width 0 height 0
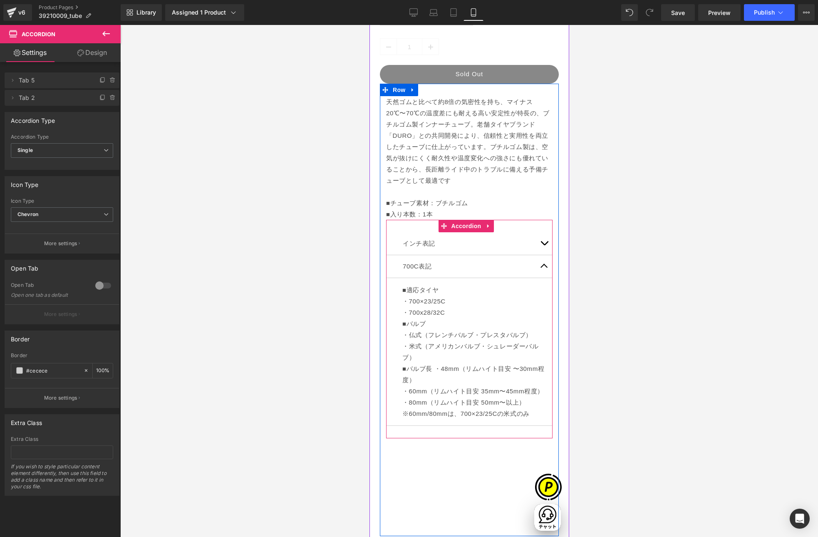
click at [538, 261] on button "button" at bounding box center [543, 266] width 17 height 22
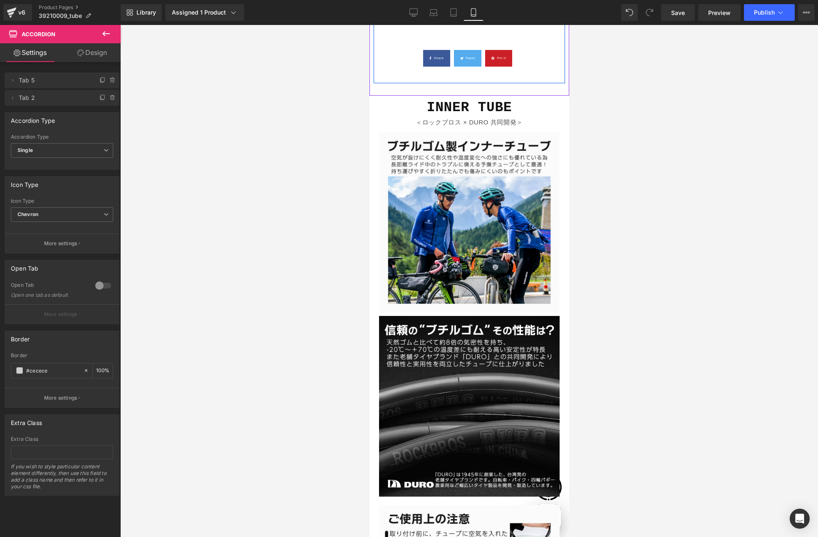
scroll to position [1350, 0]
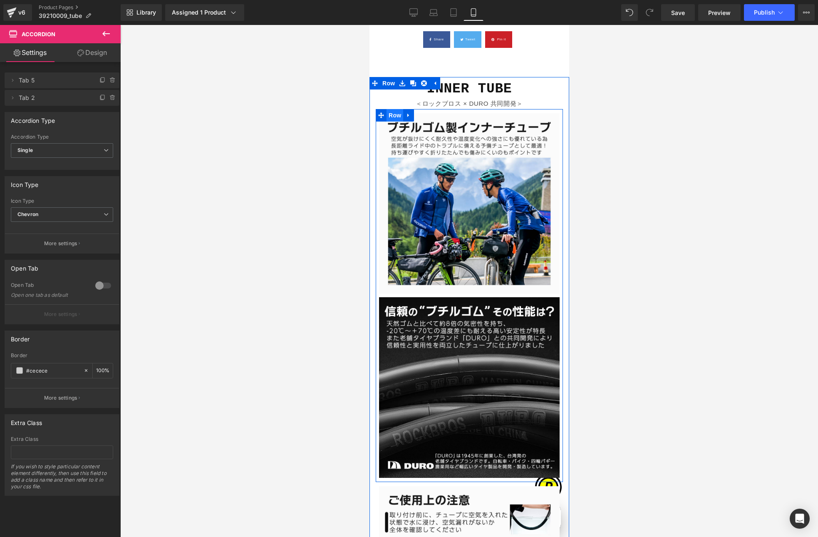
click at [393, 109] on span "Row" at bounding box center [394, 115] width 17 height 12
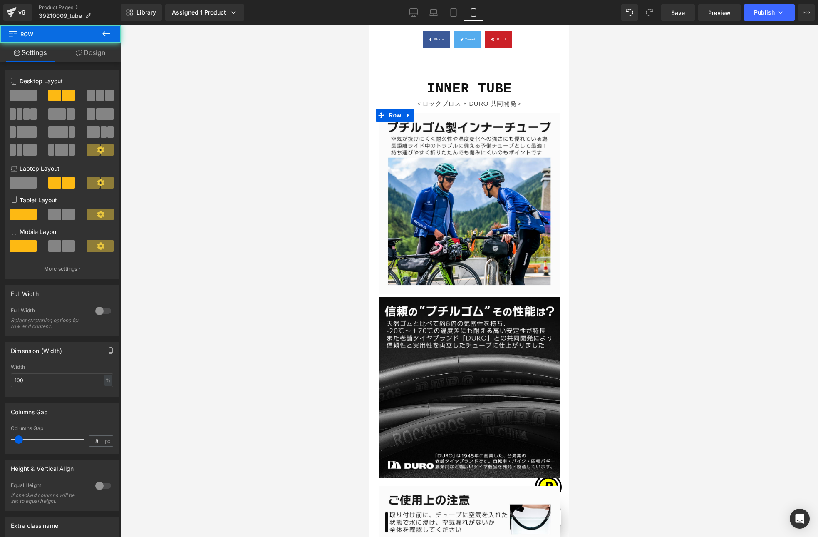
click at [92, 53] on link "Design" at bounding box center [90, 52] width 60 height 19
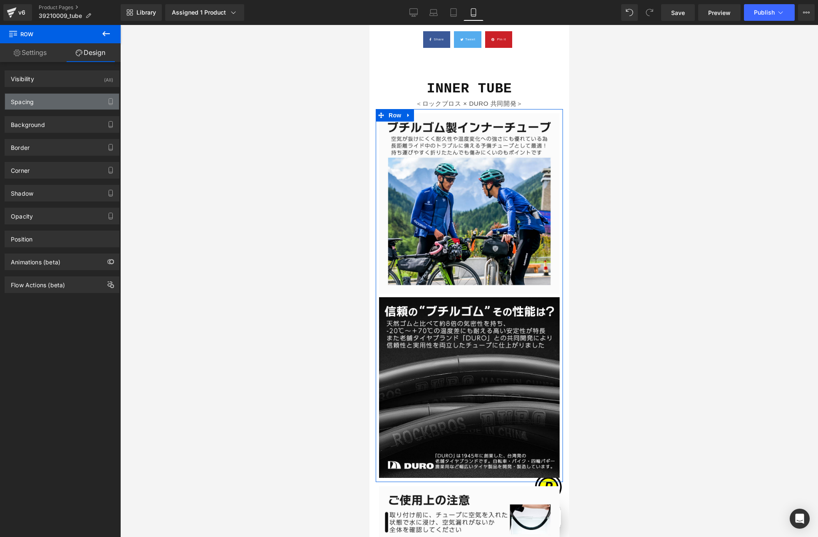
click at [40, 105] on div "Spacing" at bounding box center [62, 102] width 114 height 16
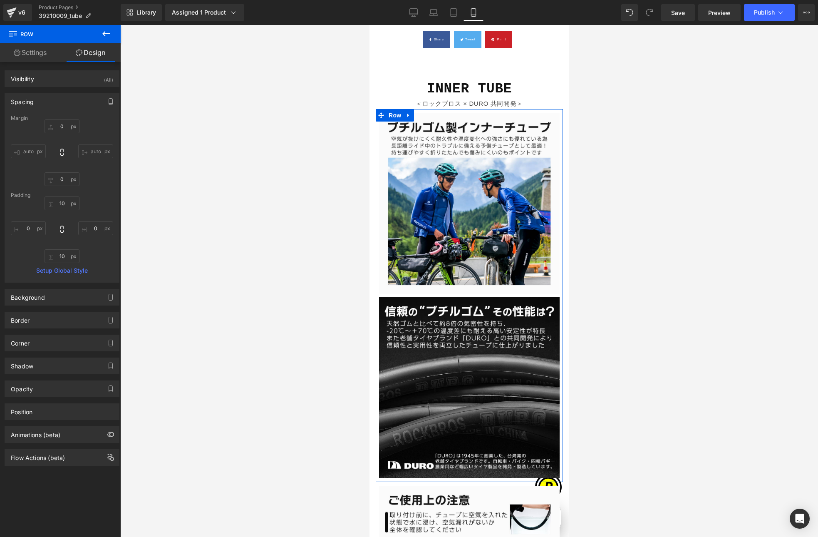
scroll to position [0, 292]
click at [62, 257] on input "10" at bounding box center [62, 256] width 35 height 14
type input "0"
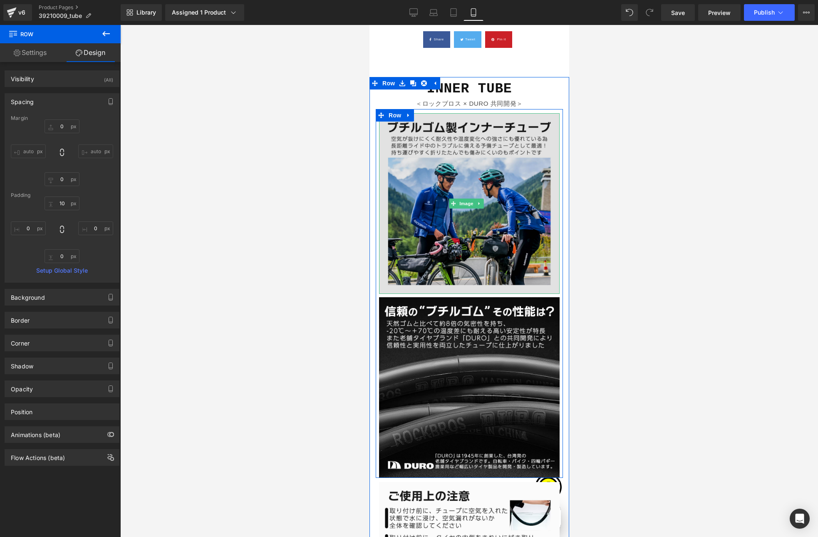
click at [418, 194] on img at bounding box center [469, 203] width 181 height 181
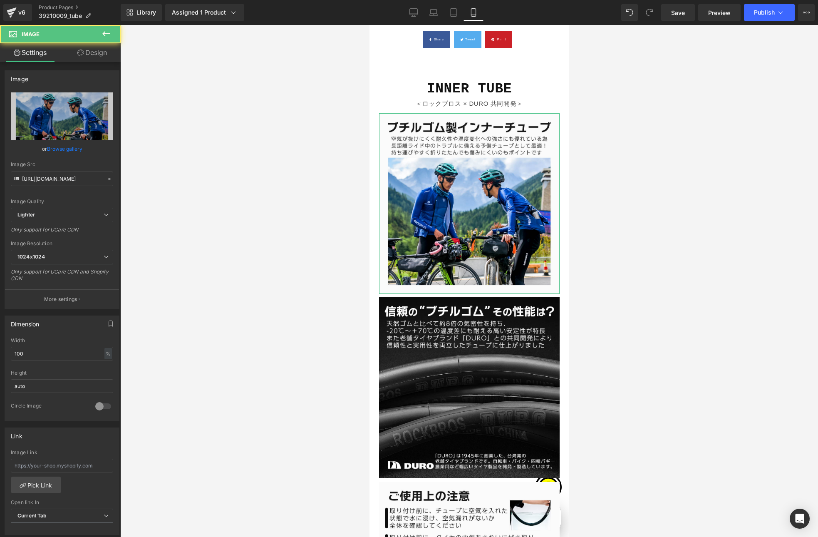
click at [98, 57] on link "Design" at bounding box center [92, 52] width 60 height 19
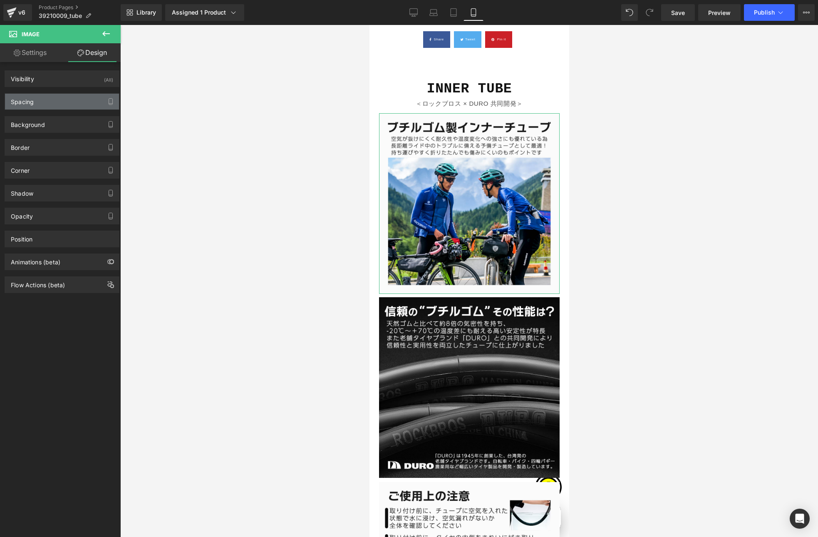
click at [39, 101] on div "Spacing" at bounding box center [62, 102] width 114 height 16
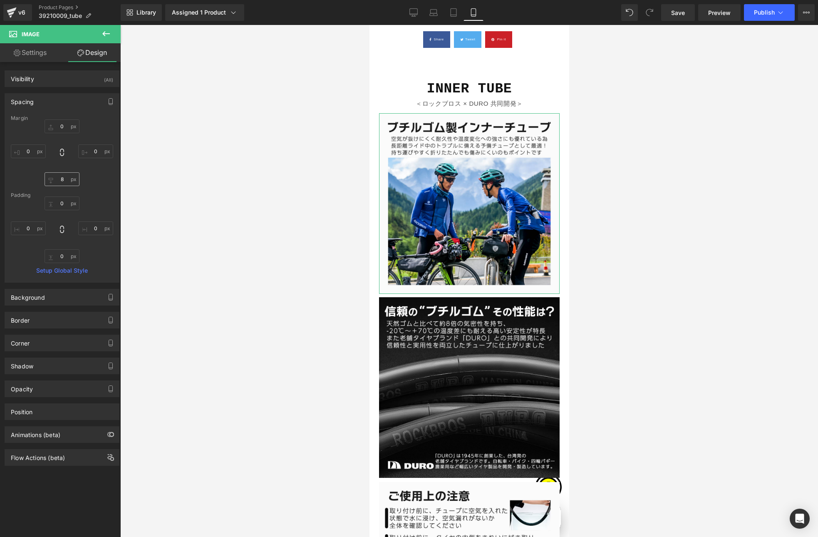
scroll to position [0, 0]
click at [63, 181] on input "8" at bounding box center [62, 179] width 35 height 14
type input "0"
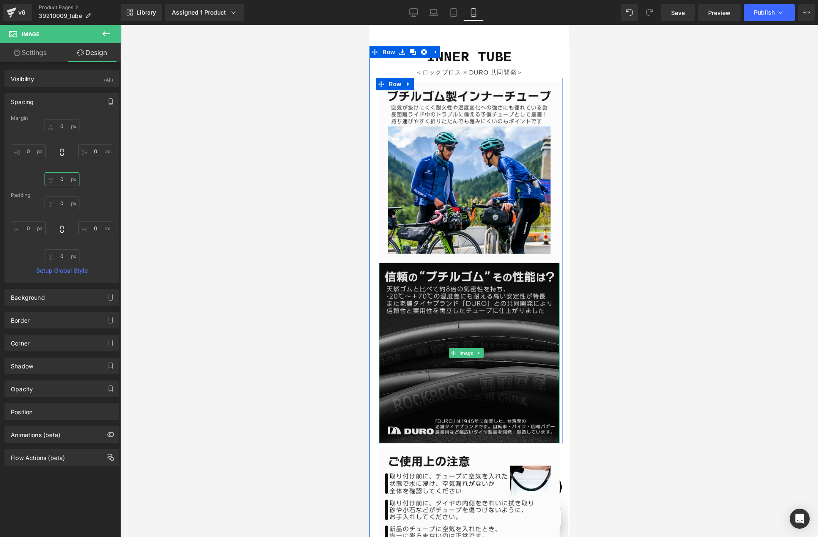
scroll to position [1398, 0]
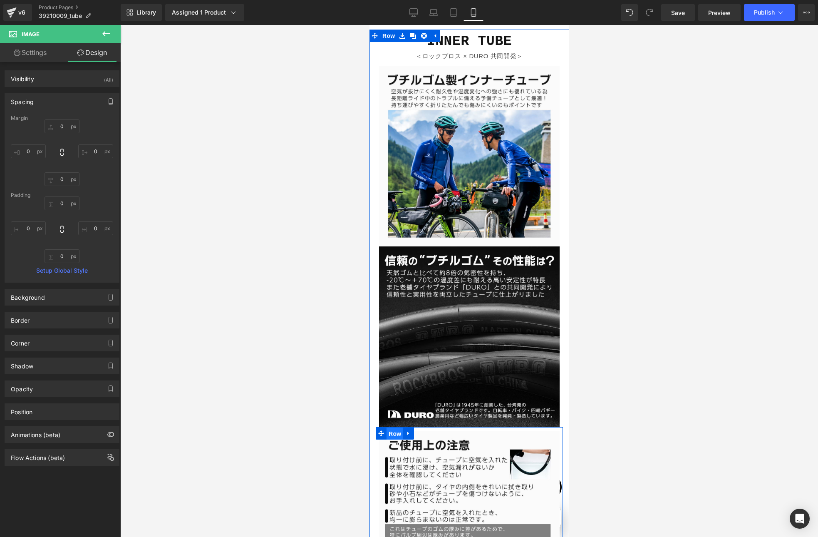
click at [393, 427] on span "Row" at bounding box center [394, 433] width 17 height 12
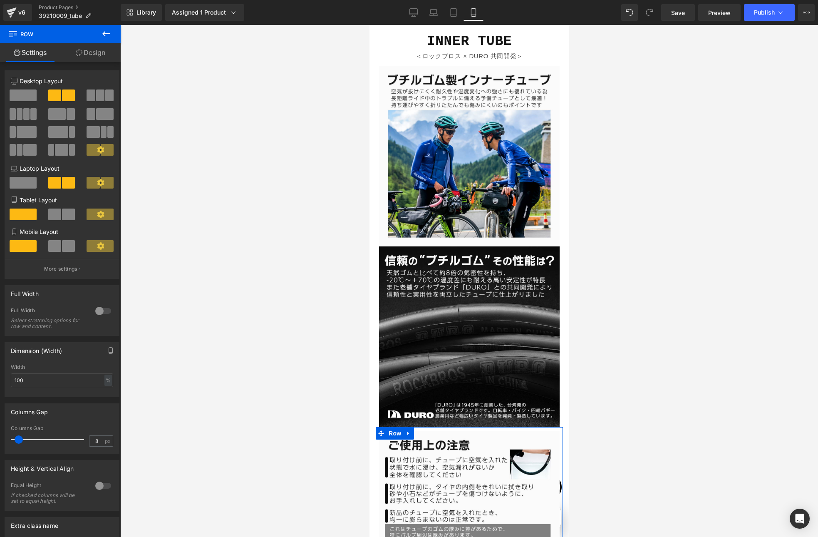
click at [93, 56] on link "Design" at bounding box center [90, 52] width 60 height 19
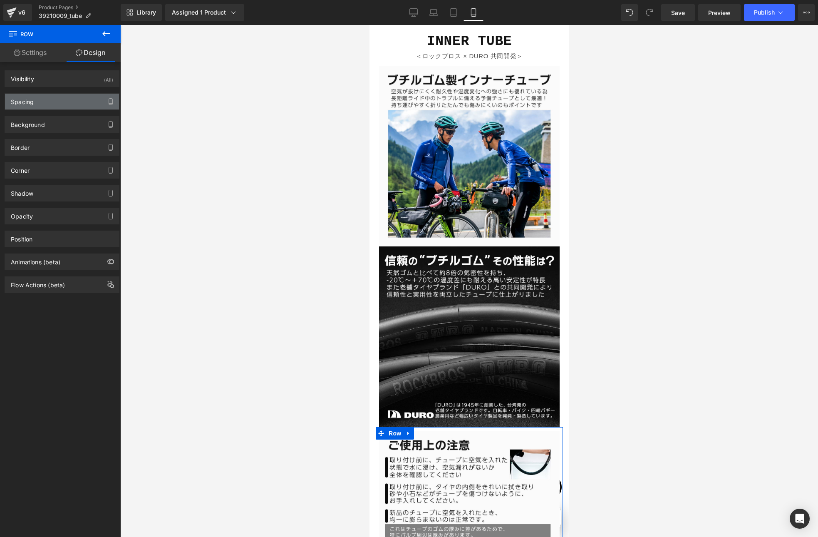
click at [46, 102] on div "Spacing" at bounding box center [62, 102] width 114 height 16
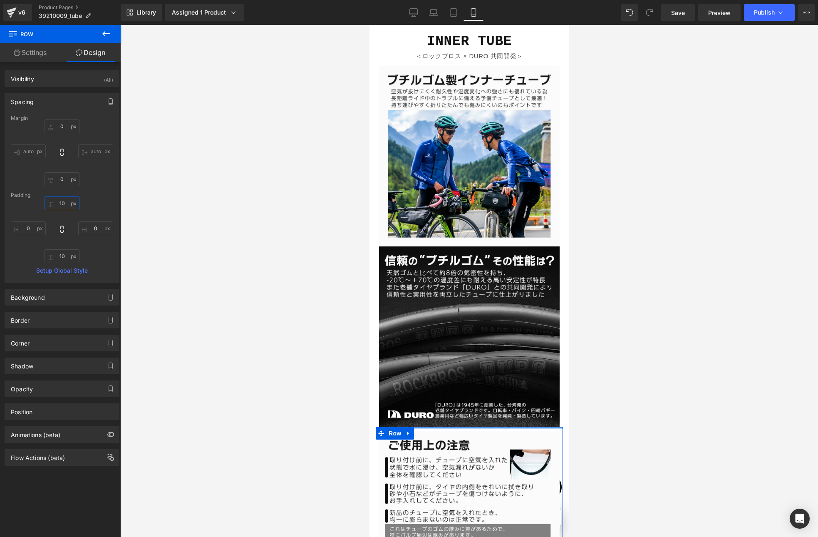
drag, startPoint x: 64, startPoint y: 201, endPoint x: 75, endPoint y: 224, distance: 25.7
click at [64, 201] on input "10" at bounding box center [62, 203] width 35 height 14
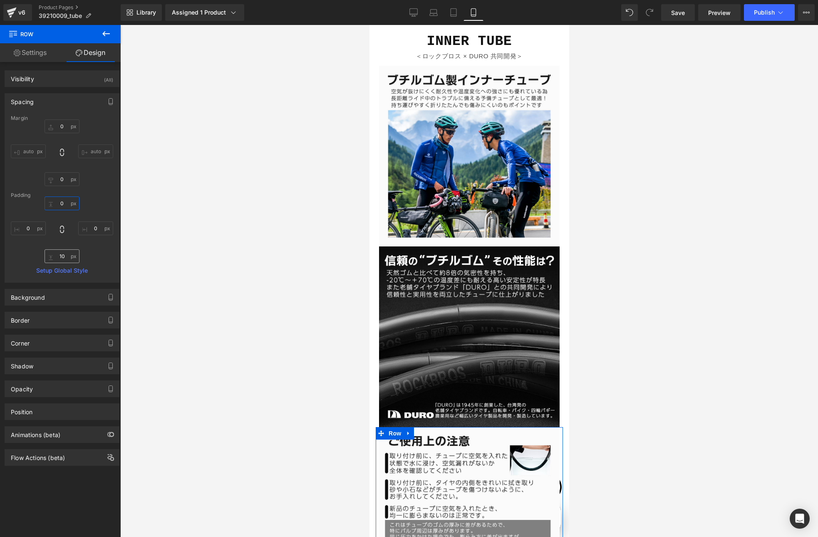
type input "0"
click at [64, 256] on input "10" at bounding box center [62, 256] width 35 height 14
type input "0"
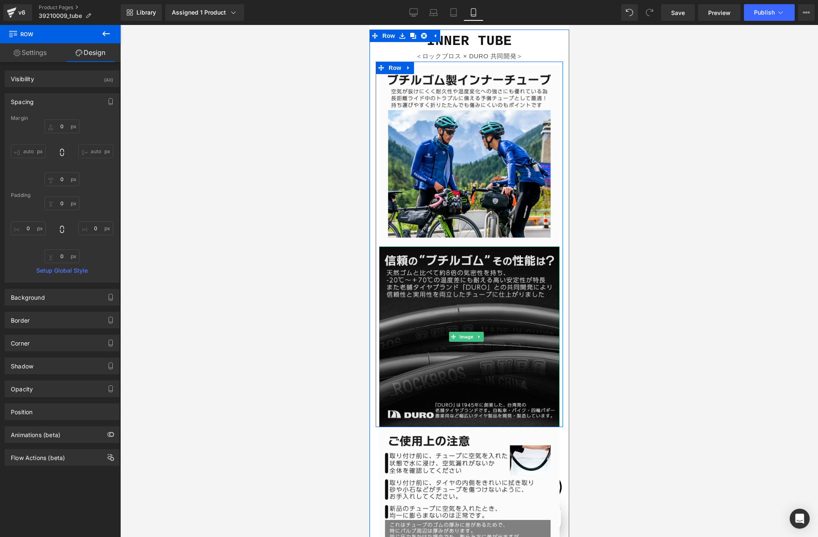
click at [449, 308] on img at bounding box center [469, 336] width 181 height 181
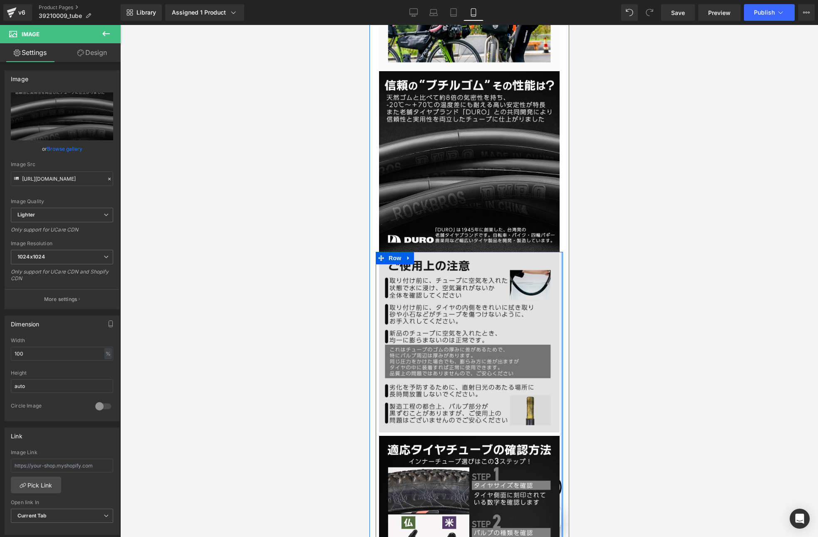
scroll to position [1585, 0]
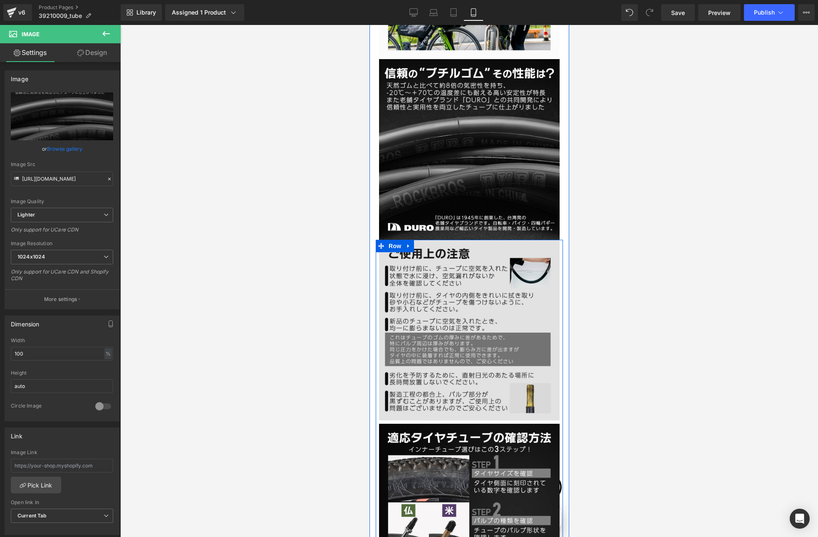
click at [428, 284] on img at bounding box center [469, 330] width 181 height 181
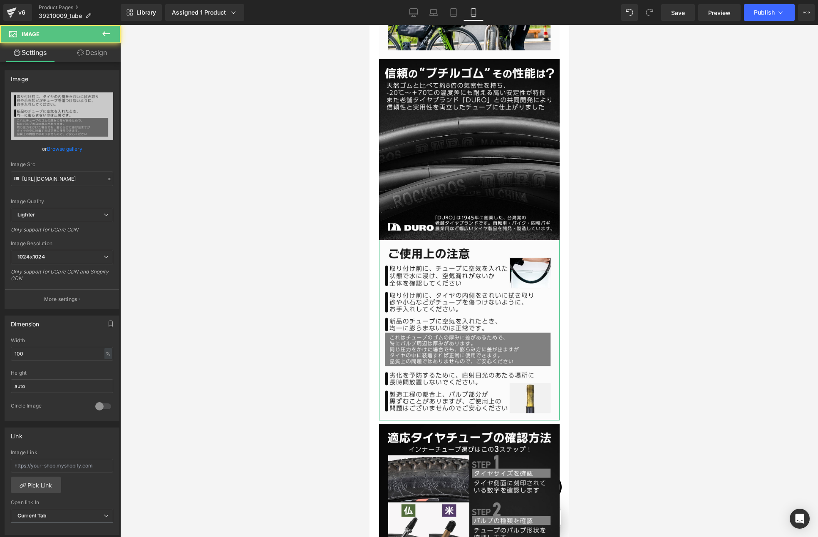
click at [96, 52] on link "Design" at bounding box center [92, 52] width 60 height 19
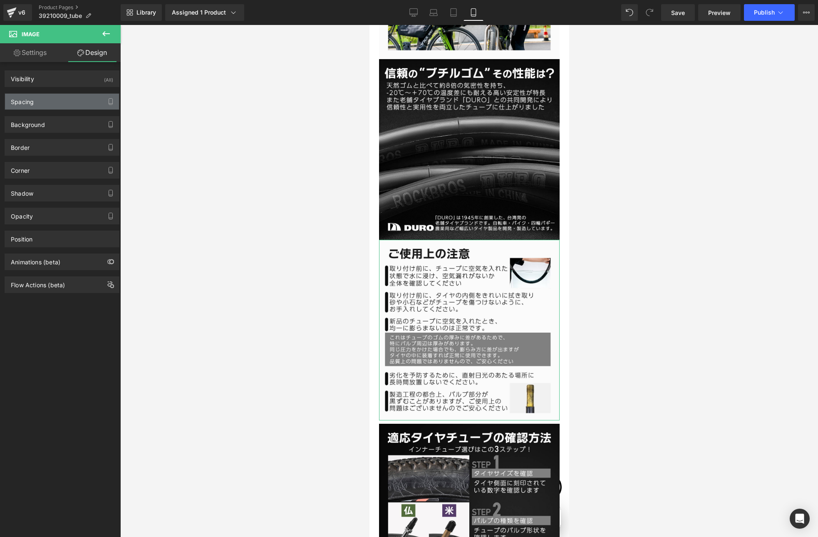
click at [34, 106] on div "Spacing" at bounding box center [62, 102] width 114 height 16
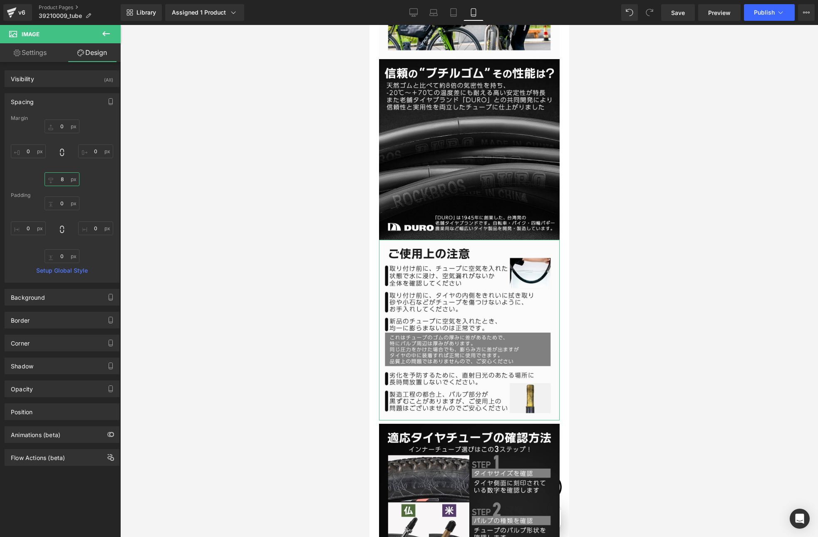
click at [62, 181] on input "8" at bounding box center [62, 179] width 35 height 14
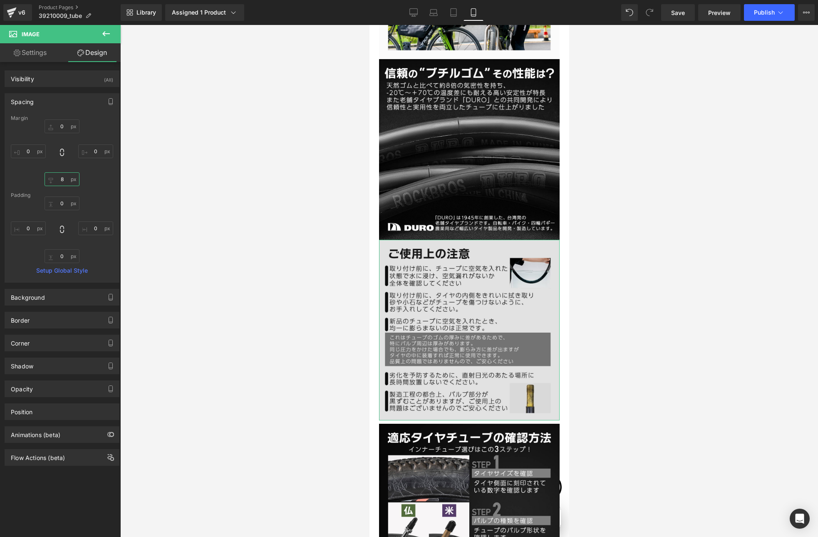
type input "0"
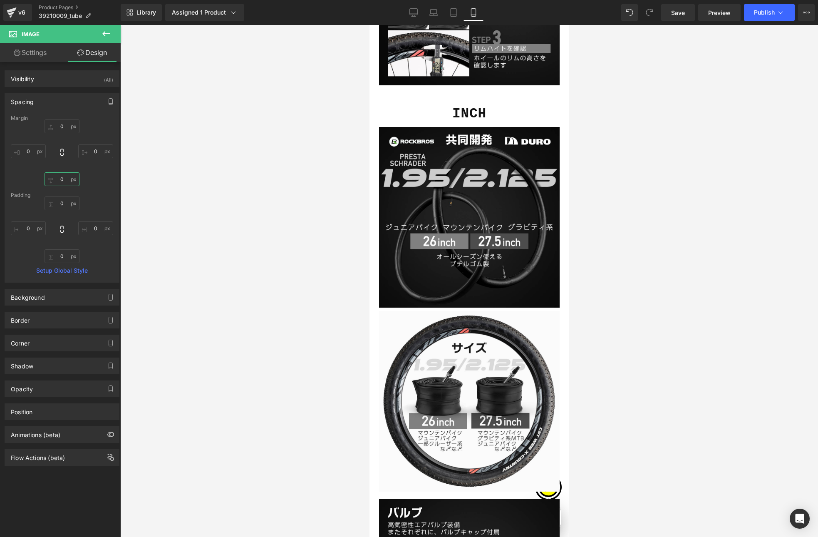
scroll to position [2105, 0]
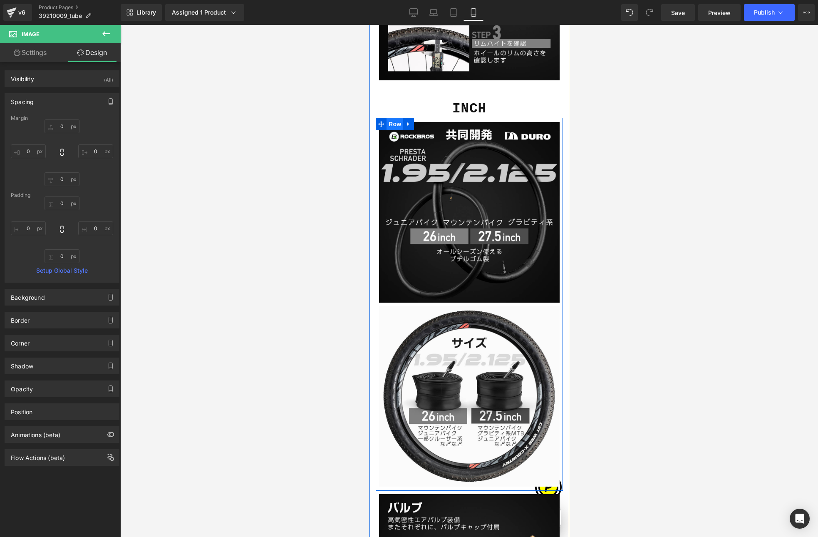
click at [388, 118] on span "Row" at bounding box center [394, 124] width 17 height 12
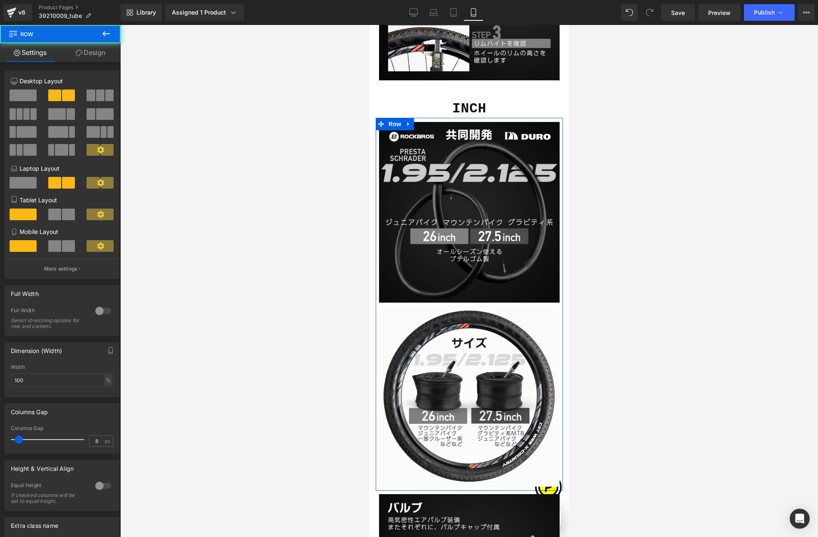
click at [88, 55] on link "Design" at bounding box center [90, 52] width 60 height 19
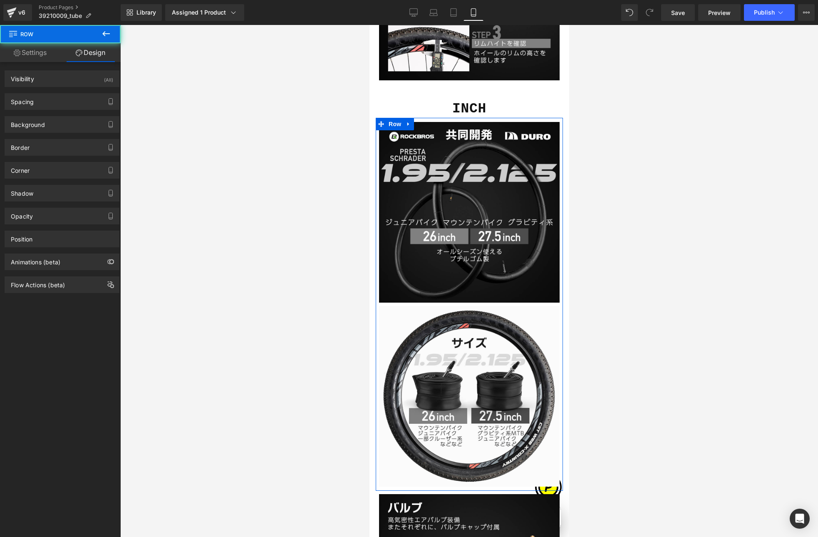
scroll to position [0, 292]
click at [40, 99] on div "Spacing" at bounding box center [62, 102] width 114 height 16
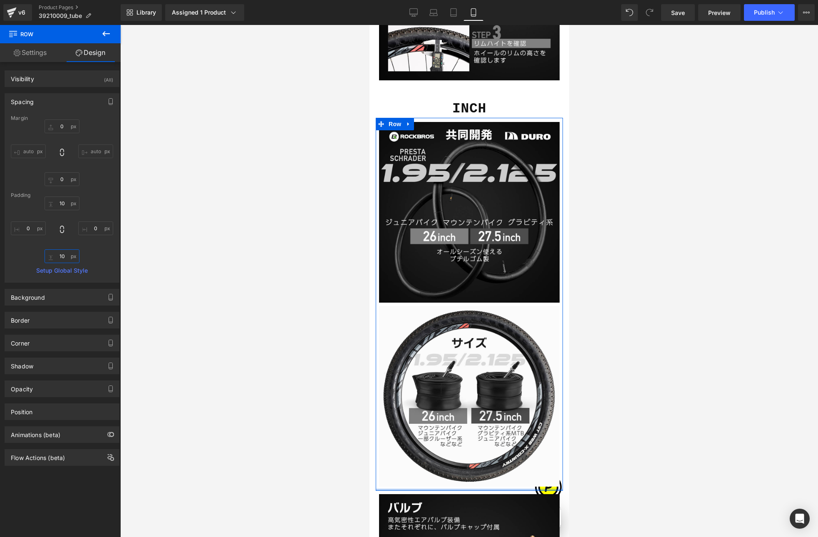
click at [61, 257] on input "10" at bounding box center [62, 256] width 35 height 14
type input "0"
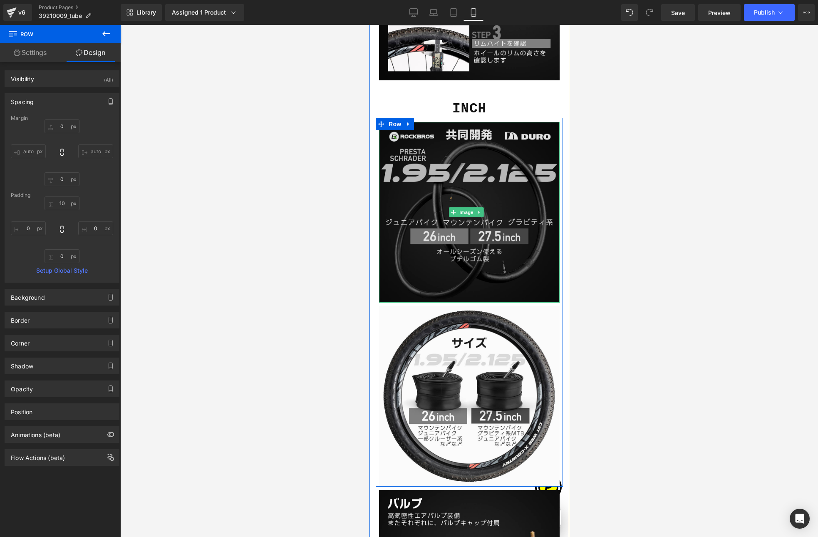
click at [393, 199] on img at bounding box center [469, 212] width 181 height 181
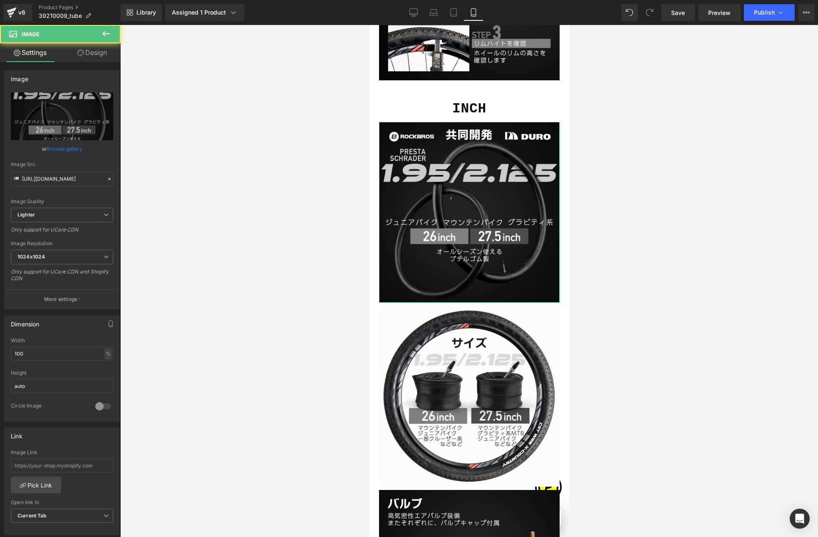
scroll to position [0, 0]
click at [89, 51] on link "Design" at bounding box center [92, 52] width 60 height 19
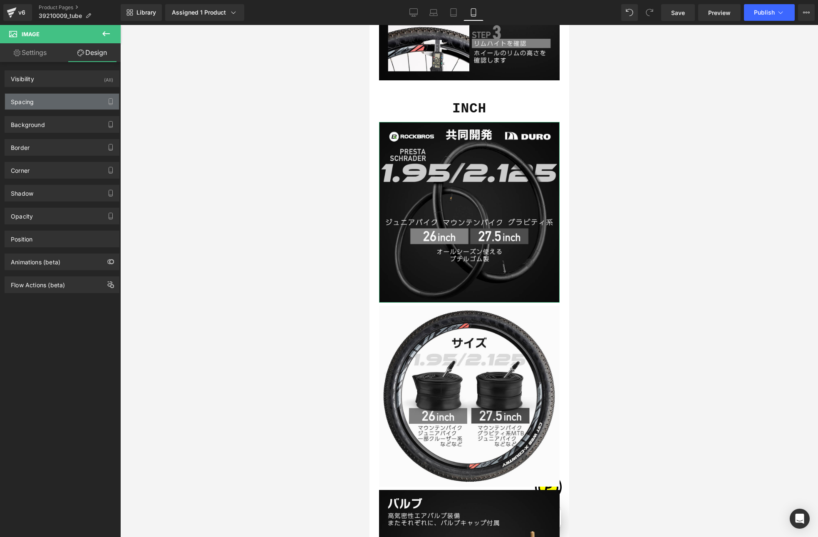
click at [32, 99] on div "Spacing" at bounding box center [22, 100] width 23 height 12
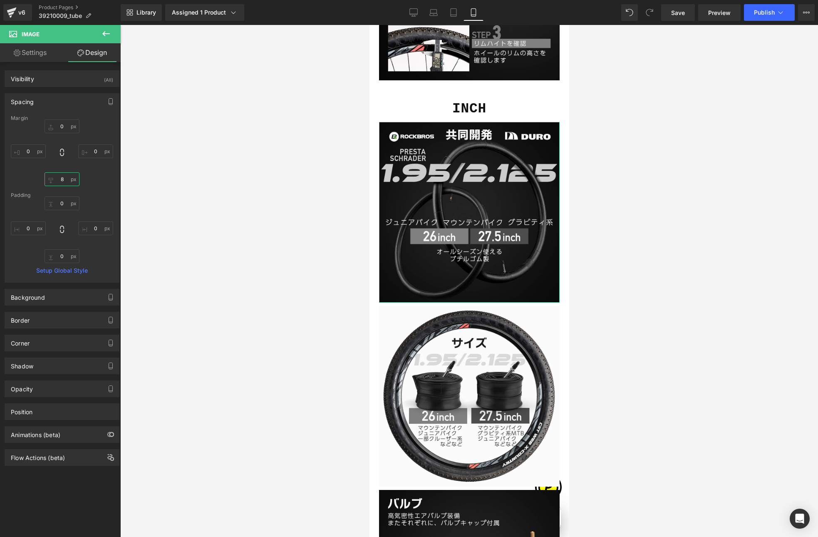
click at [62, 174] on input "8" at bounding box center [62, 179] width 35 height 14
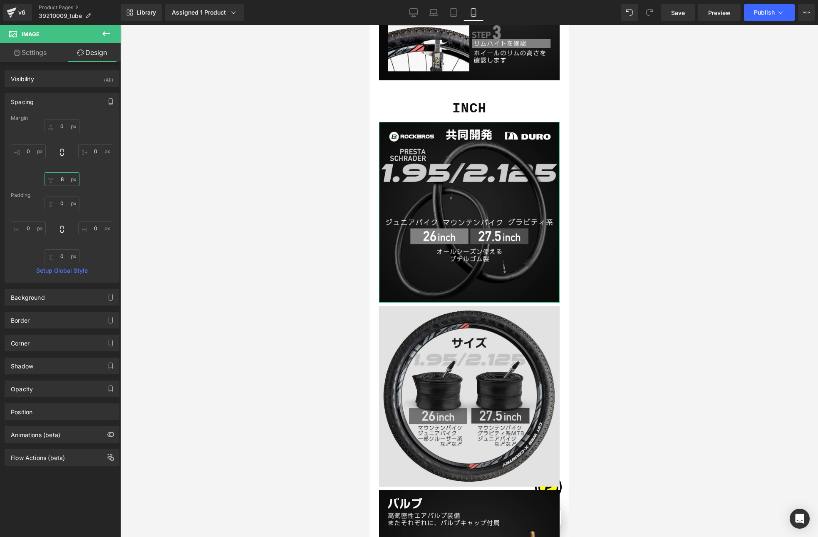
type input "0"
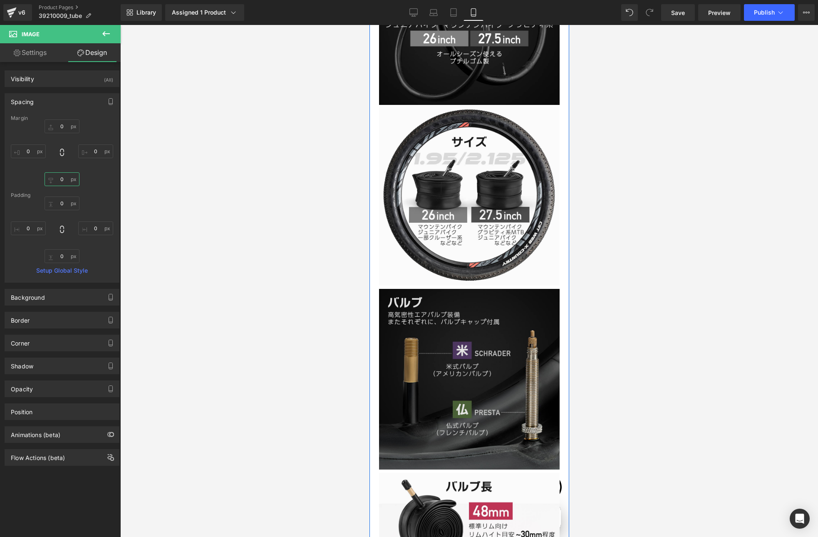
scroll to position [2311, 0]
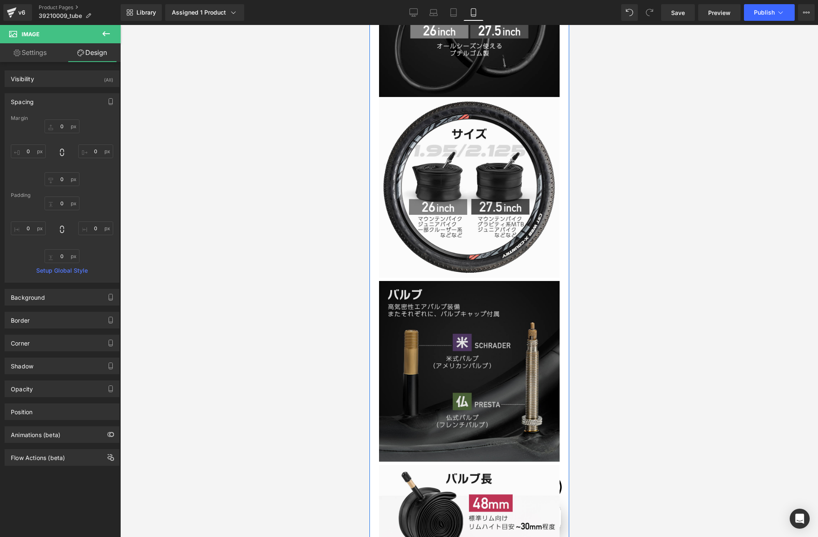
click at [405, 289] on img at bounding box center [469, 371] width 181 height 181
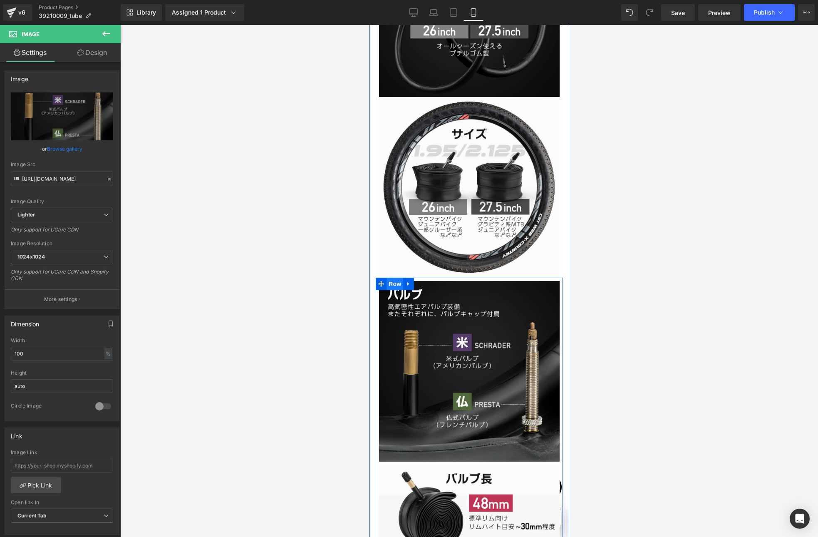
click at [394, 277] on span "Row" at bounding box center [394, 283] width 17 height 12
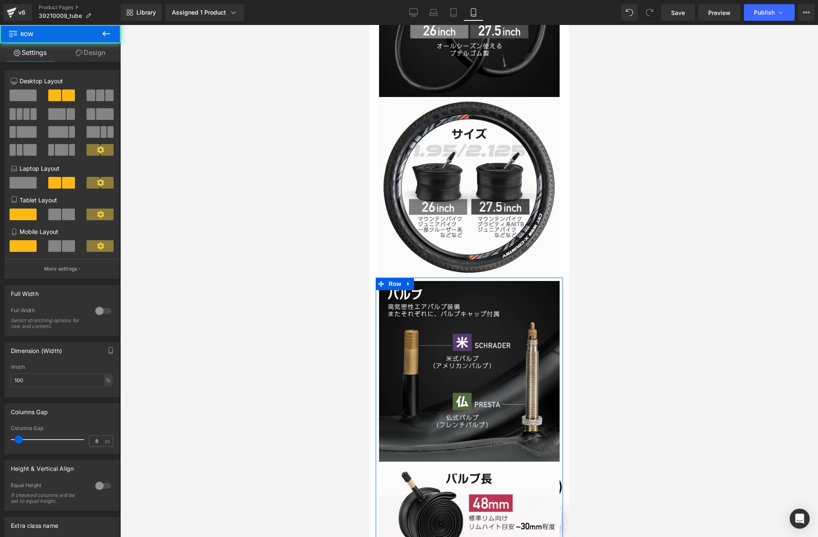
scroll to position [0, 146]
click at [85, 47] on link "Design" at bounding box center [90, 52] width 60 height 19
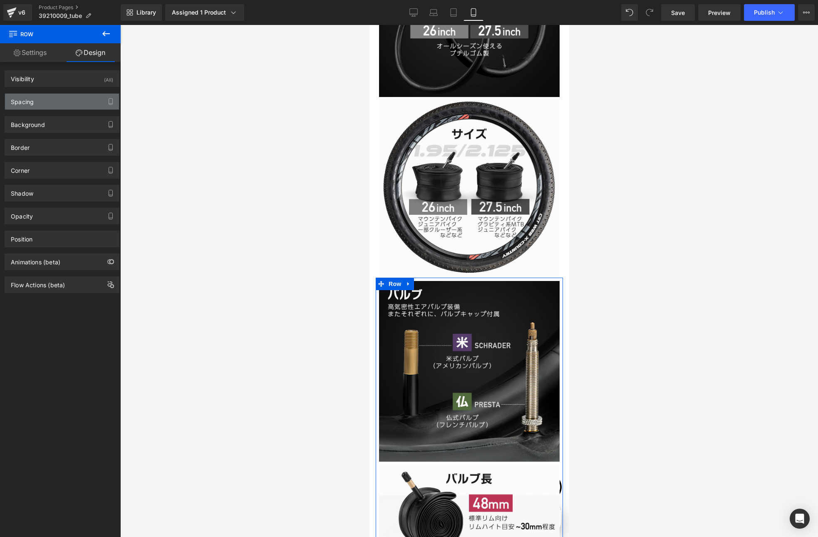
click at [41, 103] on div "Spacing" at bounding box center [62, 102] width 114 height 16
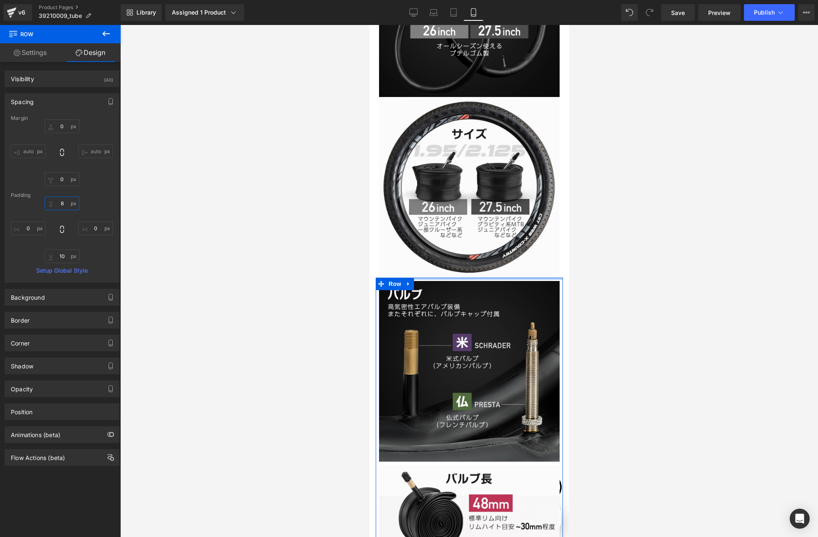
click at [63, 204] on input "8" at bounding box center [62, 203] width 35 height 14
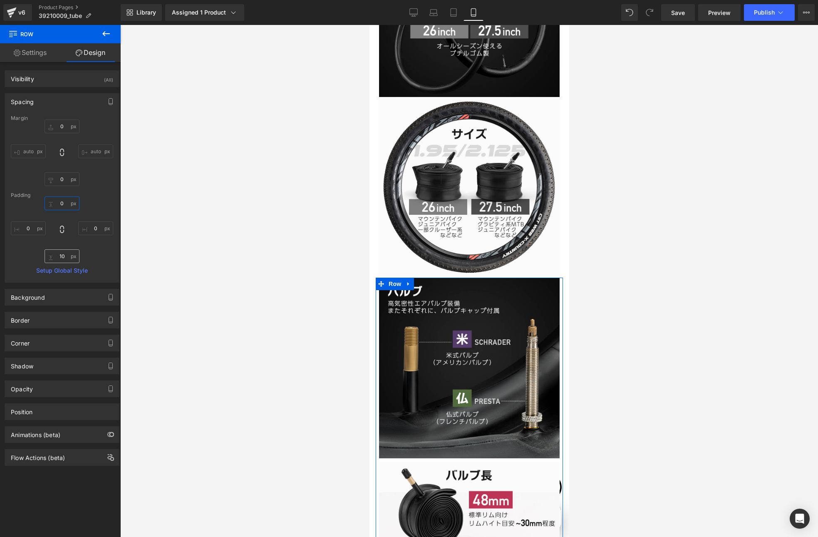
type input "0"
click at [64, 257] on input "10" at bounding box center [62, 256] width 35 height 14
type input "0"
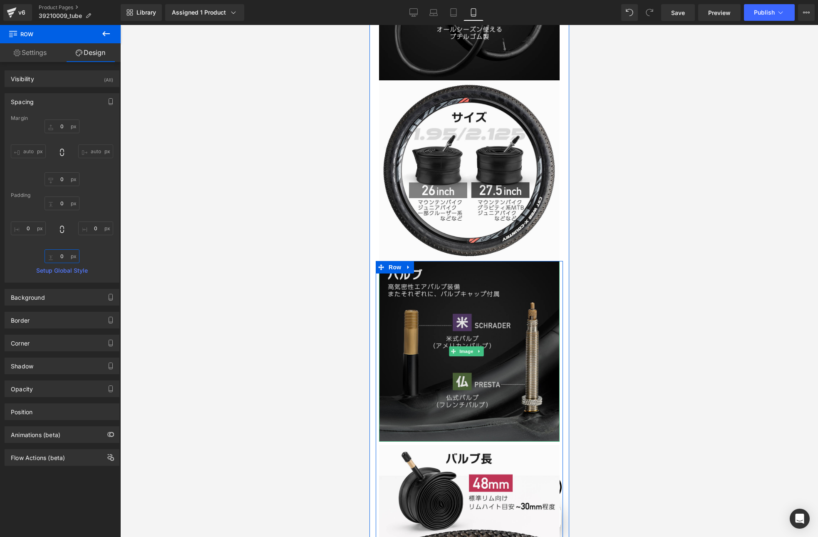
scroll to position [2343, 0]
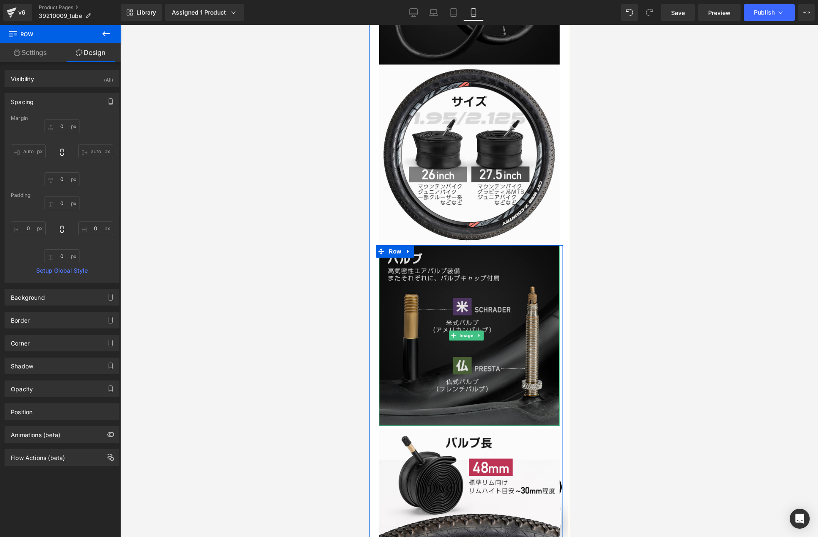
click at [422, 325] on img at bounding box center [469, 335] width 181 height 181
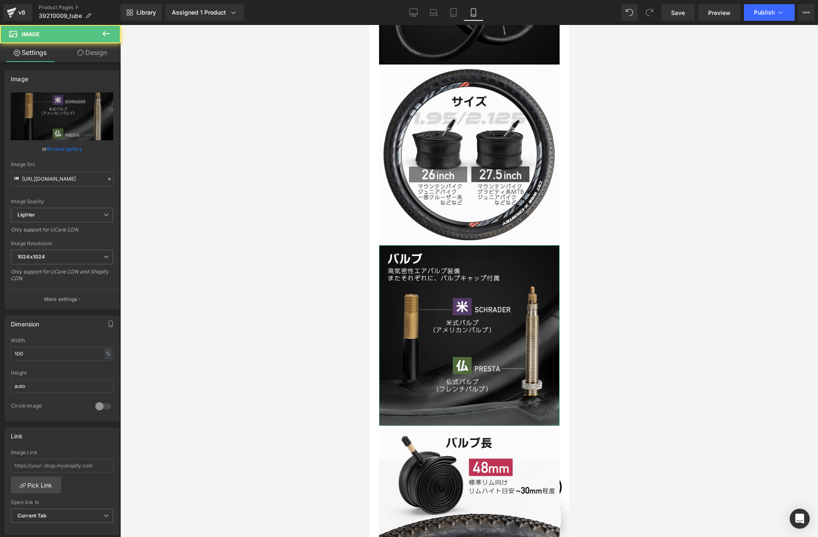
scroll to position [0, 292]
click at [96, 57] on link "Design" at bounding box center [92, 52] width 60 height 19
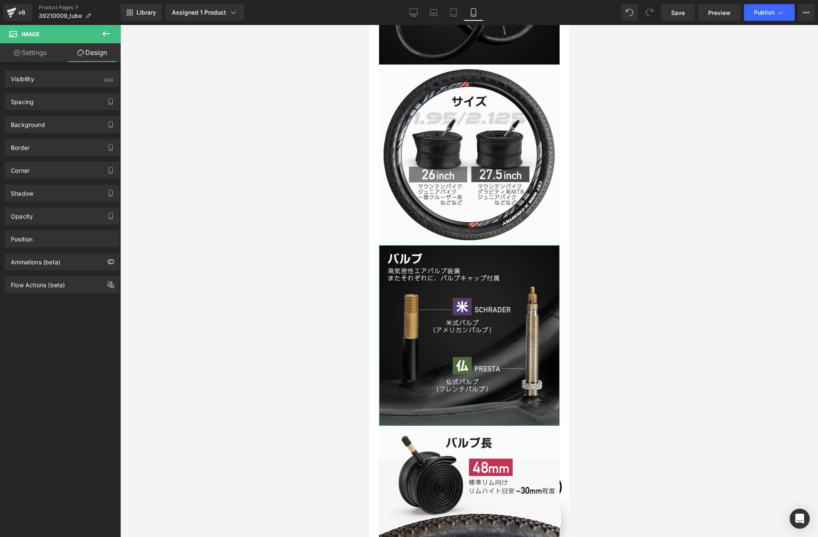
type input "0"
type input "8"
type input "0"
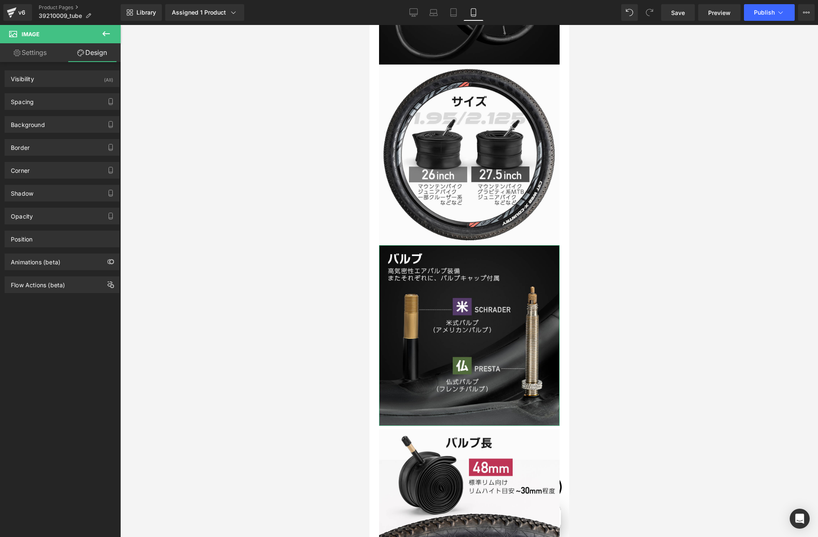
type input "0"
click at [38, 104] on div "Spacing" at bounding box center [62, 102] width 114 height 16
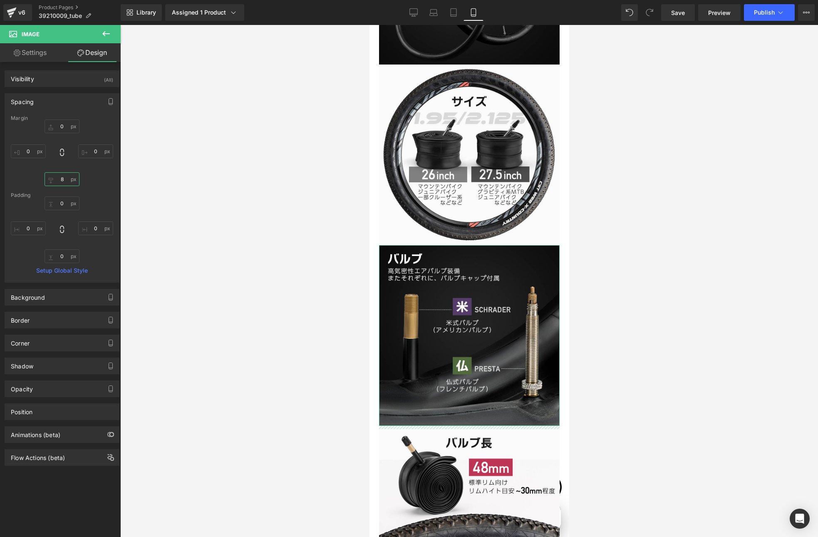
click at [59, 179] on input "8" at bounding box center [62, 179] width 35 height 14
type input "0"
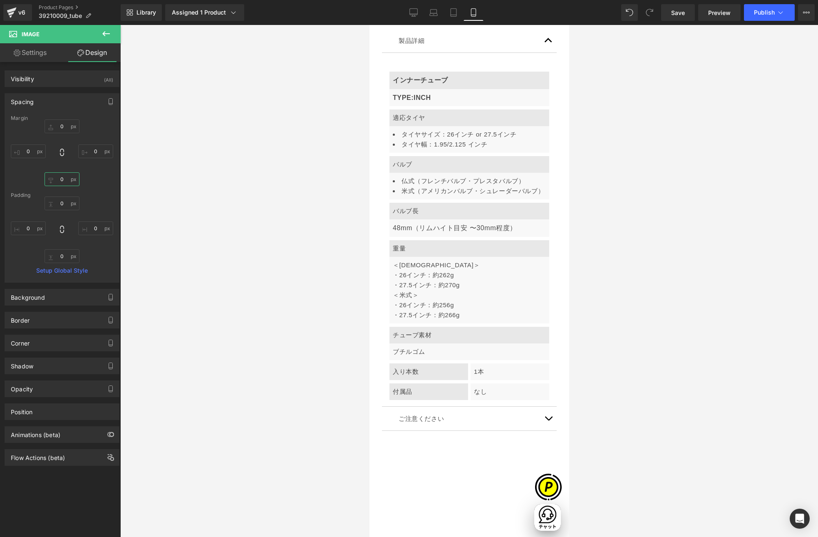
scroll to position [3153, 0]
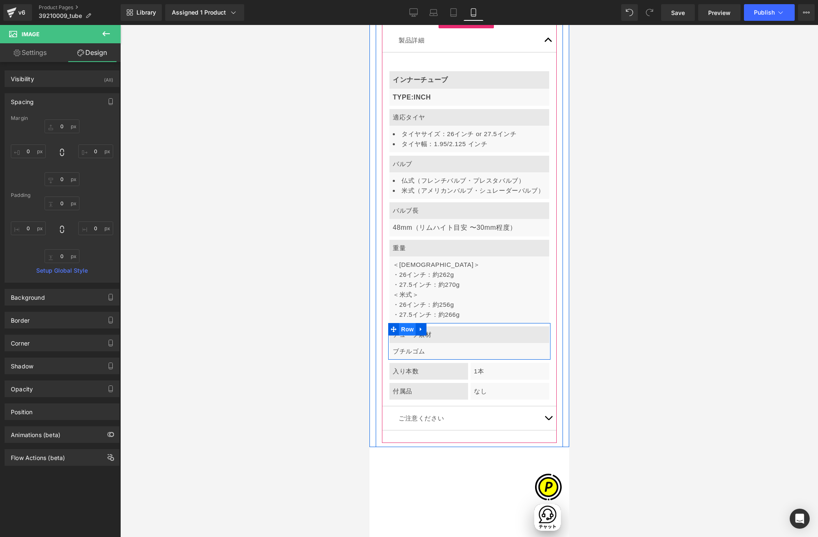
click at [405, 323] on span "Row" at bounding box center [406, 329] width 17 height 12
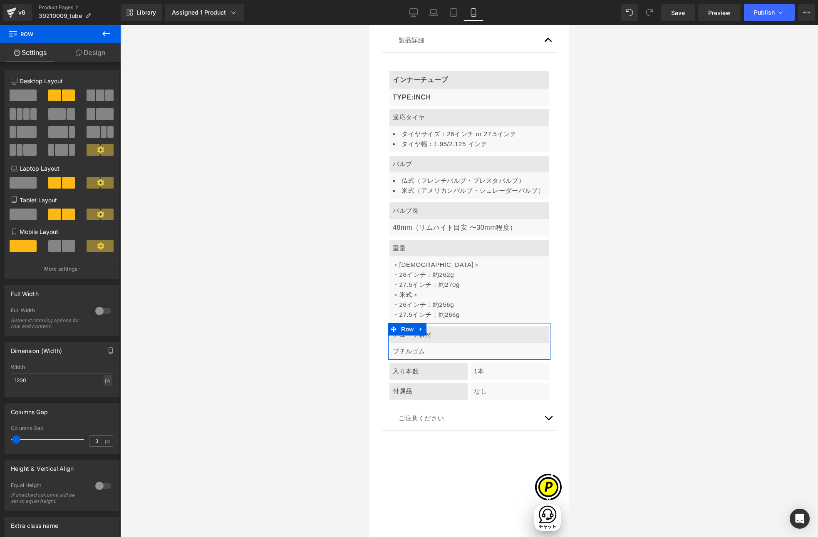
click at [51, 247] on span at bounding box center [54, 246] width 13 height 12
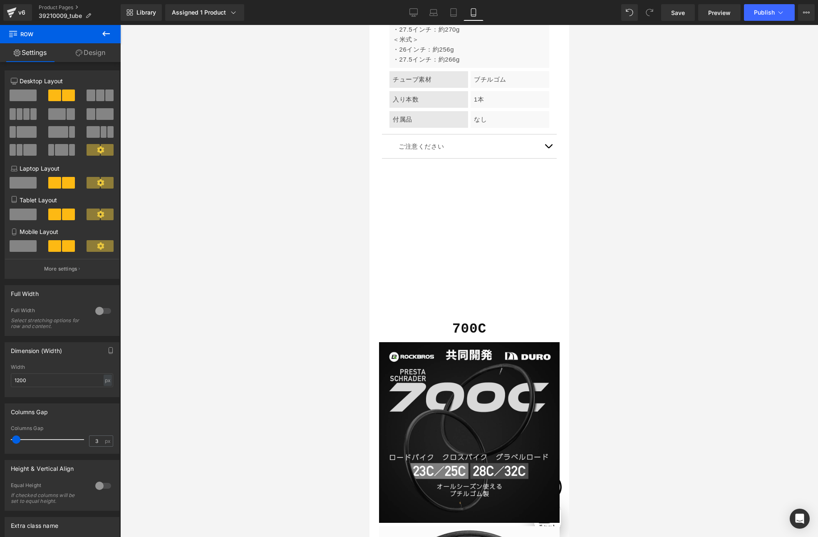
scroll to position [3418, 0]
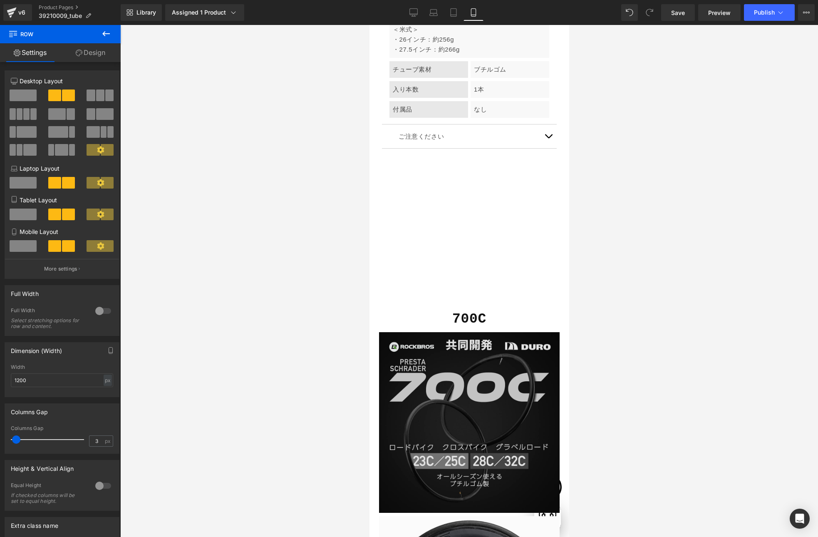
click at [401, 328] on div "Image Image Row" at bounding box center [468, 514] width 187 height 373
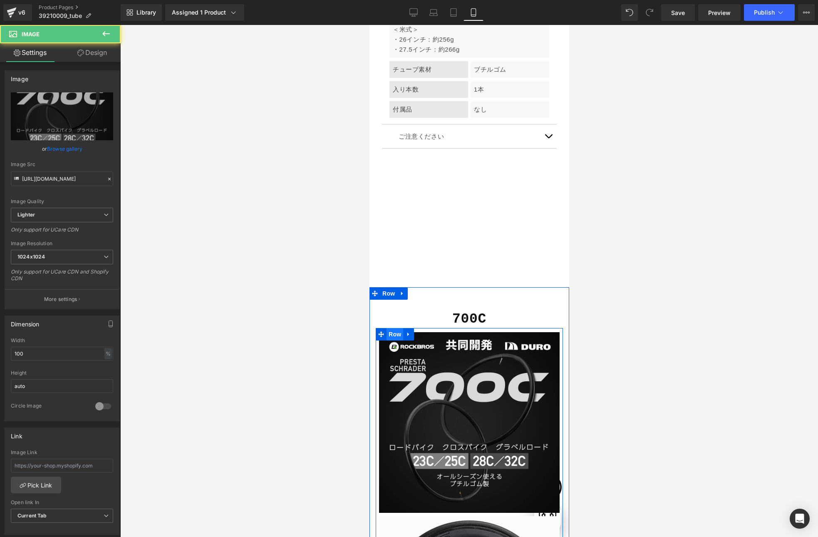
click at [392, 328] on span "Row" at bounding box center [394, 334] width 17 height 12
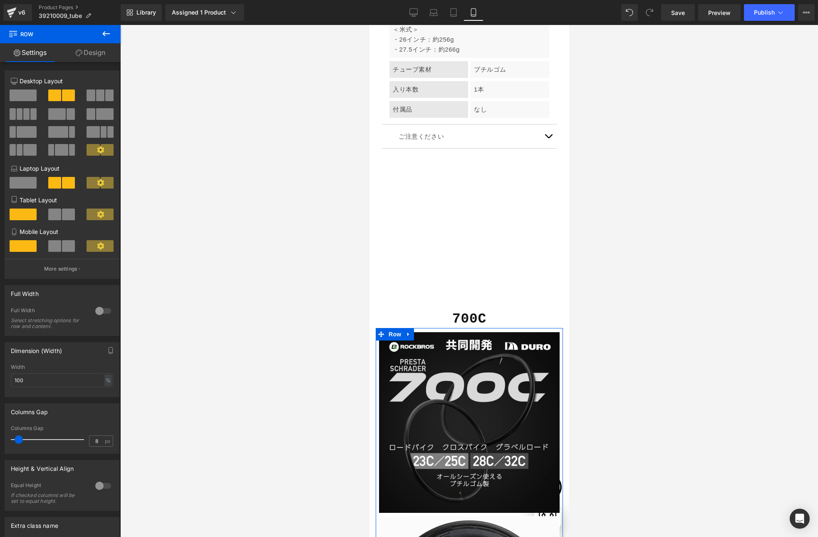
click at [91, 58] on link "Design" at bounding box center [90, 52] width 60 height 19
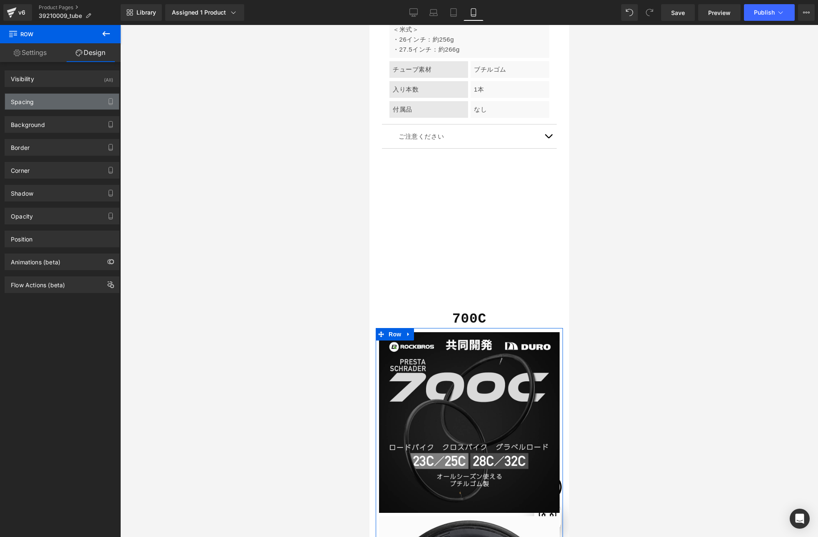
click at [50, 99] on div "Spacing" at bounding box center [62, 102] width 114 height 16
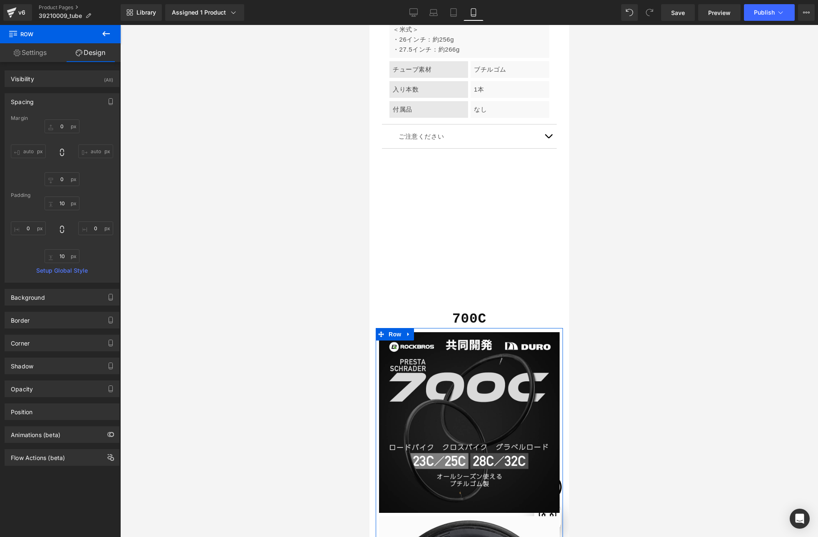
scroll to position [0, 292]
click at [63, 257] on input "10" at bounding box center [62, 256] width 35 height 14
type input "0"
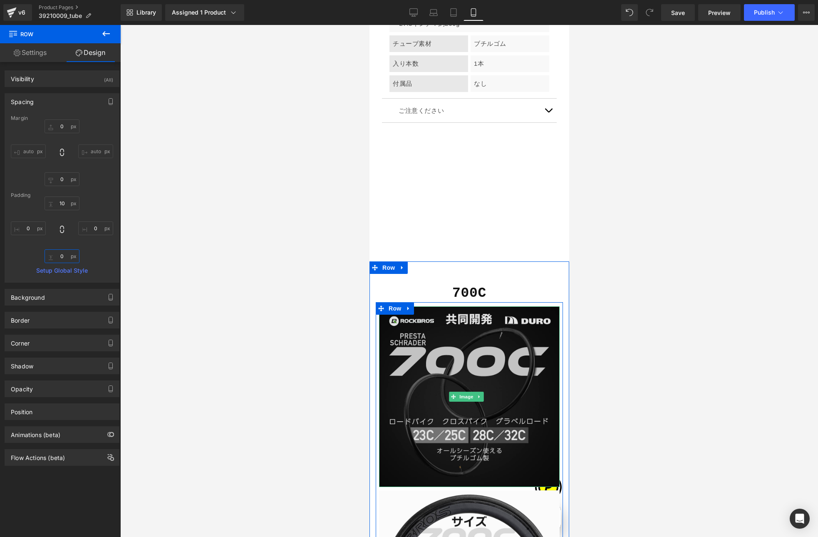
scroll to position [3446, 0]
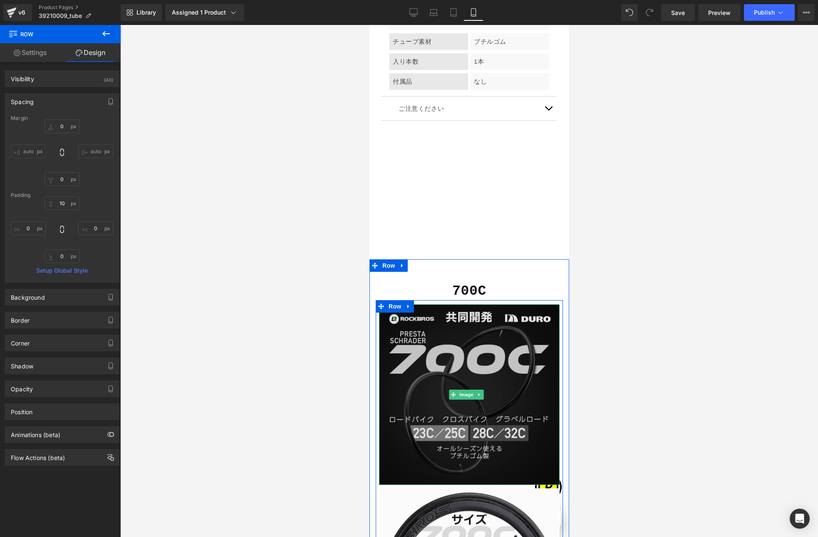
click at [427, 330] on img at bounding box center [469, 394] width 181 height 181
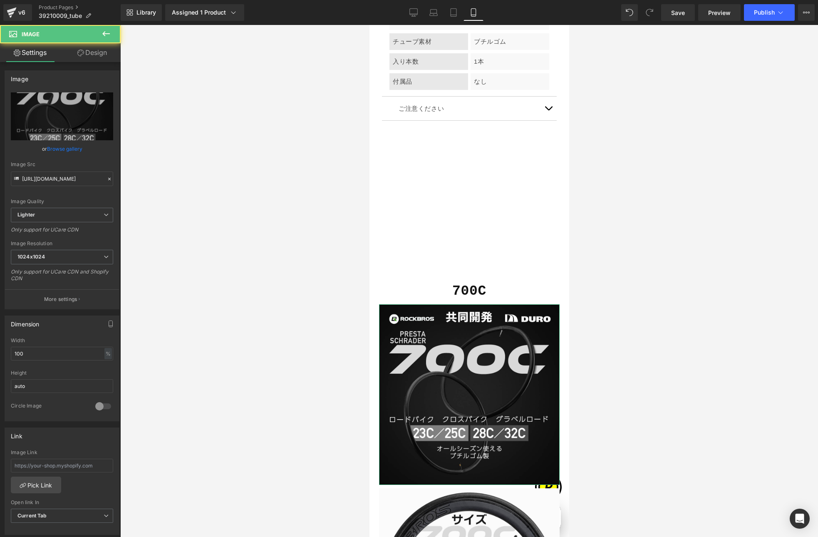
click at [87, 52] on link "Design" at bounding box center [92, 52] width 60 height 19
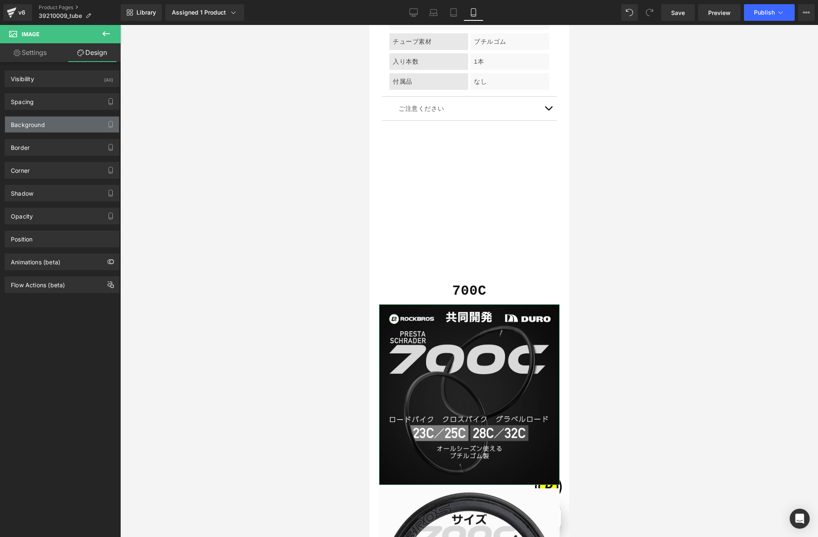
click at [46, 123] on div "Background" at bounding box center [62, 124] width 114 height 16
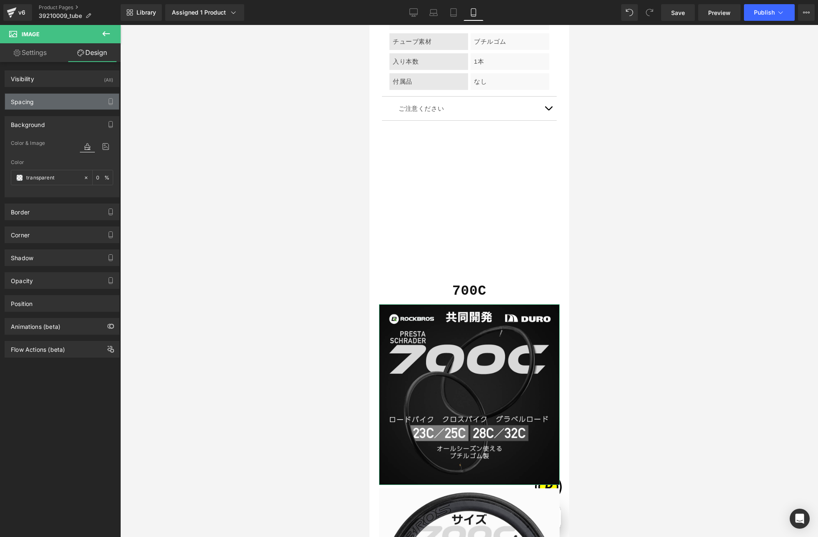
click at [43, 100] on div "Spacing" at bounding box center [62, 102] width 114 height 16
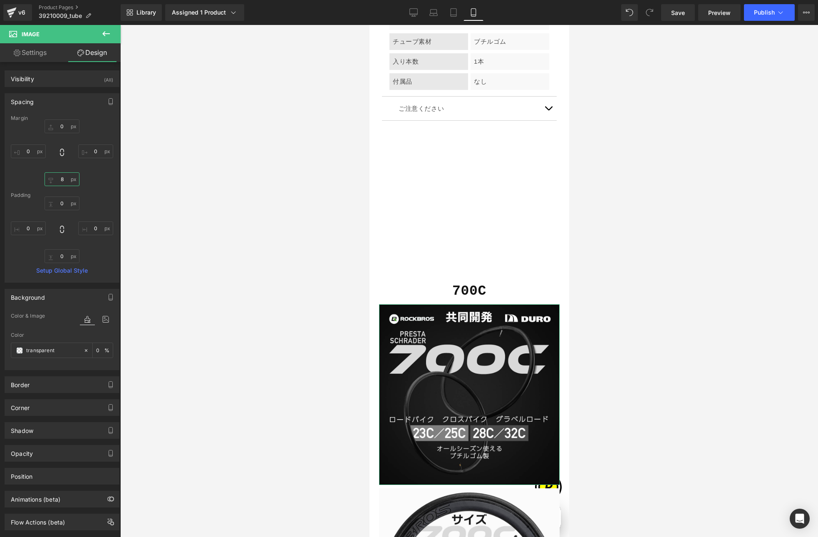
click at [62, 183] on input "8" at bounding box center [62, 179] width 35 height 14
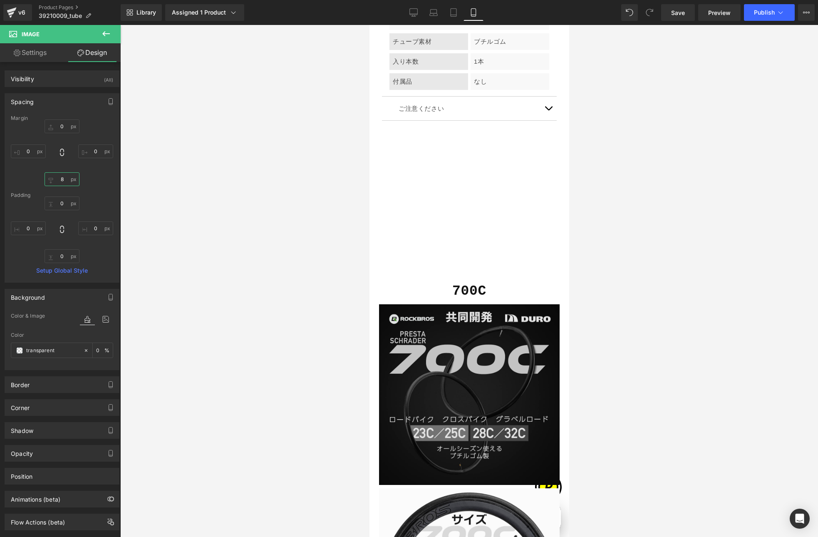
type input "0"
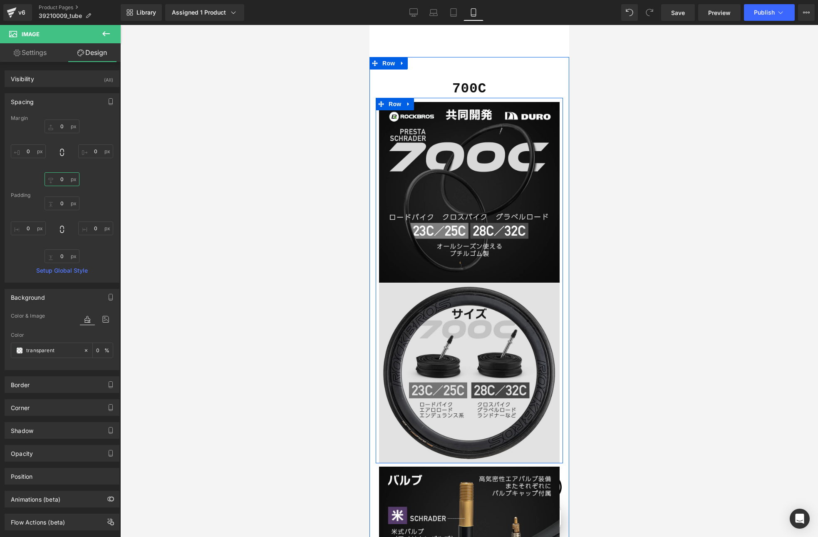
scroll to position [3664, 0]
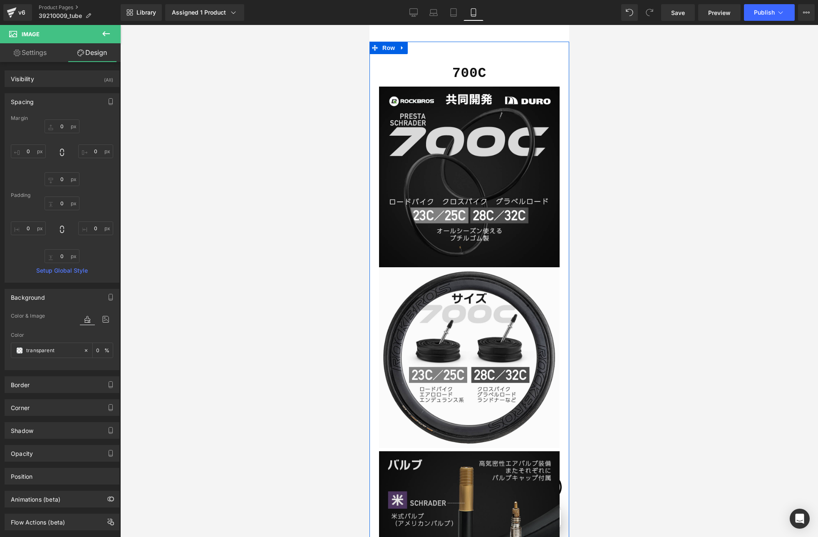
click at [410, 451] on img at bounding box center [469, 541] width 181 height 181
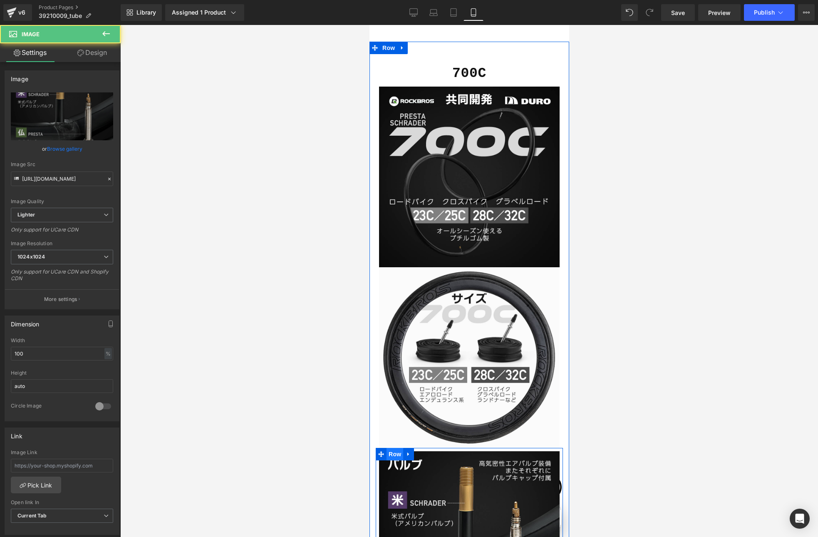
click at [396, 448] on span "Row" at bounding box center [394, 454] width 17 height 12
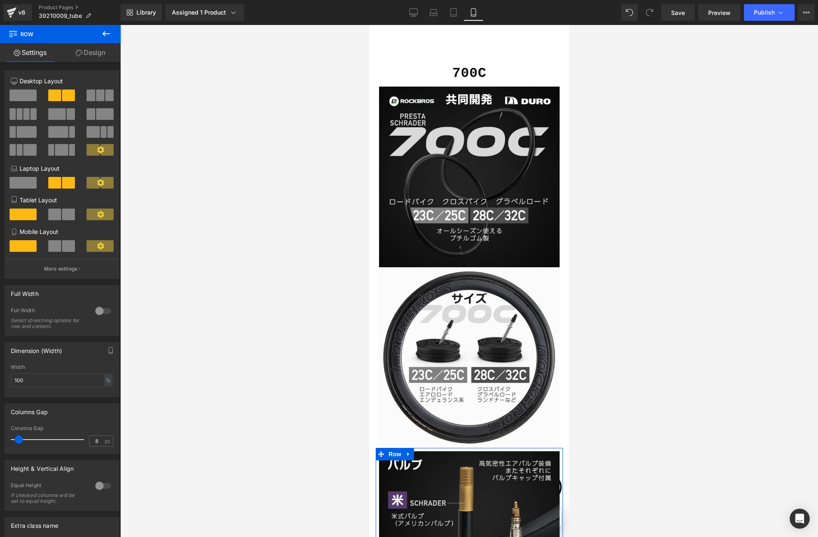
click at [91, 55] on link "Design" at bounding box center [90, 52] width 60 height 19
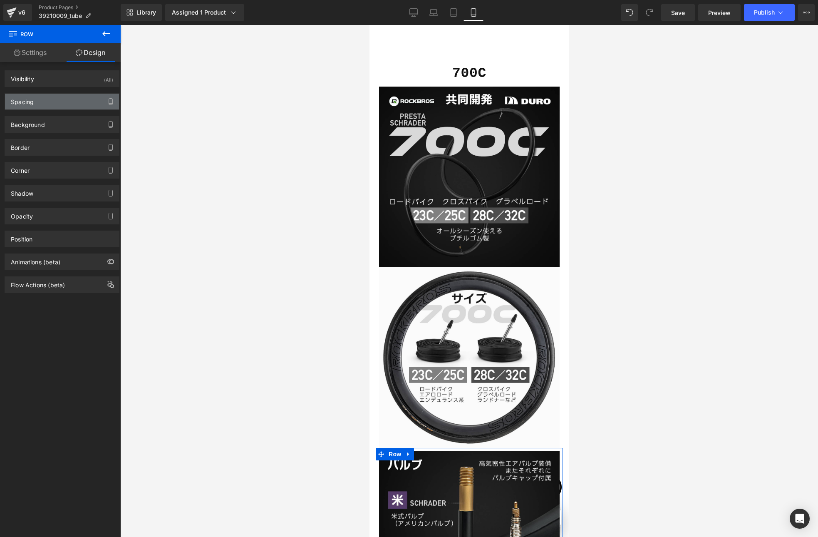
click at [30, 106] on div "Spacing" at bounding box center [62, 102] width 114 height 16
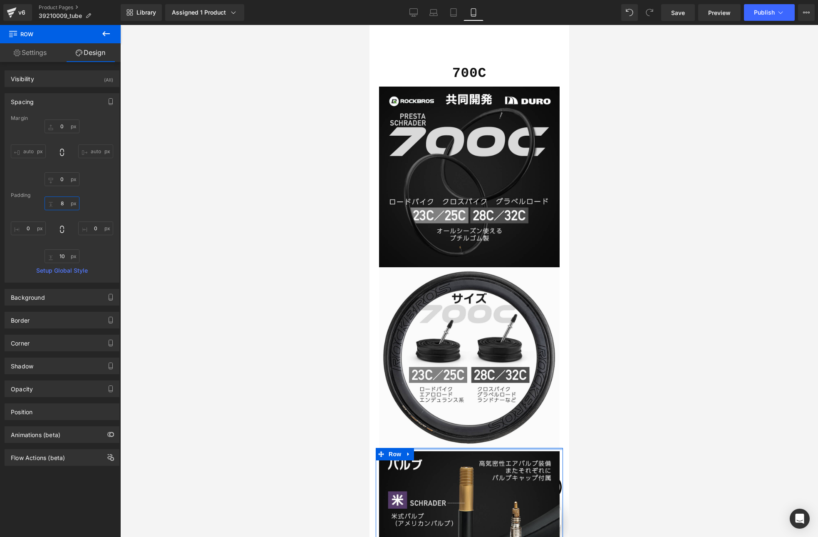
click at [60, 203] on input "8" at bounding box center [62, 203] width 35 height 14
type input "0"
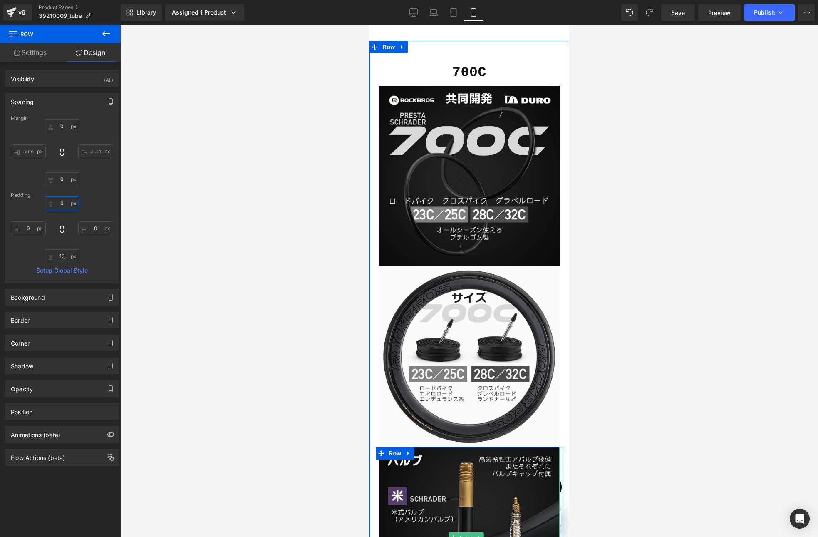
scroll to position [3833, 0]
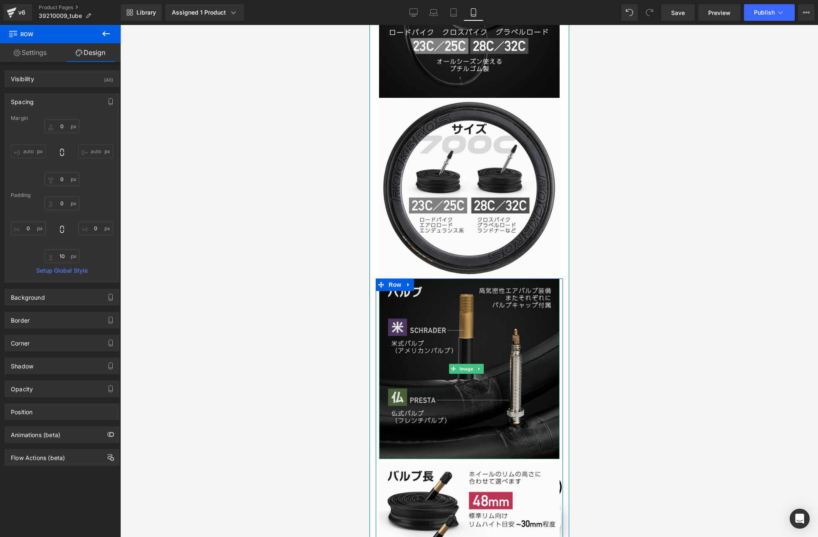
click at [412, 305] on img at bounding box center [469, 368] width 181 height 181
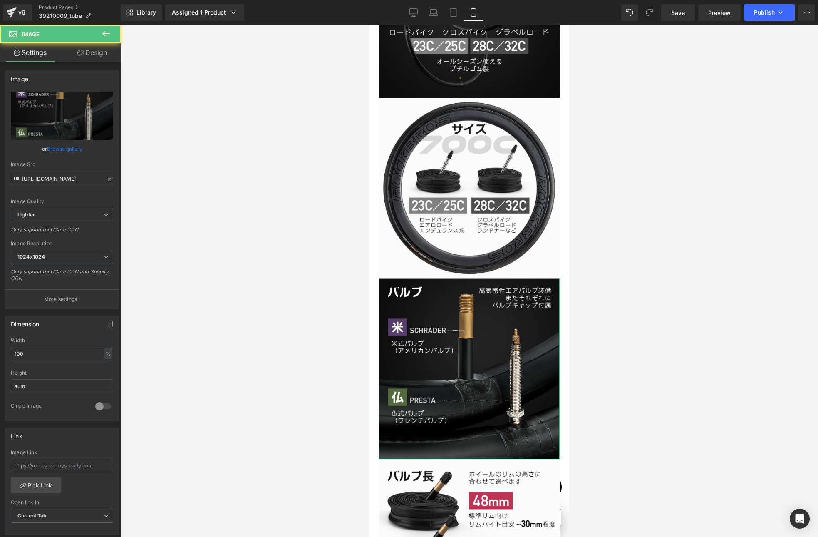
click at [85, 52] on link "Design" at bounding box center [92, 52] width 60 height 19
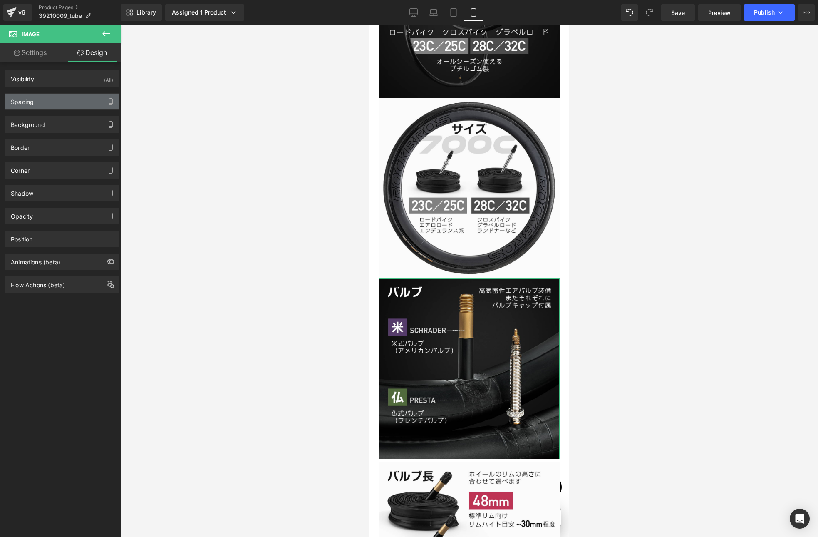
click at [30, 104] on div "Spacing" at bounding box center [22, 100] width 23 height 12
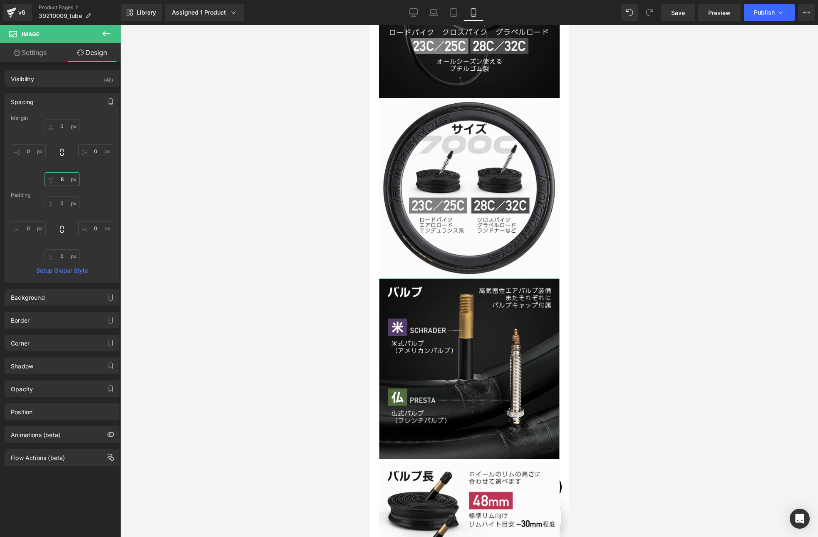
click at [60, 181] on input "8" at bounding box center [62, 179] width 35 height 14
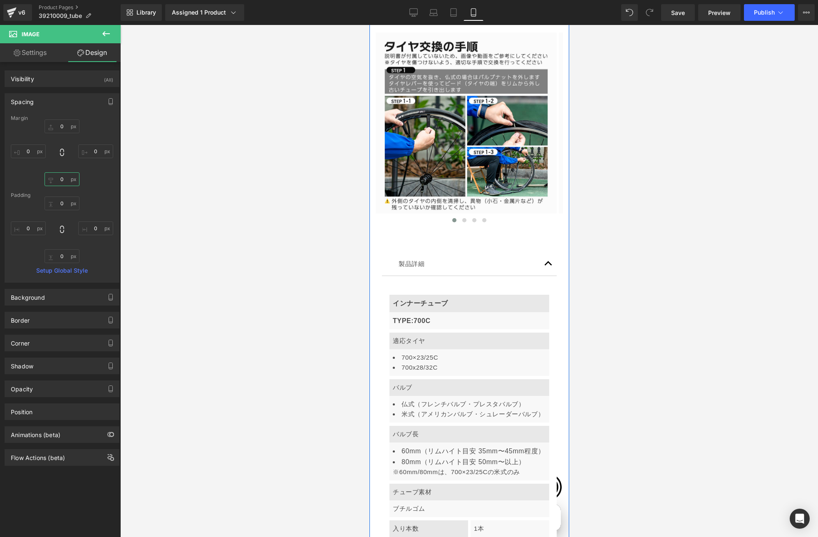
scroll to position [4459, 0]
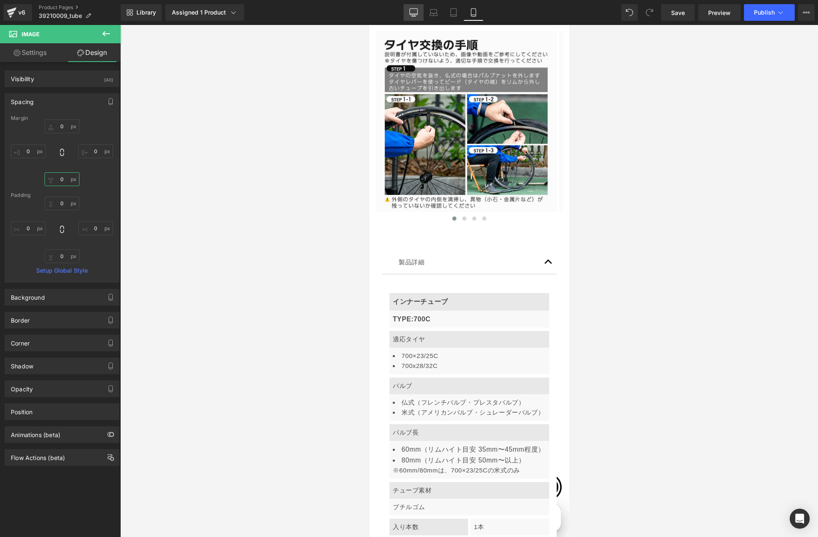
type input "0"
click at [412, 12] on icon at bounding box center [413, 12] width 8 height 8
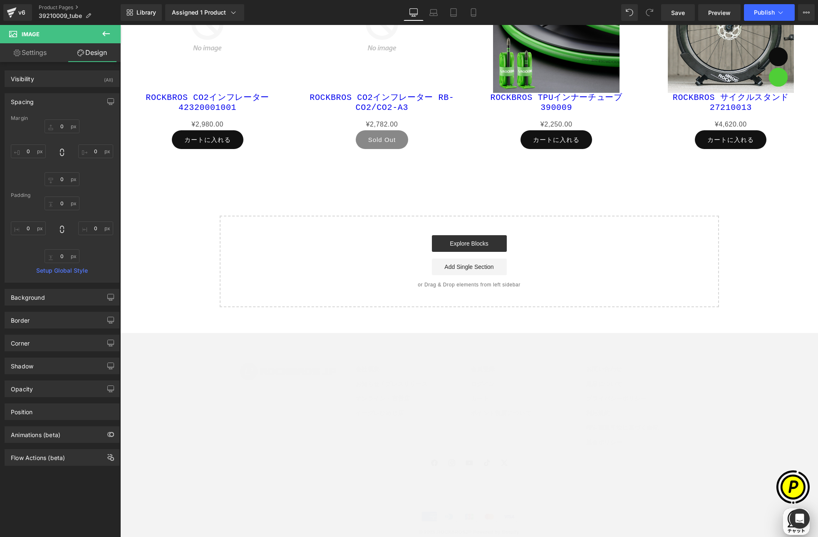
type input "0"
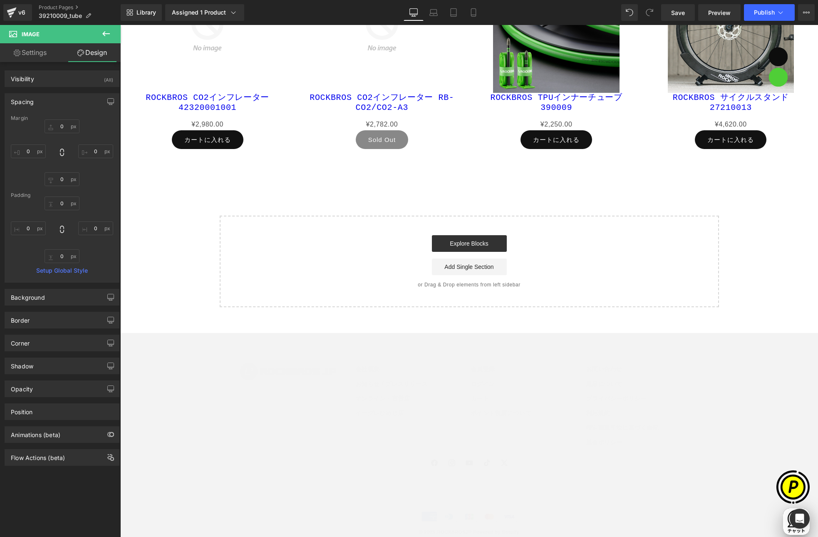
type input "0"
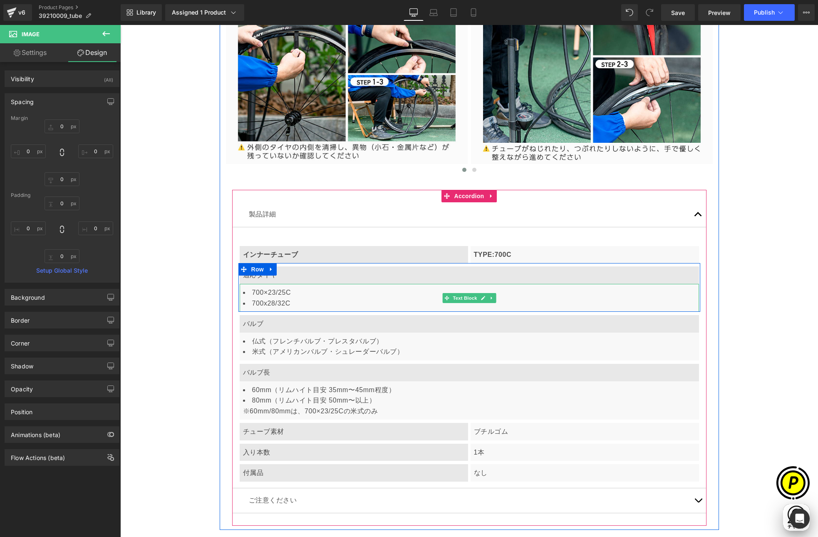
scroll to position [0, 162]
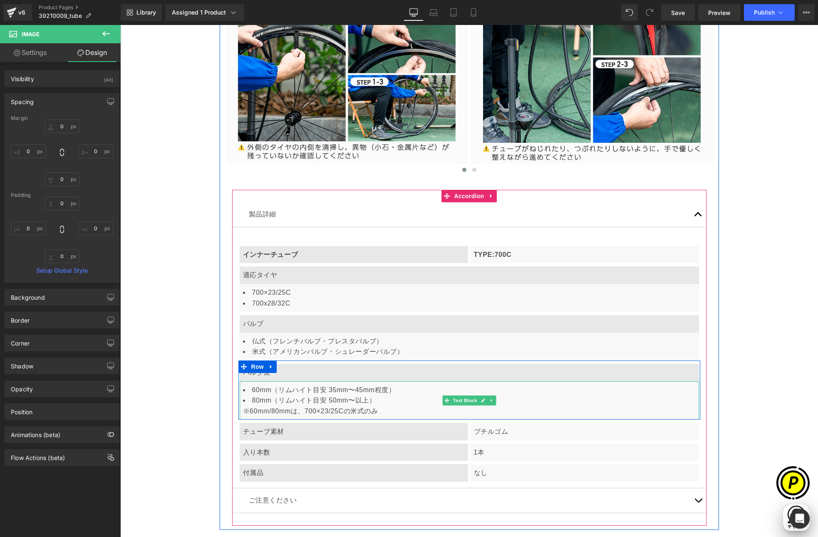
click at [261, 386] on span "60mm（リムハイト目安 35mm〜45mm程度）" at bounding box center [323, 389] width 143 height 7
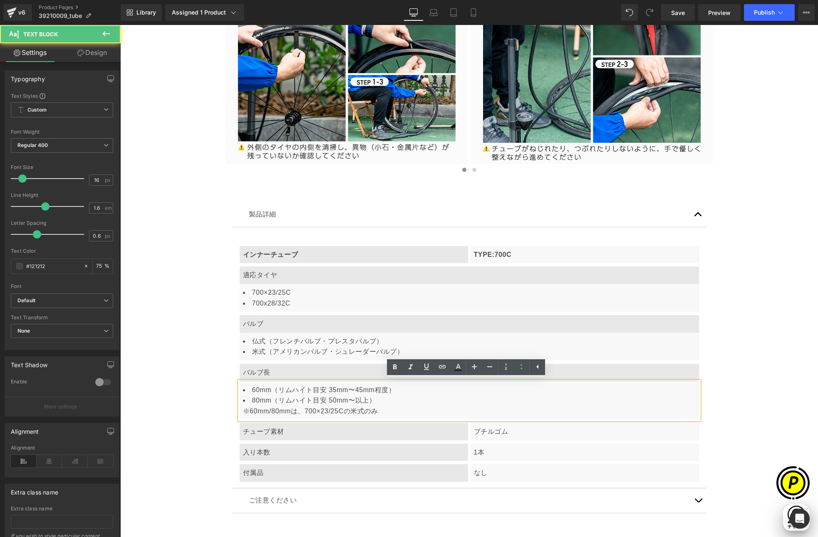
click at [248, 388] on li "60mm（リムハイト目安 35mm〜45mm程度）" at bounding box center [469, 389] width 453 height 11
drag, startPoint x: 243, startPoint y: 390, endPoint x: 248, endPoint y: 388, distance: 5.5
click at [248, 388] on li "60mm（リムハイト目安 35mm〜45mm程度）" at bounding box center [469, 389] width 453 height 11
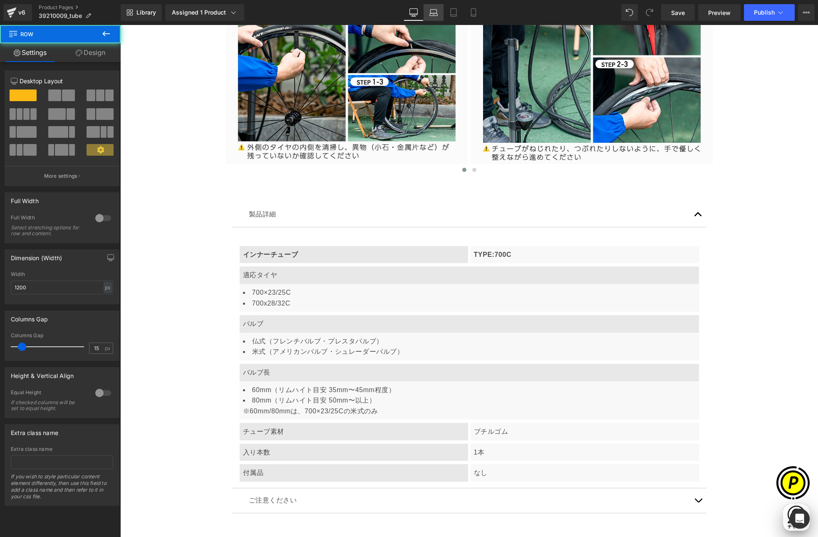
scroll to position [0, 324]
drag, startPoint x: 471, startPoint y: 13, endPoint x: 119, endPoint y: 5, distance: 352.0
click at [471, 13] on icon at bounding box center [473, 12] width 8 height 8
type input "100"
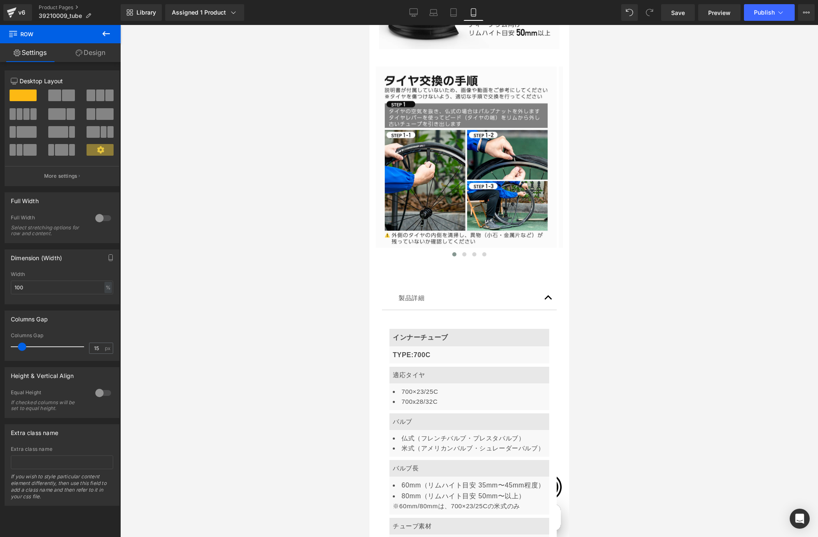
scroll to position [4439, 0]
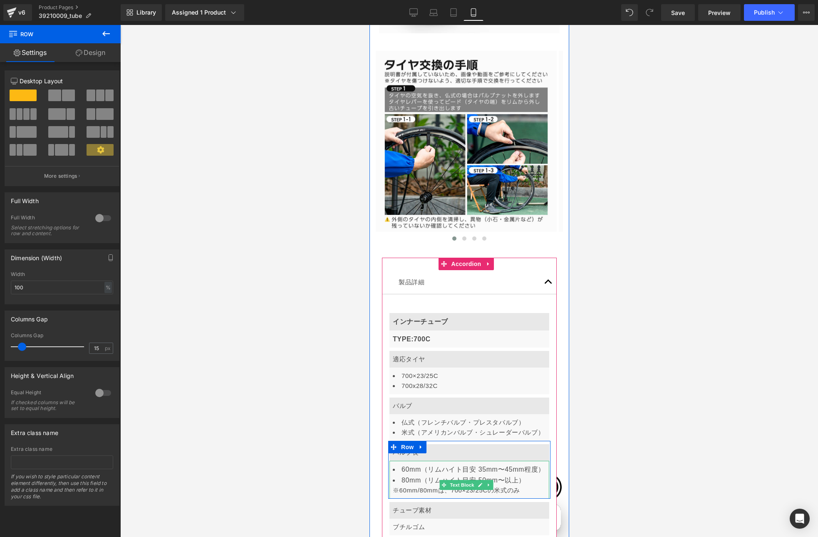
click at [401, 465] on span "60mm（リムハイト目安 35mm〜45mm程度）" at bounding box center [472, 468] width 143 height 7
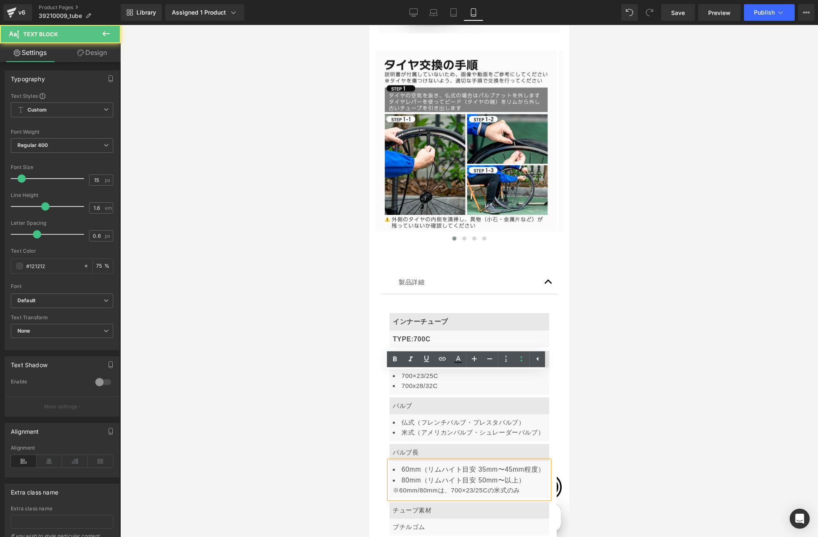
scroll to position [0, 0]
drag, startPoint x: 392, startPoint y: 392, endPoint x: 399, endPoint y: 381, distance: 13.1
click at [399, 464] on li "60mm（リムハイト目安 35mm〜45mm程度）" at bounding box center [470, 469] width 156 height 11
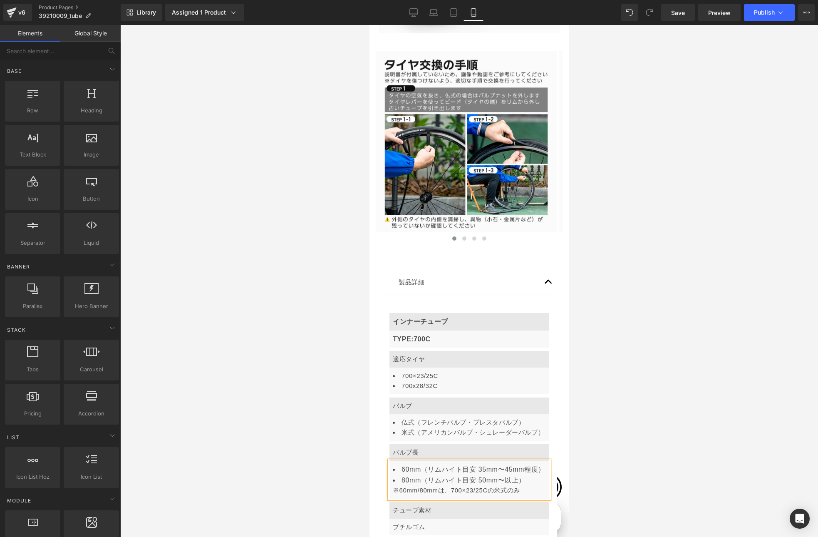
click at [601, 398] on div at bounding box center [469, 281] width 698 height 512
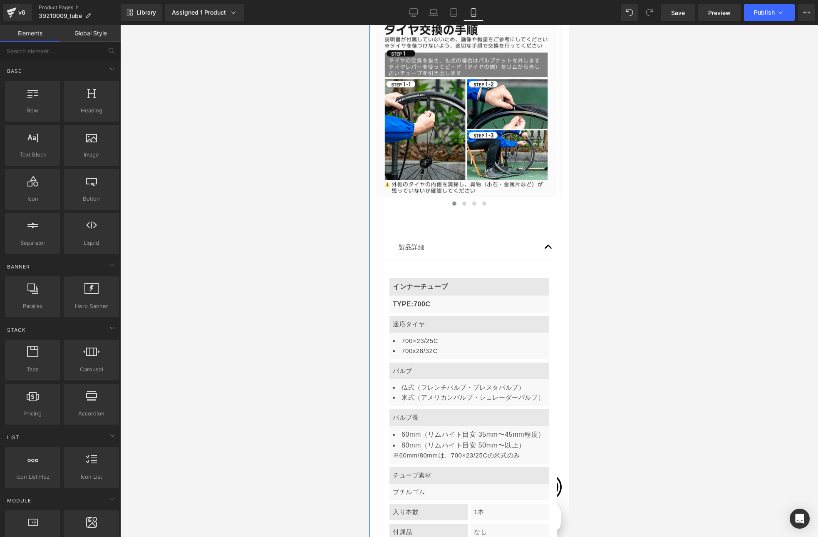
scroll to position [4488, 0]
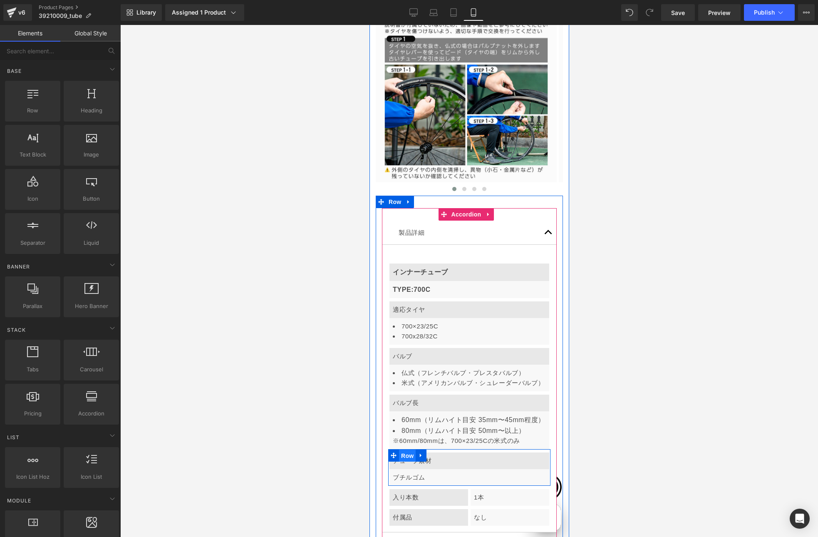
drag, startPoint x: 406, startPoint y: 378, endPoint x: 600, endPoint y: 366, distance: 194.6
click at [406, 449] on span "Row" at bounding box center [406, 455] width 17 height 12
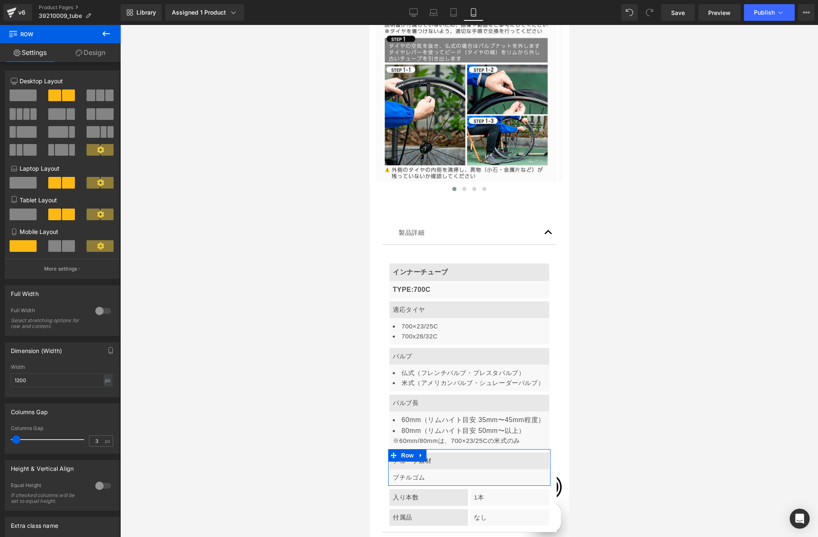
click at [53, 245] on span at bounding box center [54, 246] width 13 height 12
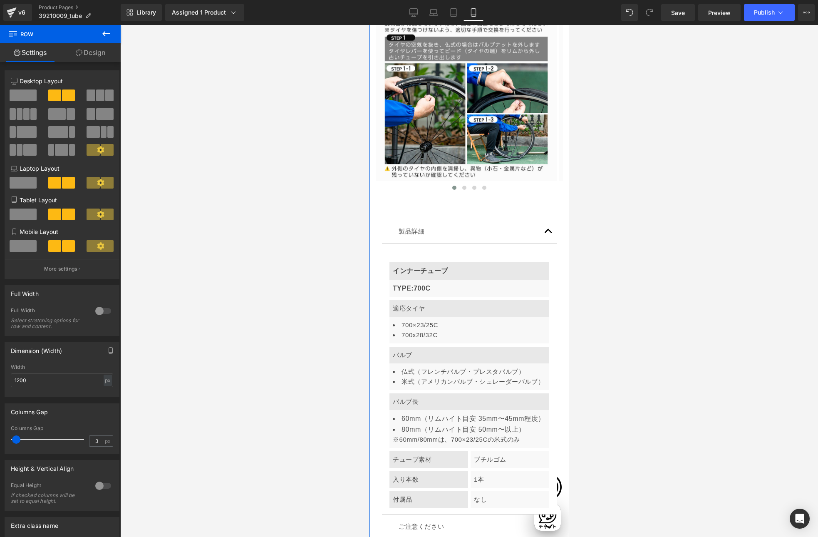
scroll to position [4490, 0]
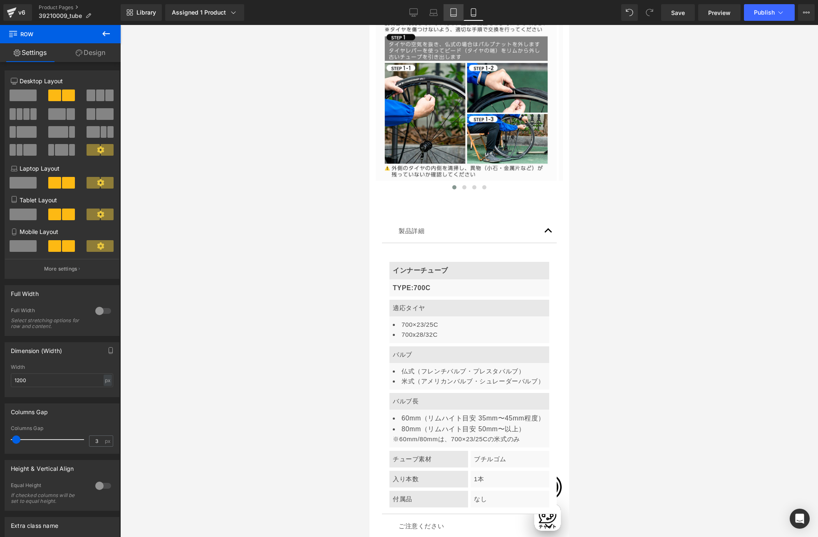
click at [455, 12] on icon at bounding box center [453, 12] width 8 height 8
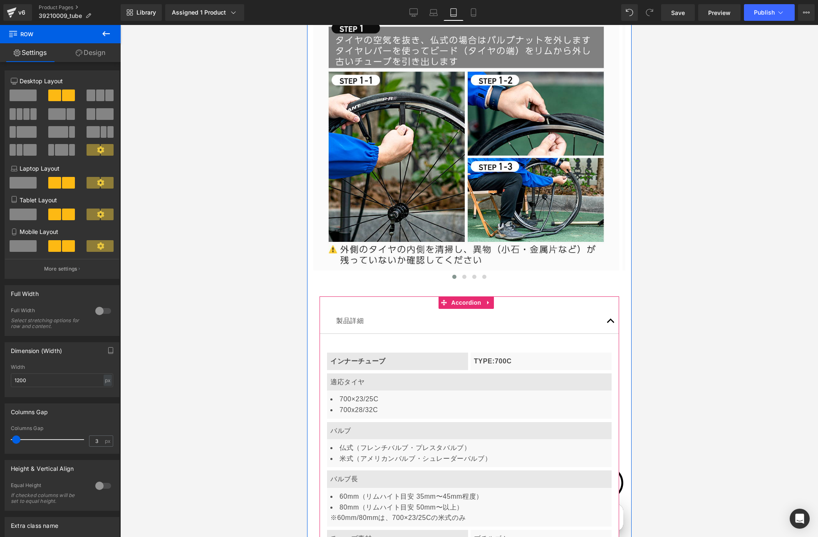
scroll to position [6278, 0]
click at [475, 13] on icon at bounding box center [473, 13] width 5 height 8
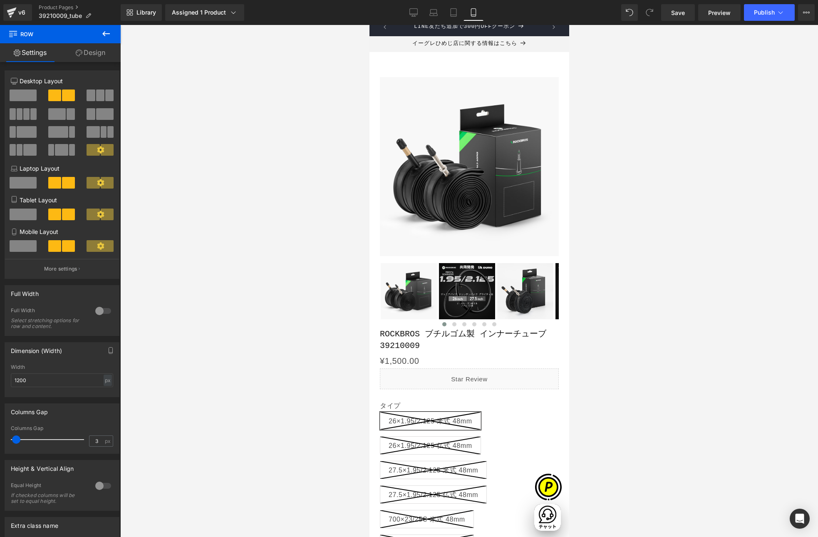
scroll to position [5, 0]
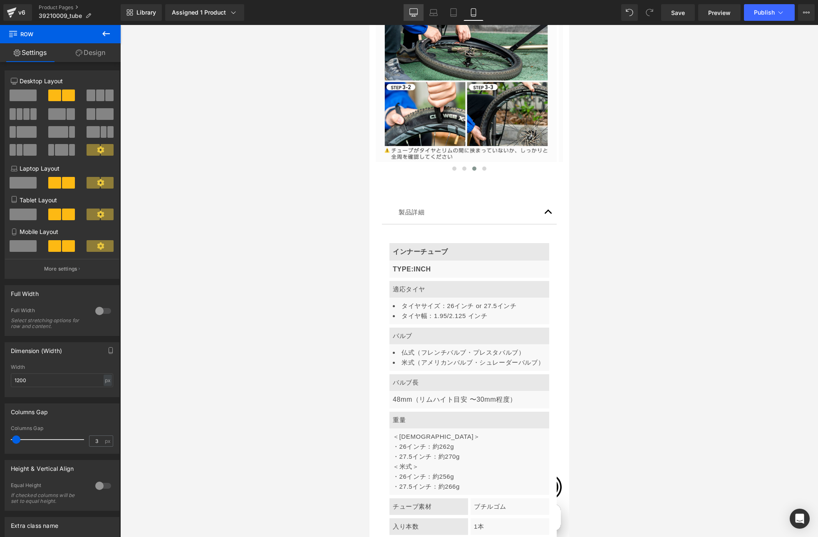
click at [409, 11] on link "Desktop" at bounding box center [413, 12] width 20 height 17
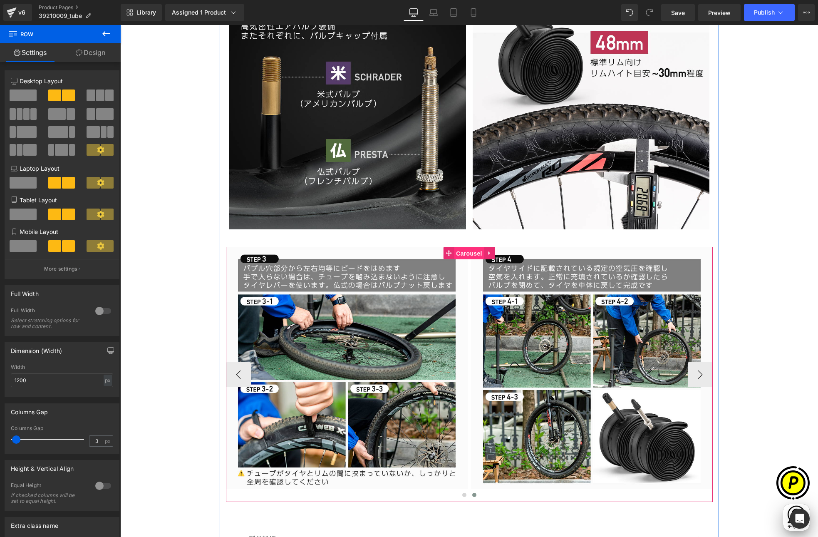
click at [465, 255] on span "Carousel" at bounding box center [469, 253] width 30 height 12
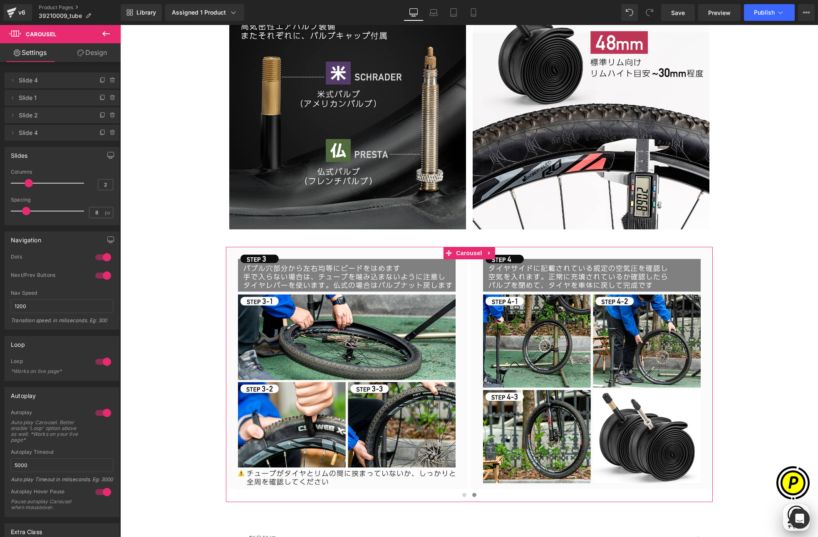
click at [101, 362] on div at bounding box center [103, 361] width 20 height 13
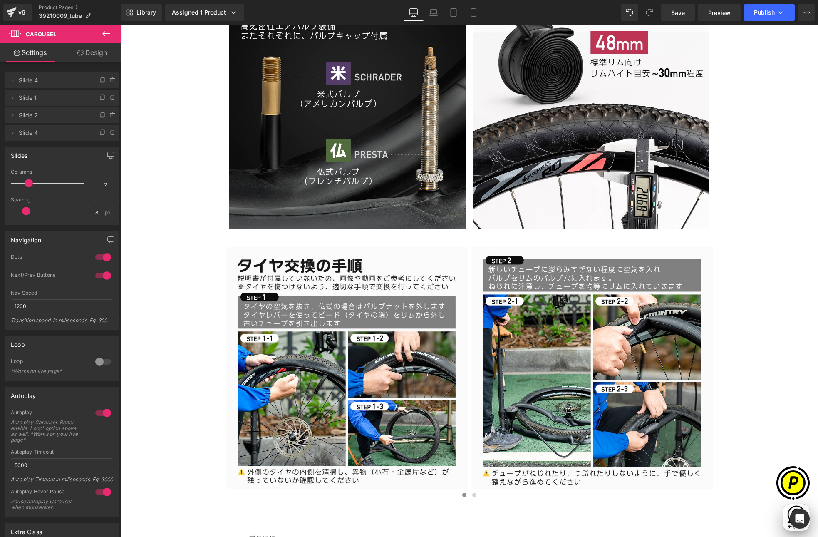
click at [96, 361] on div at bounding box center [103, 361] width 20 height 13
click at [103, 413] on div at bounding box center [103, 412] width 20 height 13
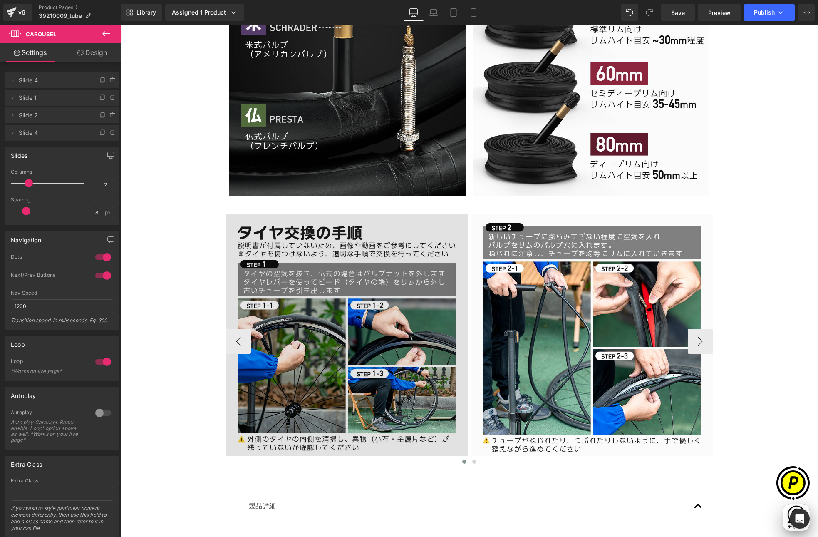
click at [346, 233] on img at bounding box center [347, 335] width 242 height 242
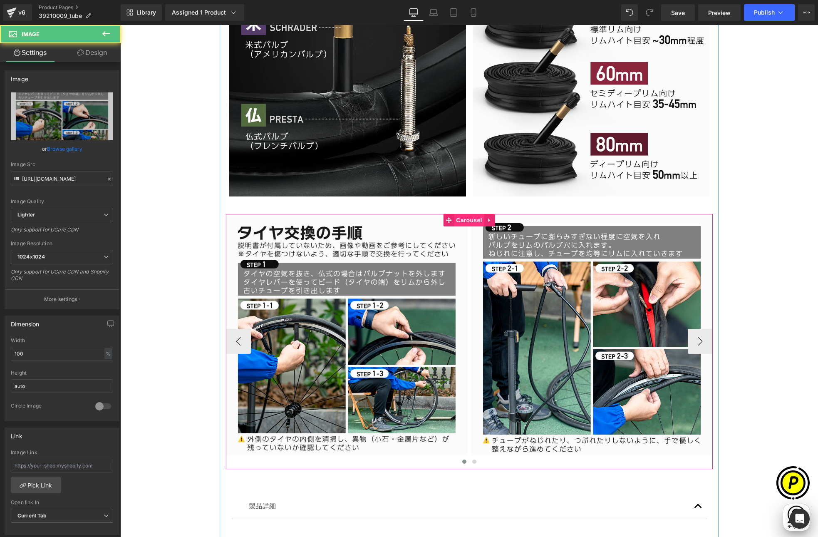
click at [462, 220] on span "Carousel" at bounding box center [469, 220] width 30 height 12
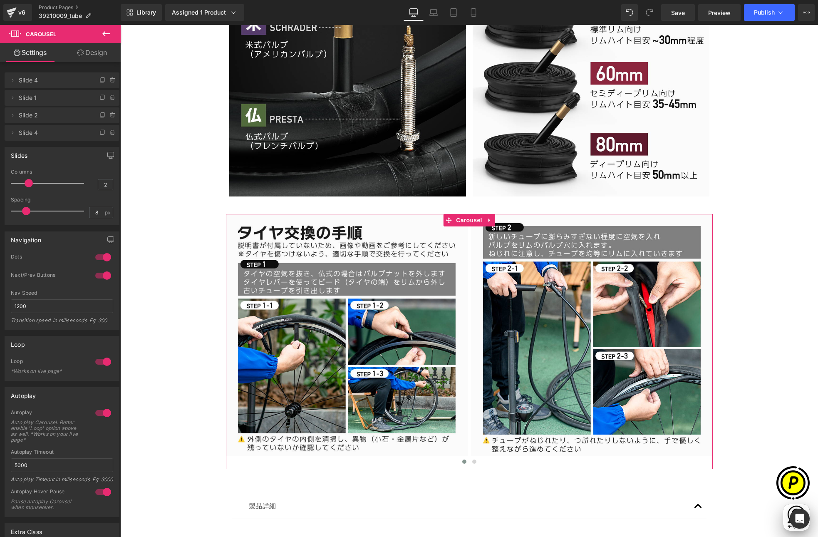
click at [103, 413] on div at bounding box center [103, 412] width 20 height 13
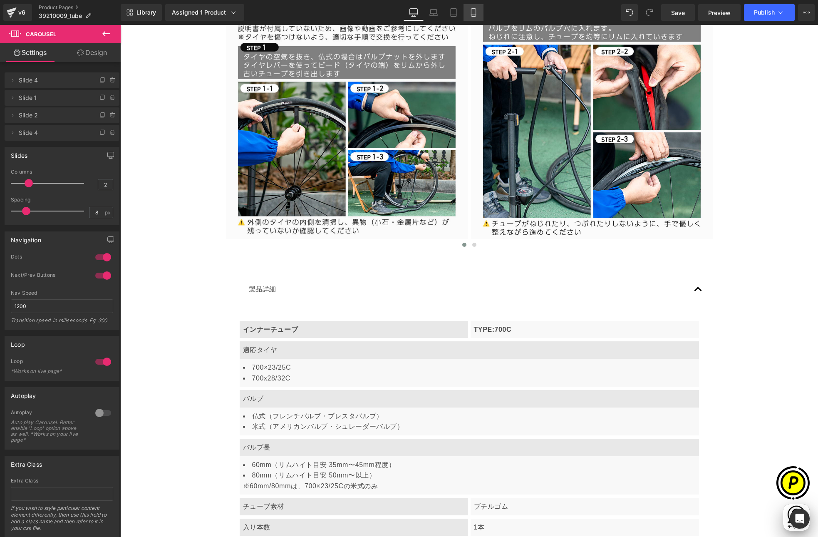
click at [472, 14] on icon at bounding box center [473, 12] width 8 height 8
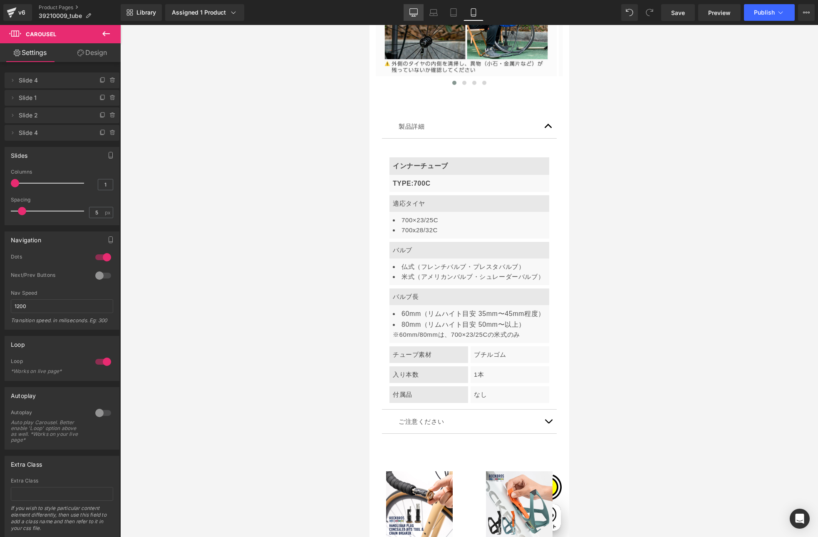
click at [410, 17] on link "Desktop" at bounding box center [413, 12] width 20 height 17
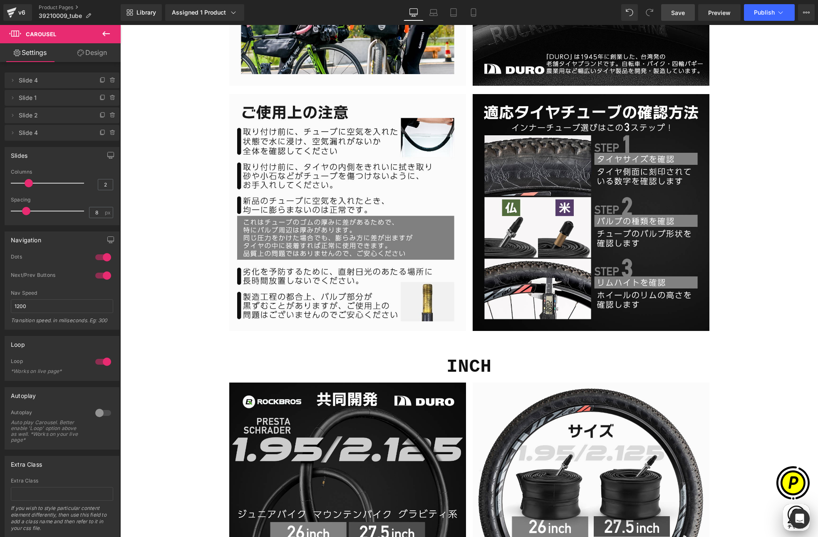
click at [673, 14] on span "Save" at bounding box center [678, 12] width 14 height 9
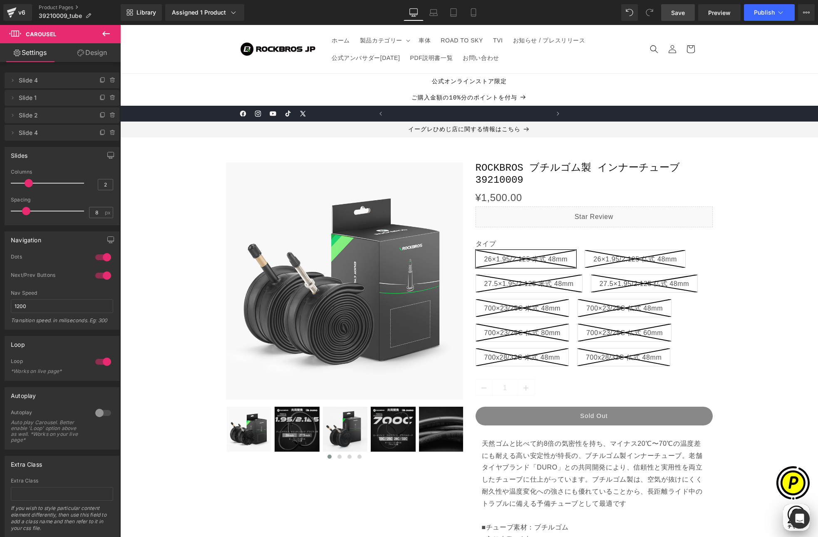
scroll to position [0, 324]
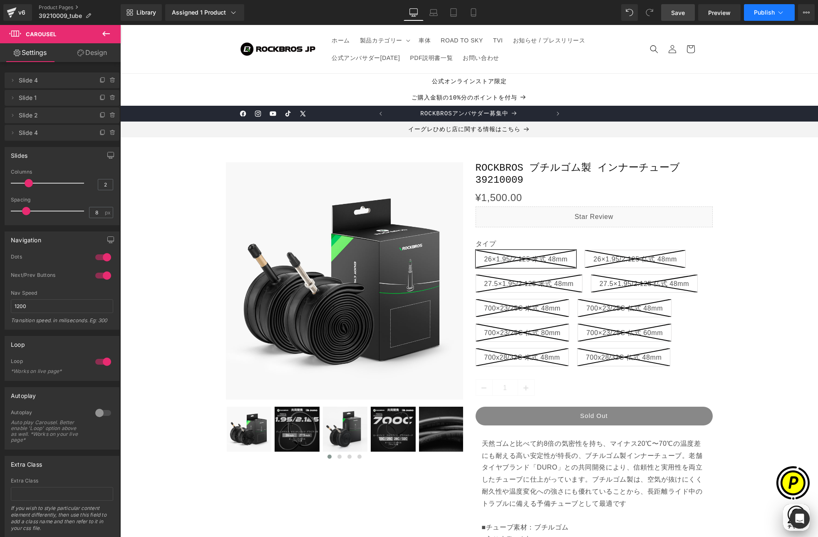
click at [777, 15] on icon at bounding box center [780, 12] width 8 height 8
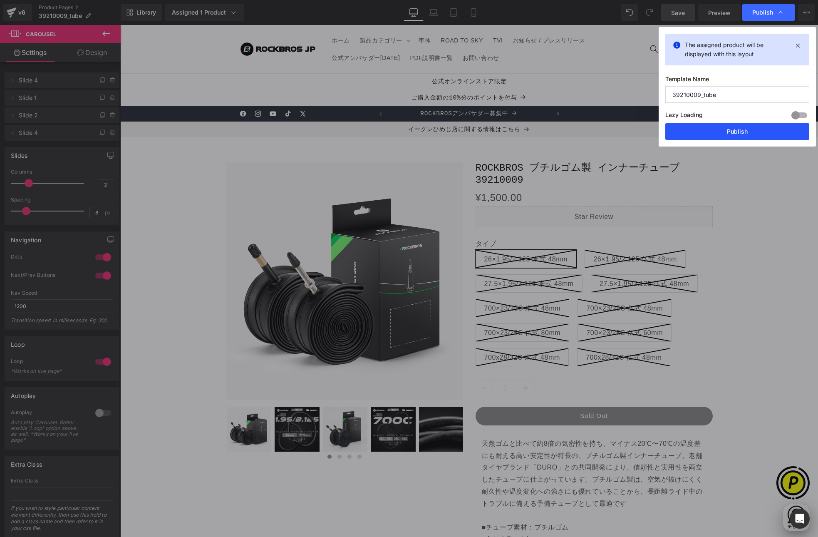
drag, startPoint x: 740, startPoint y: 131, endPoint x: 633, endPoint y: 124, distance: 106.7
click at [740, 131] on button "Publish" at bounding box center [737, 131] width 144 height 17
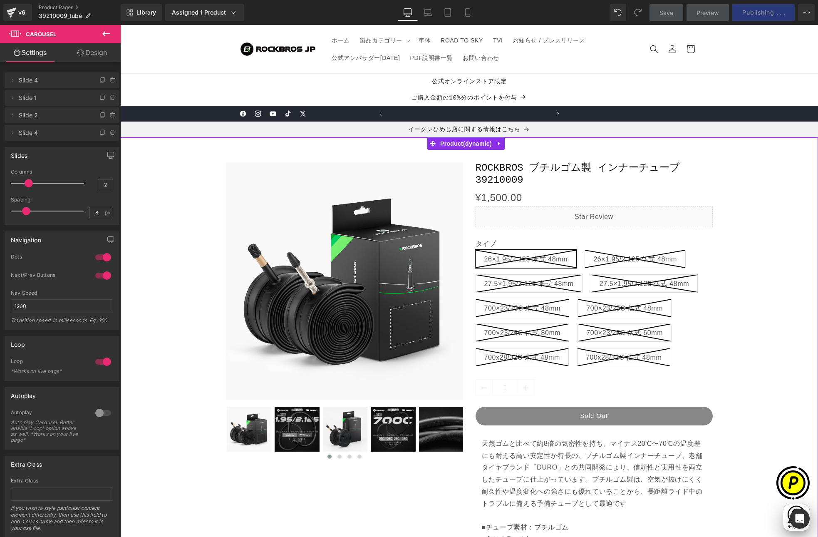
scroll to position [0, 162]
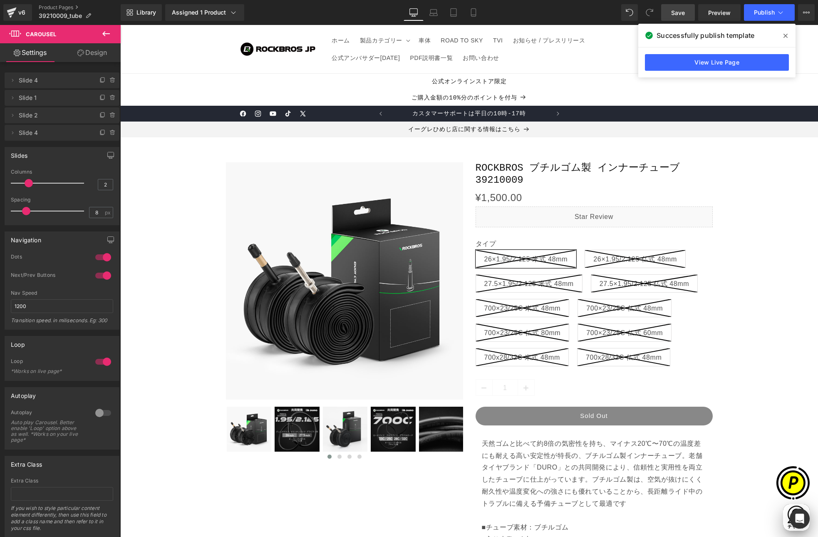
click at [787, 36] on span at bounding box center [785, 35] width 13 height 13
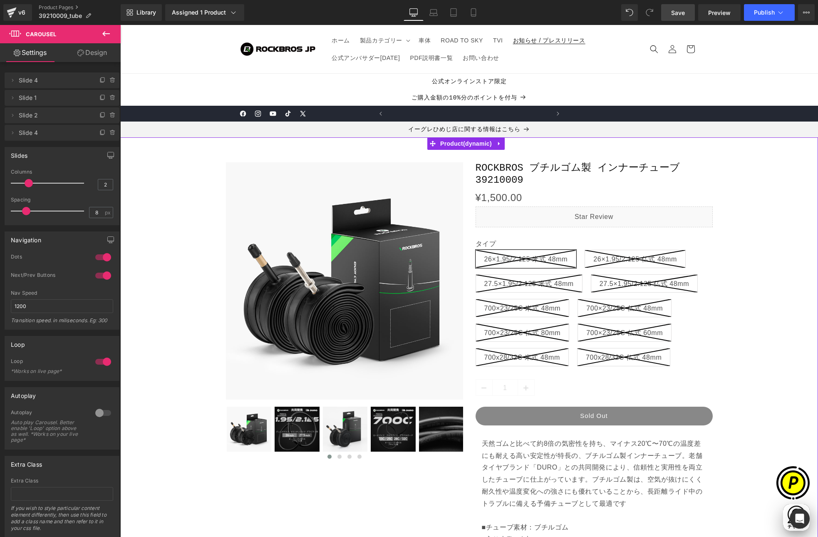
scroll to position [0, 324]
